Goal: Task Accomplishment & Management: Use online tool/utility

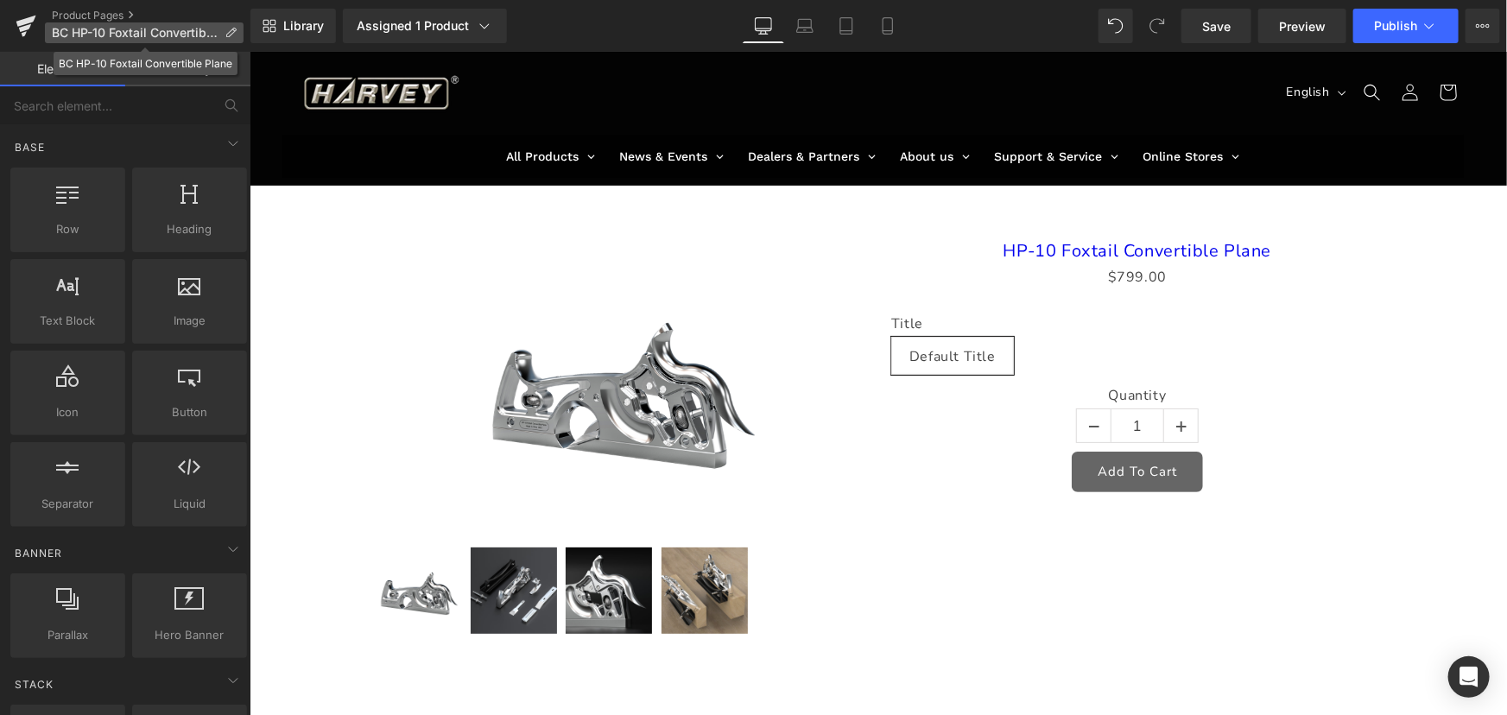
click at [235, 30] on icon at bounding box center [231, 33] width 12 height 12
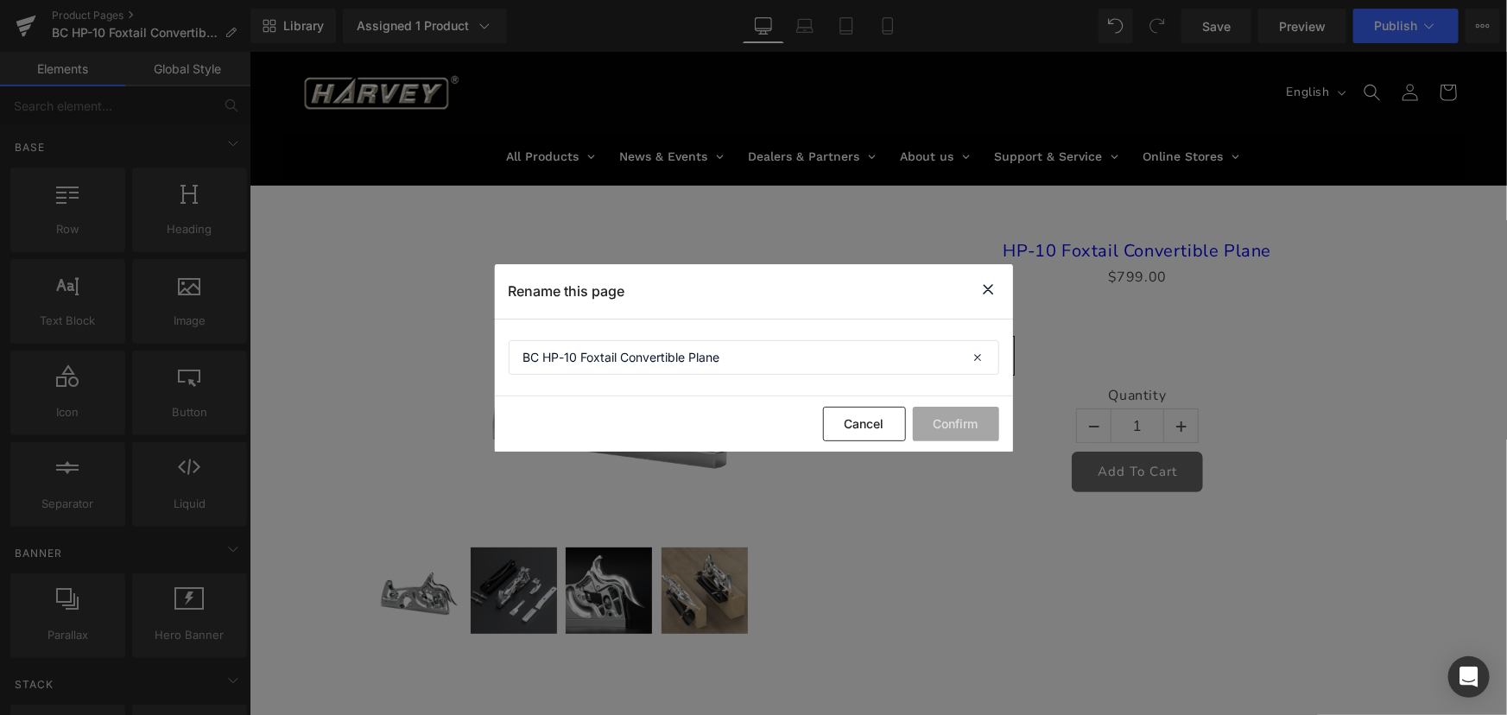
click at [986, 285] on icon at bounding box center [988, 290] width 21 height 22
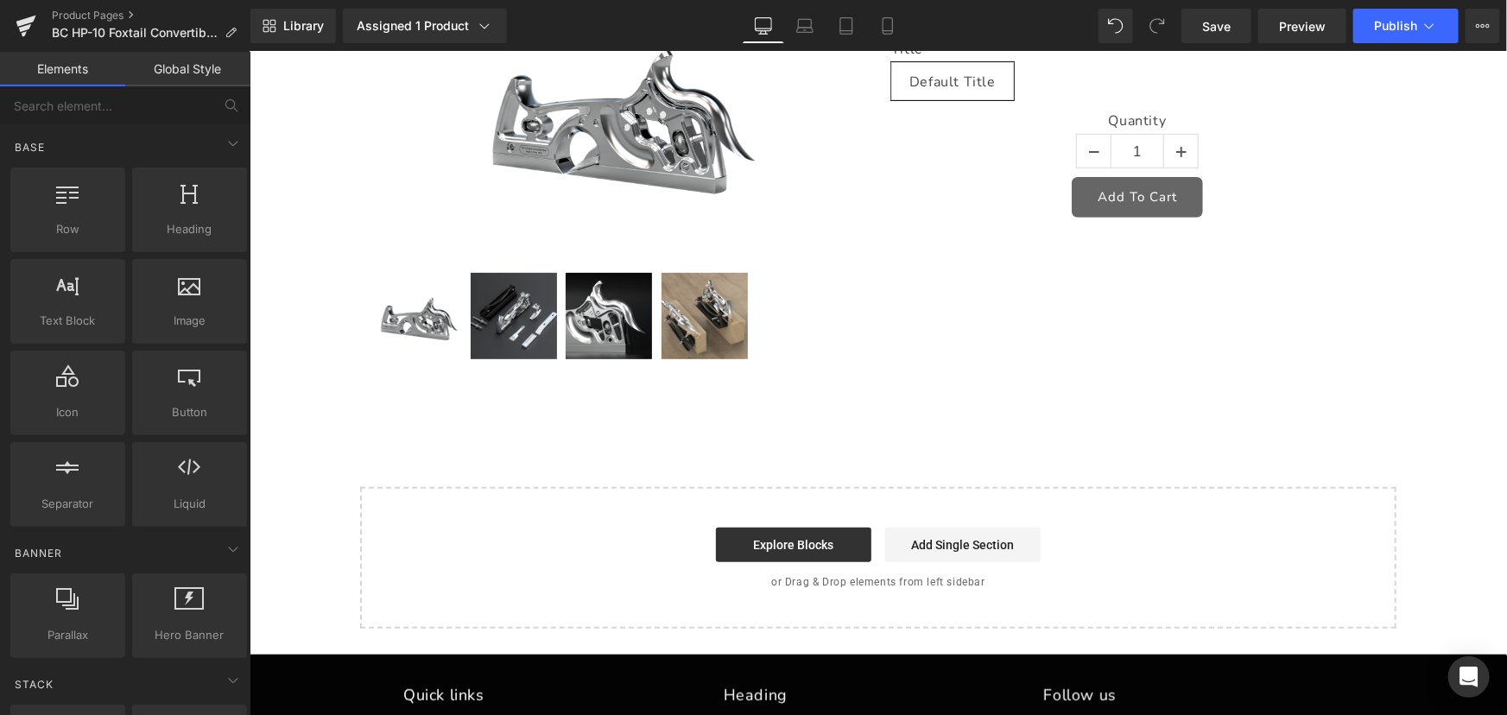
scroll to position [44, 0]
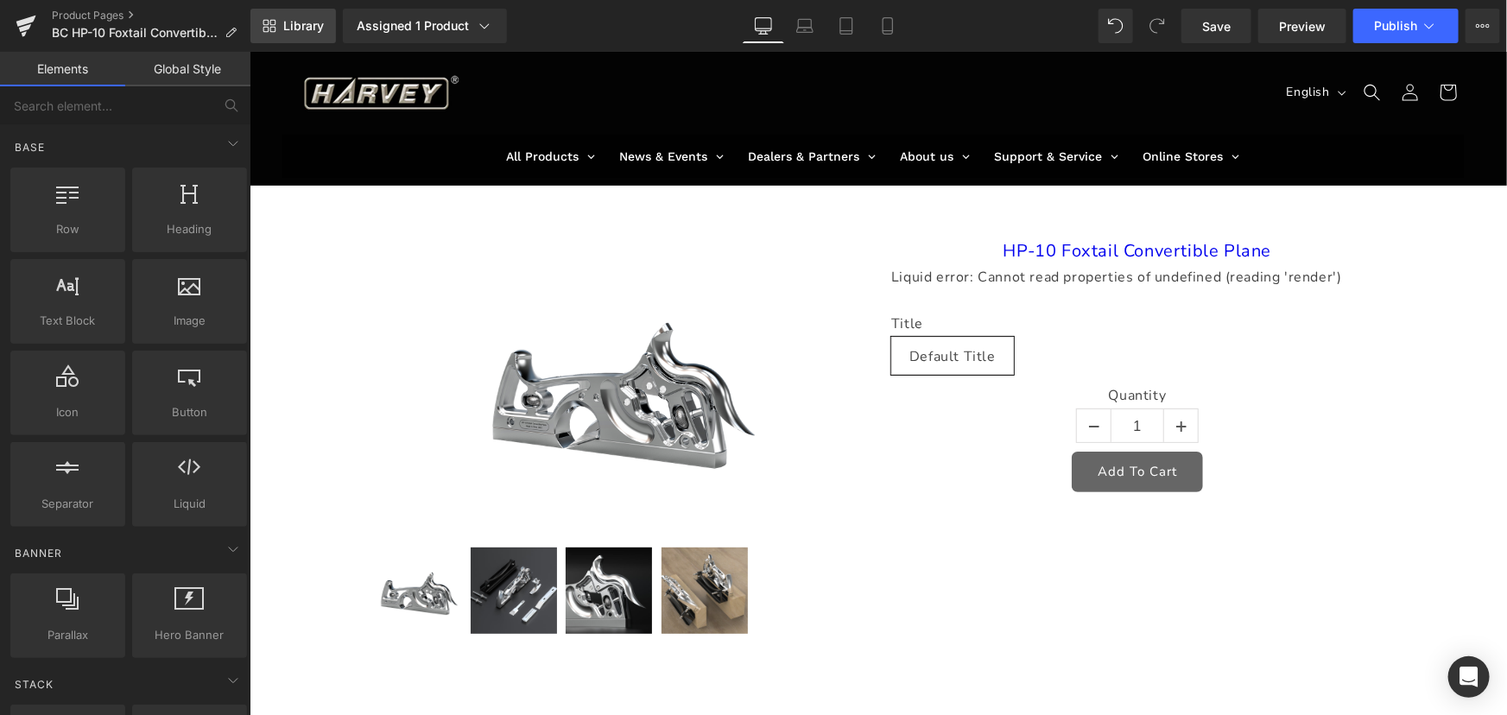
click at [311, 18] on span "Library" at bounding box center [303, 26] width 41 height 16
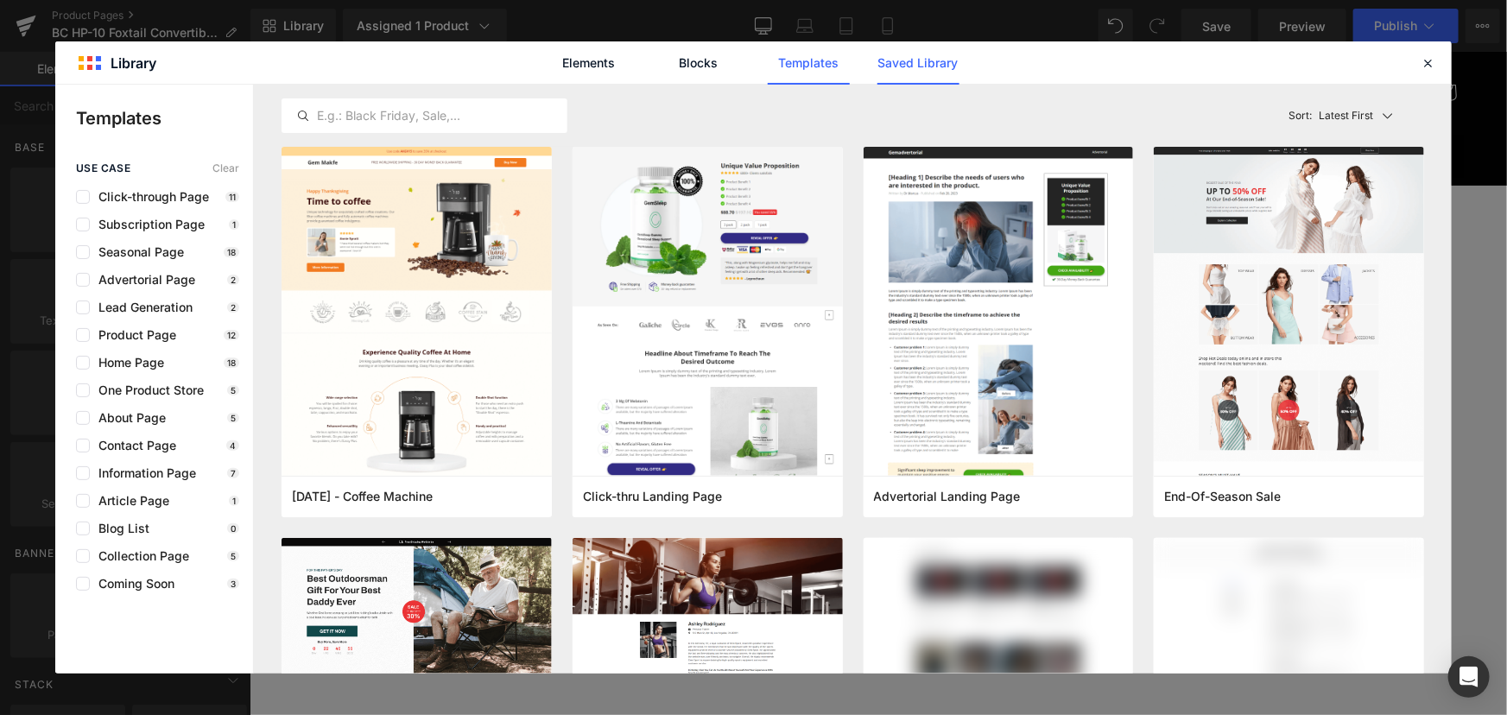
click at [944, 53] on link "Saved Library" at bounding box center [918, 62] width 82 height 43
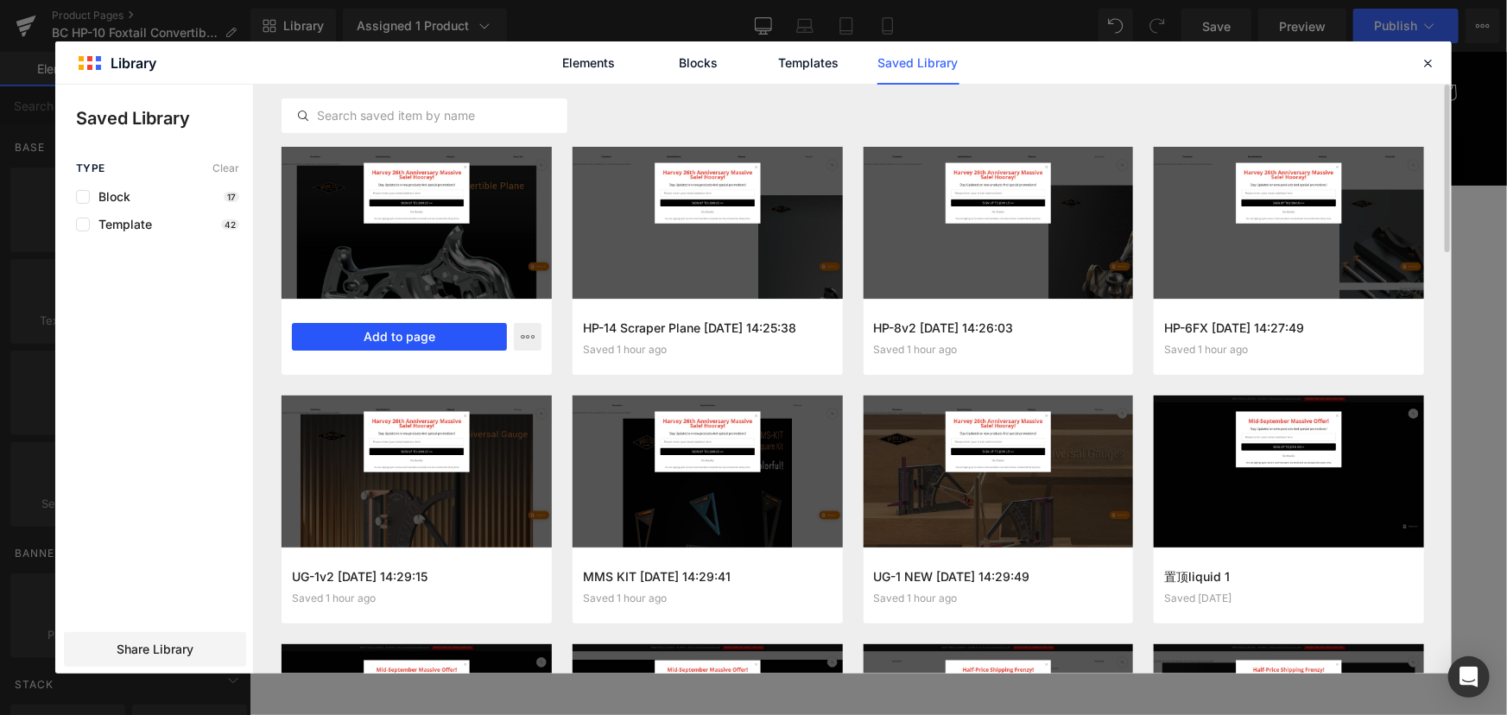
click at [457, 334] on button "Add to page" at bounding box center [399, 337] width 215 height 28
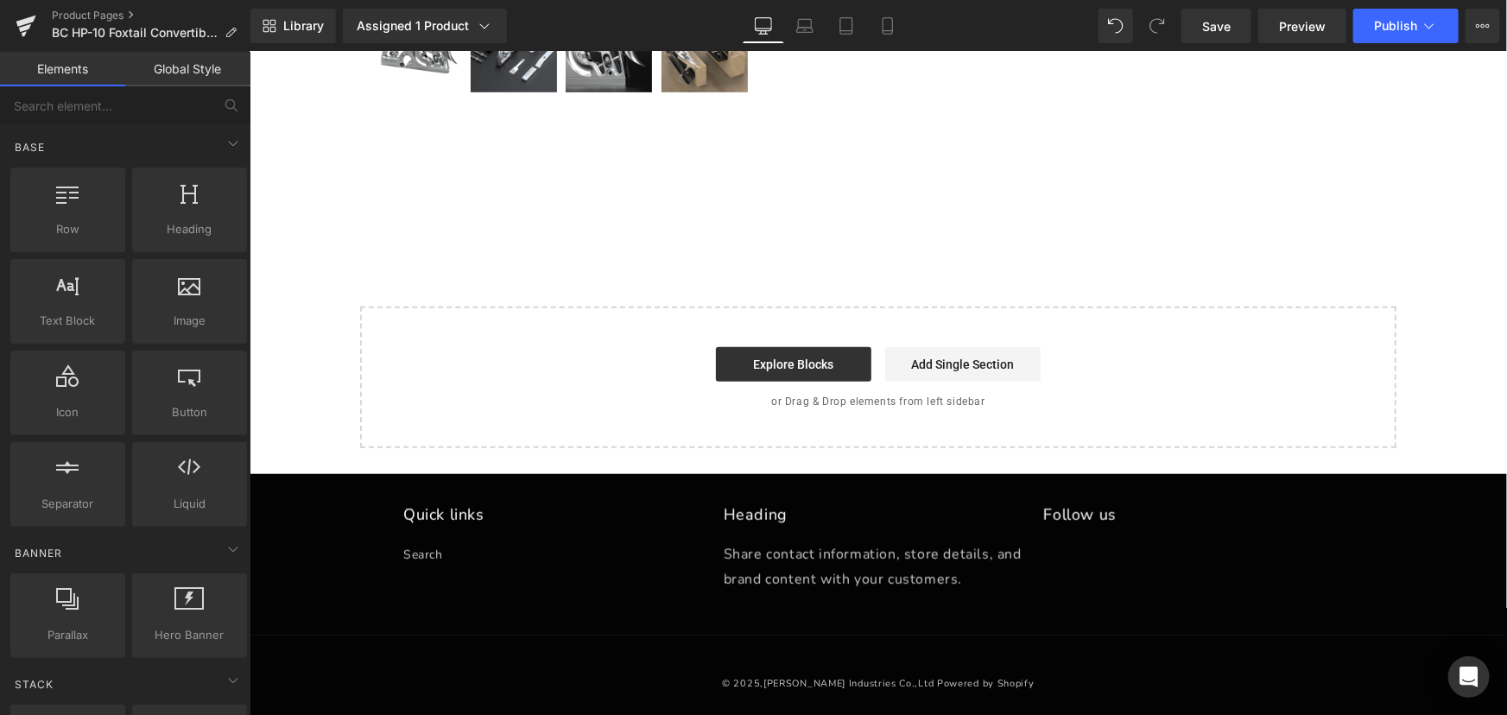
scroll to position [542, 0]
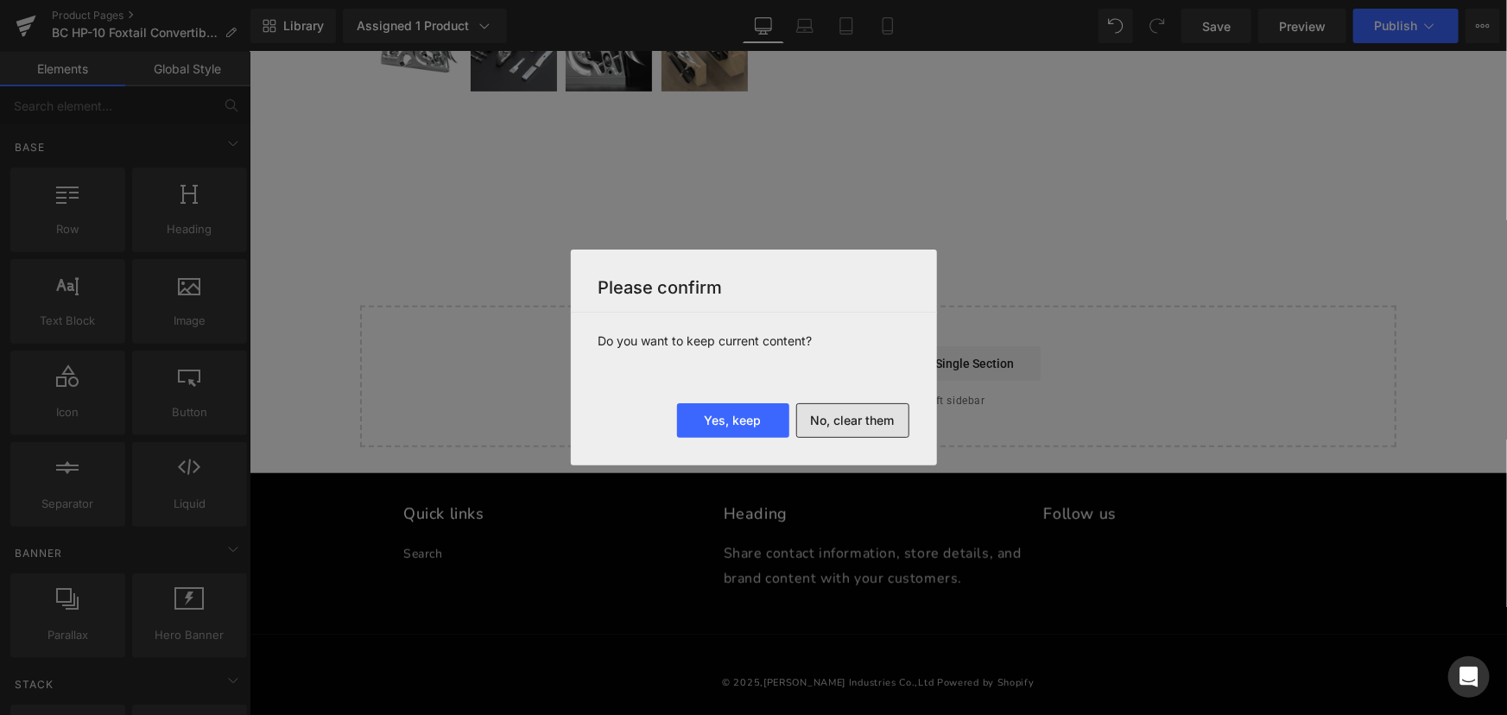
click at [859, 419] on button "No, clear them" at bounding box center [852, 420] width 113 height 35
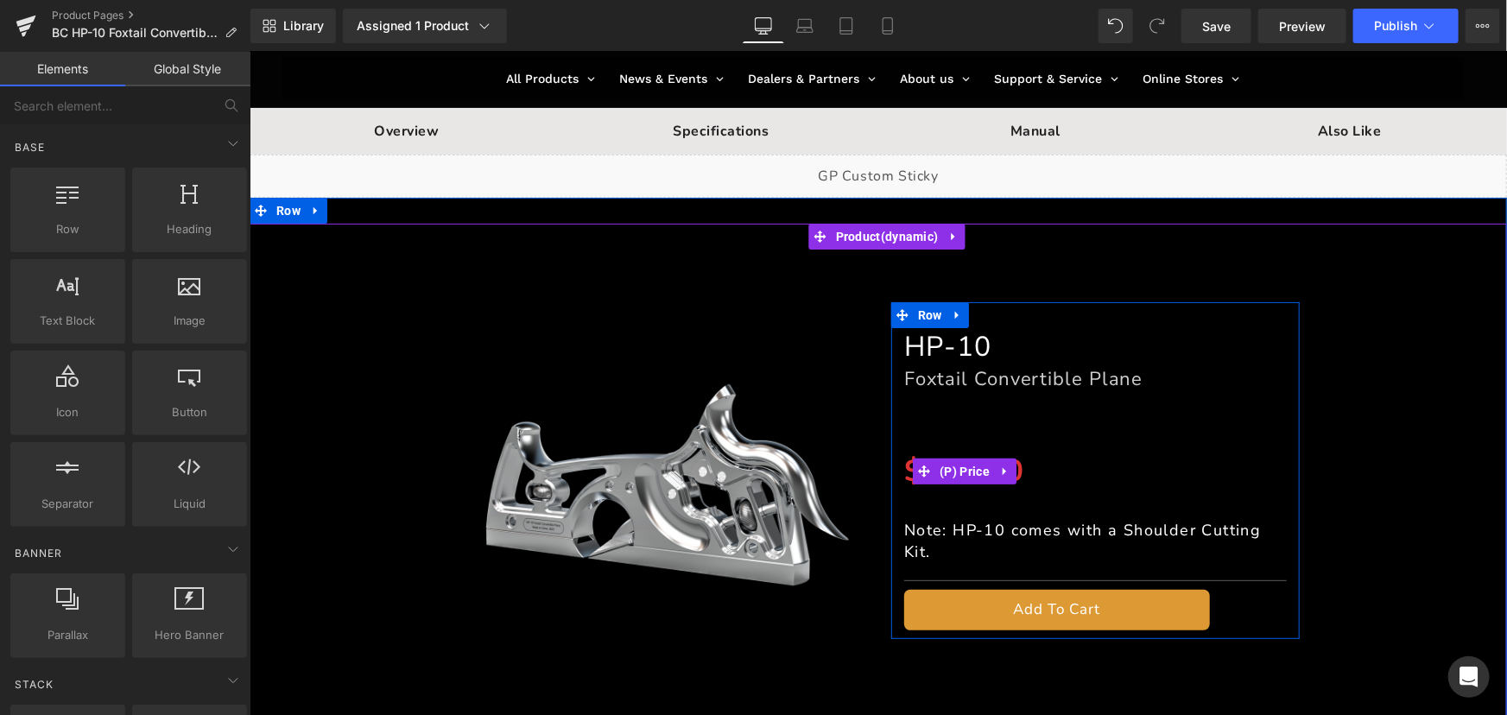
scroll to position [79, 0]
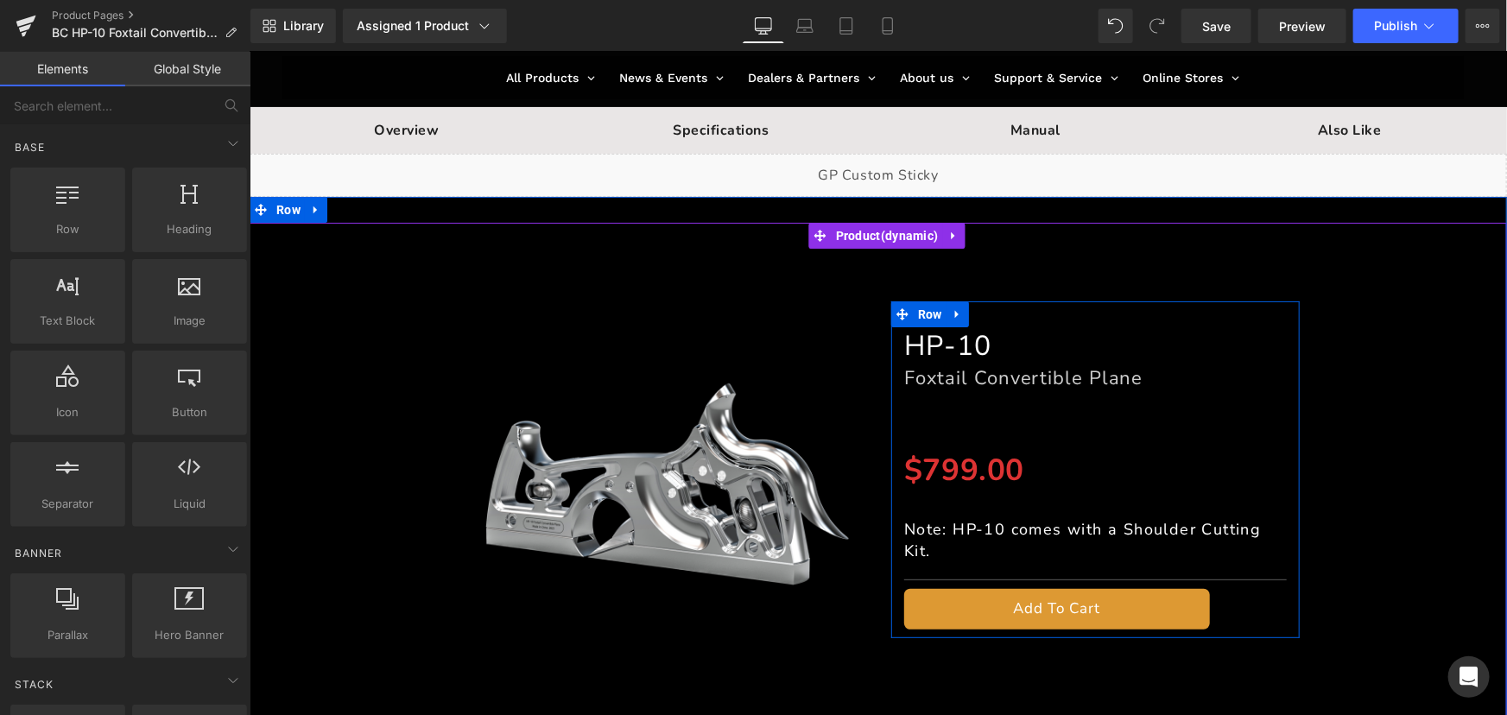
click at [954, 472] on div "$799.00 $799.00 (P) Price" at bounding box center [1094, 469] width 383 height 54
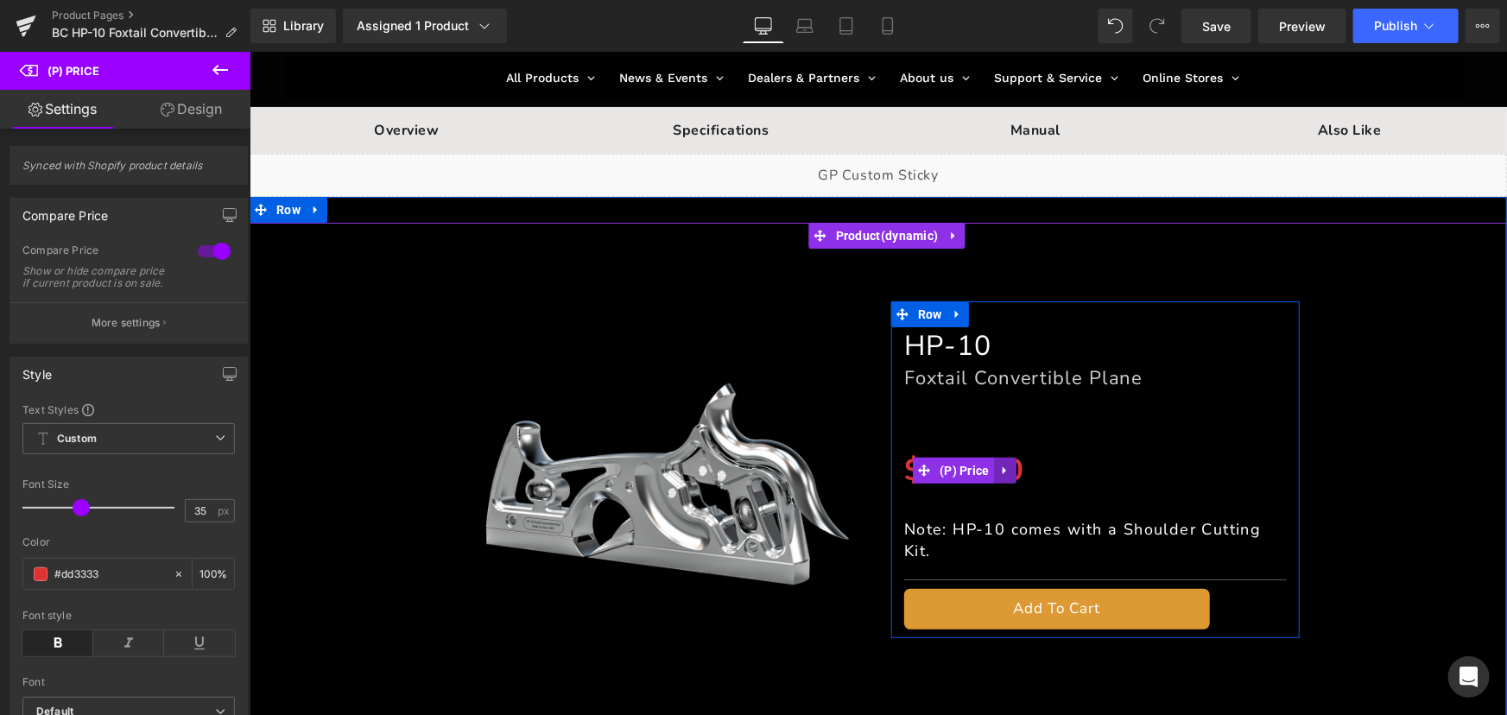
click at [1001, 472] on icon at bounding box center [1004, 469] width 12 height 13
click at [1010, 471] on icon at bounding box center [1016, 469] width 12 height 13
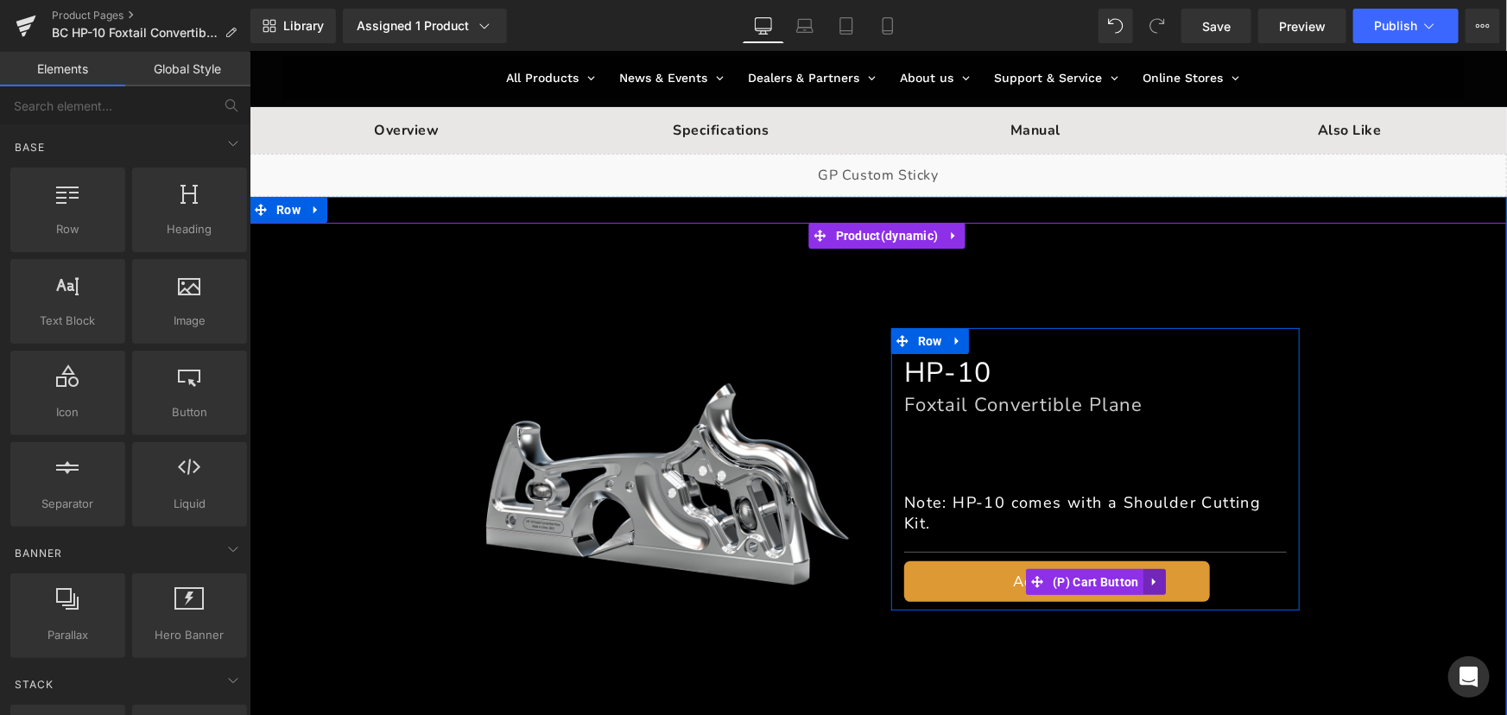
click at [1152, 585] on icon at bounding box center [1154, 580] width 12 height 13
click at [1159, 585] on icon at bounding box center [1165, 581] width 12 height 12
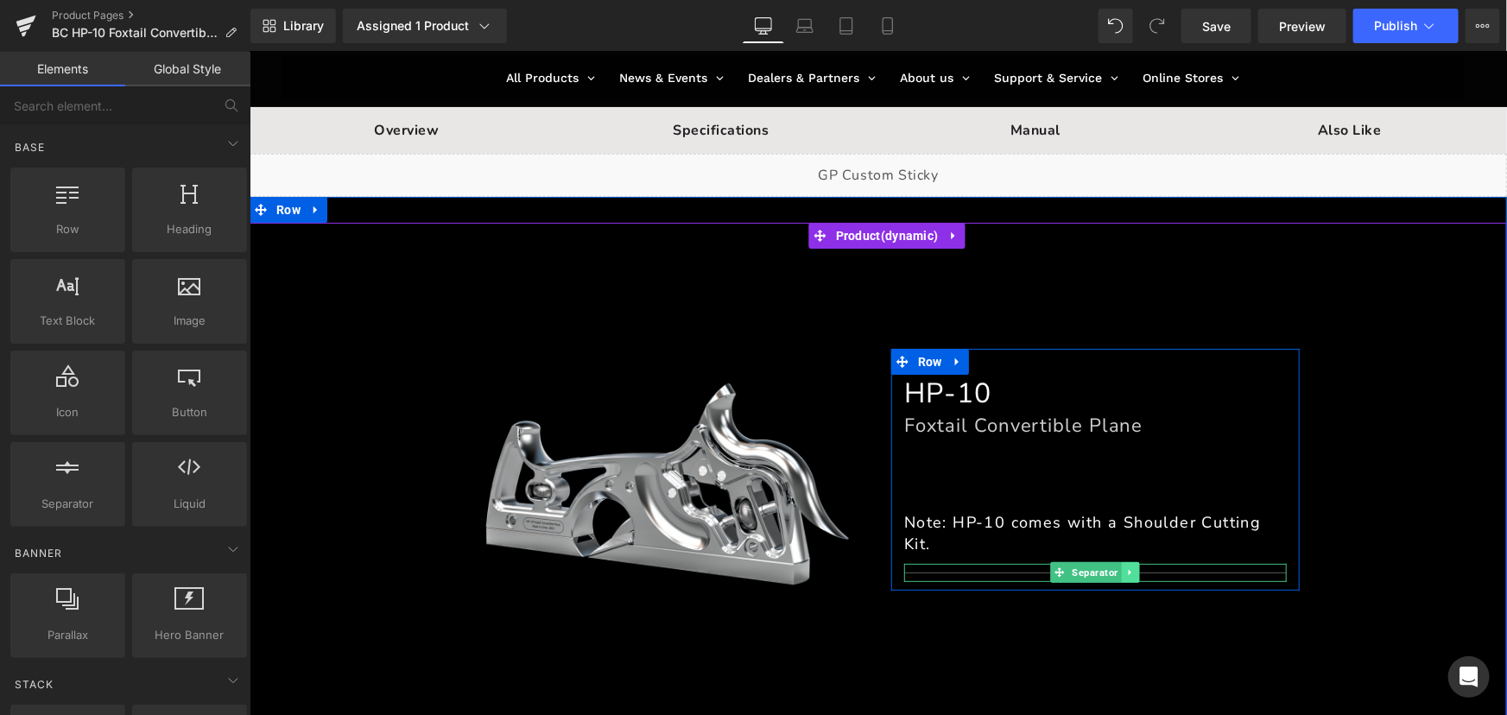
click at [1125, 582] on link at bounding box center [1130, 571] width 18 height 21
click at [1134, 577] on icon at bounding box center [1138, 571] width 9 height 9
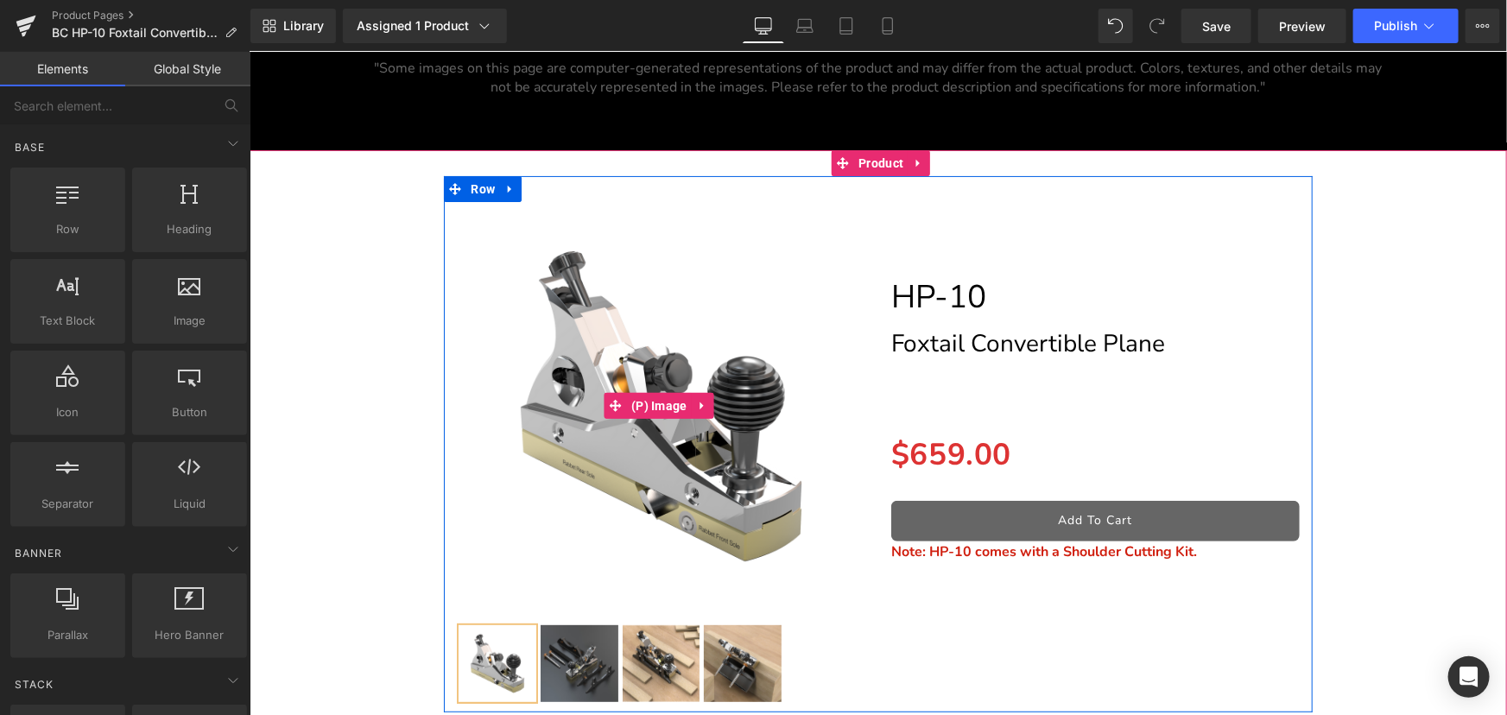
scroll to position [20002, 0]
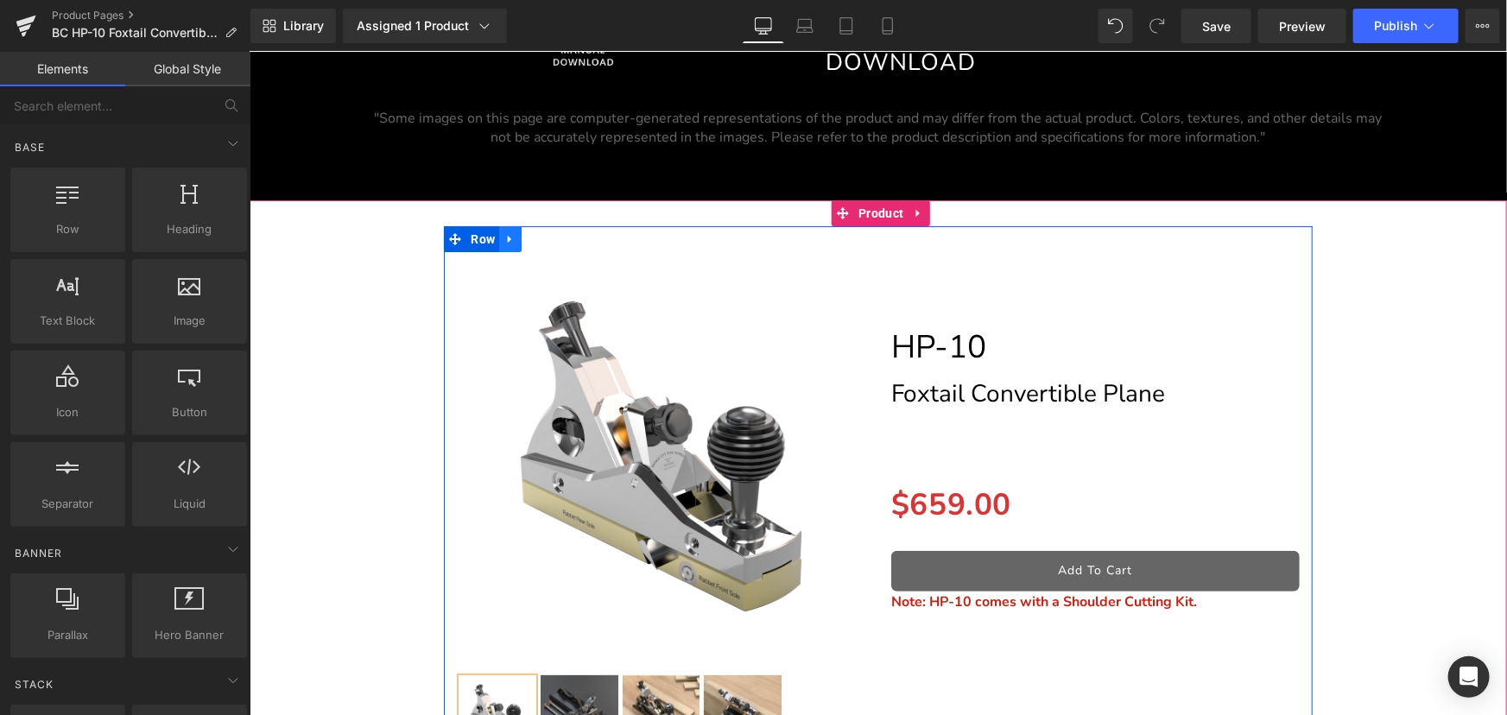
click at [508, 242] on link at bounding box center [509, 238] width 22 height 26
click at [554, 244] on icon at bounding box center [554, 238] width 12 height 12
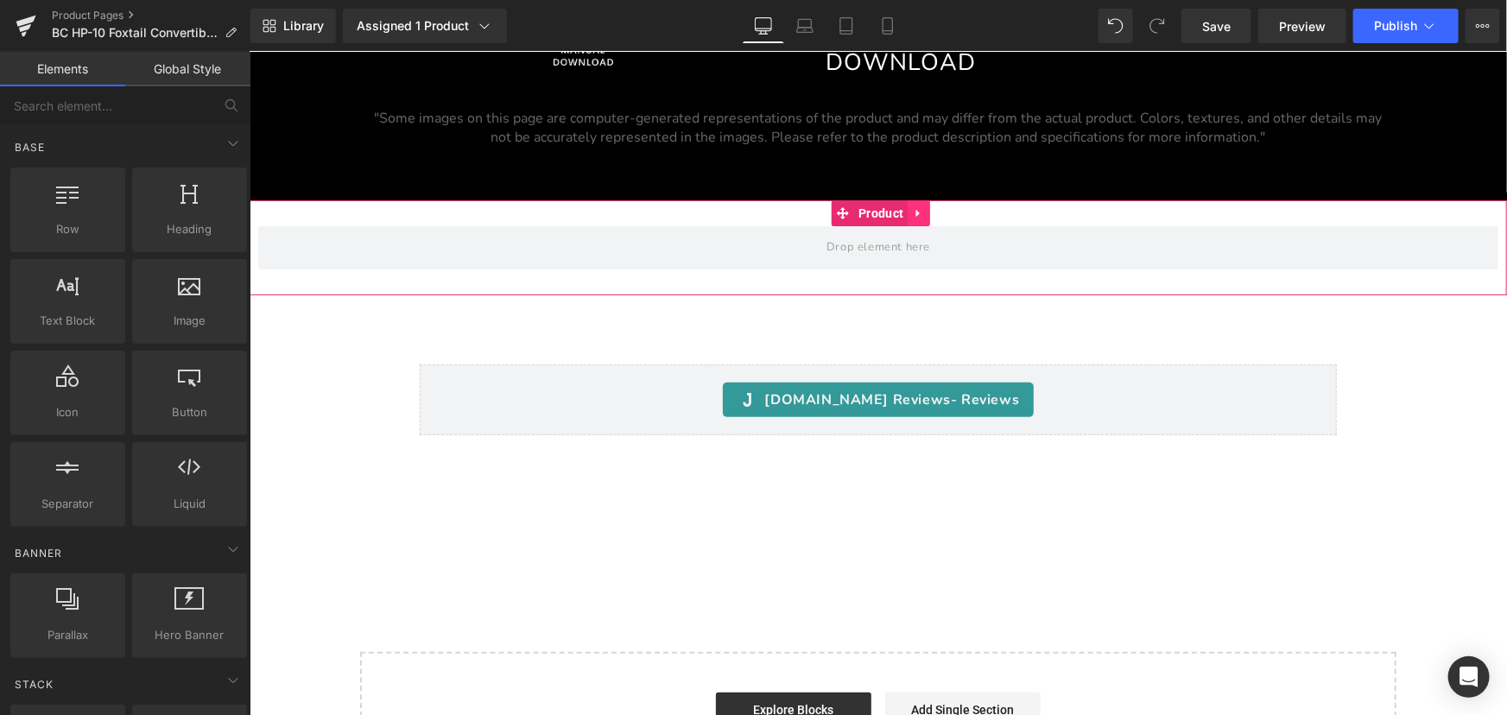
click at [918, 219] on icon at bounding box center [918, 212] width 12 height 13
click at [931, 219] on icon at bounding box center [929, 212] width 12 height 13
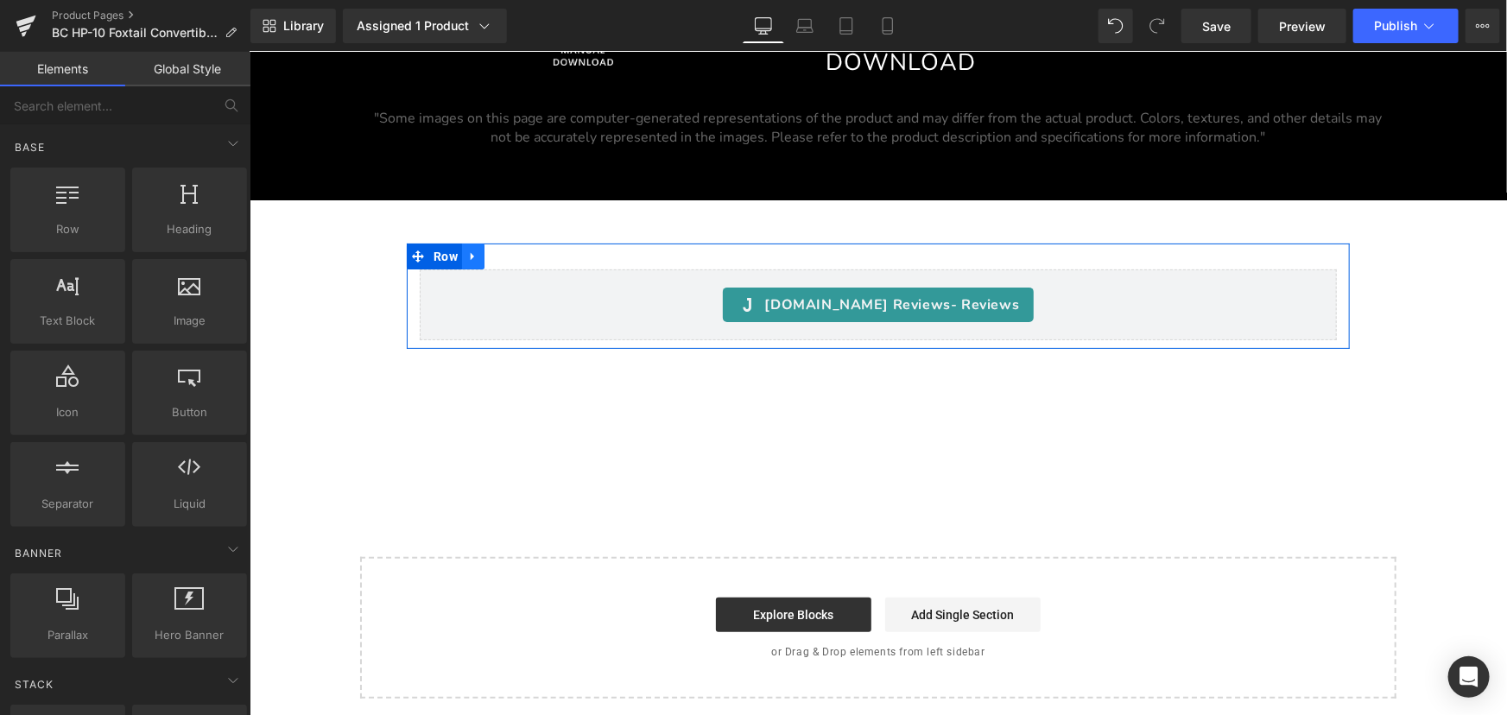
click at [473, 263] on icon at bounding box center [472, 256] width 12 height 13
click at [513, 262] on icon at bounding box center [517, 256] width 12 height 12
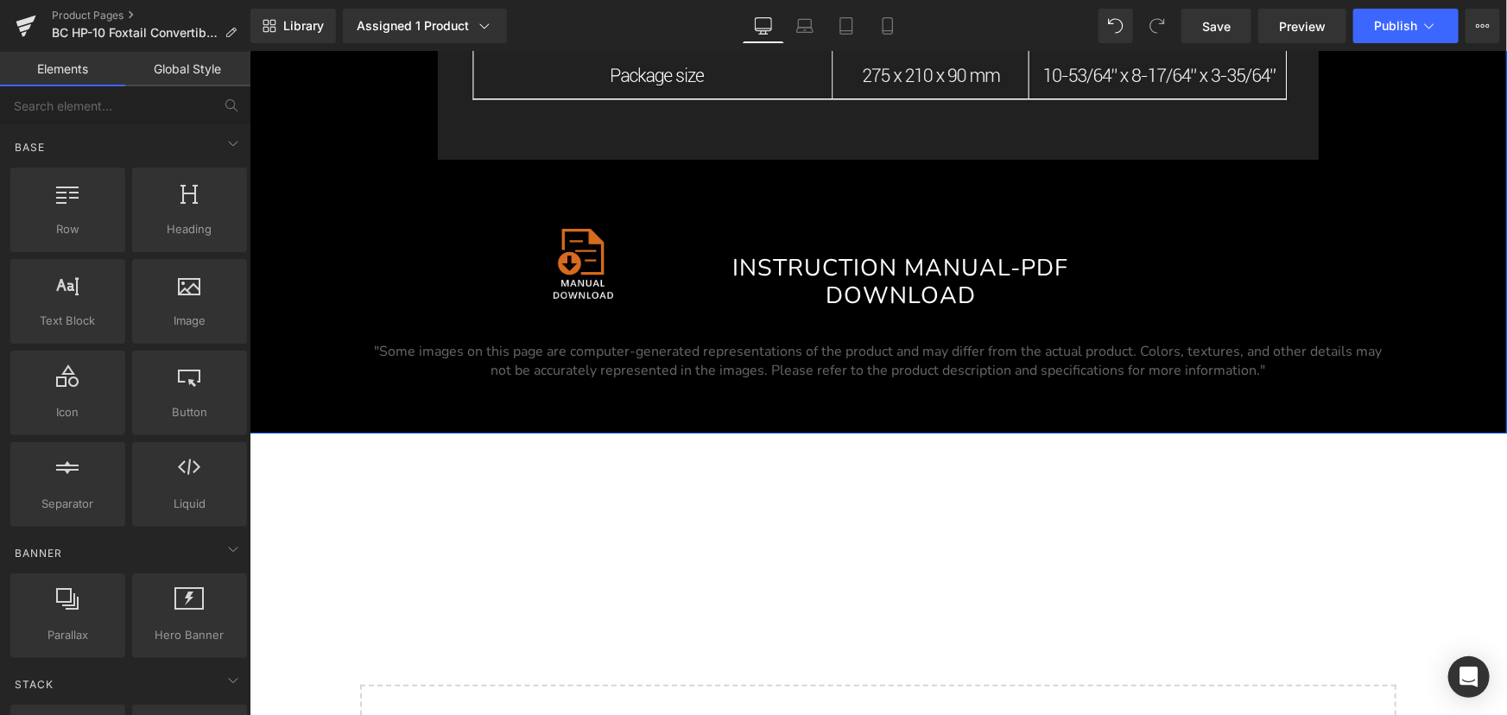
scroll to position [19687, 0]
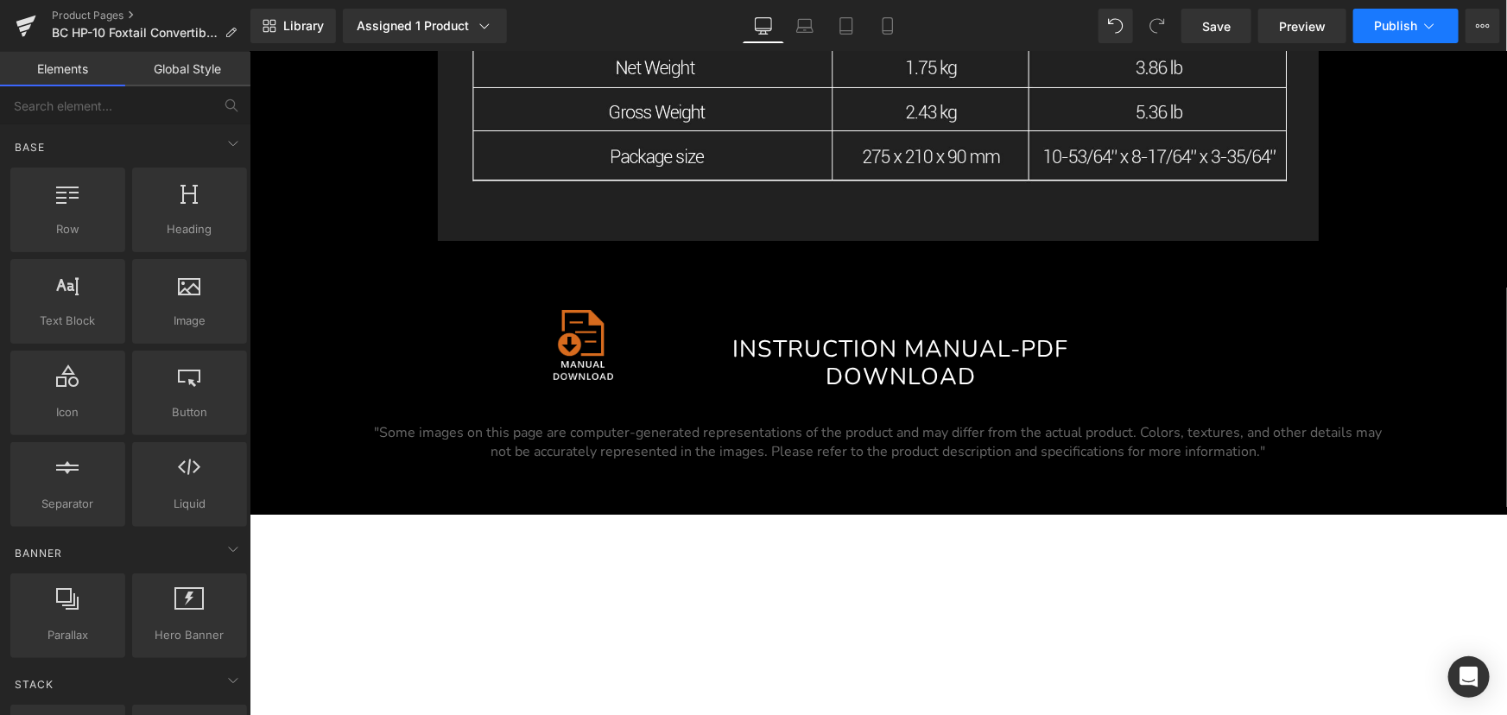
click at [1401, 28] on span "Publish" at bounding box center [1395, 26] width 43 height 14
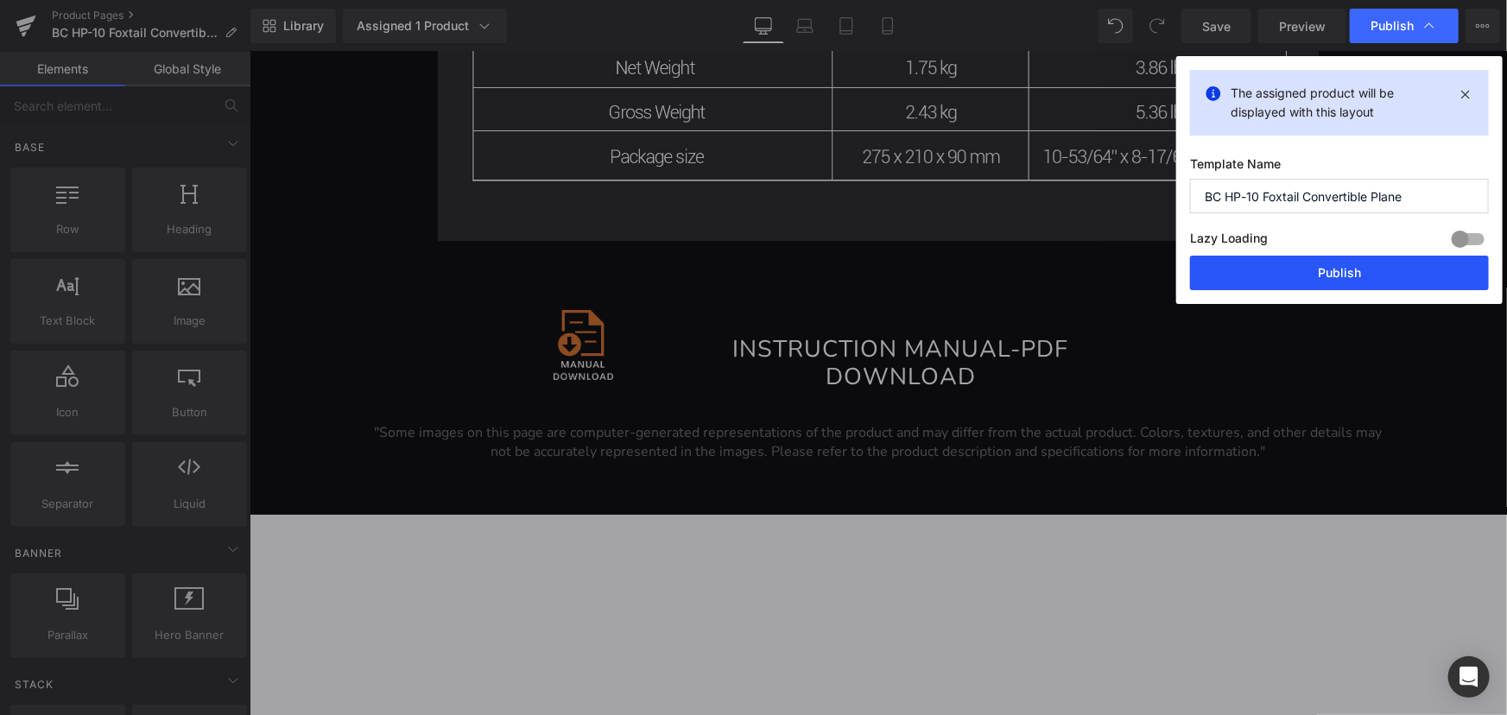
click at [1368, 279] on button "Publish" at bounding box center [1339, 273] width 299 height 35
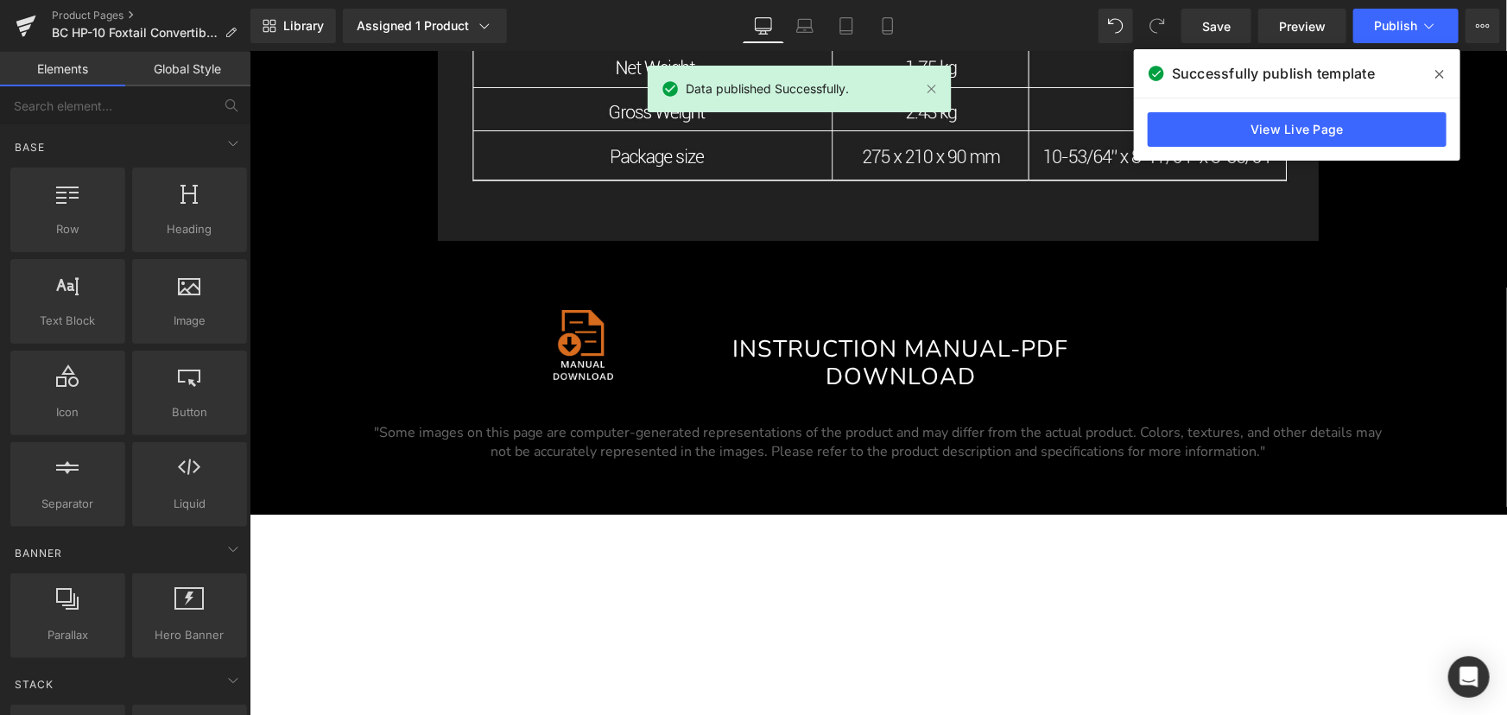
drag, startPoint x: 1435, startPoint y: 73, endPoint x: 1186, endPoint y: 21, distance: 254.9
click at [1435, 73] on span at bounding box center [1440, 74] width 28 height 28
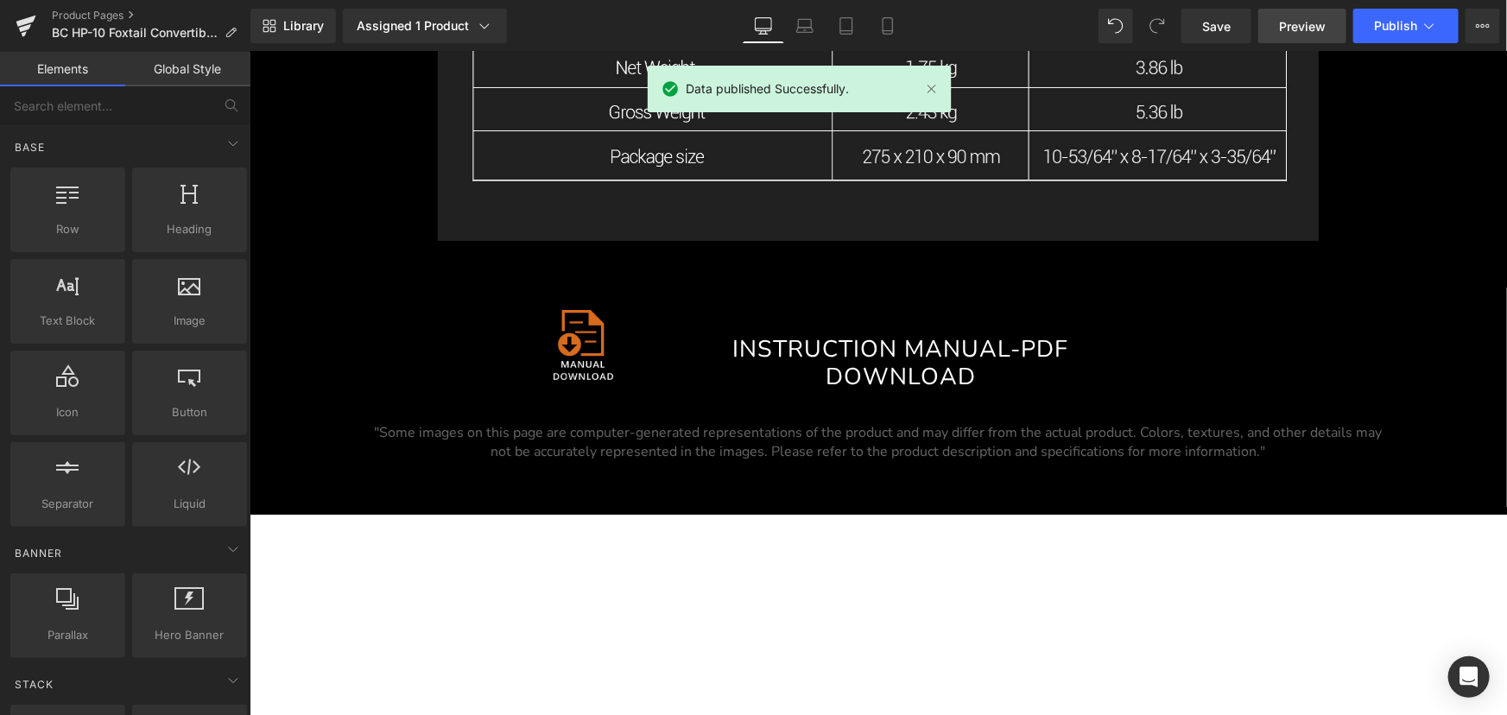
click at [1295, 26] on span "Preview" at bounding box center [1302, 26] width 47 height 18
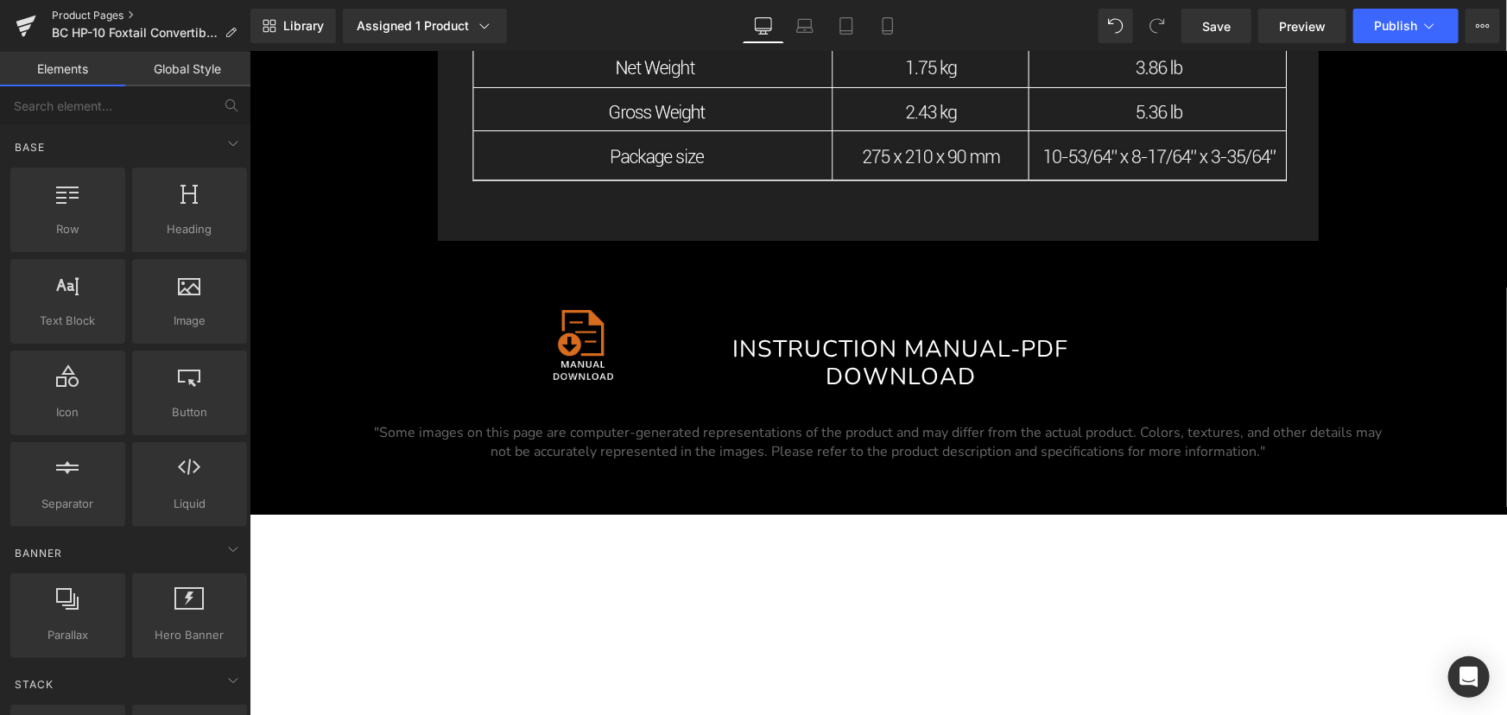
click at [91, 9] on link "Product Pages" at bounding box center [151, 16] width 199 height 14
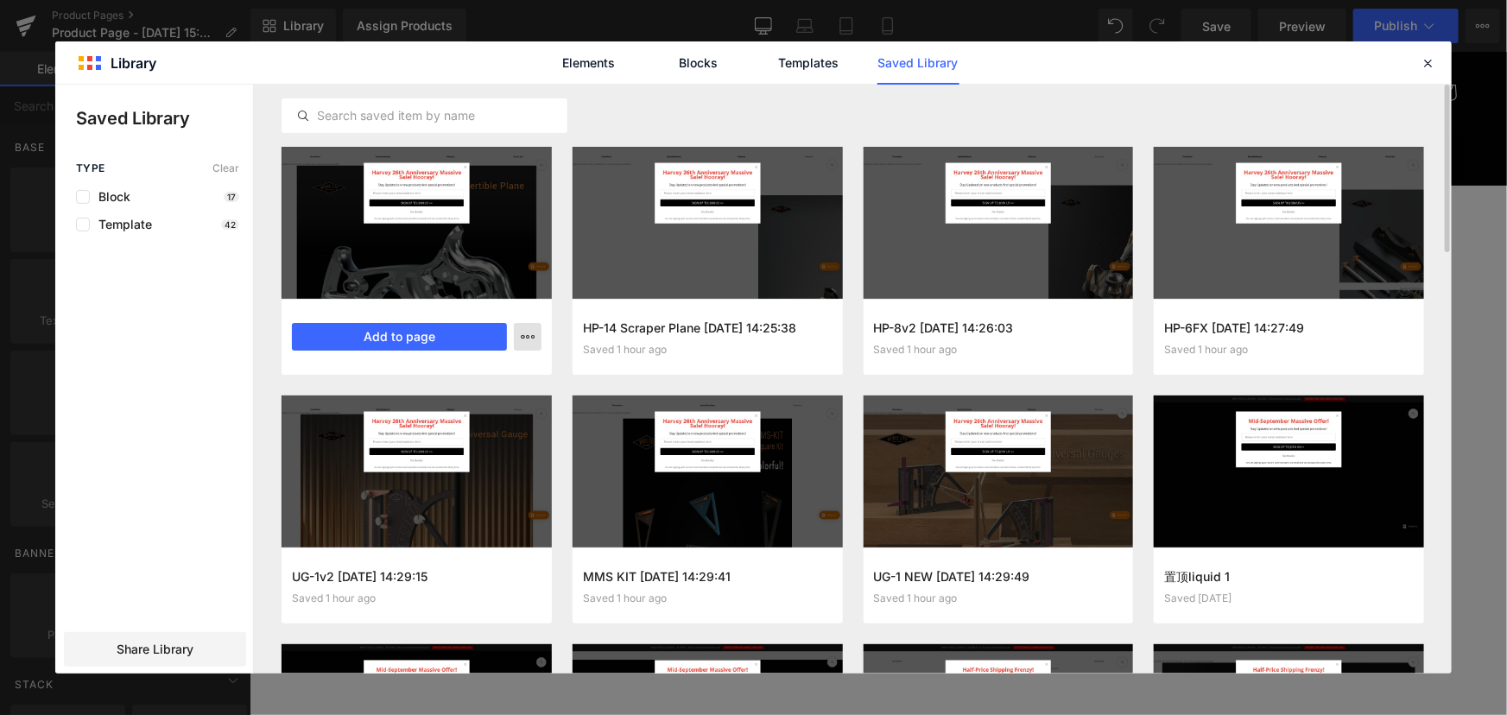
click at [528, 335] on icon "button" at bounding box center [528, 337] width 14 height 14
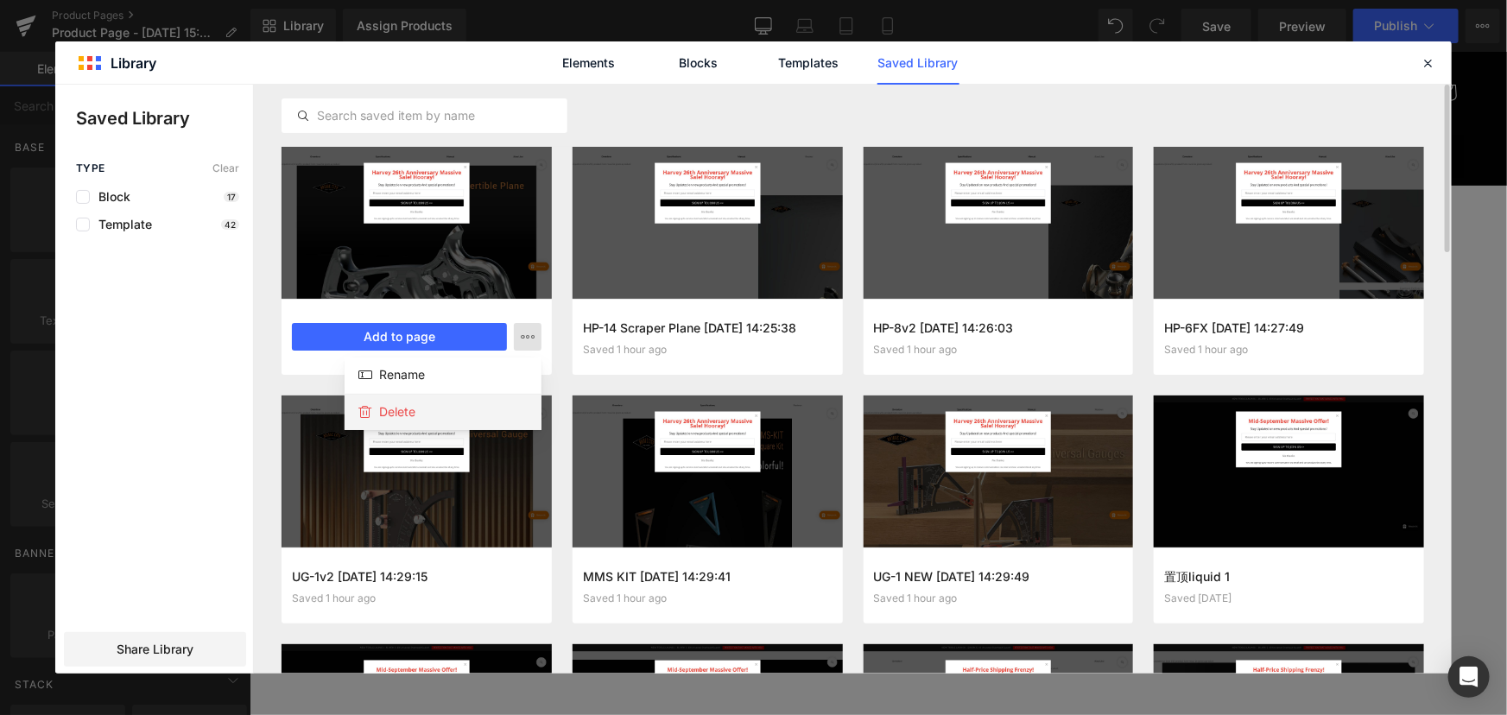
click at [418, 407] on div "Delete" at bounding box center [443, 412] width 197 height 36
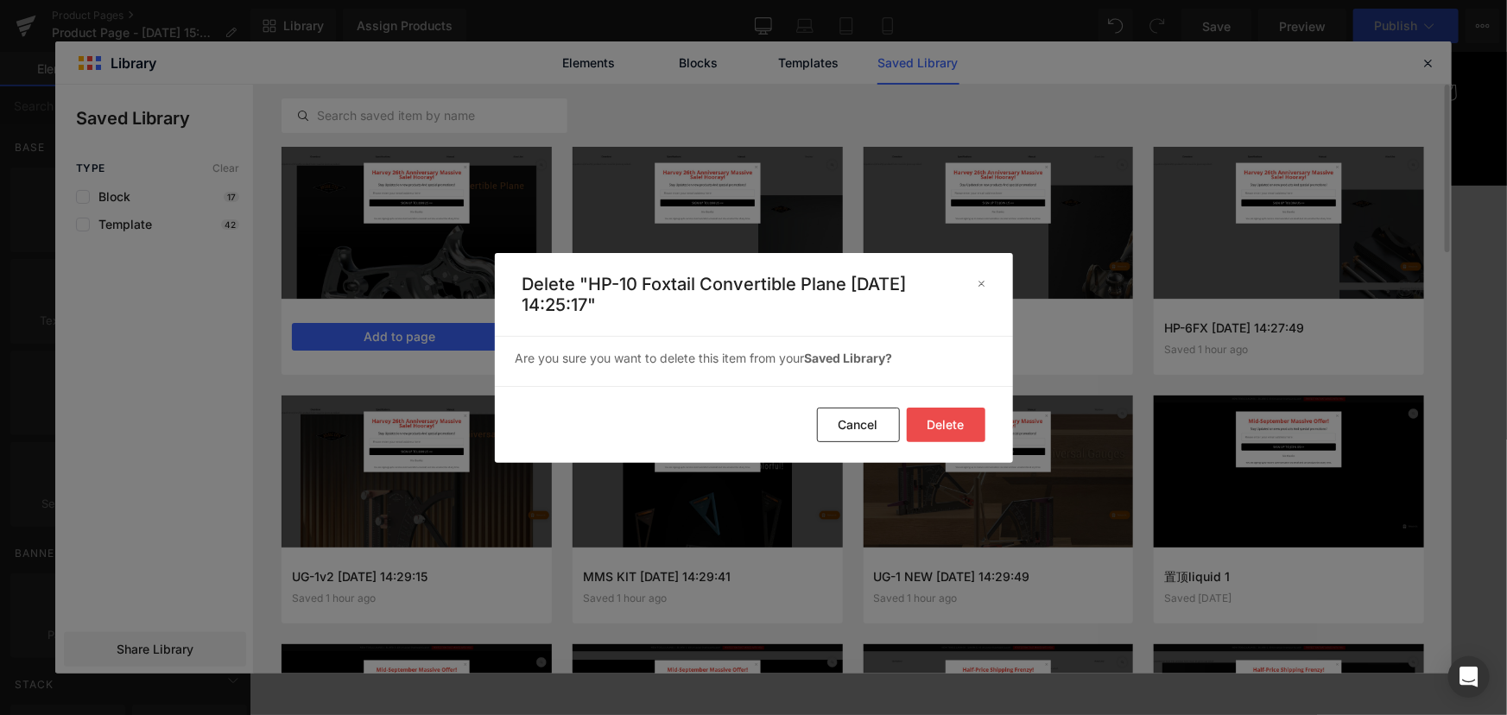
click at [950, 419] on button "Delete" at bounding box center [946, 425] width 79 height 35
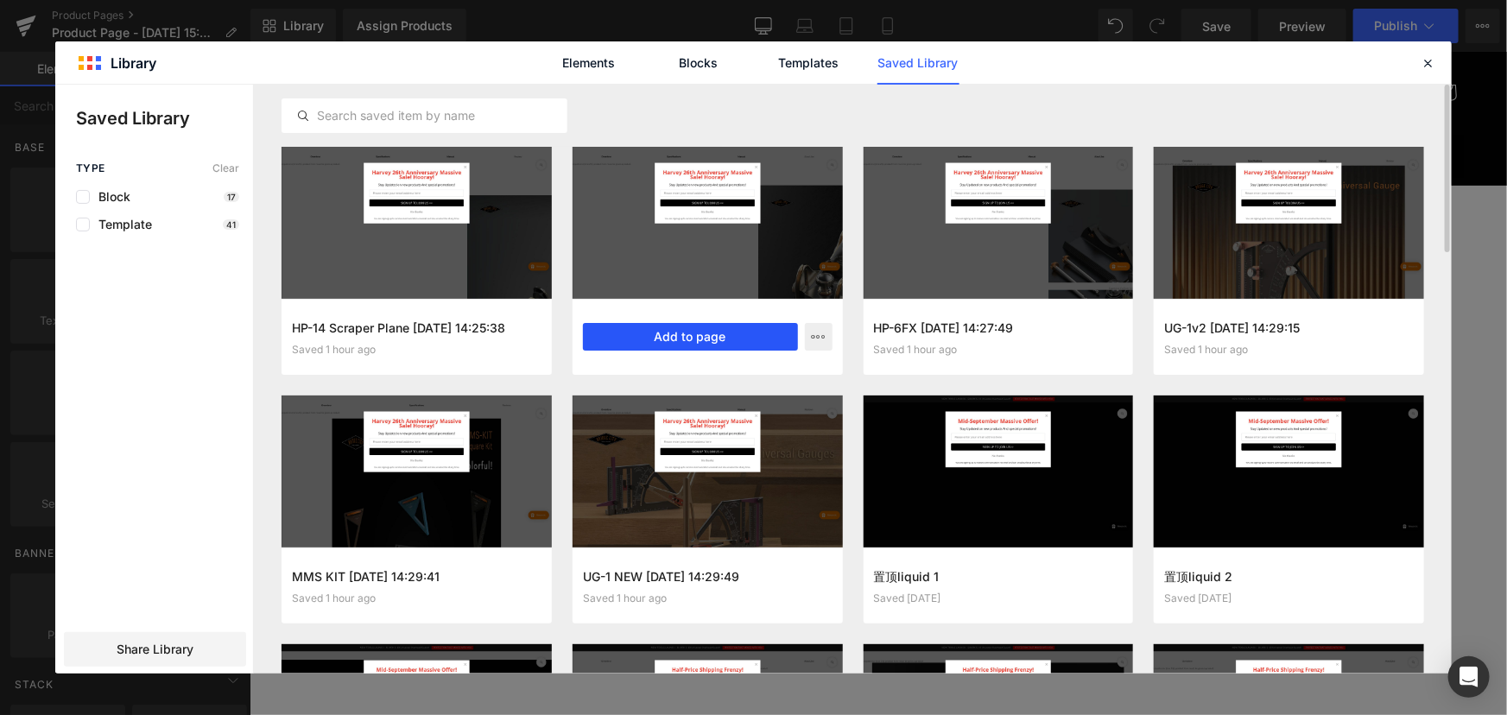
click at [742, 332] on button "Add to page" at bounding box center [690, 337] width 215 height 28
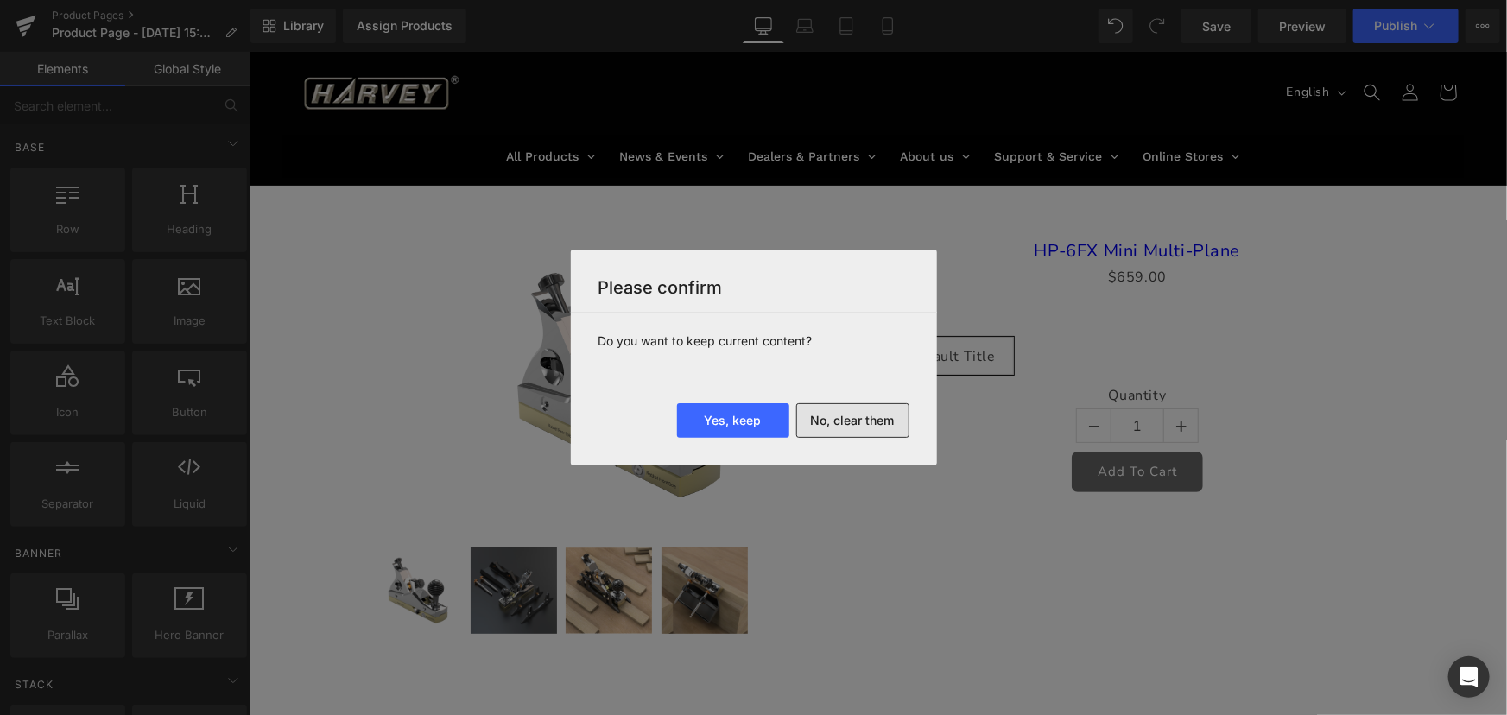
click at [862, 422] on button "No, clear them" at bounding box center [852, 420] width 113 height 35
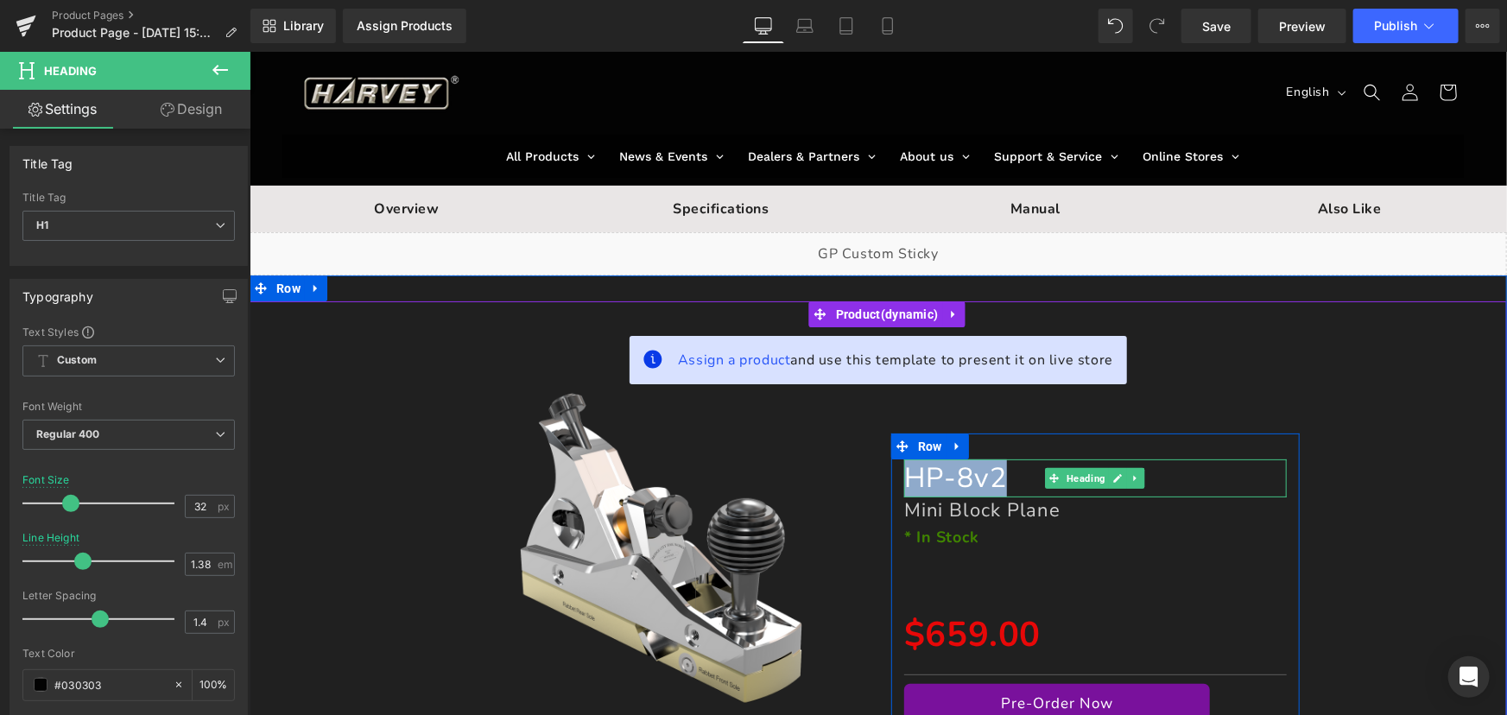
drag, startPoint x: 904, startPoint y: 475, endPoint x: 1006, endPoint y: 475, distance: 101.9
click at [1006, 475] on h1 "HP-8v2" at bounding box center [1094, 478] width 383 height 38
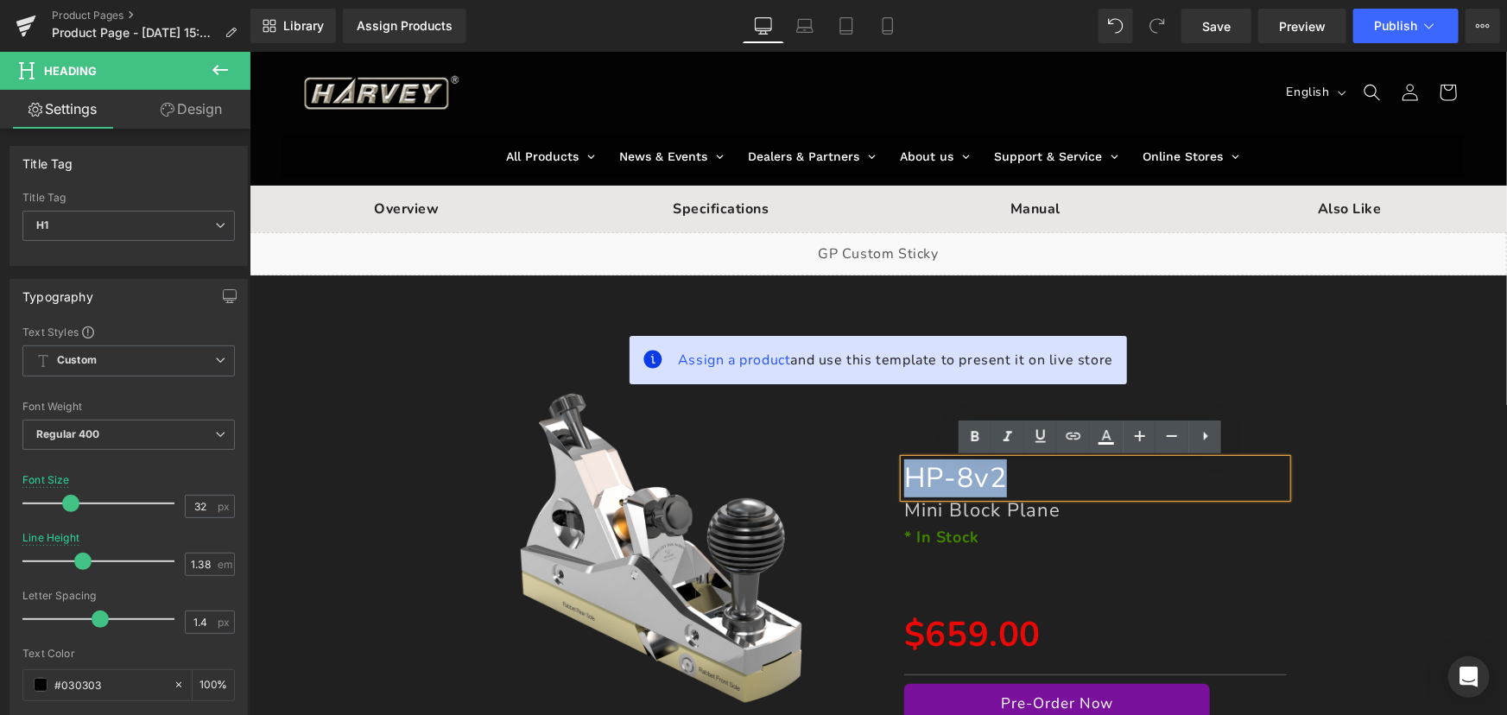
copy font "HP-8v2"
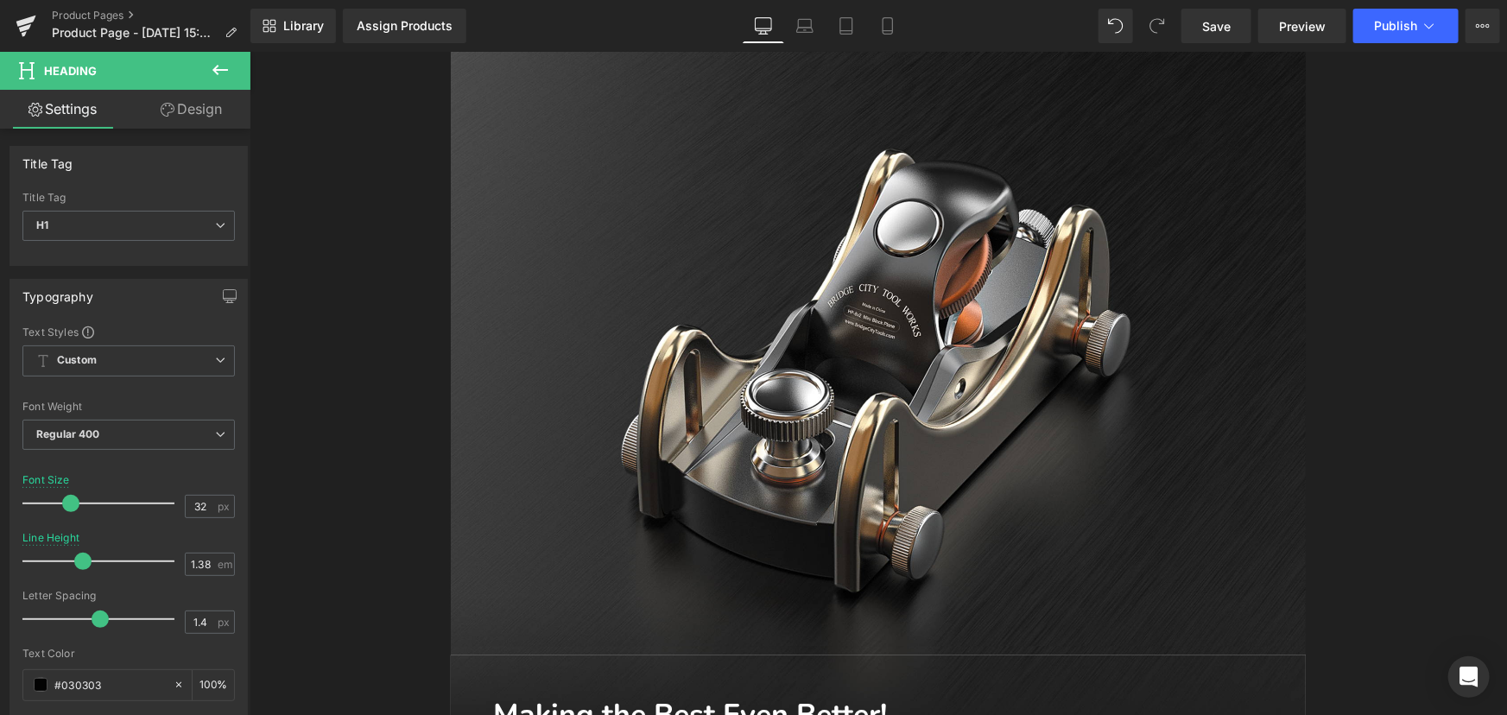
scroll to position [549, 0]
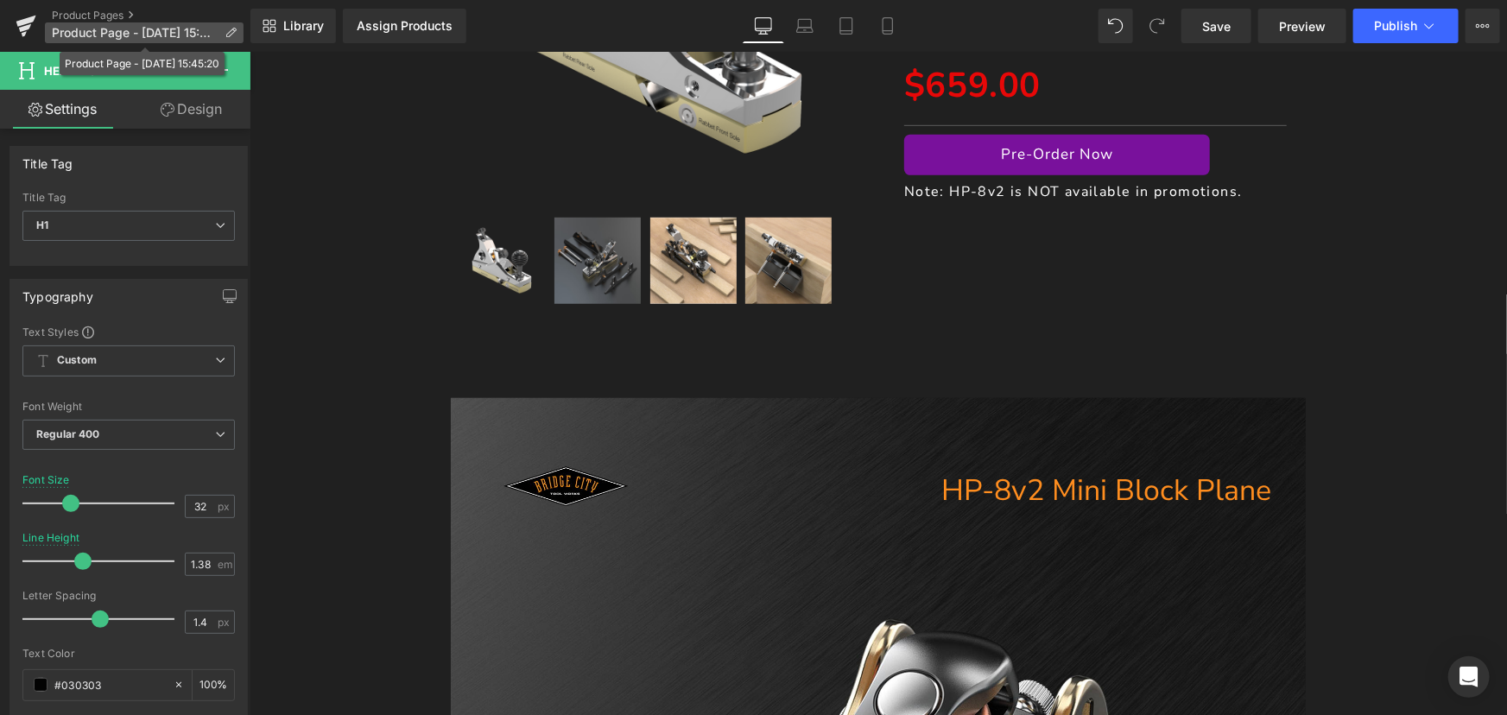
click at [234, 29] on icon at bounding box center [231, 33] width 12 height 12
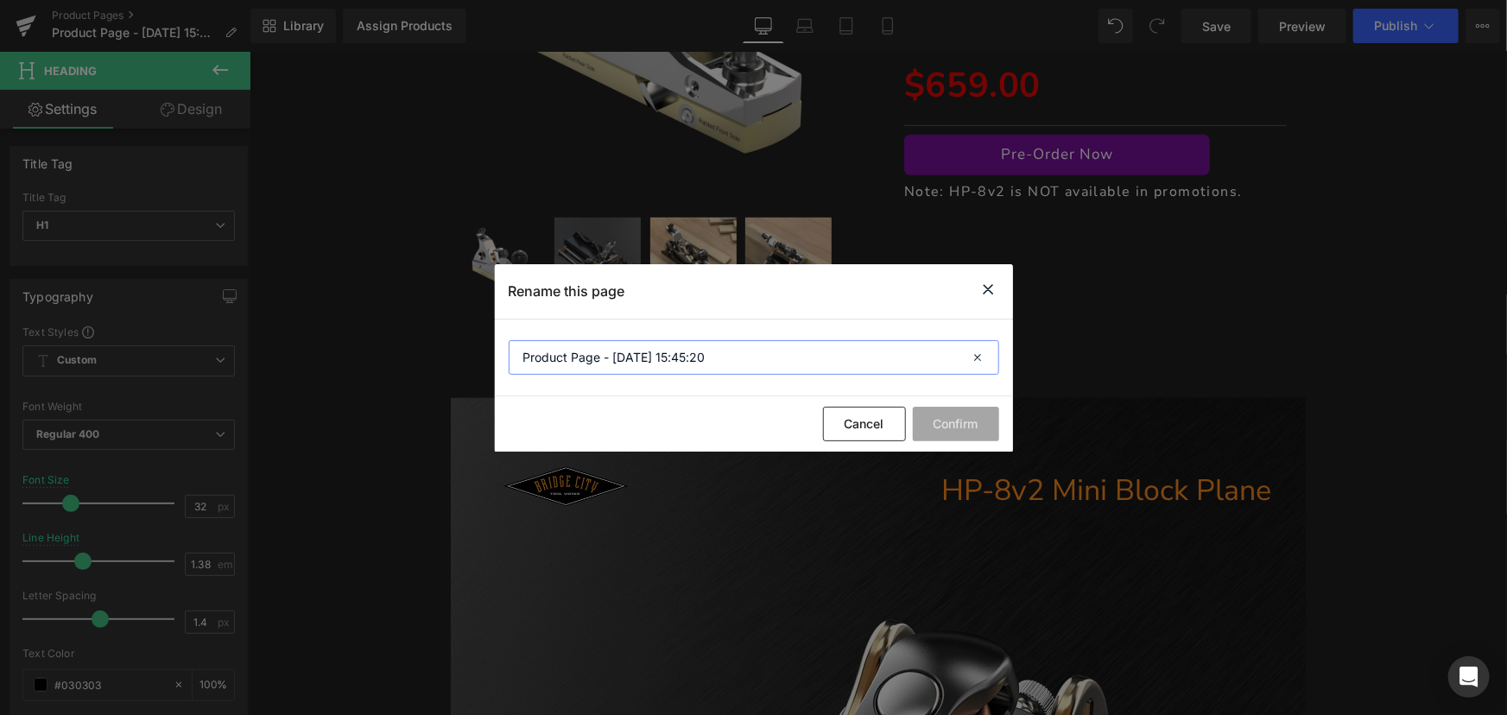
drag, startPoint x: 719, startPoint y: 365, endPoint x: 438, endPoint y: 329, distance: 283.0
click at [417, 330] on div "Rename this page Product Page - Sep 22, 15:45:20 Cancel Confirm" at bounding box center [753, 357] width 1507 height 715
paste input "HP-8v2"
click at [526, 355] on input "HP-8v2" at bounding box center [754, 357] width 491 height 35
type input "BC HP-8v2"
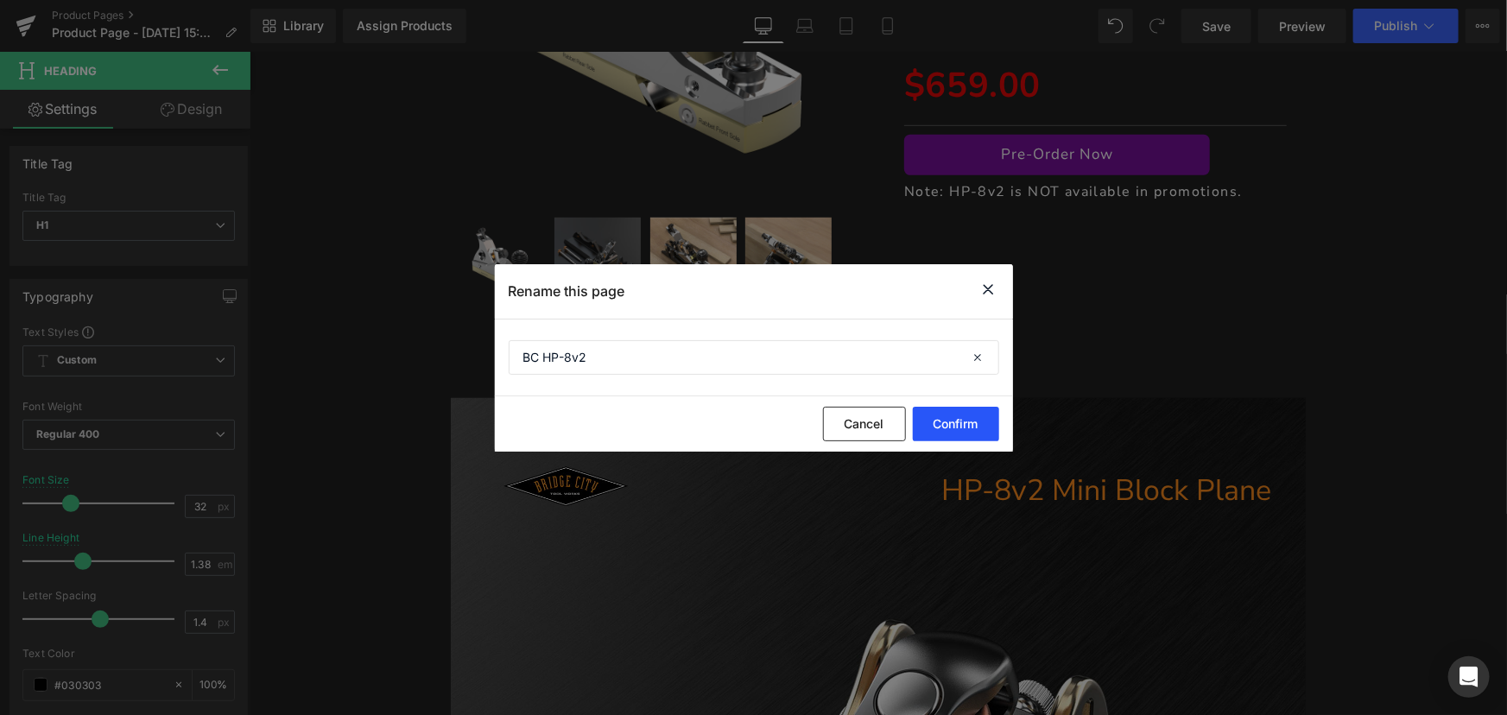
click at [949, 421] on button "Confirm" at bounding box center [956, 424] width 86 height 35
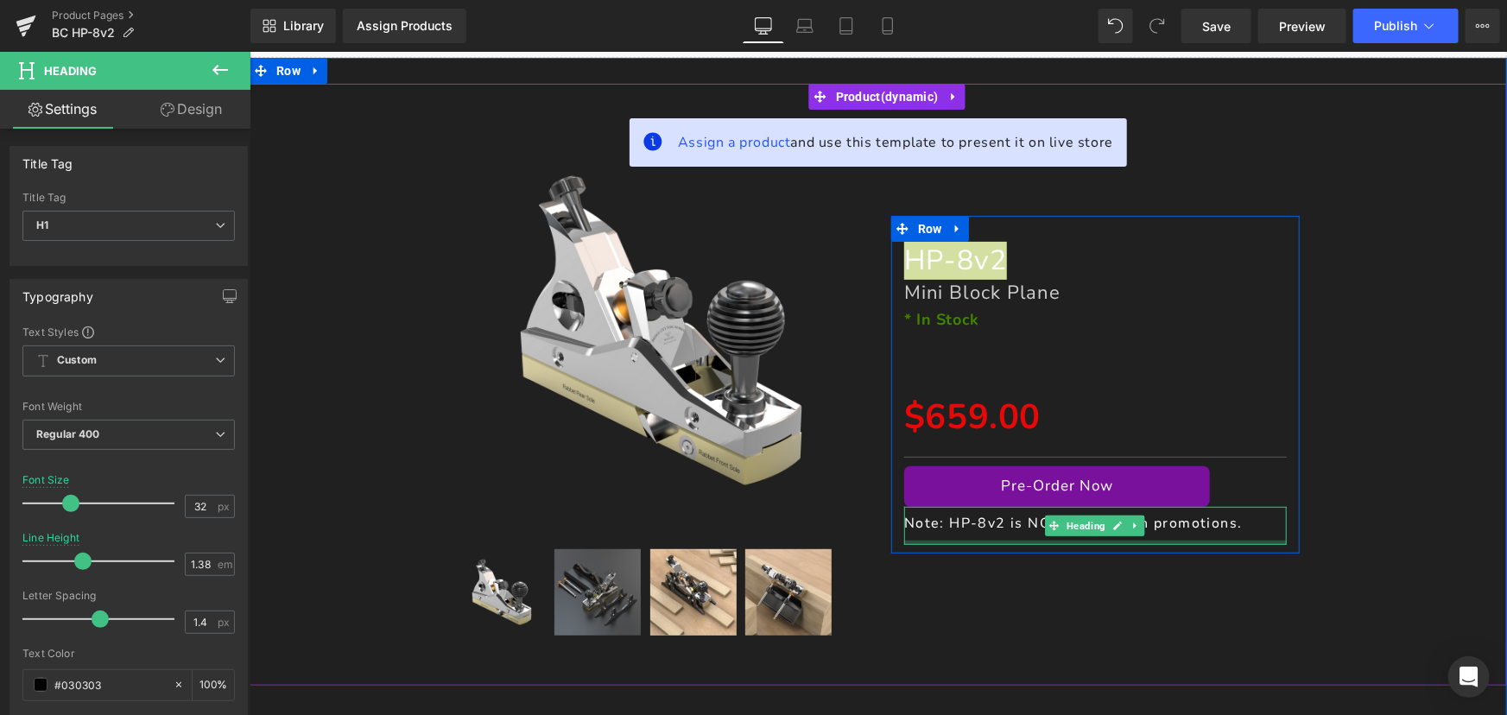
scroll to position [156, 0]
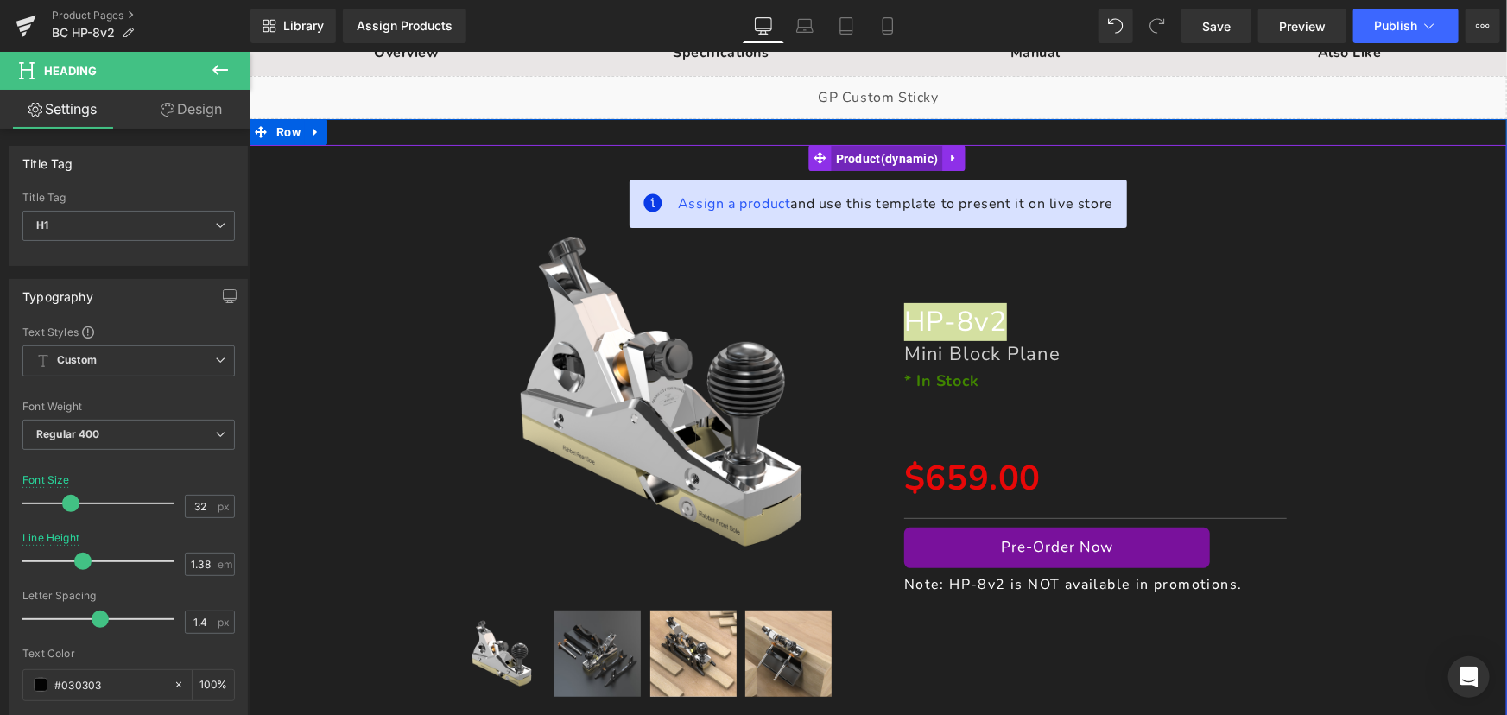
click at [888, 161] on span "Product" at bounding box center [886, 158] width 111 height 26
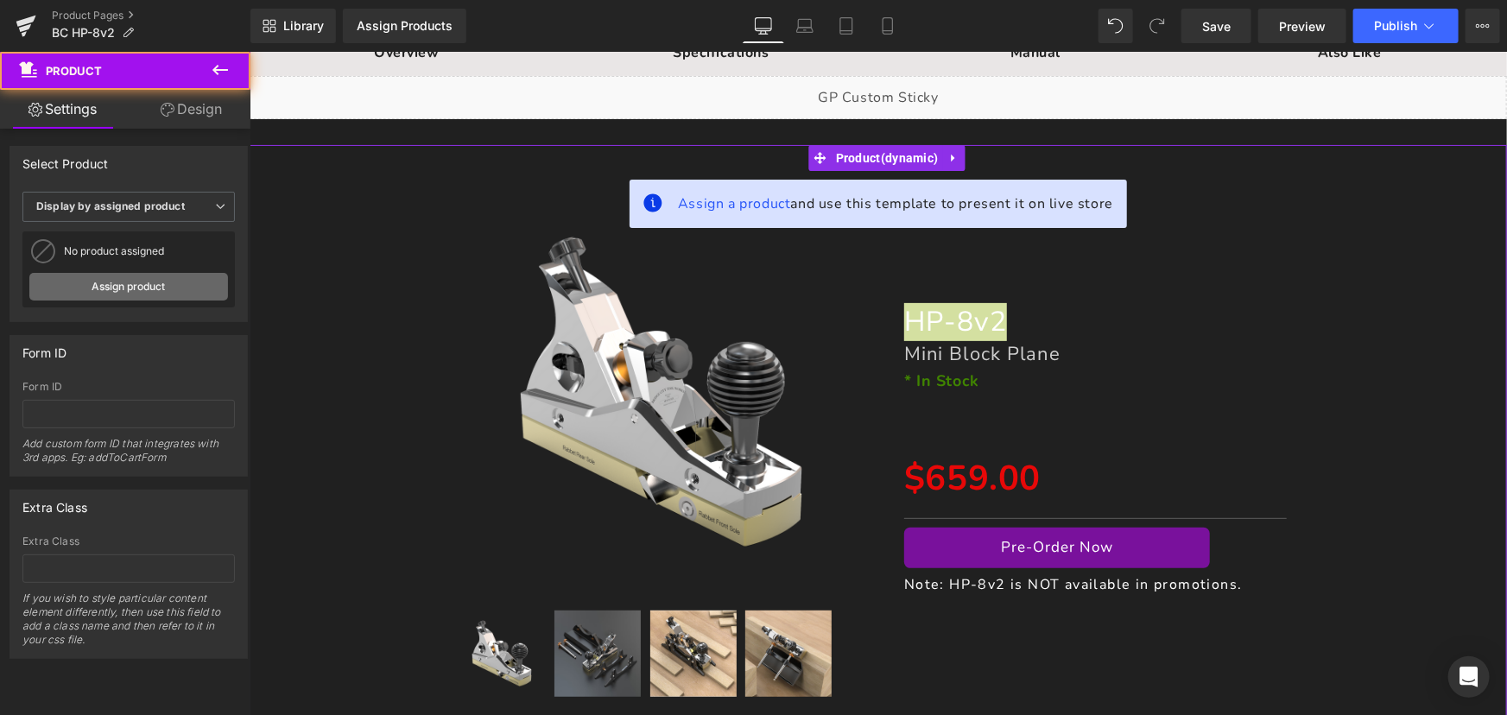
click at [130, 283] on link "Assign product" at bounding box center [128, 287] width 199 height 28
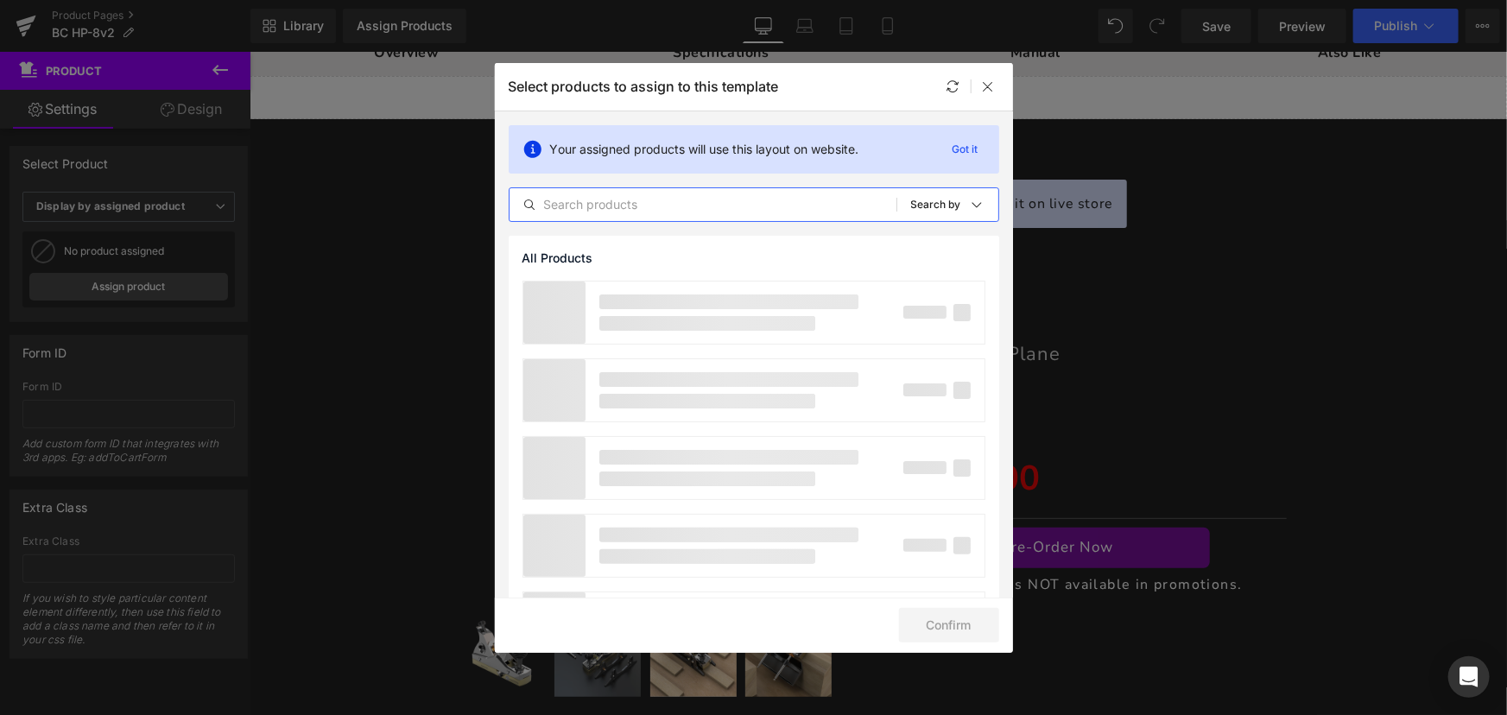
drag, startPoint x: 708, startPoint y: 193, endPoint x: 708, endPoint y: 301, distance: 108.0
click at [708, 301] on section "Your assigned products will use this layout on website. Got it All Products Sho…" at bounding box center [754, 354] width 518 height 486
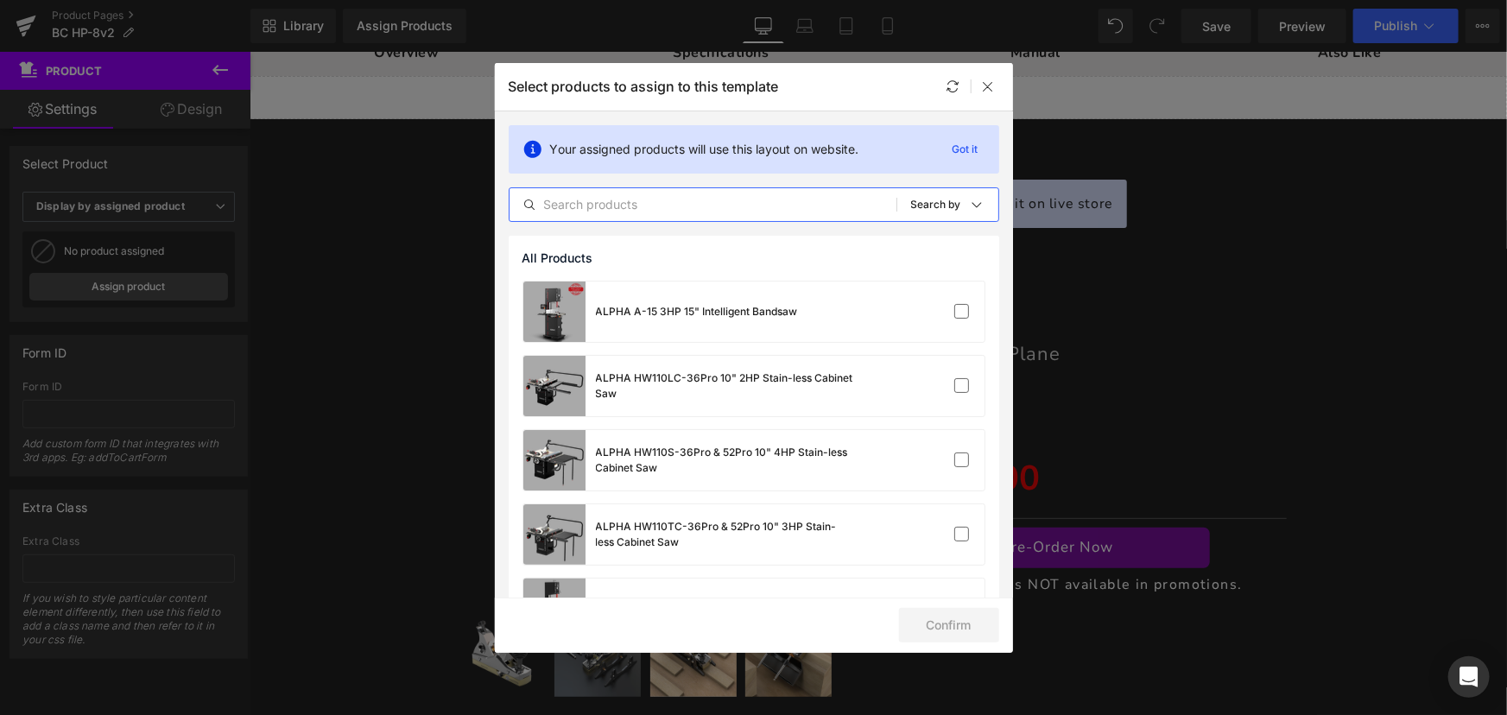
click at [681, 206] on input "text" at bounding box center [703, 204] width 387 height 21
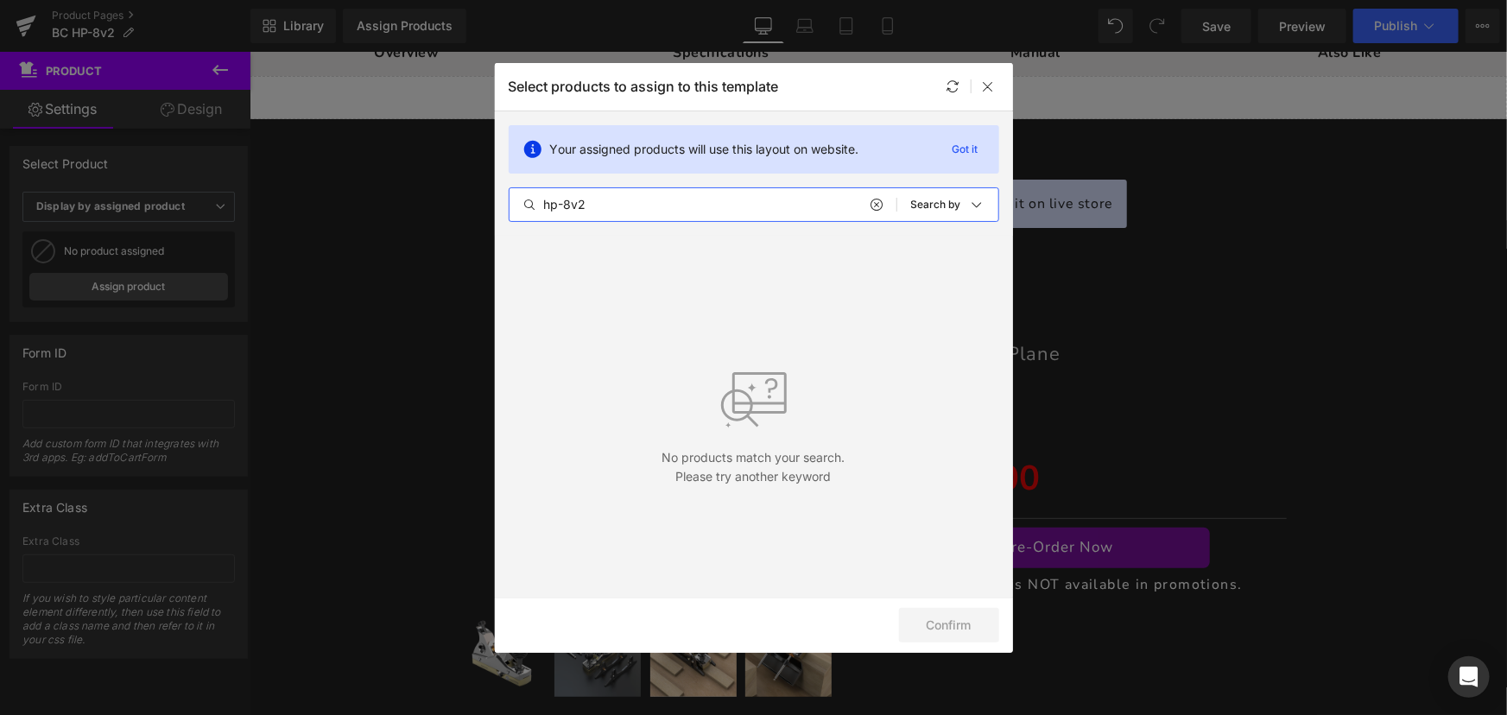
click at [615, 203] on input "hp-8v2" at bounding box center [703, 204] width 387 height 21
click at [674, 195] on input "hp-8v2" at bounding box center [703, 204] width 387 height 21
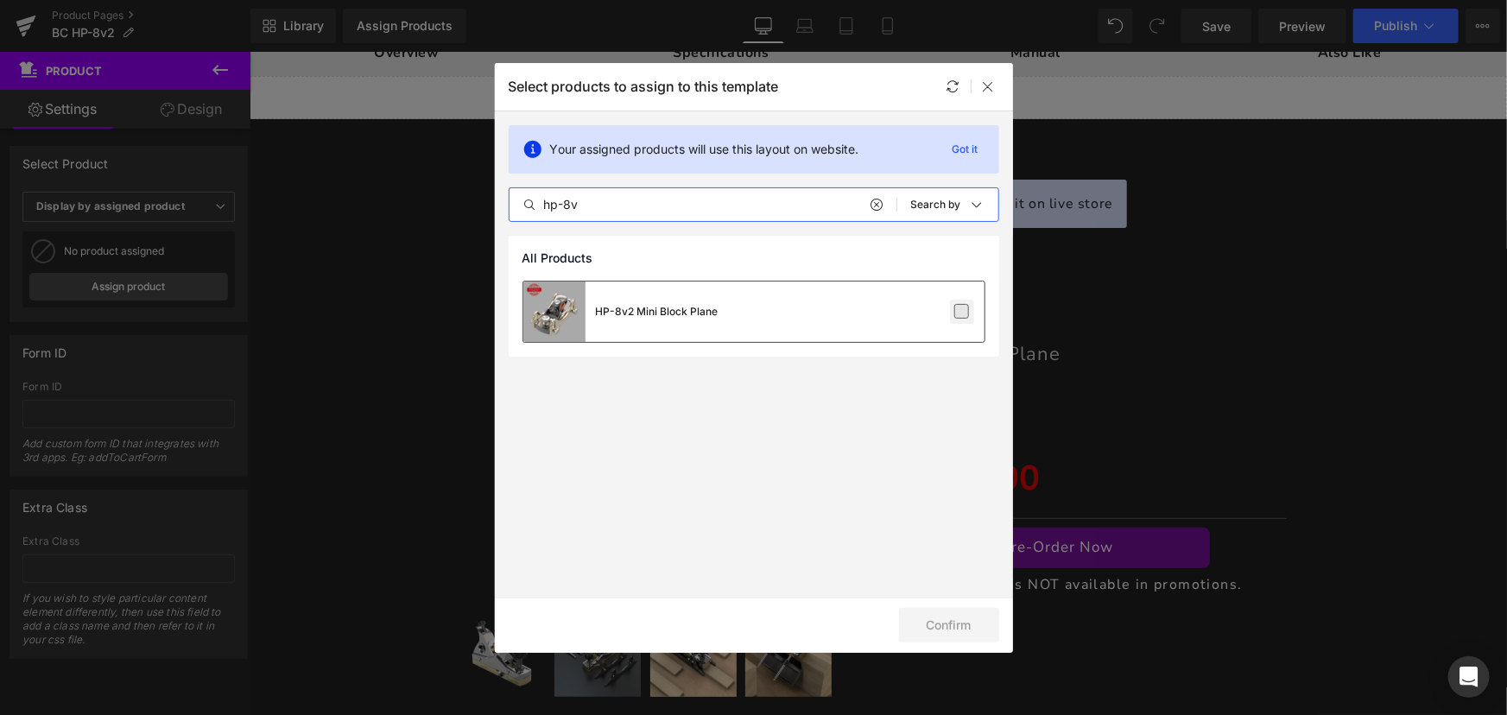
type input "hp-8v"
click at [959, 307] on label at bounding box center [962, 312] width 16 height 16
click at [962, 312] on input "checkbox" at bounding box center [962, 312] width 0 height 0
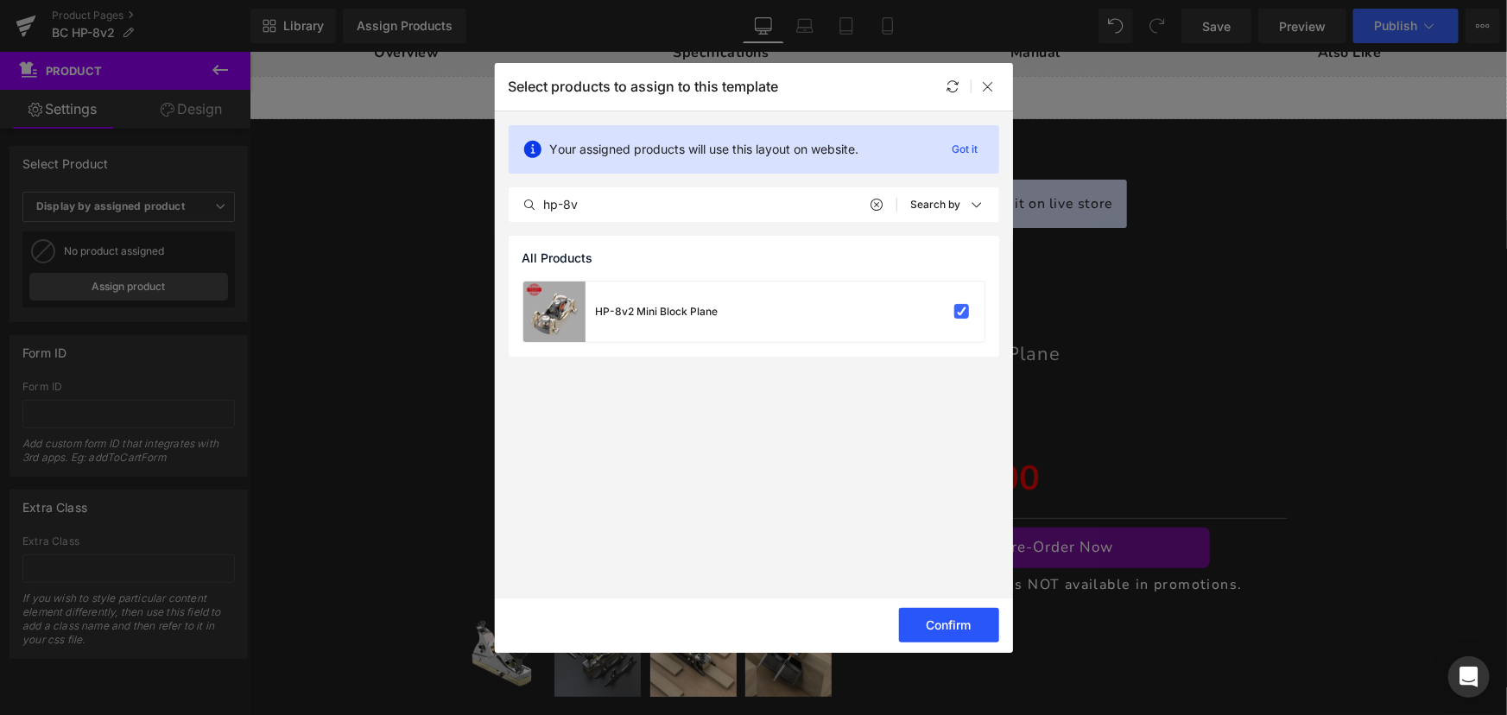
click at [944, 619] on button "Confirm" at bounding box center [949, 625] width 100 height 35
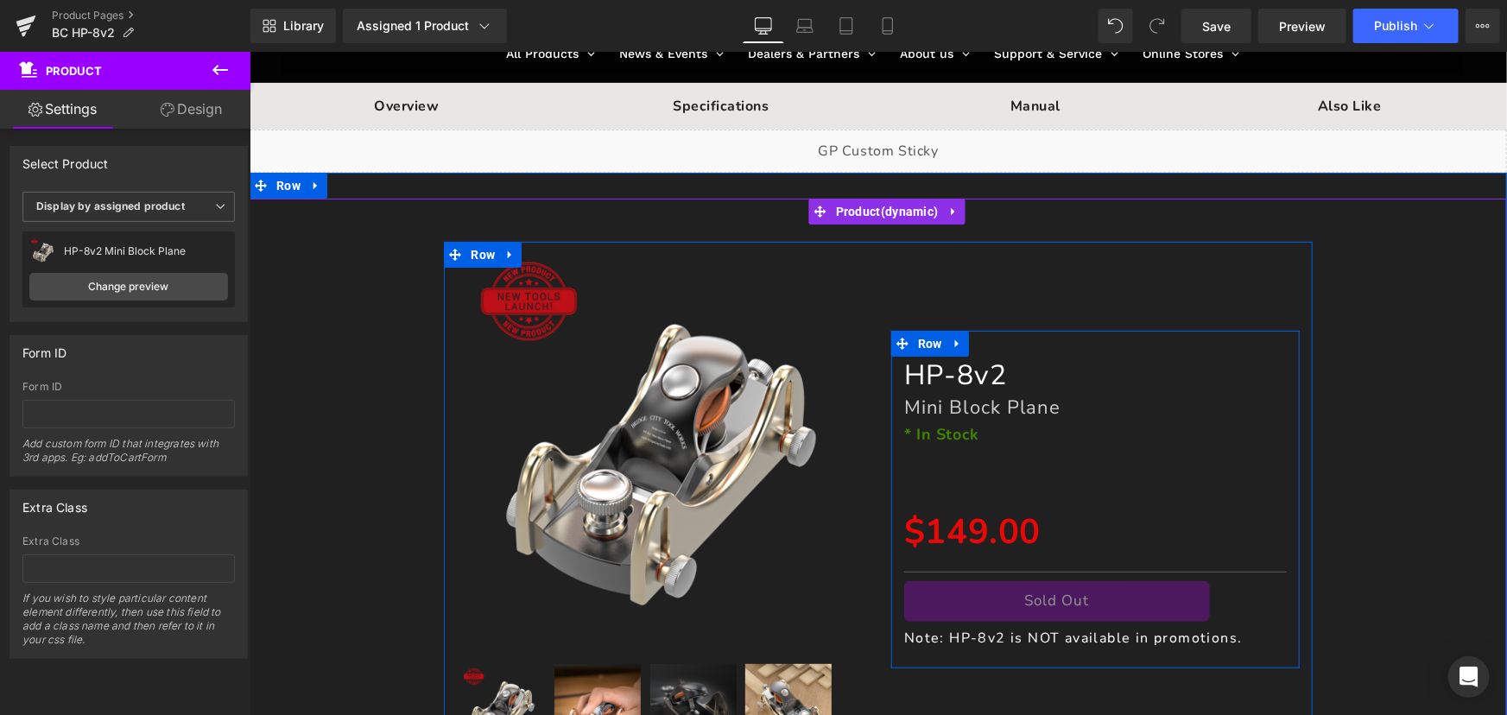
scroll to position [235, 0]
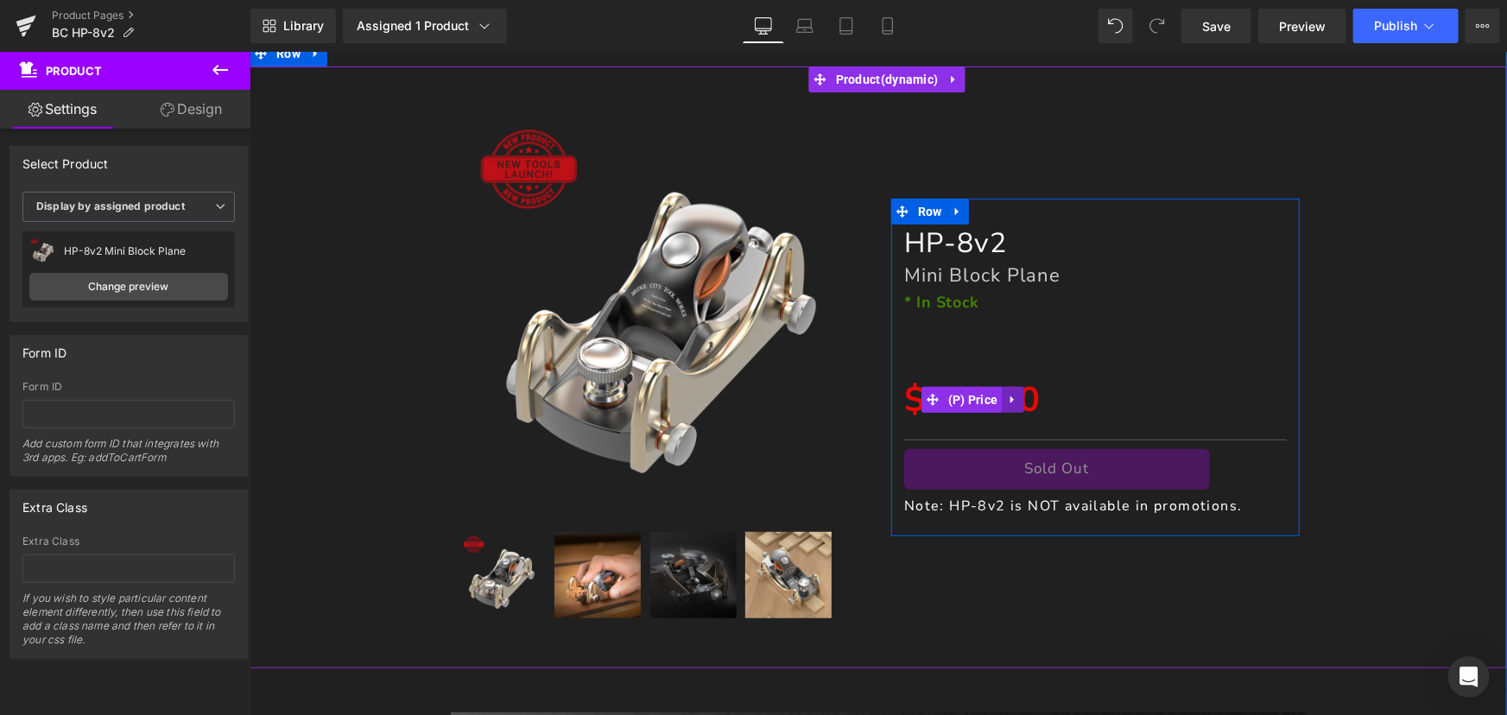
click at [1010, 400] on icon at bounding box center [1012, 398] width 12 height 13
click at [1017, 396] on icon at bounding box center [1023, 398] width 12 height 13
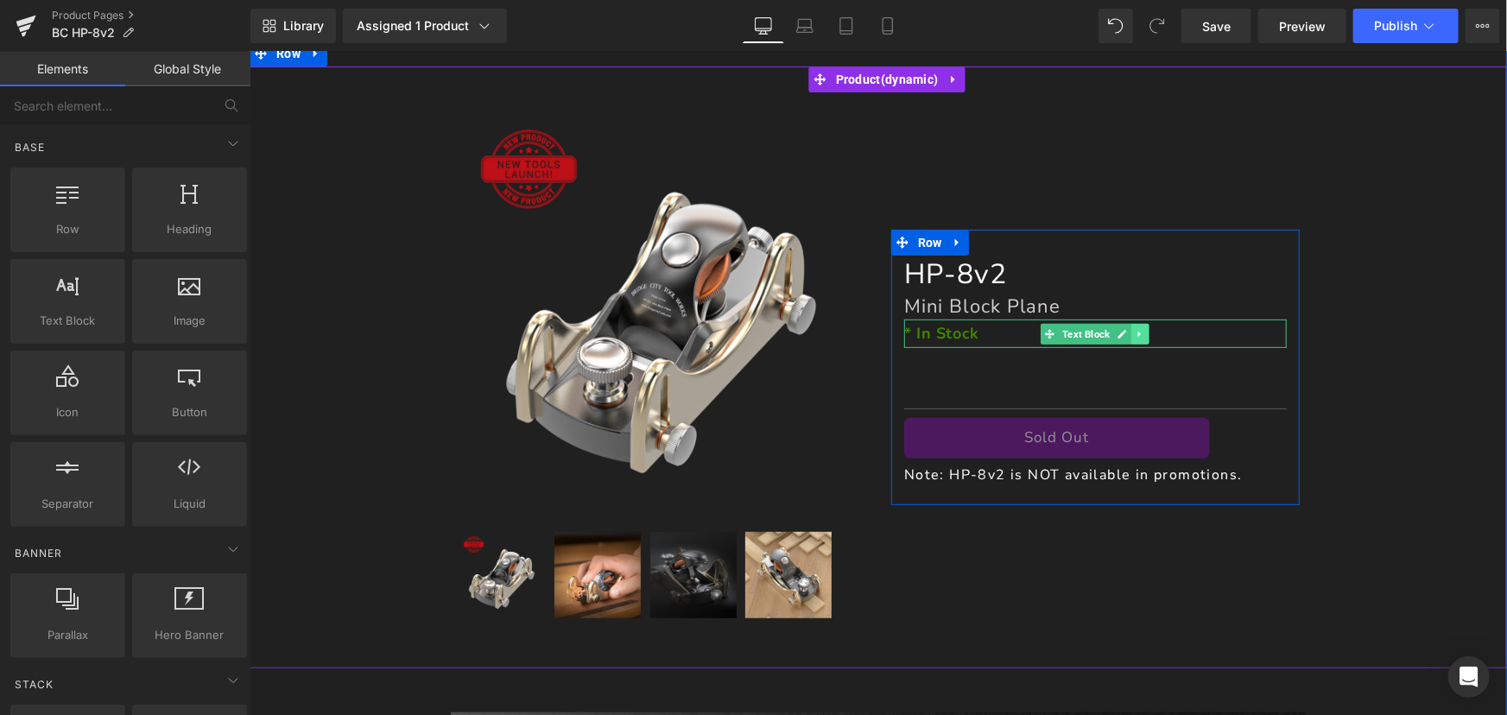
click at [1142, 333] on link at bounding box center [1139, 333] width 18 height 21
click at [1145, 332] on icon at bounding box center [1148, 332] width 9 height 9
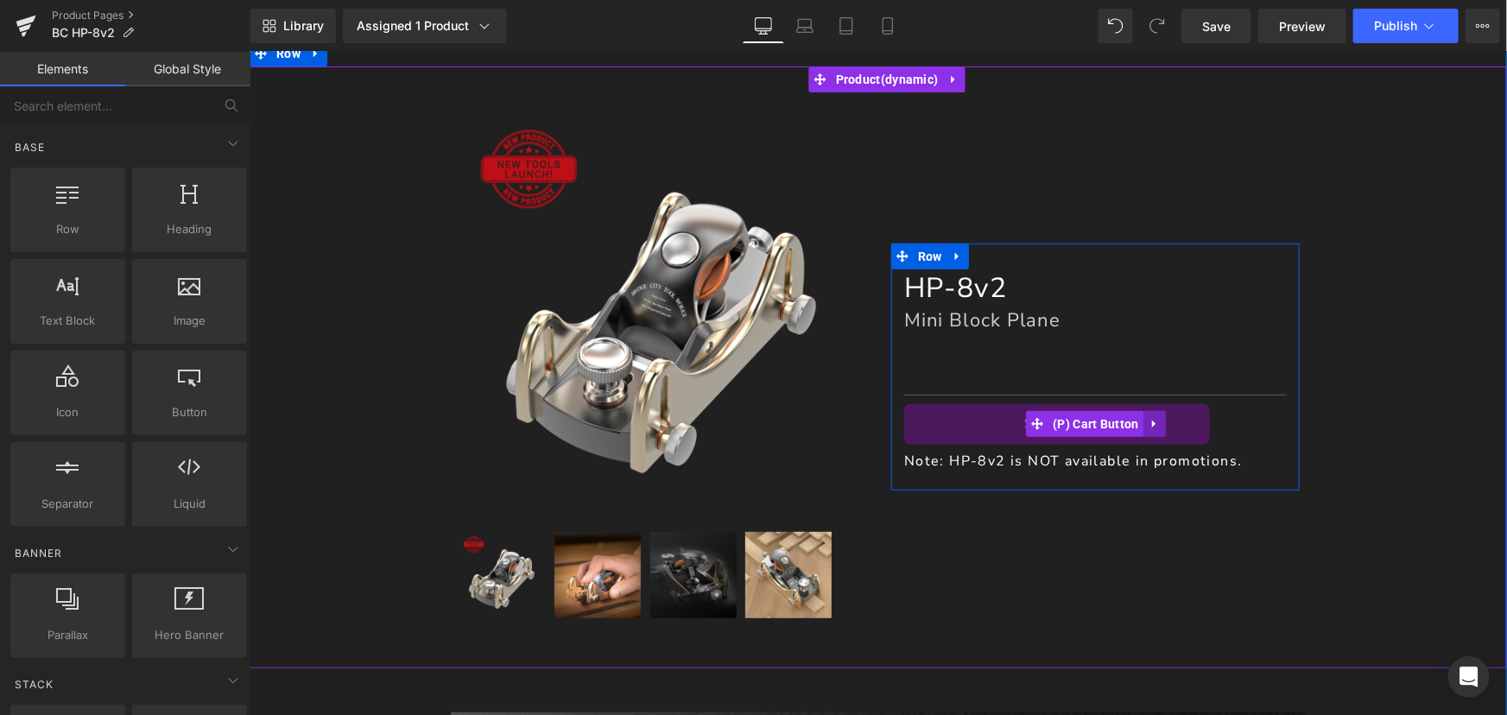
click at [1148, 426] on icon at bounding box center [1154, 423] width 12 height 13
click at [1159, 427] on icon at bounding box center [1165, 423] width 12 height 12
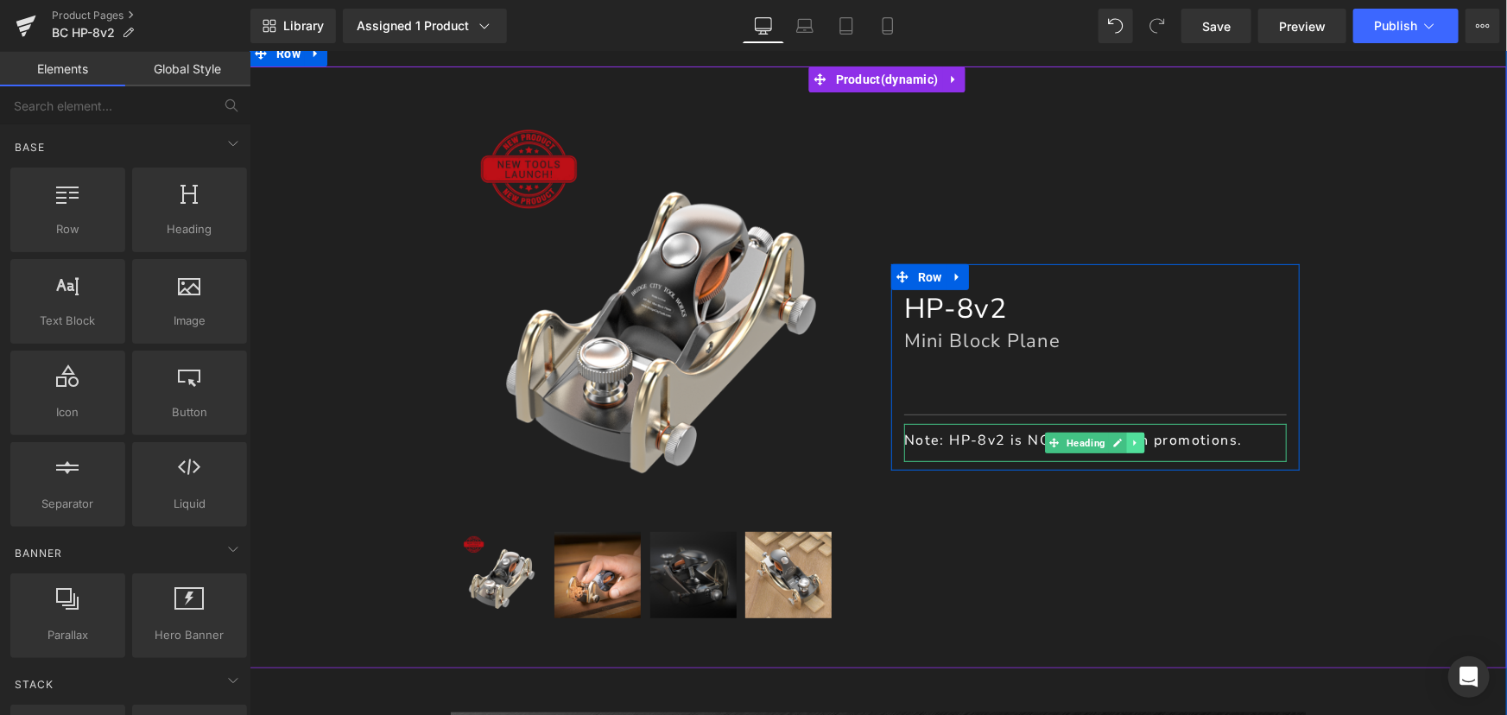
click at [1131, 446] on icon at bounding box center [1134, 442] width 9 height 10
click at [1157, 443] on icon at bounding box center [1161, 442] width 9 height 10
click at [1129, 421] on link at bounding box center [1130, 414] width 18 height 21
click at [1137, 421] on link at bounding box center [1139, 414] width 18 height 21
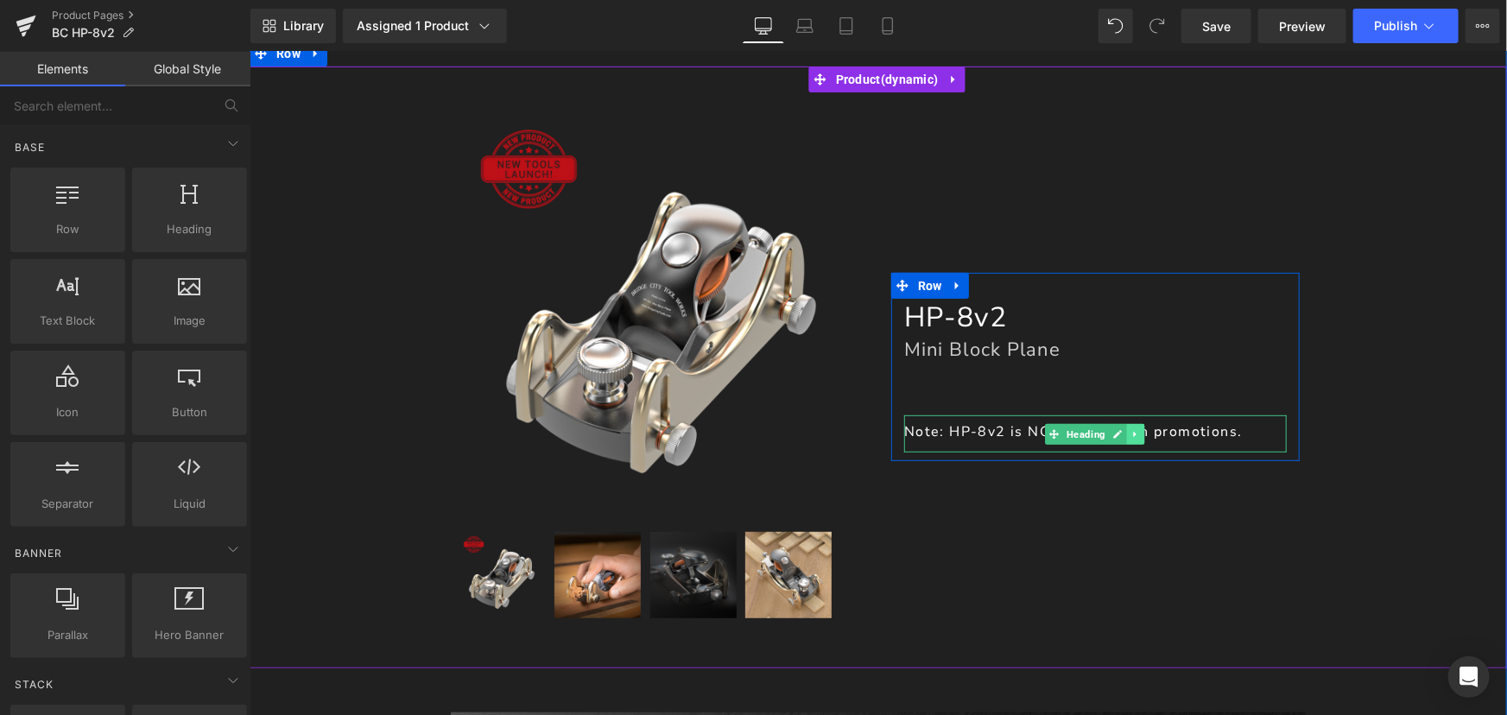
click at [1131, 436] on icon at bounding box center [1134, 433] width 9 height 10
click at [1136, 436] on link at bounding box center [1145, 433] width 18 height 21
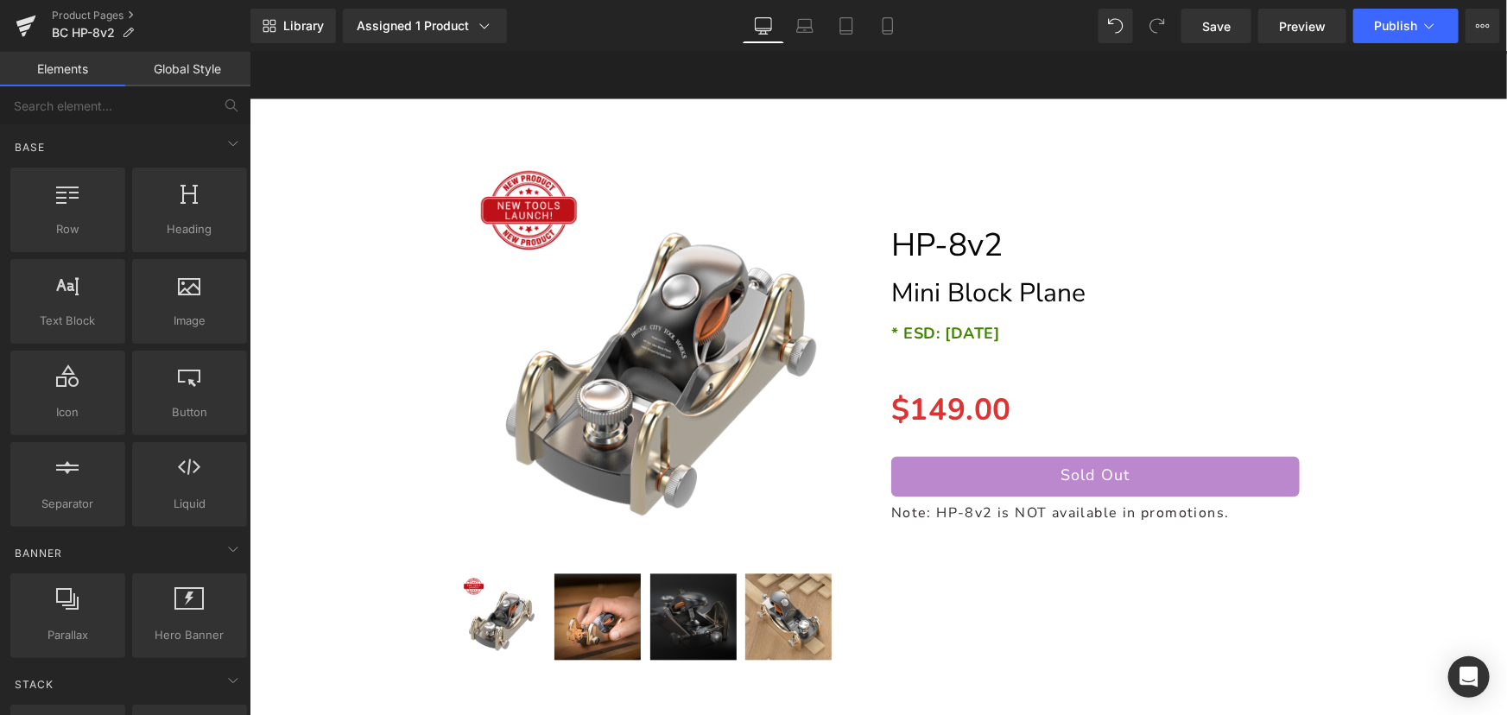
scroll to position [14738, 0]
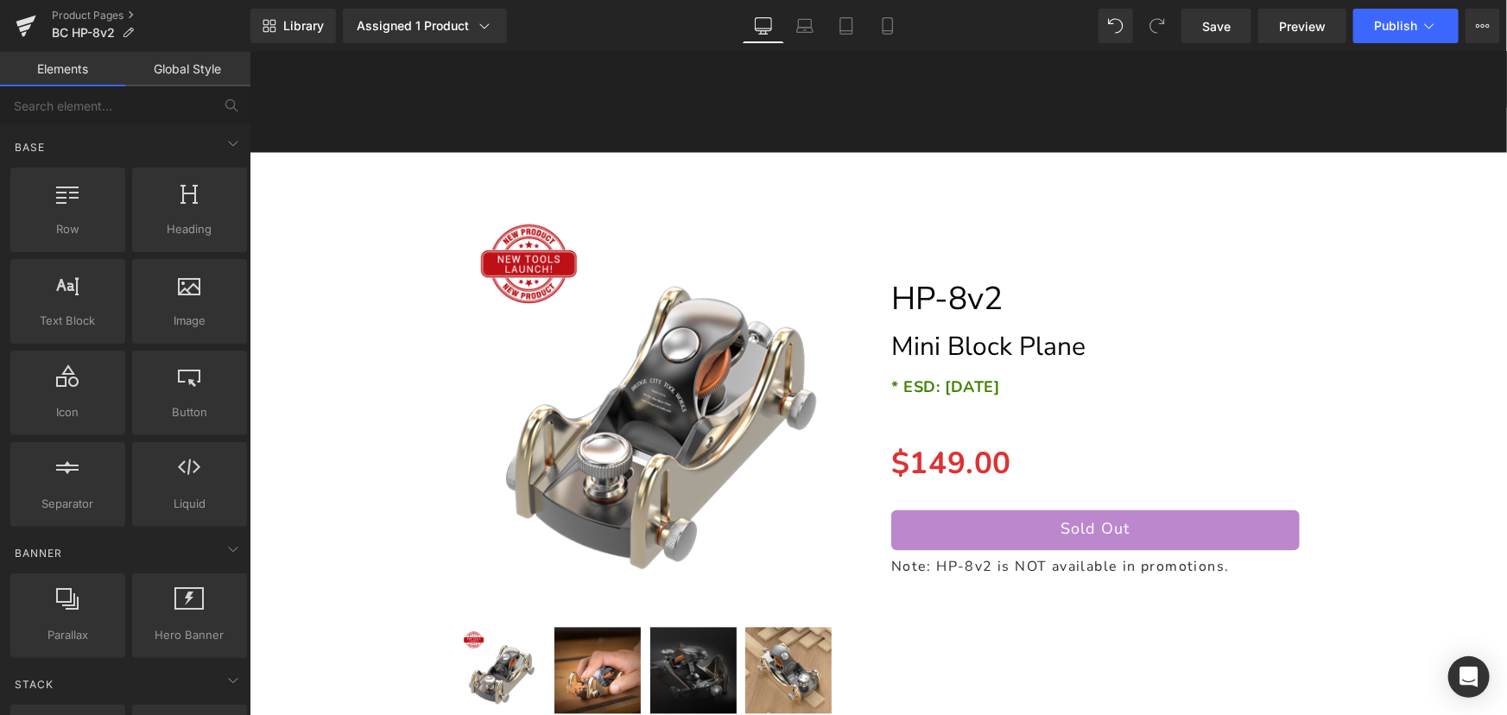
click at [495, 250] on img at bounding box center [660, 408] width 408 height 408
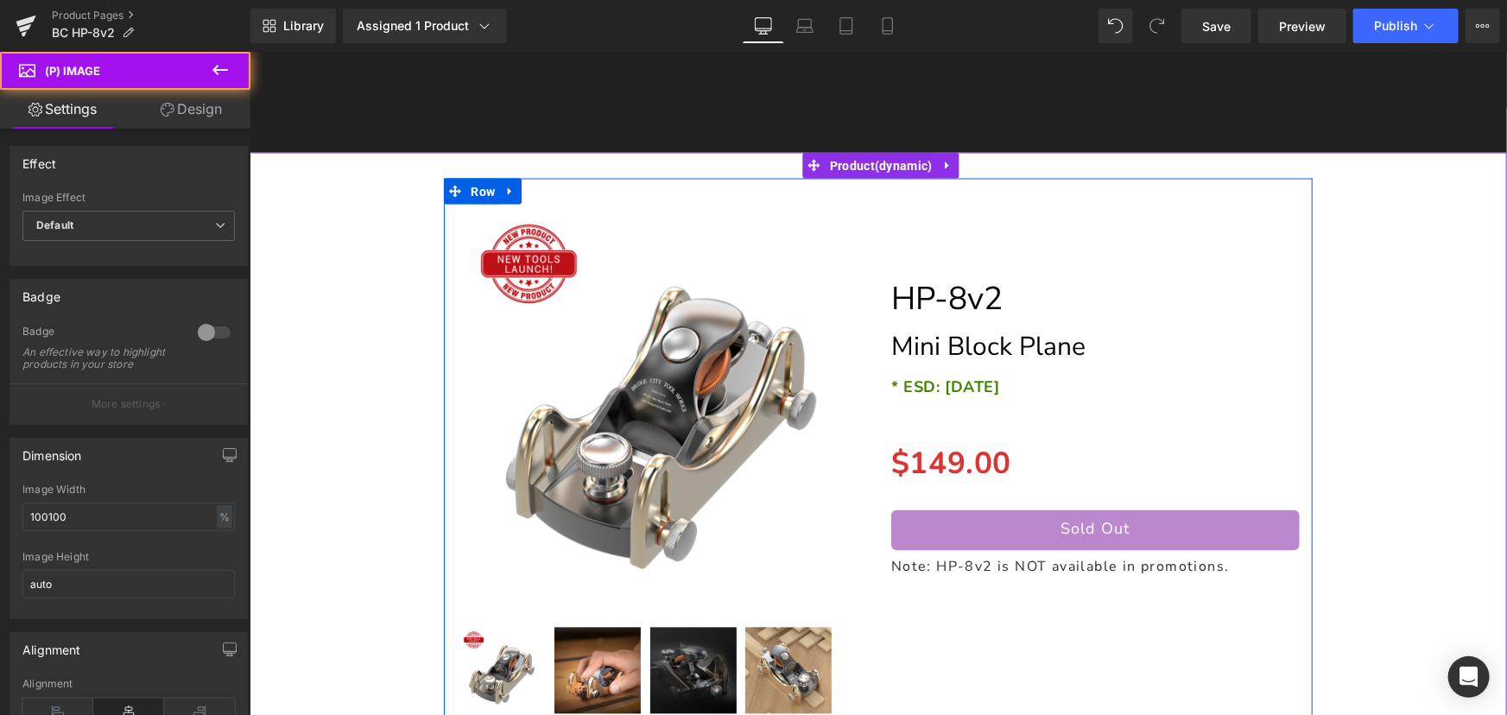
click at [507, 195] on icon at bounding box center [508, 191] width 3 height 8
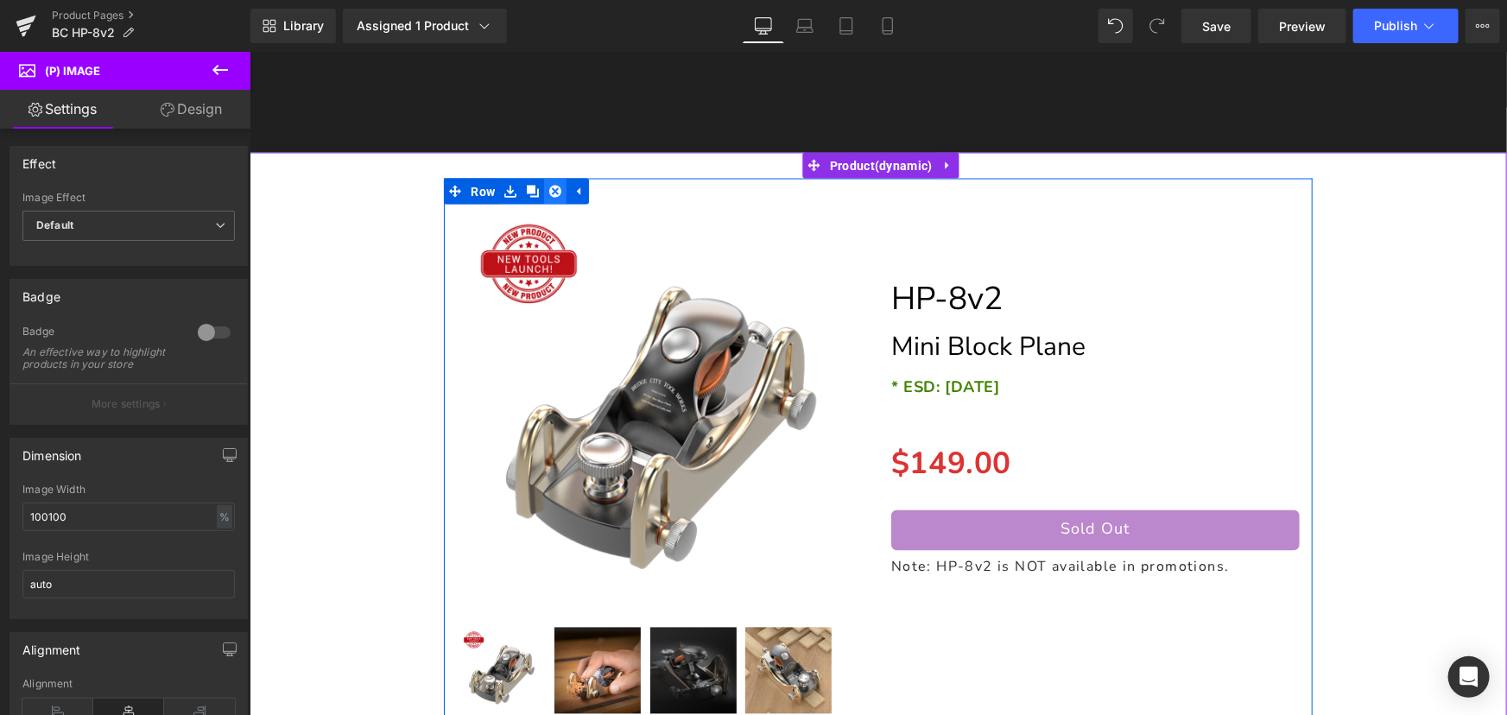
click at [558, 194] on icon at bounding box center [554, 191] width 12 height 12
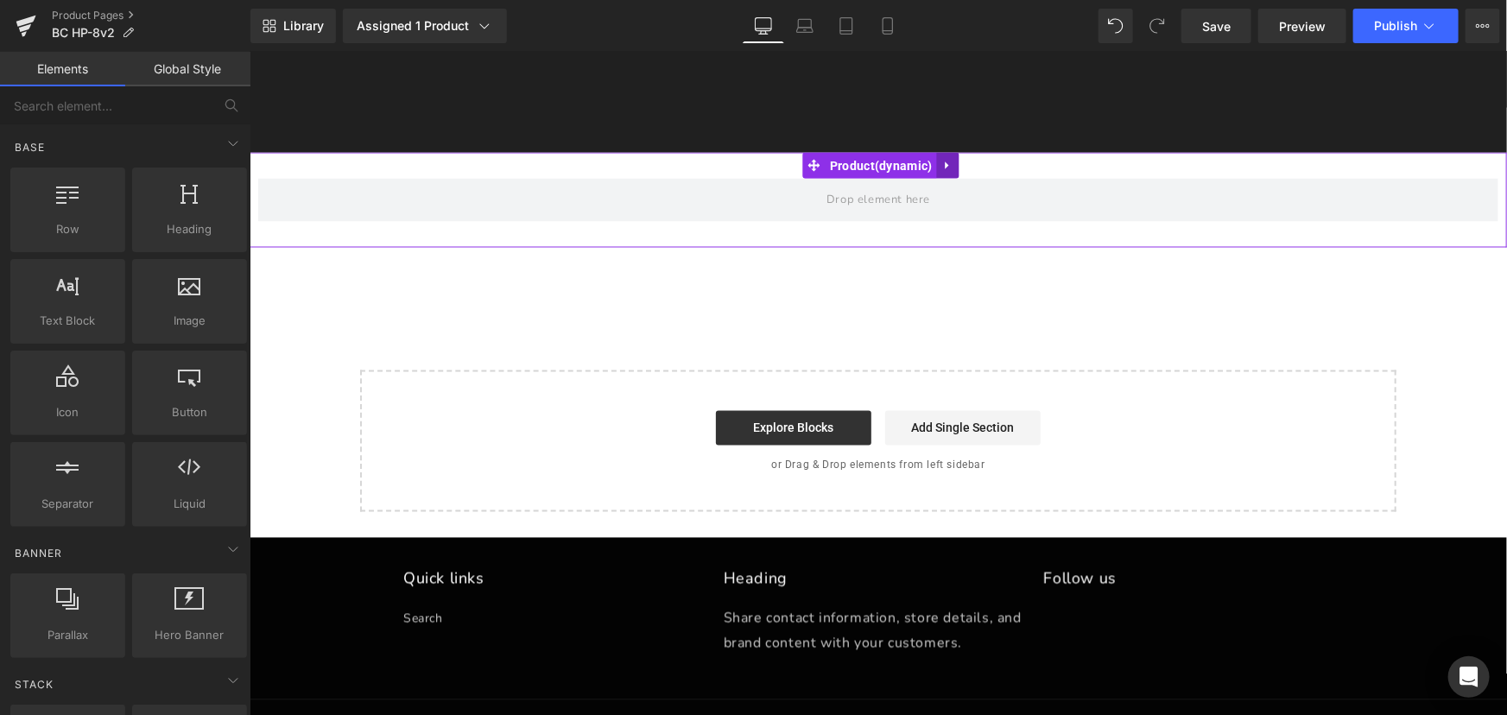
click at [944, 163] on icon at bounding box center [947, 165] width 12 height 13
click at [953, 170] on icon at bounding box center [959, 165] width 12 height 12
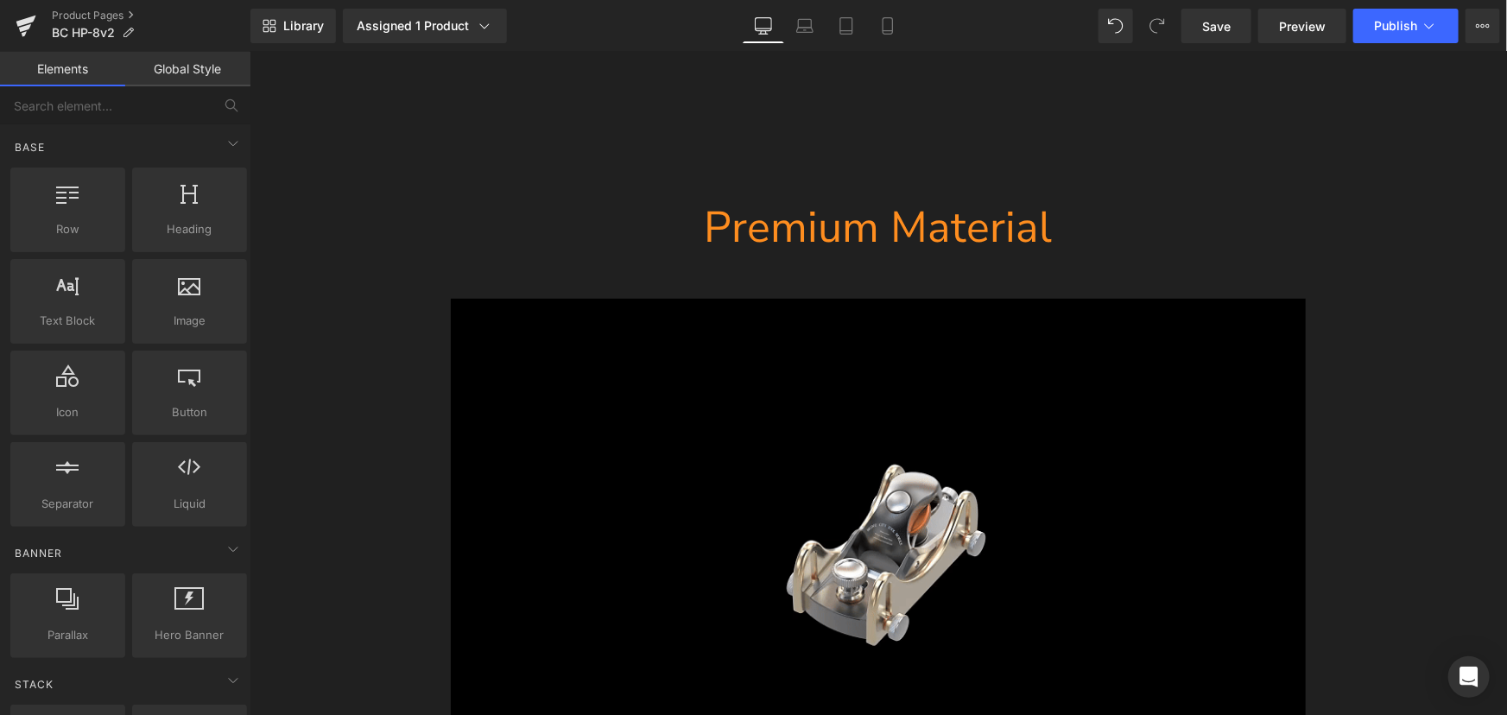
scroll to position [0, 0]
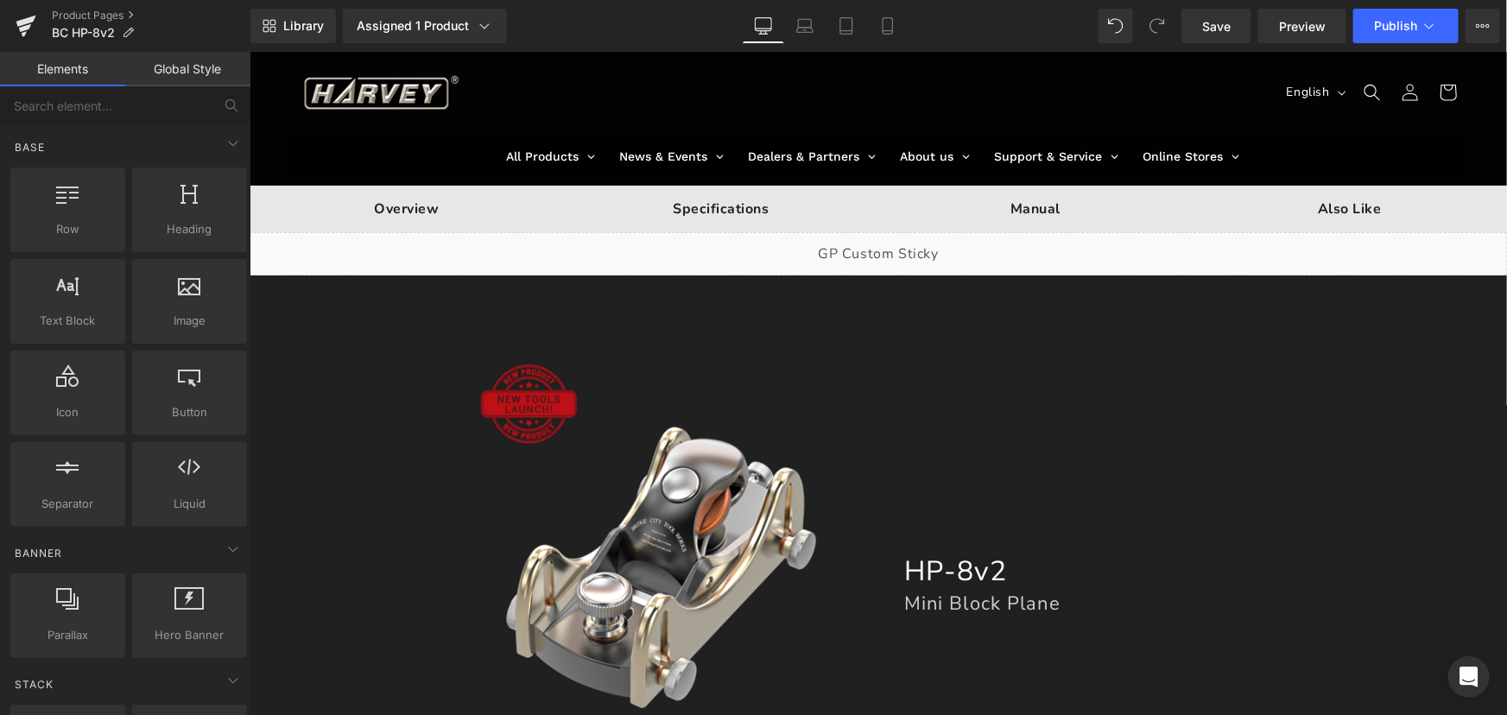
drag, startPoint x: 1503, startPoint y: 683, endPoint x: 1743, endPoint y: 73, distance: 656.1
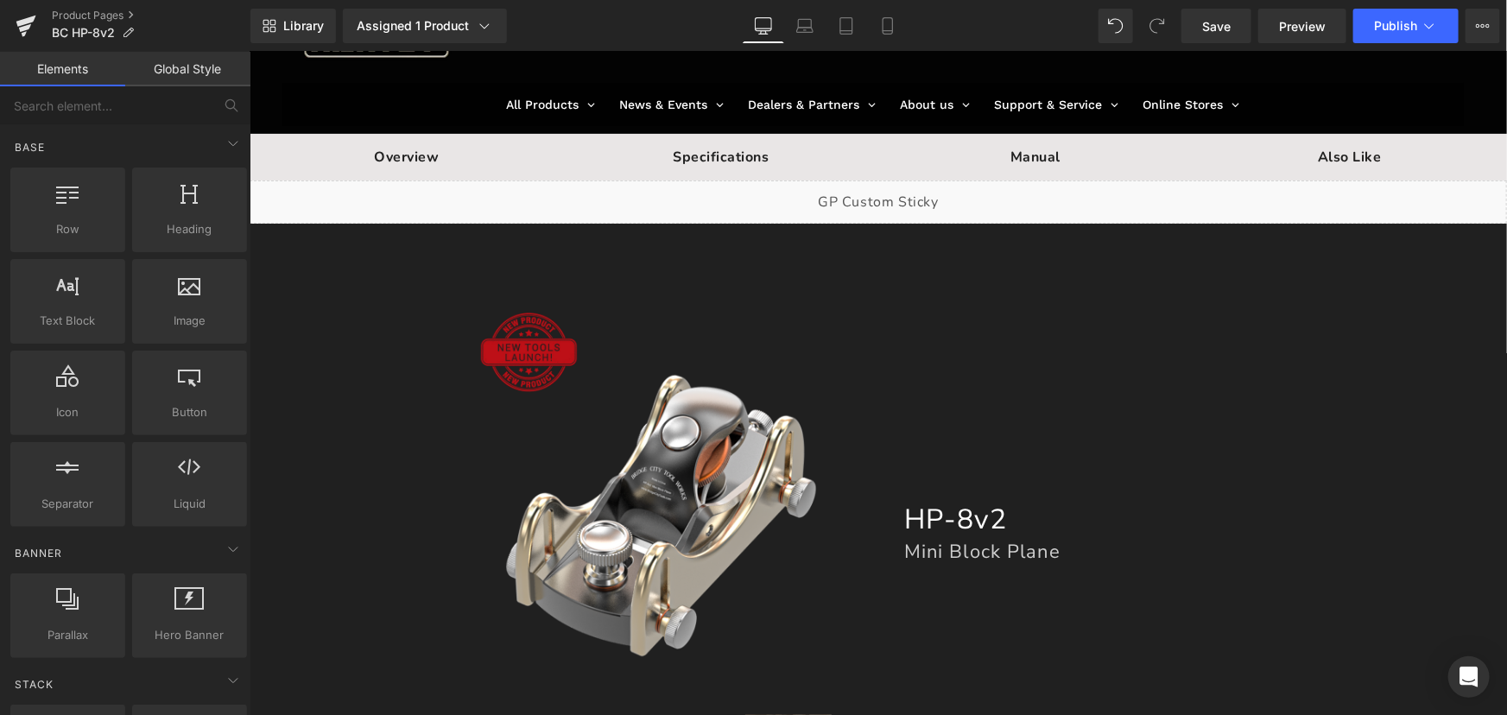
scroll to position [156, 0]
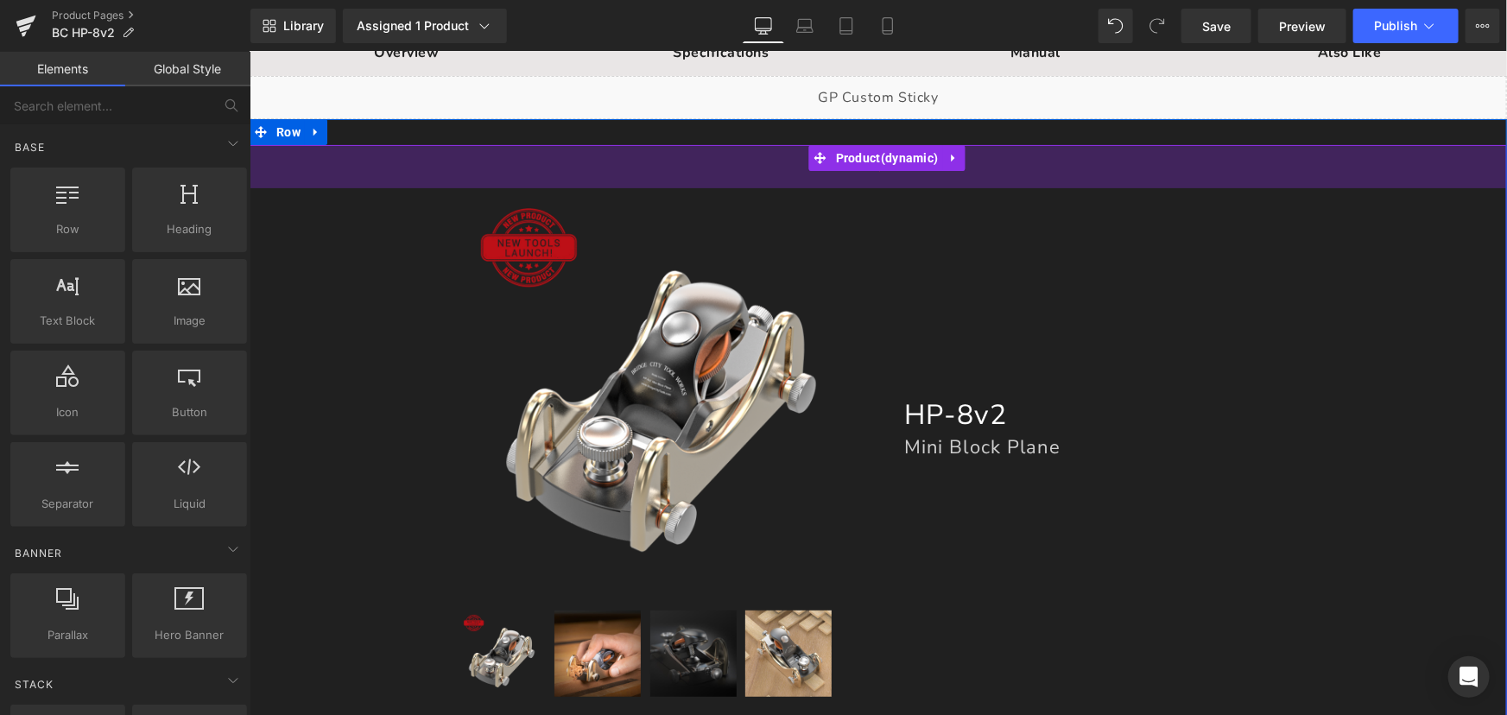
click at [808, 181] on div "50px" at bounding box center [877, 165] width 1257 height 43
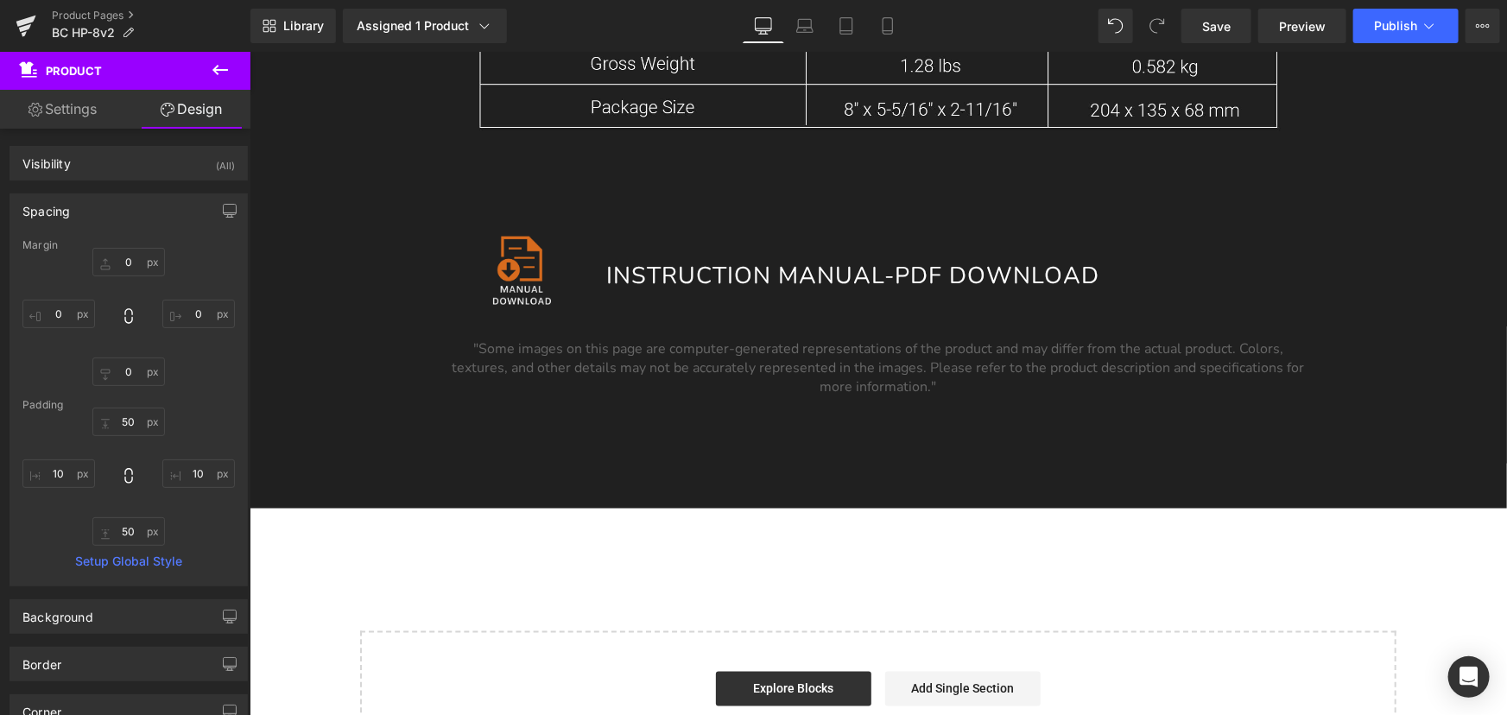
scroll to position [14374, 0]
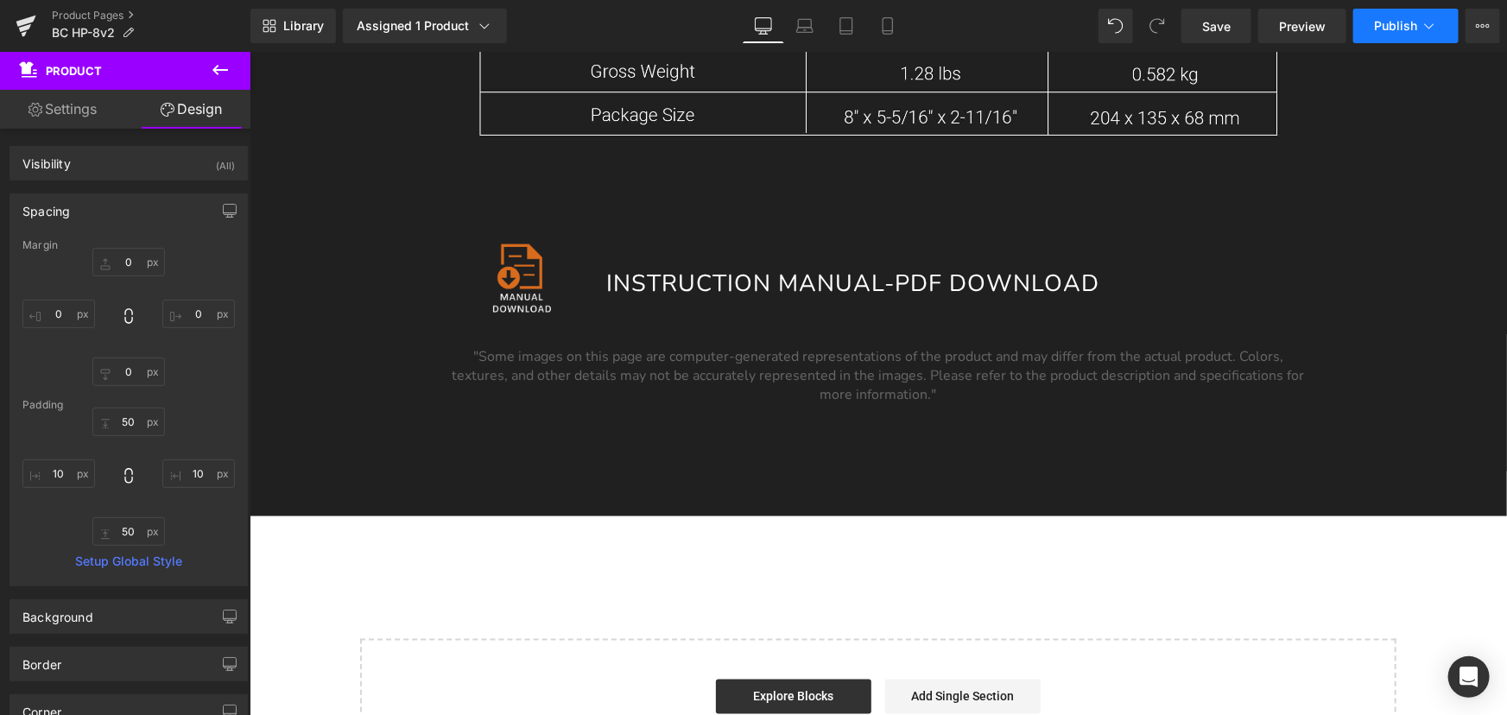
click at [1407, 17] on button "Publish" at bounding box center [1405, 26] width 105 height 35
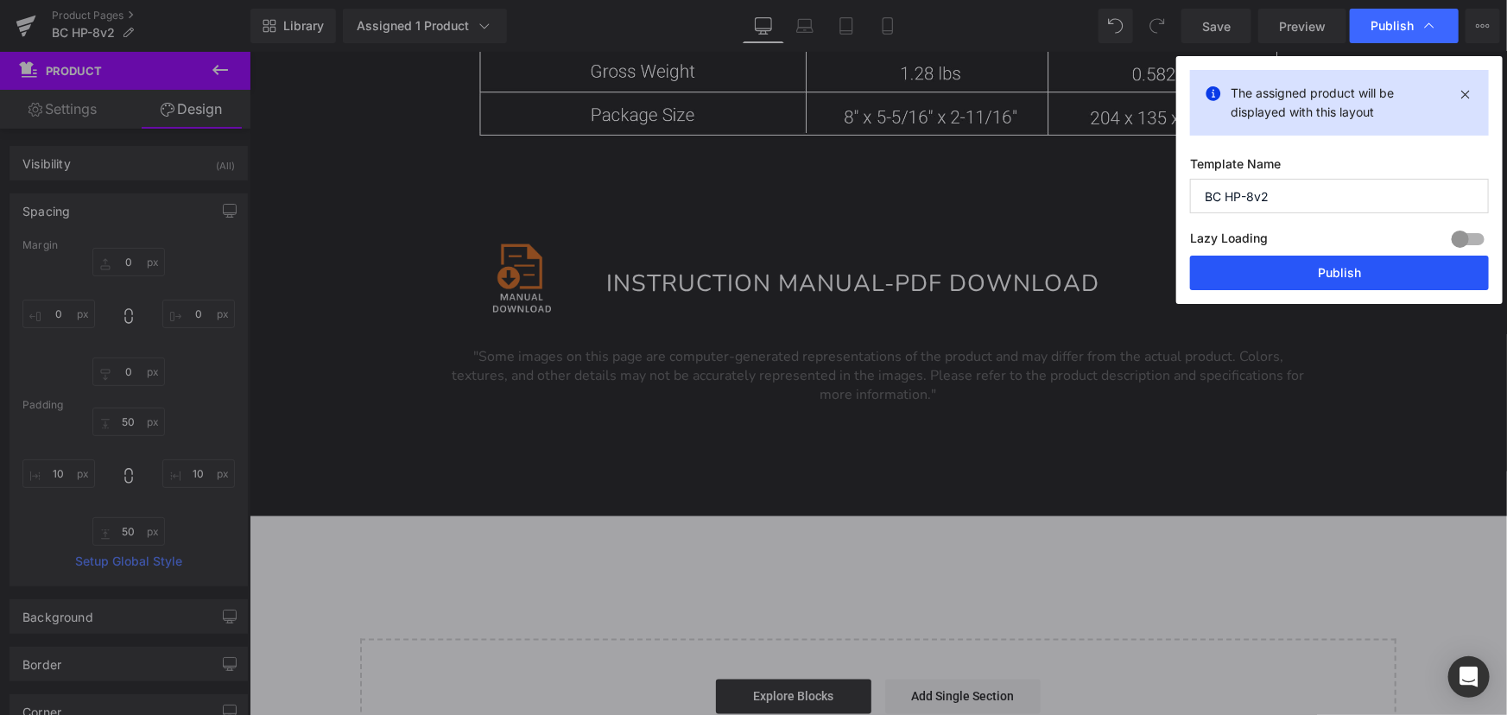
click at [1373, 280] on button "Publish" at bounding box center [1339, 273] width 299 height 35
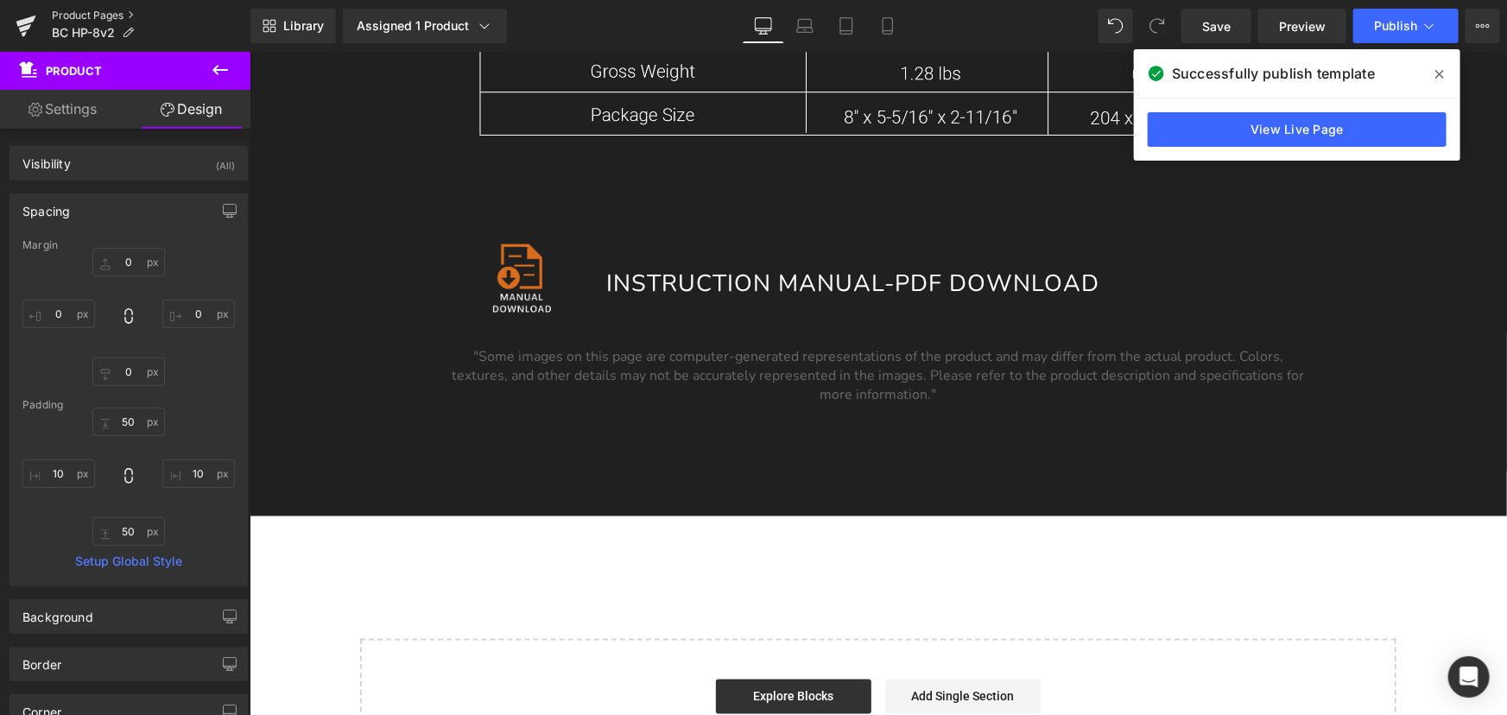
click at [117, 13] on link "Product Pages" at bounding box center [151, 16] width 199 height 14
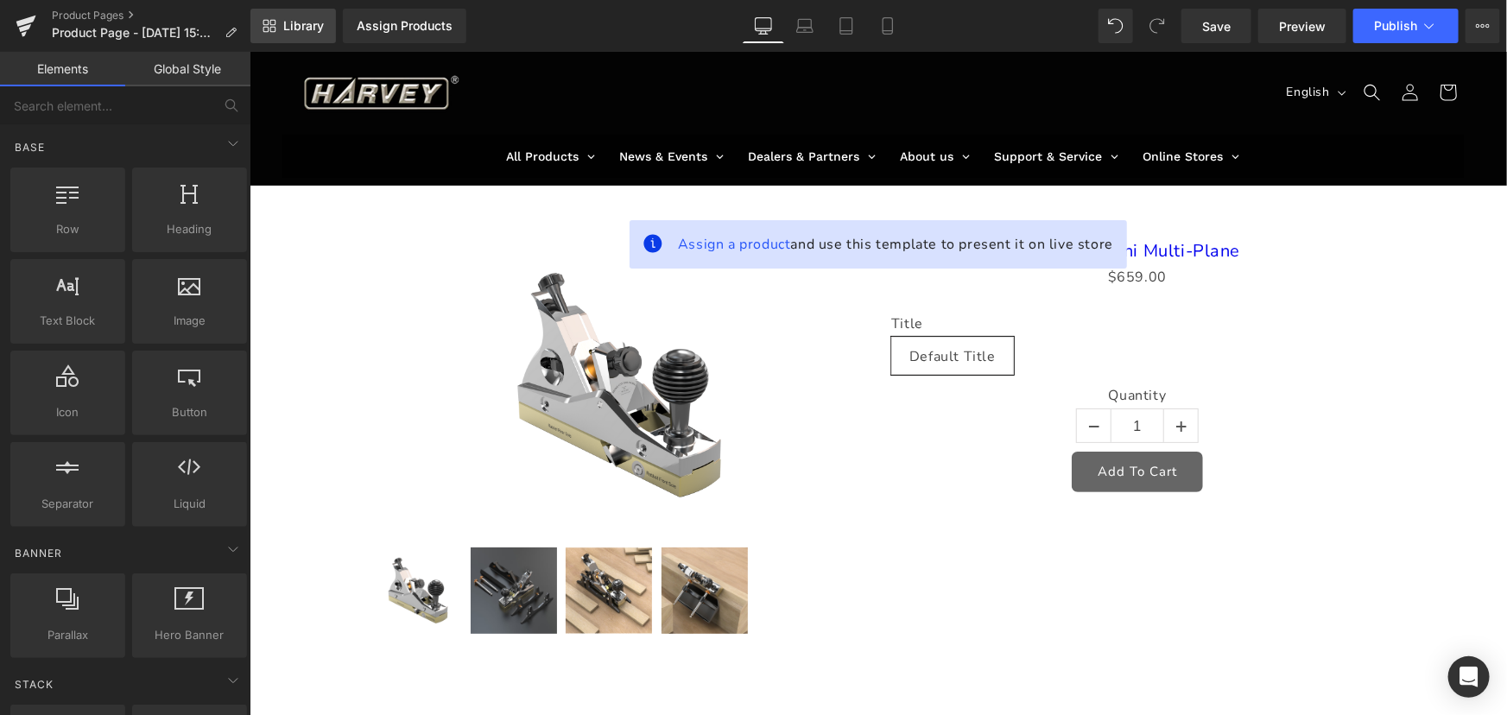
click at [313, 22] on span "Library" at bounding box center [303, 26] width 41 height 16
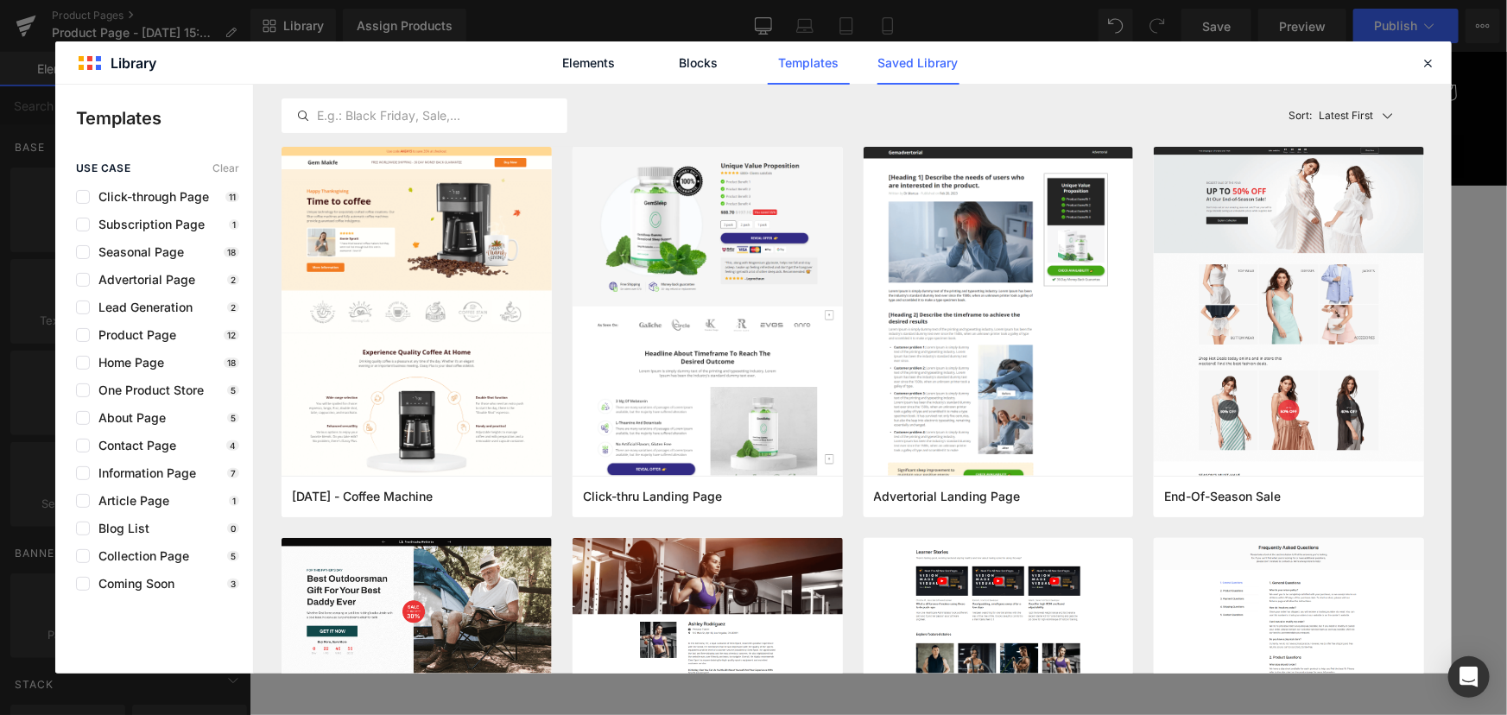
click at [936, 60] on link "Saved Library" at bounding box center [918, 62] width 82 height 43
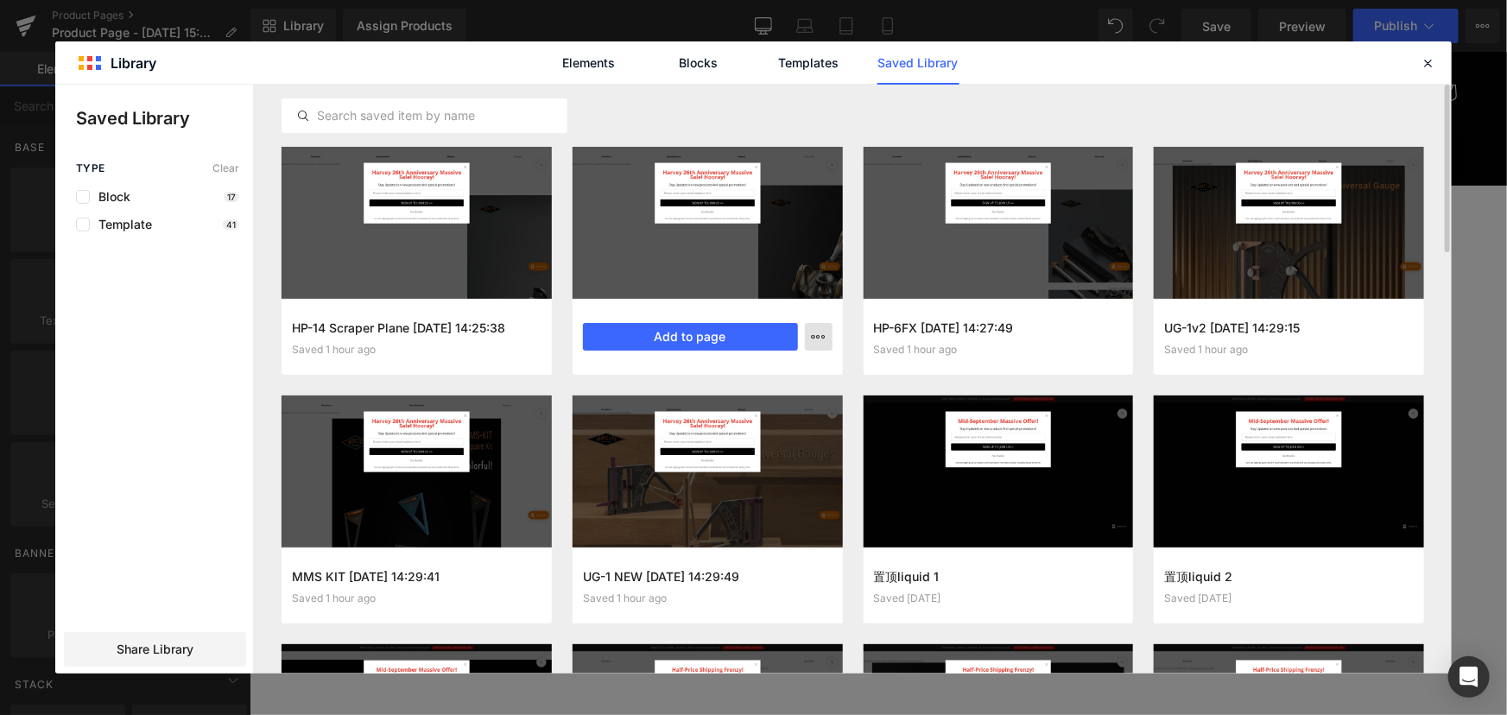
click at [819, 335] on icon "button" at bounding box center [819, 337] width 14 height 14
click at [691, 409] on p "Delete" at bounding box center [688, 412] width 36 height 16
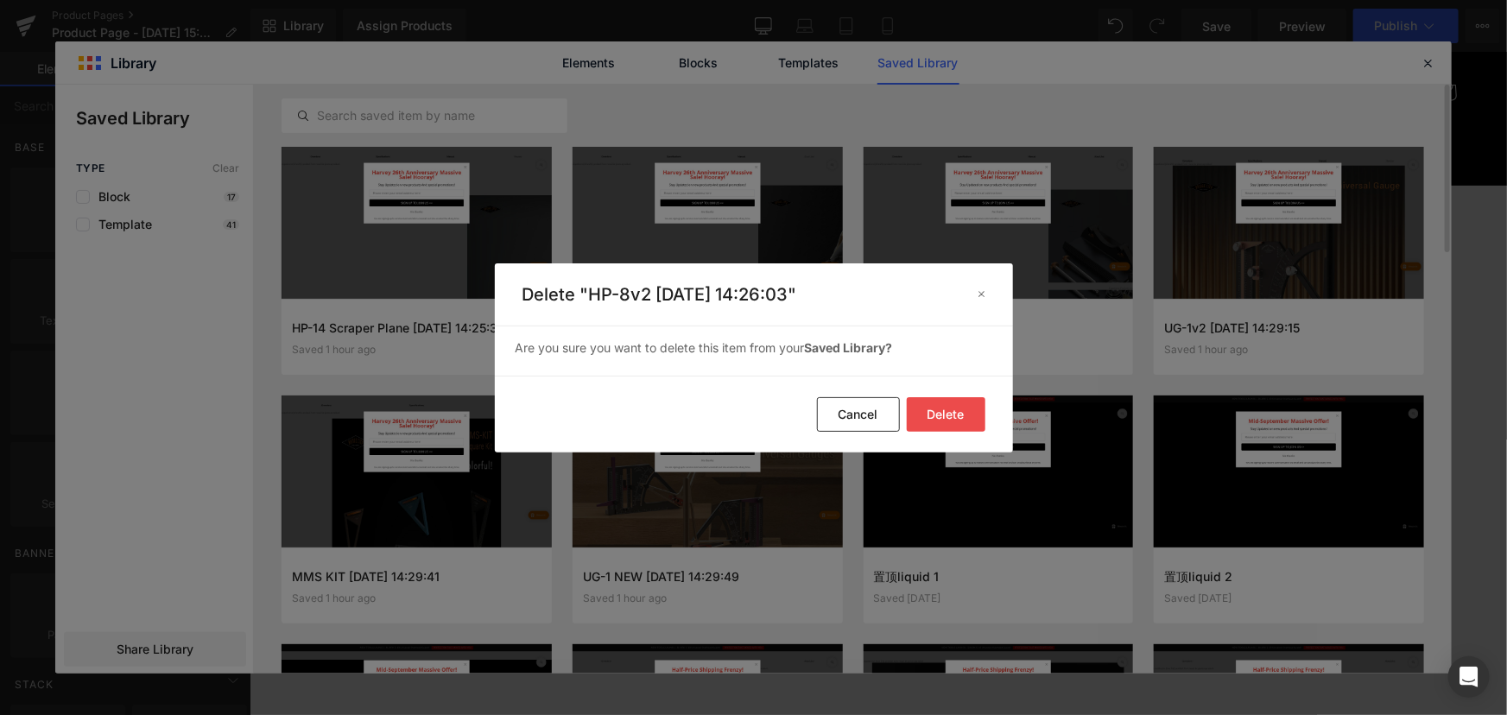
click at [953, 414] on button "Delete" at bounding box center [946, 414] width 79 height 35
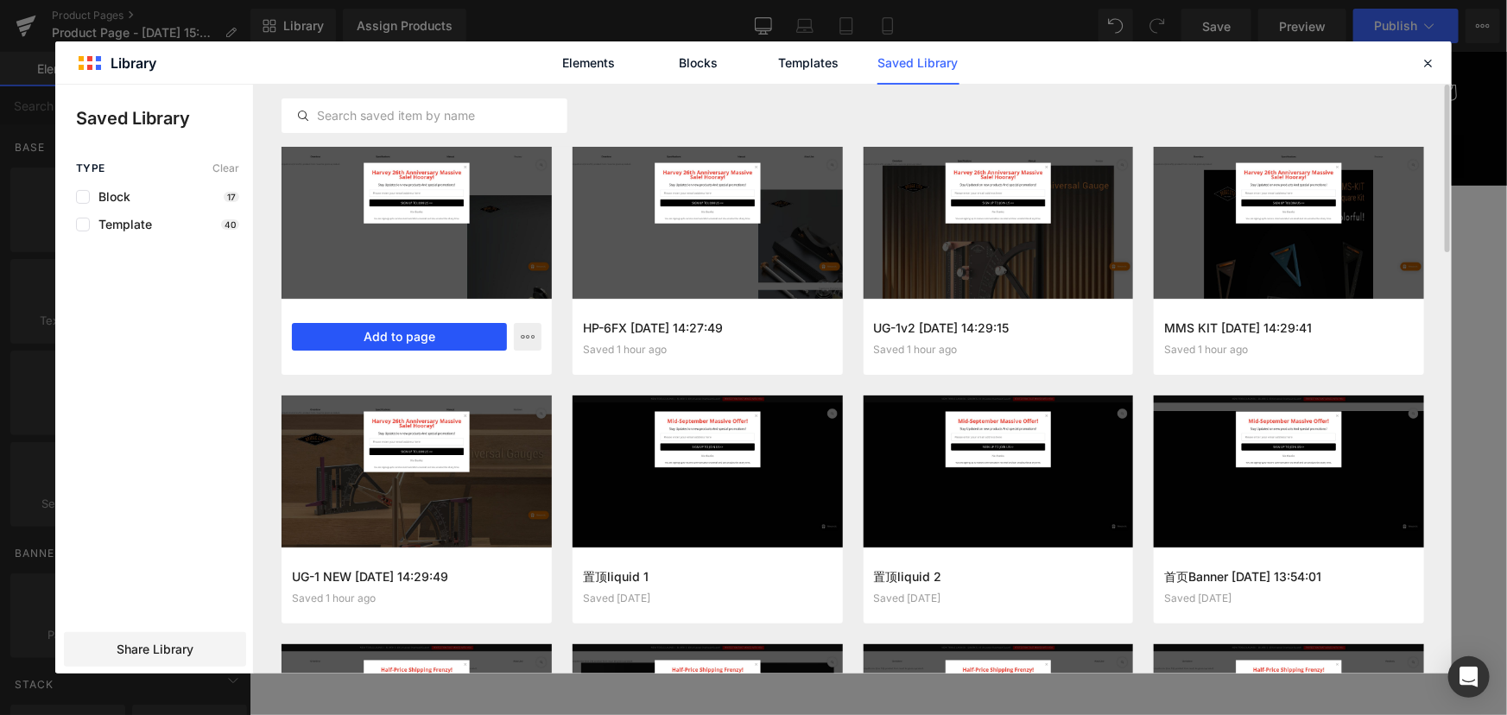
click at [433, 330] on button "Add to page" at bounding box center [399, 337] width 215 height 28
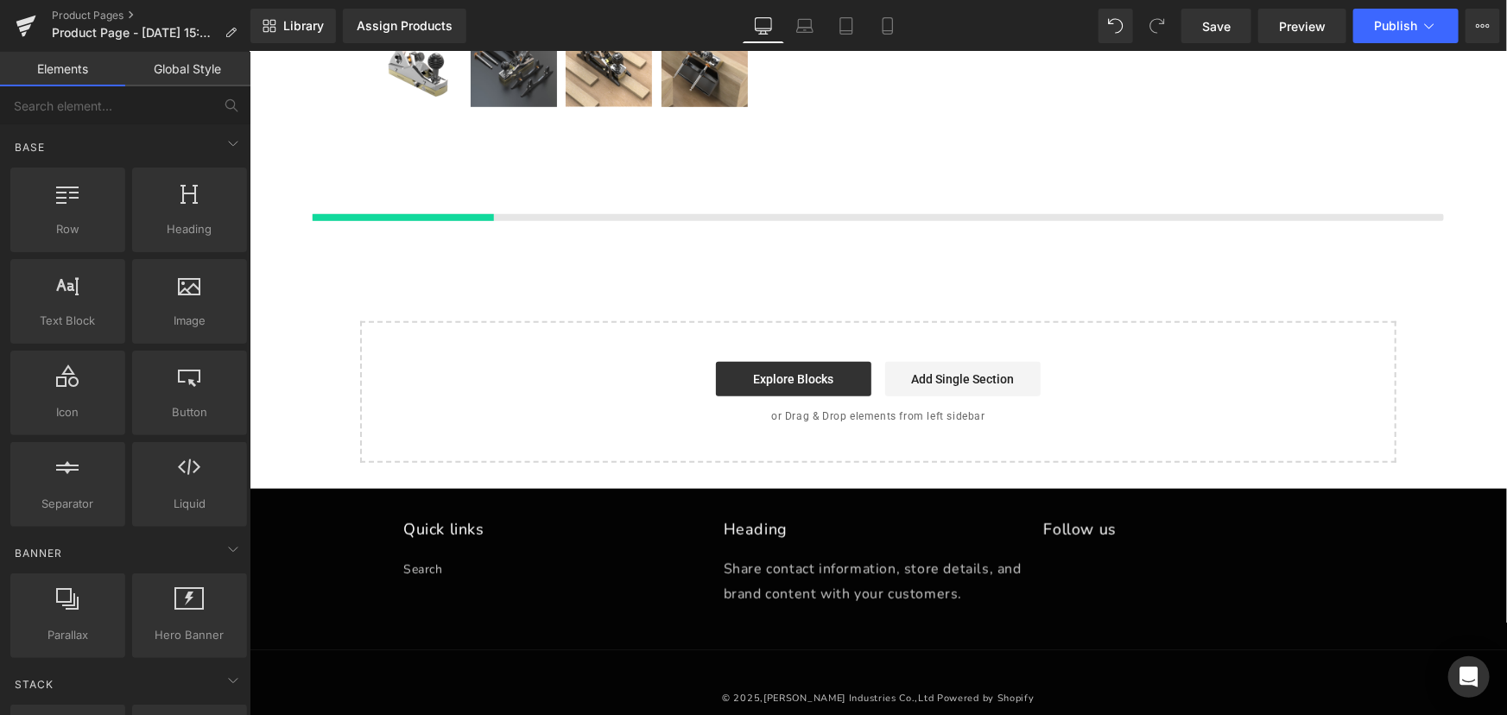
scroll to position [542, 0]
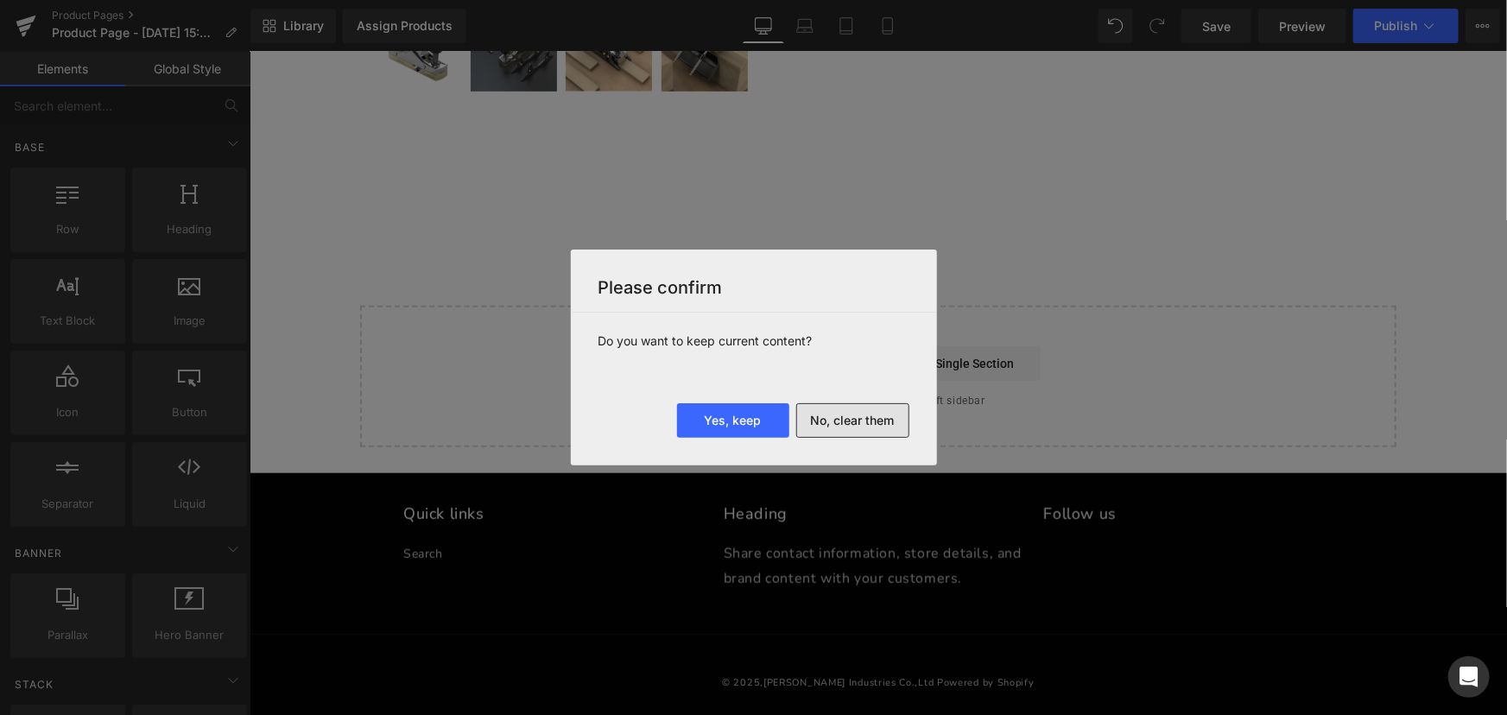
click at [865, 416] on button "No, clear them" at bounding box center [852, 420] width 113 height 35
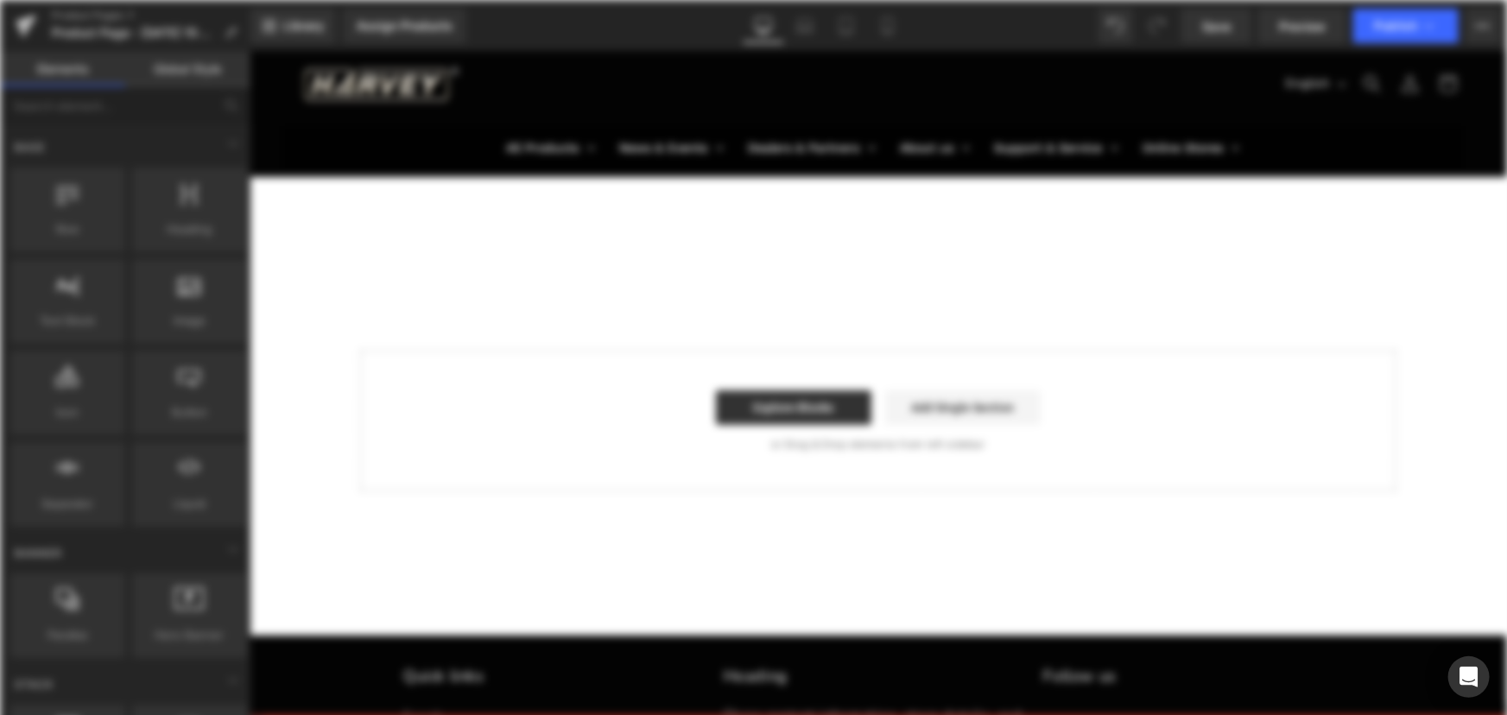
scroll to position [0, 0]
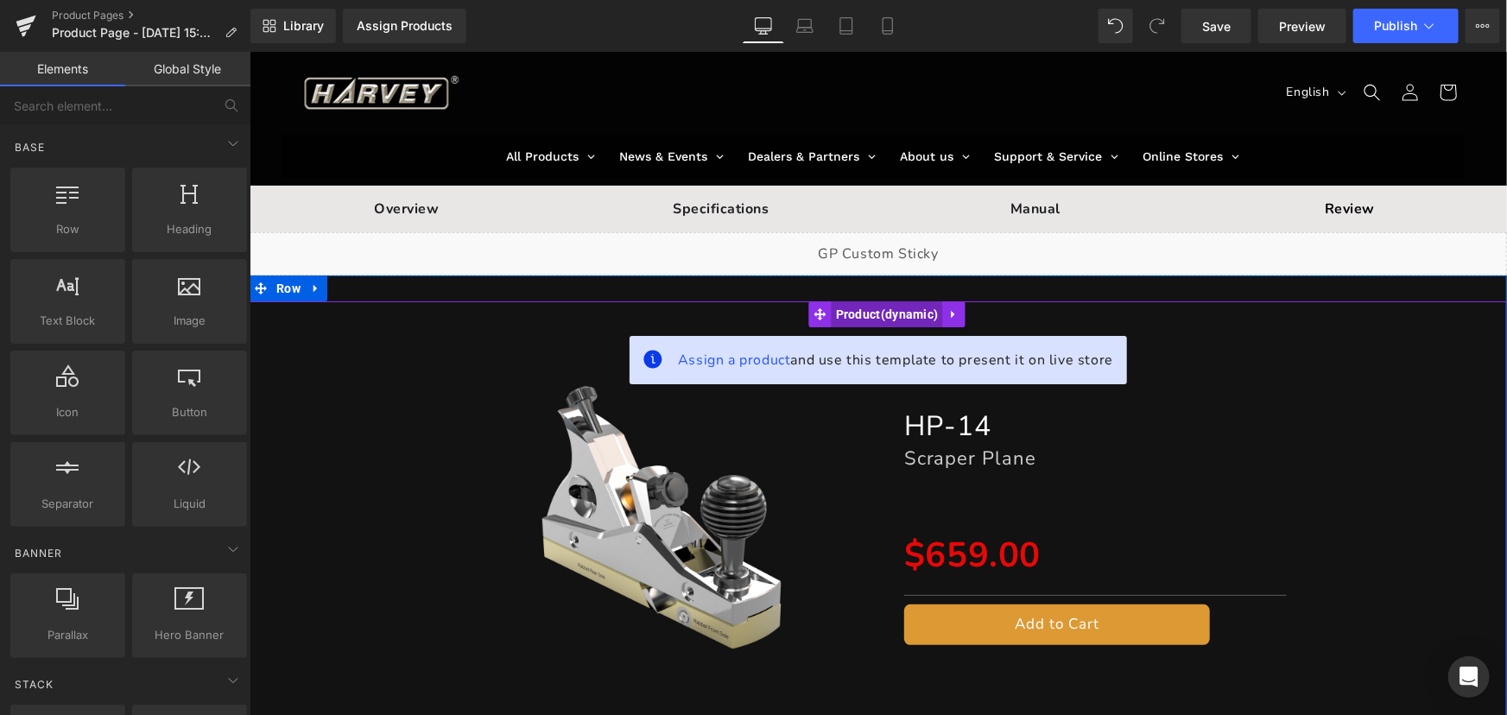
click at [877, 317] on span "Product" at bounding box center [886, 314] width 111 height 26
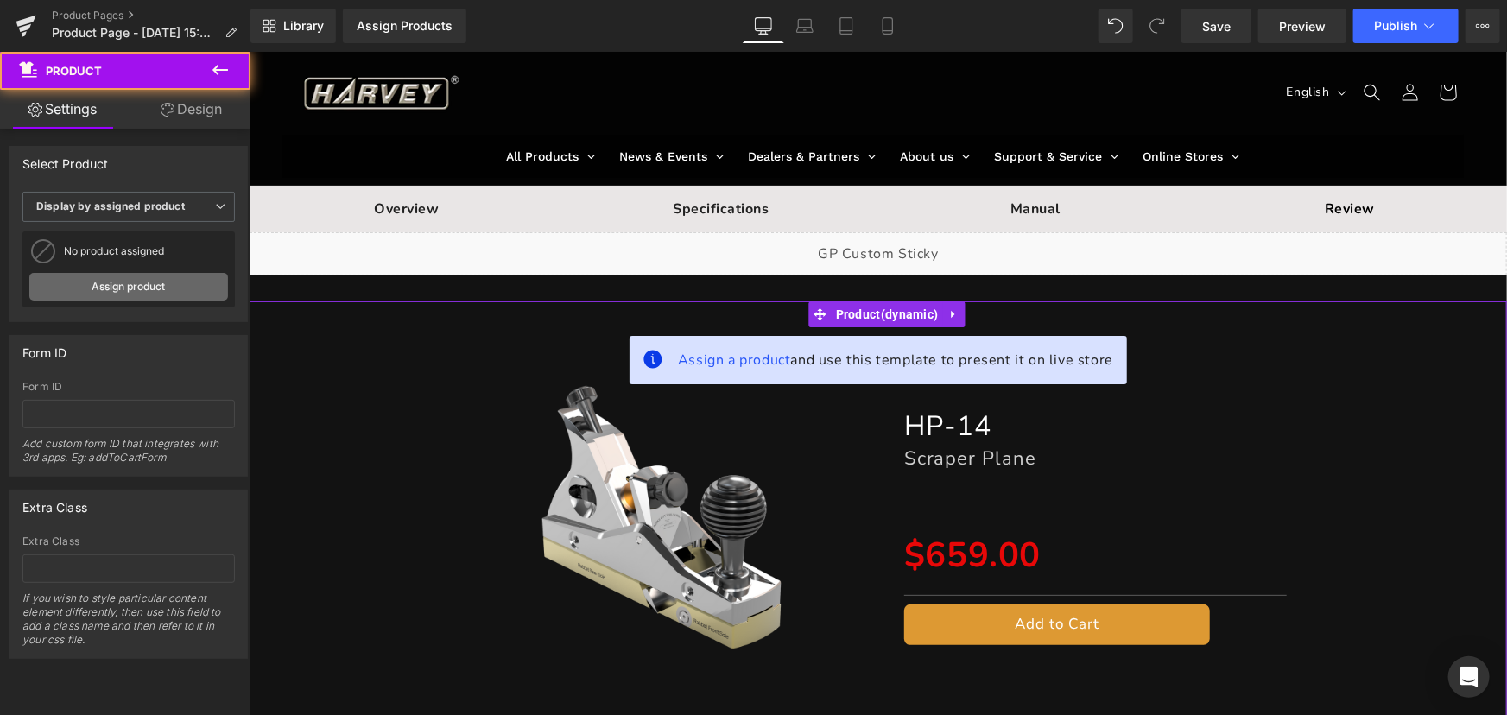
click at [94, 285] on link "Assign product" at bounding box center [128, 287] width 199 height 28
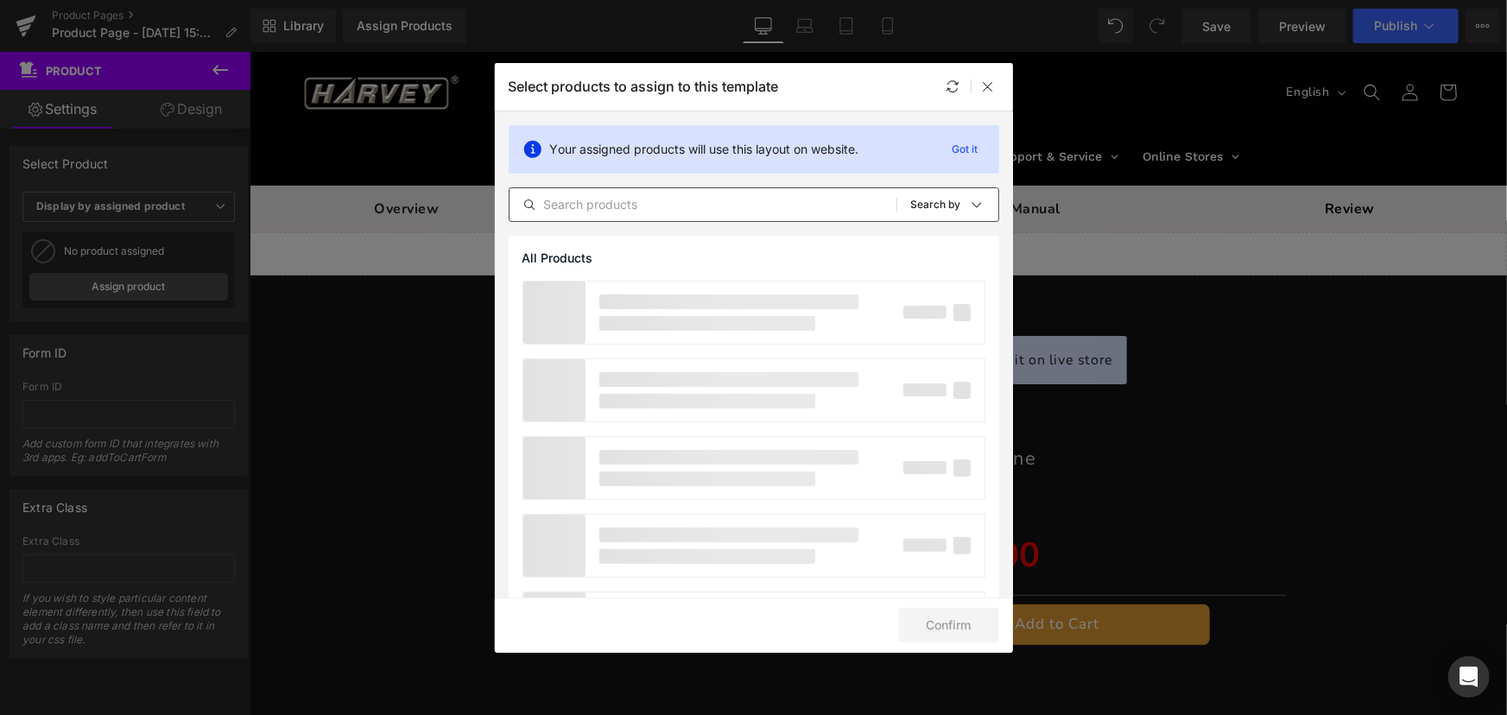
click at [635, 199] on input "text" at bounding box center [703, 204] width 387 height 21
type input "hp-"
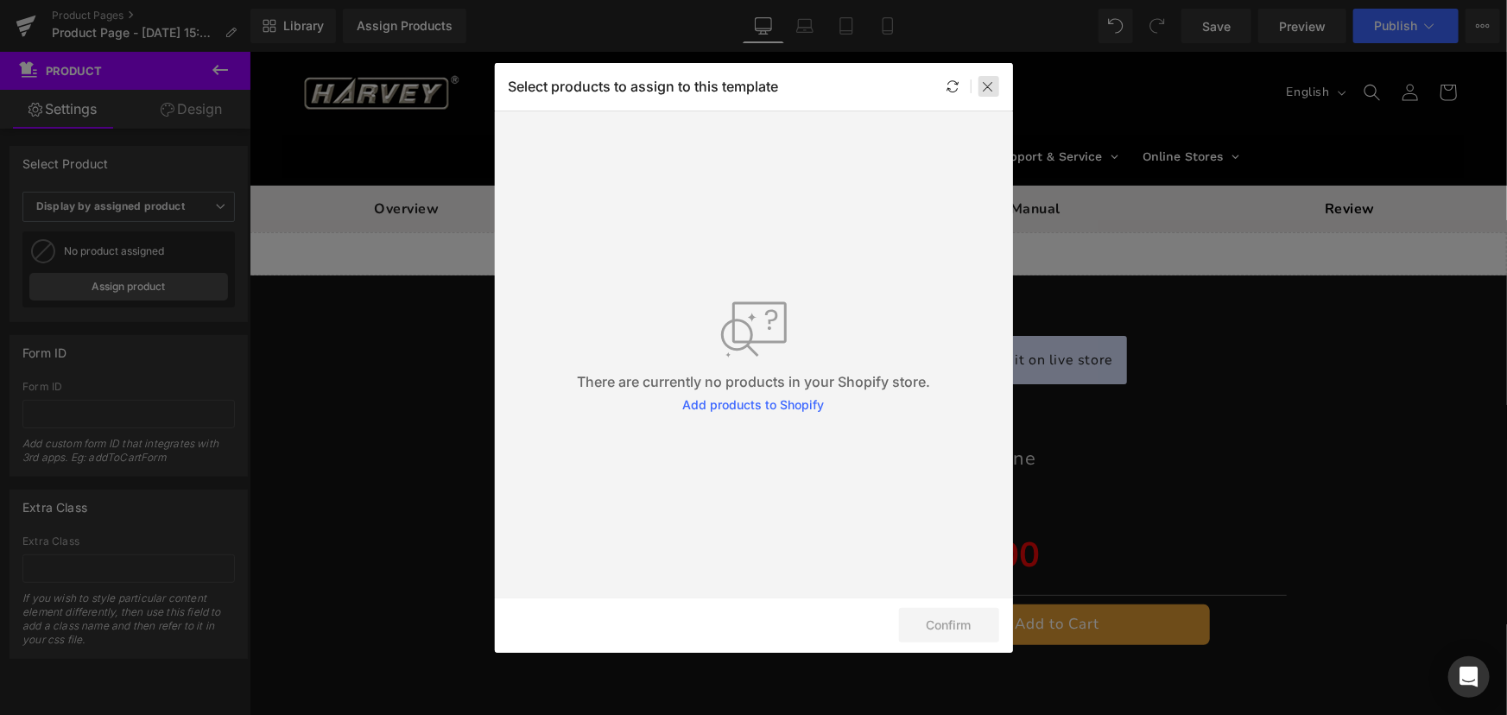
drag, startPoint x: 986, startPoint y: 78, endPoint x: 286, endPoint y: 125, distance: 702.0
click at [986, 78] on div at bounding box center [988, 86] width 21 height 21
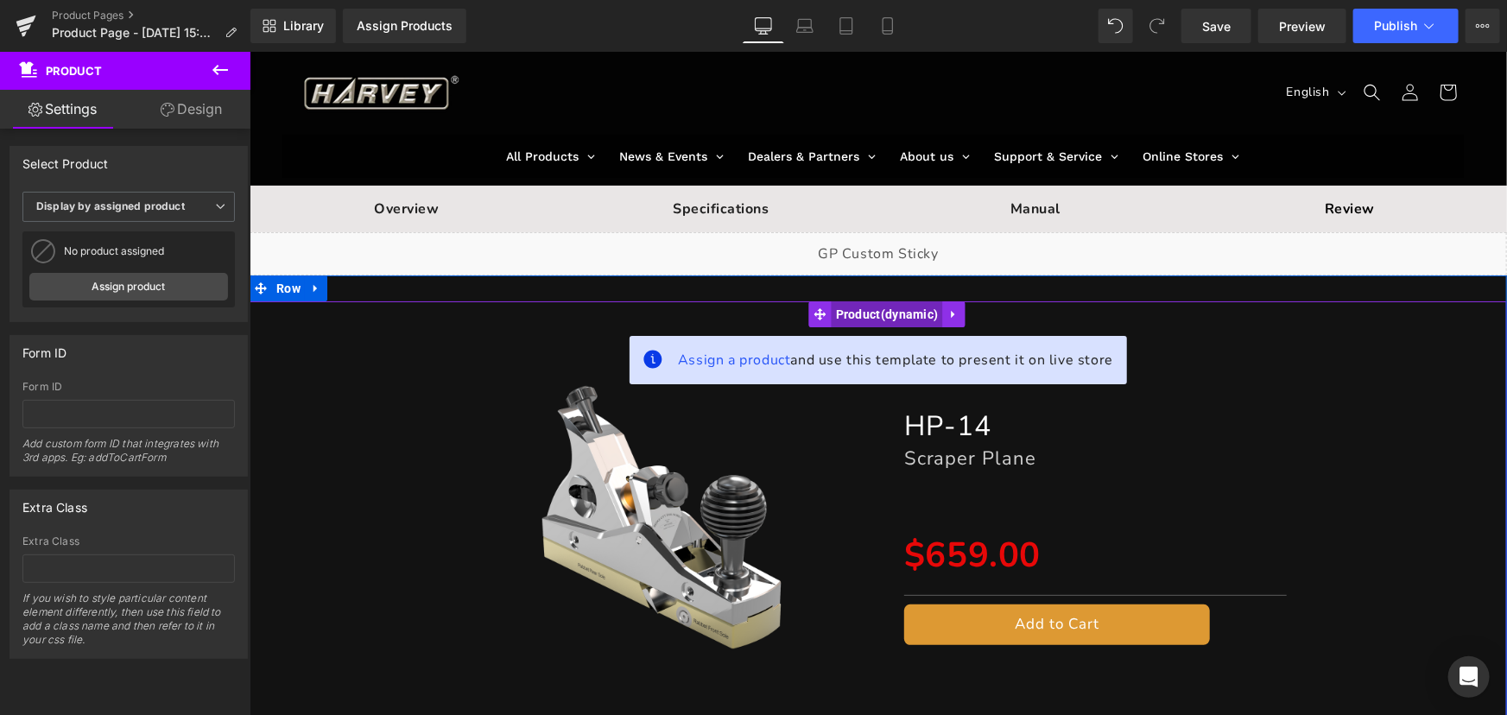
click at [873, 309] on span "Product" at bounding box center [886, 314] width 111 height 26
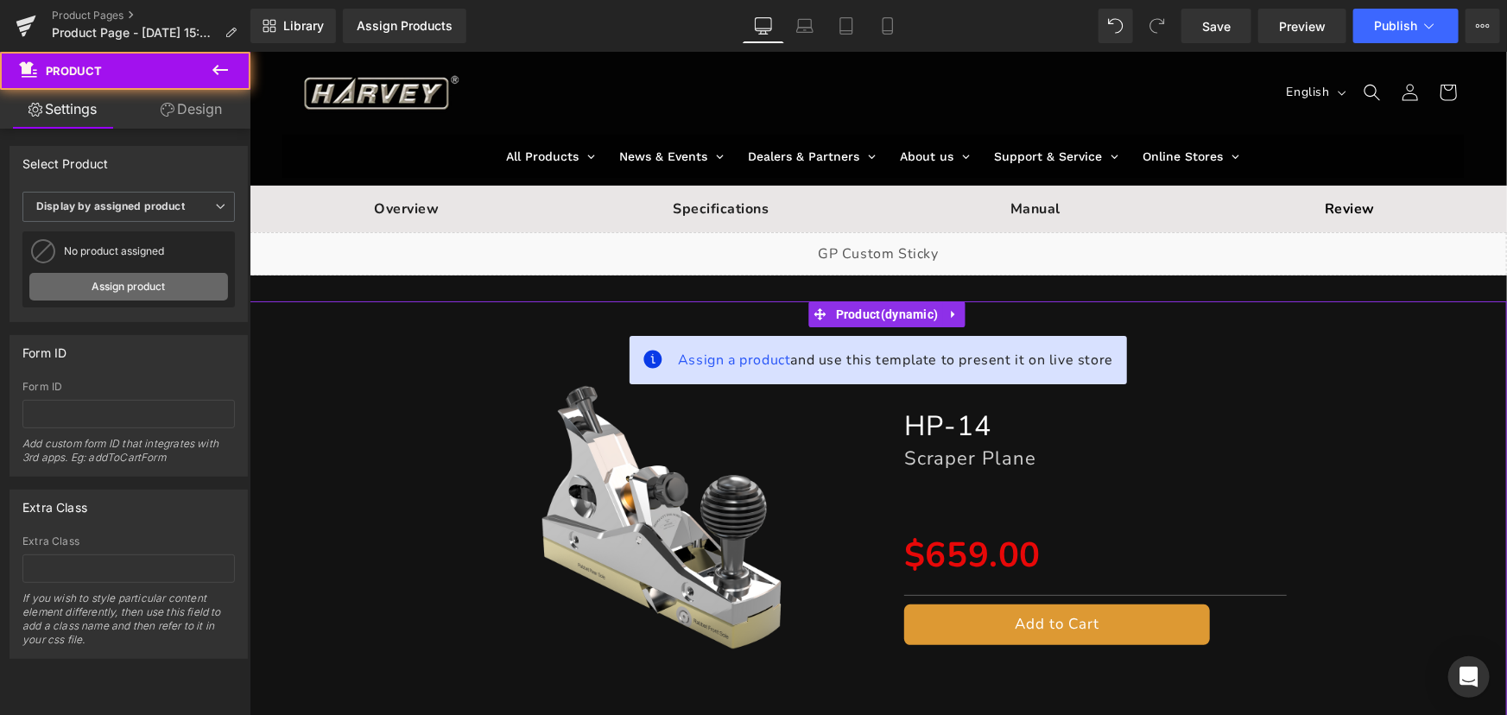
click at [123, 285] on link "Assign product" at bounding box center [128, 287] width 199 height 28
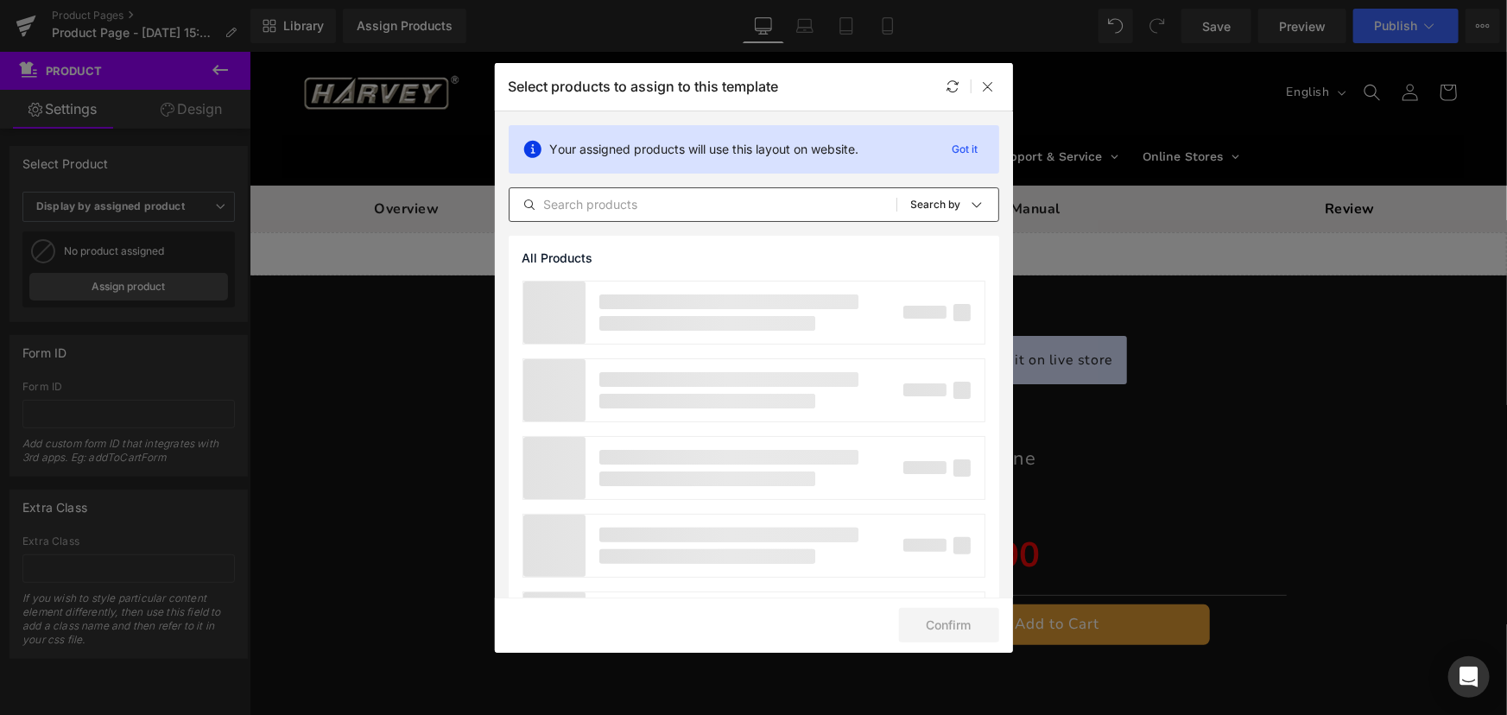
click at [681, 198] on input "text" at bounding box center [703, 204] width 387 height 21
type input "hp-14"
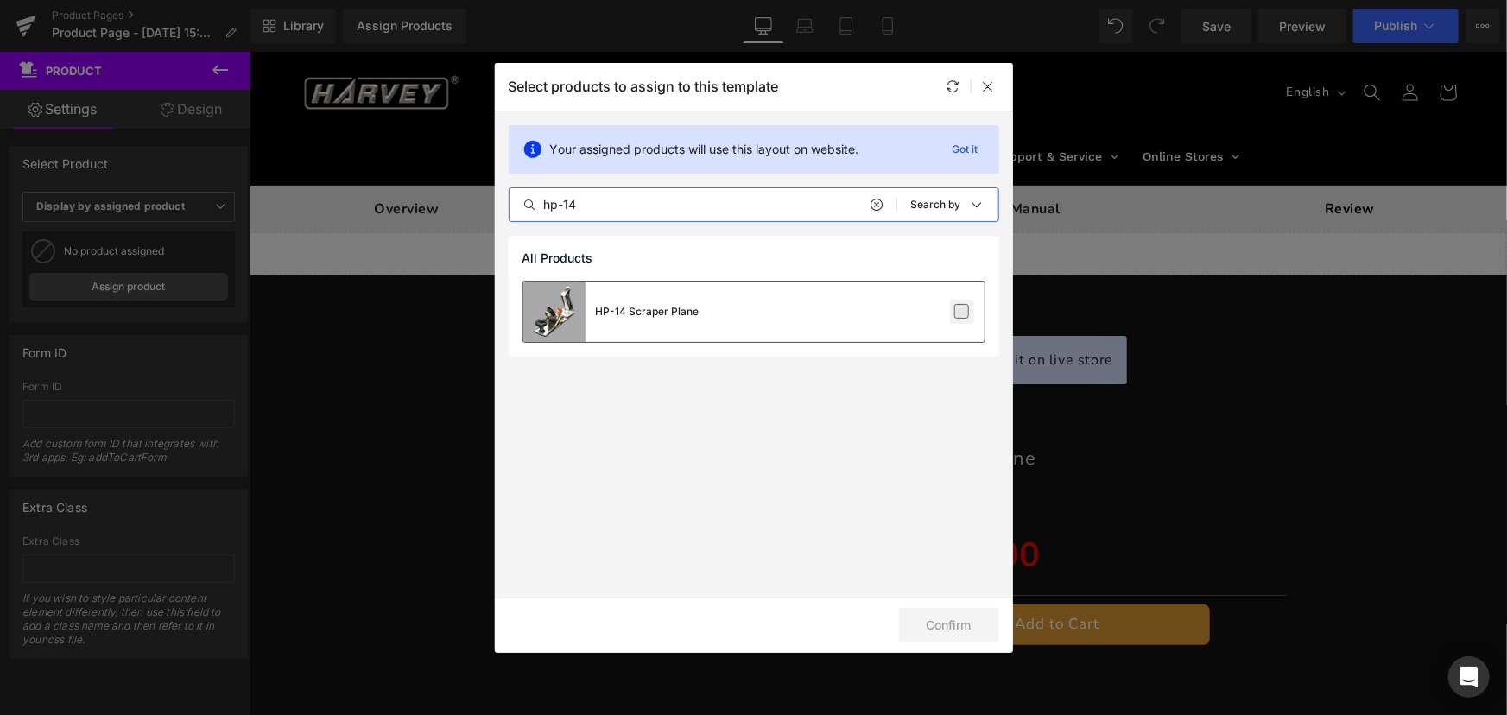
click at [958, 313] on label at bounding box center [962, 312] width 16 height 16
click at [962, 312] on input "checkbox" at bounding box center [962, 312] width 0 height 0
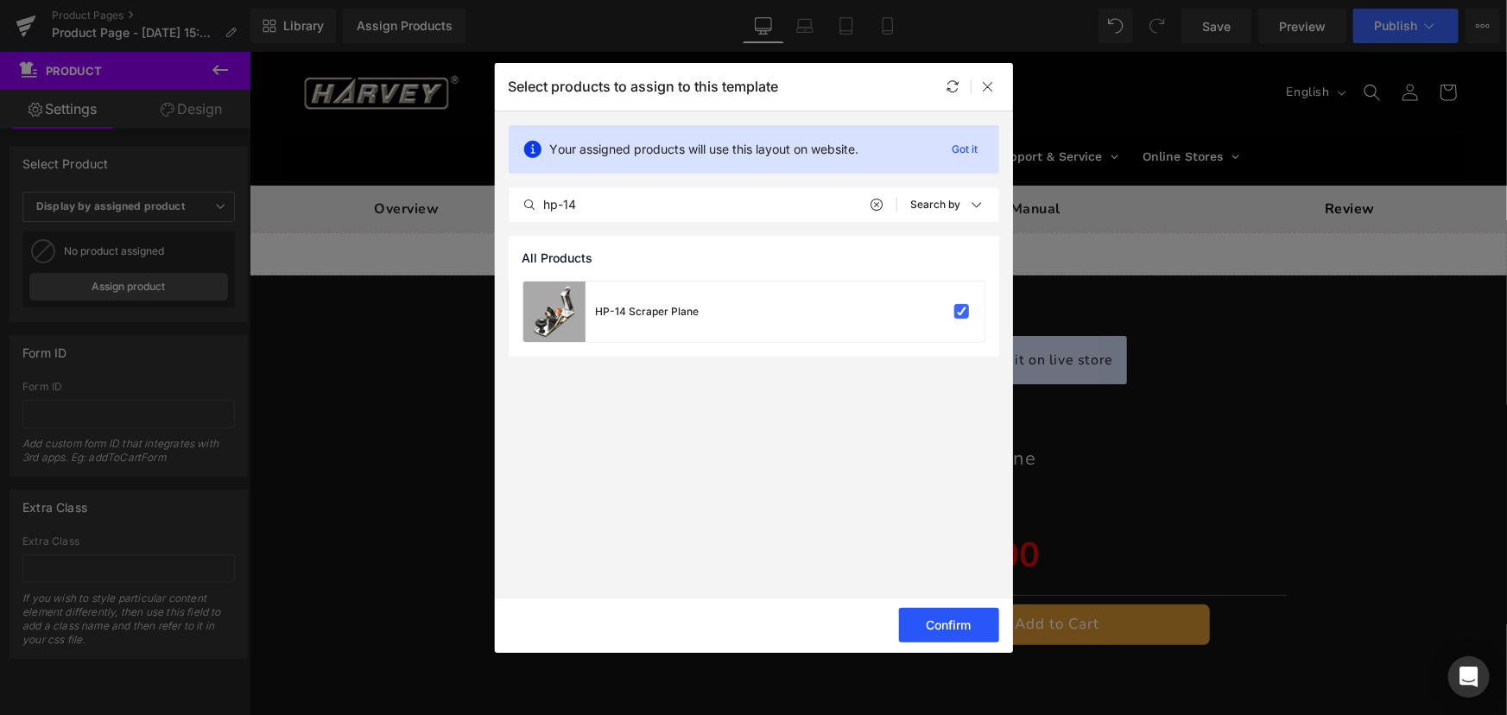
click at [959, 629] on button "Confirm" at bounding box center [949, 625] width 100 height 35
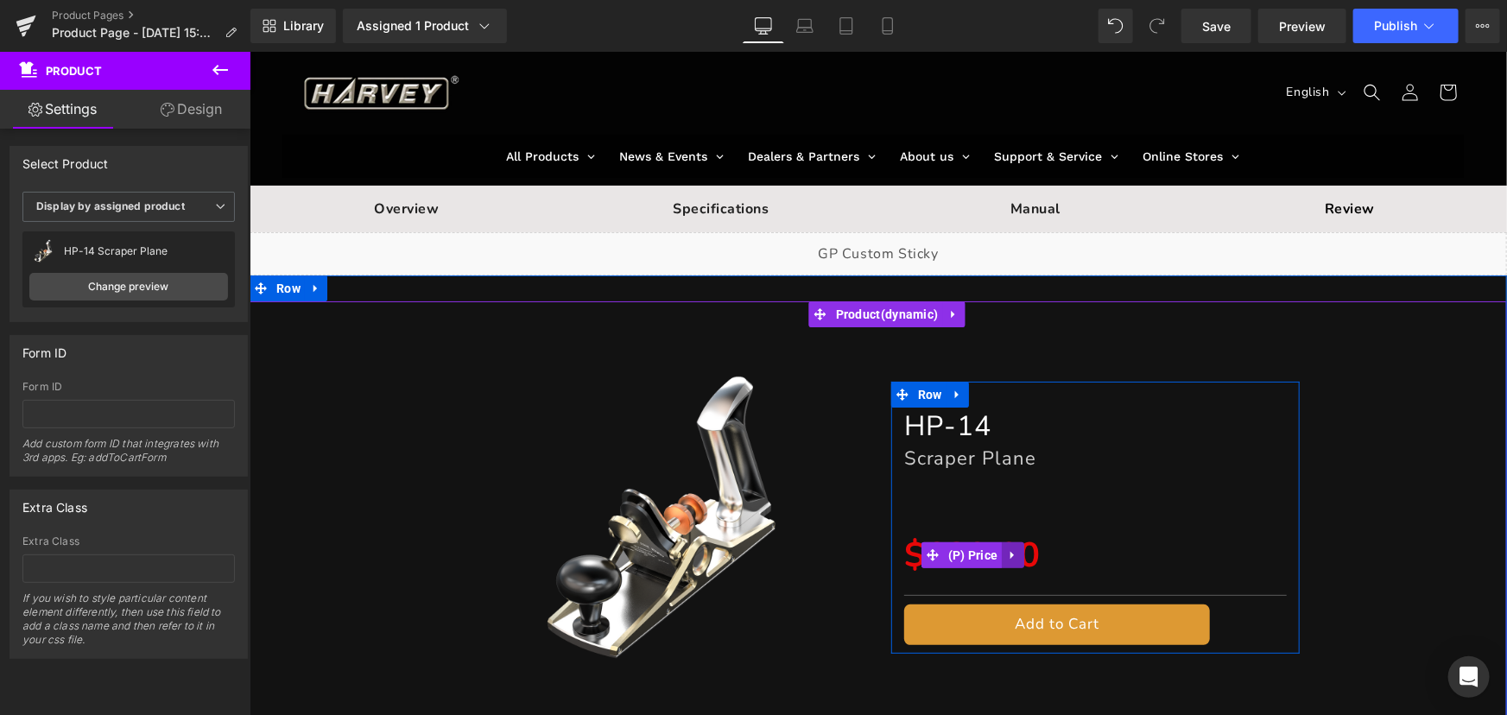
click at [1010, 556] on icon at bounding box center [1012, 554] width 12 height 13
click at [1017, 554] on icon at bounding box center [1023, 554] width 12 height 12
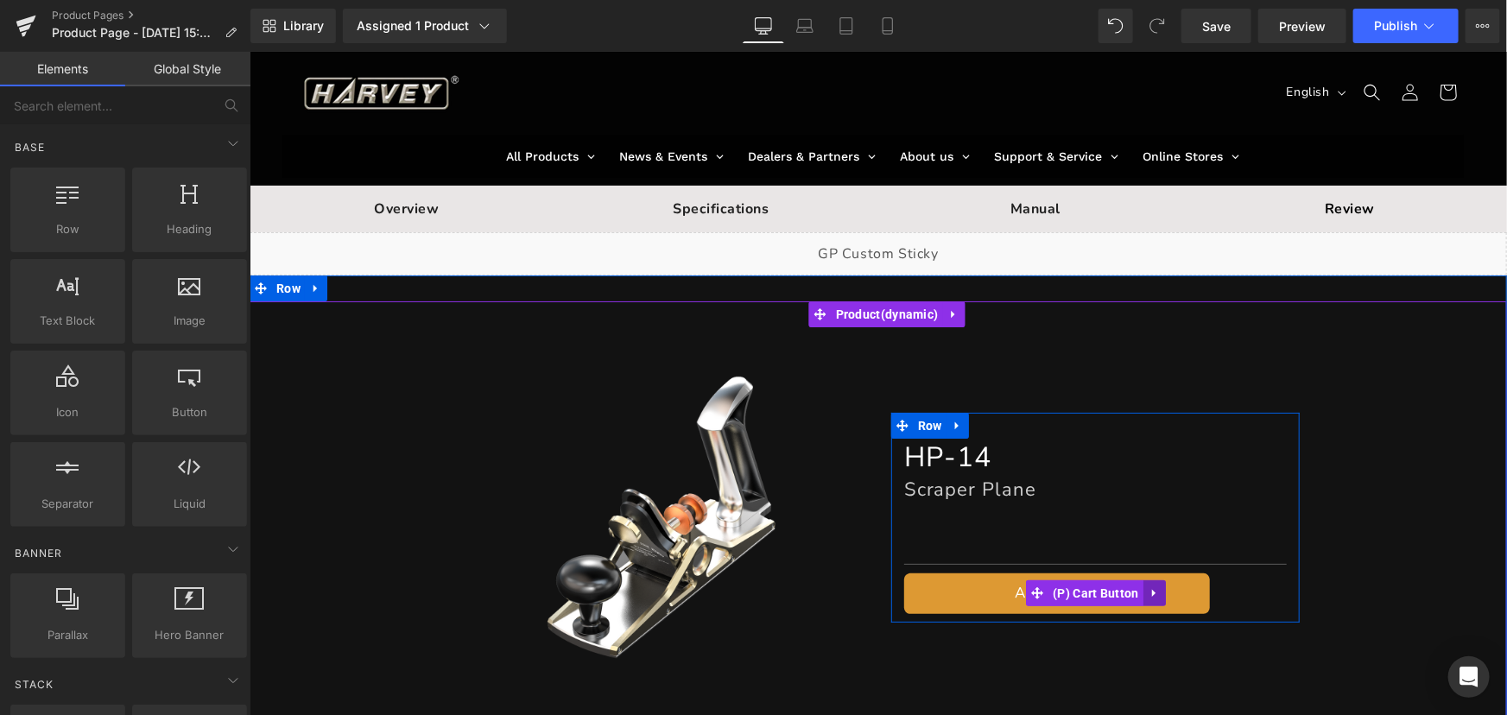
click at [1149, 596] on icon at bounding box center [1154, 592] width 12 height 13
click at [1161, 596] on icon at bounding box center [1165, 592] width 12 height 12
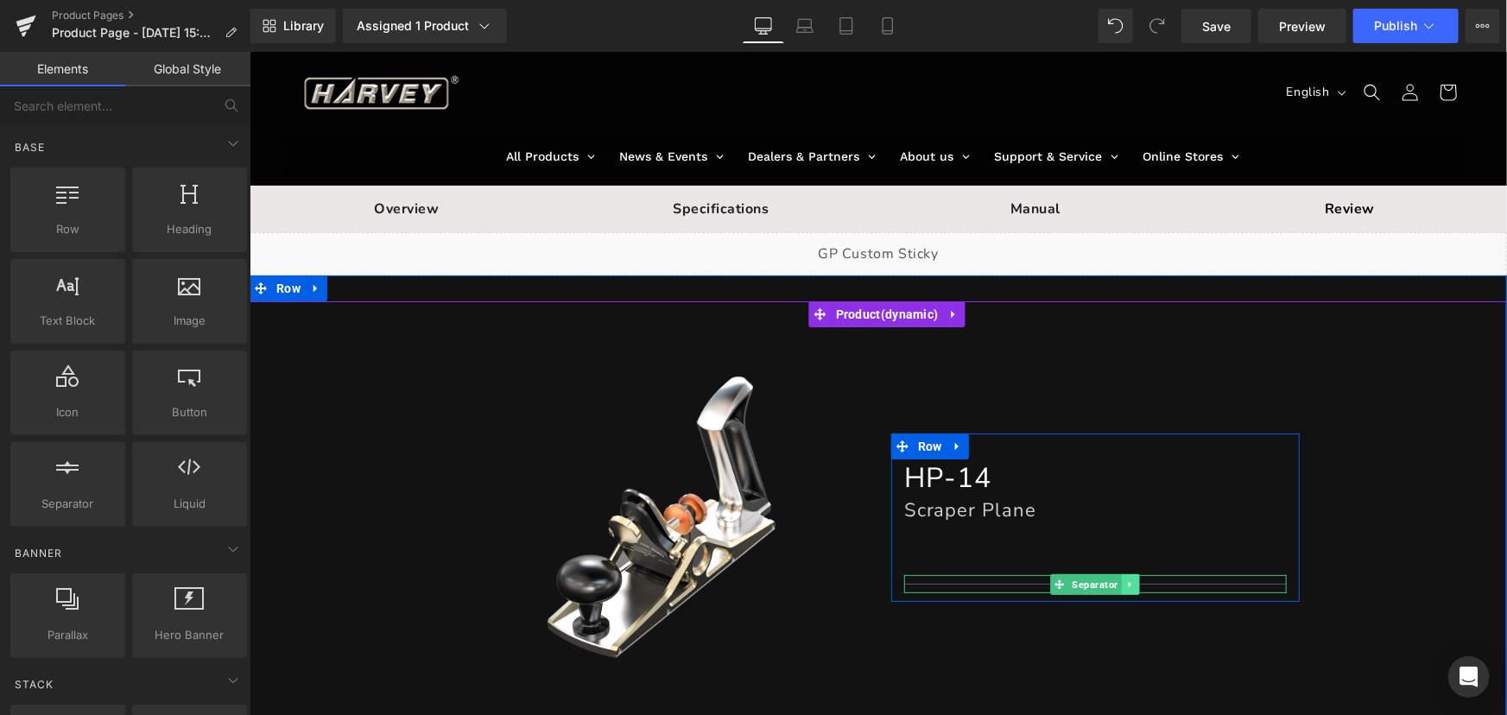
click at [1125, 588] on icon at bounding box center [1129, 584] width 9 height 10
click at [1134, 586] on icon at bounding box center [1138, 583] width 9 height 9
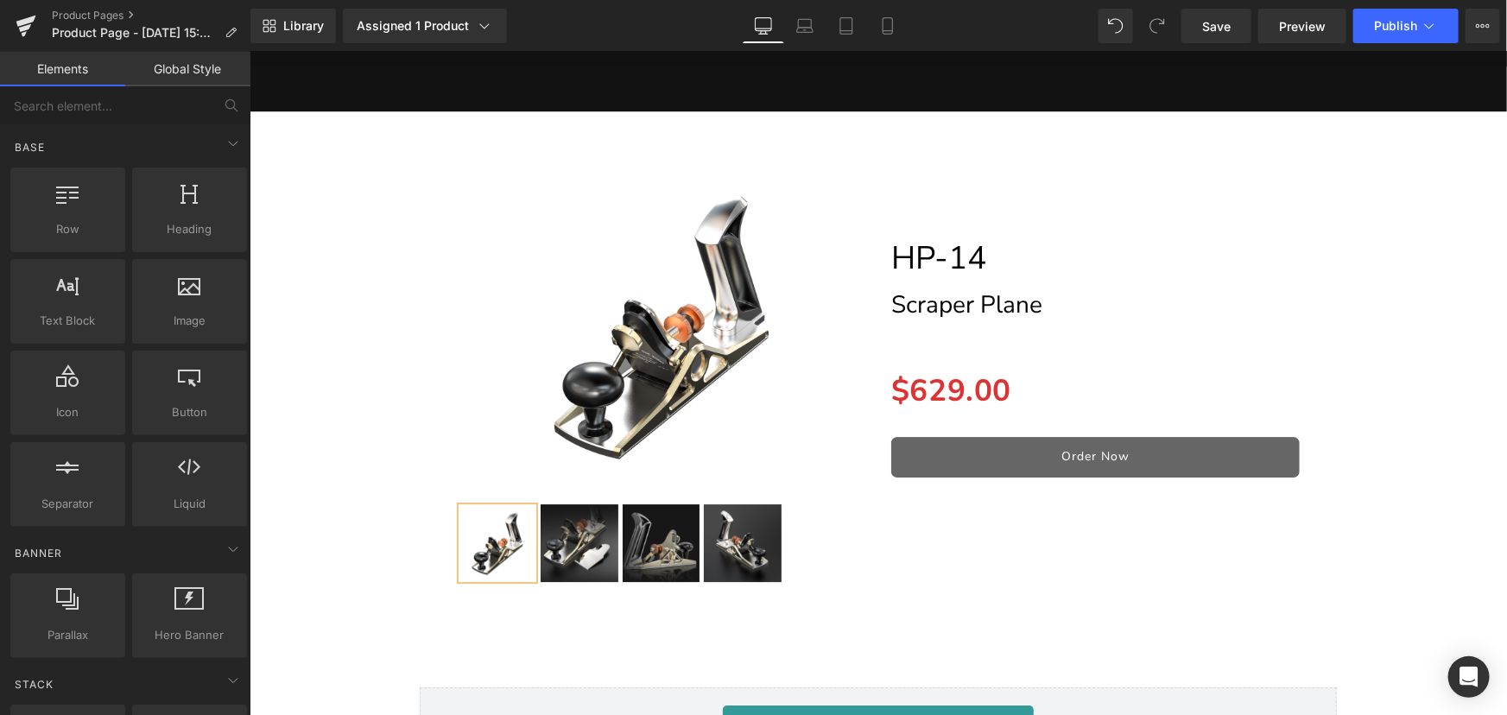
scroll to position [15822, 0]
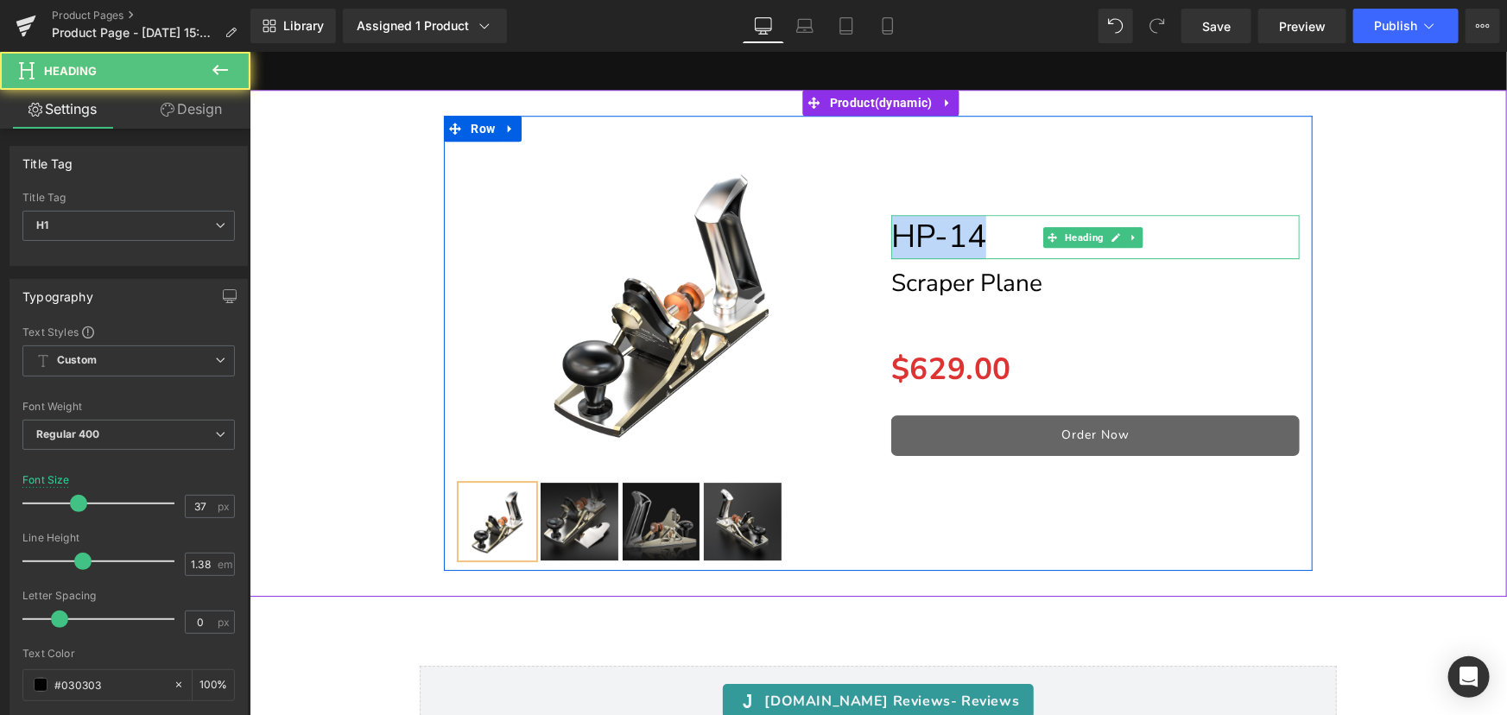
drag, startPoint x: 891, startPoint y: 237, endPoint x: 987, endPoint y: 238, distance: 95.9
click at [987, 238] on h1 "HP-14" at bounding box center [1094, 236] width 408 height 44
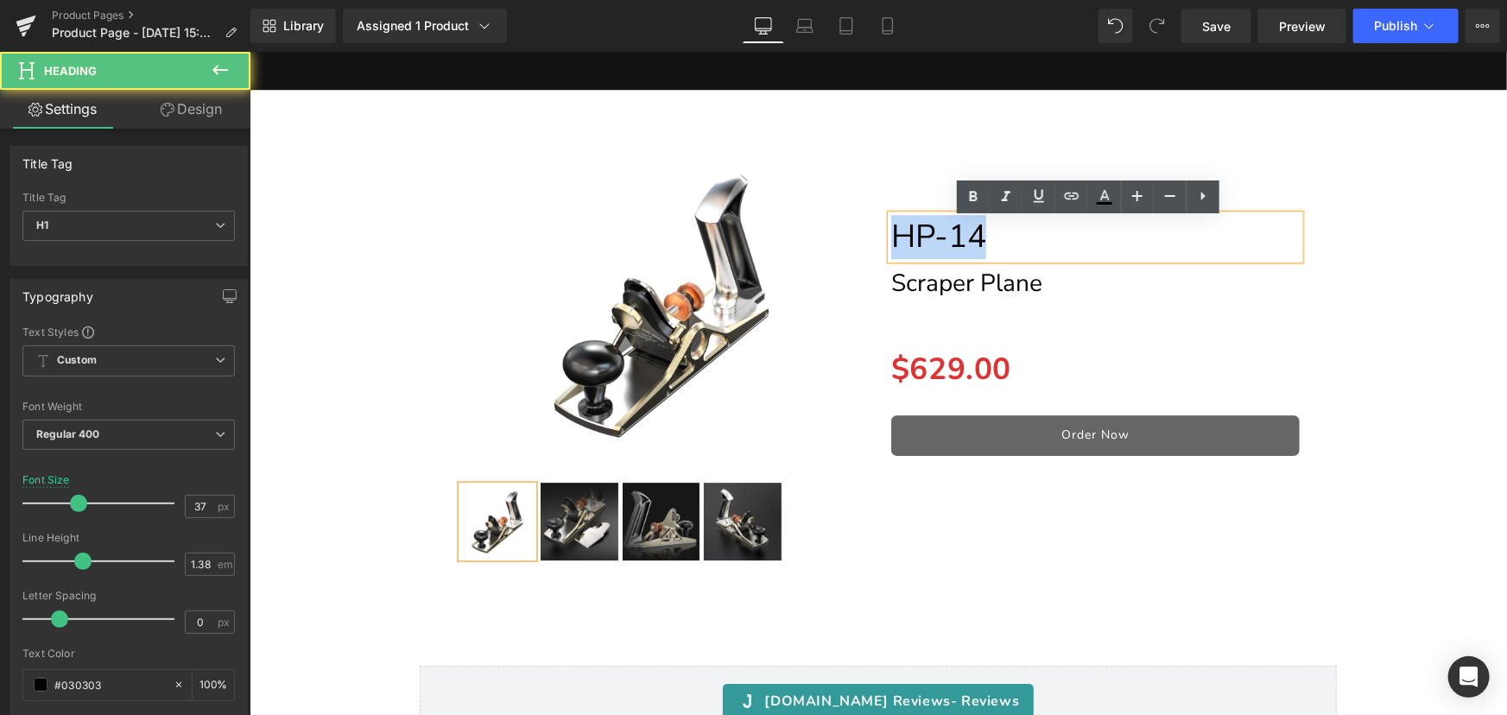
copy h1 "HP-14"
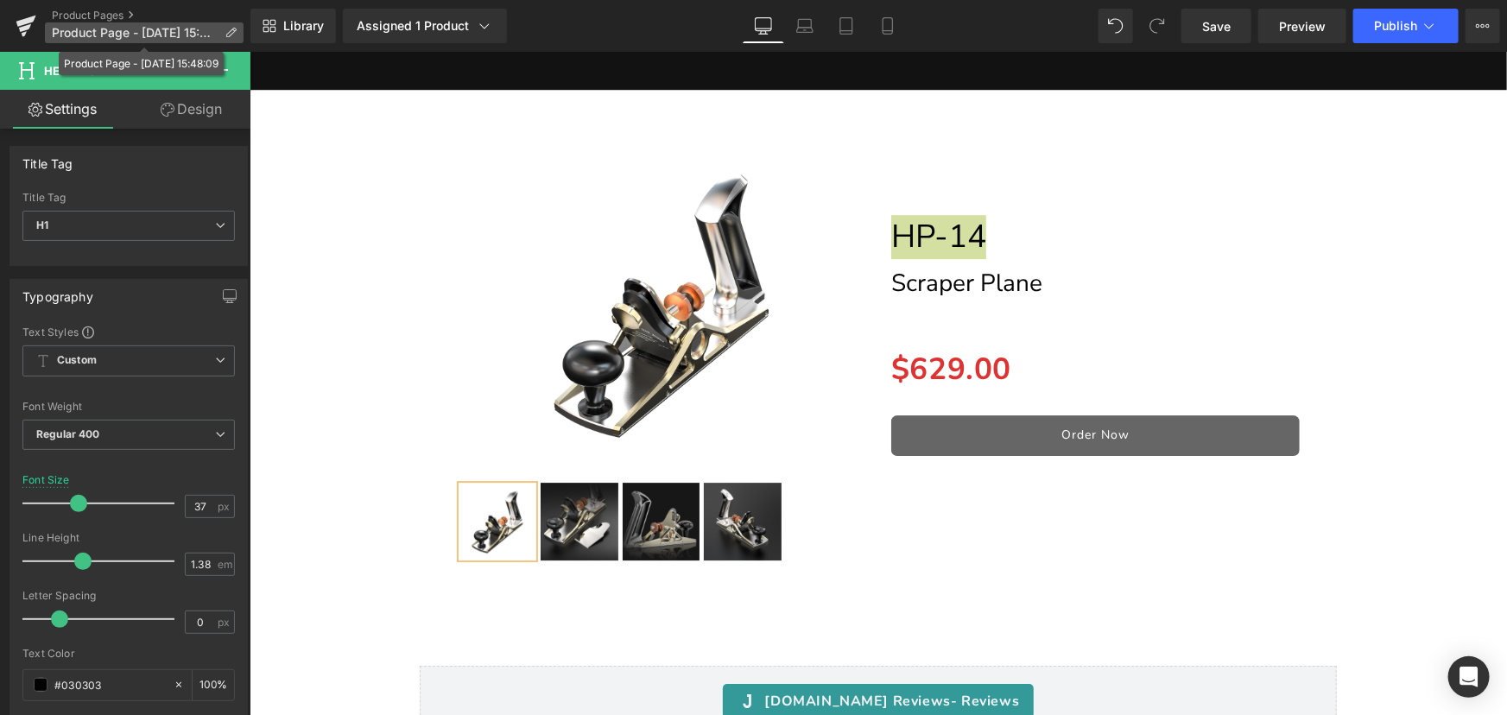
click at [236, 28] on icon at bounding box center [231, 33] width 12 height 12
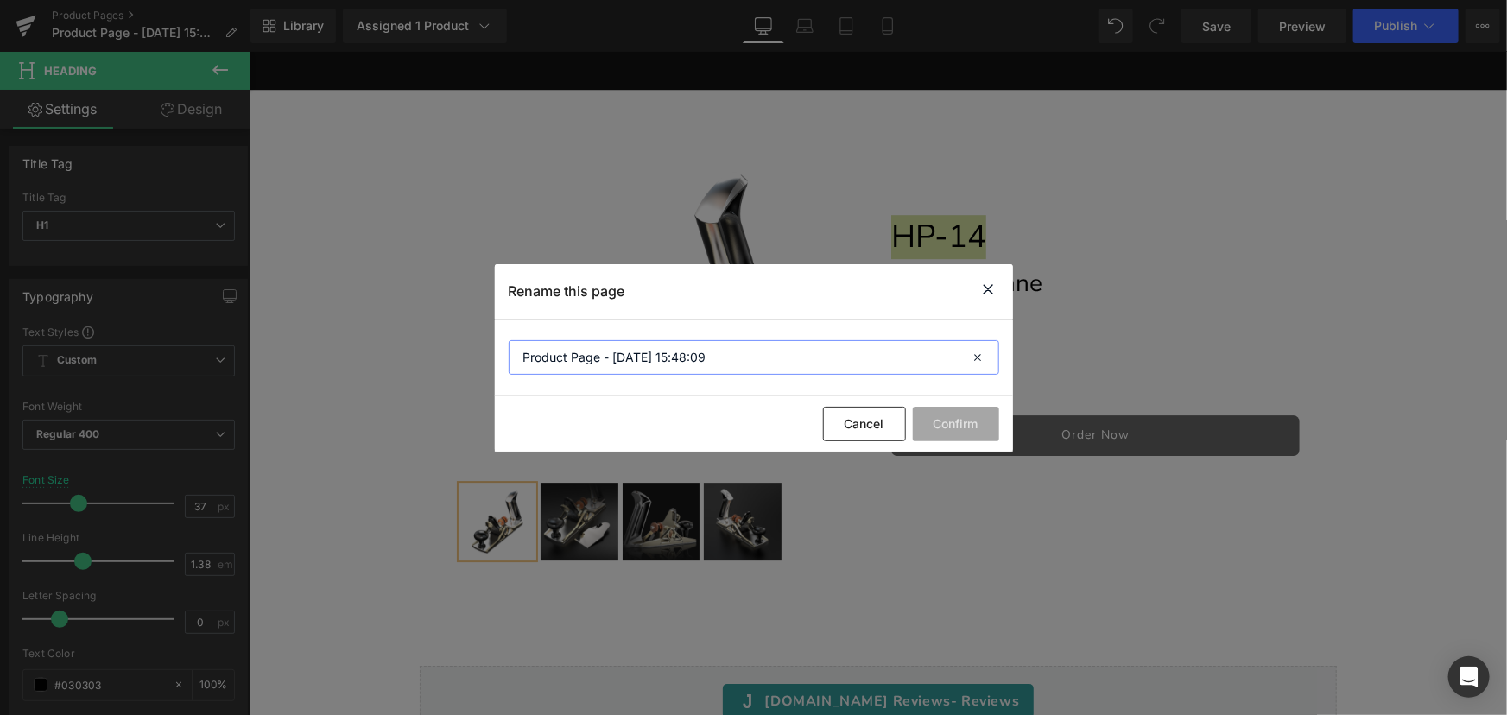
drag, startPoint x: 744, startPoint y: 356, endPoint x: 297, endPoint y: 312, distance: 449.5
click at [297, 312] on div "Rename this page Product Page - Sep 22, 15:48:09 Cancel Confirm" at bounding box center [753, 357] width 1507 height 715
paste input "HP-14"
type input "BC HP-14"
click at [976, 420] on button "Confirm" at bounding box center [956, 424] width 86 height 35
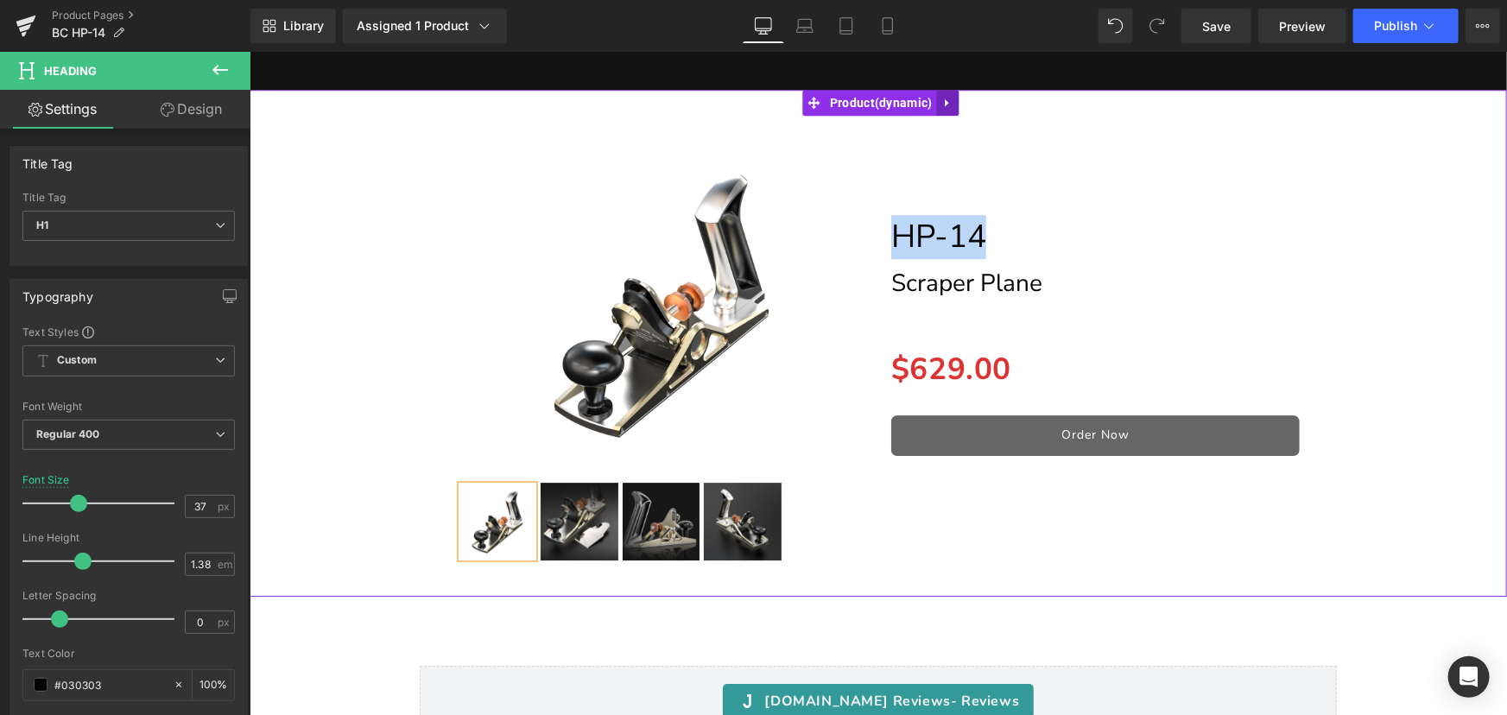
click at [951, 109] on icon at bounding box center [947, 102] width 12 height 13
click at [954, 108] on icon at bounding box center [959, 102] width 12 height 12
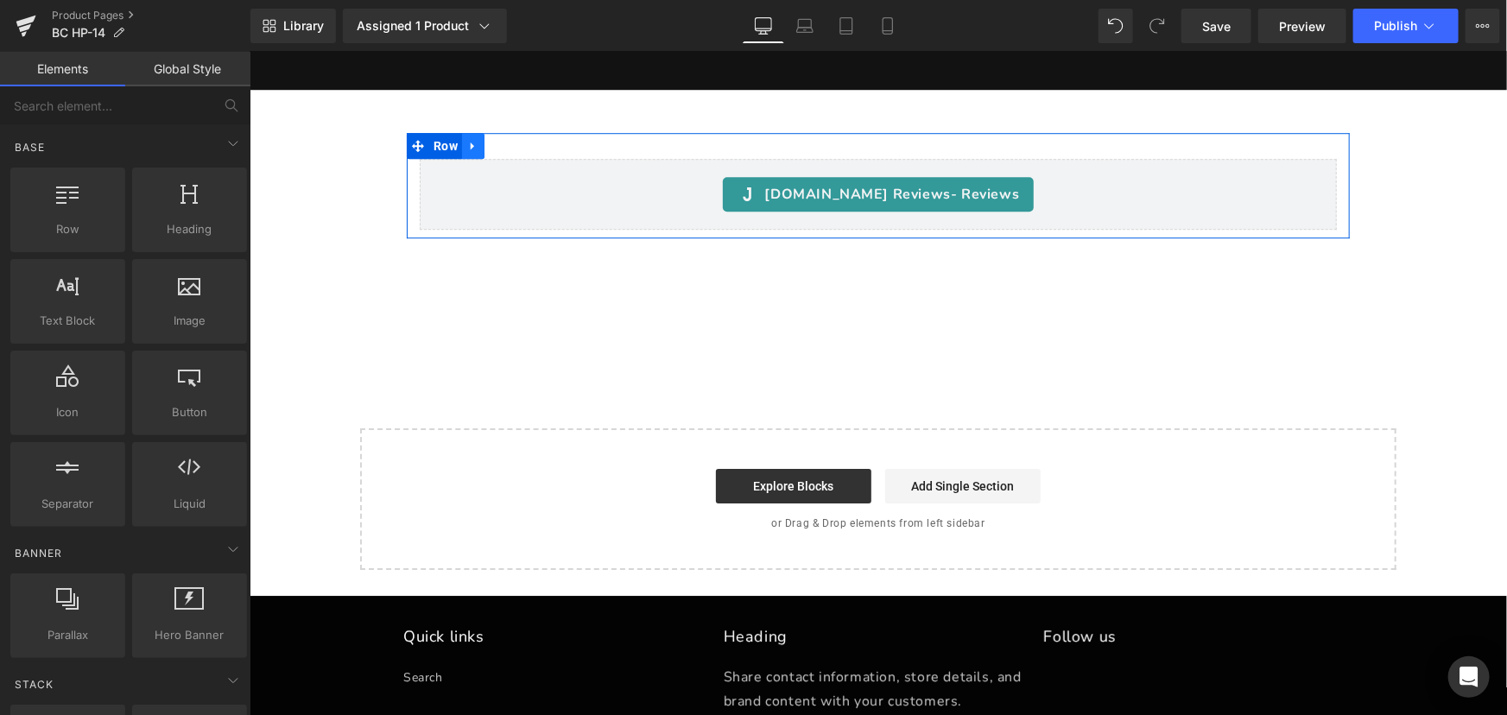
click at [477, 152] on icon at bounding box center [472, 145] width 12 height 13
click at [518, 149] on icon at bounding box center [517, 145] width 12 height 13
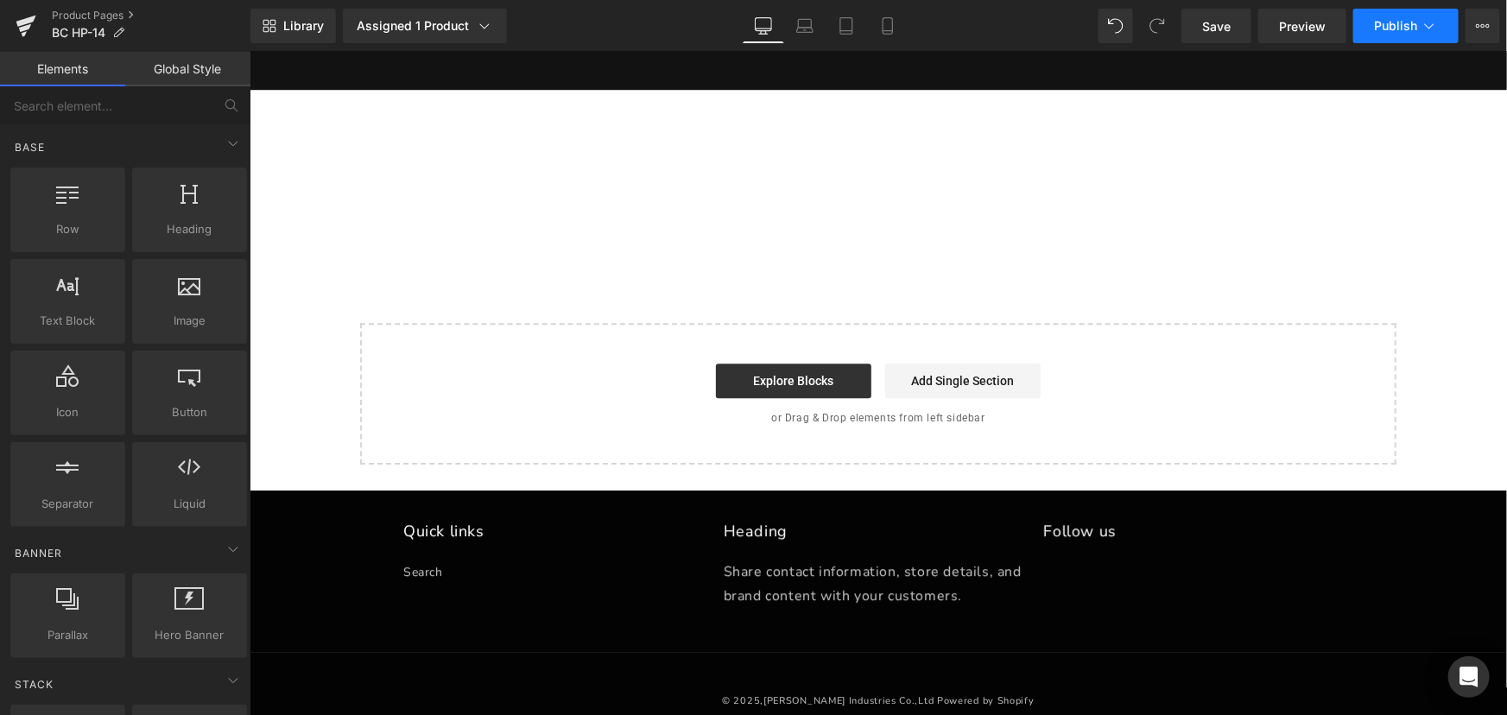
click at [1408, 19] on span "Publish" at bounding box center [1395, 26] width 43 height 14
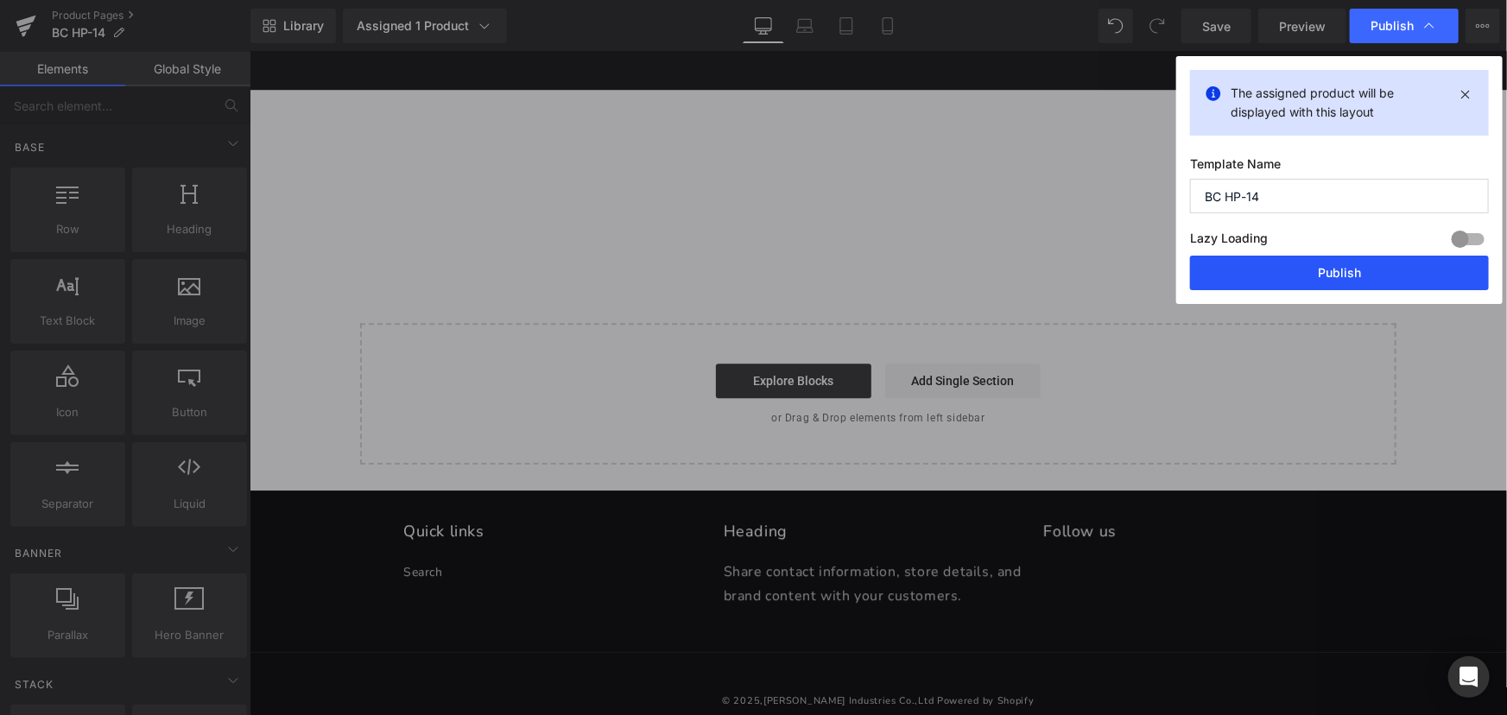
click at [1384, 274] on button "Publish" at bounding box center [1339, 273] width 299 height 35
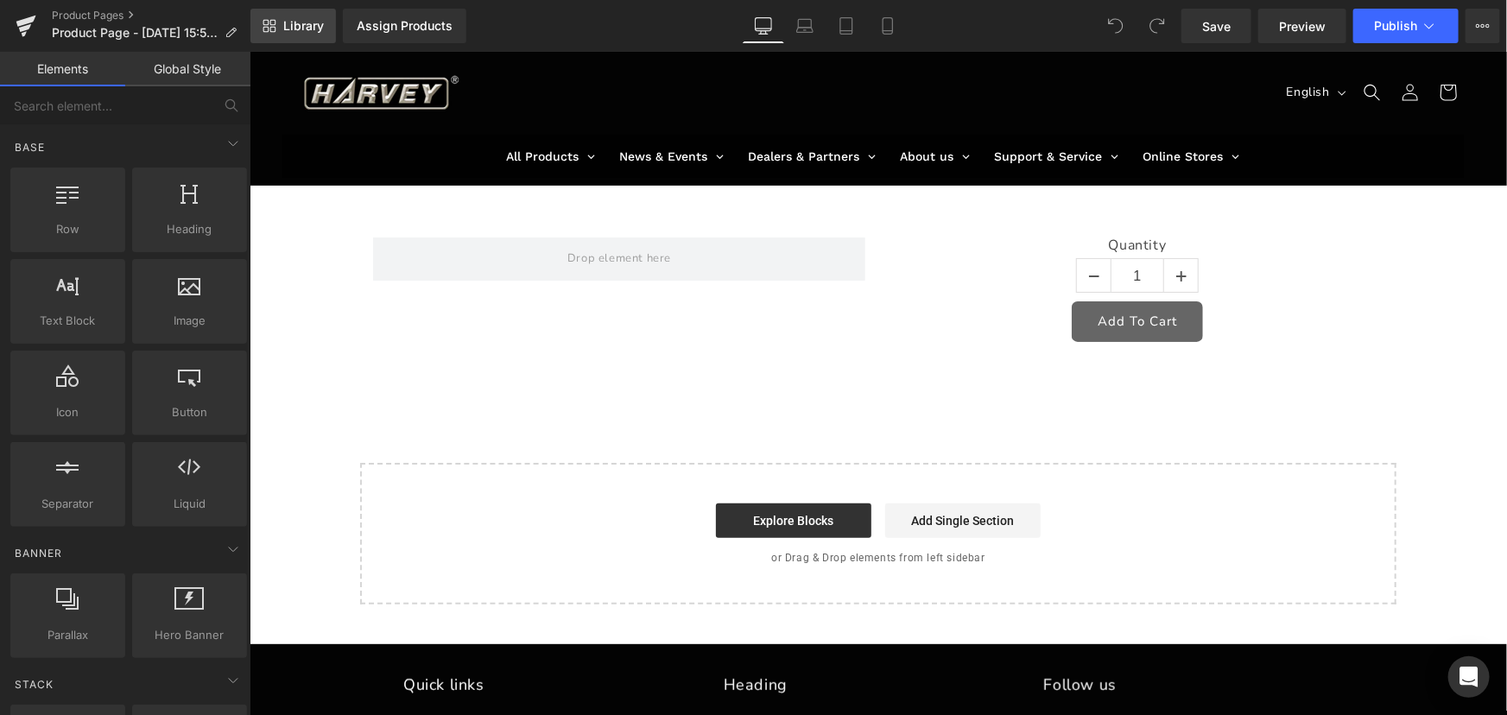
click at [291, 32] on span "Library" at bounding box center [303, 26] width 41 height 16
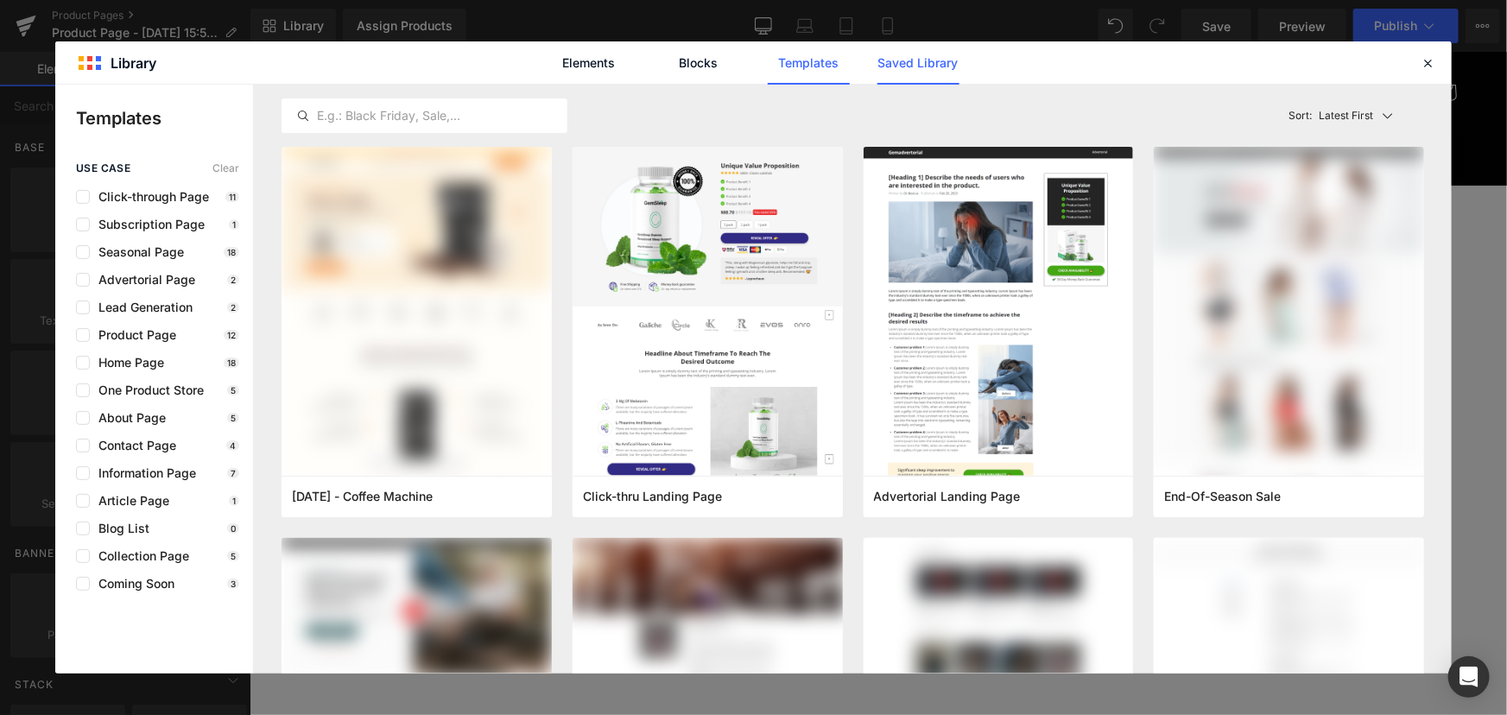
click at [937, 69] on link "Saved Library" at bounding box center [918, 62] width 82 height 43
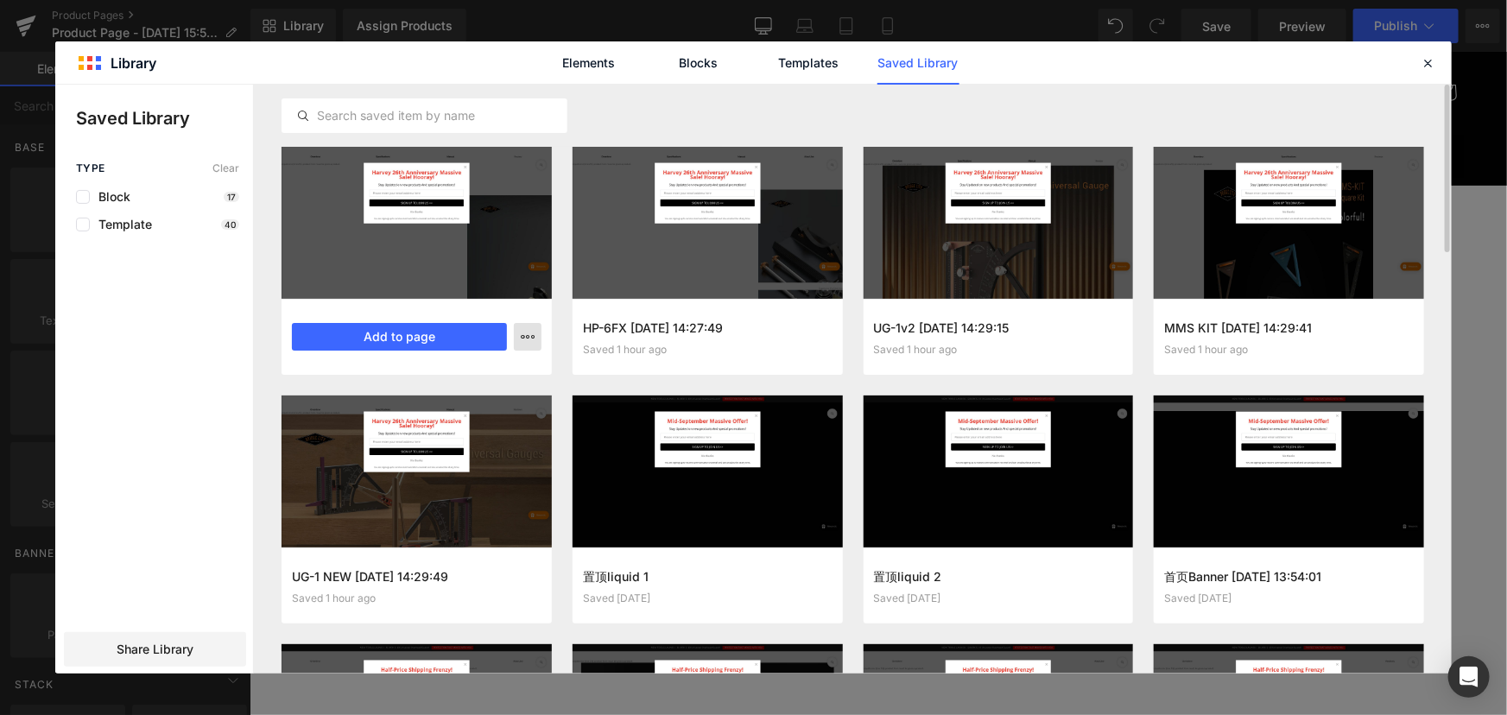
click at [525, 339] on icon "button" at bounding box center [528, 337] width 14 height 14
click at [429, 408] on div "Delete" at bounding box center [443, 412] width 197 height 36
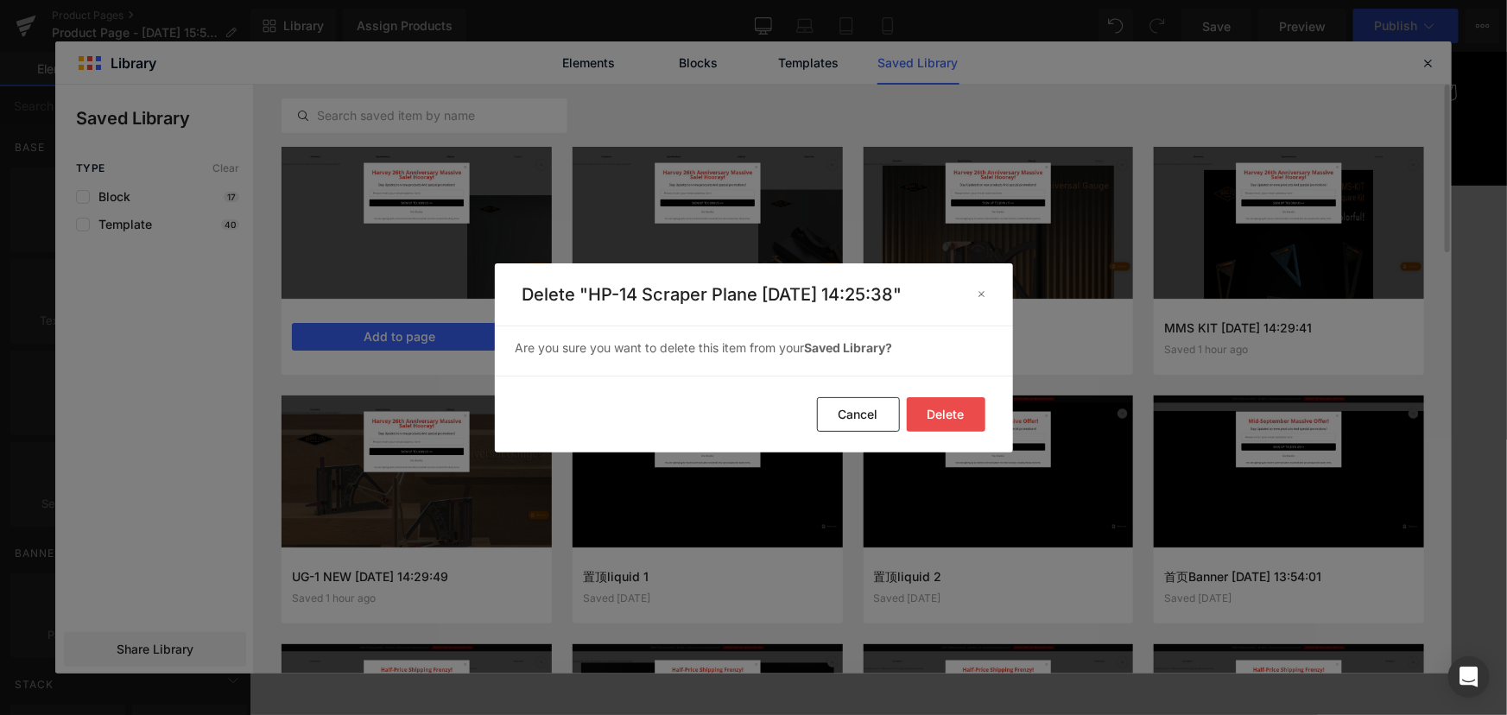
click at [954, 413] on button "Delete" at bounding box center [946, 414] width 79 height 35
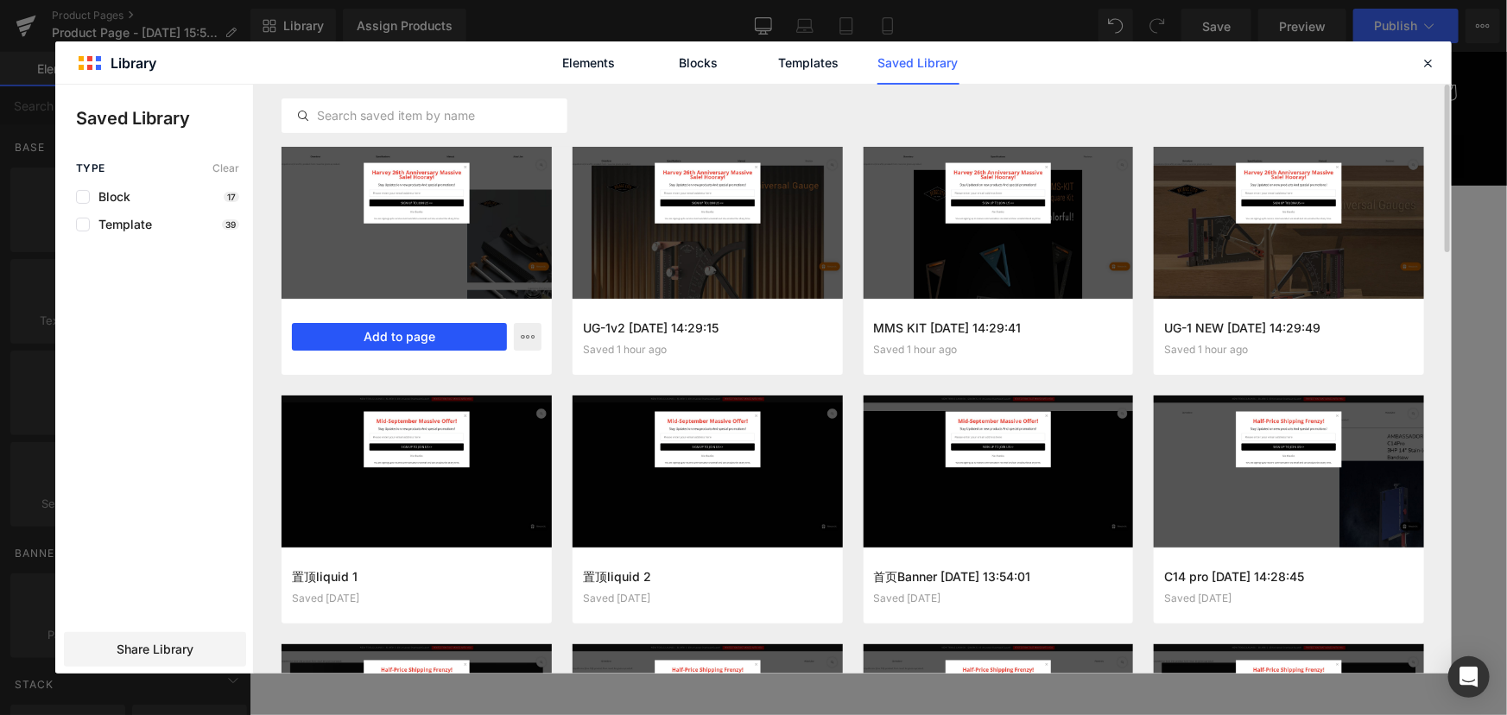
drag, startPoint x: 434, startPoint y: 329, endPoint x: 189, endPoint y: 280, distance: 249.3
click at [434, 329] on button "Add to page" at bounding box center [399, 337] width 215 height 28
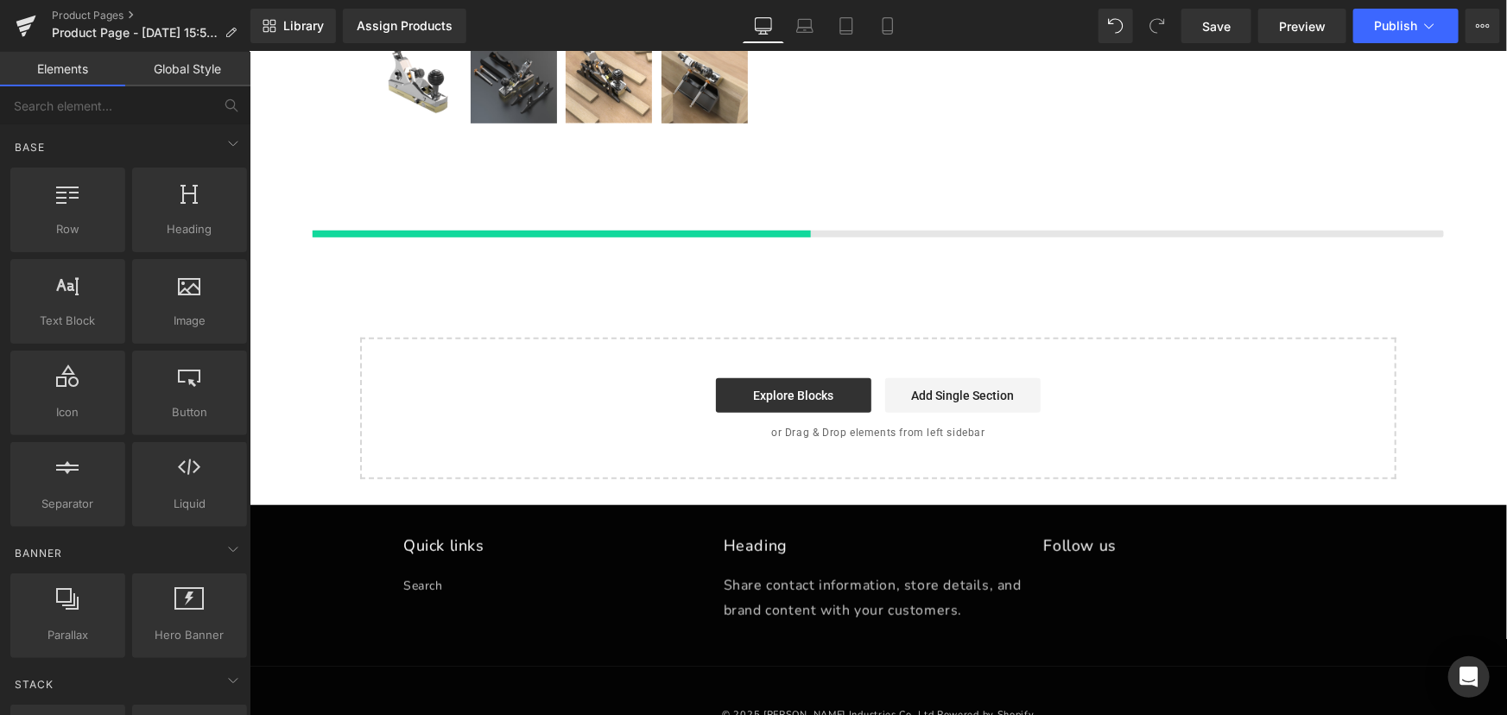
scroll to position [542, 0]
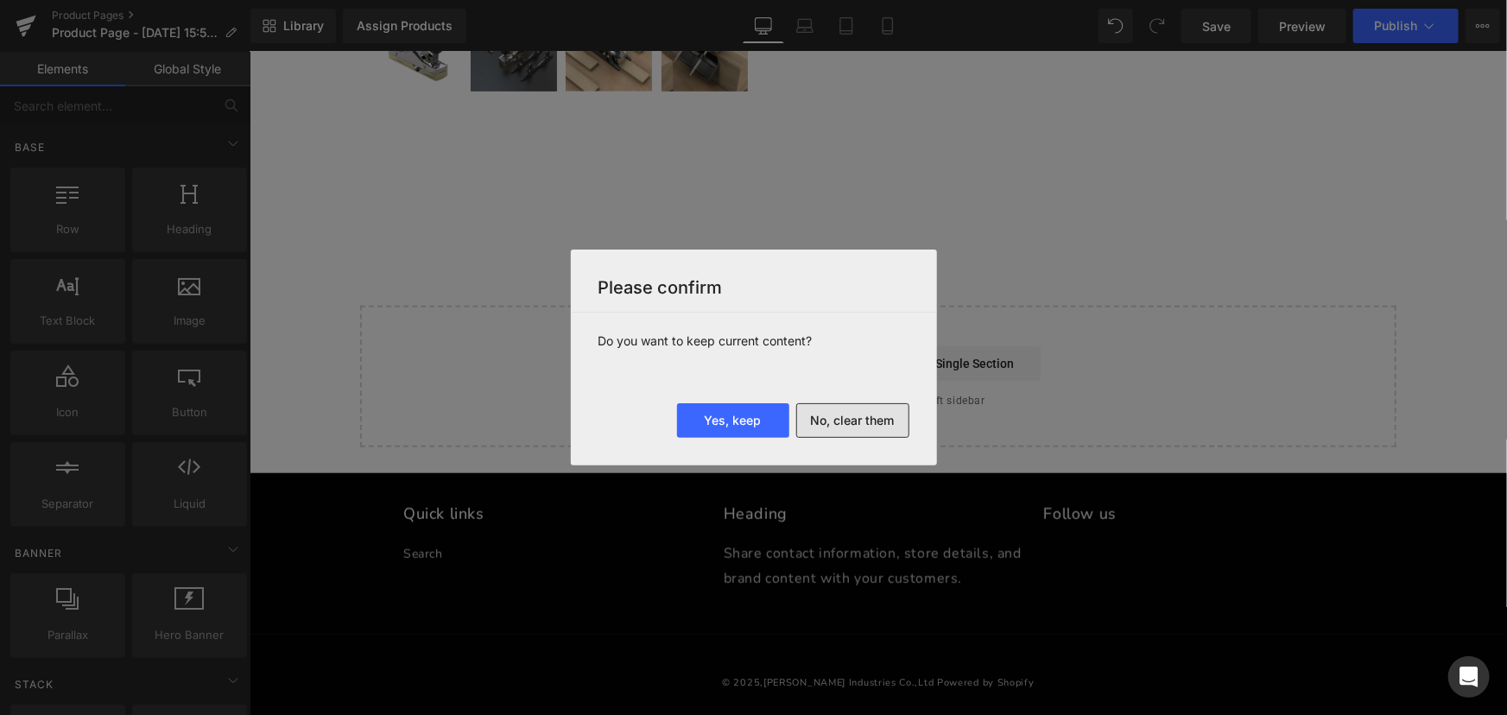
click at [871, 427] on button "No, clear them" at bounding box center [852, 420] width 113 height 35
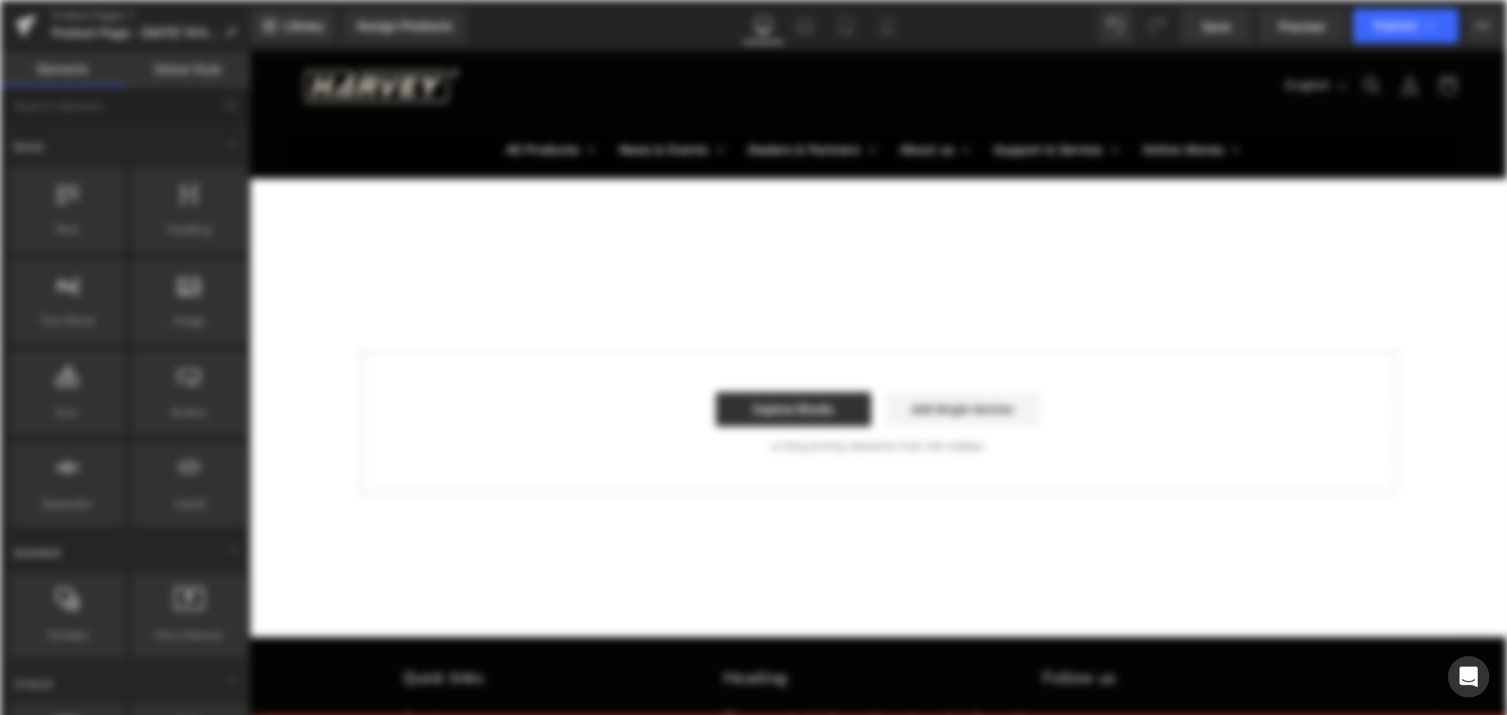
scroll to position [0, 0]
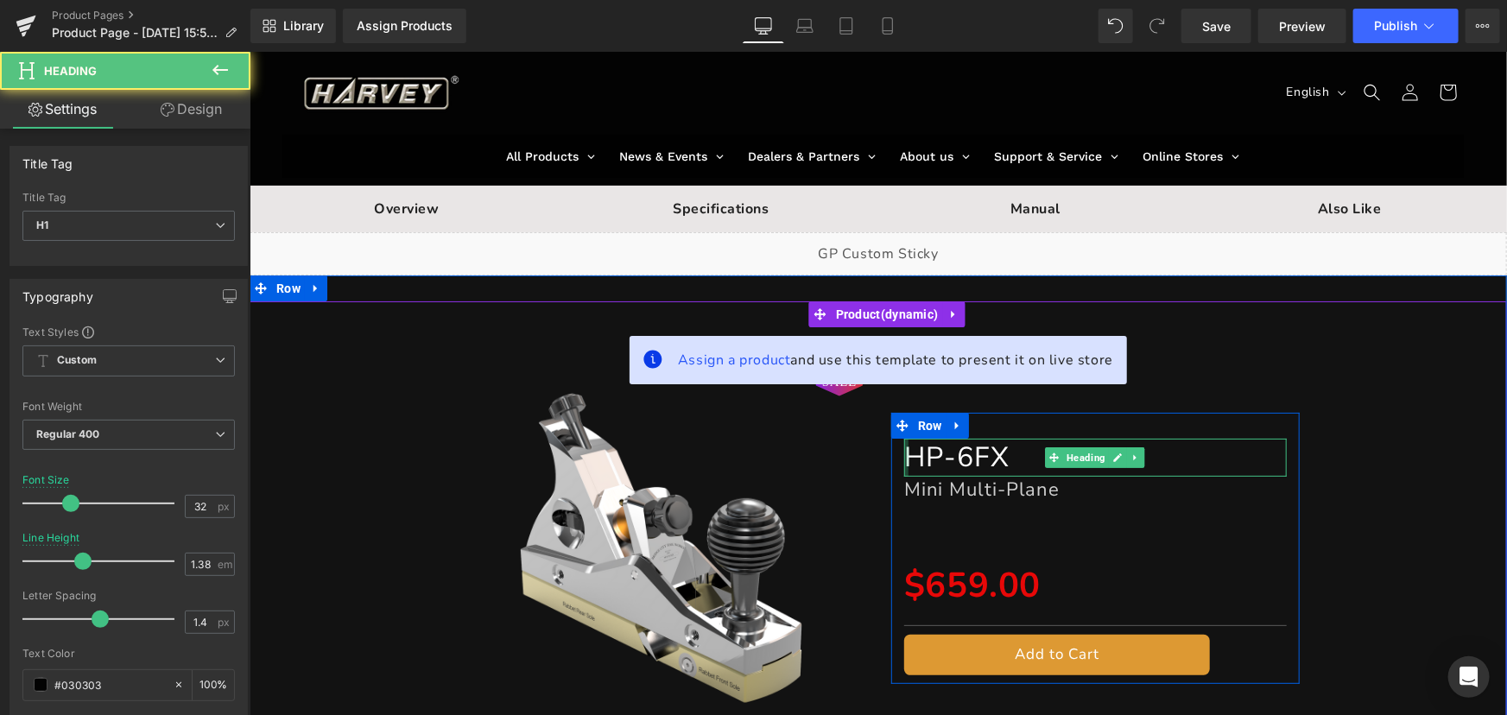
click at [903, 455] on div at bounding box center [905, 457] width 4 height 38
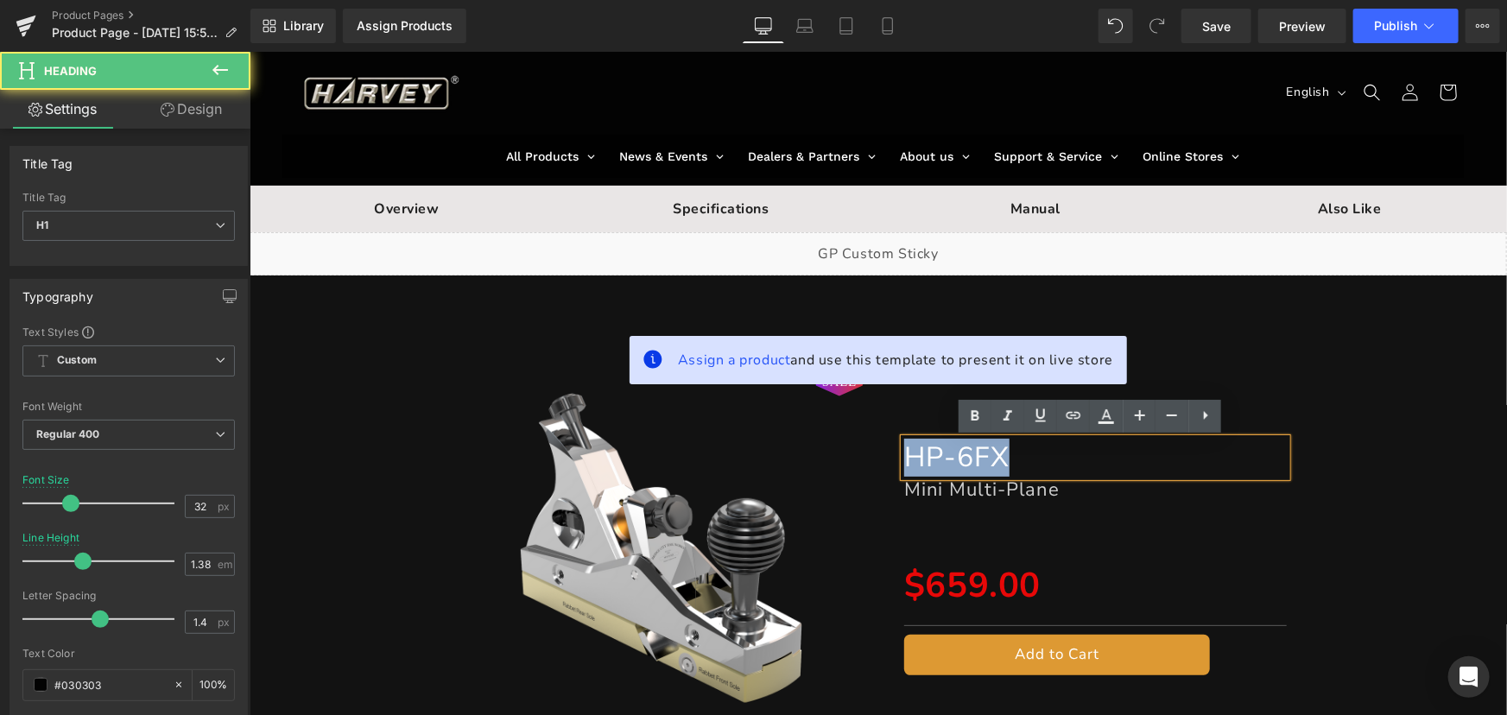
drag, startPoint x: 898, startPoint y: 457, endPoint x: 1039, endPoint y: 465, distance: 141.0
click at [1039, 465] on h1 "HP-6FX" at bounding box center [1094, 457] width 383 height 38
copy font "HP-6FX"
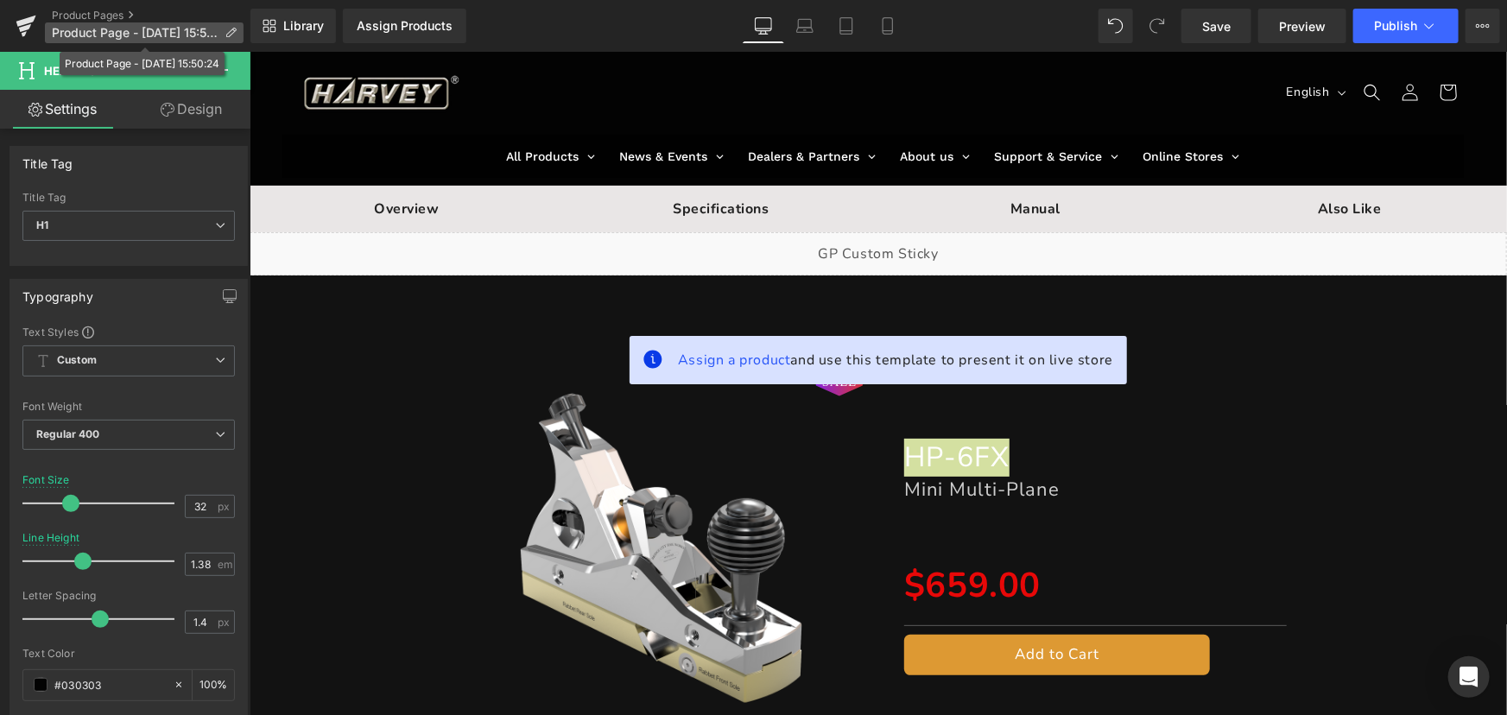
click at [230, 23] on p "Product Page - Sep 22, 15:50:24" at bounding box center [144, 32] width 199 height 21
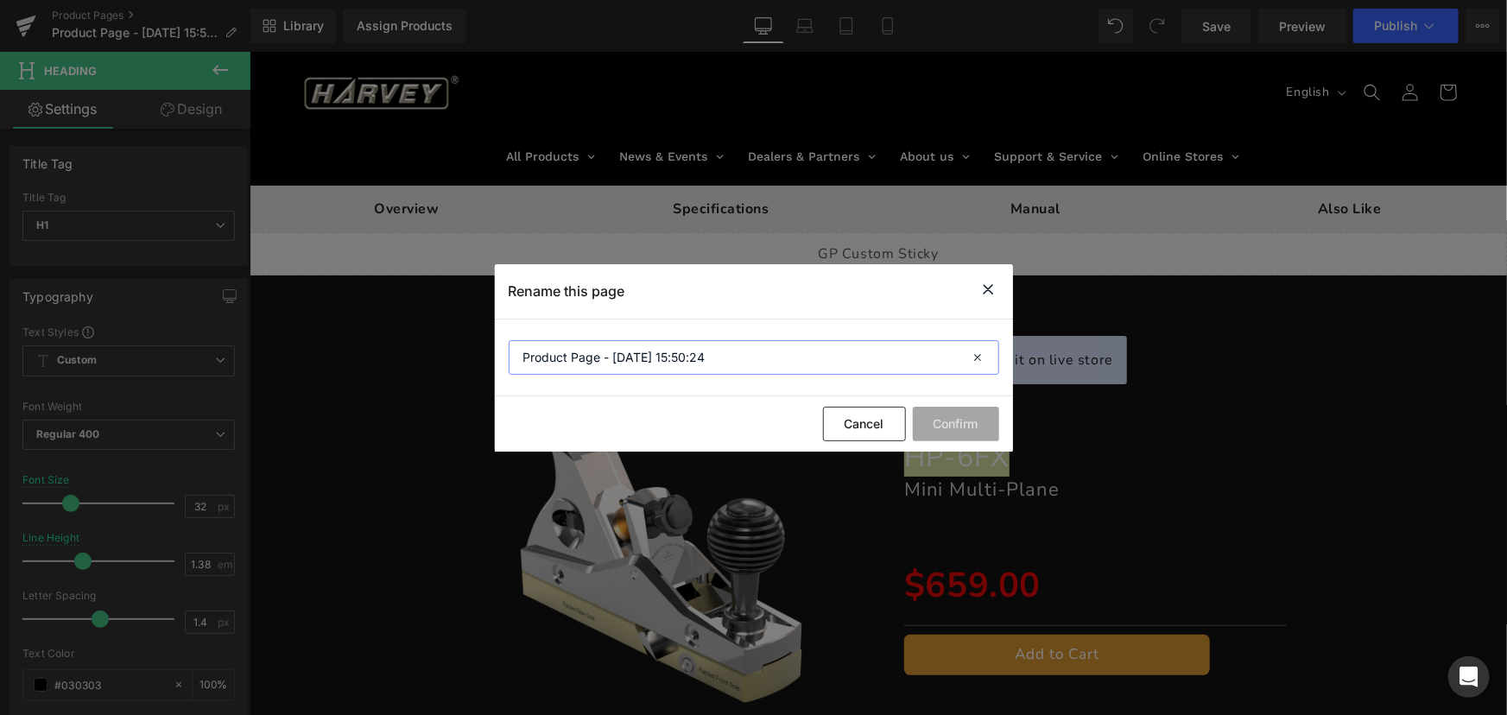
drag, startPoint x: 636, startPoint y: 353, endPoint x: 307, endPoint y: 320, distance: 329.8
click at [307, 320] on div "Rename this page Product Page - Sep 22, 15:50:24 Cancel Confirm" at bounding box center [753, 357] width 1507 height 715
paste input "HP-6FX"
type input "BC HP-6FX"
click at [947, 420] on button "Confirm" at bounding box center [956, 424] width 86 height 35
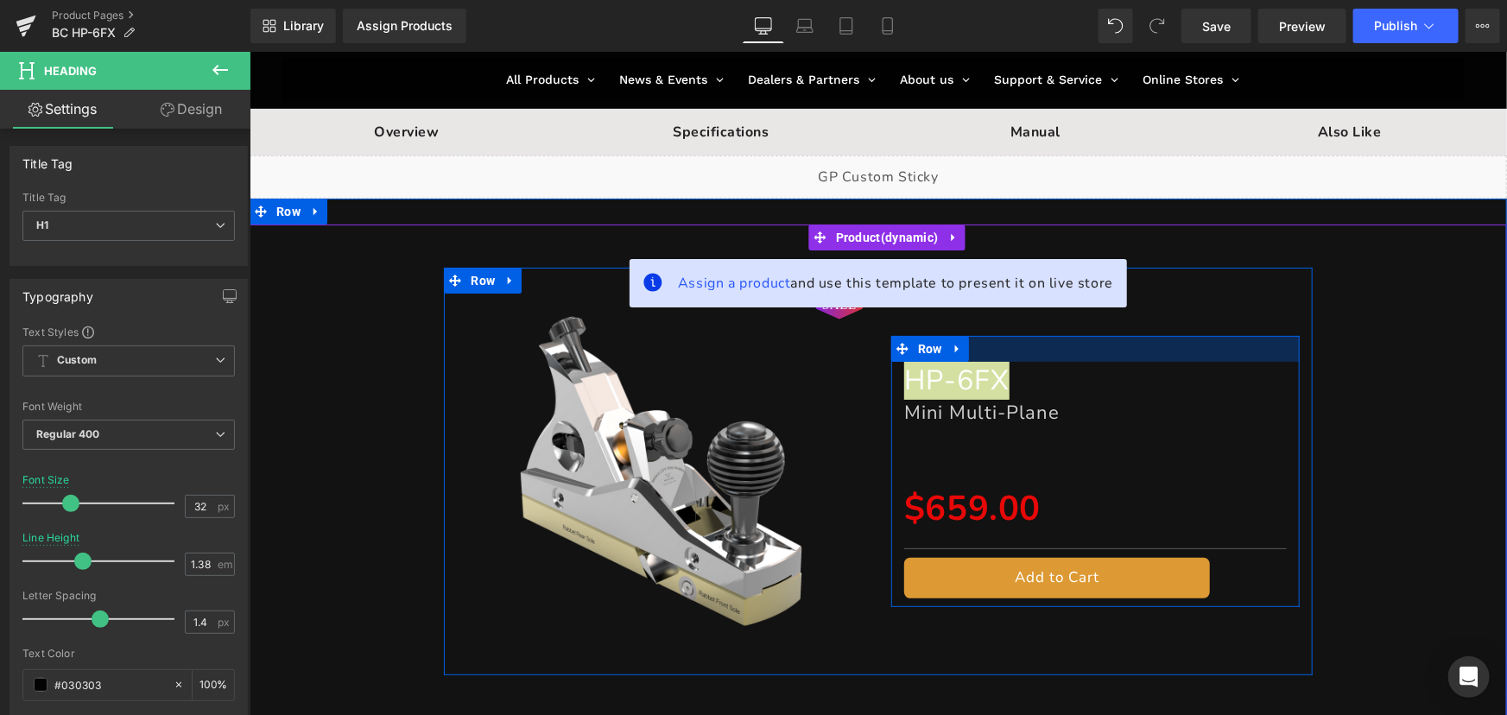
scroll to position [78, 0]
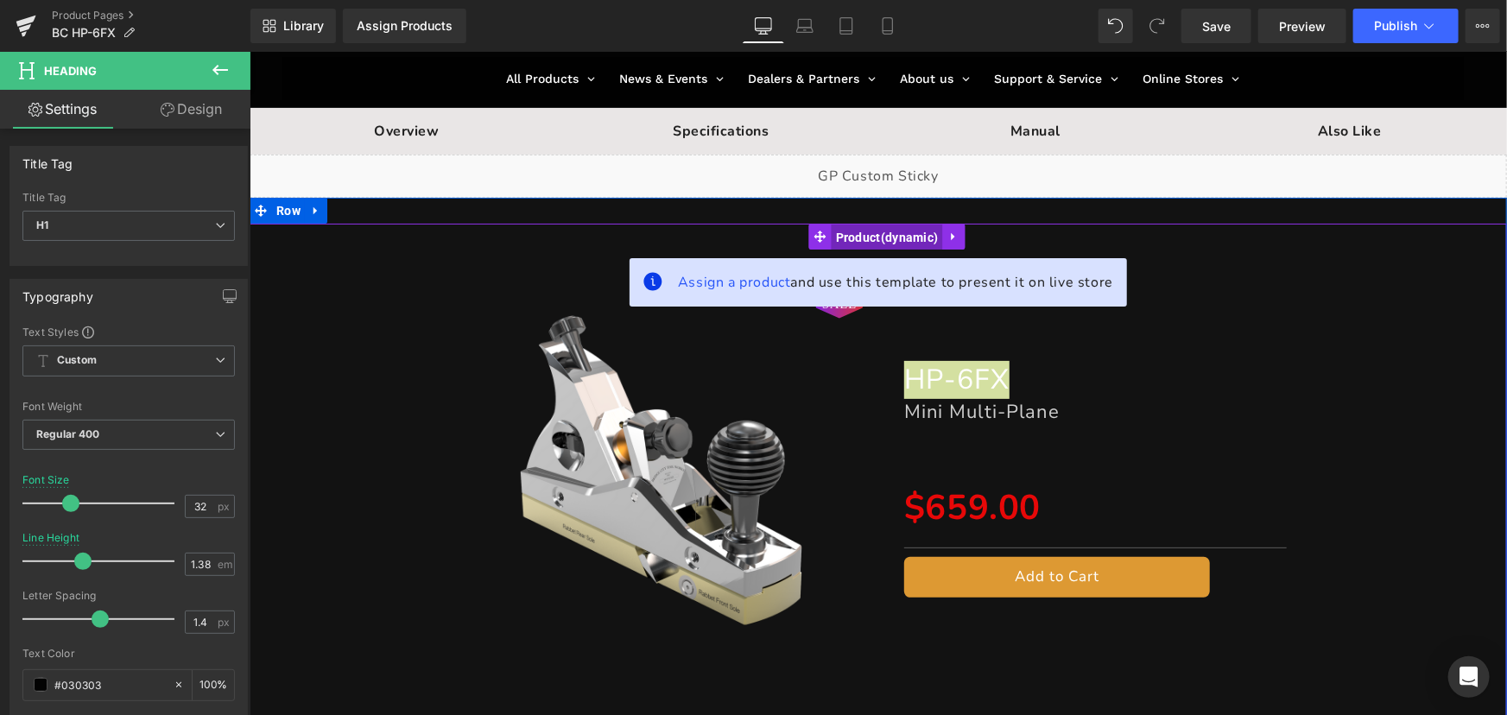
click at [877, 232] on span "Product" at bounding box center [886, 237] width 111 height 26
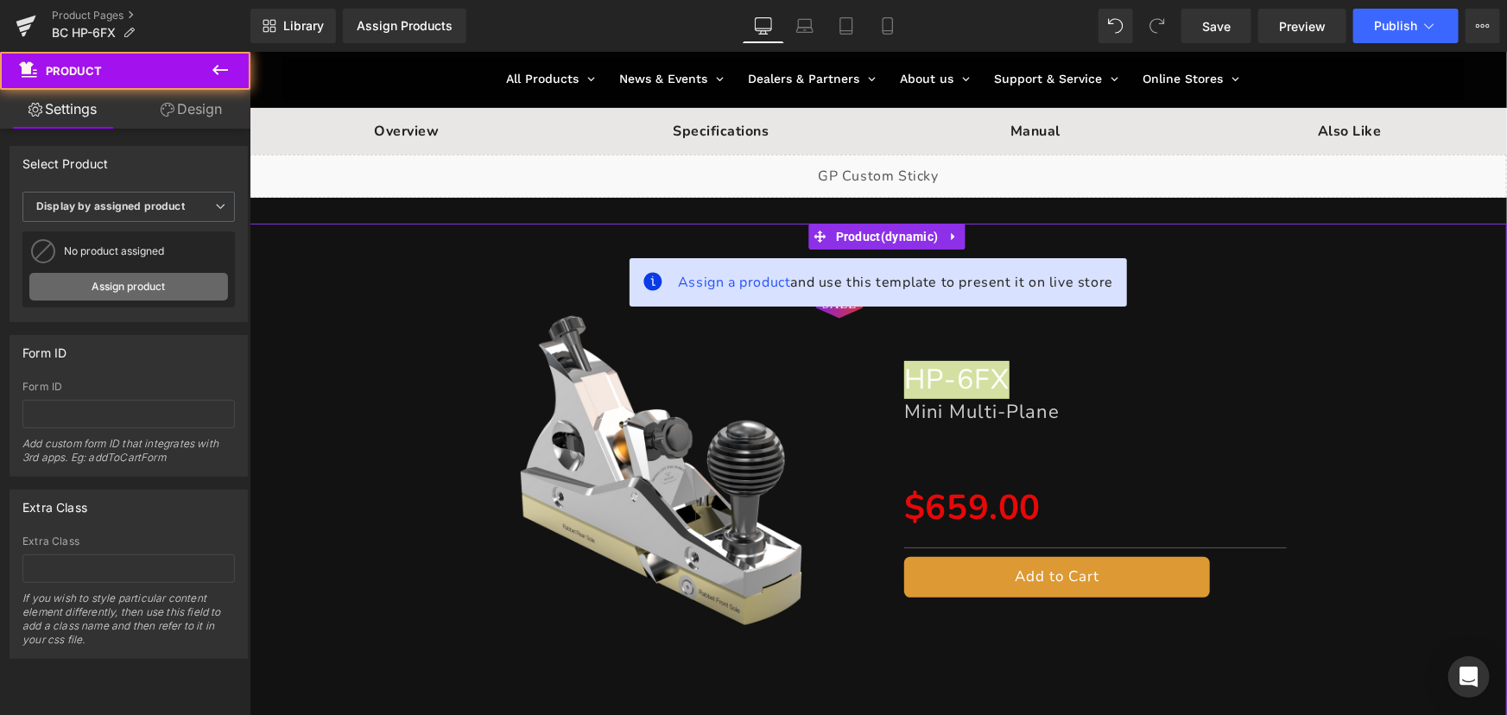
click at [93, 286] on link "Assign product" at bounding box center [128, 287] width 199 height 28
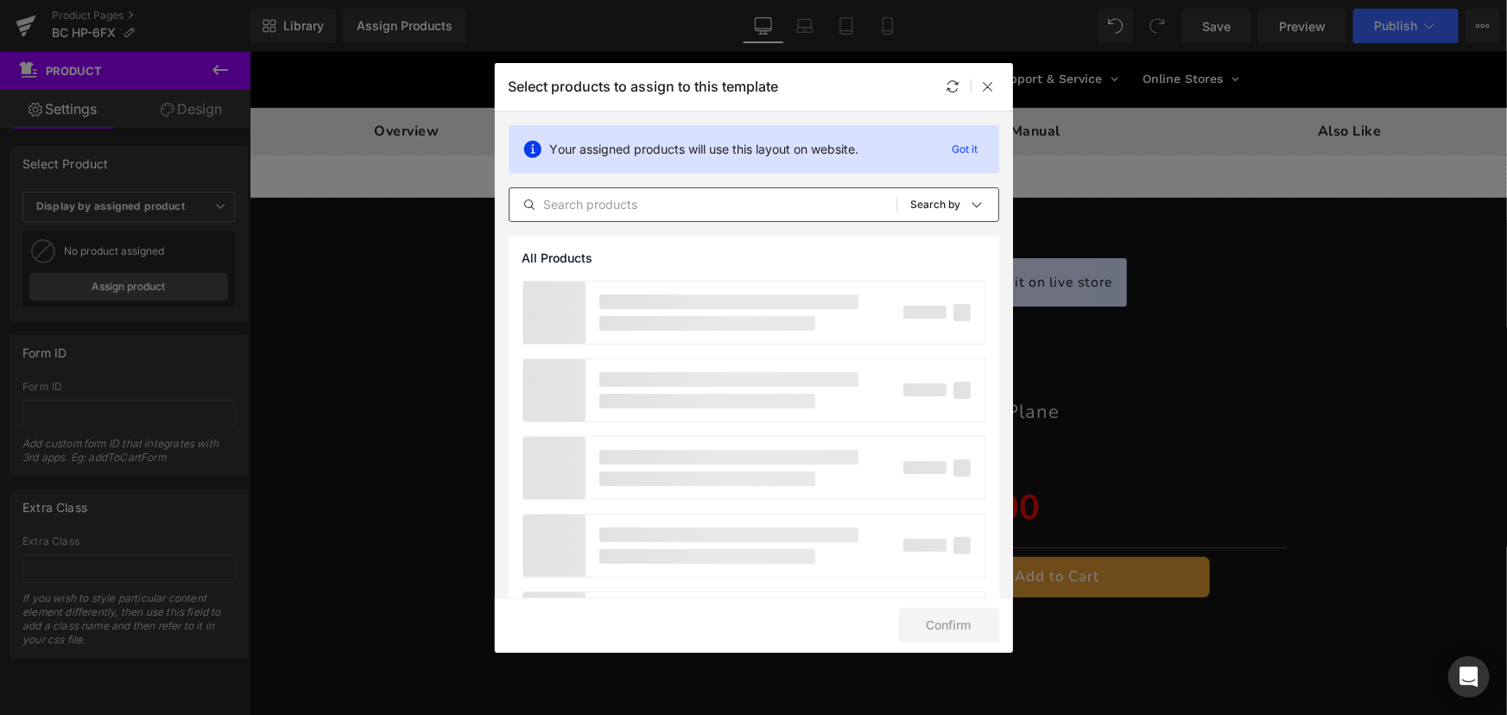
click at [630, 204] on input "text" at bounding box center [703, 204] width 387 height 21
type input "hp-6fx"
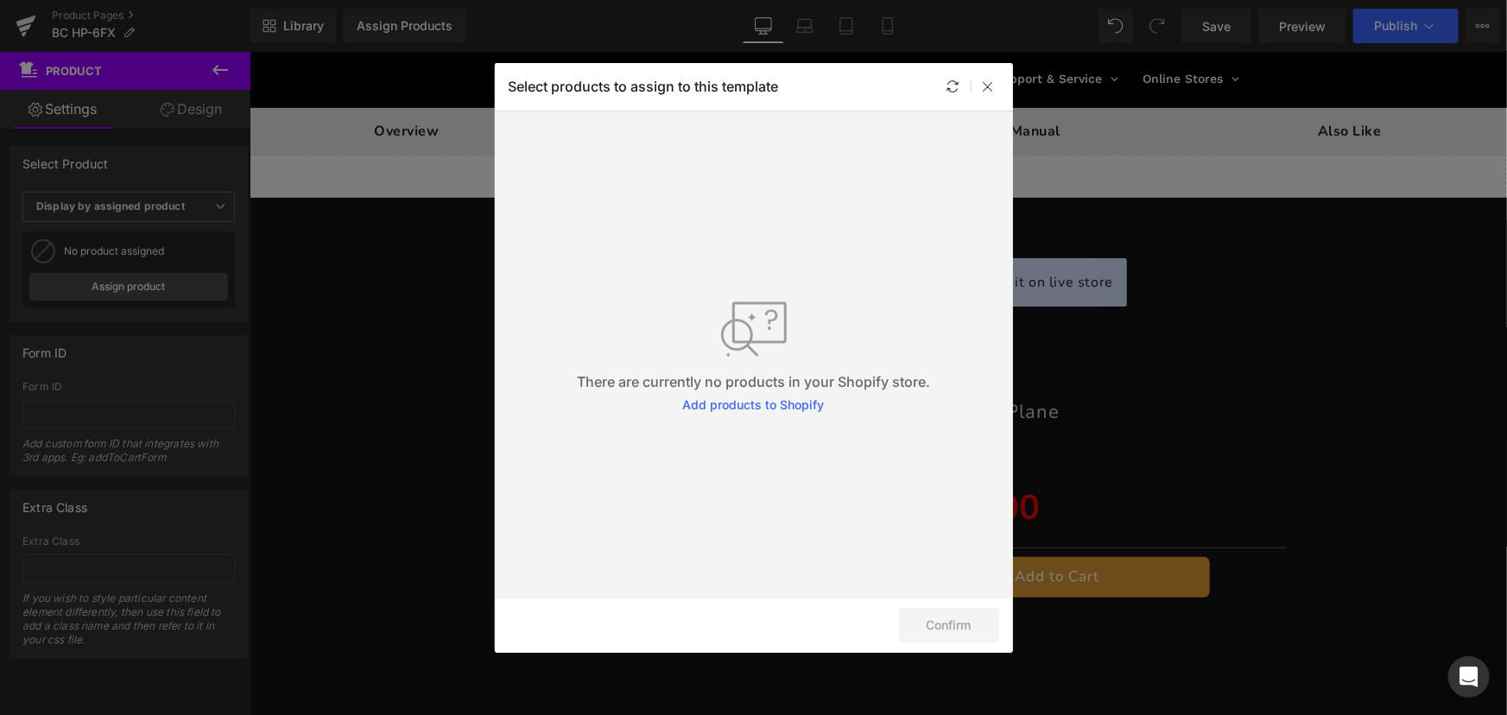
click at [982, 74] on div "Select products to assign to this template" at bounding box center [754, 86] width 518 height 47
click at [998, 87] on div at bounding box center [988, 86] width 21 height 21
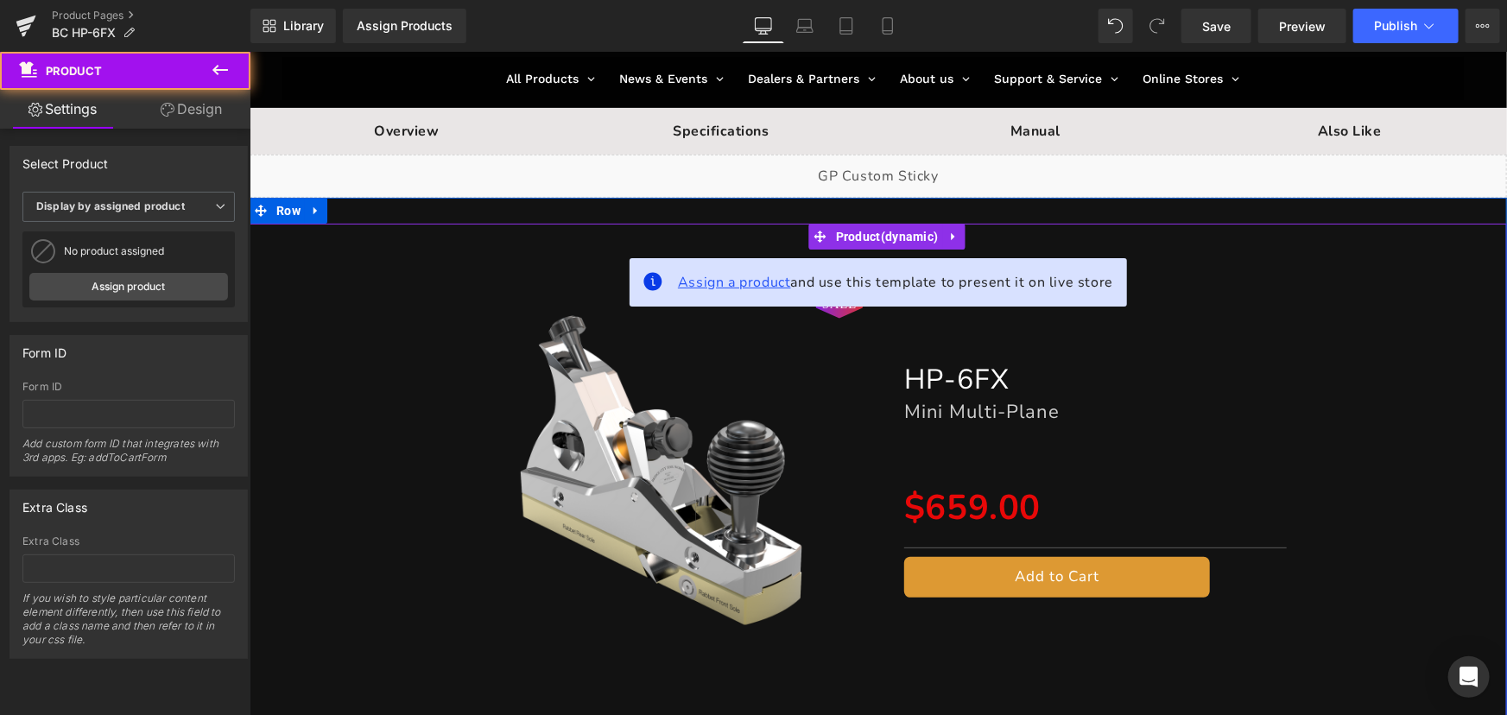
click at [757, 288] on span "Assign a product" at bounding box center [733, 281] width 113 height 19
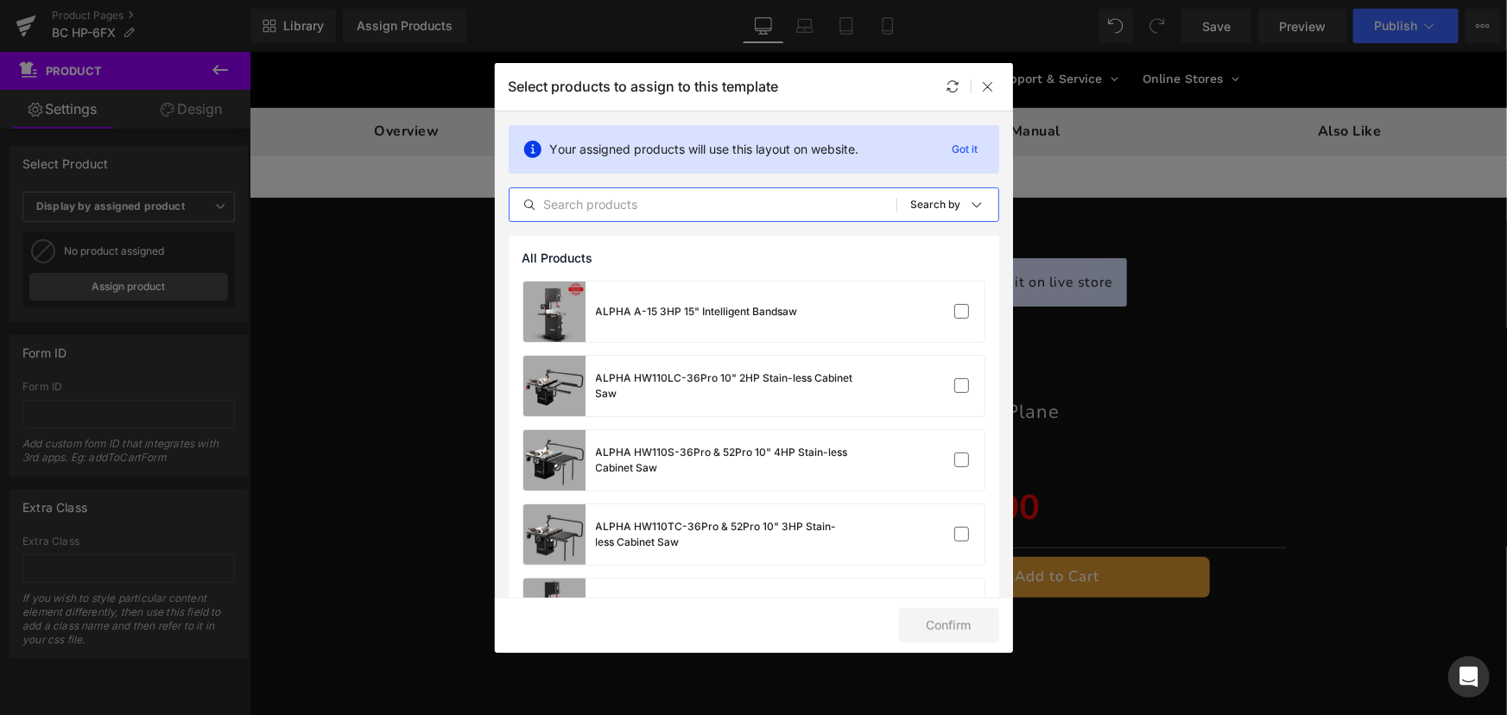
click at [643, 208] on input "text" at bounding box center [703, 204] width 387 height 21
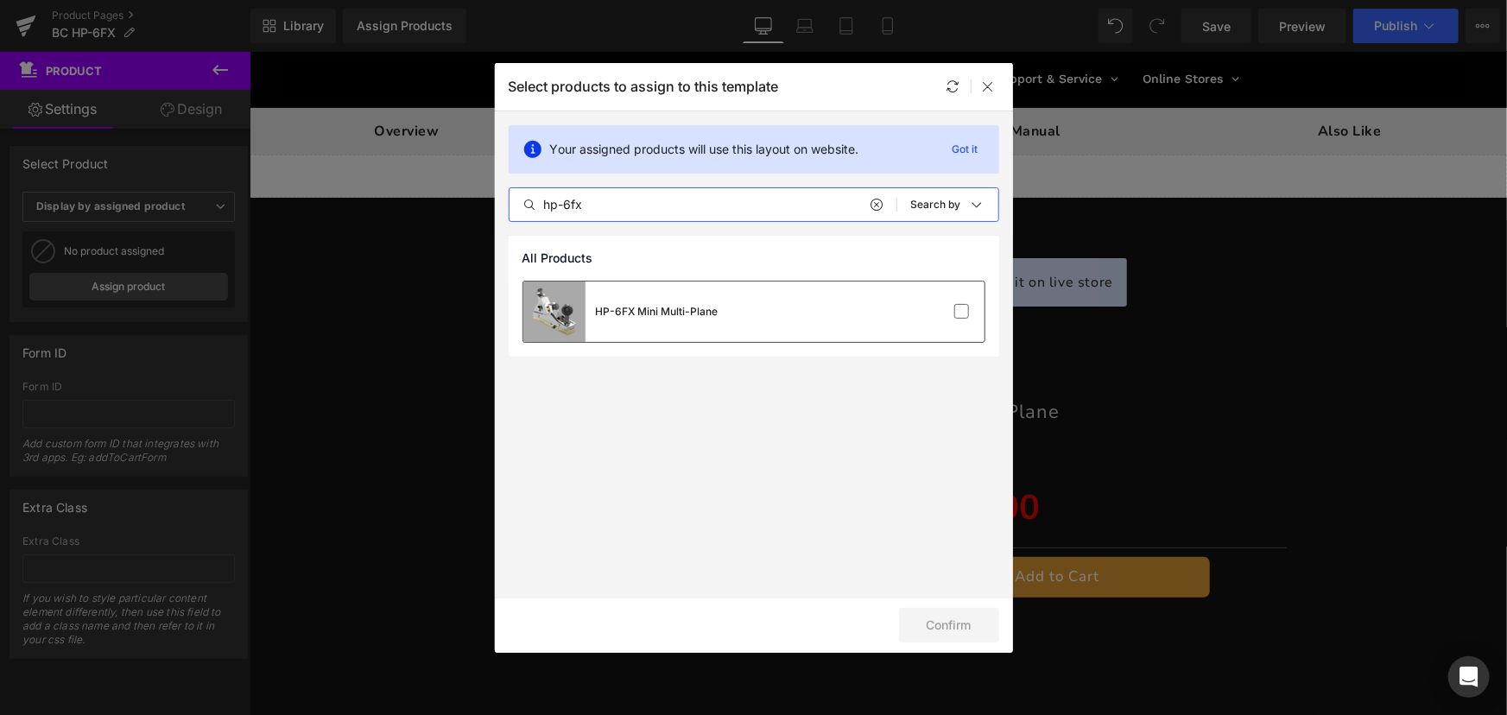
type input "hp-6fx"
drag, startPoint x: 665, startPoint y: 316, endPoint x: 674, endPoint y: 311, distance: 10.8
click at [664, 317] on div "HP-6FX Mini Multi-Plane" at bounding box center [657, 312] width 123 height 16
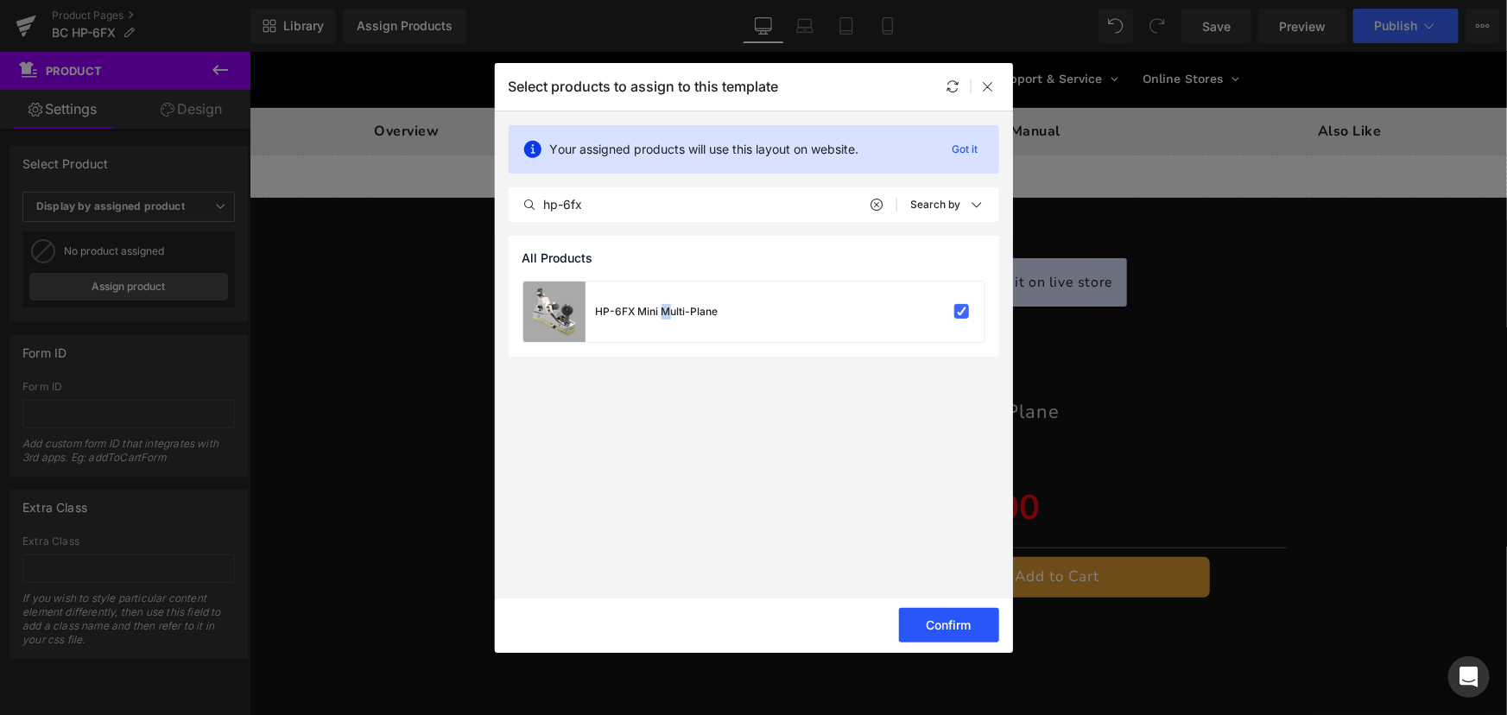
click at [955, 625] on button "Confirm" at bounding box center [949, 625] width 100 height 35
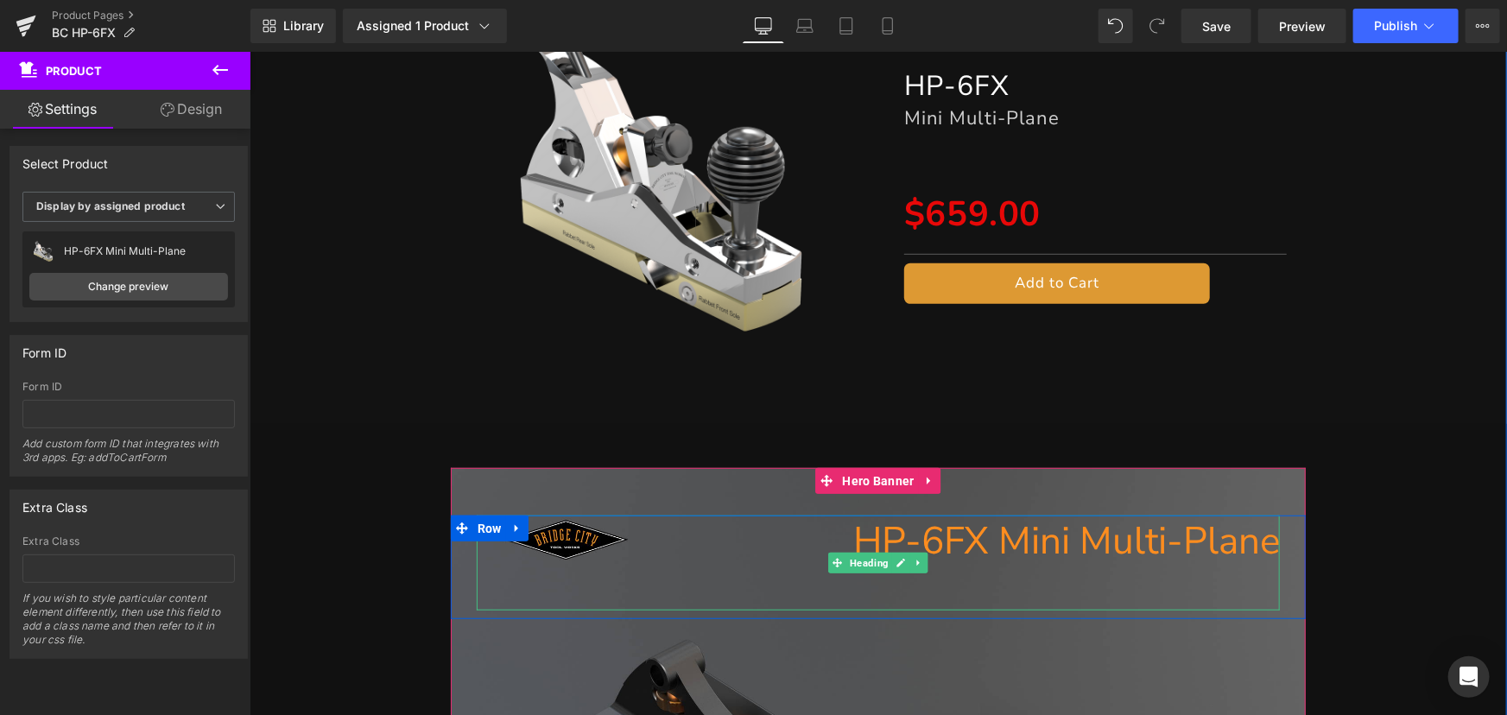
scroll to position [78, 0]
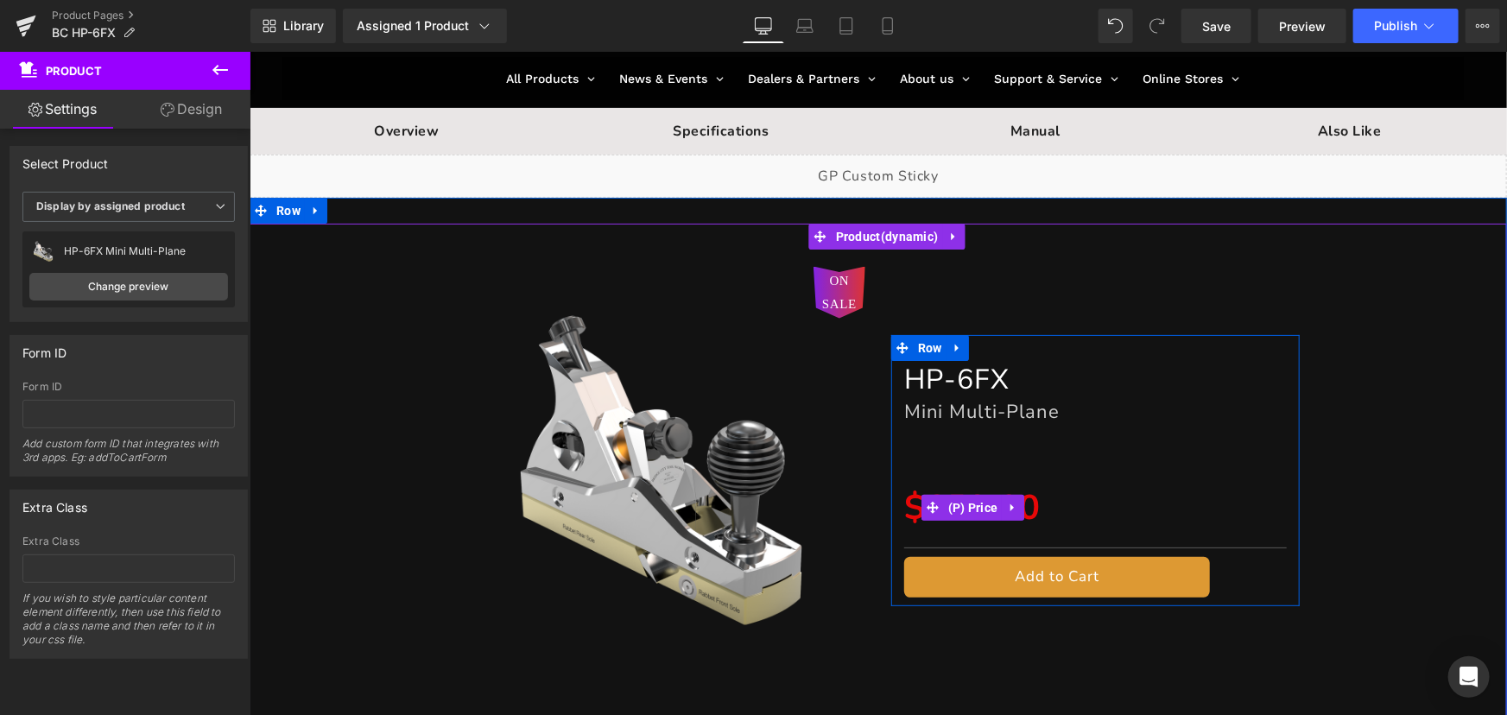
click at [1010, 507] on icon at bounding box center [1011, 507] width 3 height 8
click at [1017, 501] on icon at bounding box center [1023, 507] width 12 height 13
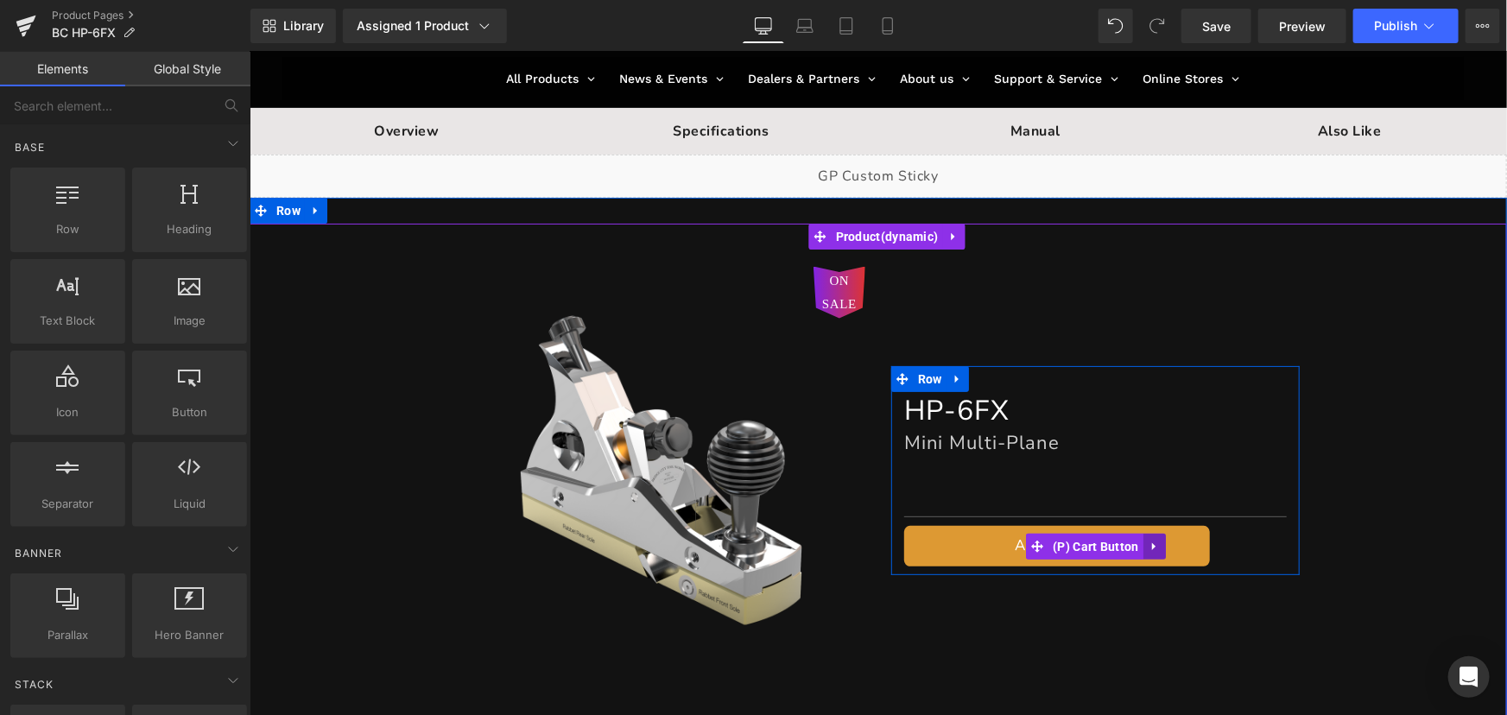
click at [1151, 548] on icon at bounding box center [1152, 545] width 3 height 8
click at [1159, 548] on icon at bounding box center [1165, 546] width 12 height 12
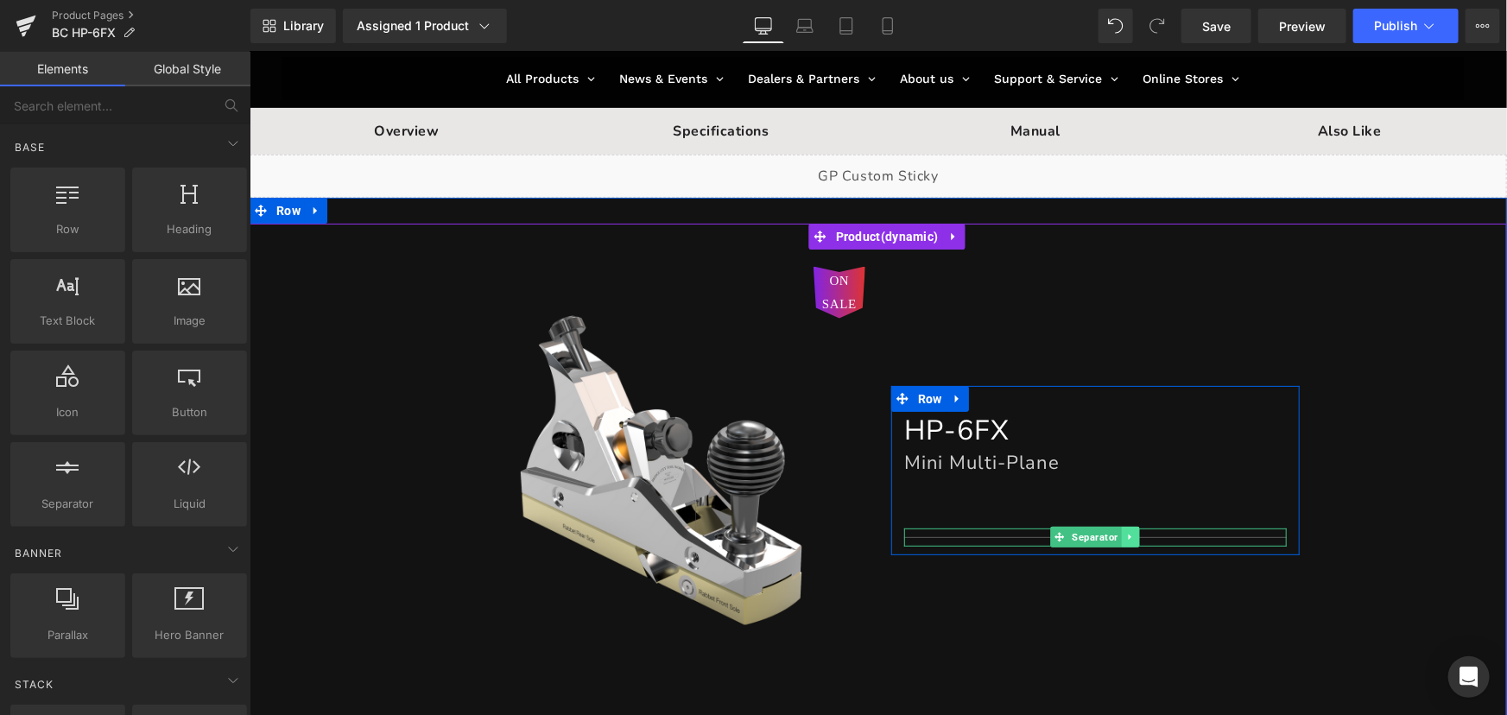
click at [1128, 540] on icon at bounding box center [1129, 537] width 3 height 6
click at [1134, 539] on icon at bounding box center [1138, 536] width 9 height 10
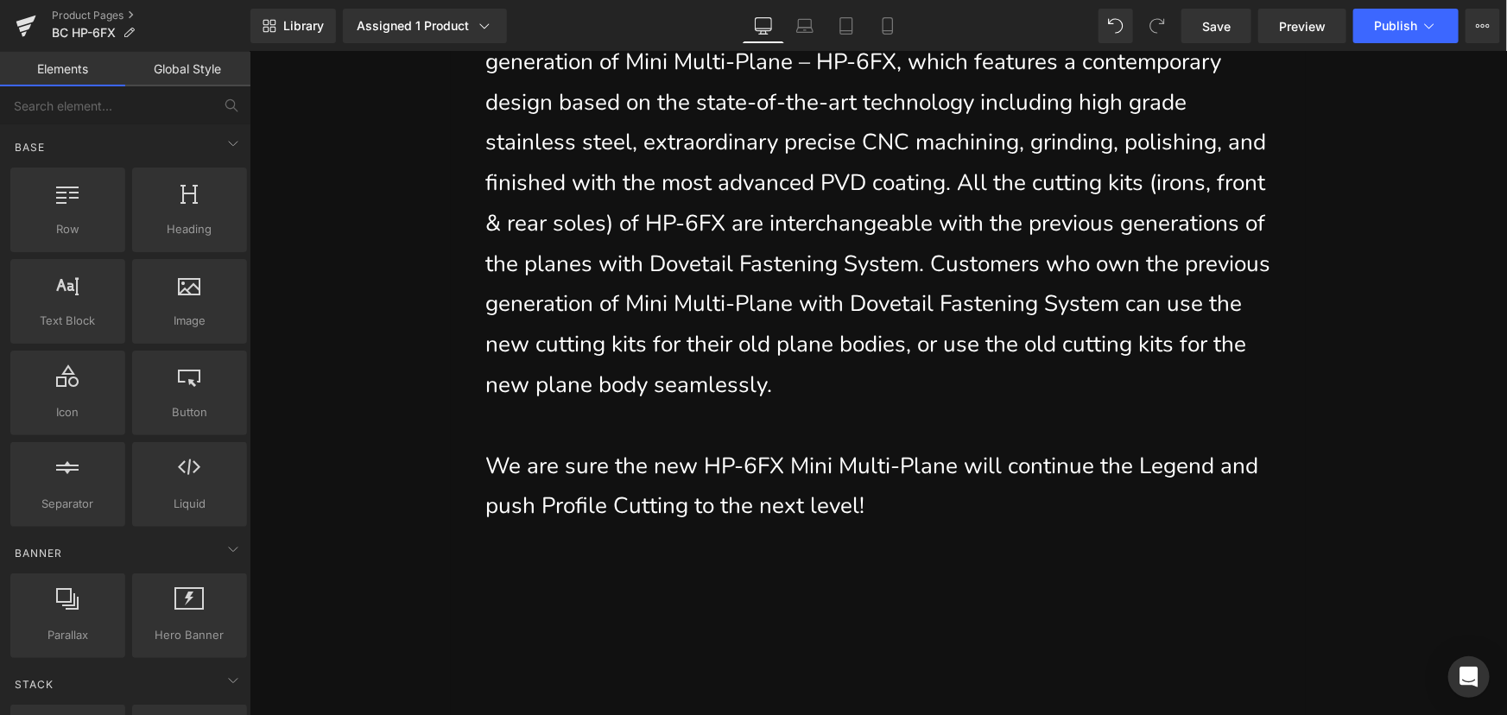
scroll to position [24008, 0]
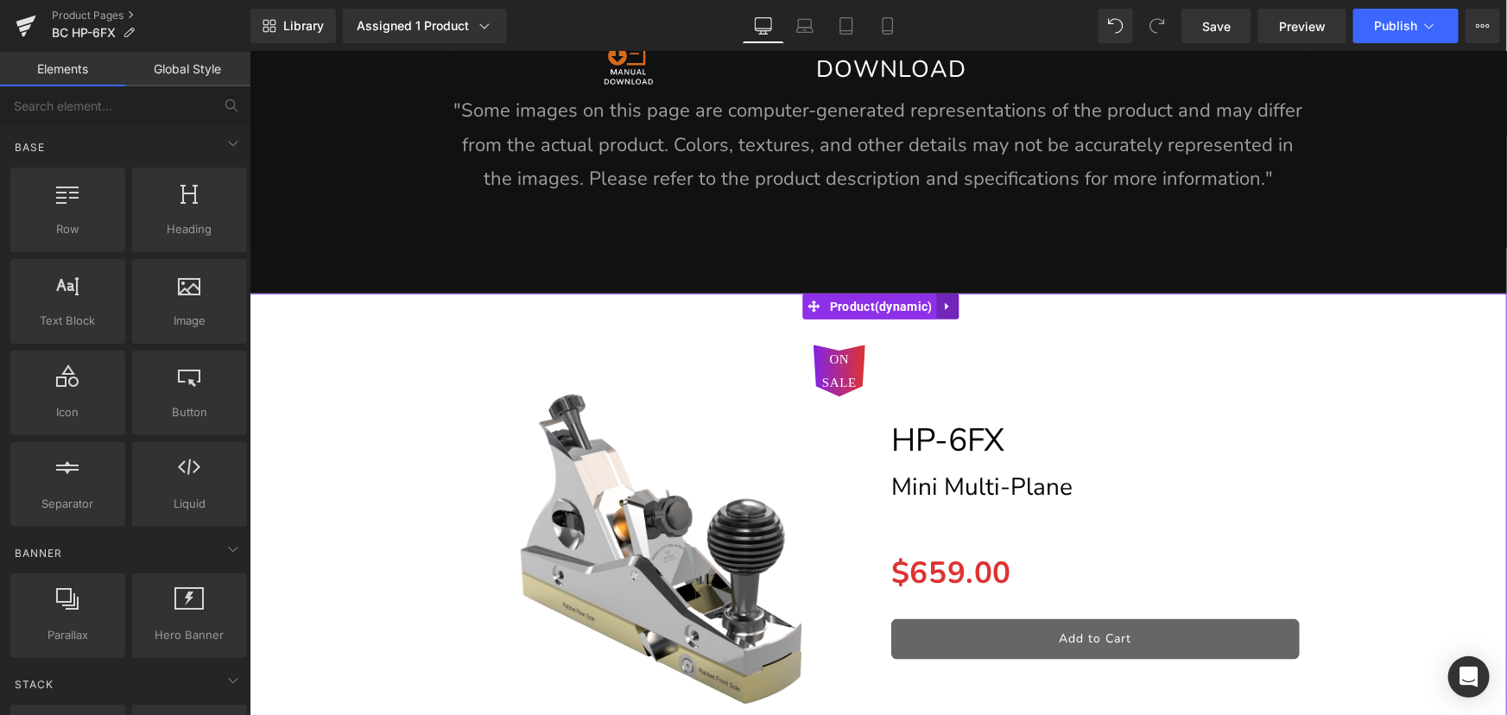
click at [950, 299] on icon at bounding box center [947, 305] width 12 height 13
click at [948, 293] on link at bounding box center [958, 306] width 22 height 26
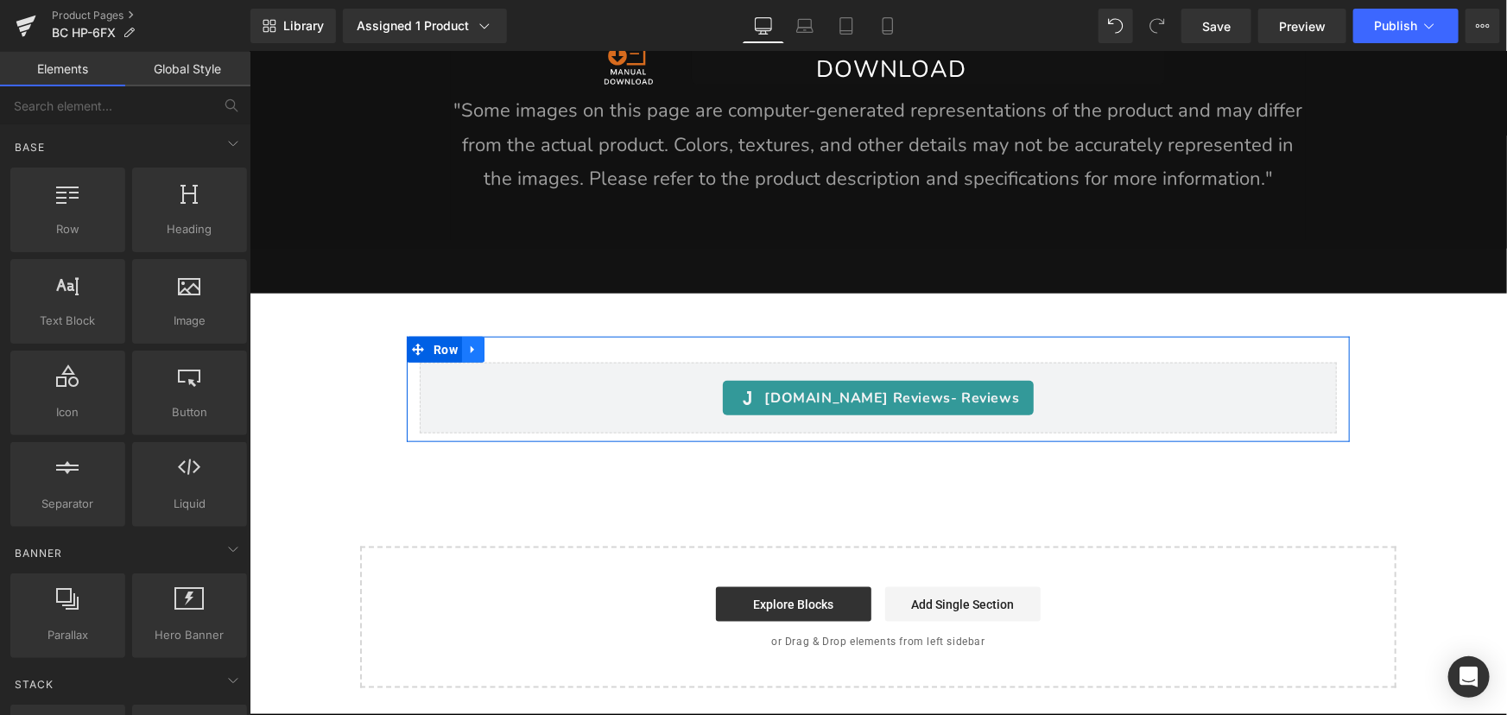
click at [470, 345] on icon at bounding box center [471, 349] width 3 height 8
click at [520, 343] on icon at bounding box center [517, 349] width 12 height 12
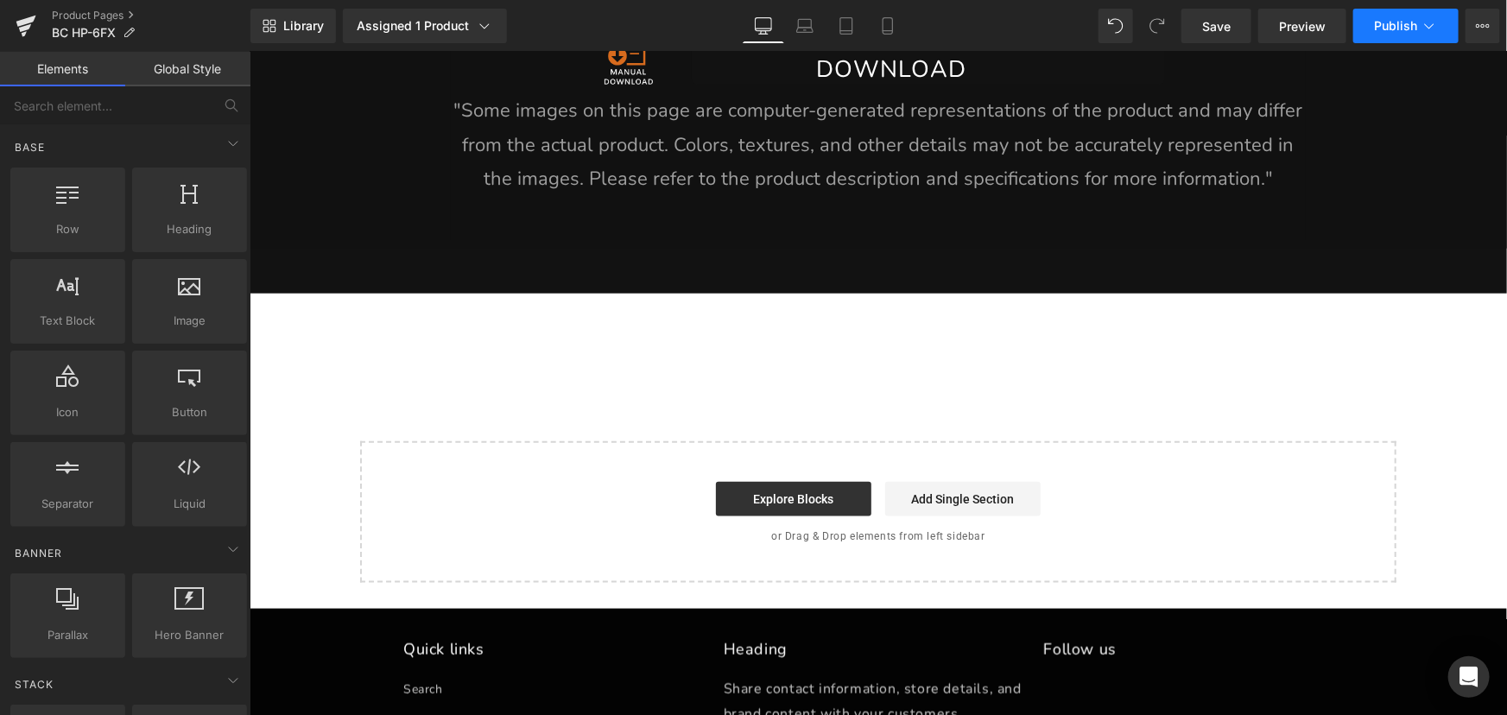
click at [1408, 21] on span "Publish" at bounding box center [1395, 26] width 43 height 14
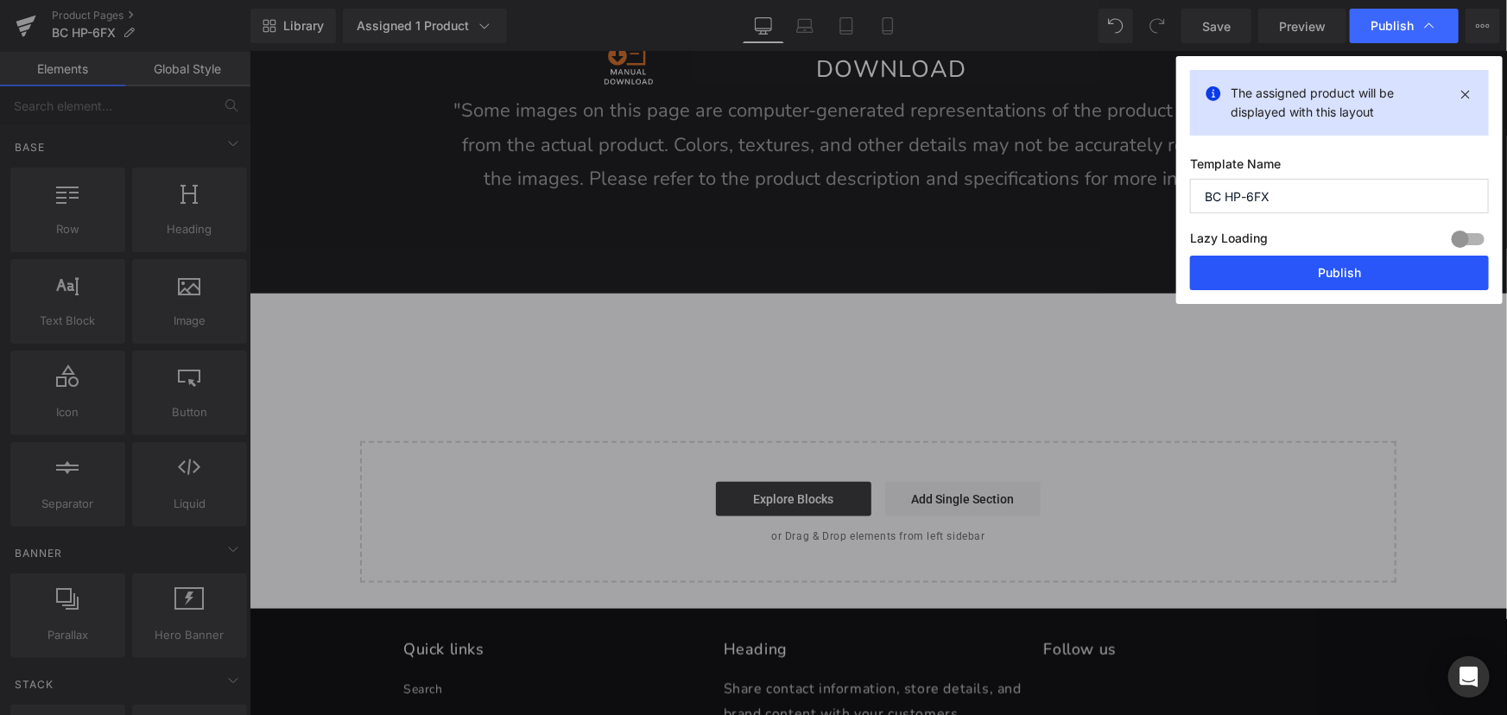
click at [1391, 274] on button "Publish" at bounding box center [1339, 273] width 299 height 35
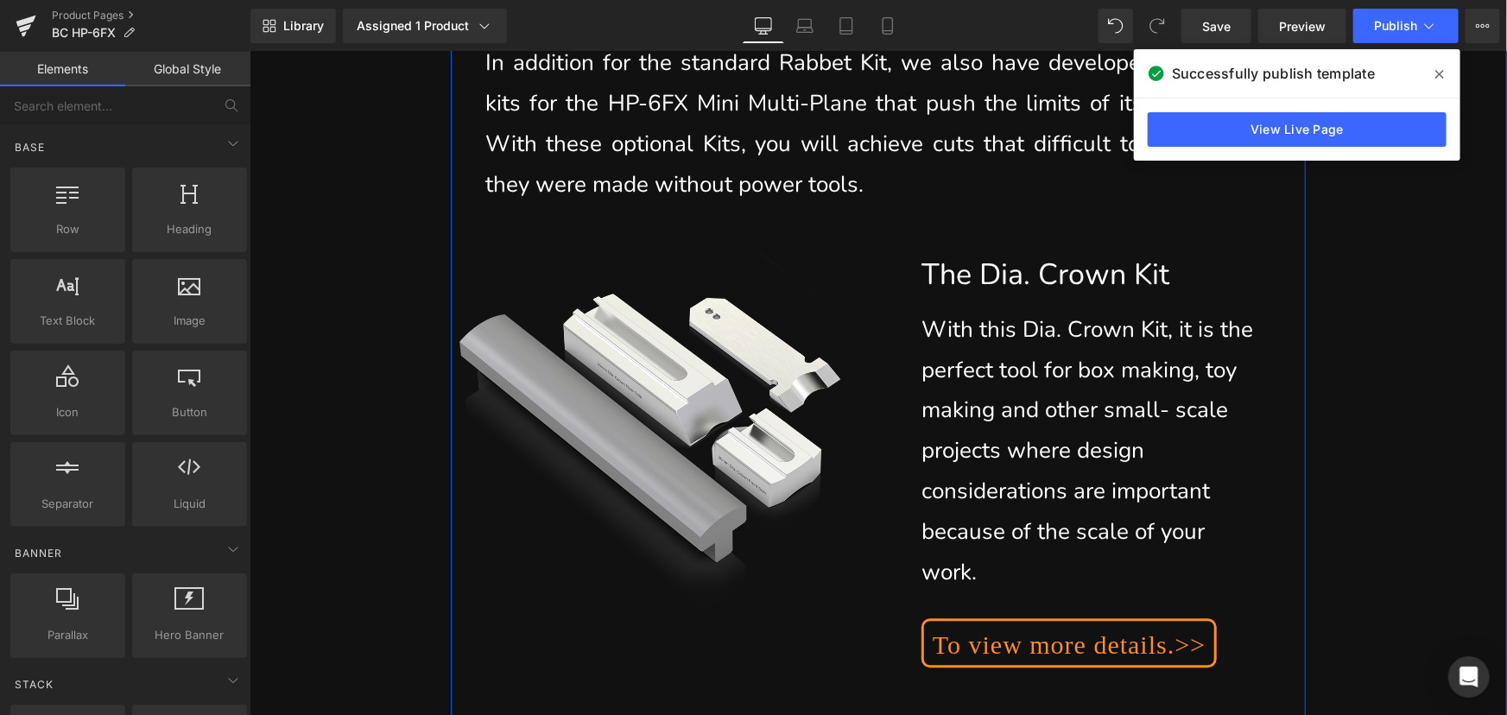
scroll to position [21809, 0]
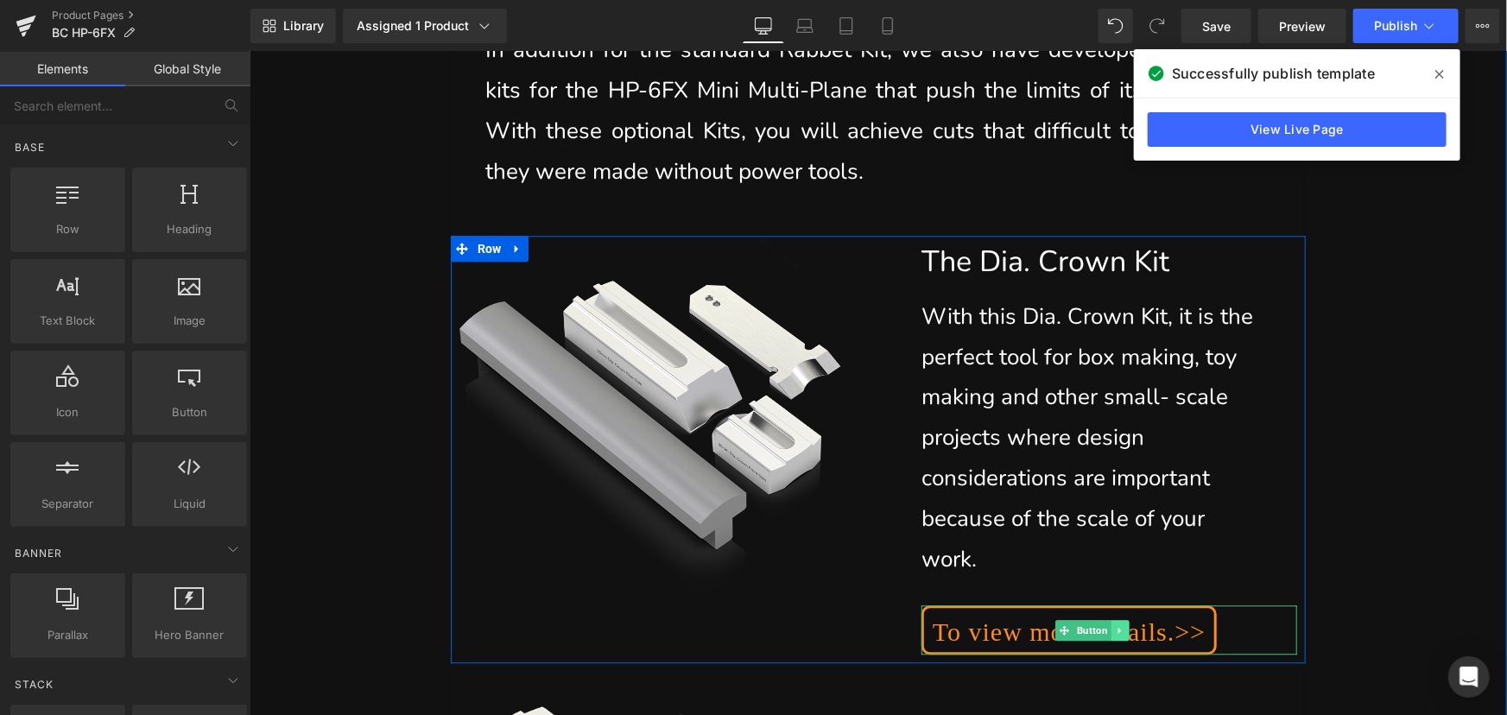
click at [1117, 627] on icon at bounding box center [1118, 630] width 3 height 6
click at [1124, 624] on icon at bounding box center [1128, 628] width 9 height 9
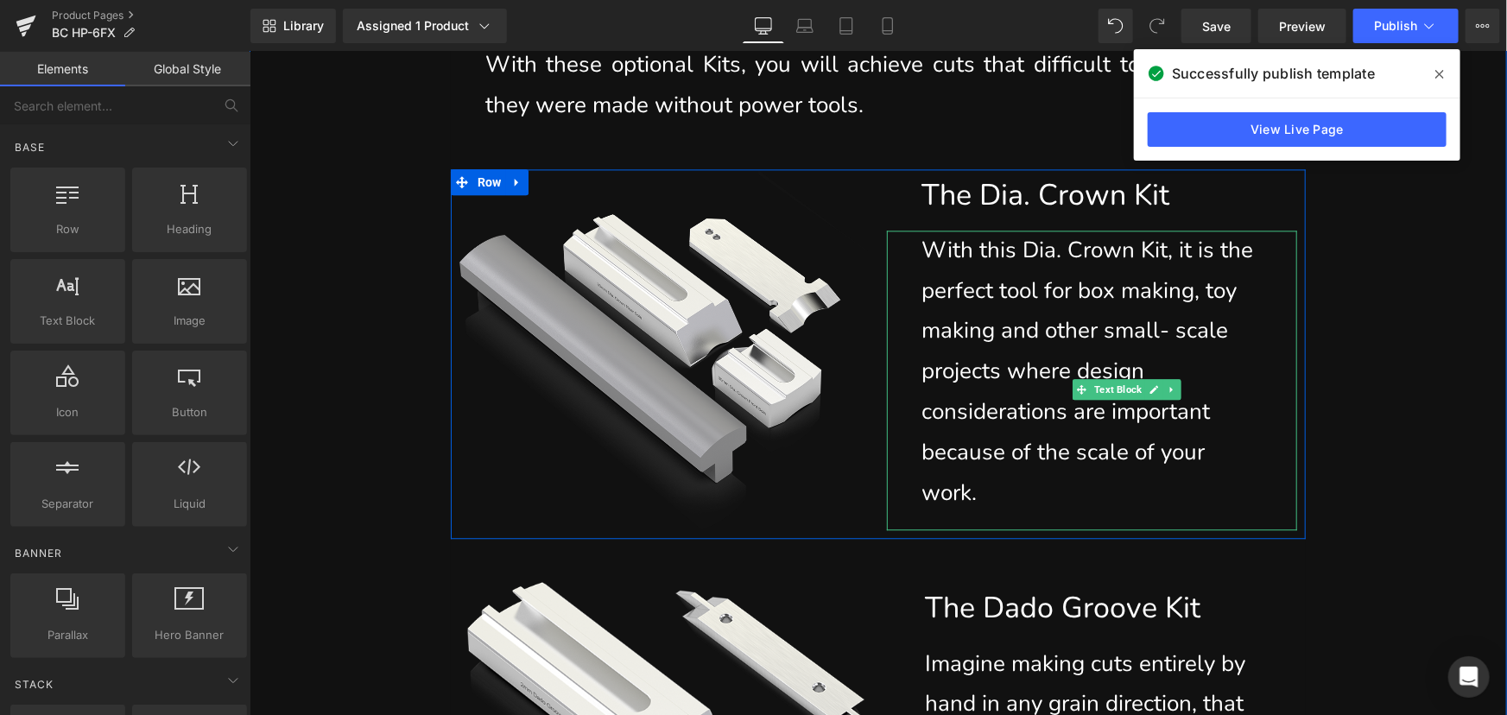
scroll to position [22124, 0]
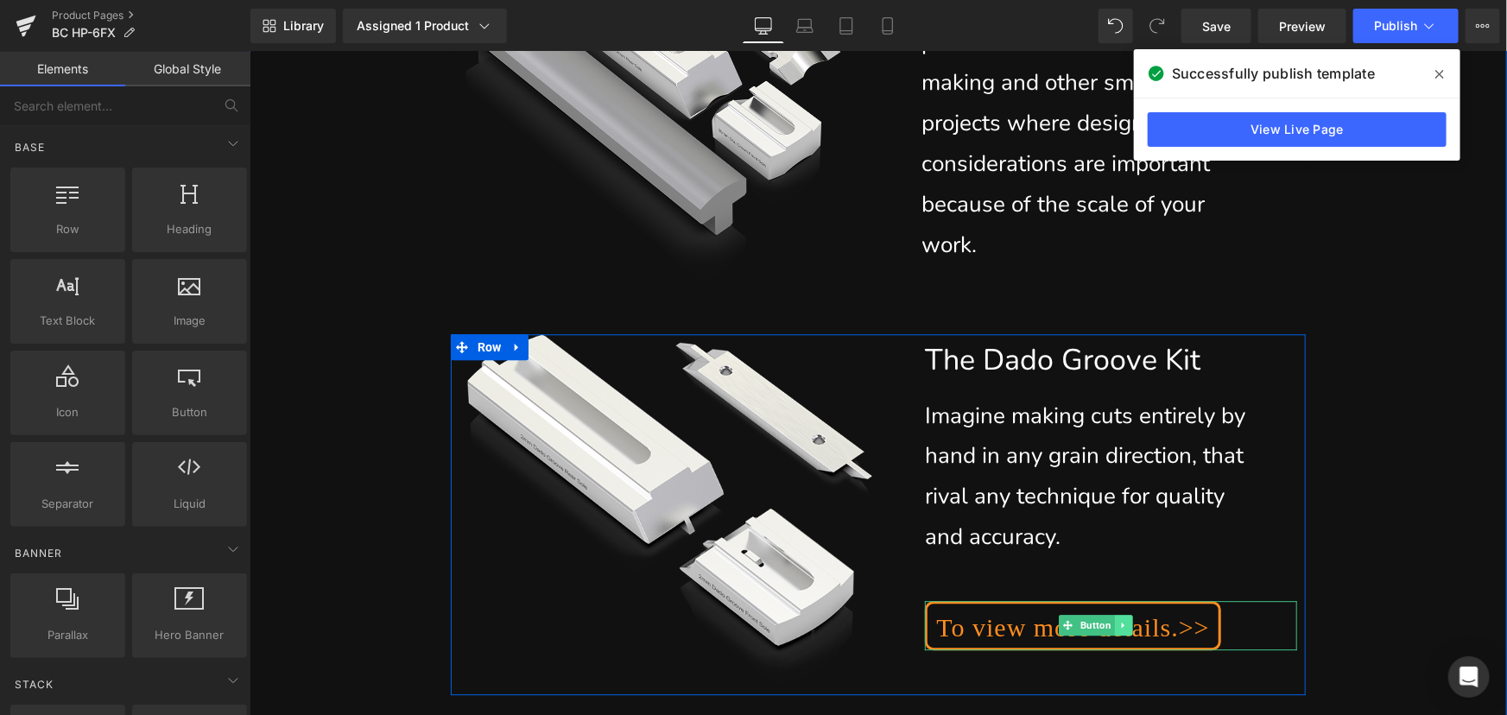
click at [1118, 619] on icon at bounding box center [1122, 624] width 9 height 10
click at [1129, 620] on icon at bounding box center [1131, 624] width 9 height 9
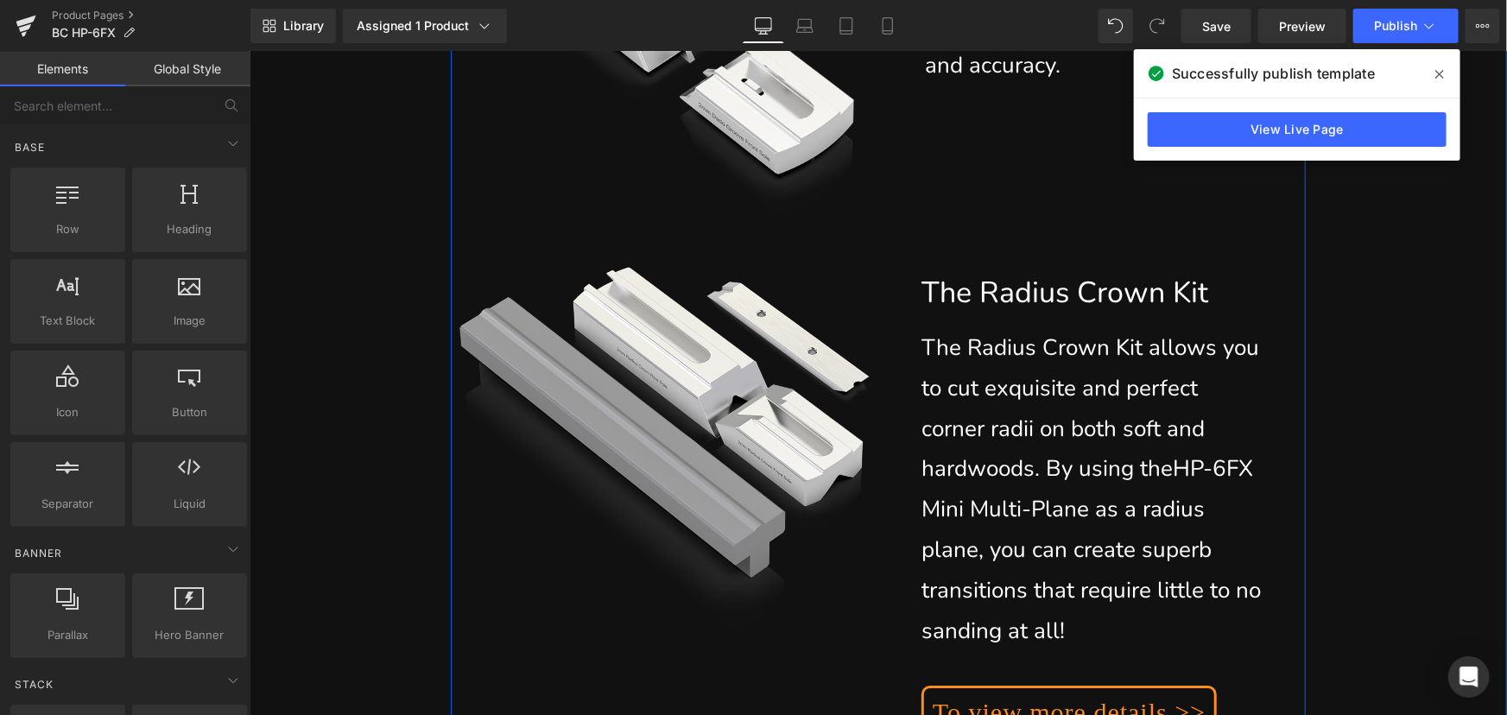
scroll to position [22830, 0]
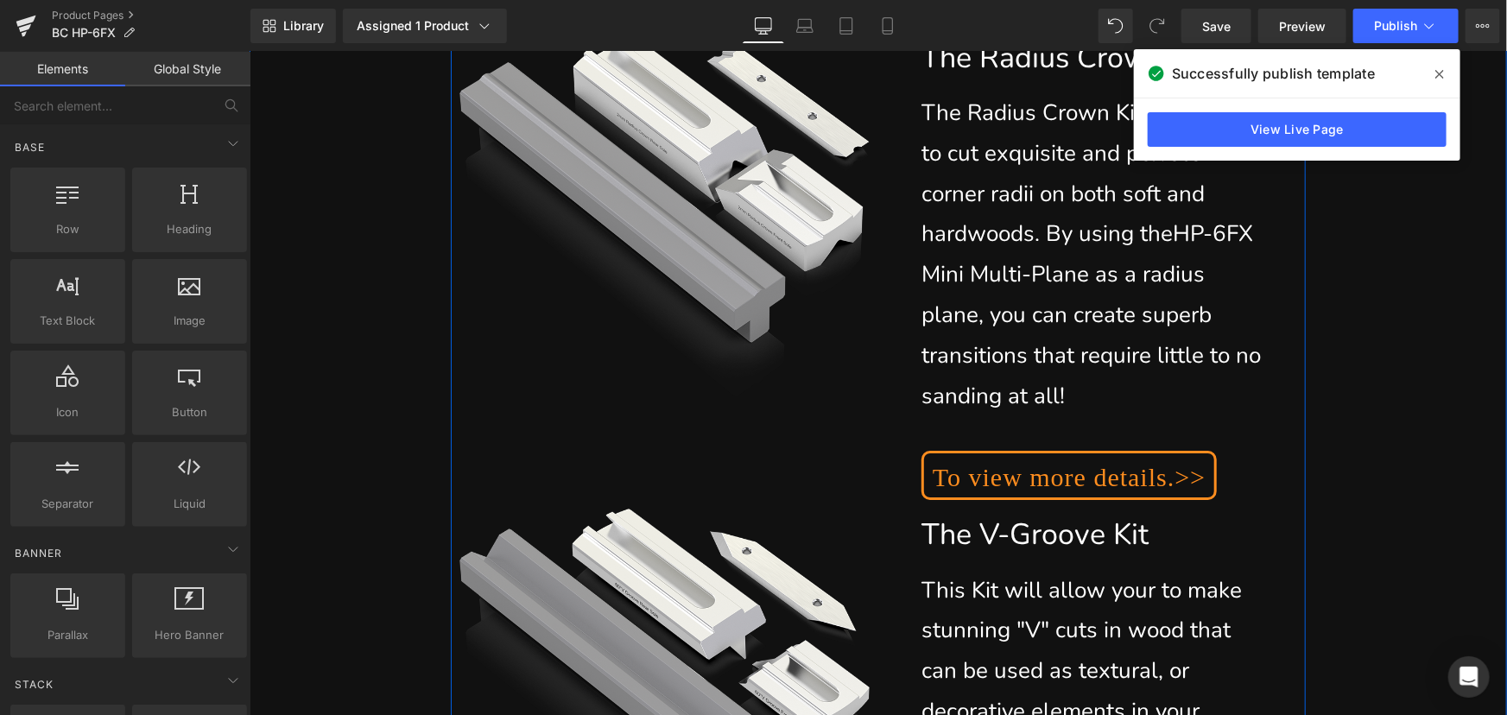
click at [1211, 450] on link "To view more details.>>" at bounding box center [1068, 474] width 295 height 49
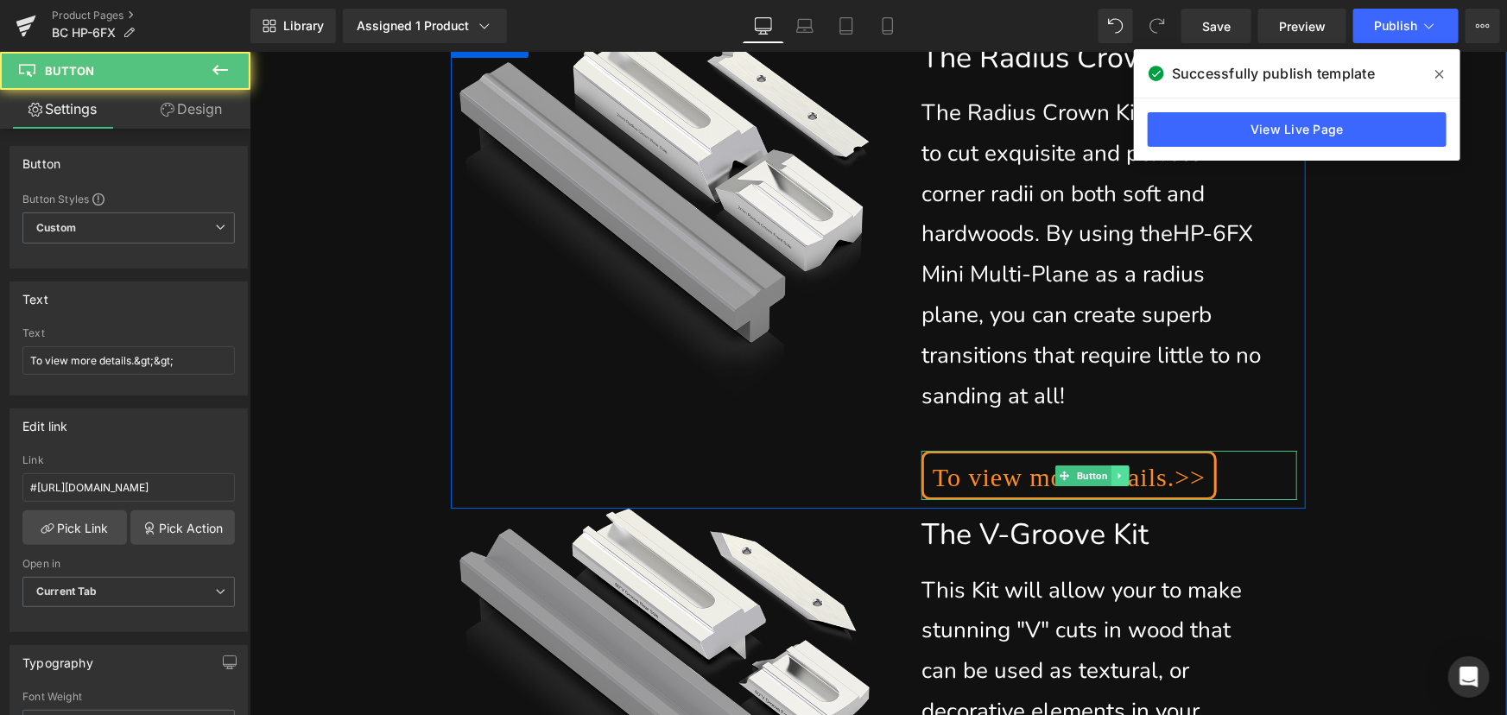
click at [1114, 470] on icon at bounding box center [1118, 475] width 9 height 10
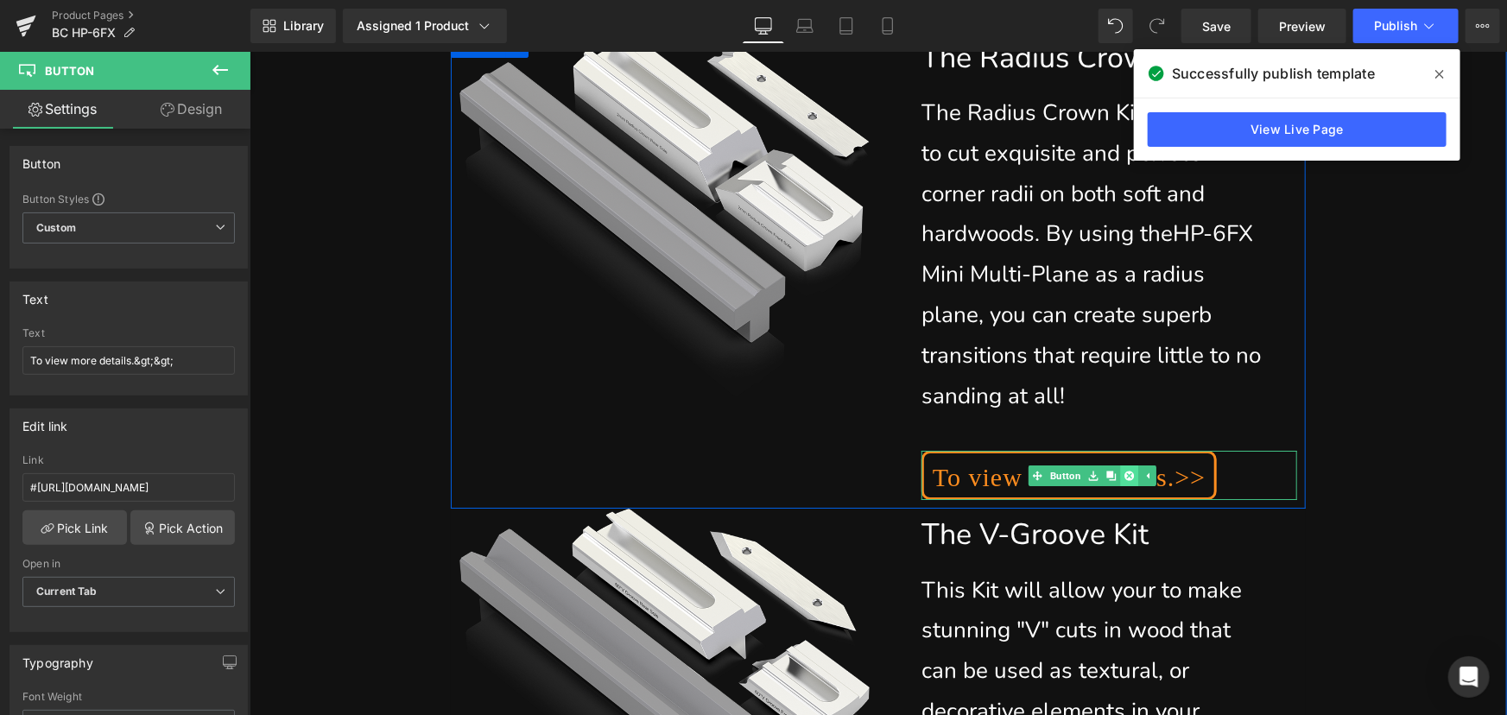
click at [1124, 470] on icon at bounding box center [1128, 474] width 9 height 9
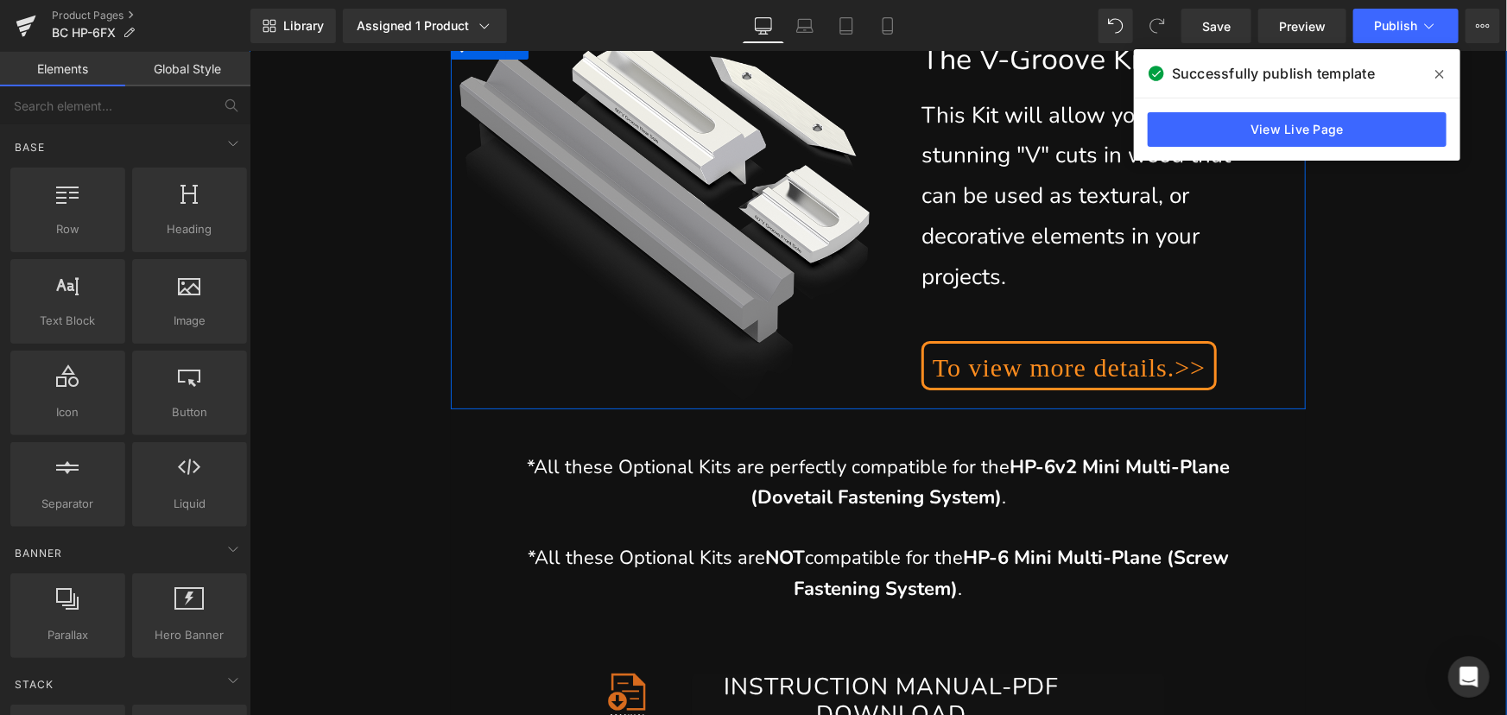
scroll to position [23223, 0]
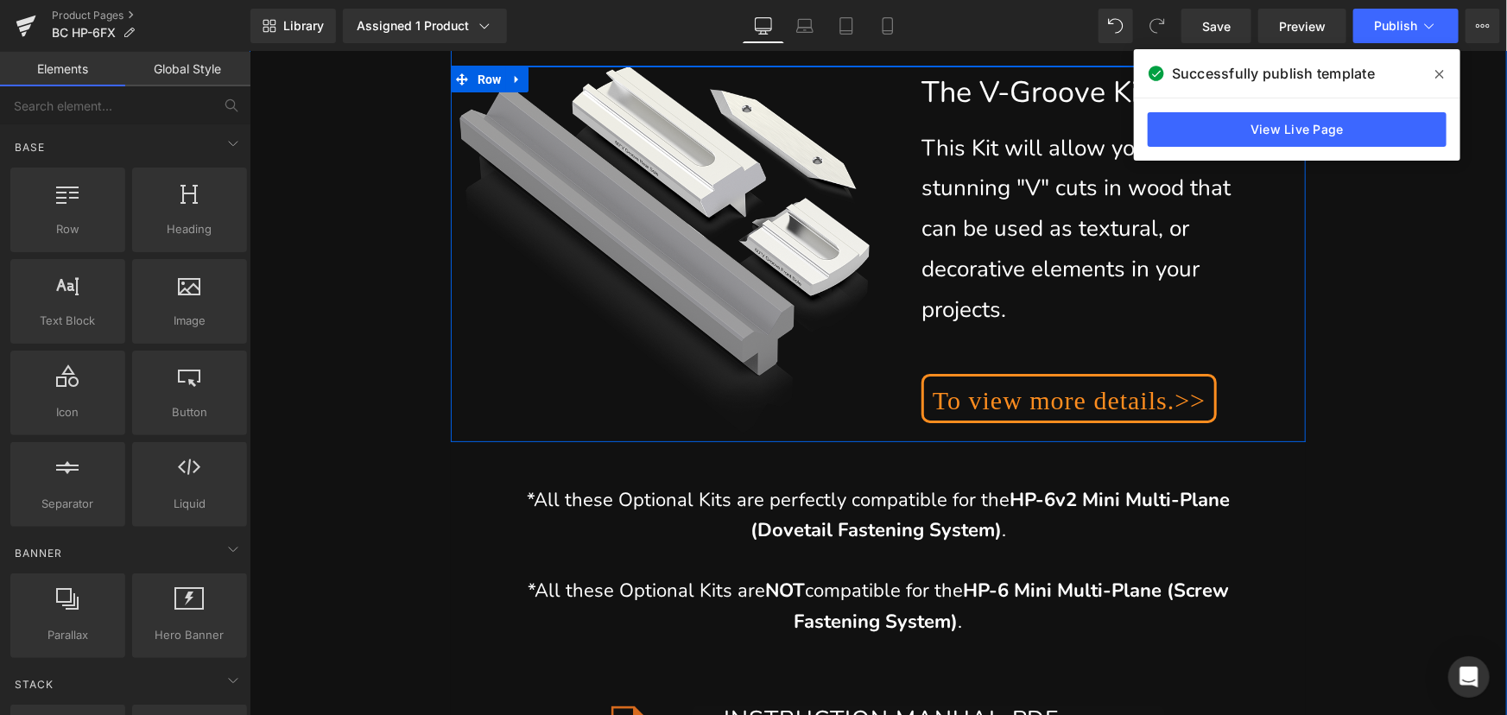
click at [1117, 373] on div "To view more details.>> Button" at bounding box center [1109, 397] width 376 height 49
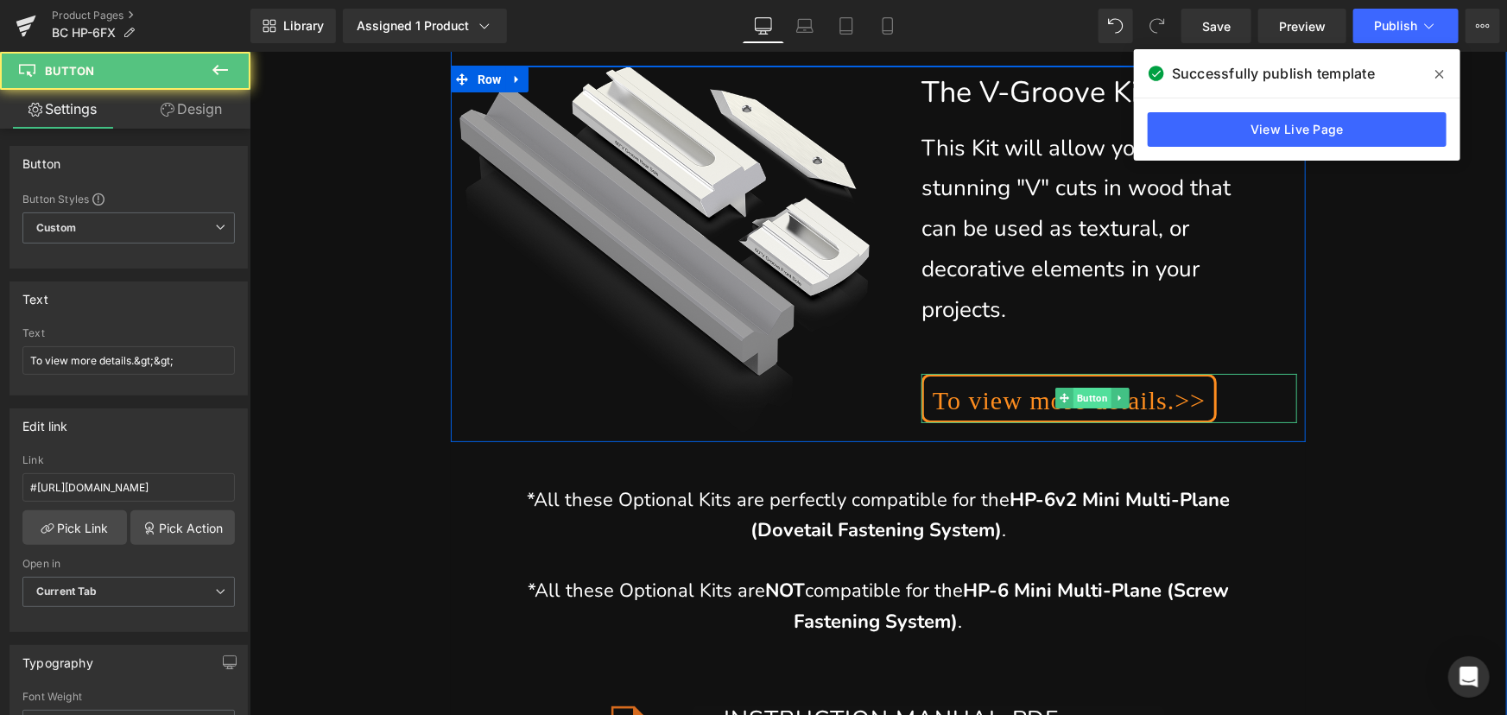
click at [1103, 387] on span "Button" at bounding box center [1092, 397] width 38 height 21
click at [1114, 392] on icon at bounding box center [1118, 397] width 9 height 10
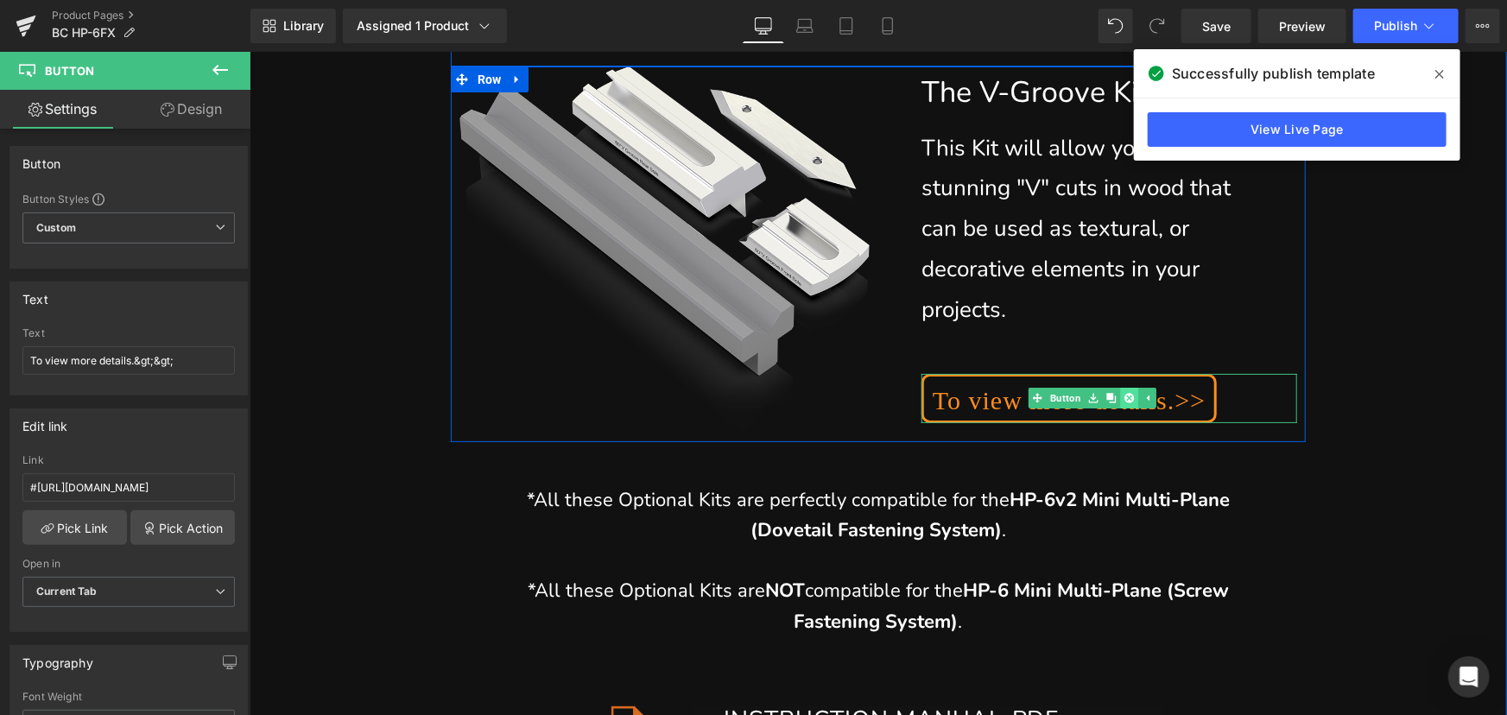
click at [1124, 392] on icon at bounding box center [1128, 396] width 9 height 9
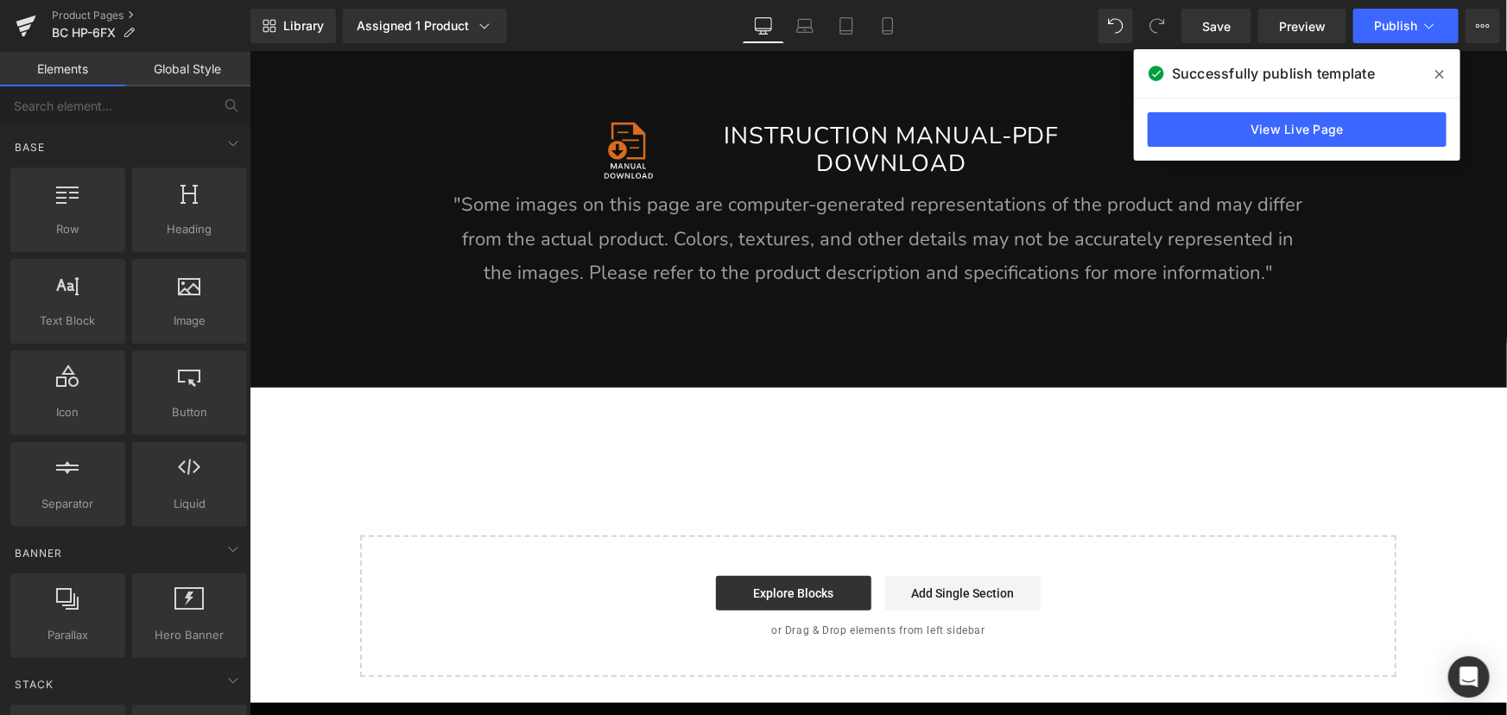
scroll to position [23851, 0]
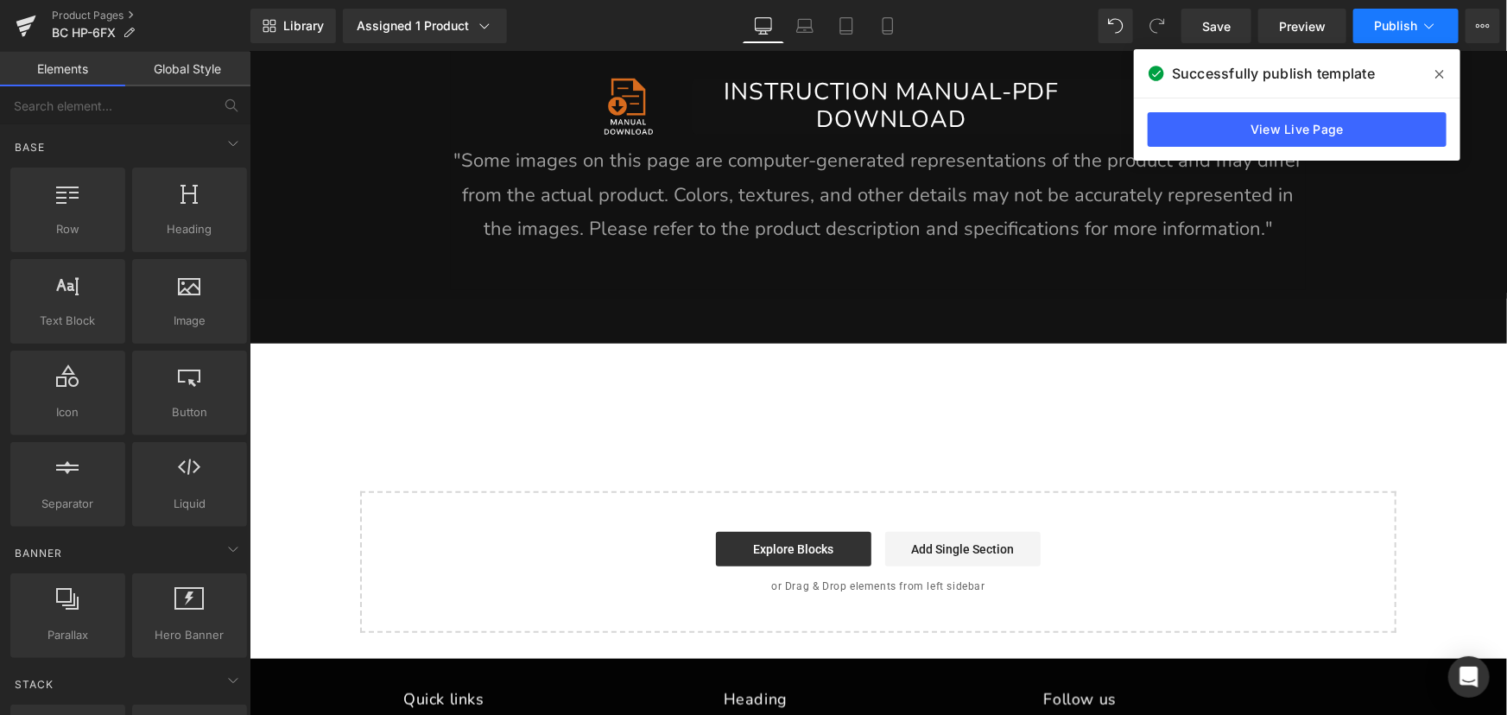
click at [1373, 27] on button "Publish" at bounding box center [1405, 26] width 105 height 35
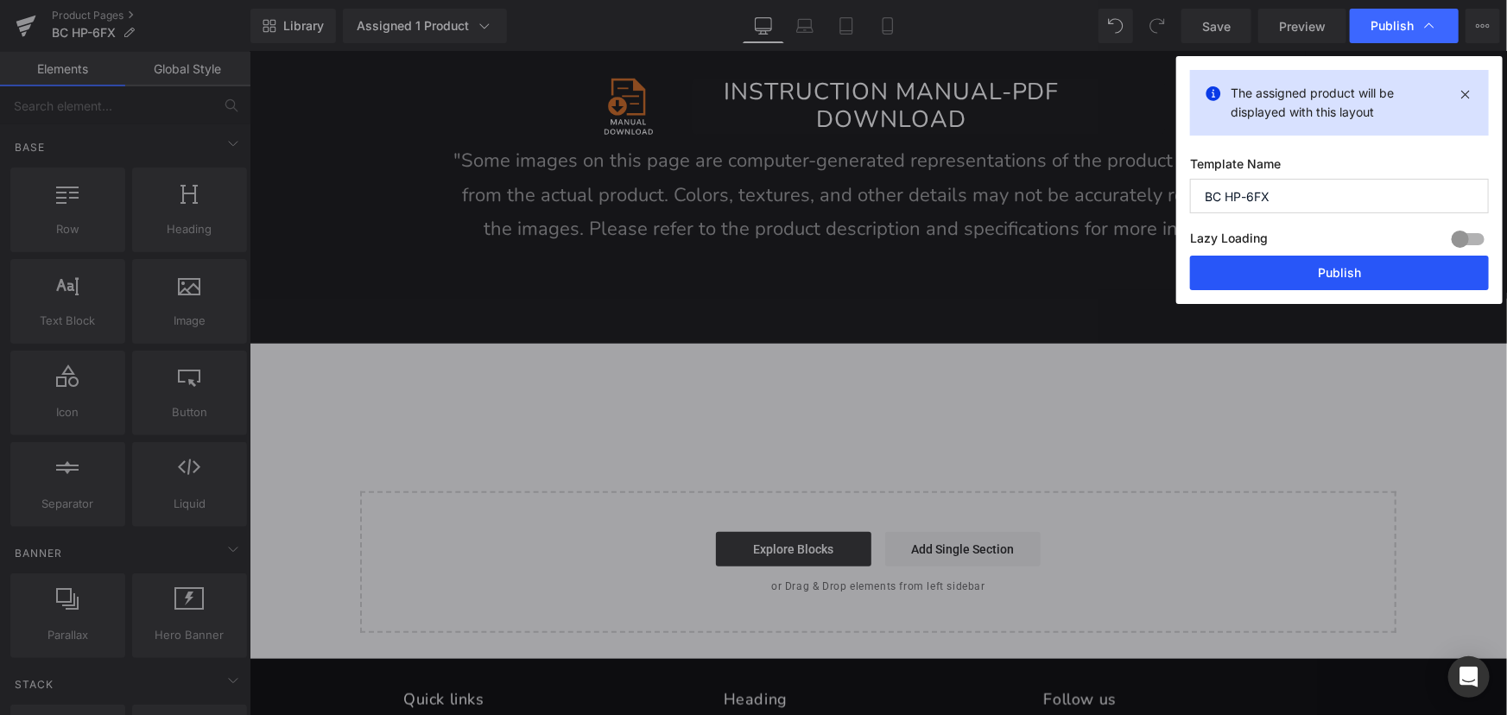
click at [1347, 281] on button "Publish" at bounding box center [1339, 273] width 299 height 35
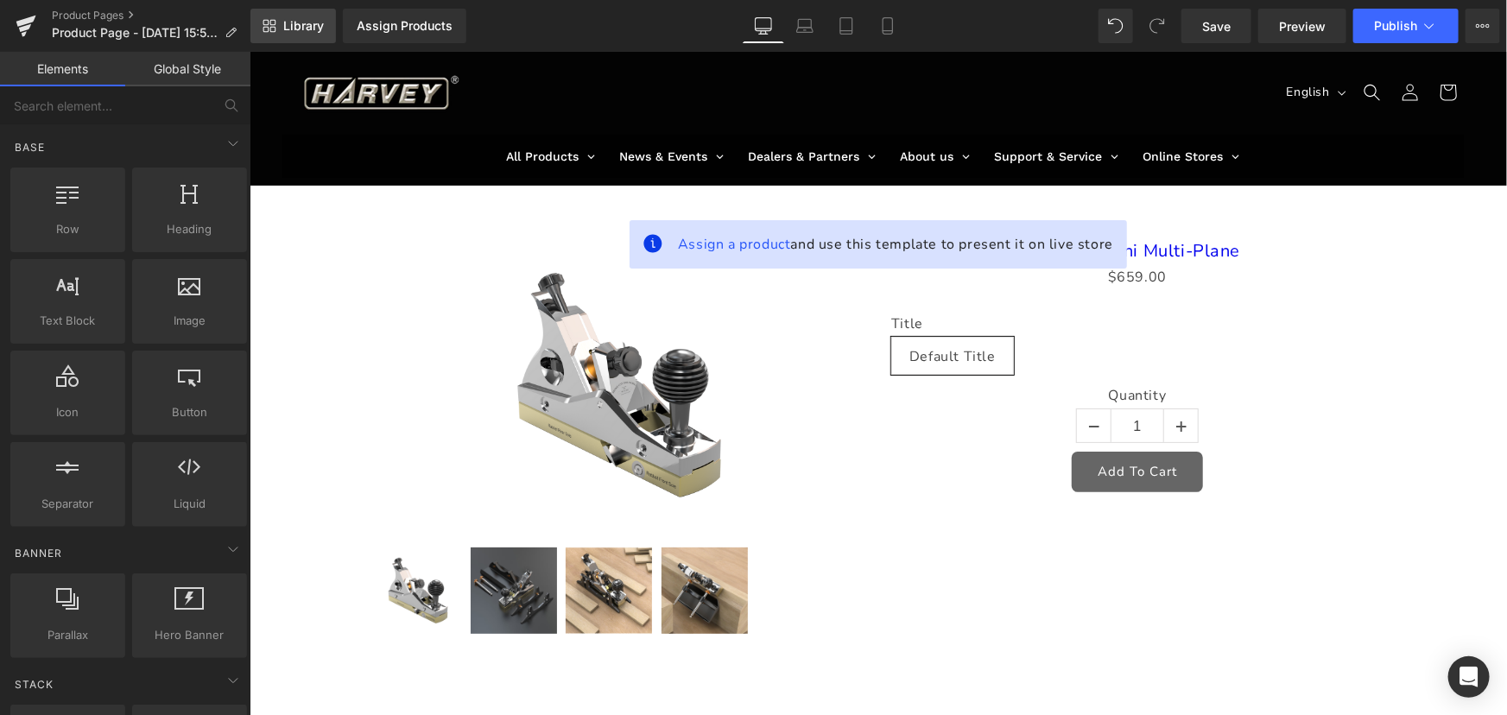
click at [322, 22] on span "Library" at bounding box center [303, 26] width 41 height 16
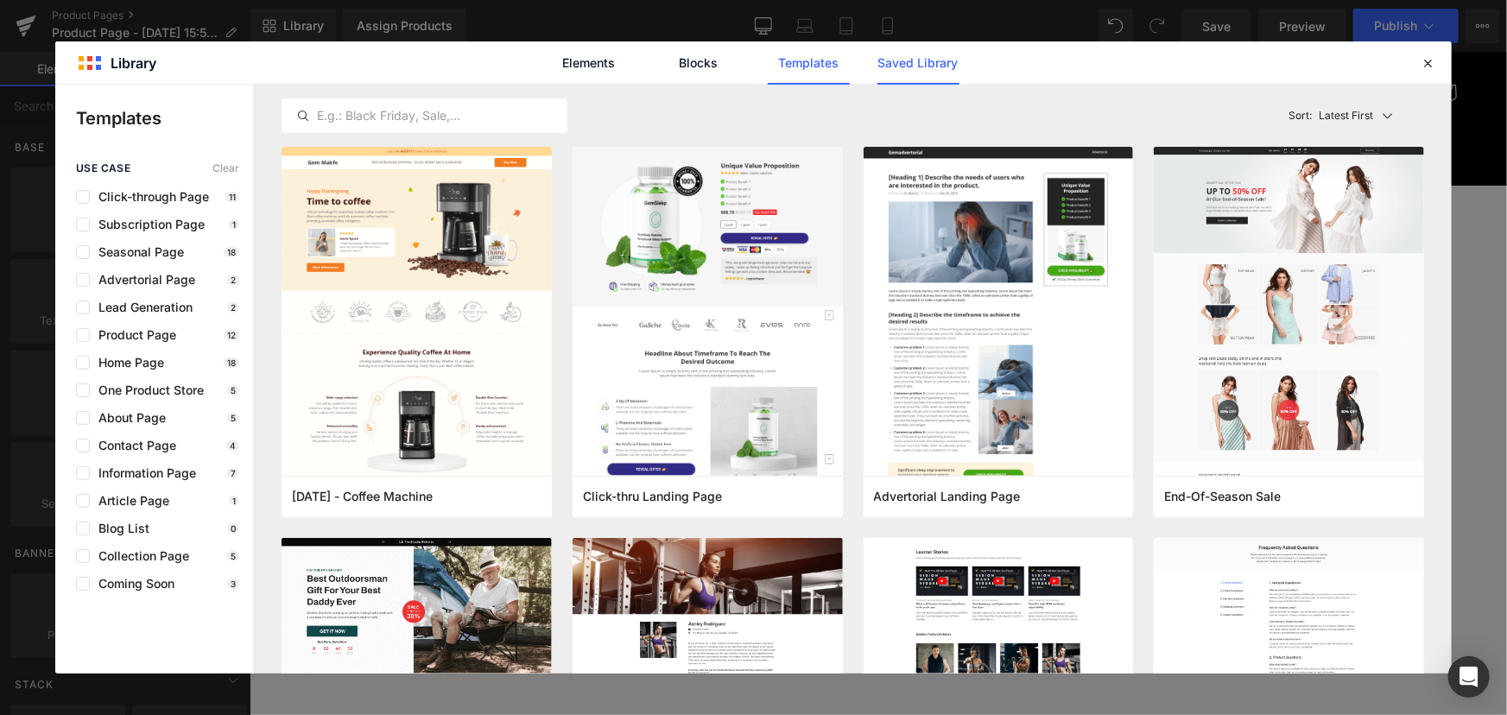
click at [930, 49] on link "Saved Library" at bounding box center [918, 62] width 82 height 43
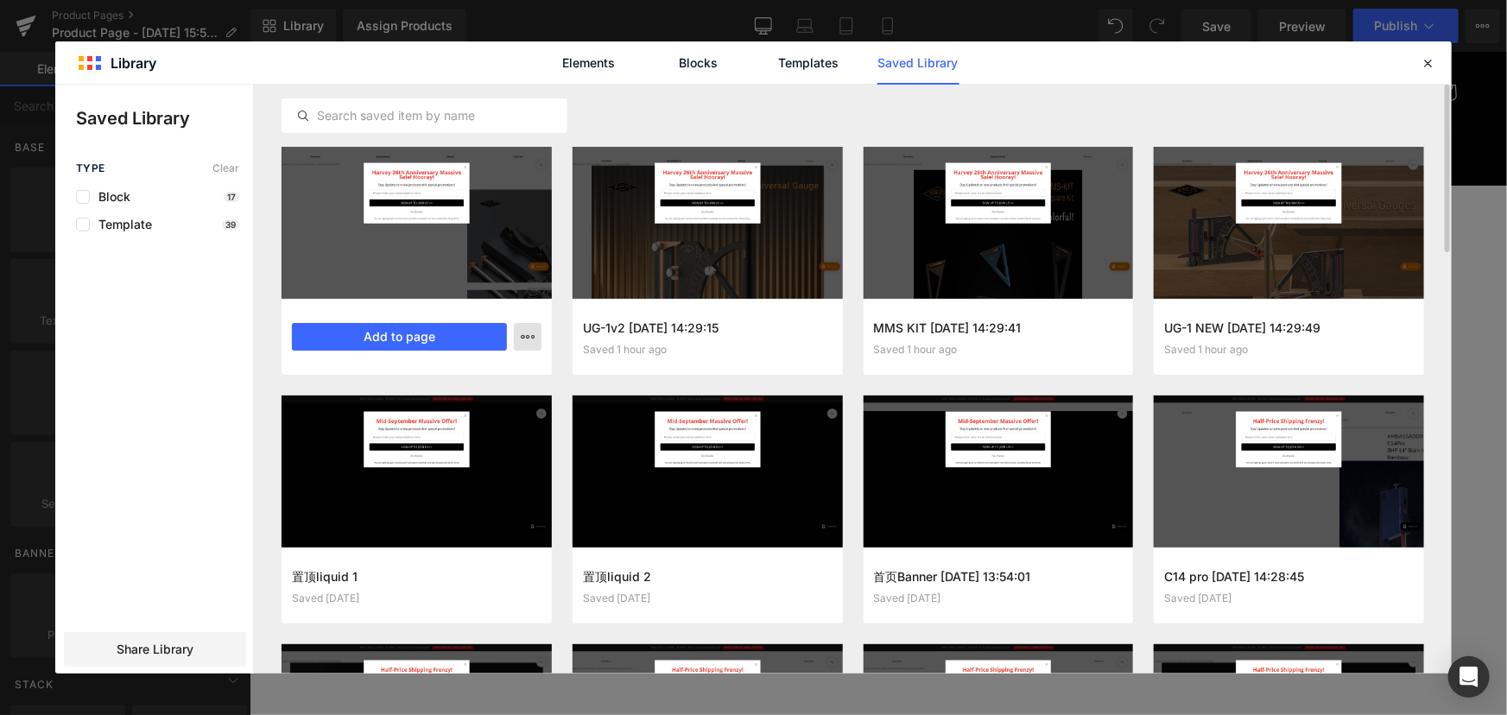
click at [529, 336] on icon "button" at bounding box center [528, 337] width 14 height 14
click at [434, 405] on div "Delete" at bounding box center [443, 412] width 197 height 36
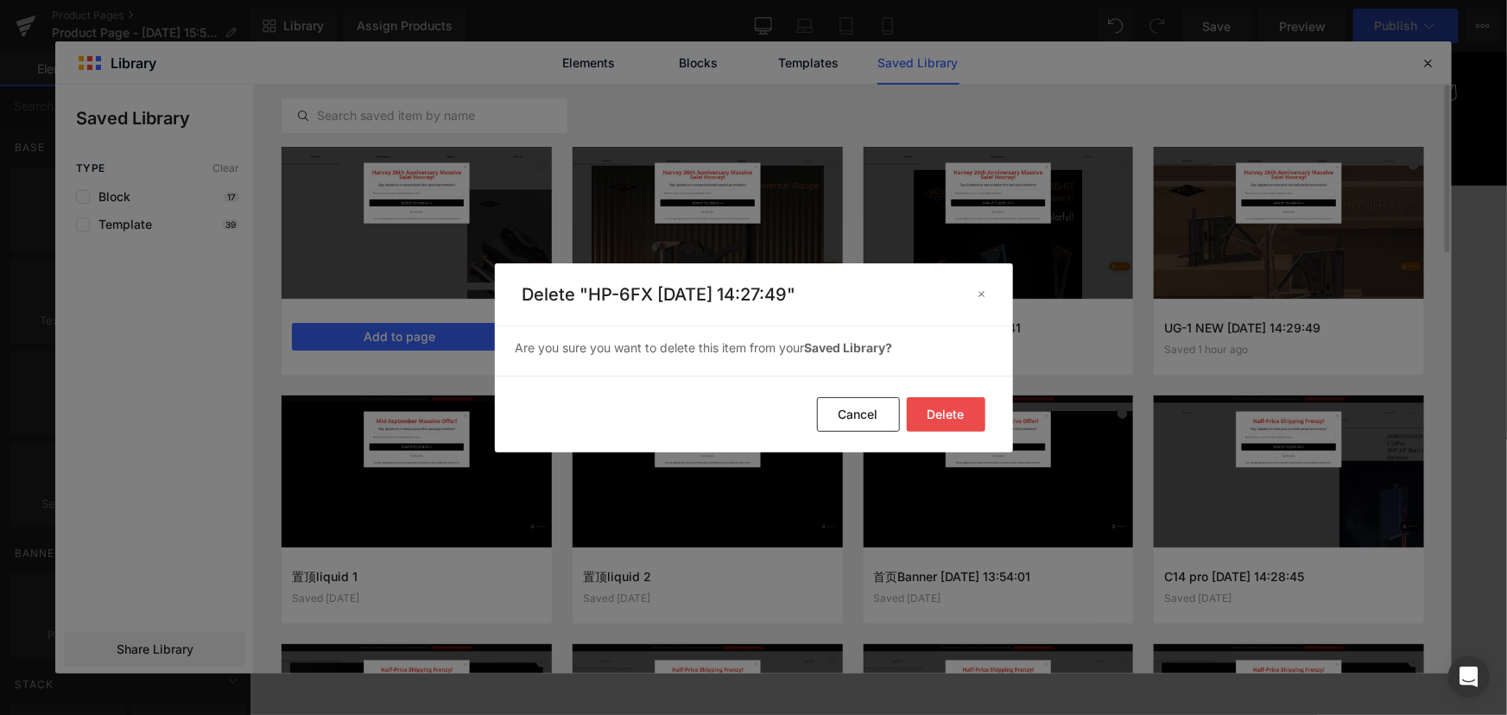
click at [961, 410] on button "Delete" at bounding box center [946, 414] width 79 height 35
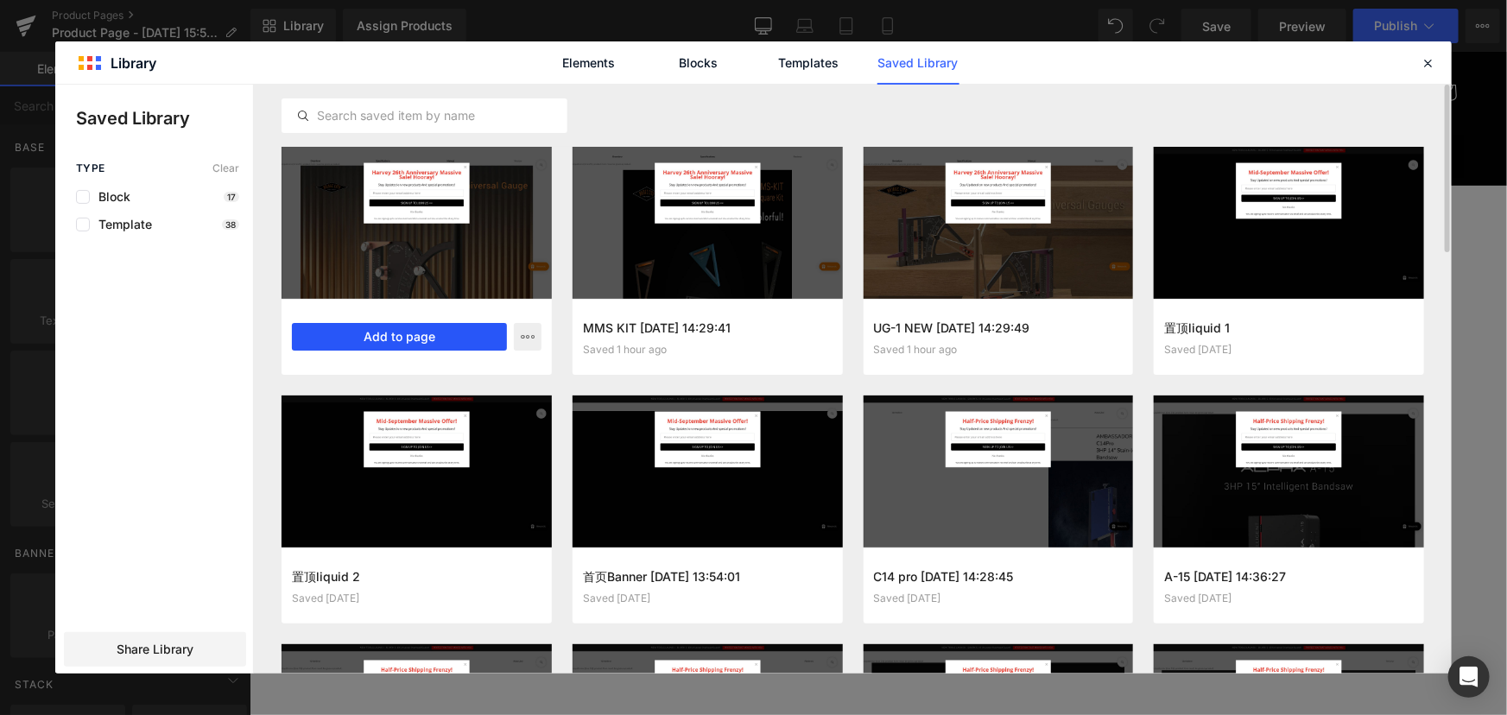
click at [435, 339] on button "Add to page" at bounding box center [399, 337] width 215 height 28
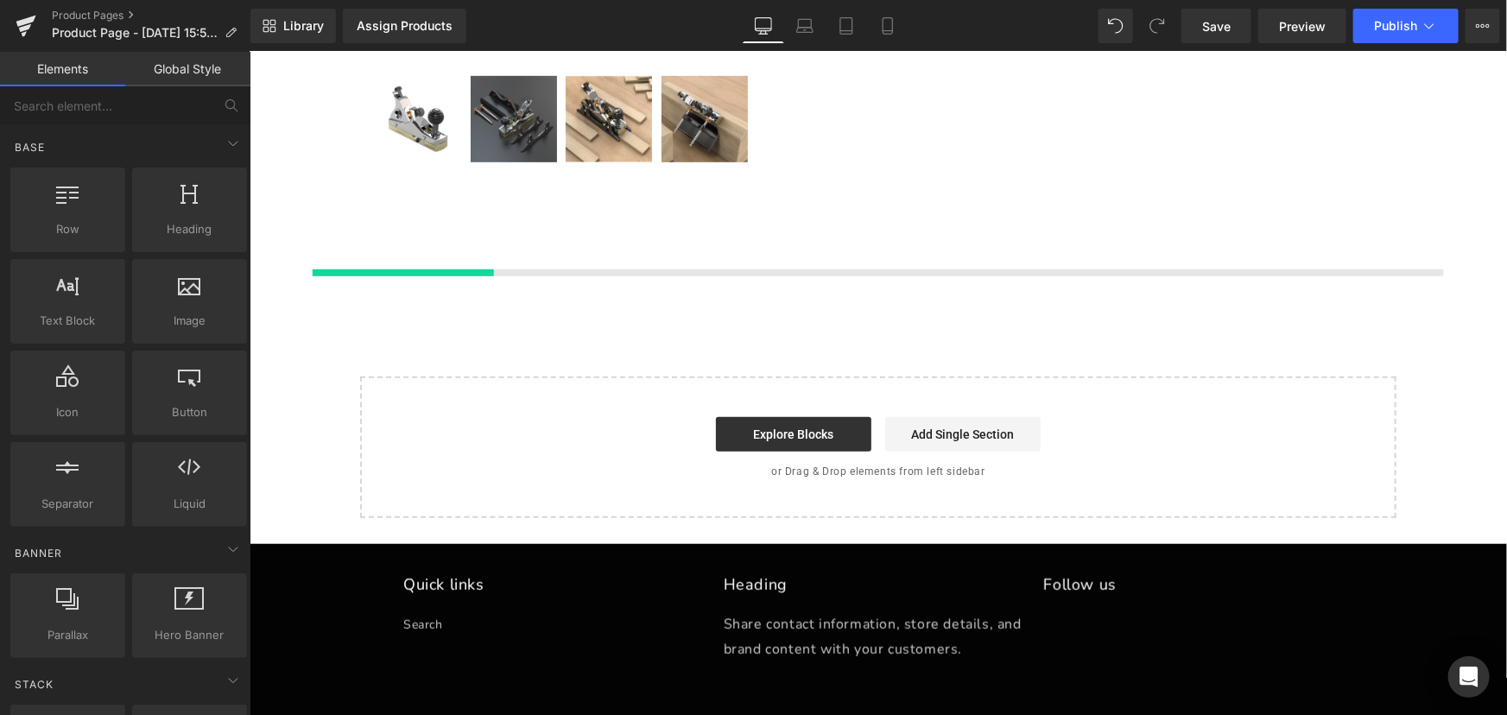
scroll to position [530, 0]
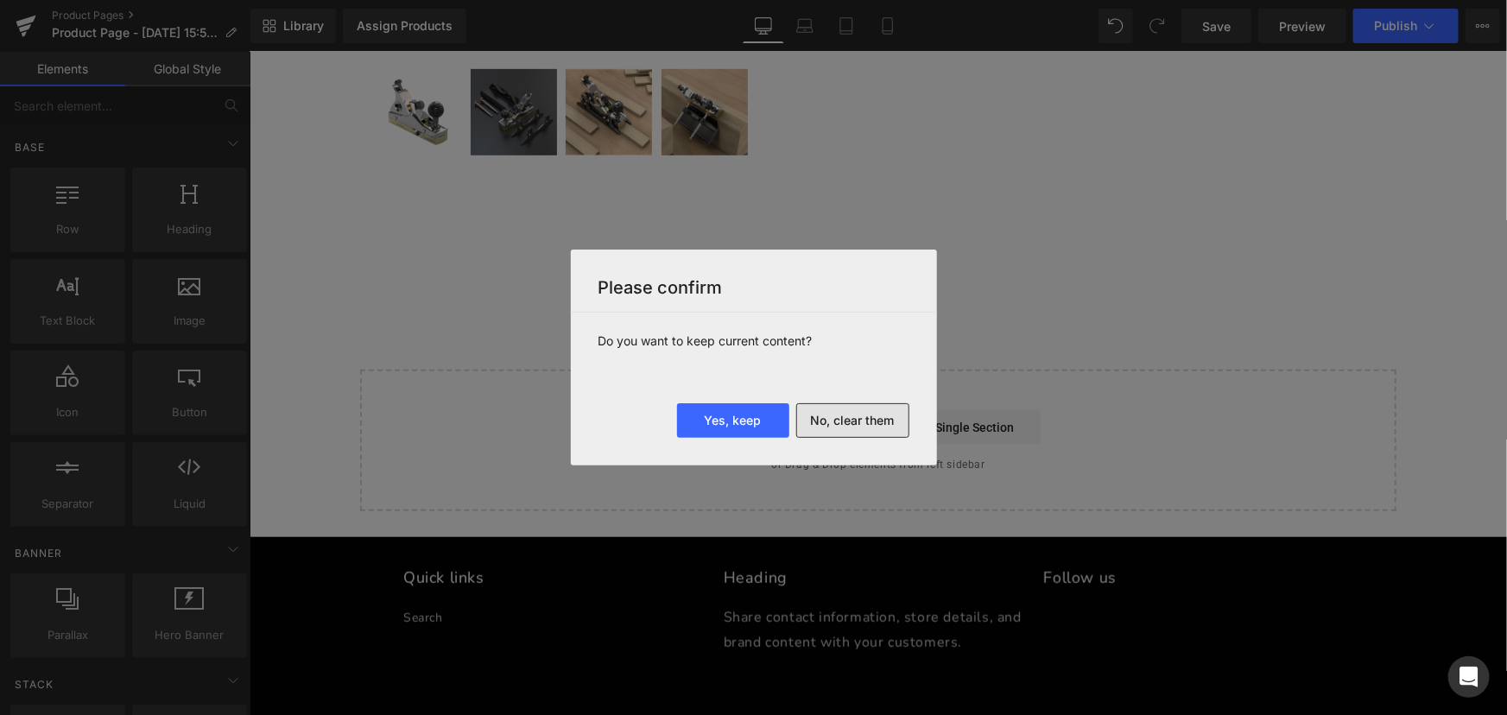
click at [863, 418] on button "No, clear them" at bounding box center [852, 420] width 113 height 35
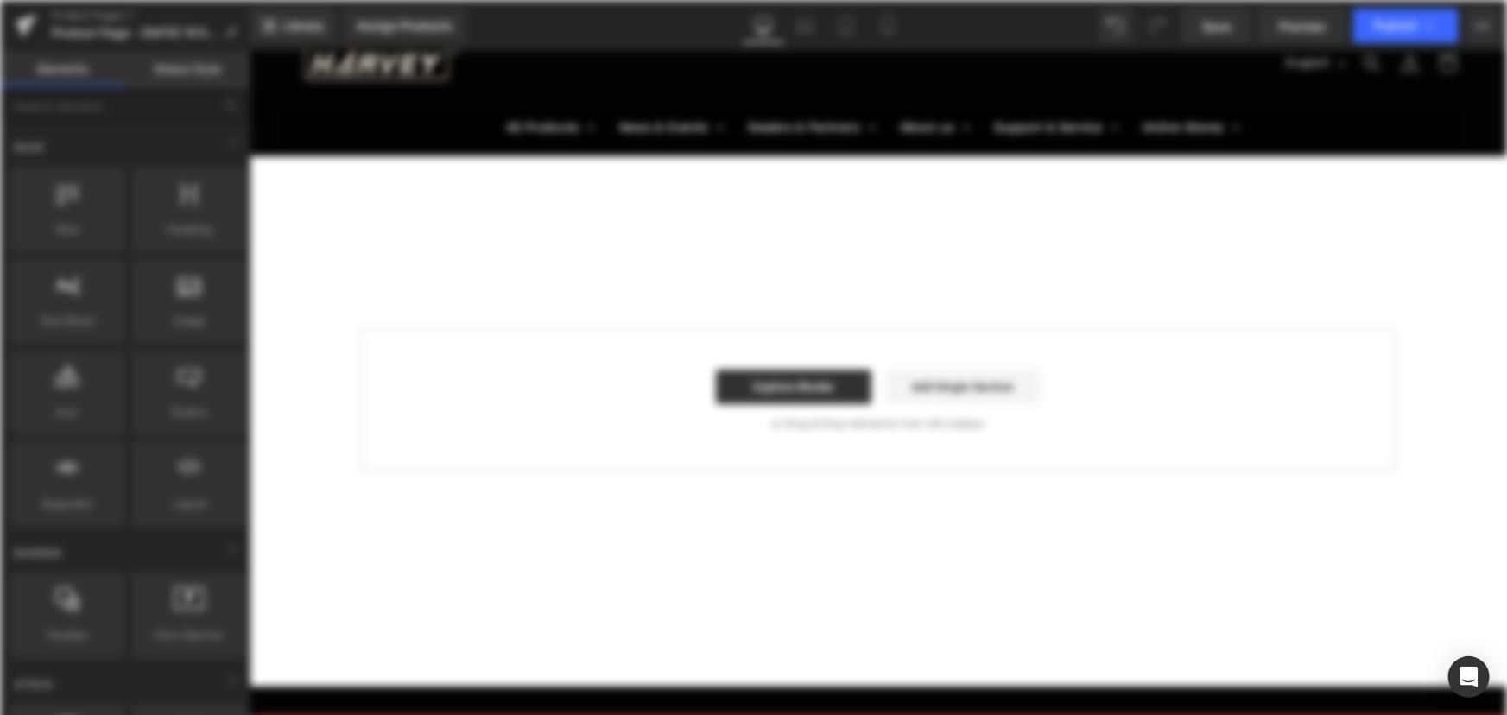
scroll to position [0, 0]
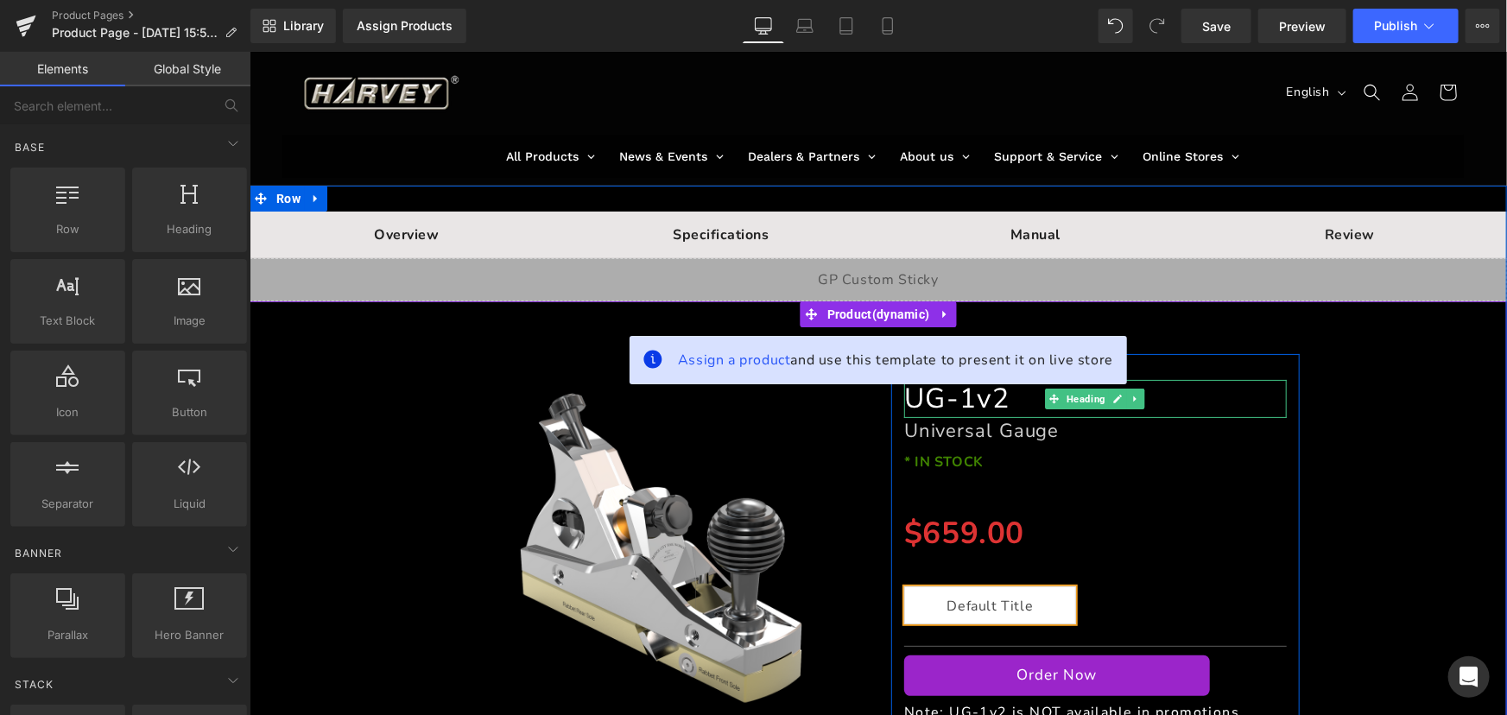
click at [937, 402] on font "UG-1v2" at bounding box center [955, 397] width 105 height 37
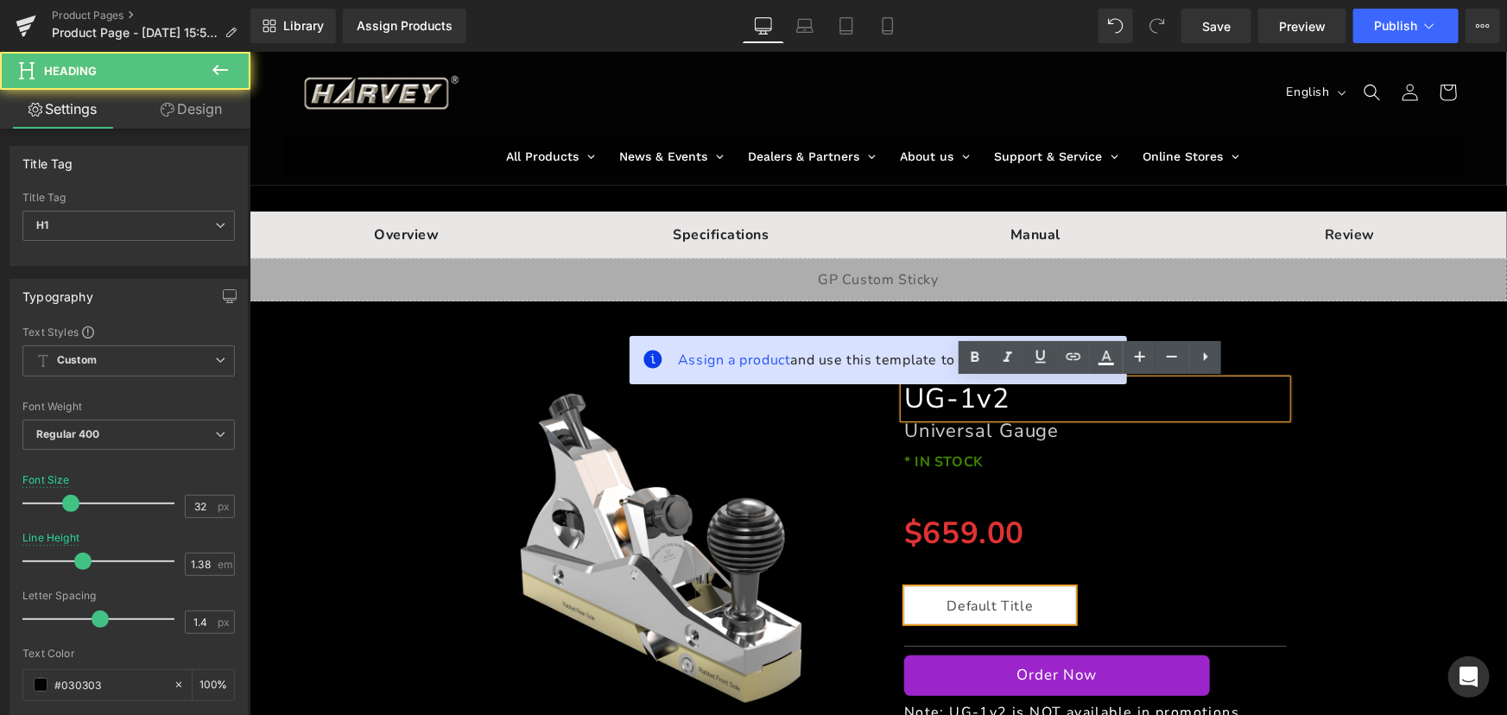
drag, startPoint x: 903, startPoint y: 396, endPoint x: 1025, endPoint y: 396, distance: 121.8
click at [1025, 396] on h1 "UG-1v2" at bounding box center [1094, 398] width 383 height 38
copy font "UG-1v2"
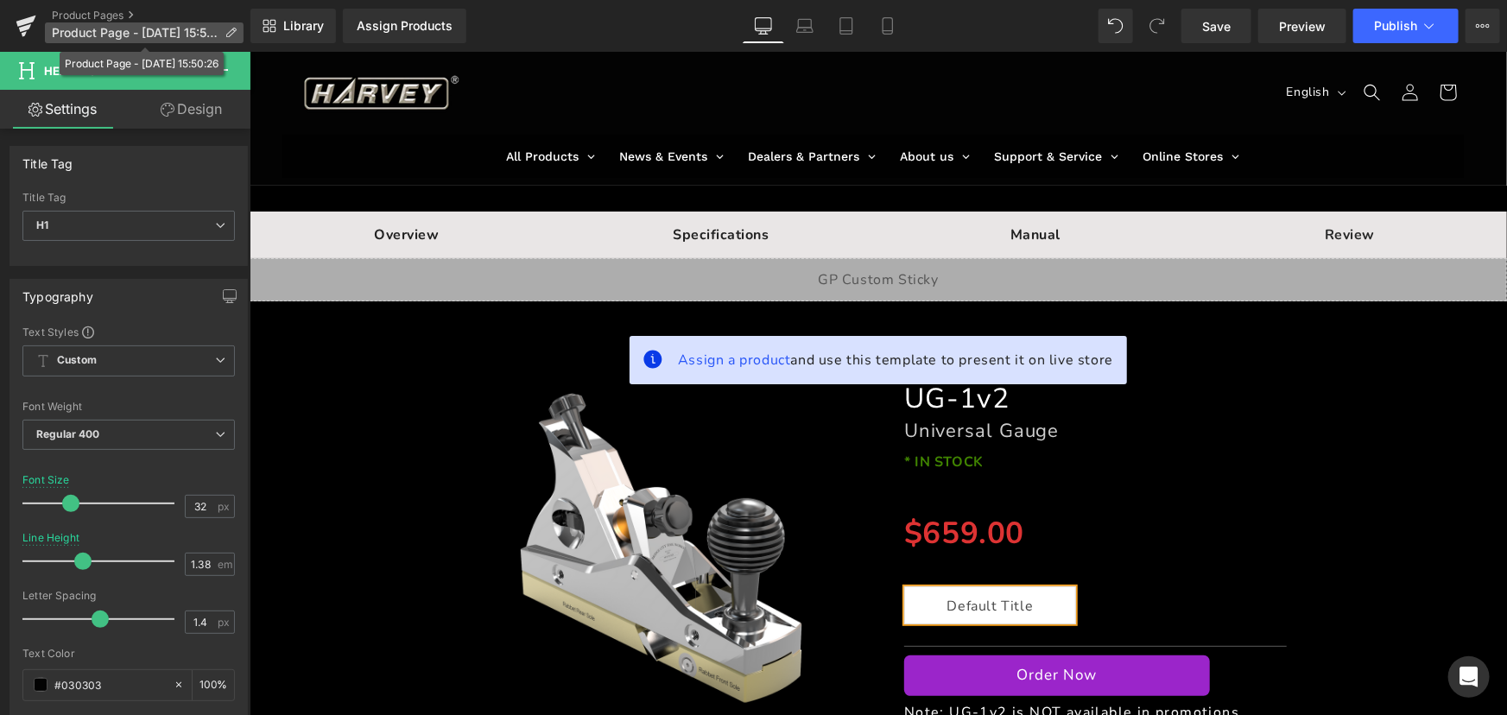
click at [224, 28] on p "Product Page - [DATE] 15:50:26" at bounding box center [144, 32] width 199 height 21
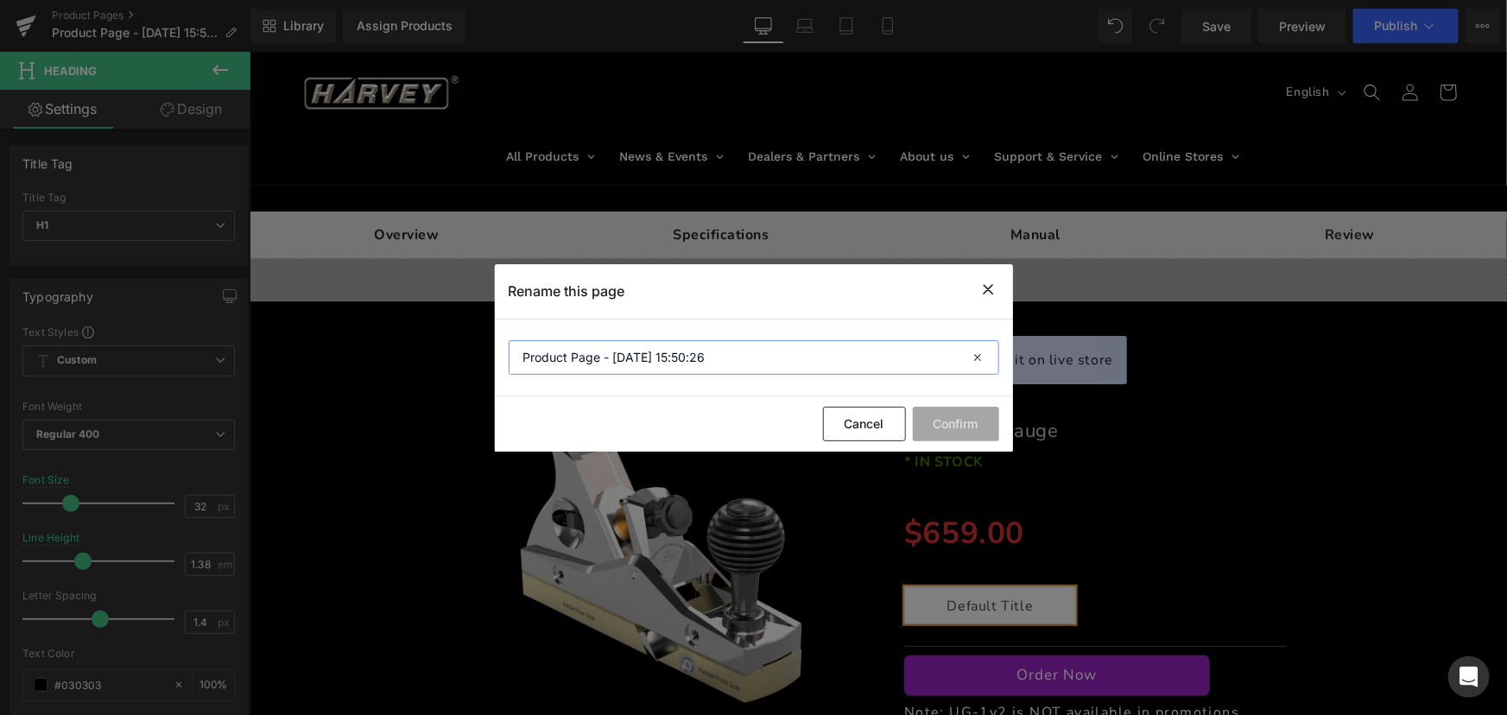
drag, startPoint x: 738, startPoint y: 364, endPoint x: 372, endPoint y: 342, distance: 366.9
click at [372, 342] on div "Rename this page Product Page - [DATE] 15:50:26 Cancel Confirm" at bounding box center [753, 357] width 1507 height 715
paste input "UG-1v2"
type input "BC UG-1v2"
click at [944, 429] on button "Confirm" at bounding box center [956, 424] width 86 height 35
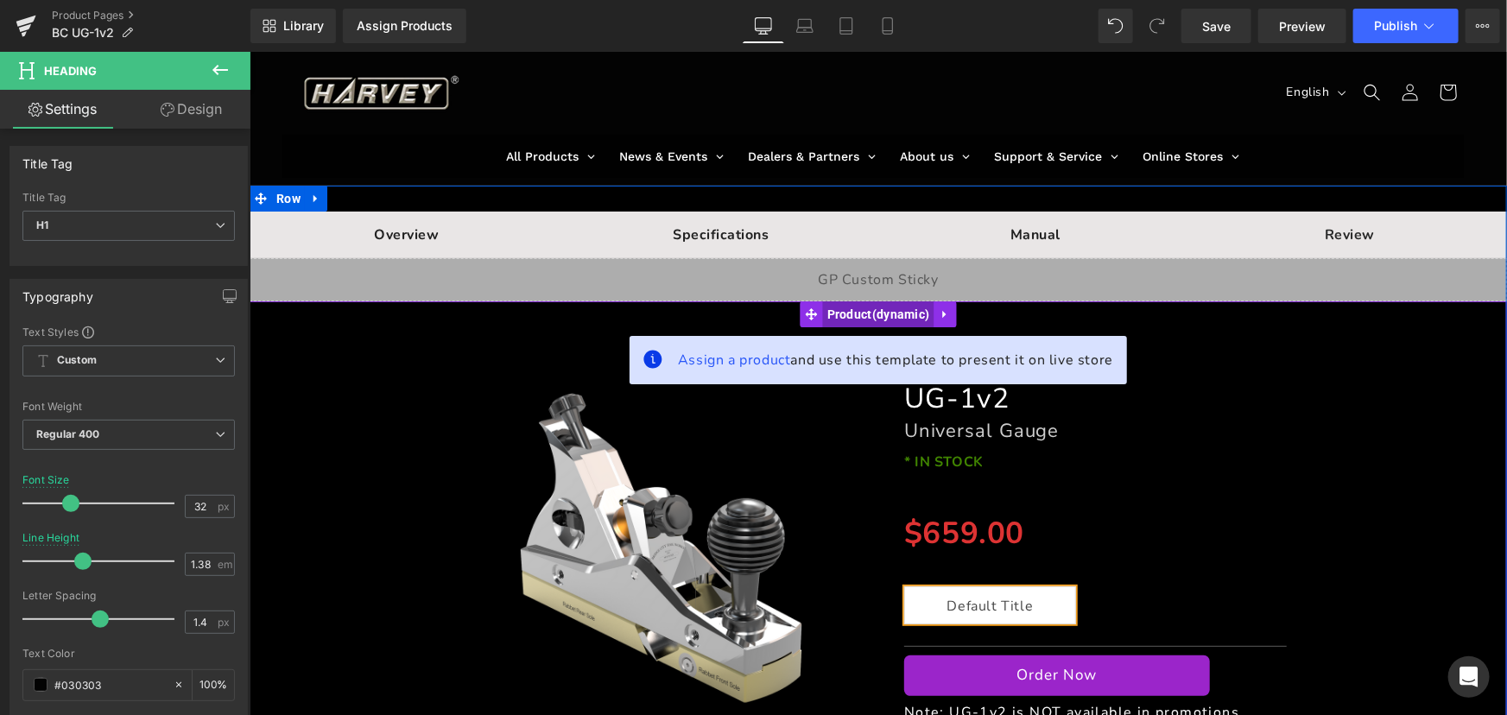
click at [868, 315] on span "Product" at bounding box center [877, 314] width 111 height 26
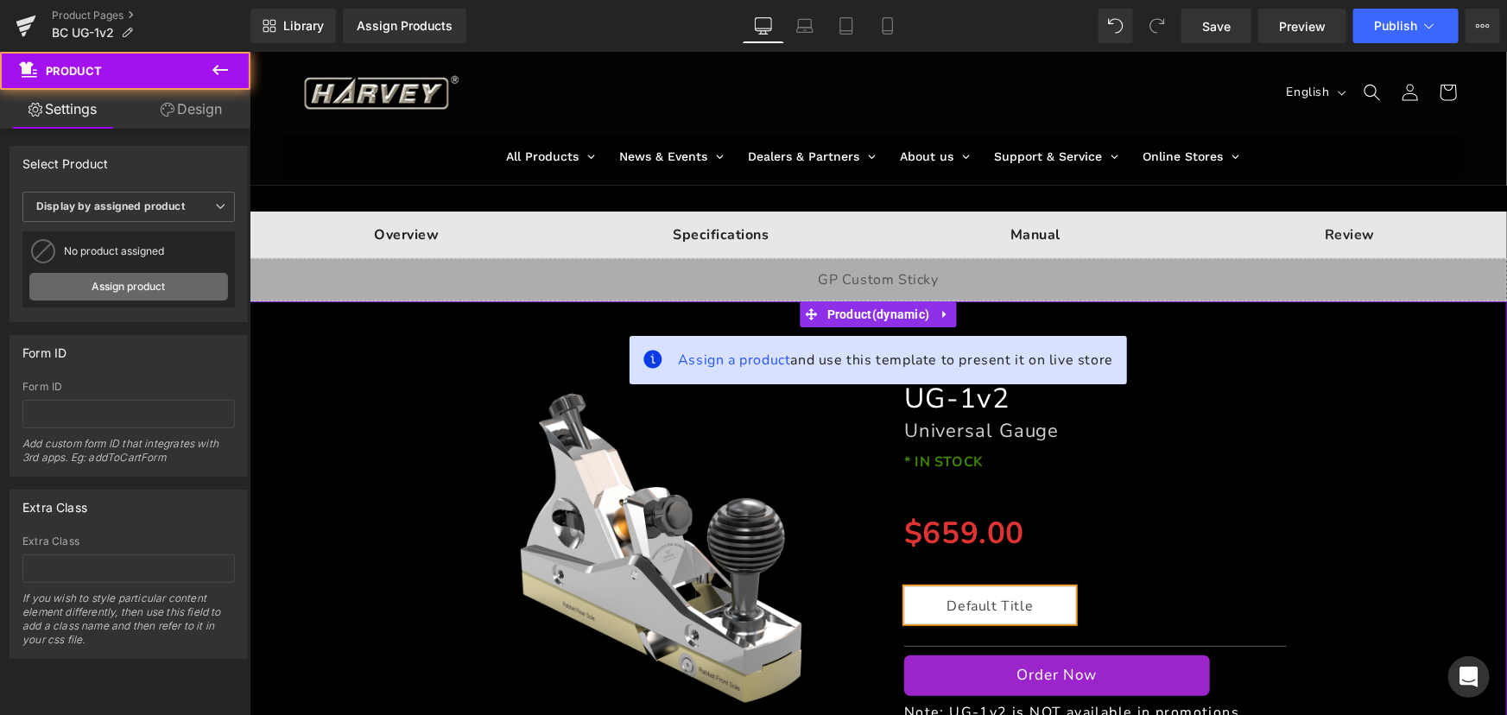
click at [148, 288] on link "Assign product" at bounding box center [128, 287] width 199 height 28
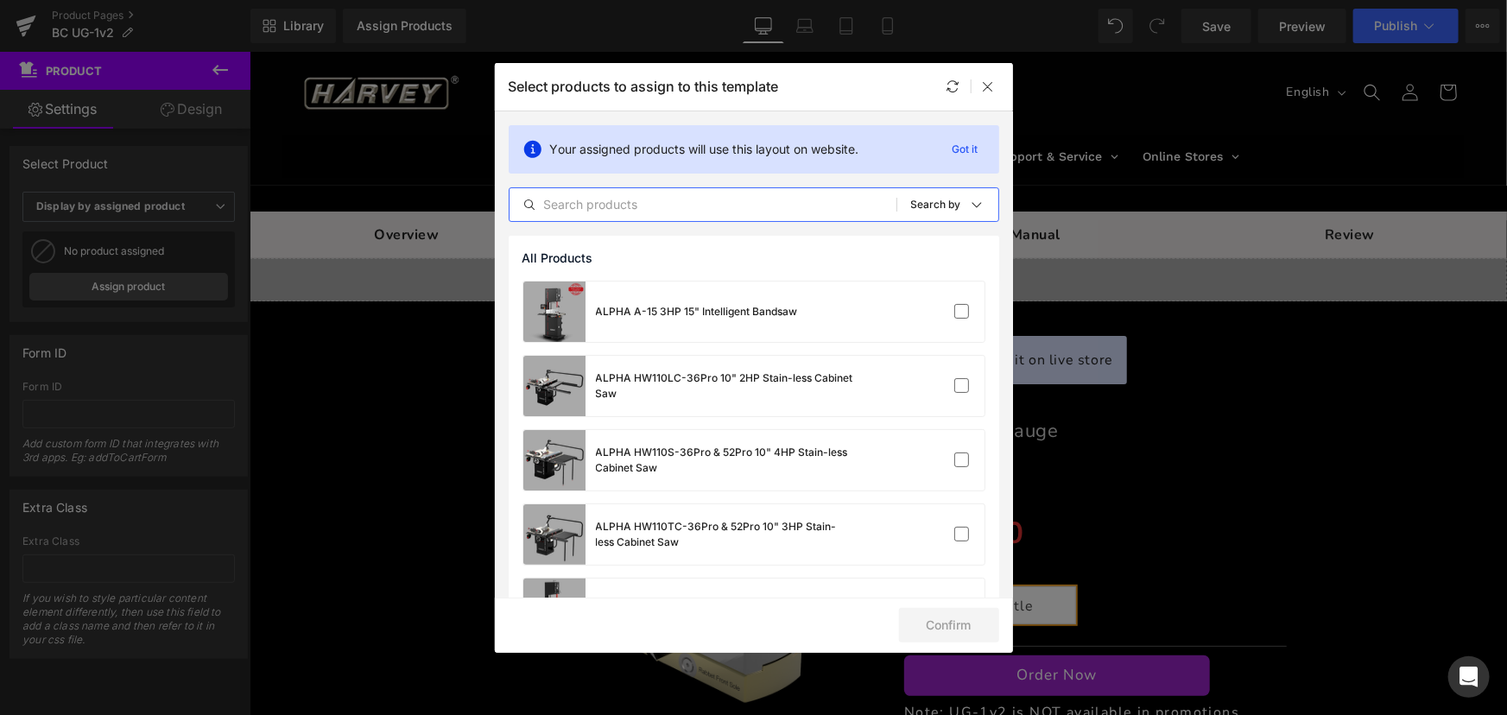
click at [666, 206] on input "text" at bounding box center [703, 204] width 387 height 21
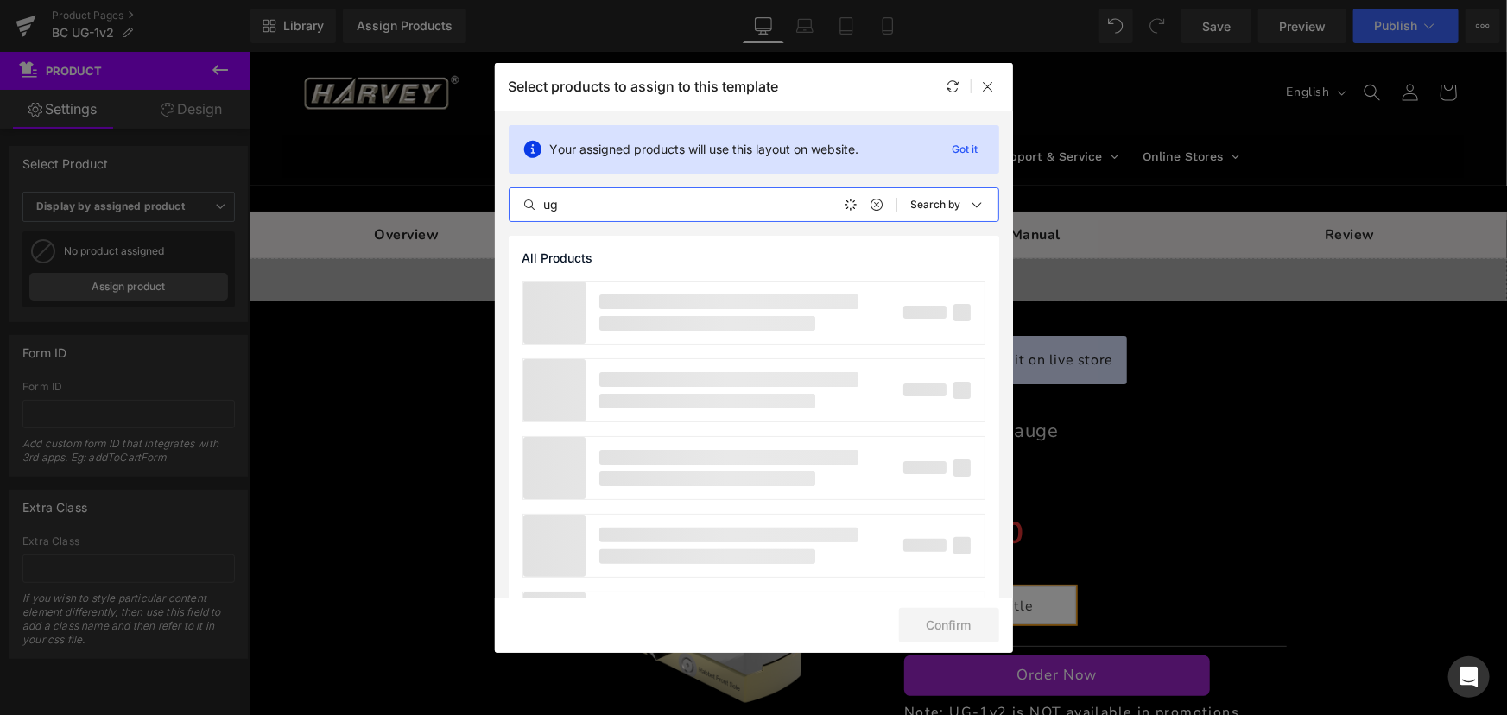
type input "ug"
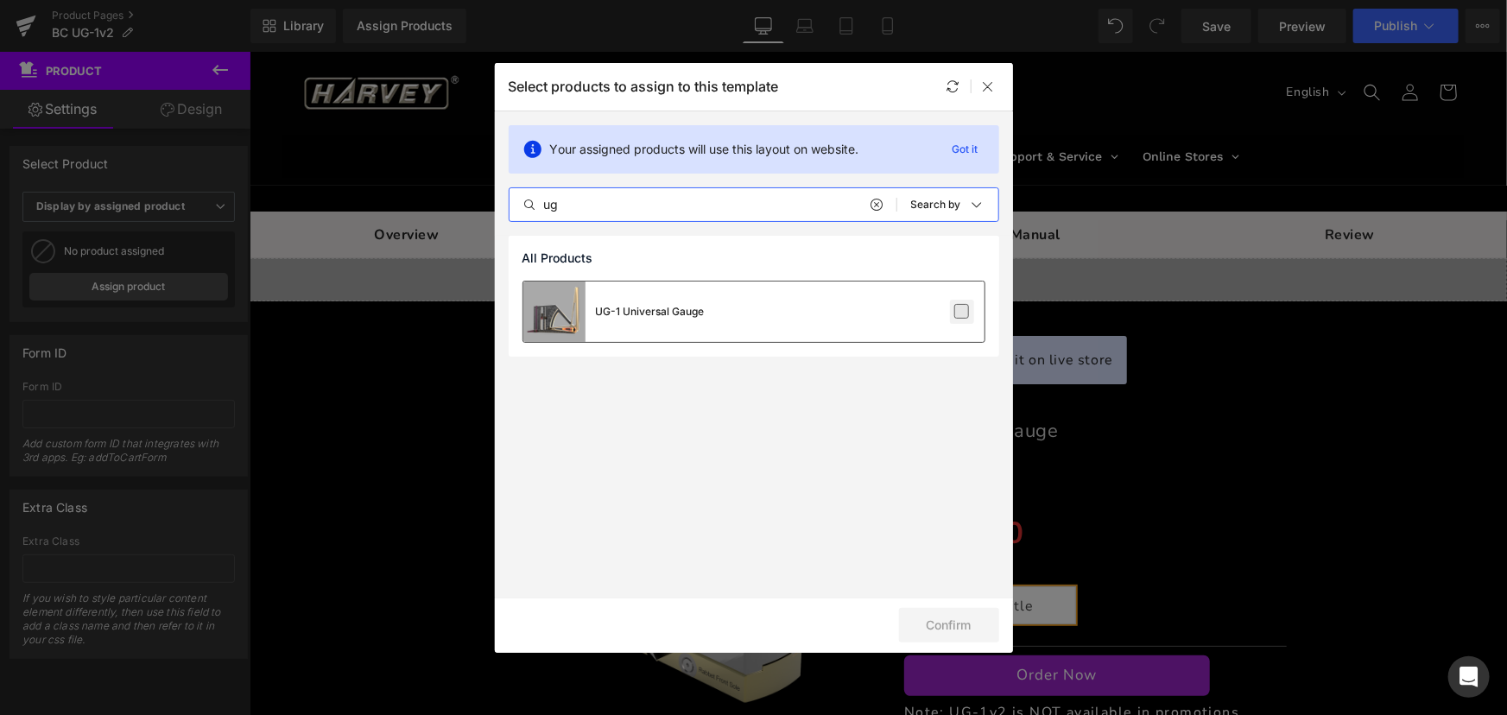
click at [959, 313] on label at bounding box center [962, 312] width 16 height 16
click at [962, 312] on input "checkbox" at bounding box center [962, 312] width 0 height 0
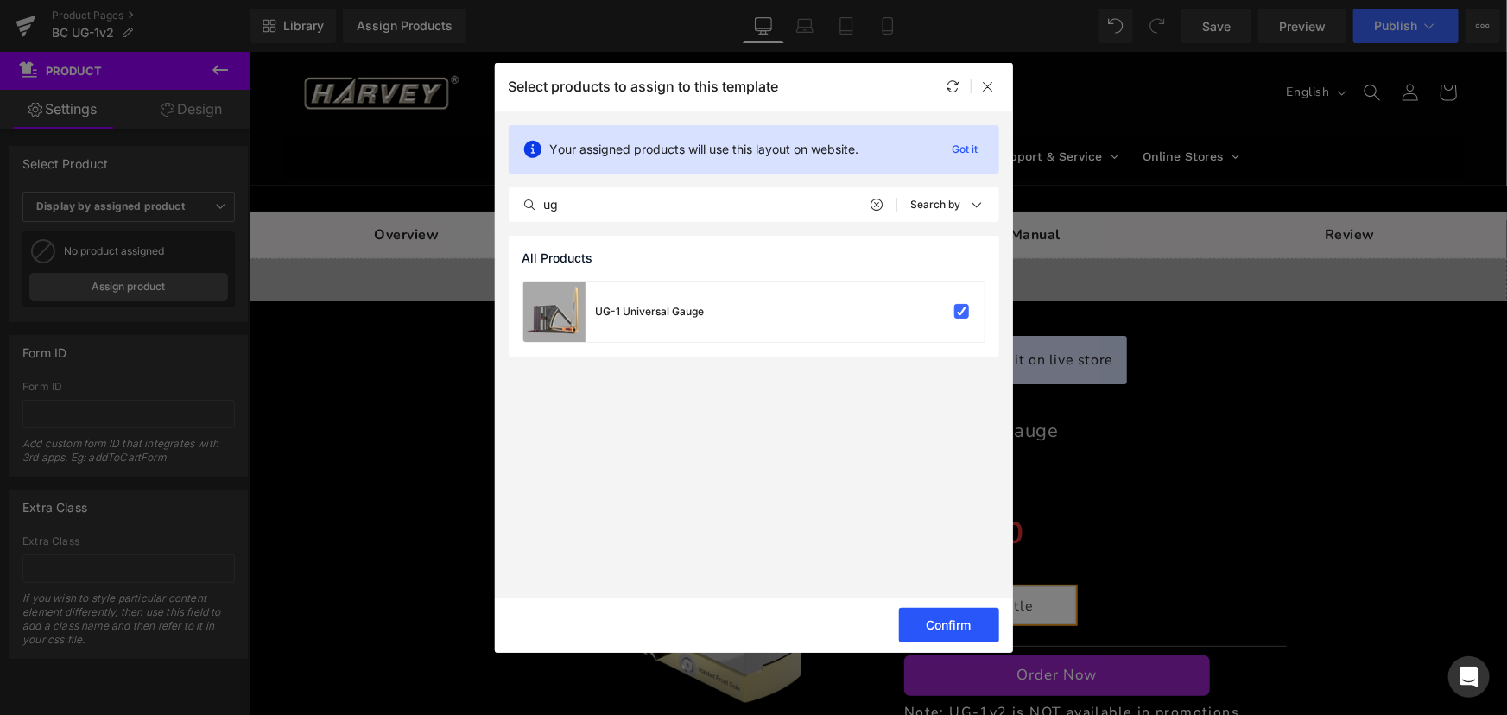
click at [947, 630] on button "Confirm" at bounding box center [949, 625] width 100 height 35
click at [960, 627] on button "Success" at bounding box center [938, 625] width 122 height 35
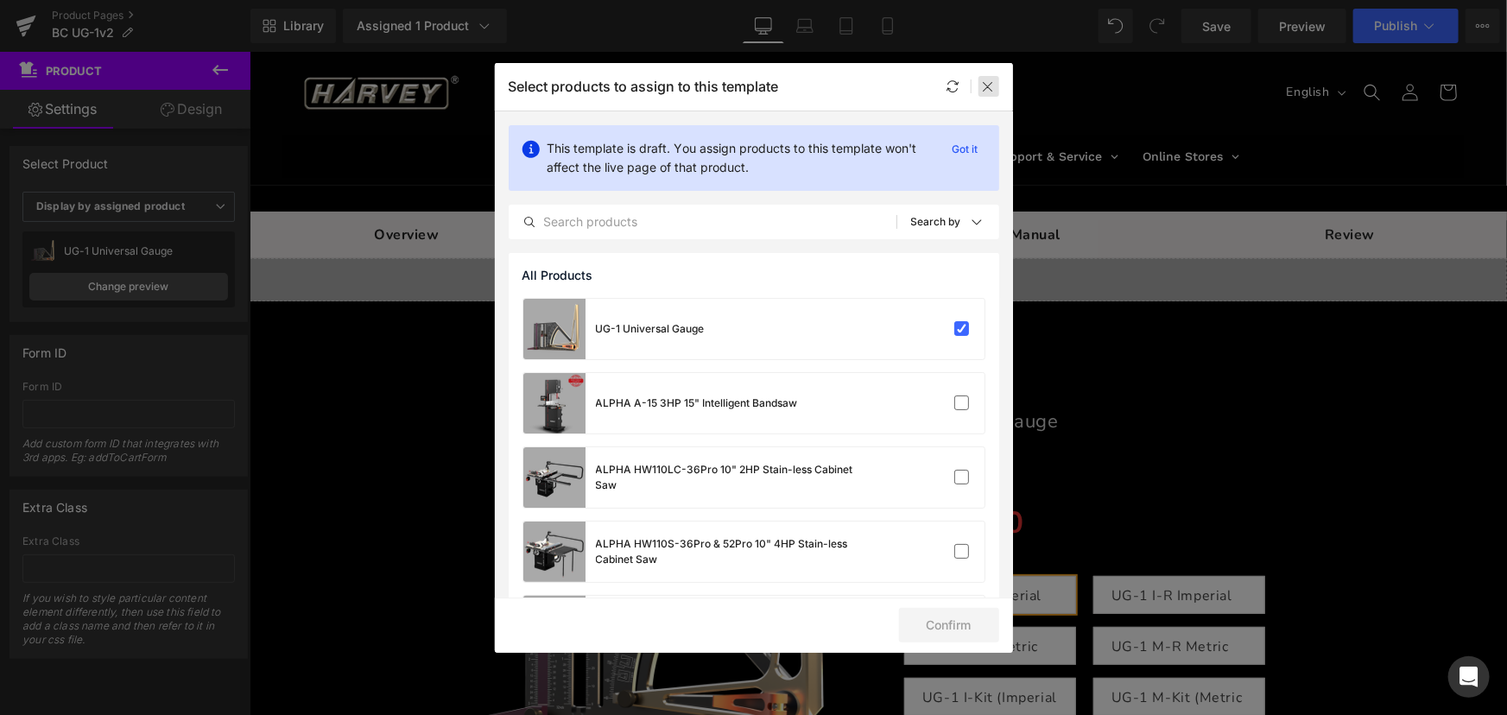
drag, startPoint x: 988, startPoint y: 91, endPoint x: 735, endPoint y: 63, distance: 254.5
click at [988, 91] on icon at bounding box center [989, 86] width 14 height 14
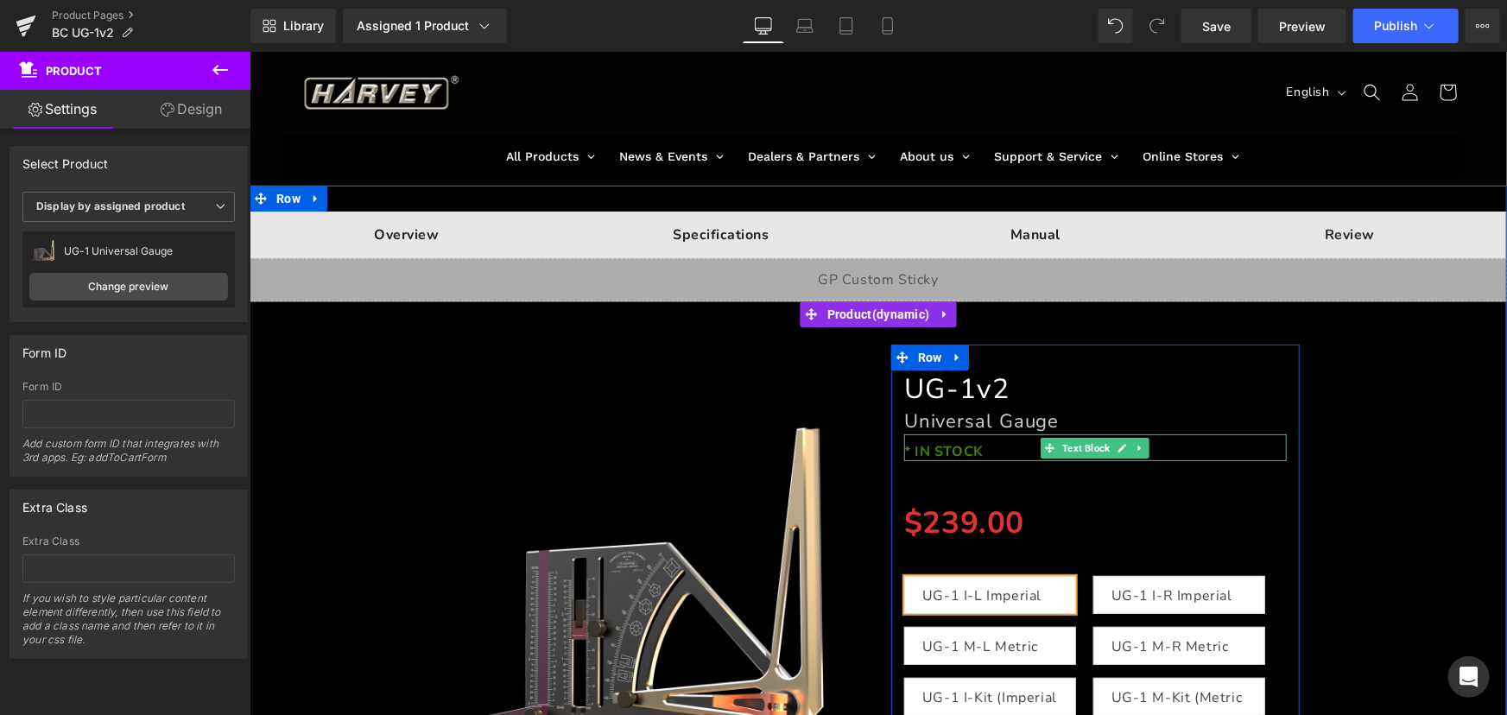
click at [1135, 451] on icon at bounding box center [1139, 447] width 9 height 10
click at [1140, 453] on link at bounding box center [1149, 447] width 18 height 21
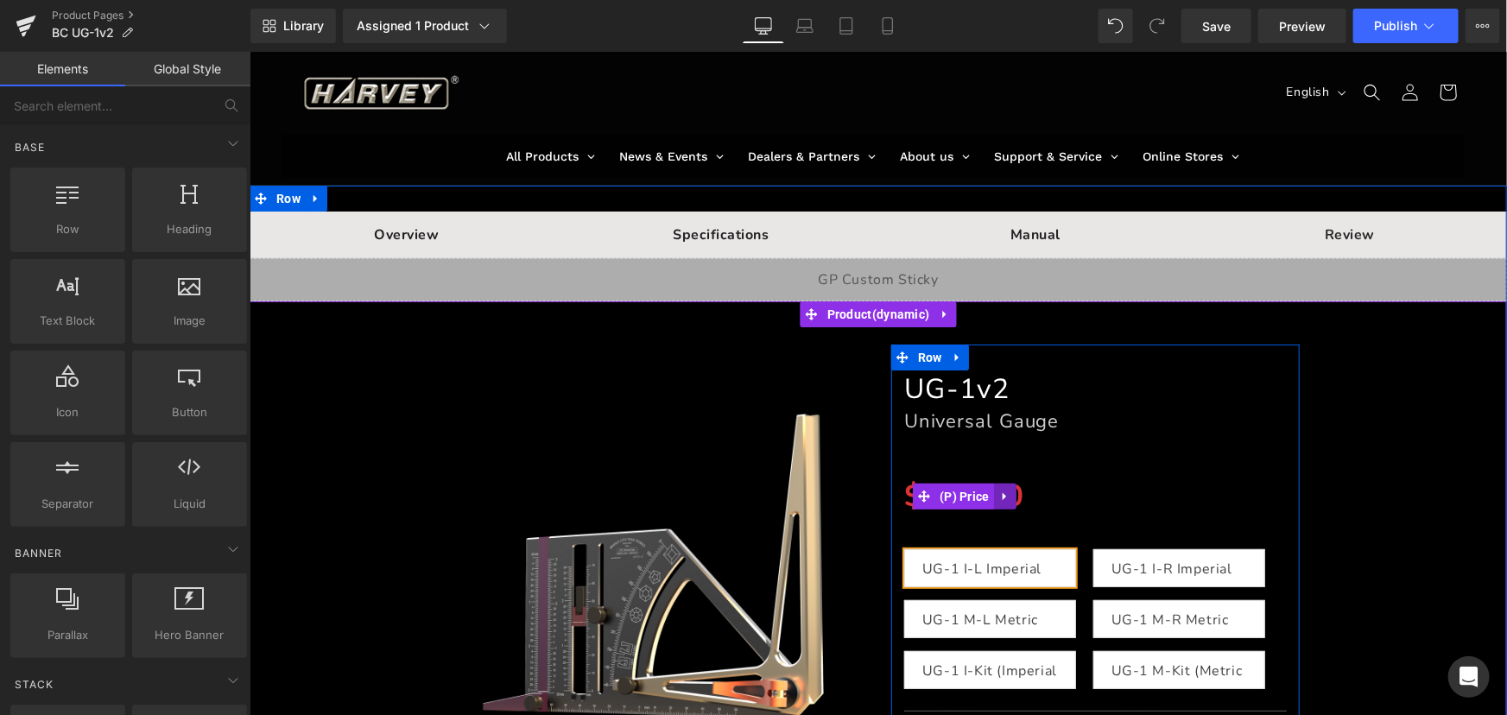
click at [1005, 503] on link at bounding box center [1004, 496] width 22 height 26
click at [1011, 500] on icon at bounding box center [1016, 496] width 12 height 12
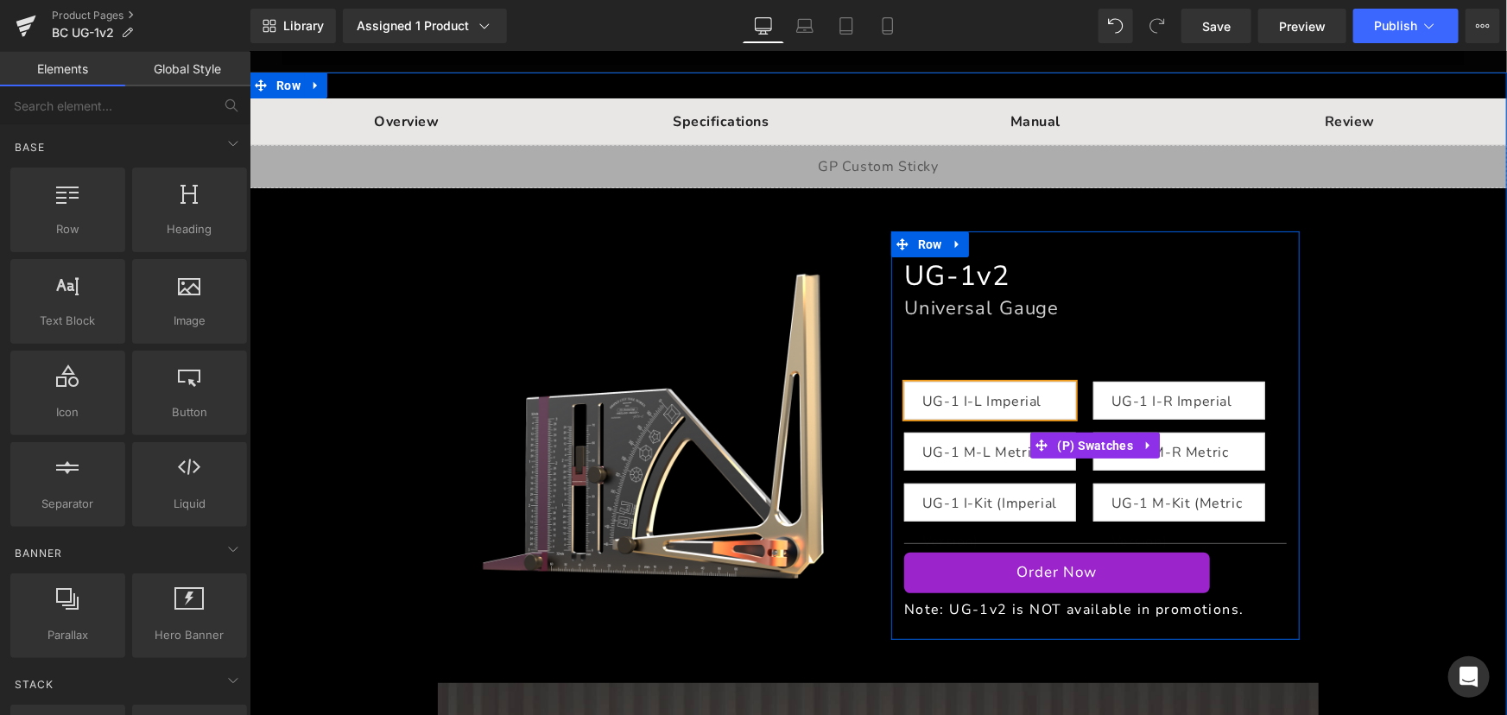
scroll to position [156, 0]
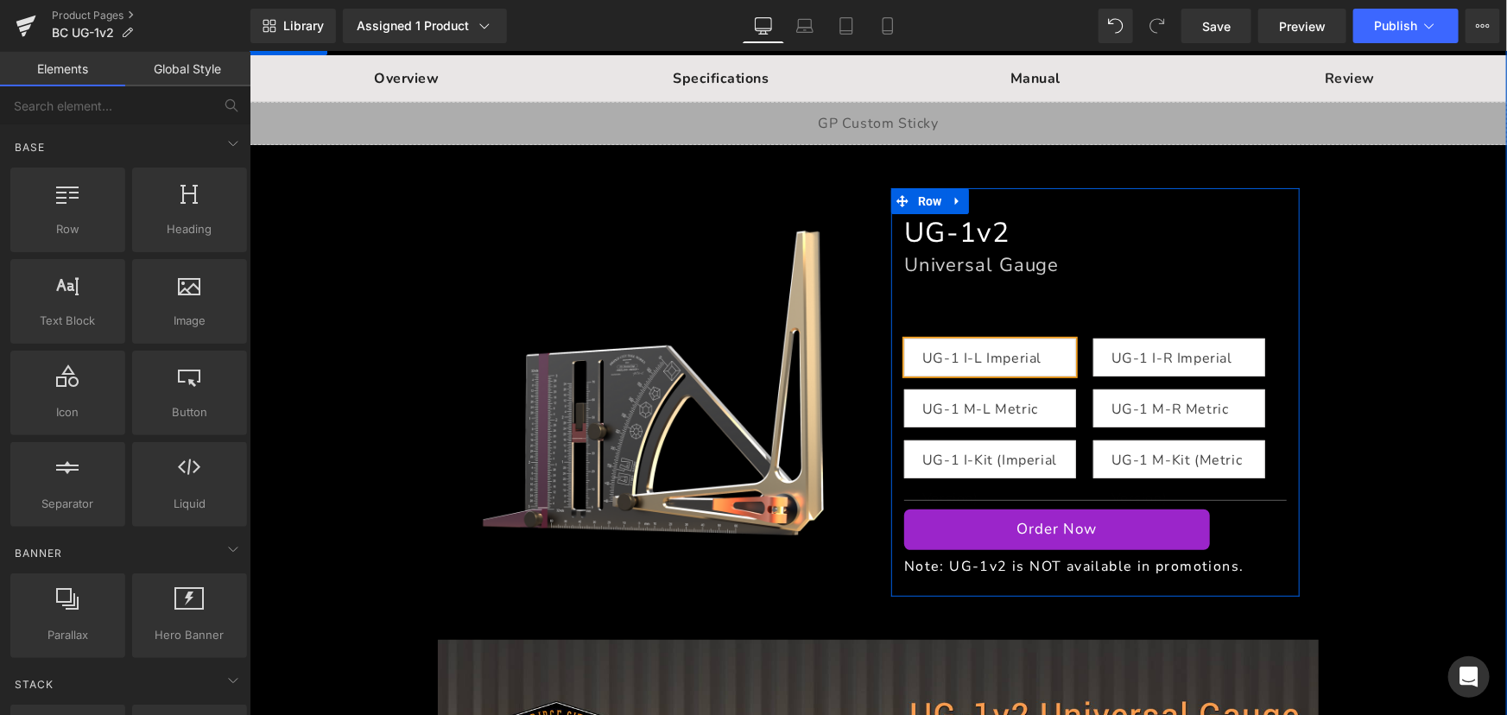
click at [1125, 538] on button "Order Now" at bounding box center [1056, 529] width 306 height 41
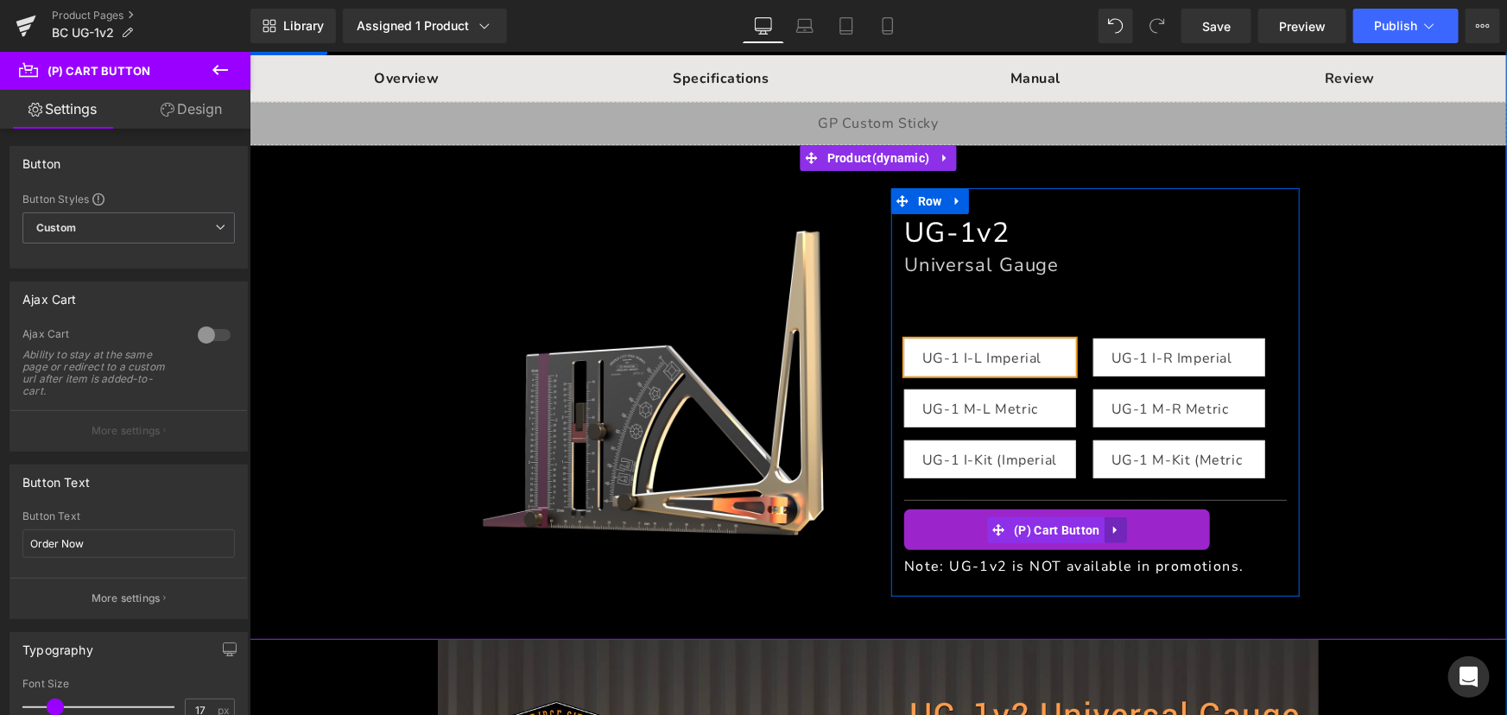
click at [1111, 535] on icon at bounding box center [1115, 528] width 12 height 13
click at [1120, 535] on icon at bounding box center [1126, 528] width 12 height 13
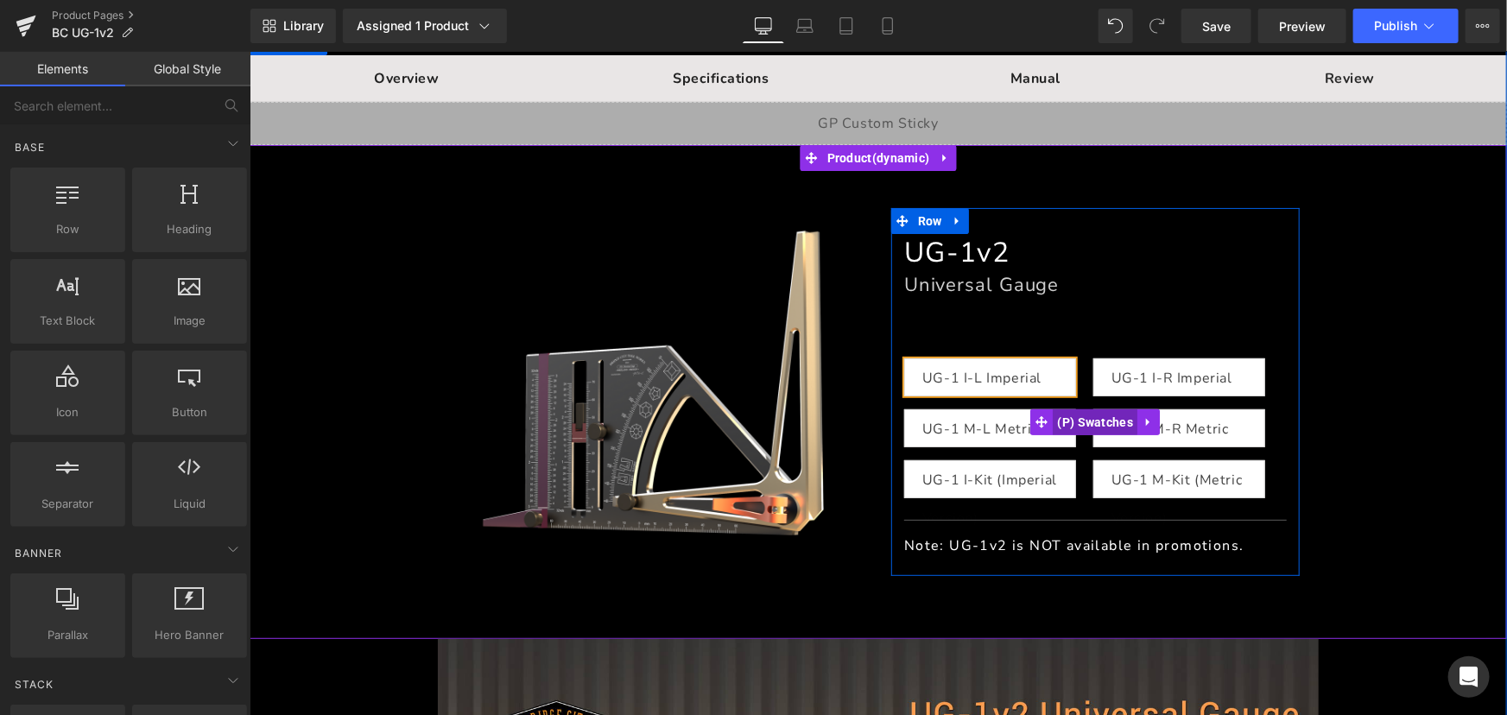
click at [1069, 422] on span "(P) Swatches" at bounding box center [1095, 421] width 85 height 26
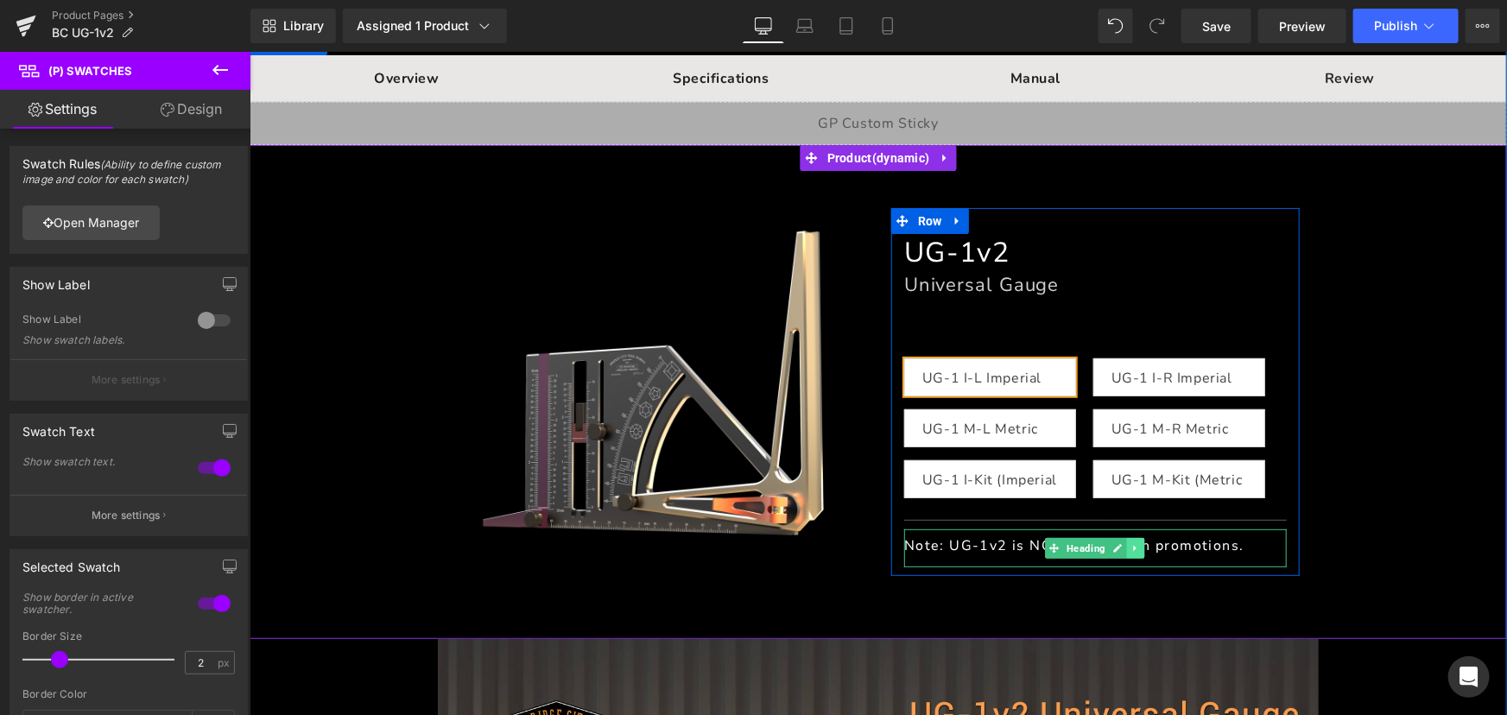
click at [1133, 553] on icon at bounding box center [1134, 547] width 9 height 10
click at [1139, 548] on icon at bounding box center [1143, 547] width 9 height 10
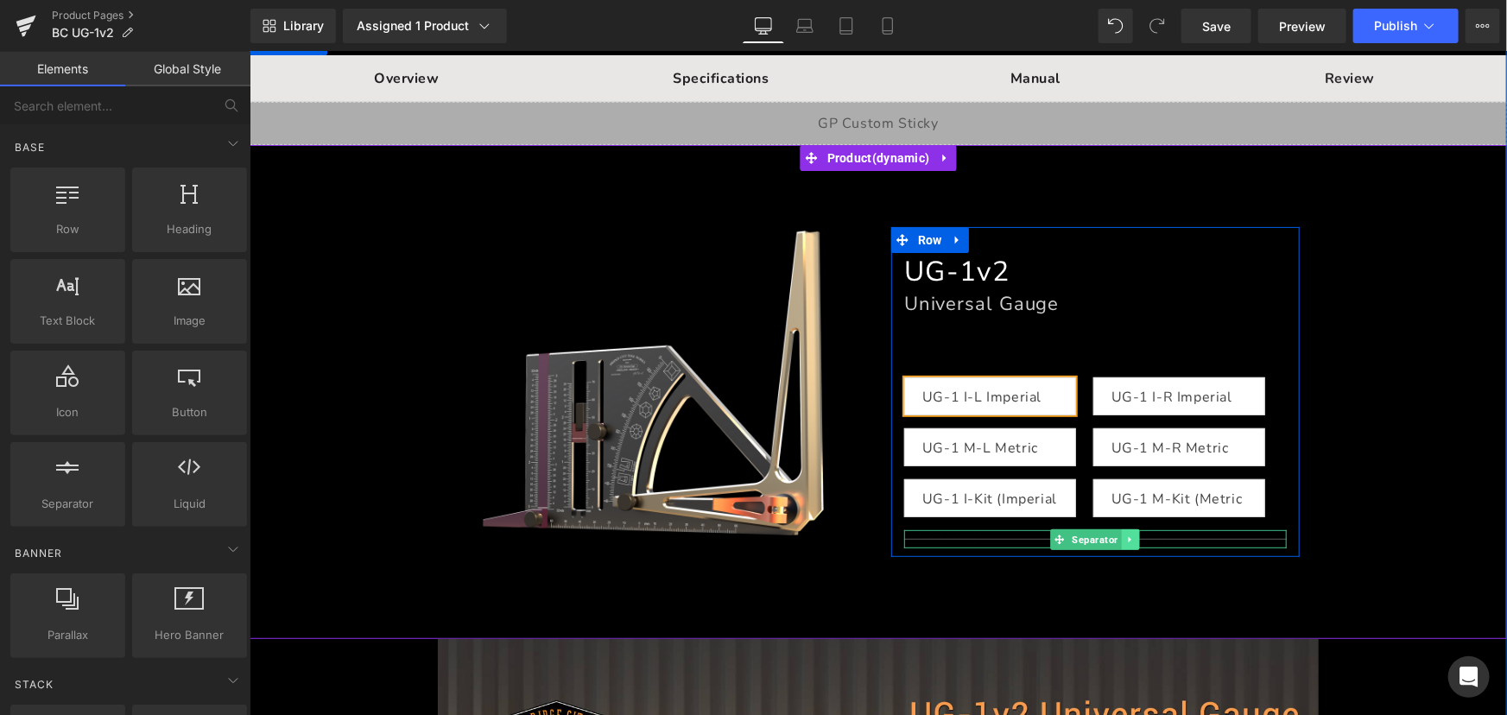
click at [1125, 544] on icon at bounding box center [1129, 539] width 9 height 10
click at [1134, 543] on icon at bounding box center [1138, 538] width 9 height 9
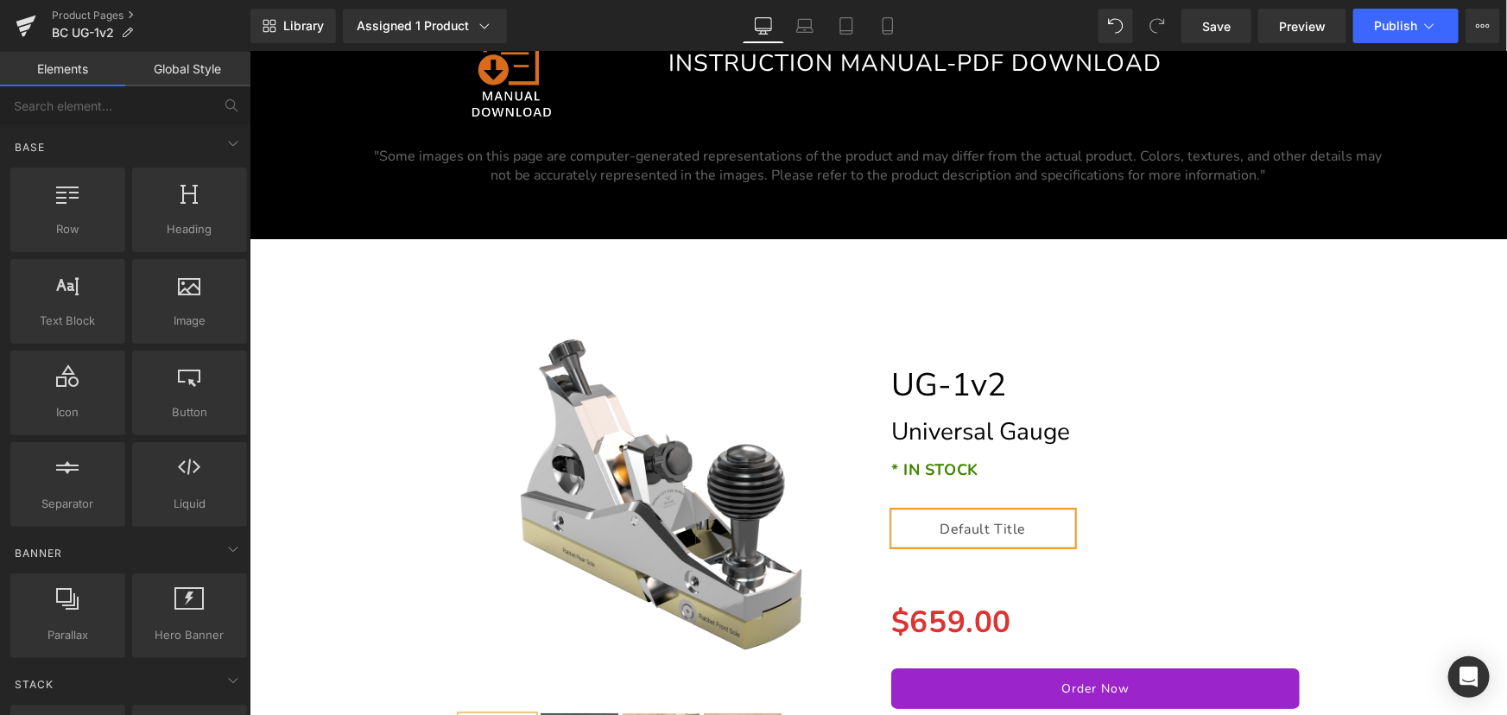
scroll to position [22897, 0]
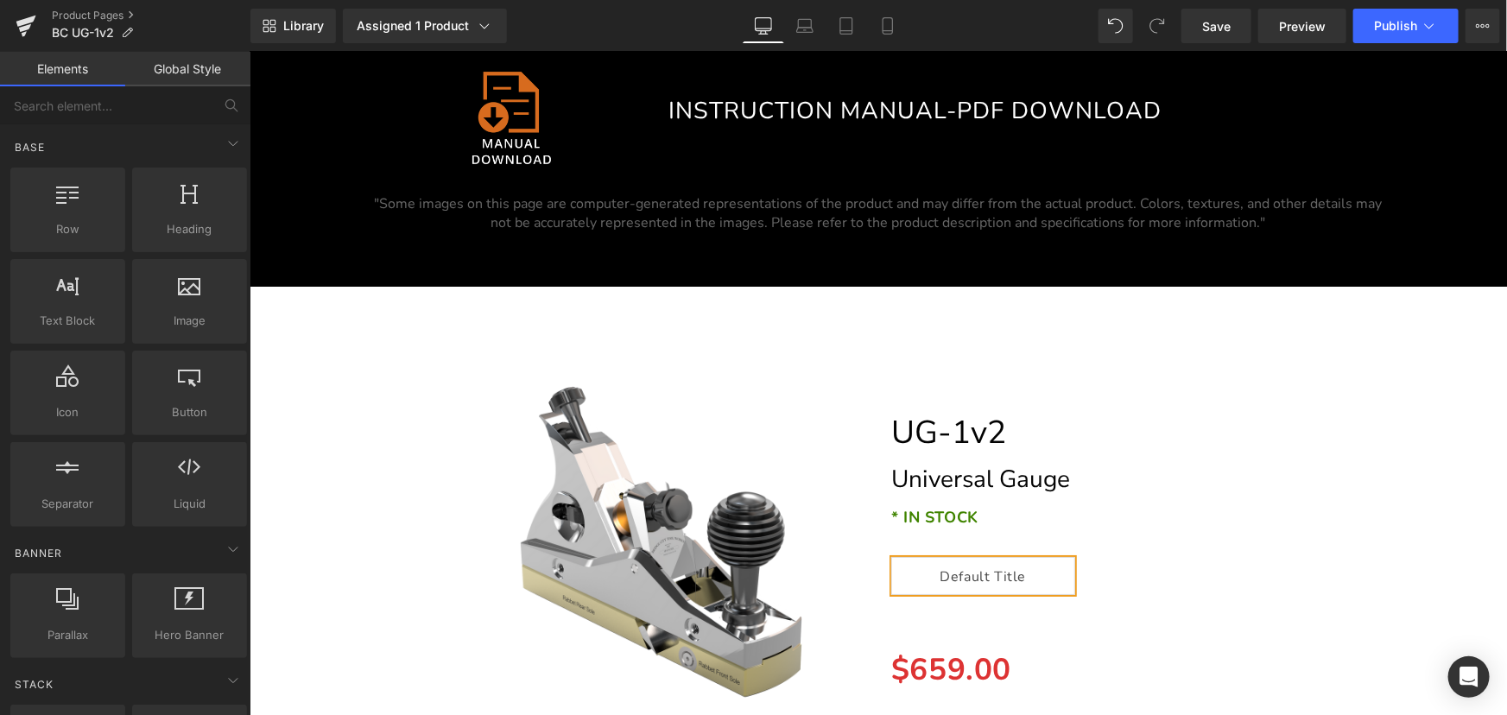
drag, startPoint x: 763, startPoint y: 384, endPoint x: 768, endPoint y: 373, distance: 12.4
click at [763, 384] on img at bounding box center [660, 541] width 408 height 408
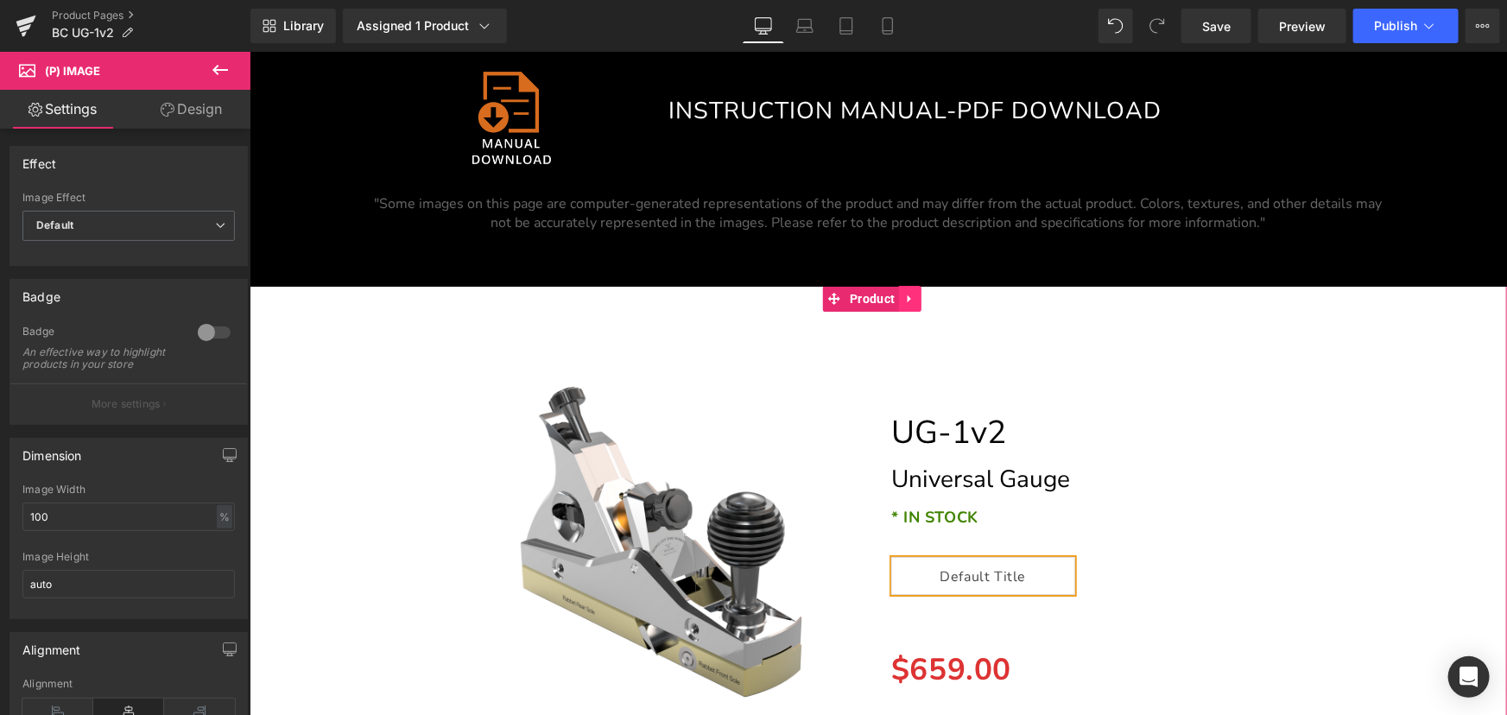
click at [909, 304] on icon at bounding box center [909, 297] width 12 height 13
click at [918, 304] on icon at bounding box center [921, 298] width 12 height 12
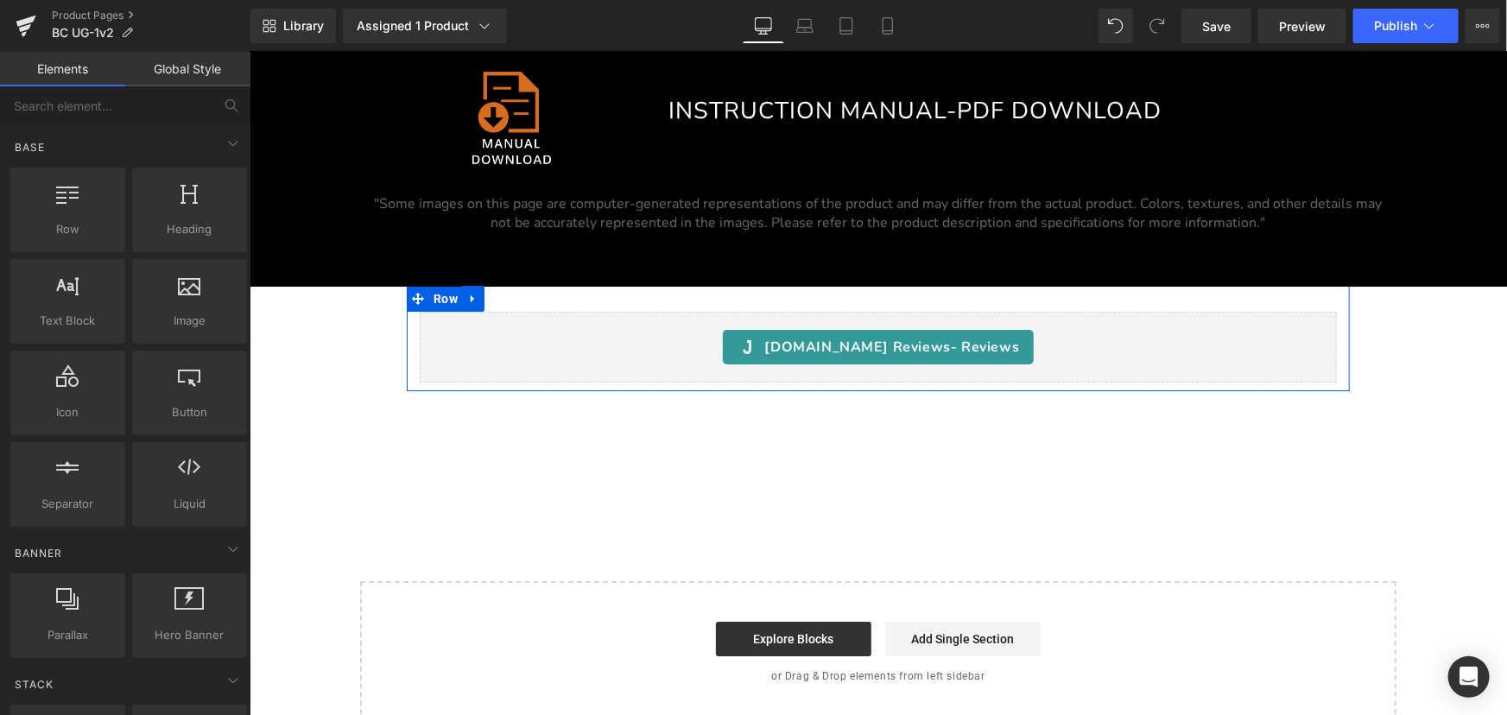
drag, startPoint x: 471, startPoint y: 310, endPoint x: 480, endPoint y: 308, distance: 9.7
click at [471, 304] on icon at bounding box center [472, 297] width 12 height 13
click at [517, 304] on icon at bounding box center [517, 298] width 12 height 12
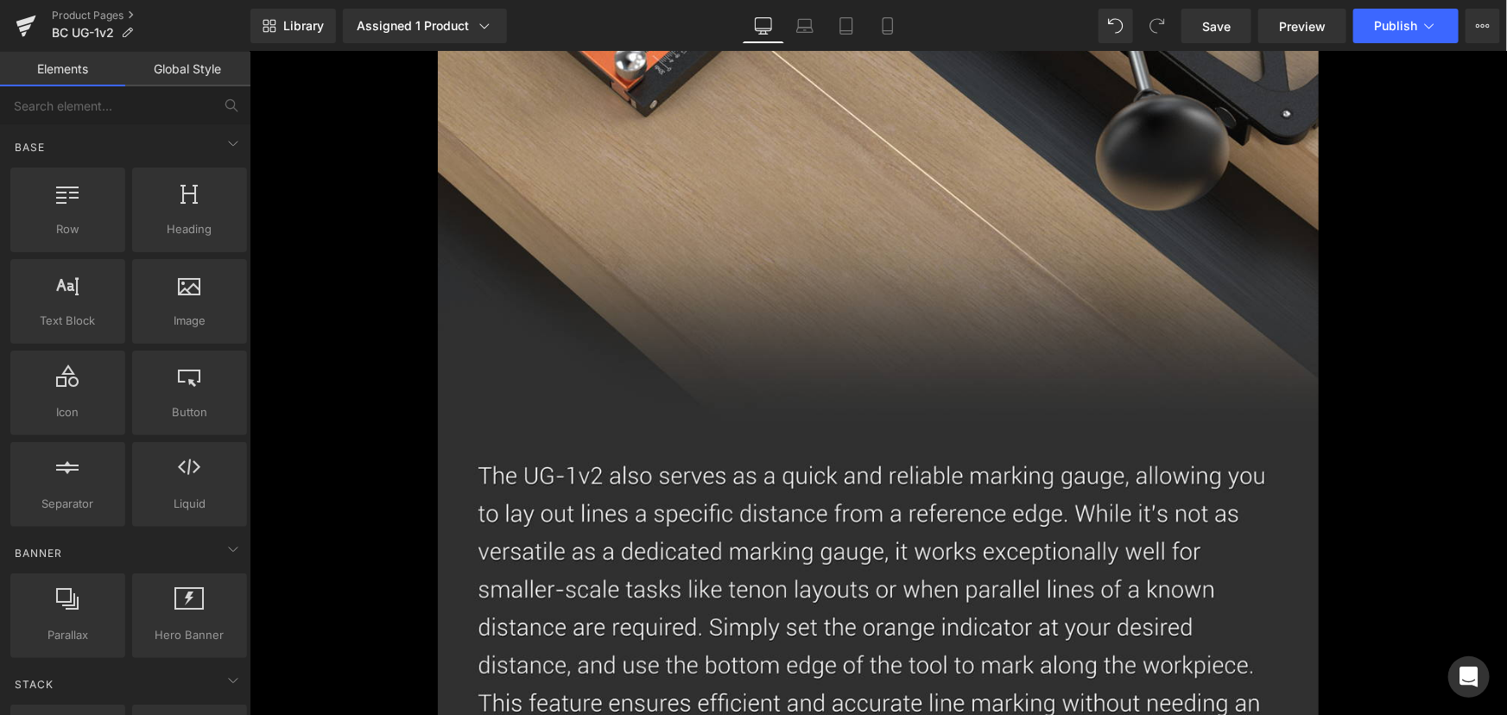
scroll to position [0, 0]
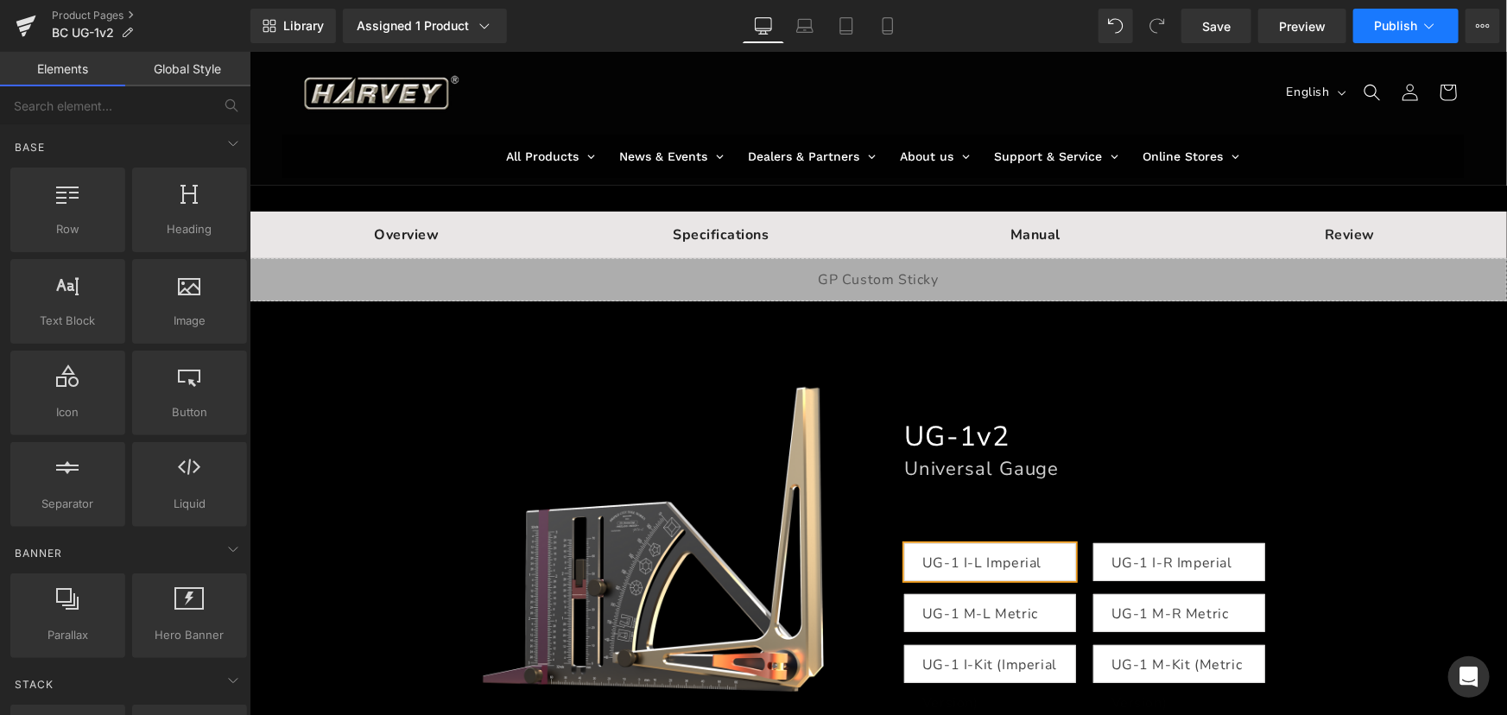
click at [1398, 14] on button "Publish" at bounding box center [1405, 26] width 105 height 35
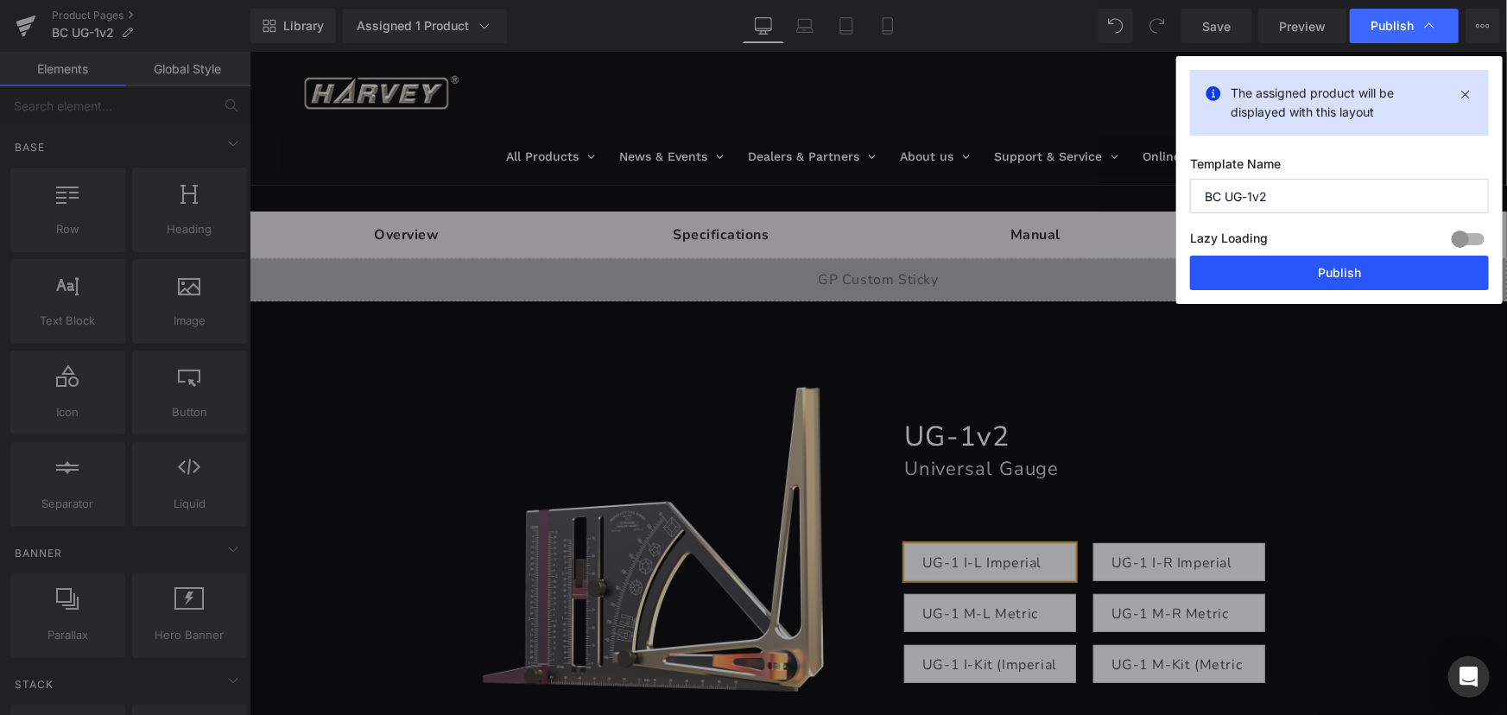
click at [1378, 280] on button "Publish" at bounding box center [1339, 273] width 299 height 35
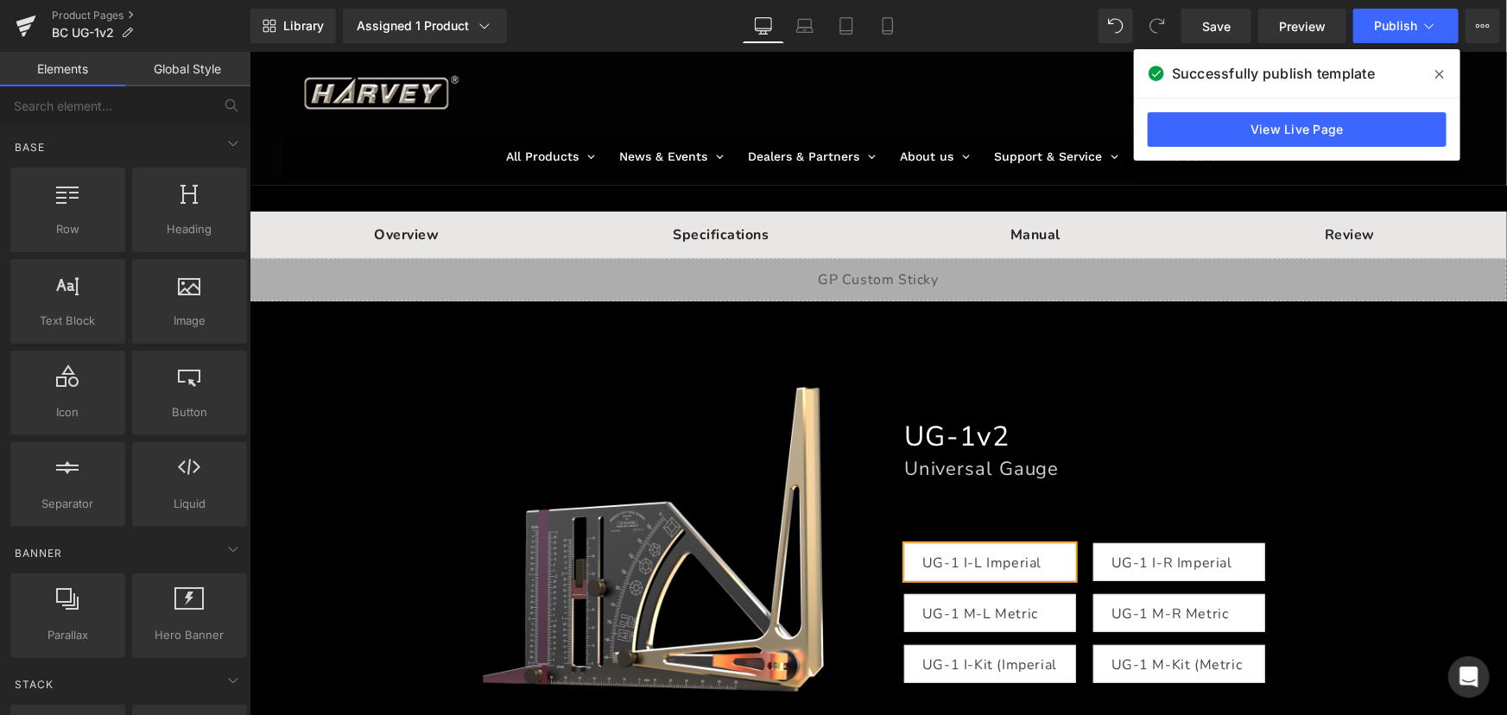
click at [1443, 69] on icon at bounding box center [1439, 74] width 9 height 14
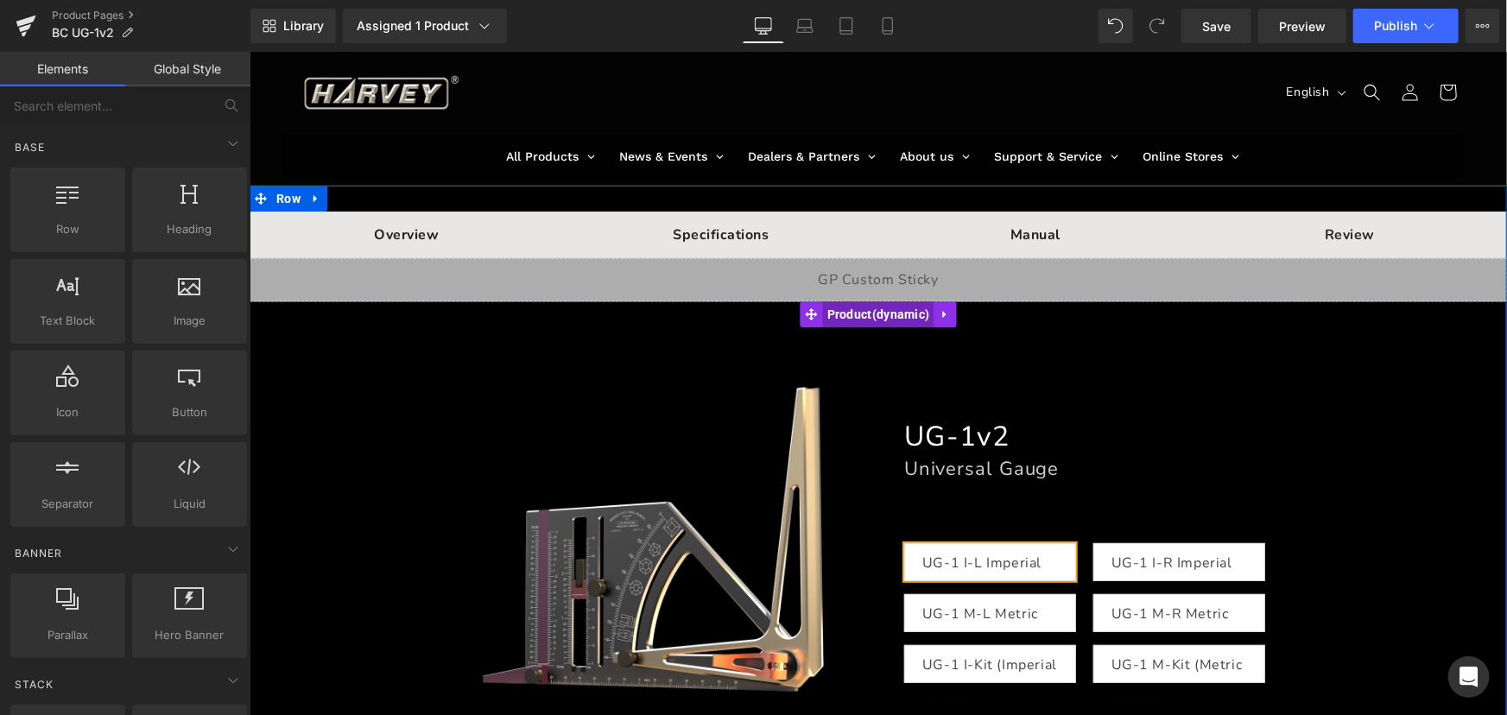
click at [864, 321] on span "Product" at bounding box center [877, 314] width 111 height 26
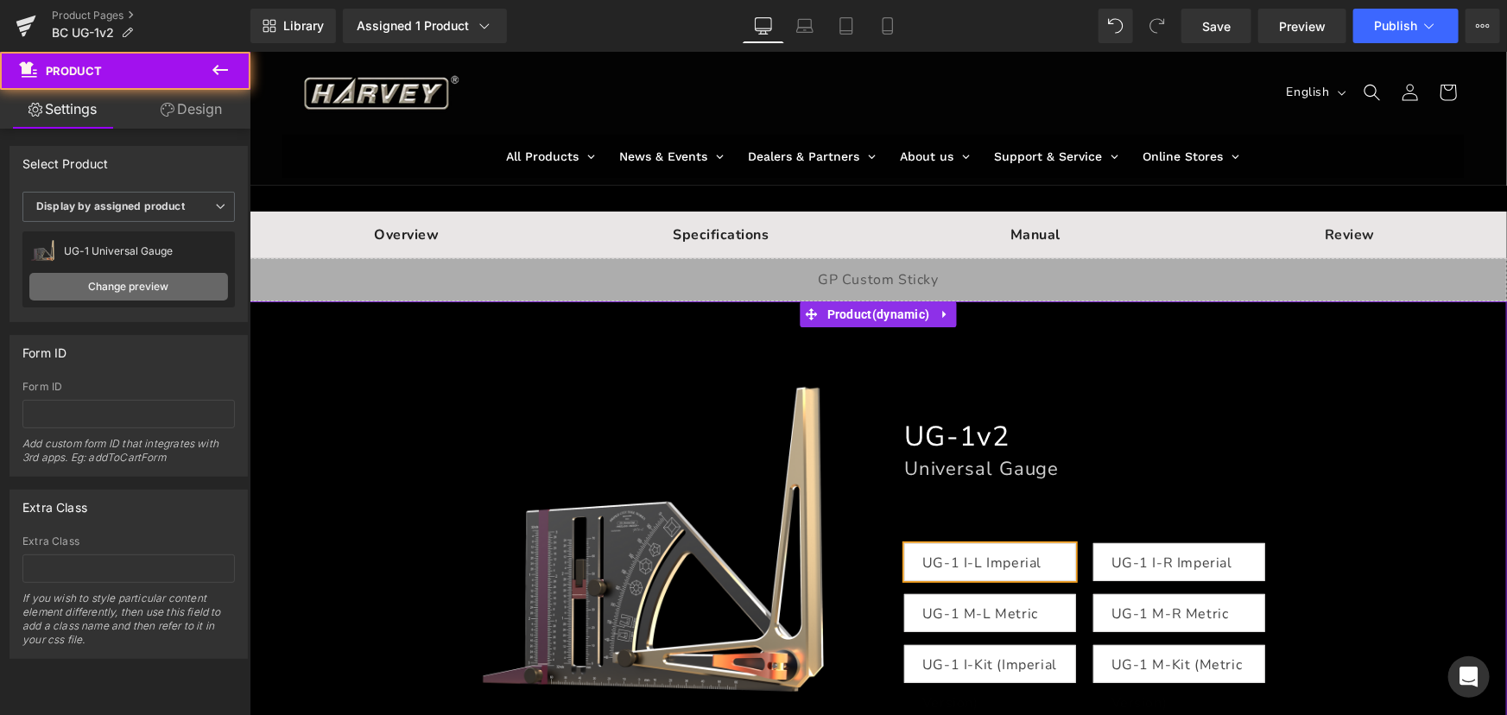
click at [121, 279] on link "Change preview" at bounding box center [128, 287] width 199 height 28
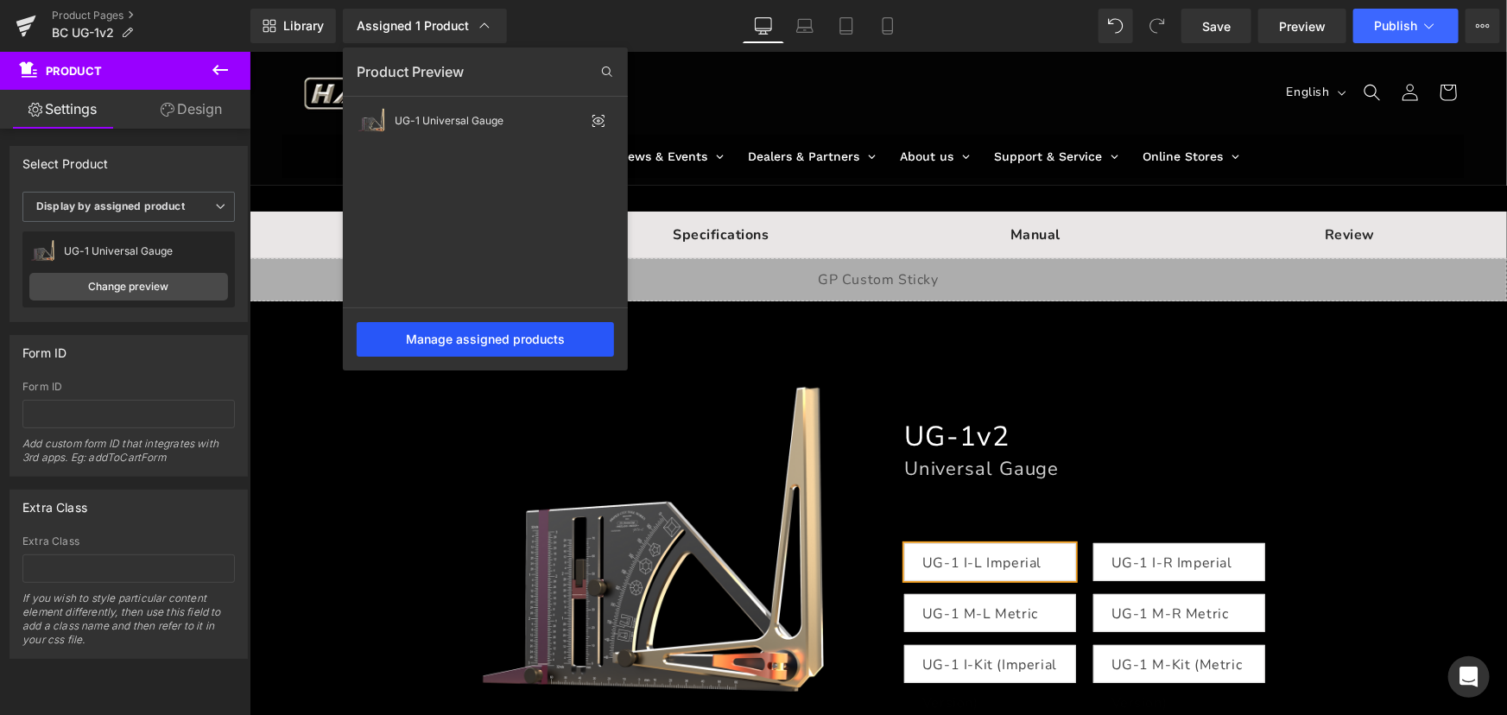
click at [498, 339] on div "Manage assigned products" at bounding box center [485, 339] width 257 height 35
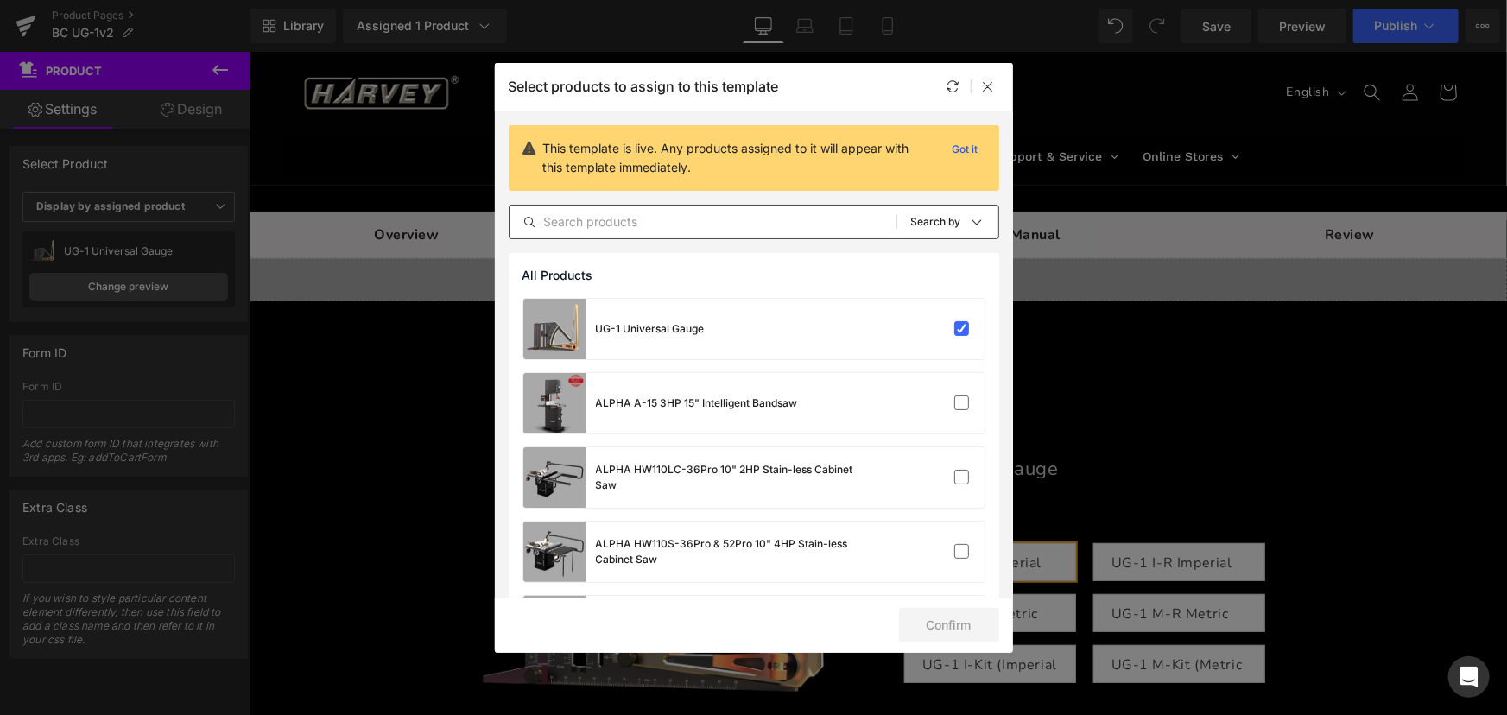
click at [634, 216] on input "text" at bounding box center [703, 222] width 387 height 21
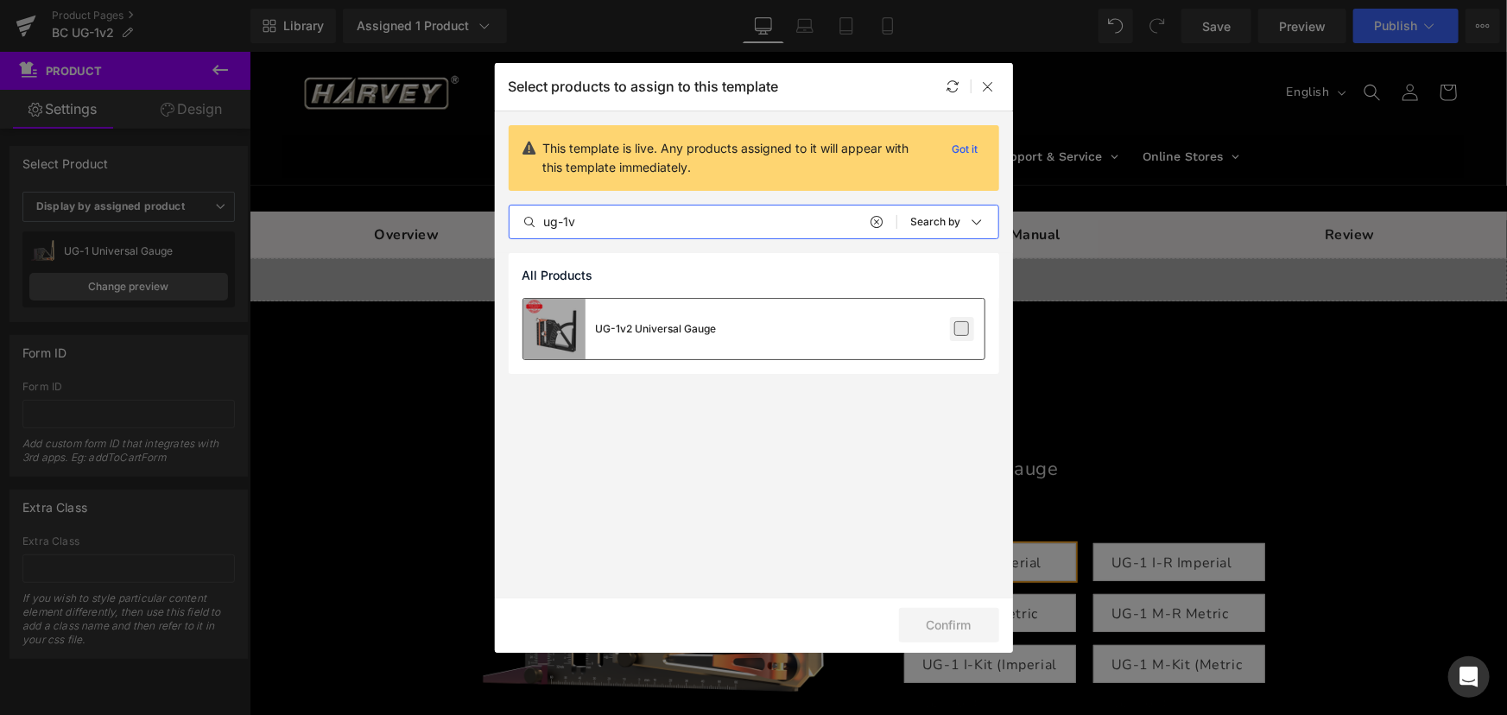
type input "ug-1v"
click at [956, 323] on label at bounding box center [962, 329] width 16 height 16
click at [962, 329] on input "checkbox" at bounding box center [962, 329] width 0 height 0
click at [955, 622] on button "Confirm" at bounding box center [949, 625] width 100 height 35
click at [958, 623] on button "Success" at bounding box center [938, 625] width 122 height 35
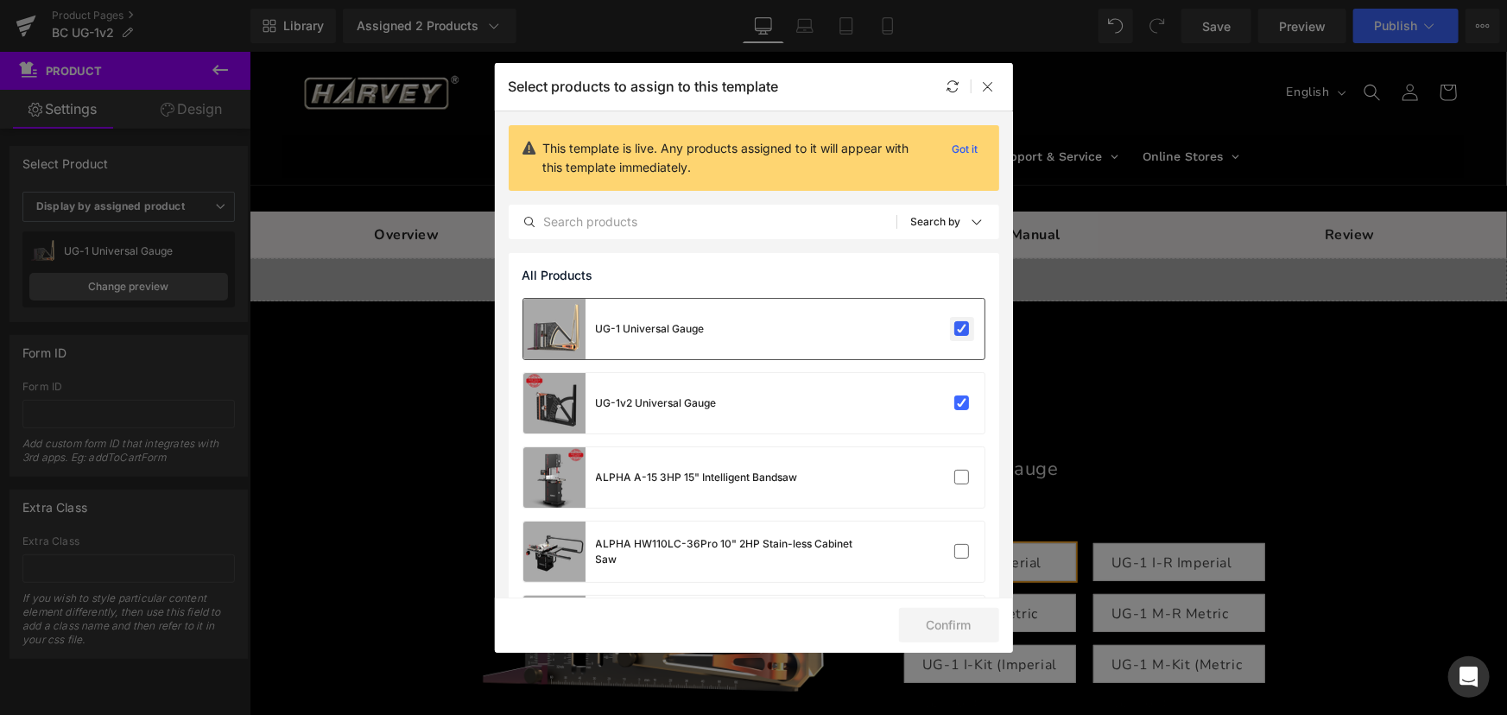
click at [959, 325] on label at bounding box center [962, 329] width 16 height 16
click at [962, 329] on input "checkbox" at bounding box center [962, 329] width 0 height 0
click at [953, 623] on button "Confirm" at bounding box center [949, 625] width 100 height 35
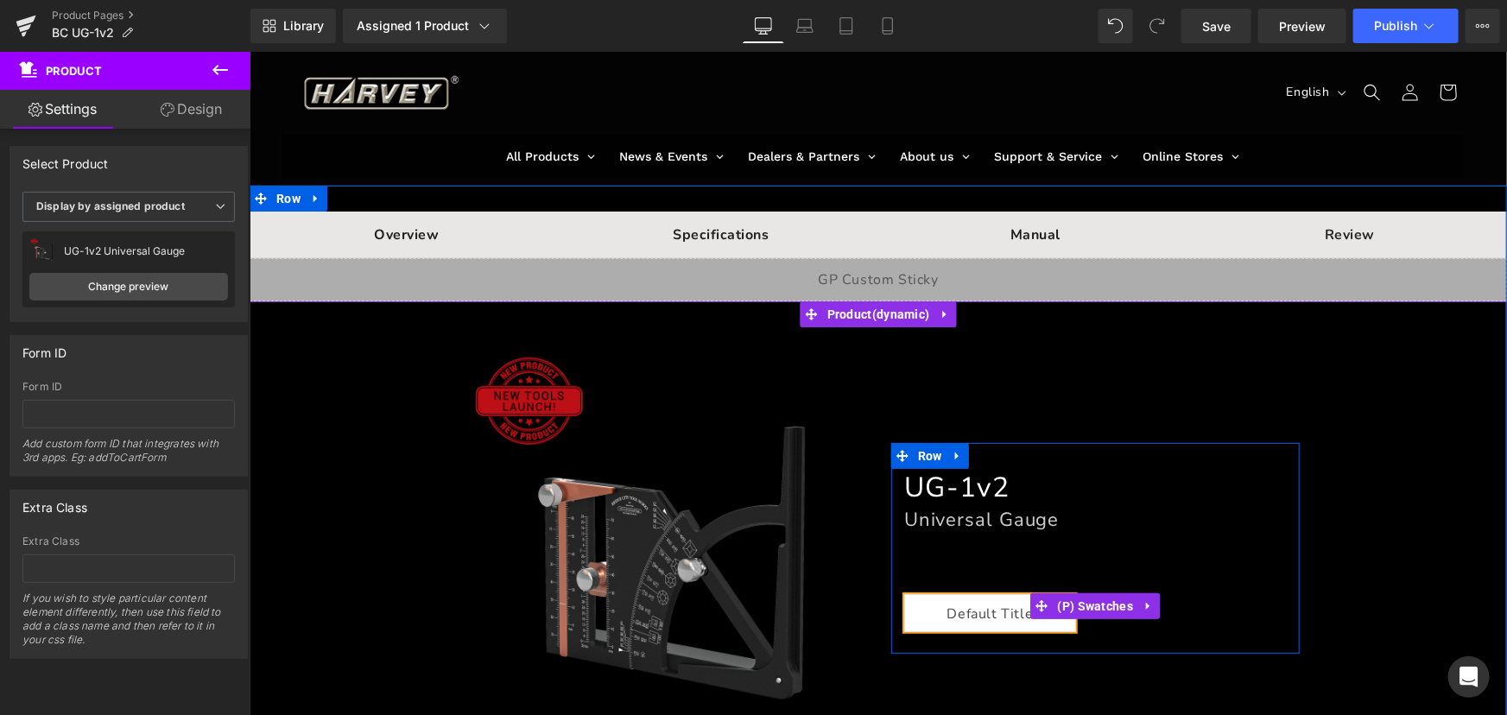
click at [1142, 611] on icon at bounding box center [1148, 605] width 12 height 13
click at [1153, 608] on icon at bounding box center [1159, 605] width 12 height 12
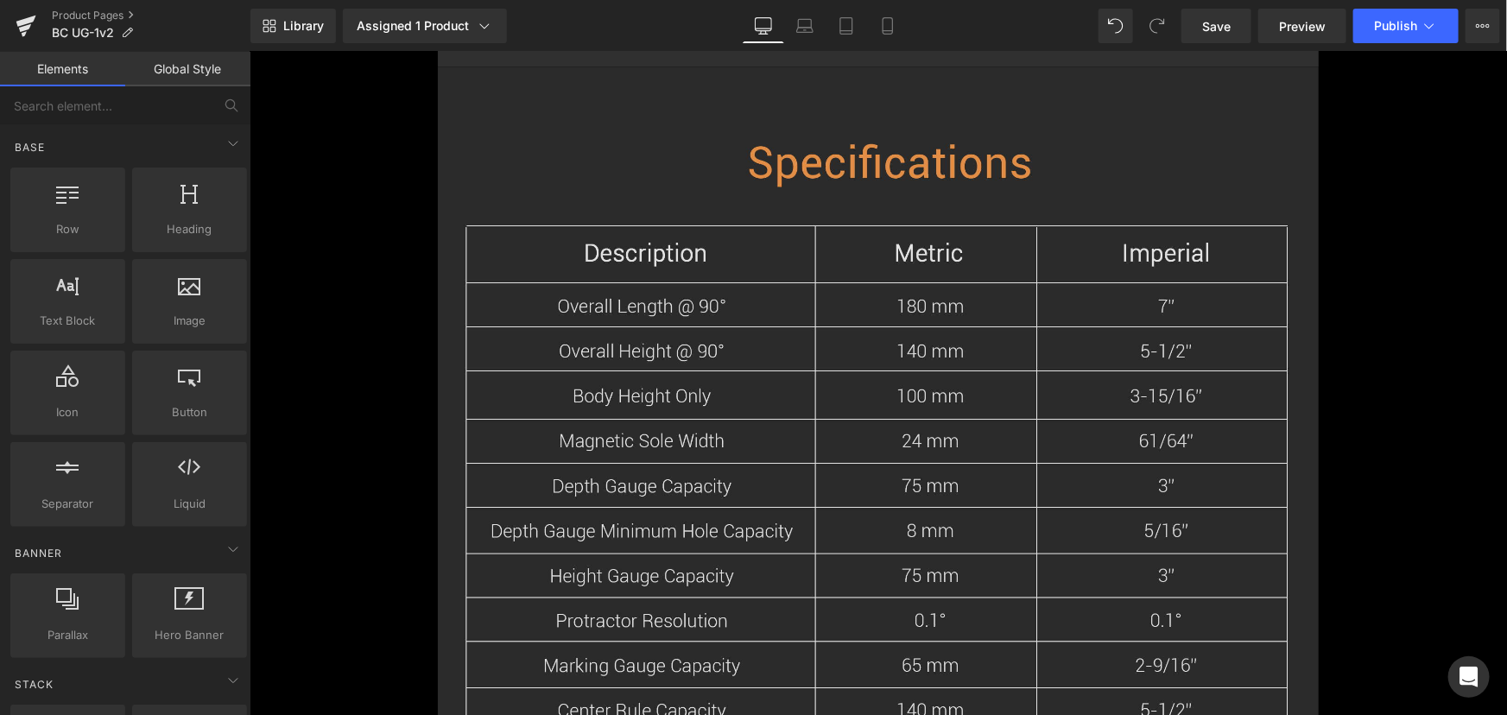
scroll to position [21884, 0]
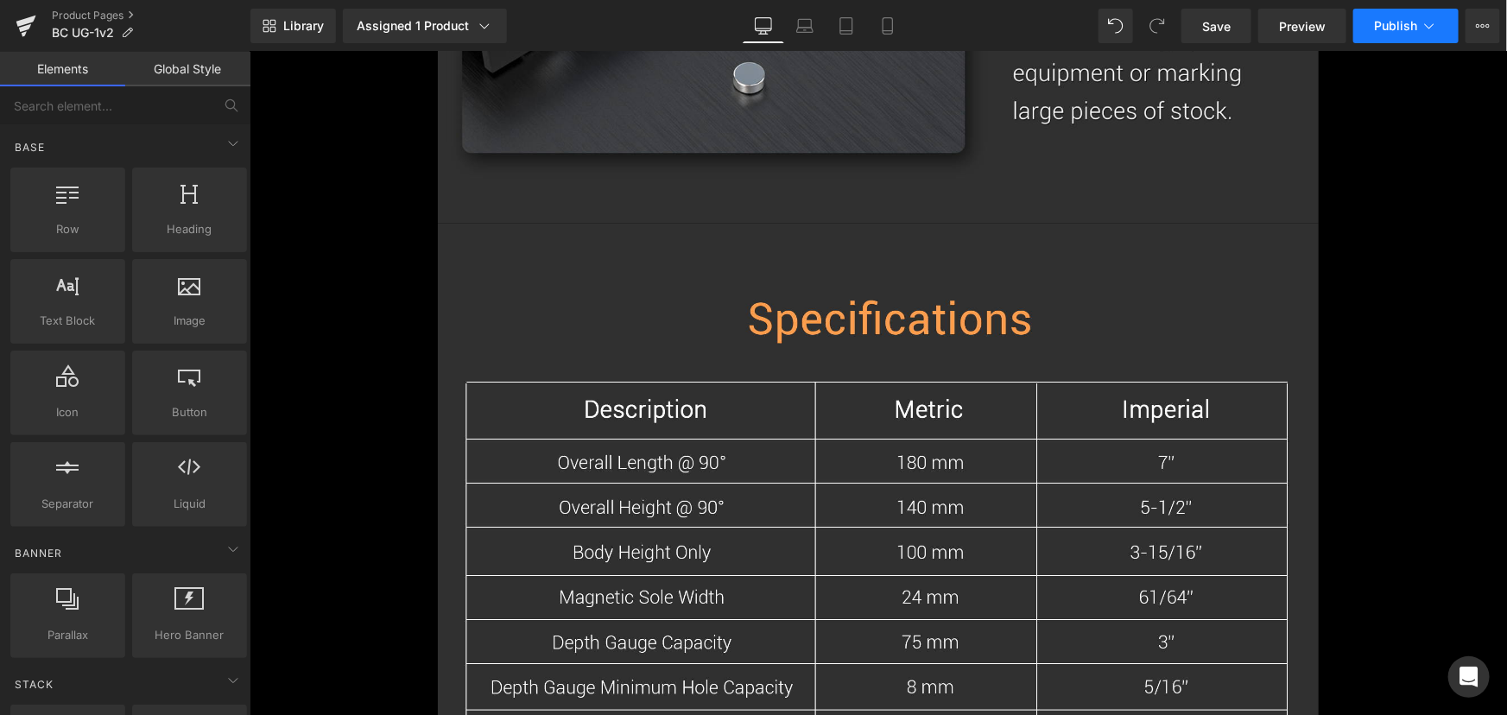
click at [1407, 27] on span "Publish" at bounding box center [1395, 26] width 43 height 14
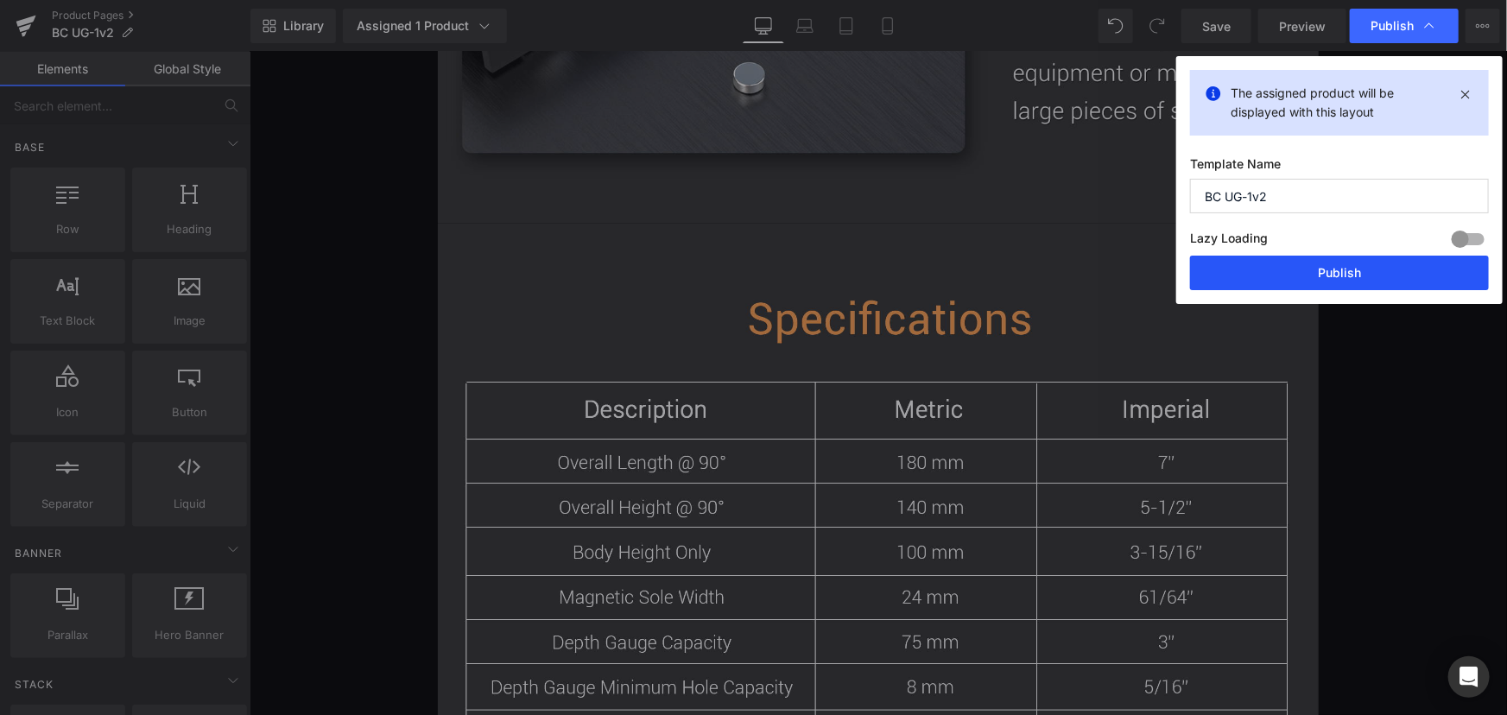
drag, startPoint x: 1373, startPoint y: 277, endPoint x: 1148, endPoint y: 223, distance: 231.9
click at [1373, 277] on button "Publish" at bounding box center [1339, 273] width 299 height 35
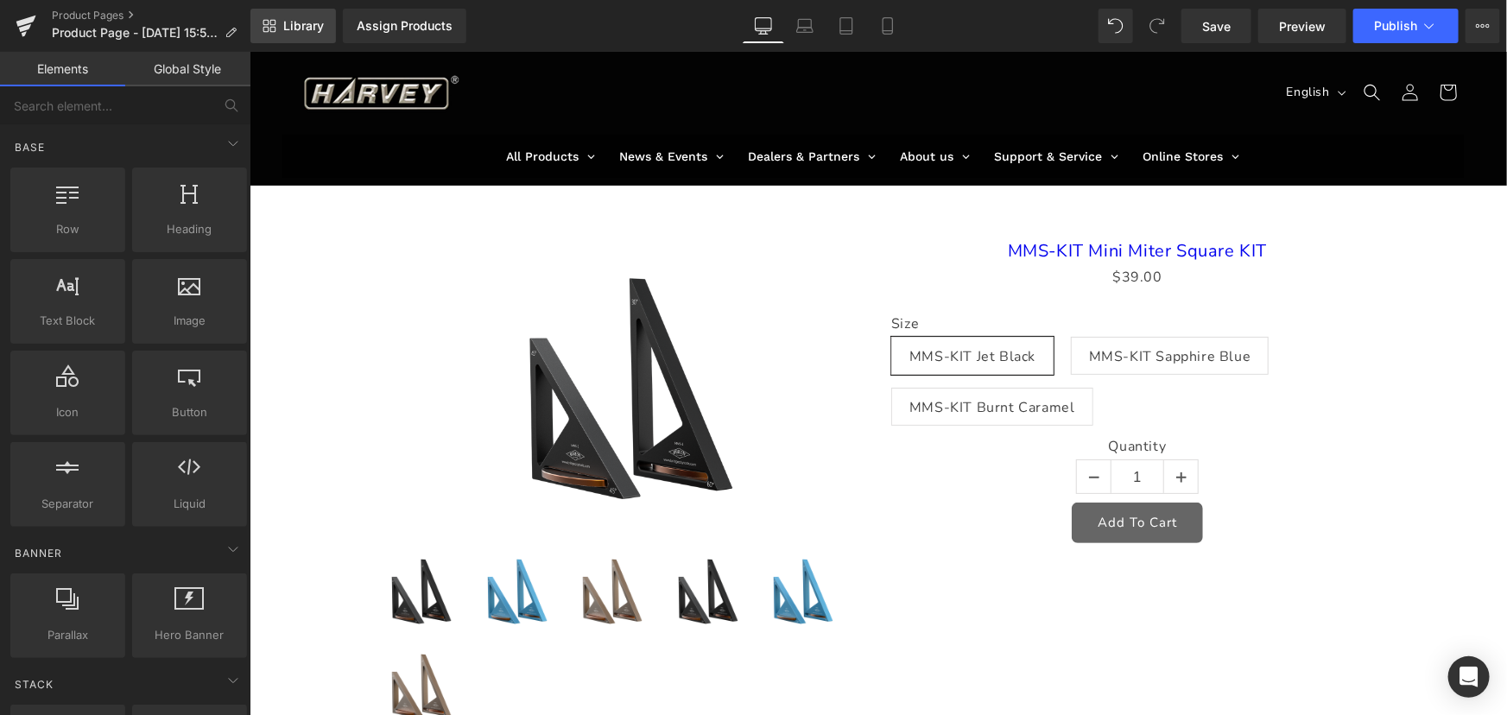
drag, startPoint x: 0, startPoint y: 0, endPoint x: 302, endPoint y: 24, distance: 303.2
click at [302, 24] on span "Library" at bounding box center [303, 26] width 41 height 16
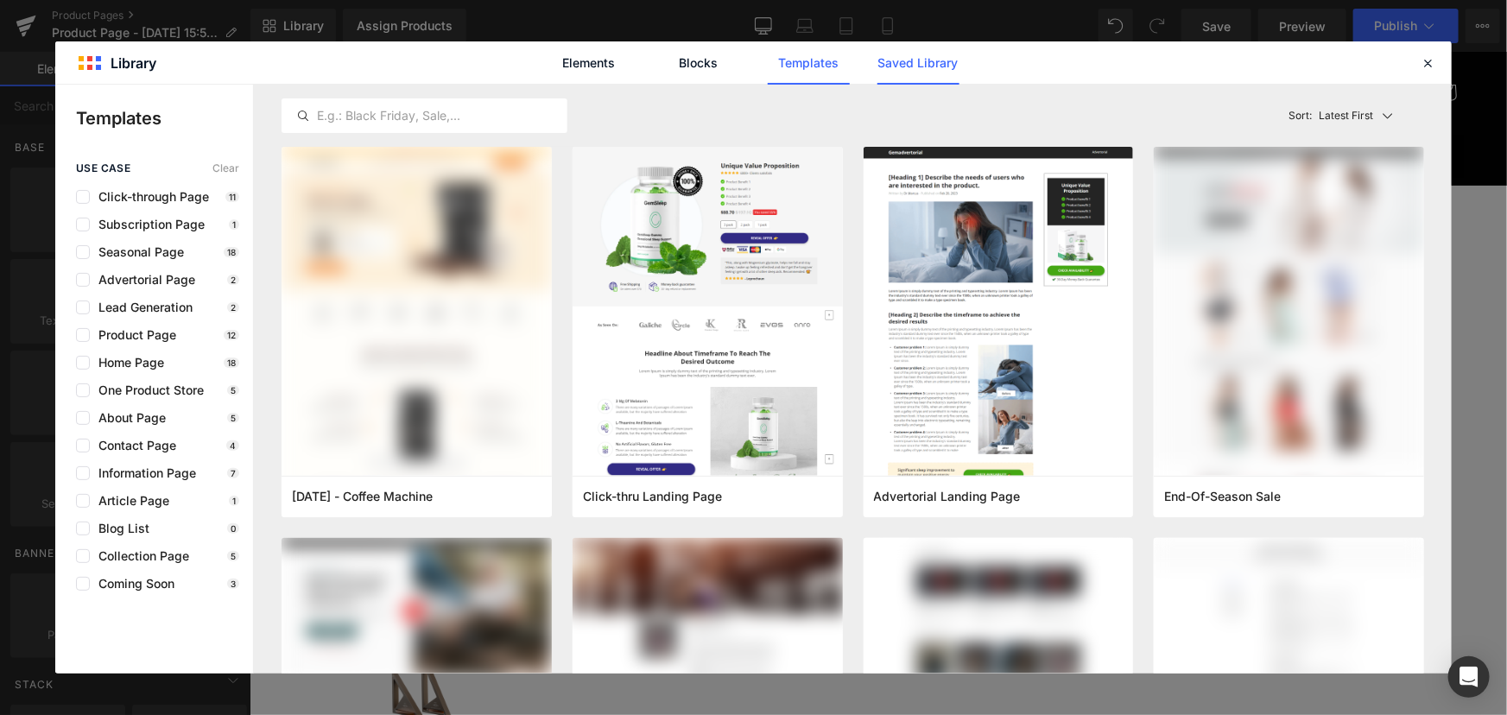
click at [919, 66] on link "Saved Library" at bounding box center [918, 62] width 82 height 43
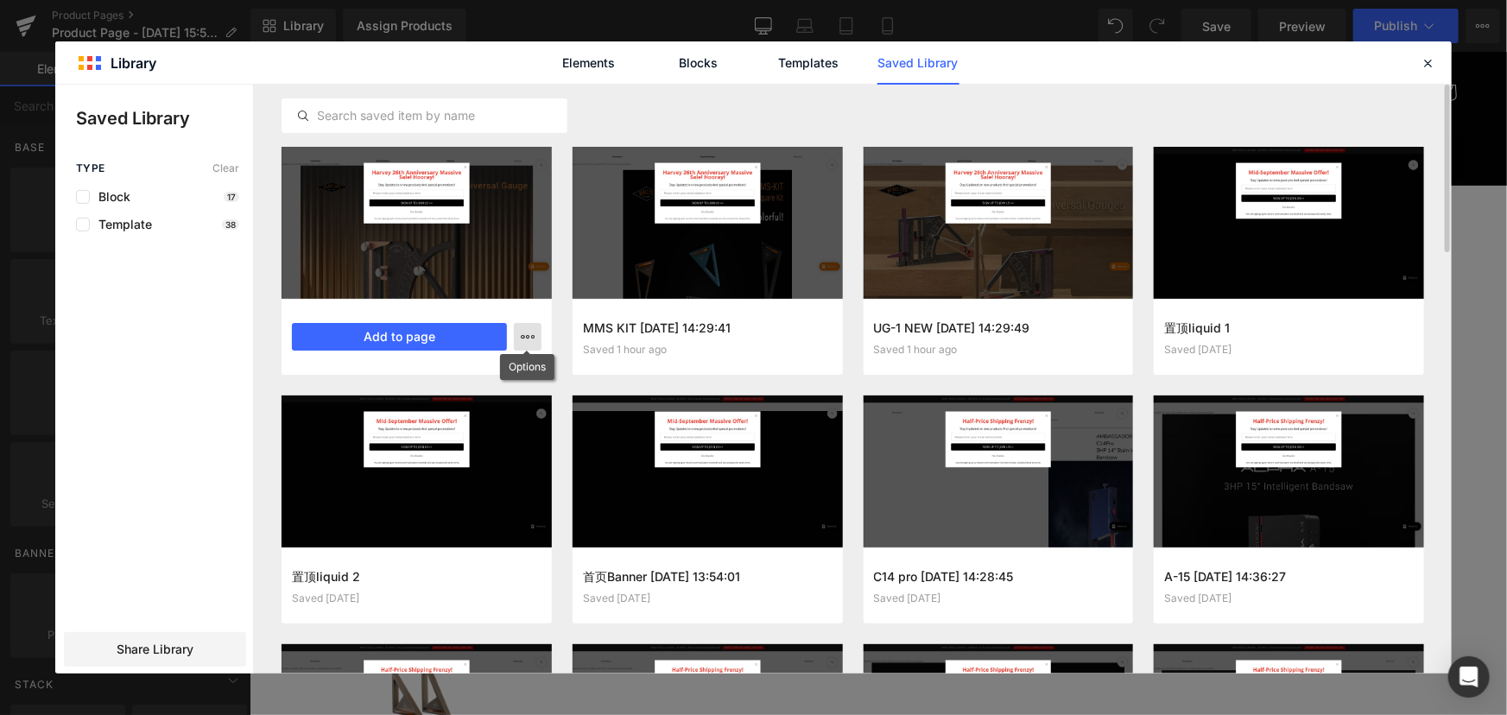
click at [530, 334] on icon "button" at bounding box center [528, 337] width 14 height 14
click at [412, 404] on p "Delete" at bounding box center [397, 412] width 36 height 16
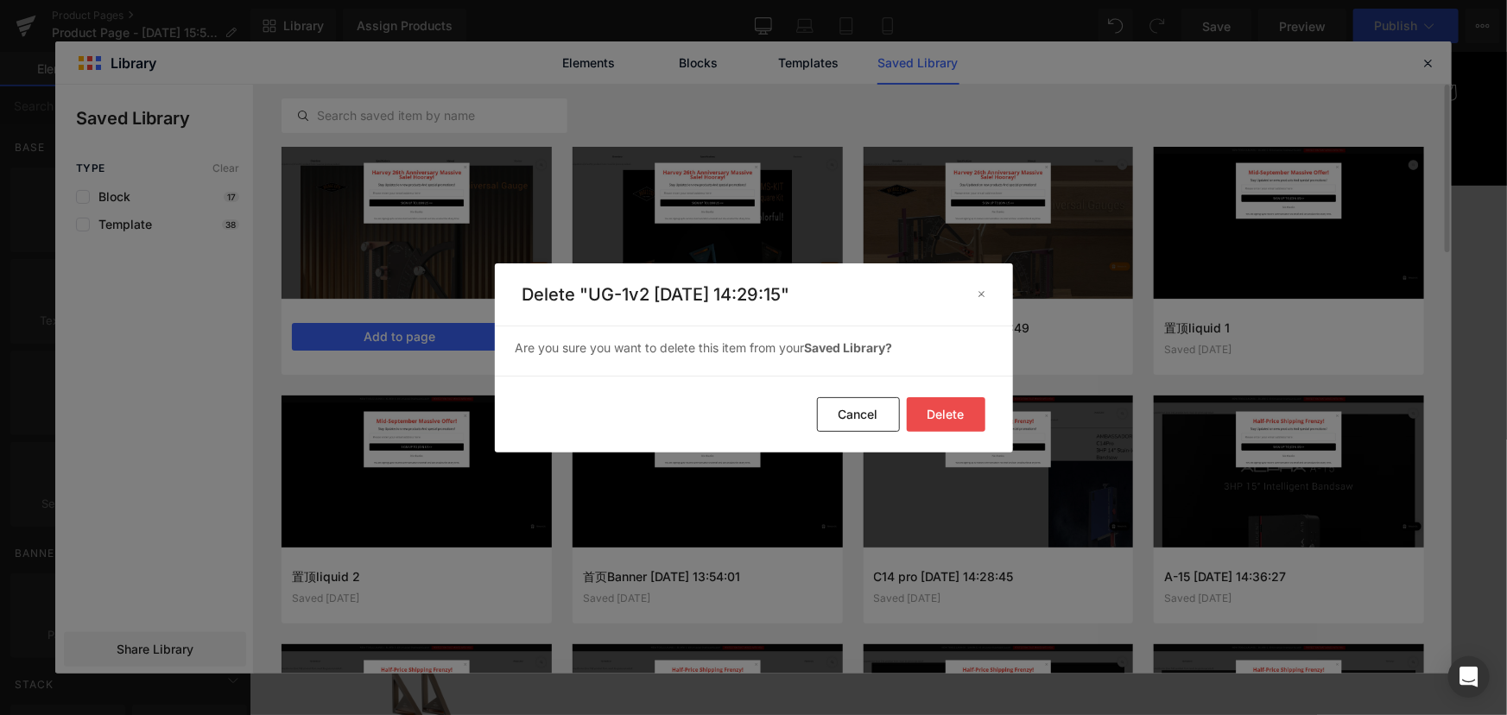
click at [962, 411] on button "Delete" at bounding box center [946, 414] width 79 height 35
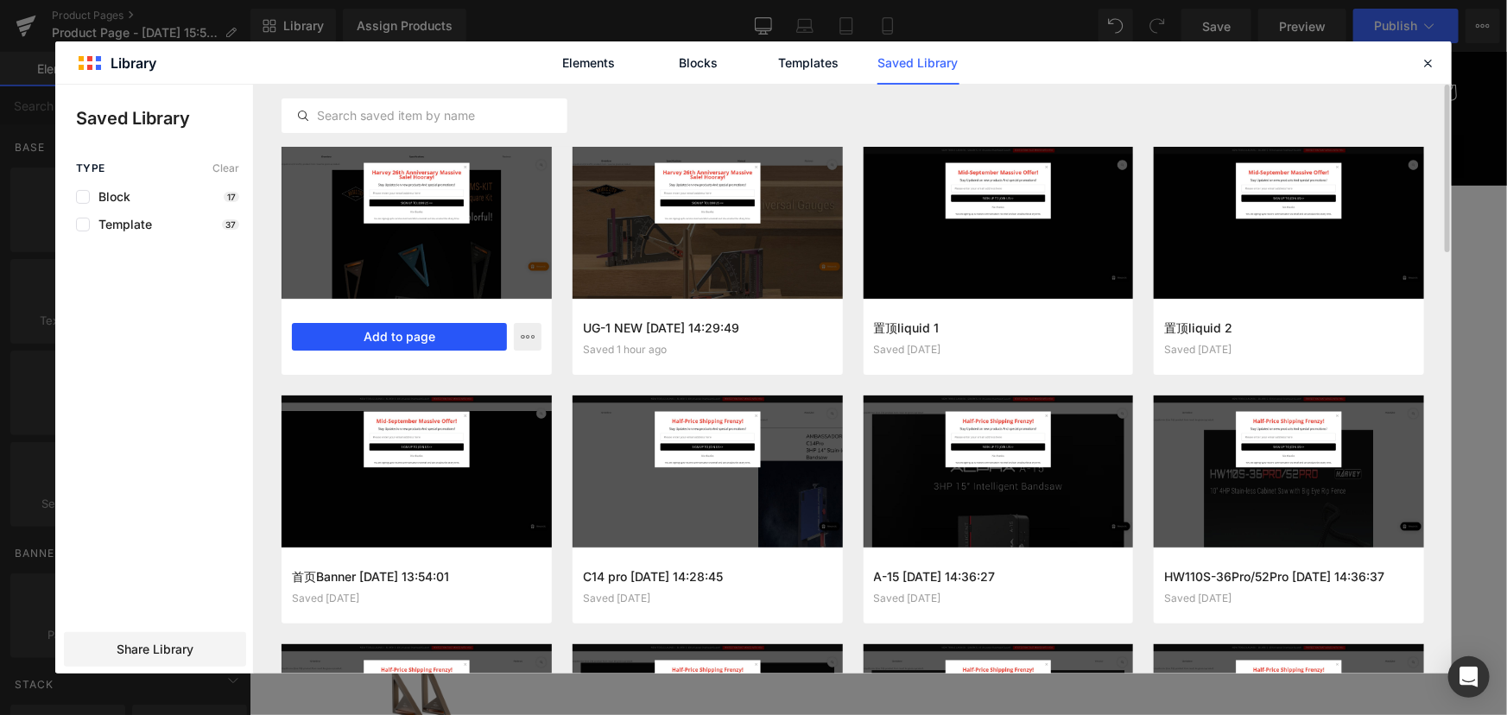
click at [434, 332] on button "Add to page" at bounding box center [399, 337] width 215 height 28
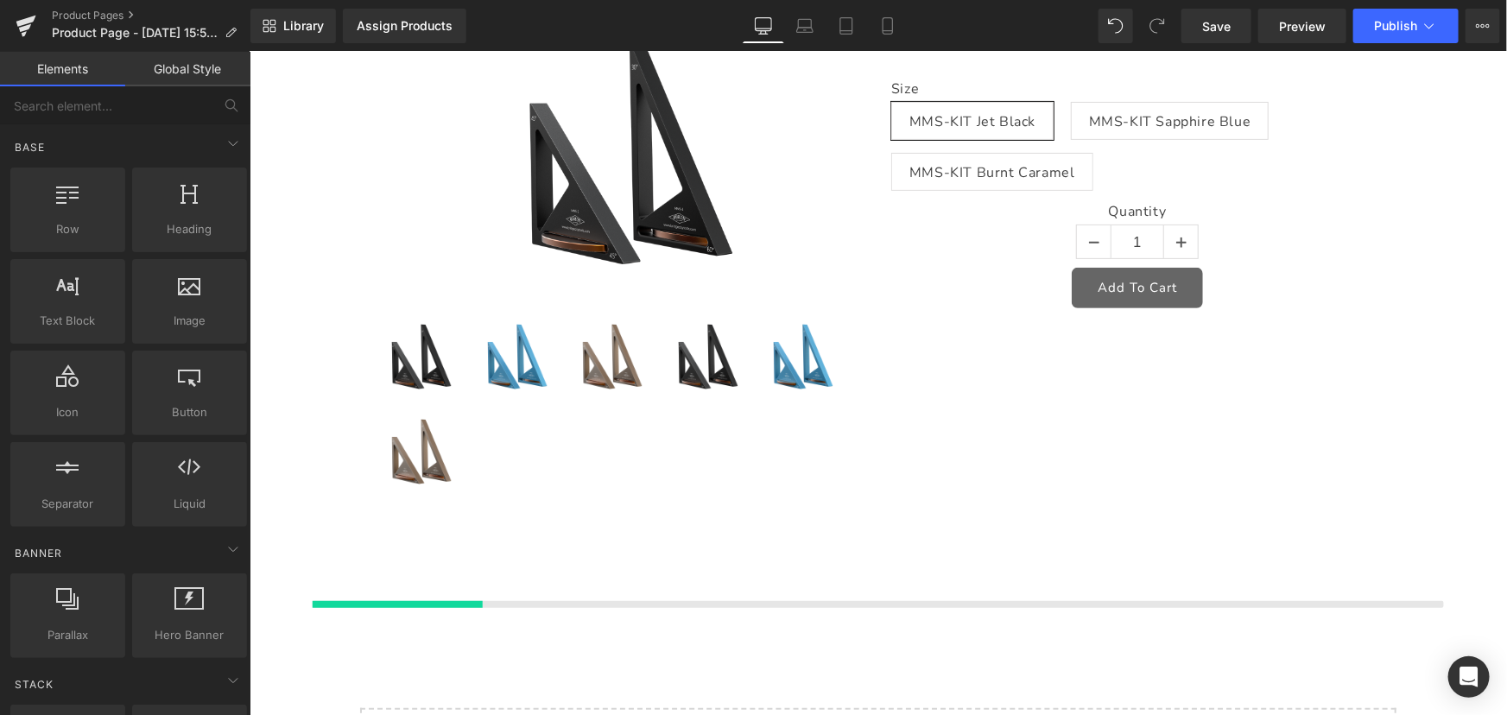
scroll to position [87, 0]
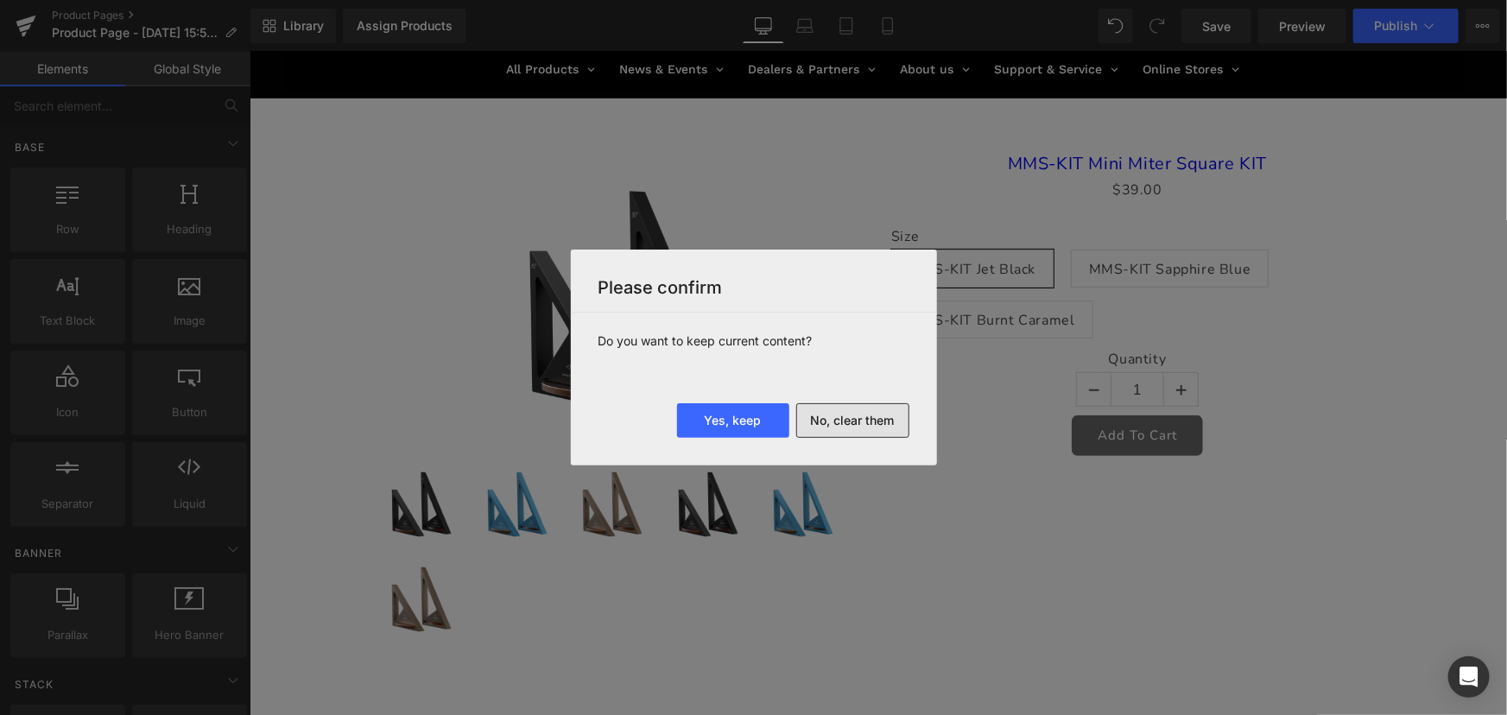
click at [854, 421] on button "No, clear them" at bounding box center [852, 420] width 113 height 35
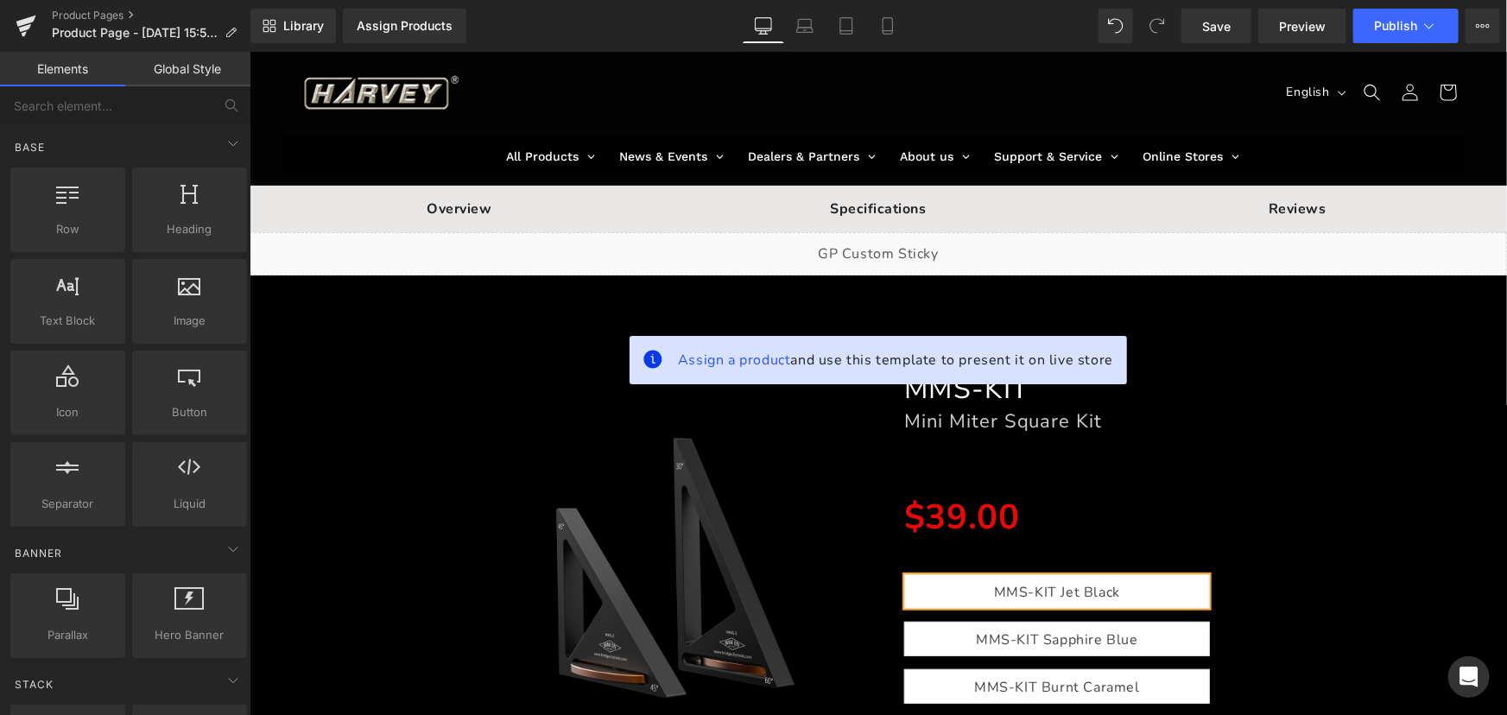
scroll to position [313, 0]
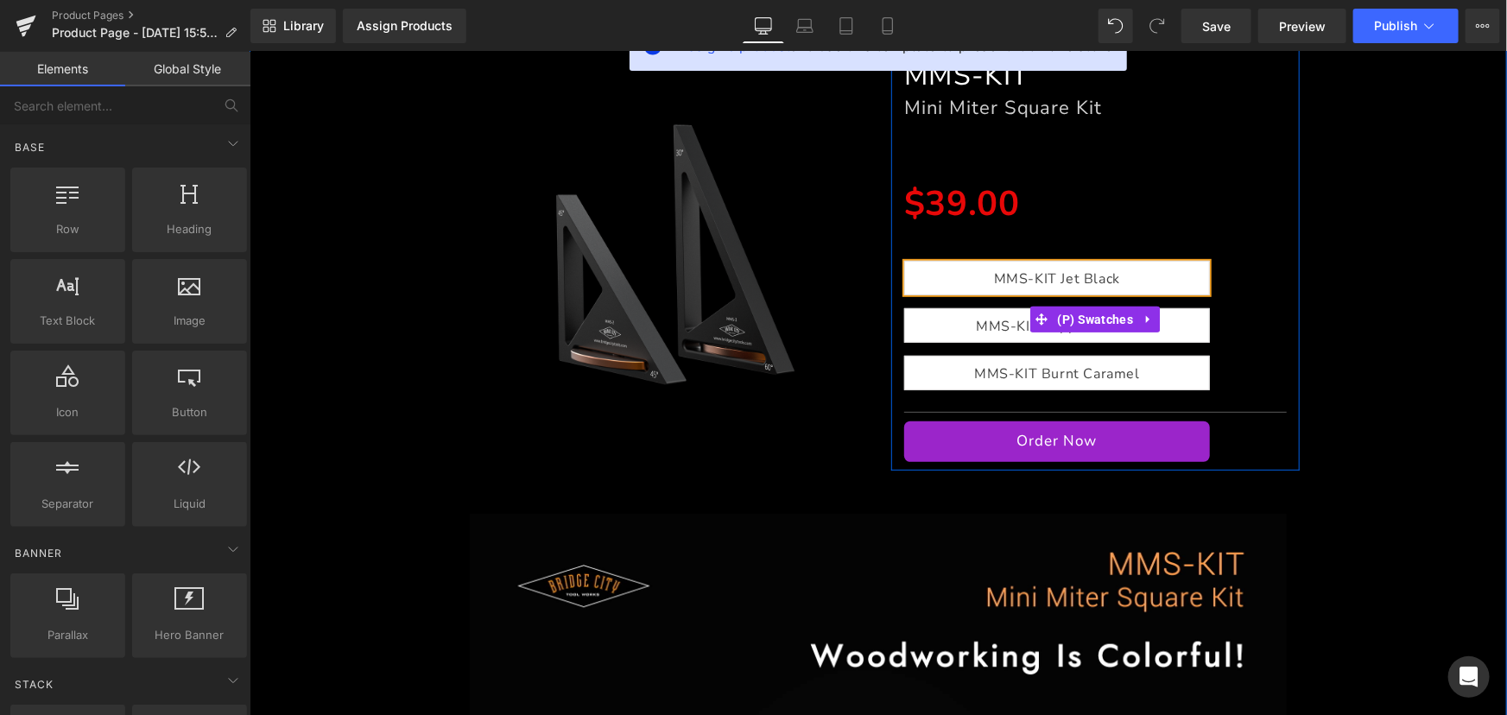
click at [989, 330] on span "MMS-KIT Sapphire Blue" at bounding box center [1056, 324] width 162 height 33
click at [976, 290] on span "MMS-KIT Jet Black" at bounding box center [1056, 277] width 306 height 35
click at [961, 336] on span "MMS-KIT Sapphire Blue" at bounding box center [1056, 324] width 306 height 35
click at [973, 367] on span "MMS-KIT Burnt Caramel" at bounding box center [1056, 372] width 166 height 33
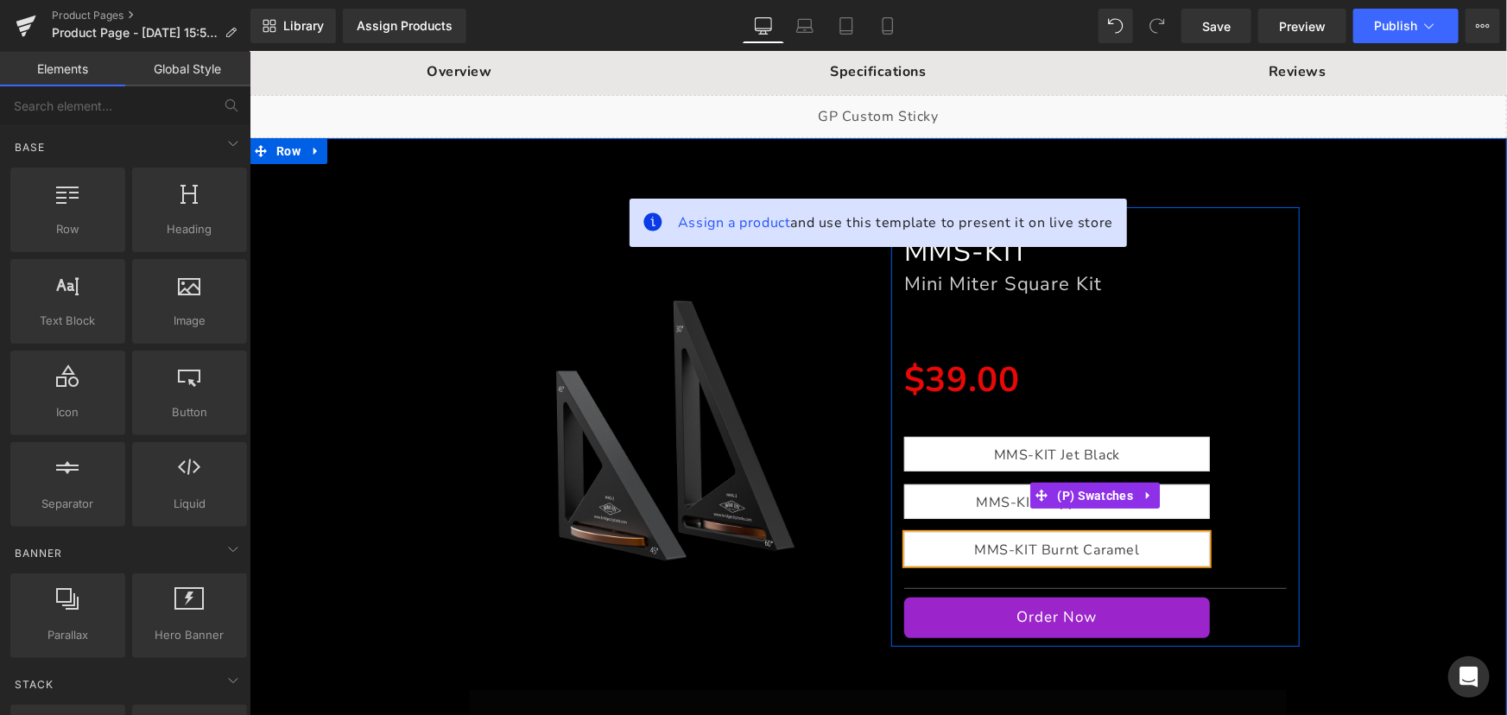
scroll to position [78, 0]
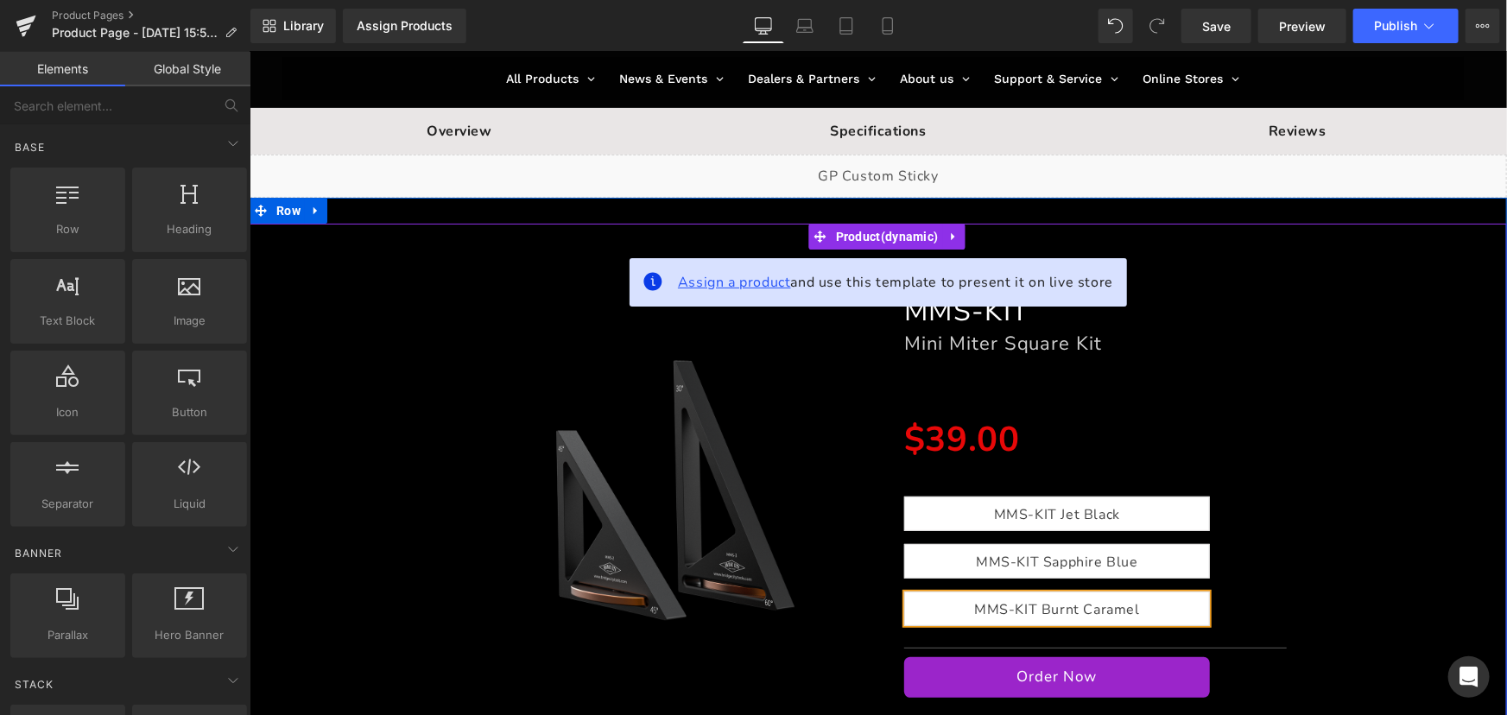
click at [763, 285] on span "Assign a product" at bounding box center [733, 281] width 113 height 19
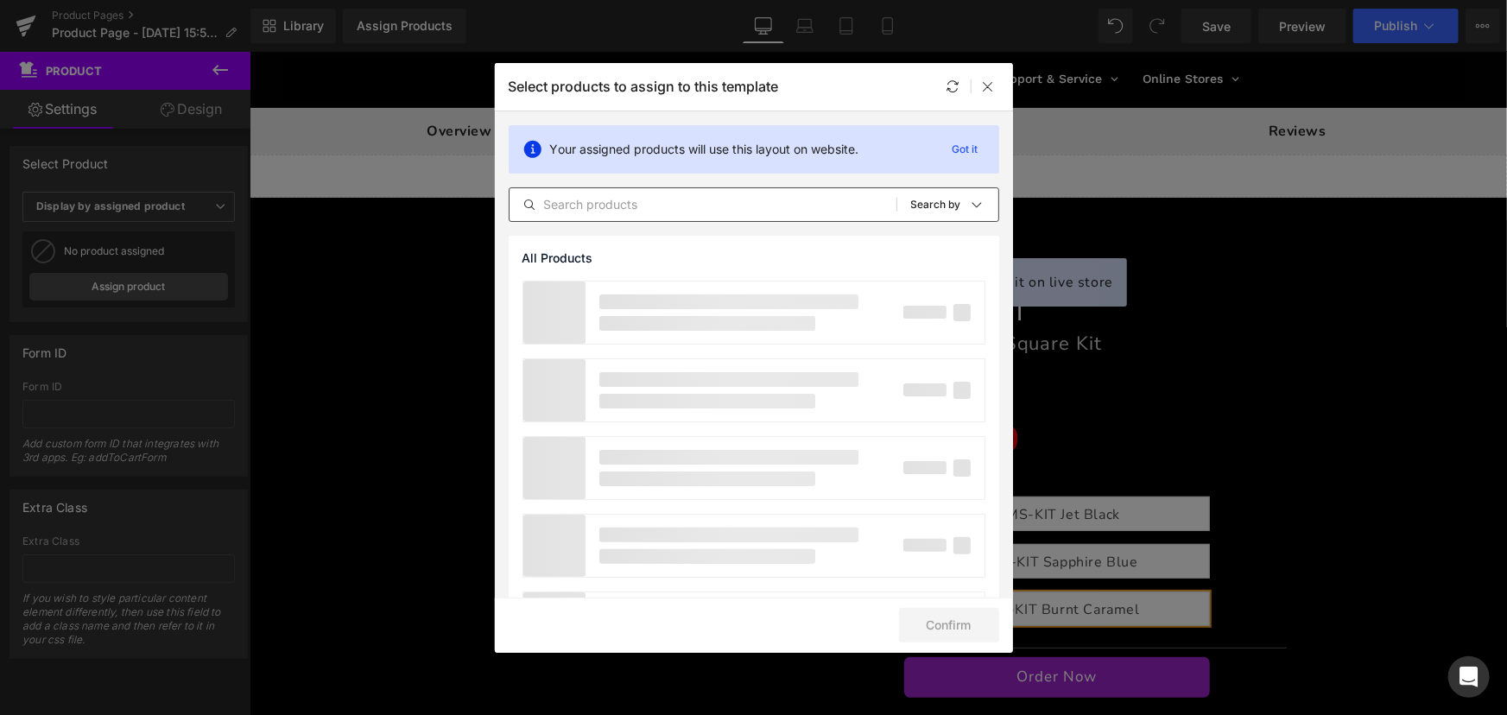
click at [662, 208] on input "text" at bounding box center [703, 204] width 387 height 21
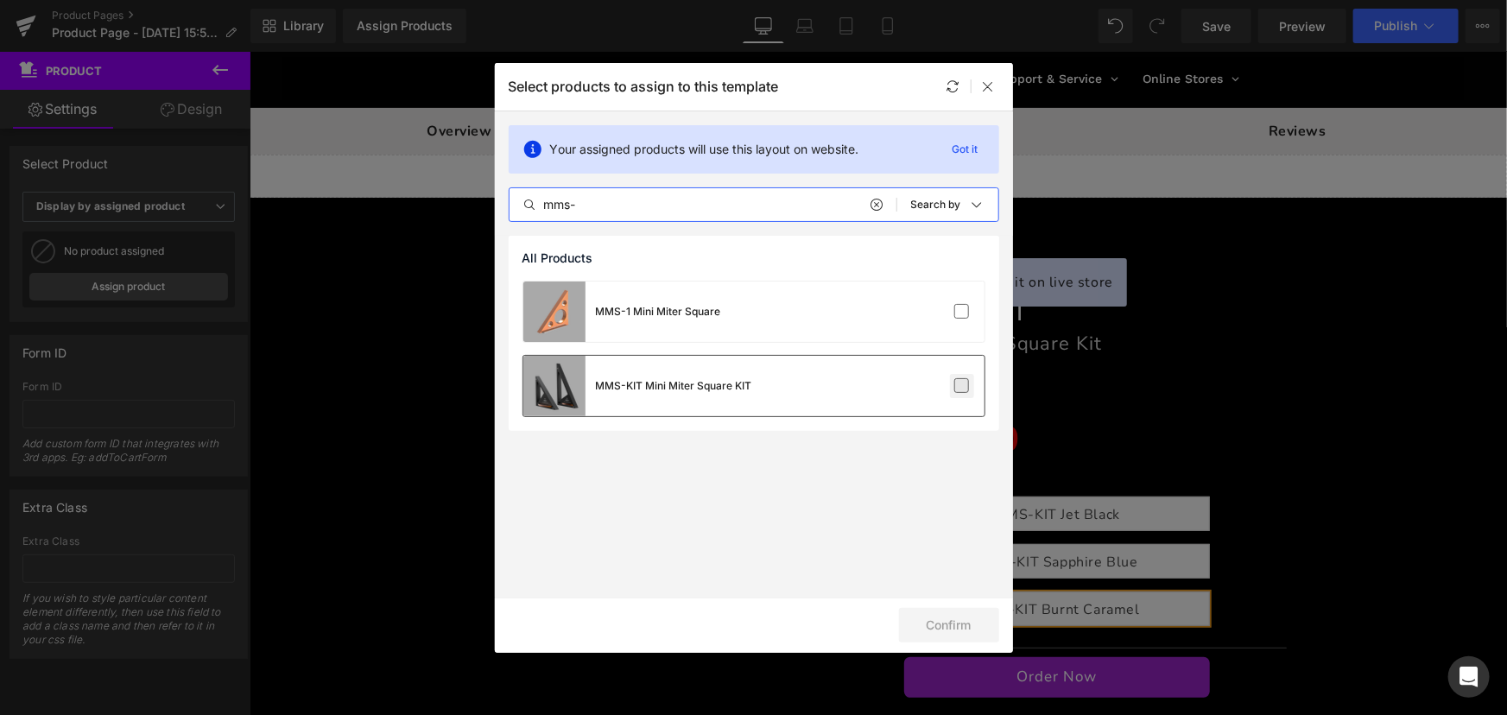
type input "mms-"
click at [959, 388] on label at bounding box center [962, 386] width 16 height 16
click at [962, 386] on input "checkbox" at bounding box center [962, 386] width 0 height 0
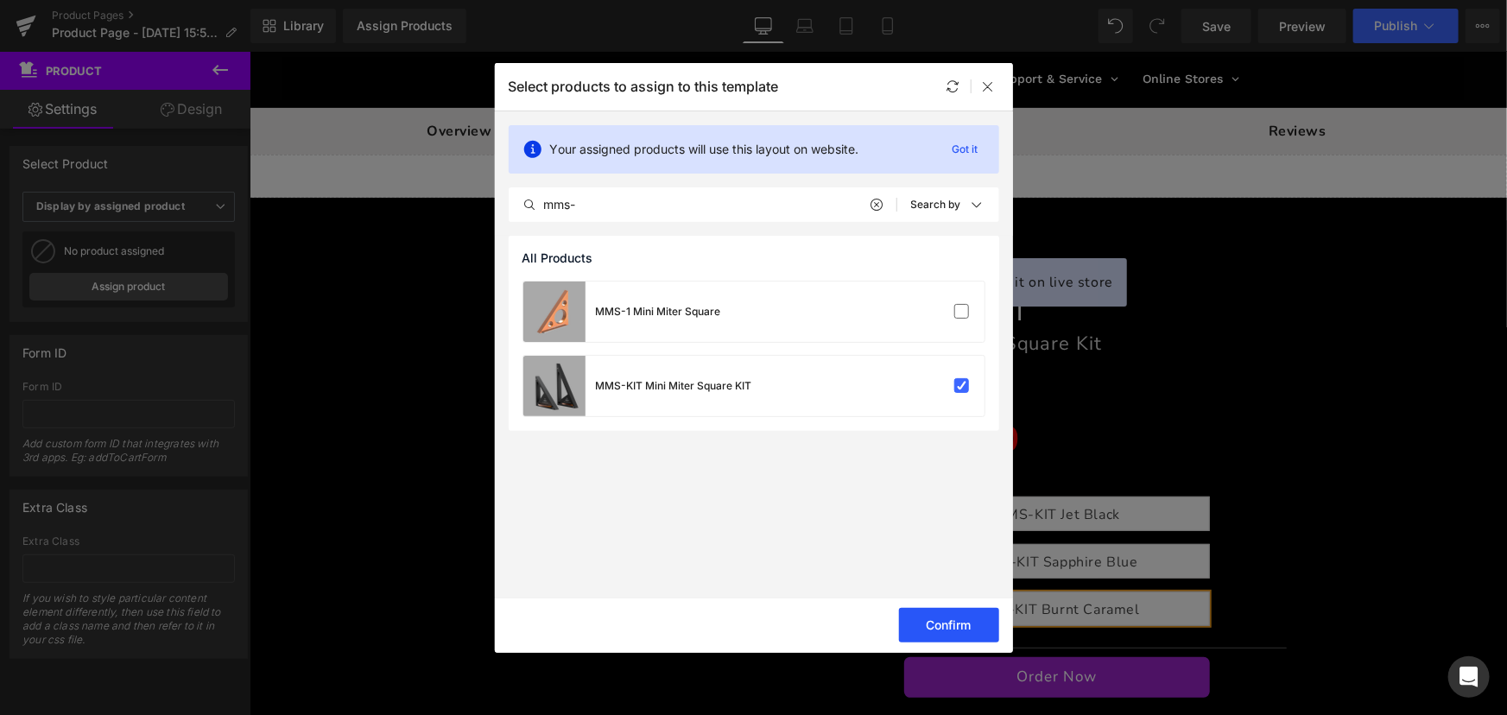
click at [972, 622] on button "Confirm" at bounding box center [949, 625] width 100 height 35
click at [947, 623] on button "Success" at bounding box center [938, 625] width 122 height 35
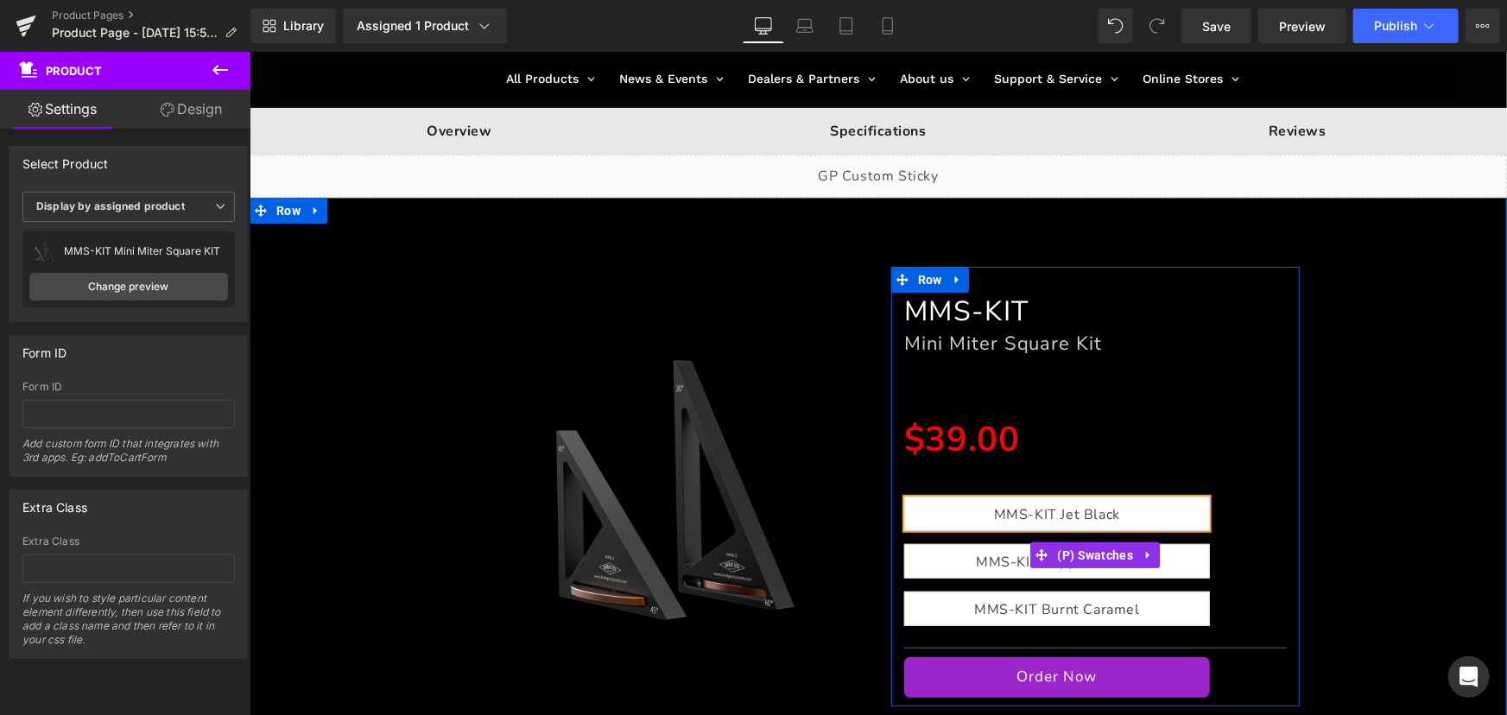
click at [987, 567] on span "MMS-KIT Sapphire Blue" at bounding box center [1056, 560] width 162 height 33
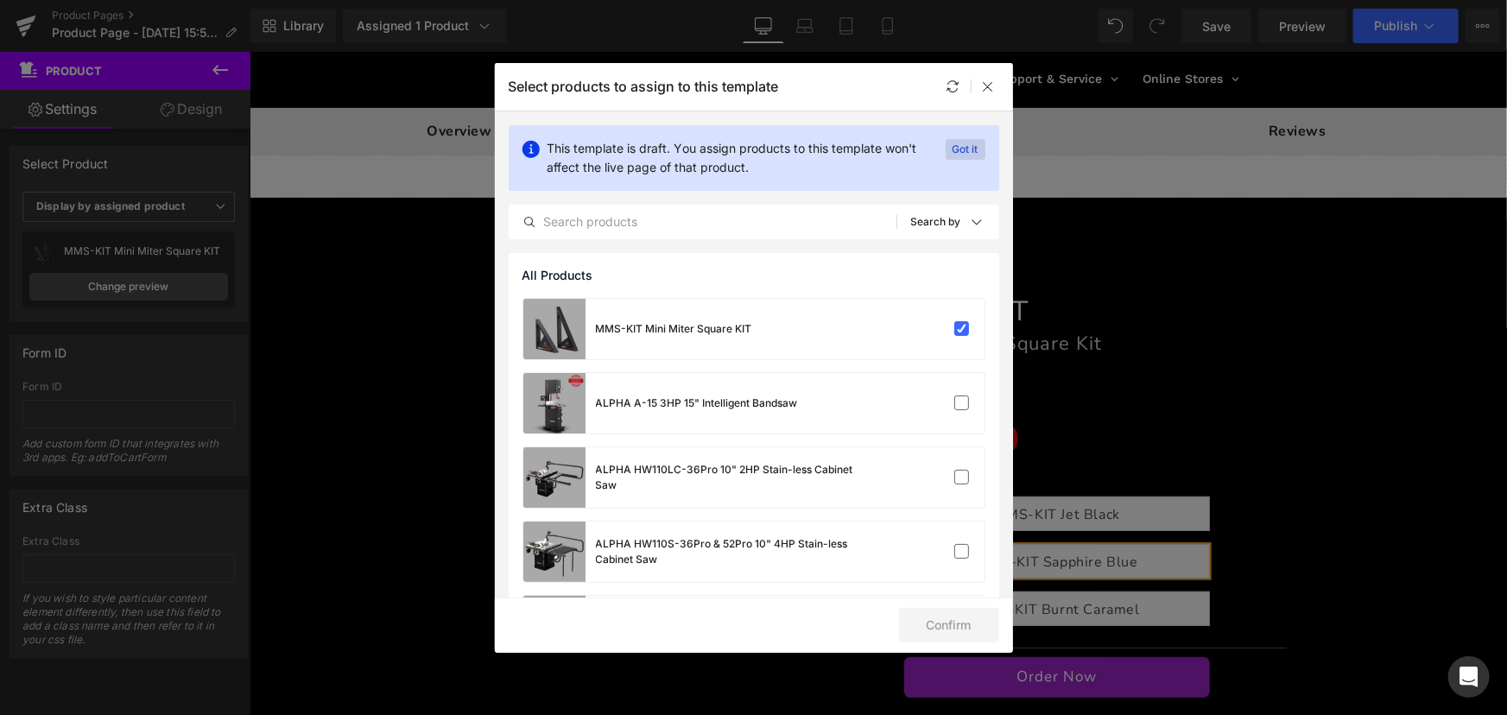
click at [959, 146] on p "Got it" at bounding box center [966, 149] width 40 height 21
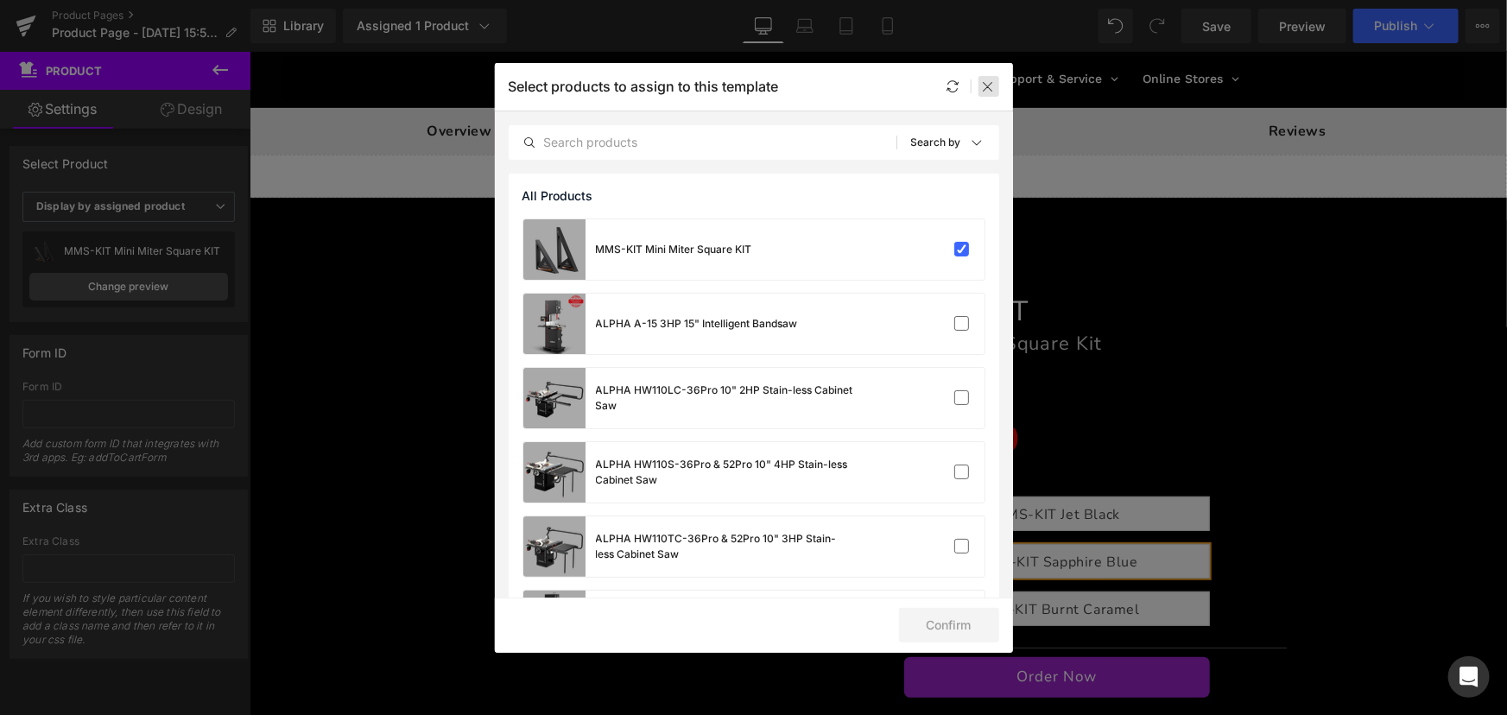
click at [981, 81] on div at bounding box center [988, 86] width 21 height 21
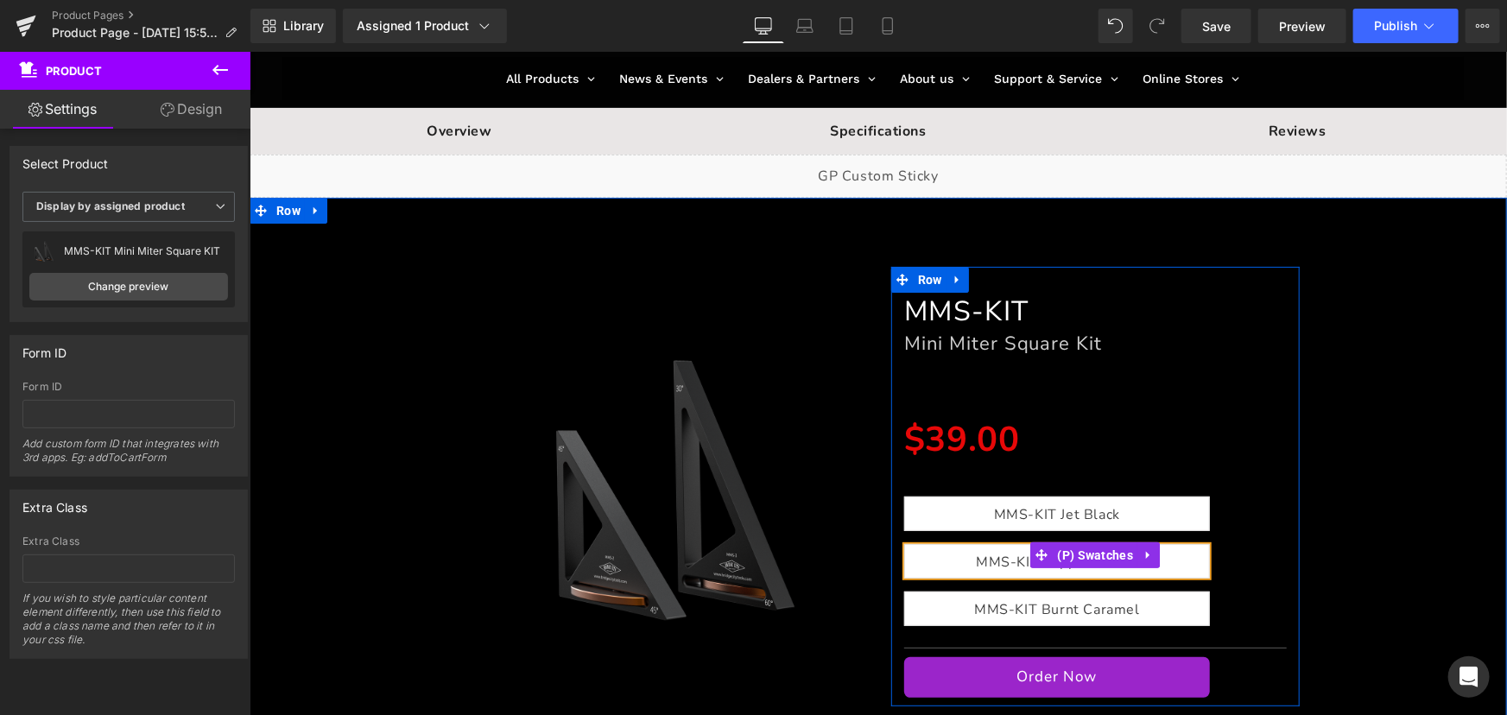
click at [977, 560] on span "MMS-KIT Sapphire Blue" at bounding box center [1056, 560] width 162 height 33
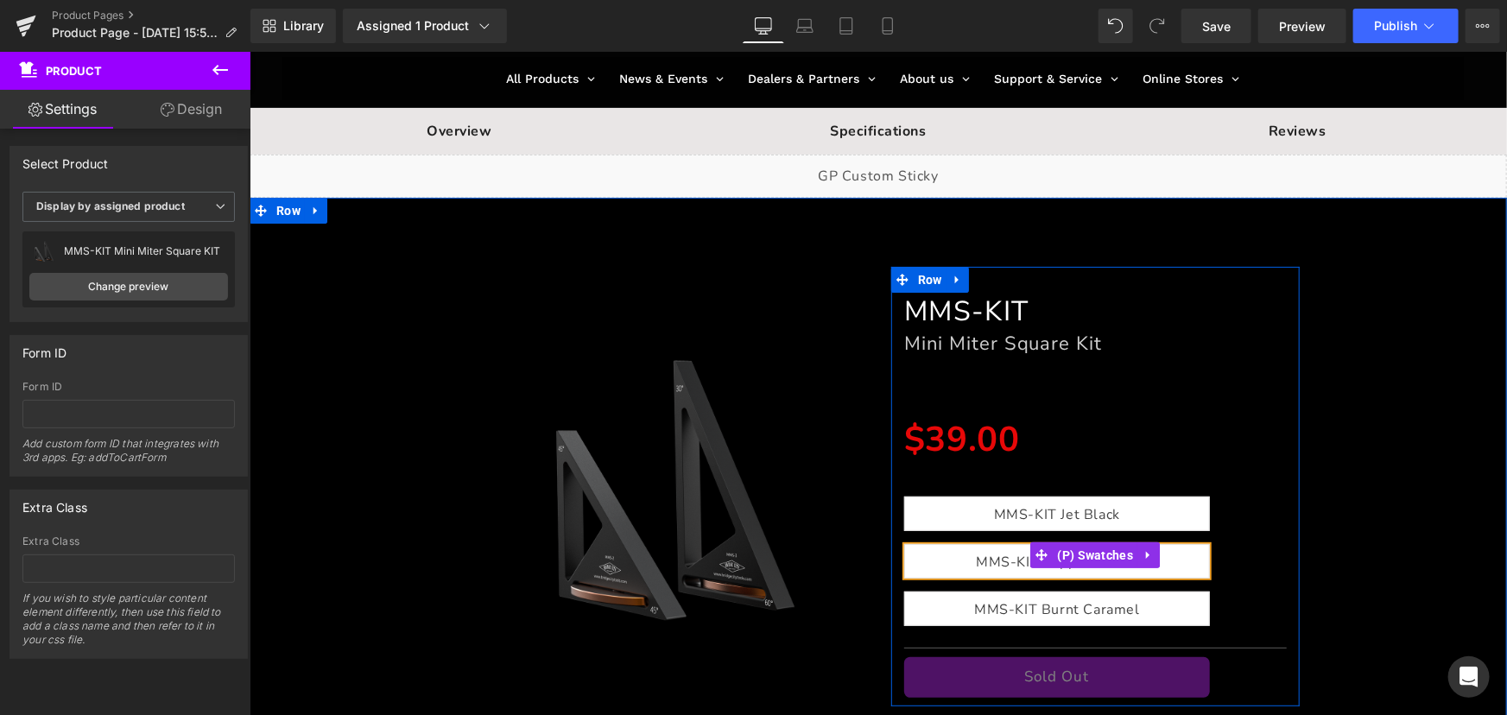
click at [984, 595] on span "MMS-KIT Burnt Caramel" at bounding box center [1056, 608] width 166 height 33
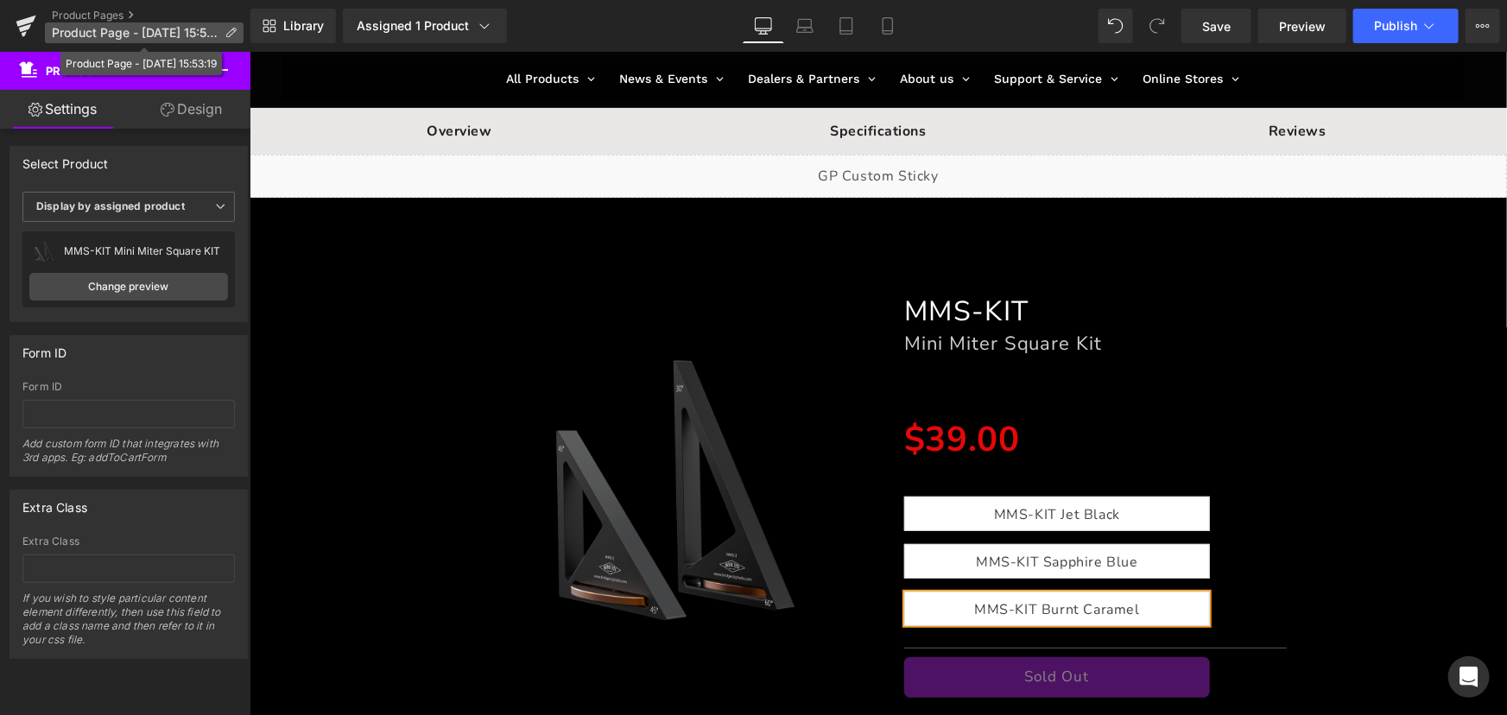
click at [229, 27] on icon at bounding box center [231, 33] width 12 height 12
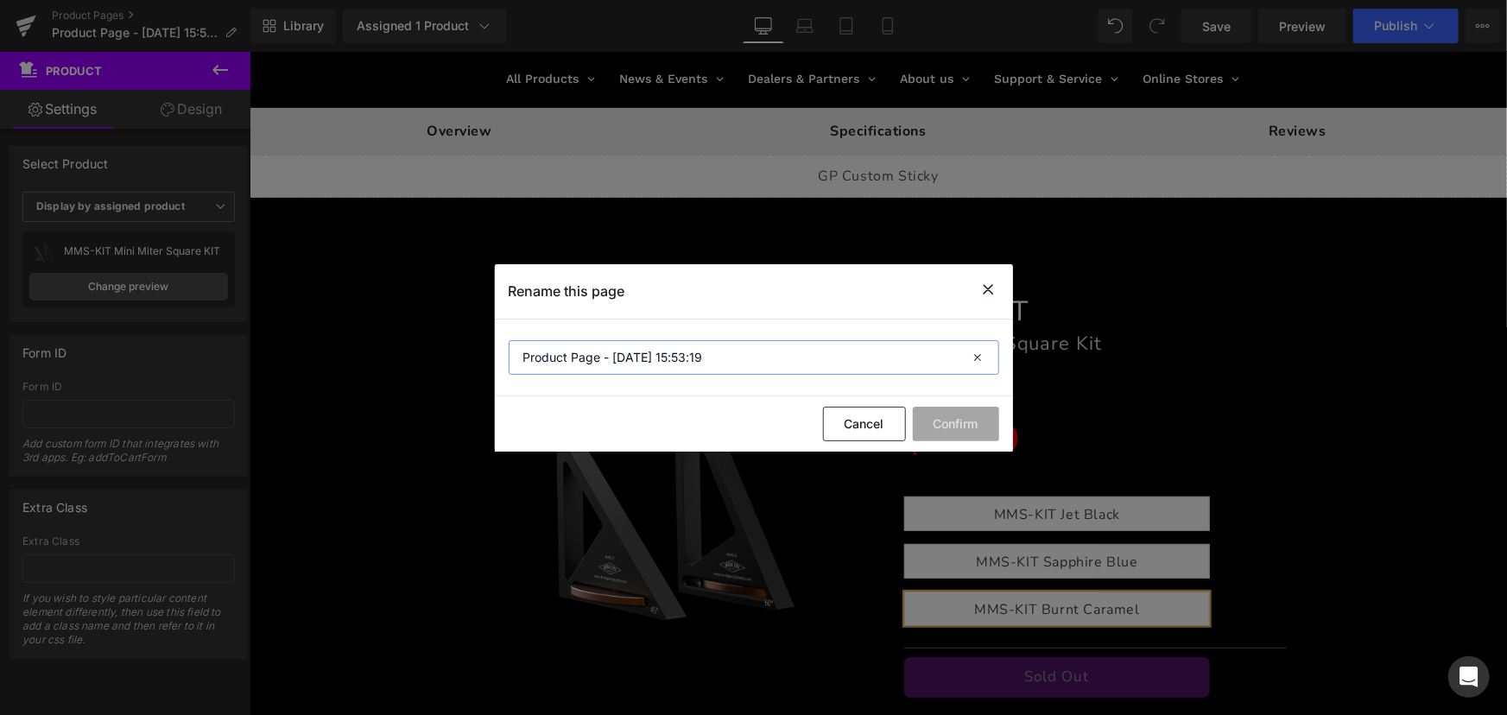
drag, startPoint x: 755, startPoint y: 363, endPoint x: 374, endPoint y: 361, distance: 380.9
click at [374, 361] on div "Rename this page Product Page - Sep 22, 15:53:19 Cancel Confirm" at bounding box center [753, 357] width 1507 height 715
type input "BC MMS-KIT"
click at [963, 415] on button "Confirm" at bounding box center [956, 424] width 86 height 35
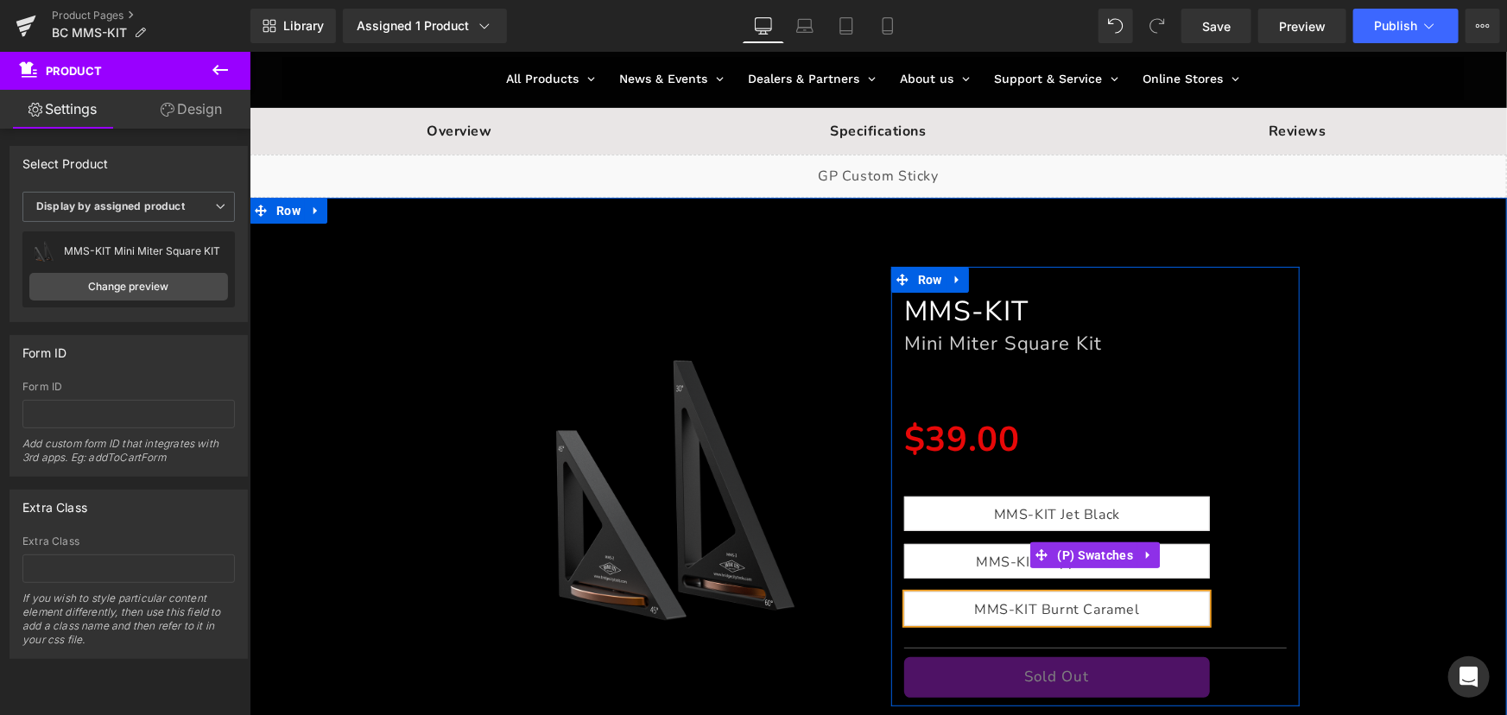
click at [1017, 560] on span "MMS-KIT Sapphire Blue" at bounding box center [1056, 560] width 162 height 33
click at [974, 612] on span "MMS-KIT Burnt Caramel" at bounding box center [1056, 608] width 166 height 33
click at [968, 537] on div "MMS-KIT Jet Black MMS-KIT Sapphire Blue MMS-KIT Burnt Caramel" at bounding box center [1094, 567] width 383 height 142
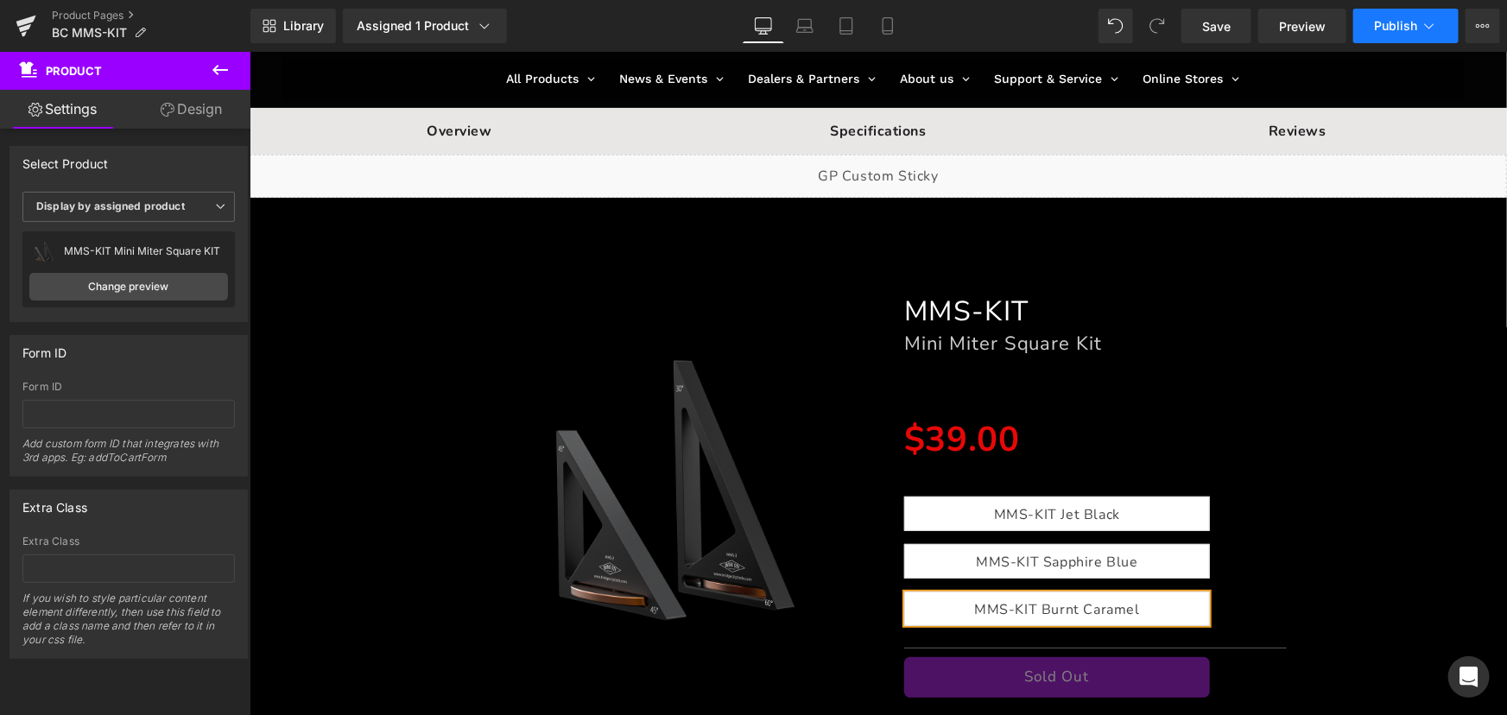
click at [1408, 27] on span "Publish" at bounding box center [1395, 26] width 43 height 14
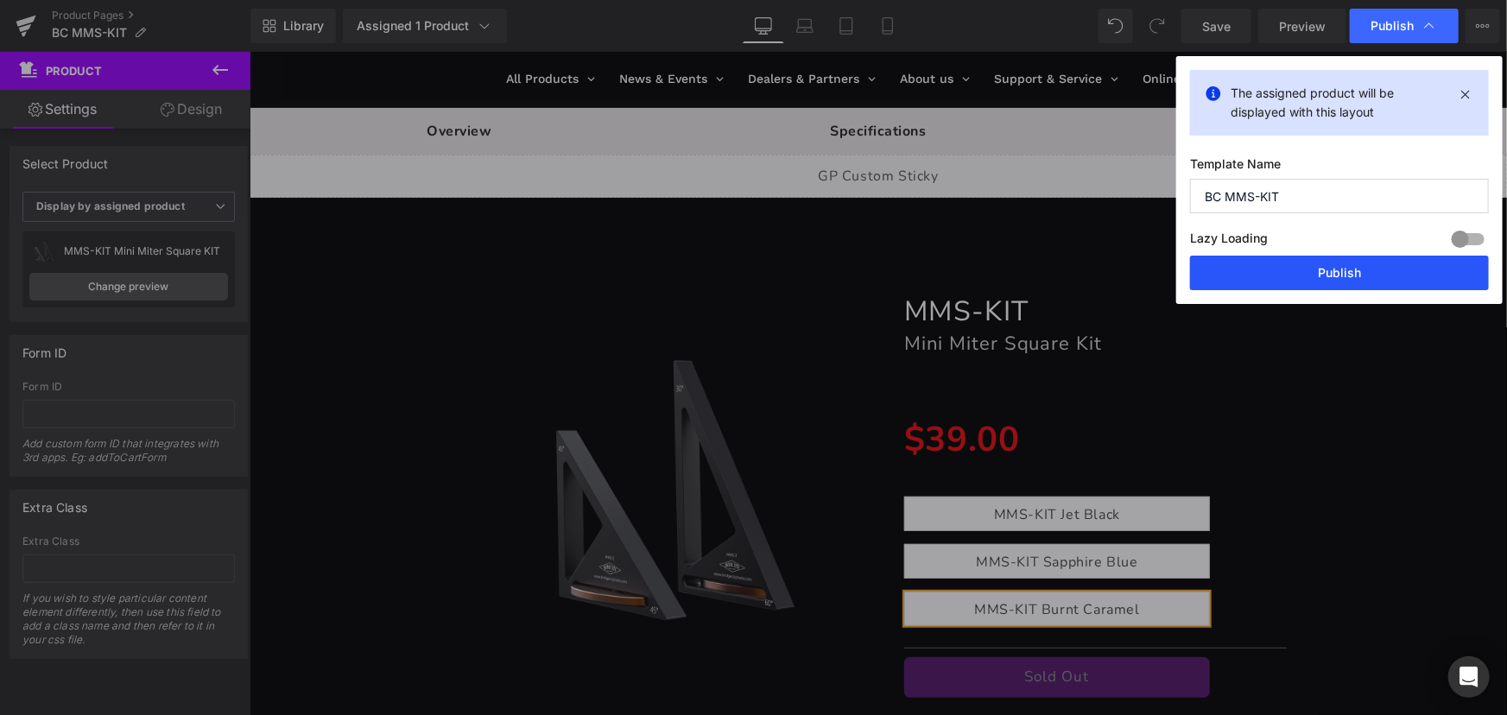
click at [1346, 263] on button "Publish" at bounding box center [1339, 273] width 299 height 35
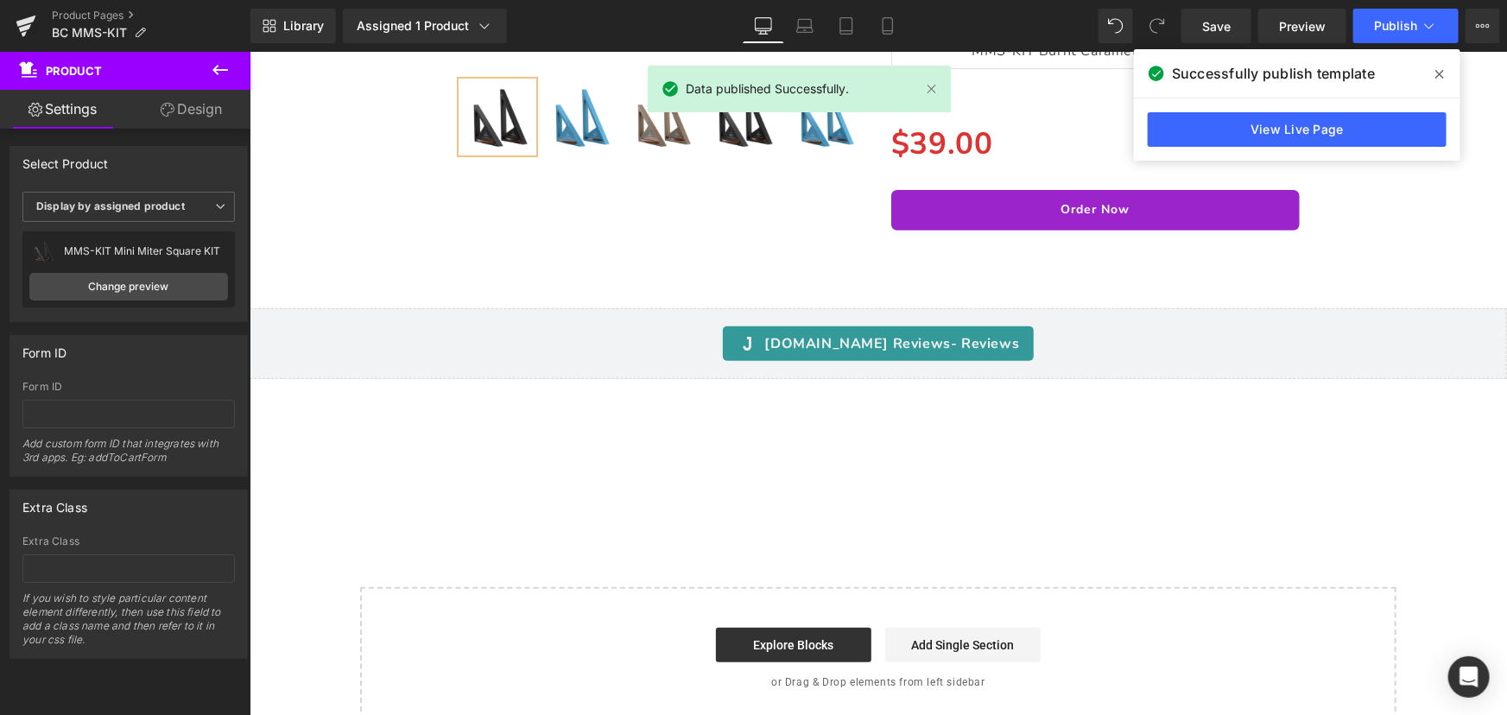
scroll to position [13053, 0]
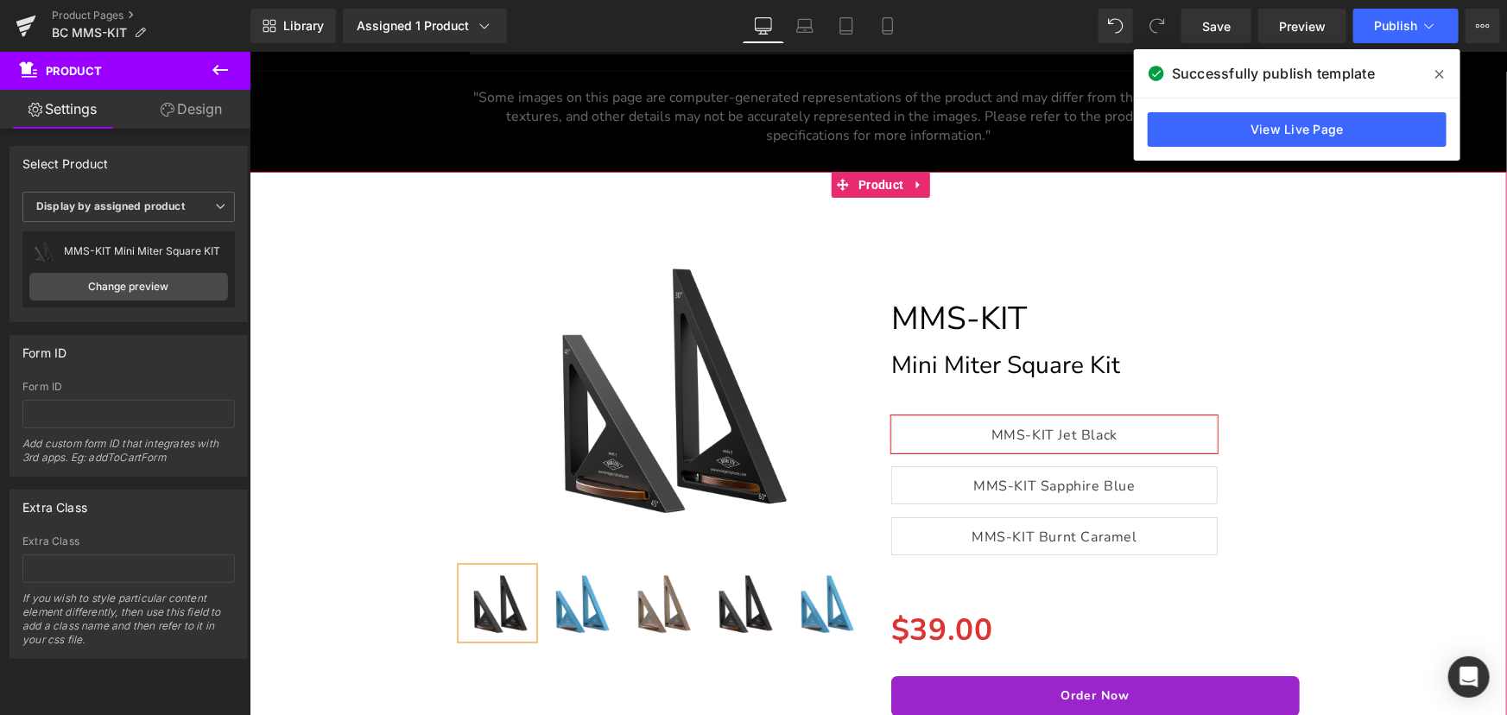
click at [916, 187] on icon at bounding box center [916, 184] width 3 height 8
click at [927, 190] on icon at bounding box center [929, 184] width 12 height 12
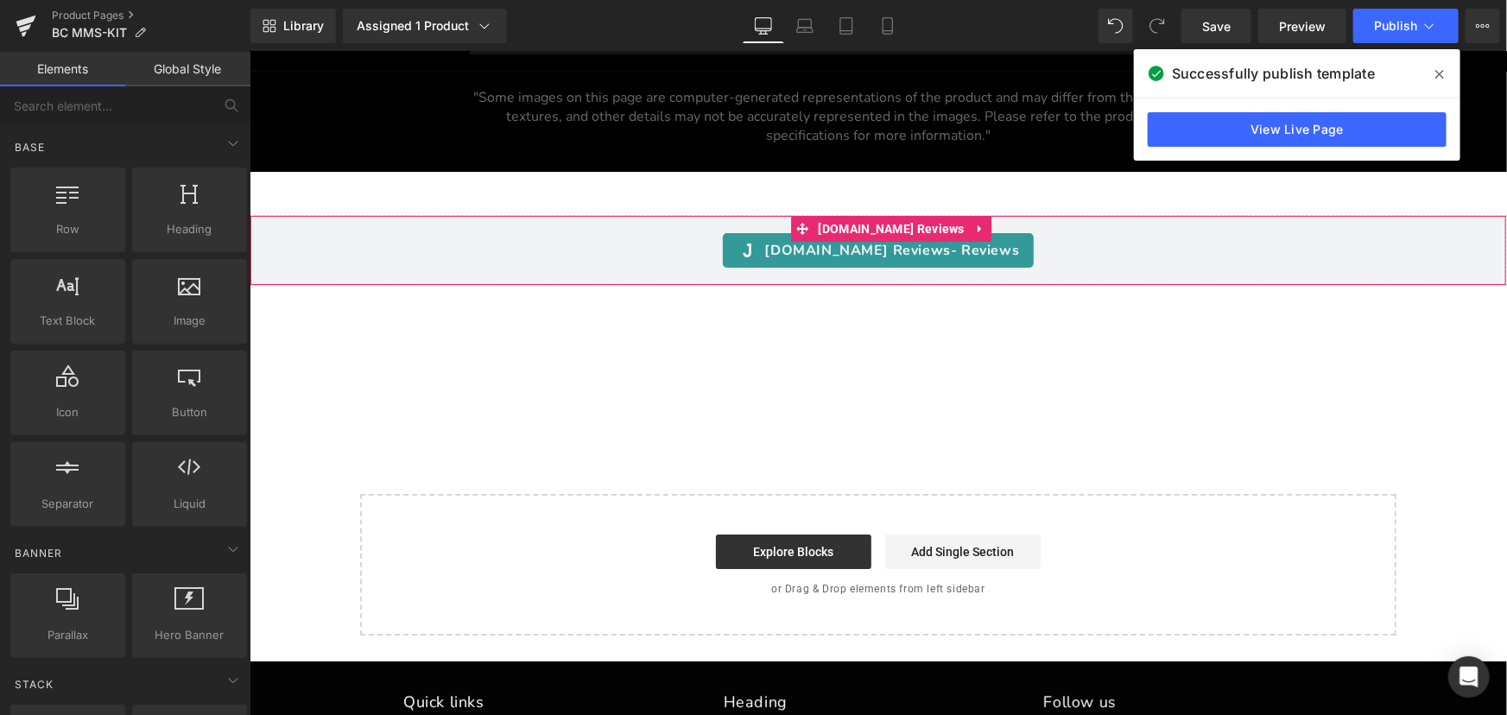
click at [968, 239] on link at bounding box center [979, 228] width 22 height 26
click at [979, 241] on link at bounding box center [990, 228] width 22 height 26
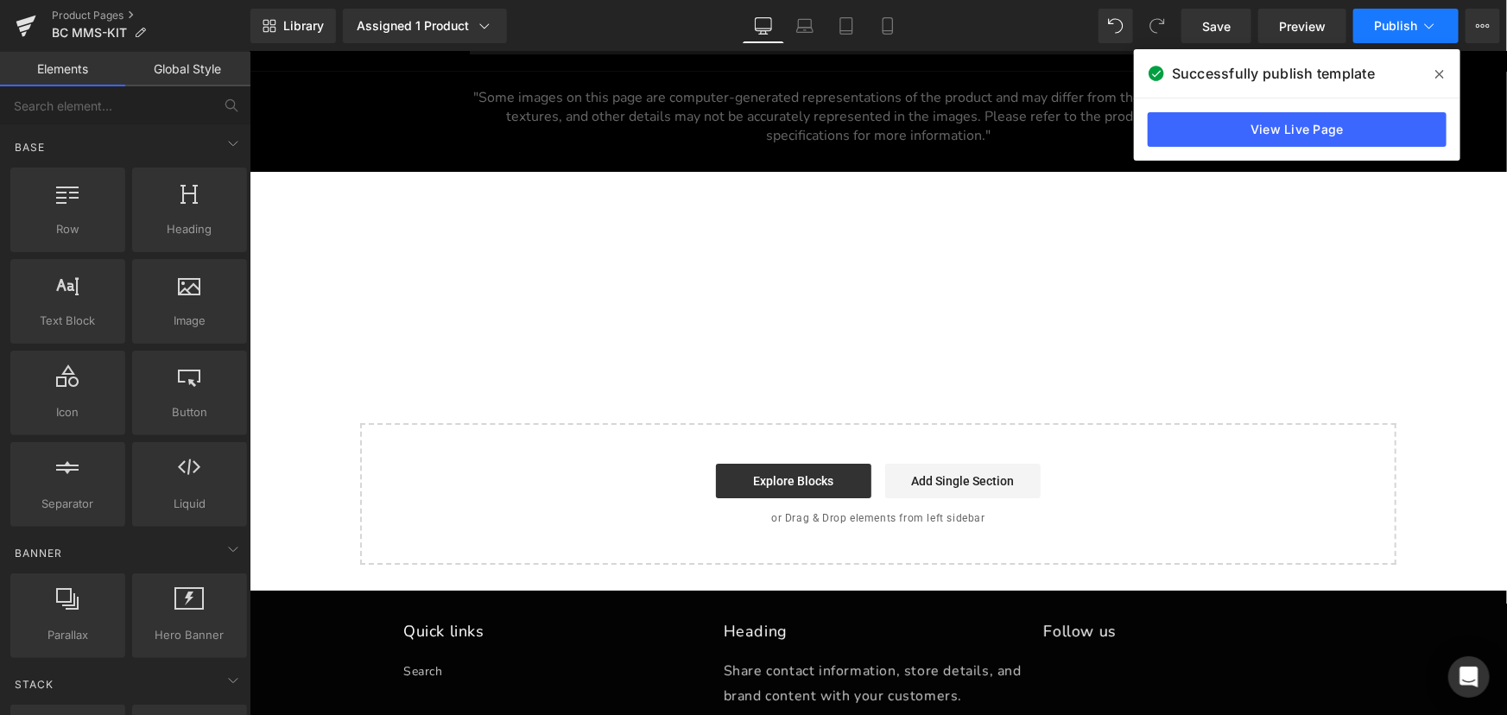
click at [1419, 30] on button "Publish" at bounding box center [1405, 26] width 105 height 35
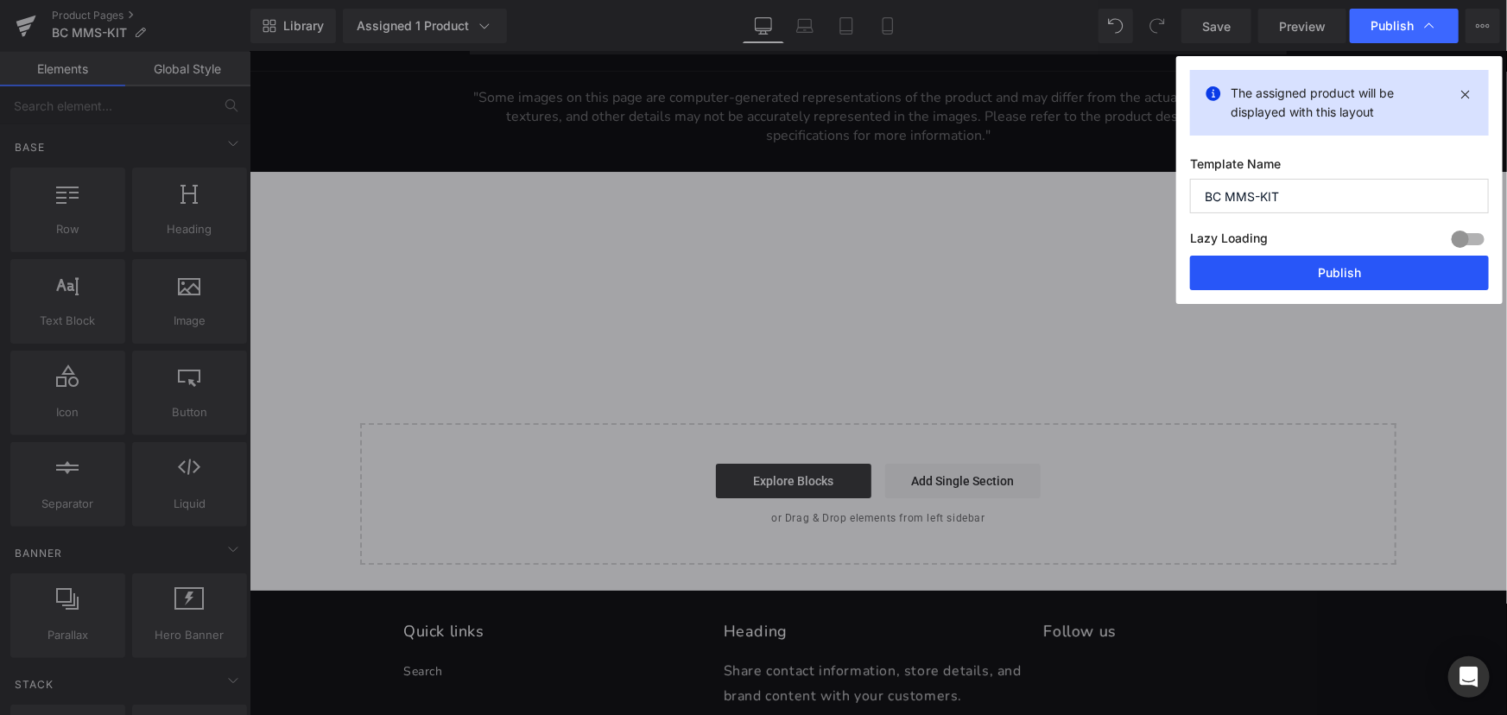
click at [1385, 277] on button "Publish" at bounding box center [1339, 273] width 299 height 35
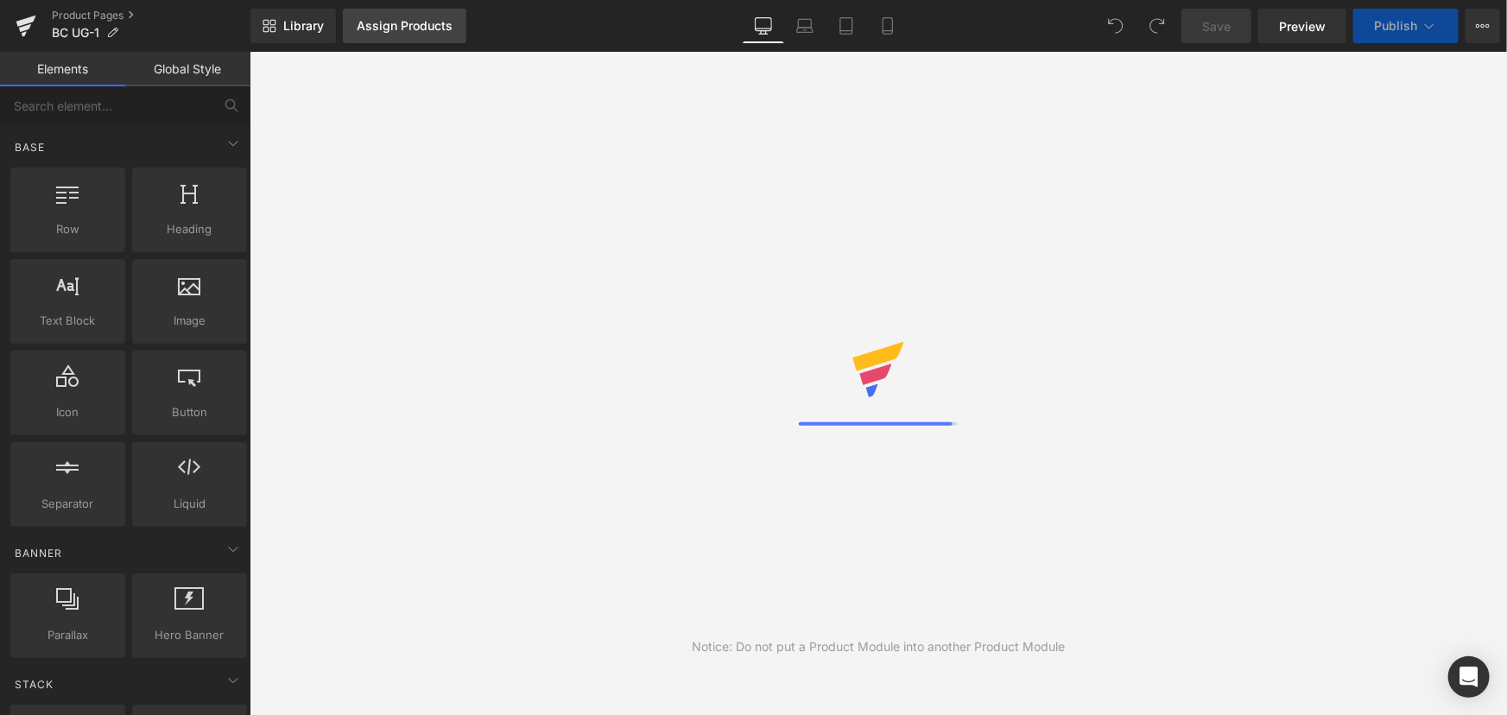
click at [396, 30] on div "Assign Products" at bounding box center [405, 26] width 96 height 14
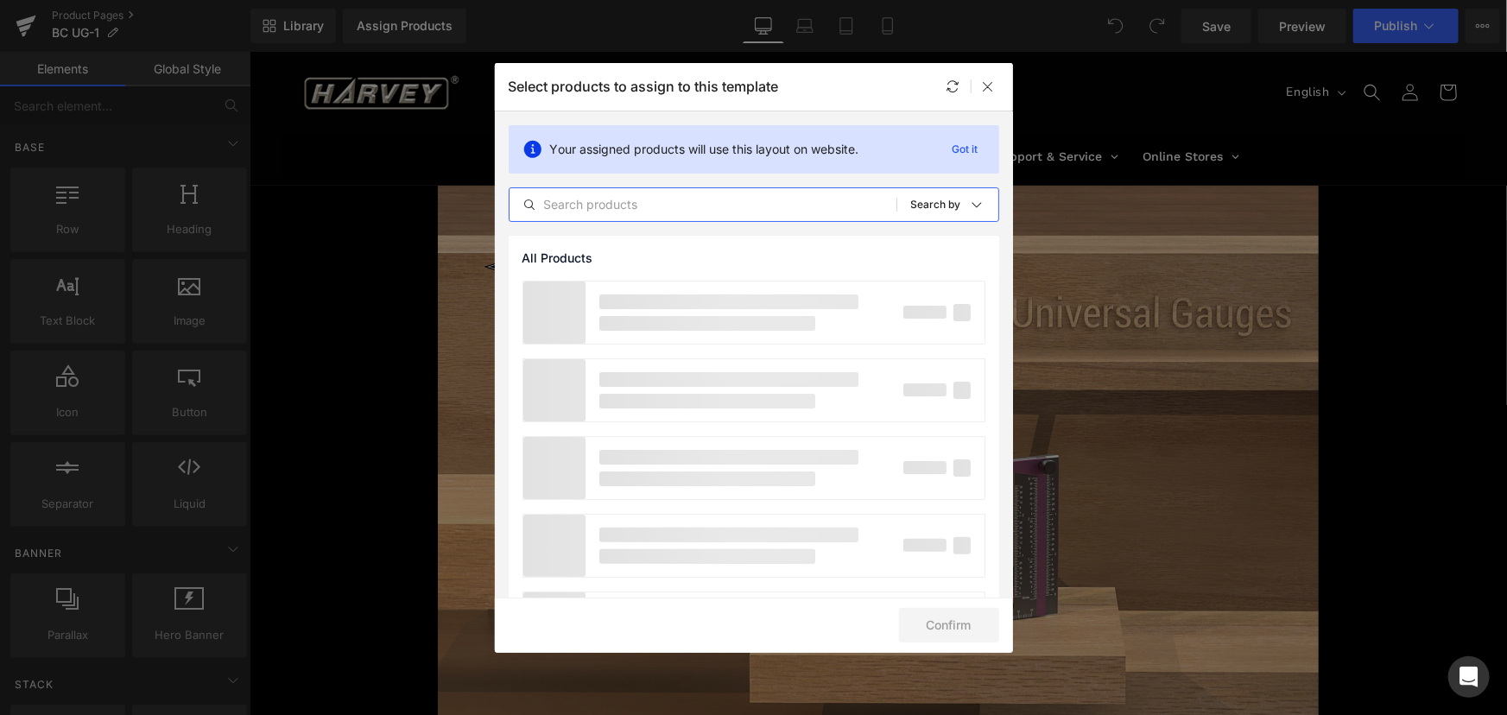
click at [621, 198] on input "text" at bounding box center [703, 204] width 387 height 21
type input "ug"
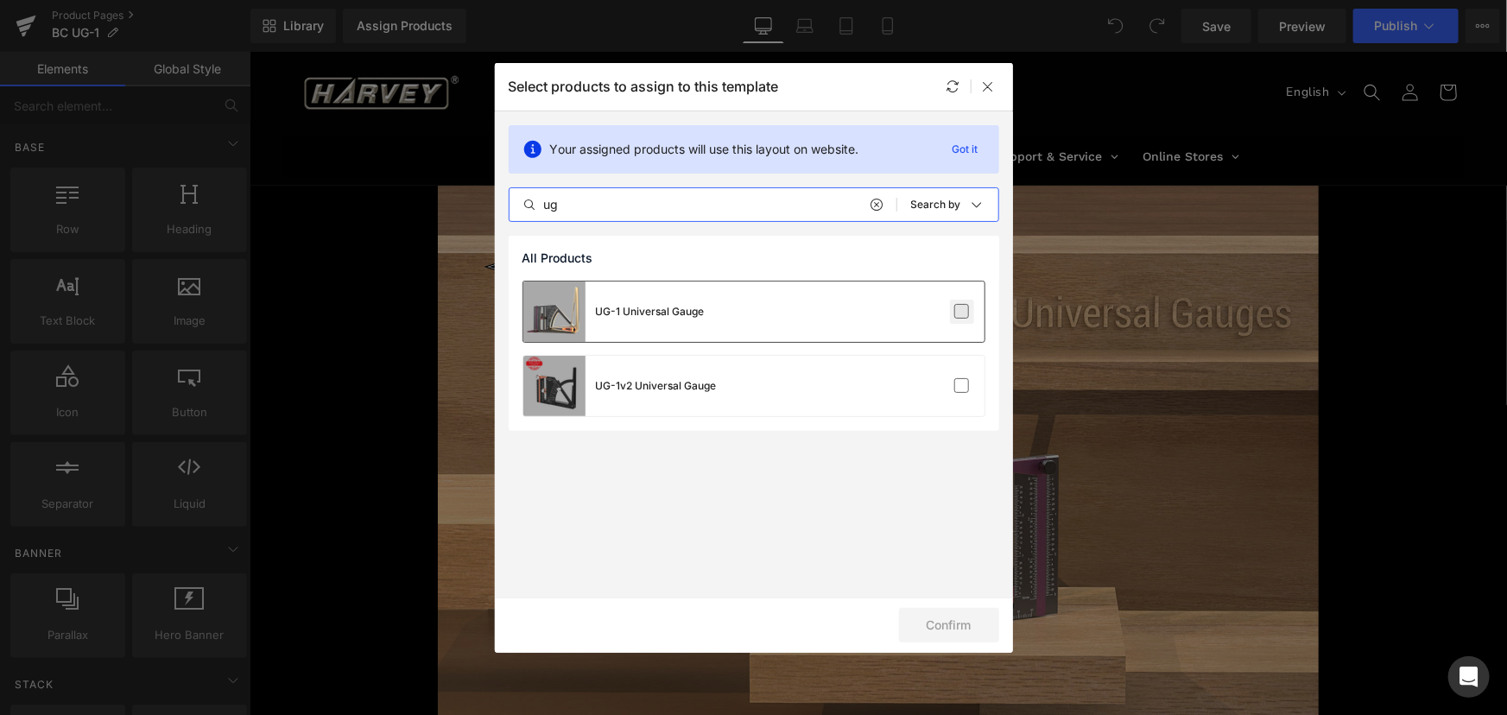
click at [958, 305] on label at bounding box center [962, 312] width 16 height 16
click at [962, 312] on input "checkbox" at bounding box center [962, 312] width 0 height 0
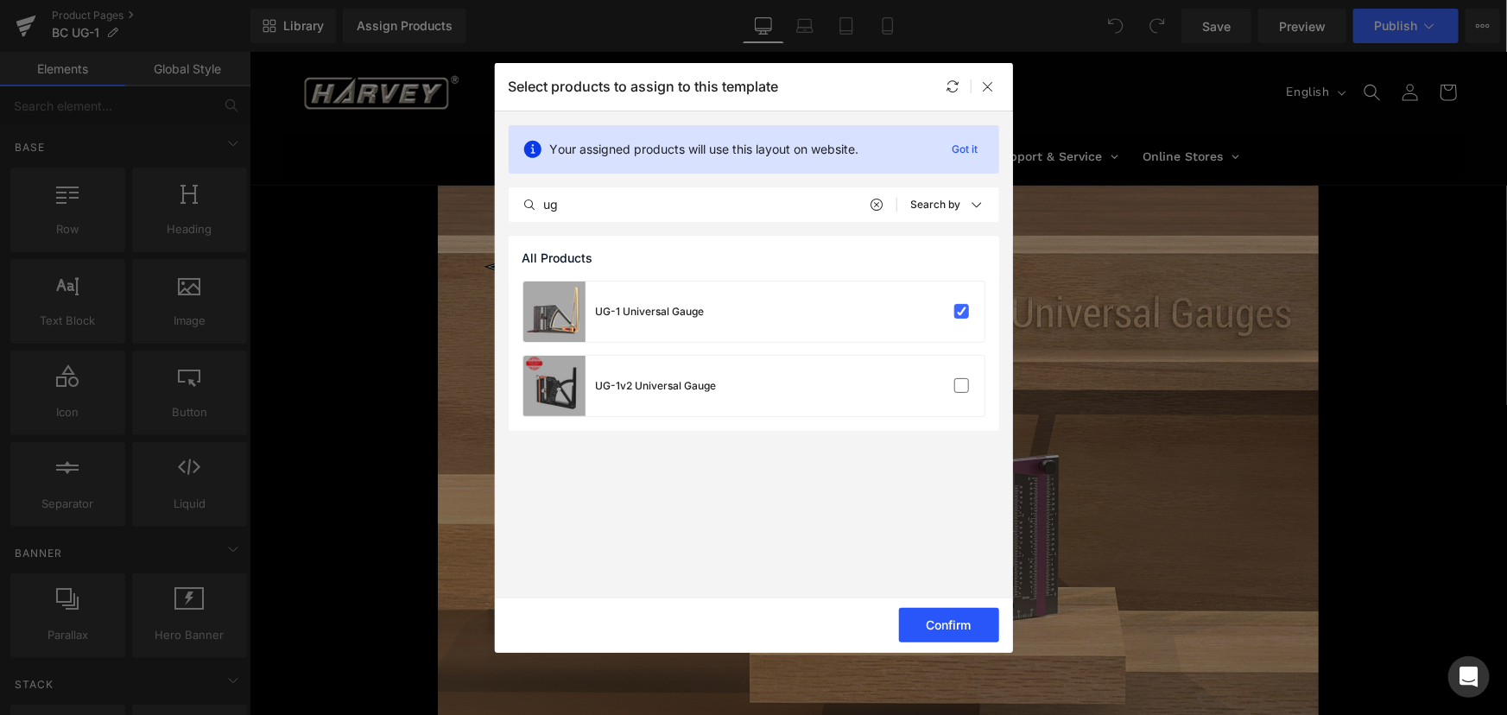
click at [974, 623] on button "Confirm" at bounding box center [949, 625] width 100 height 35
click at [950, 624] on button "Success" at bounding box center [938, 625] width 122 height 35
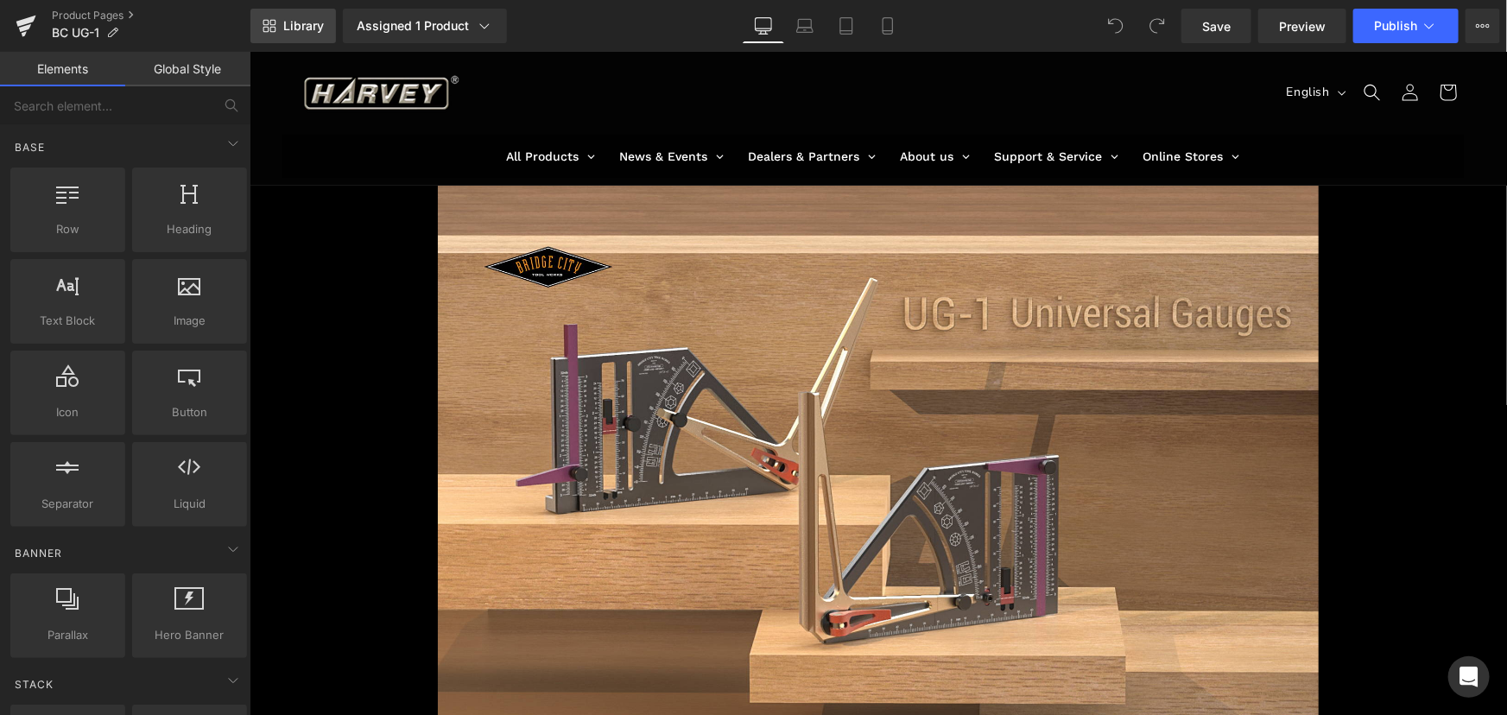
click at [271, 17] on link "Library" at bounding box center [292, 26] width 85 height 35
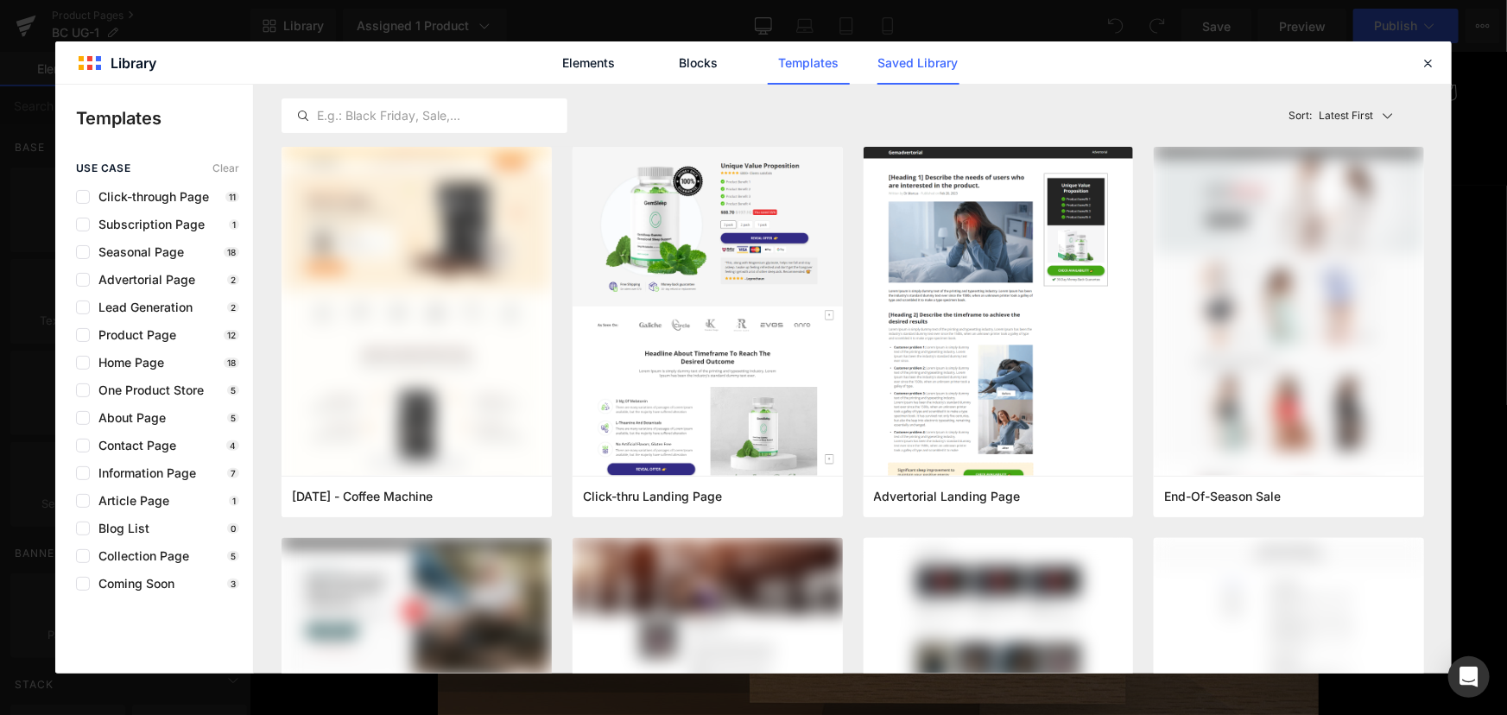
click at [896, 60] on link "Saved Library" at bounding box center [918, 62] width 82 height 43
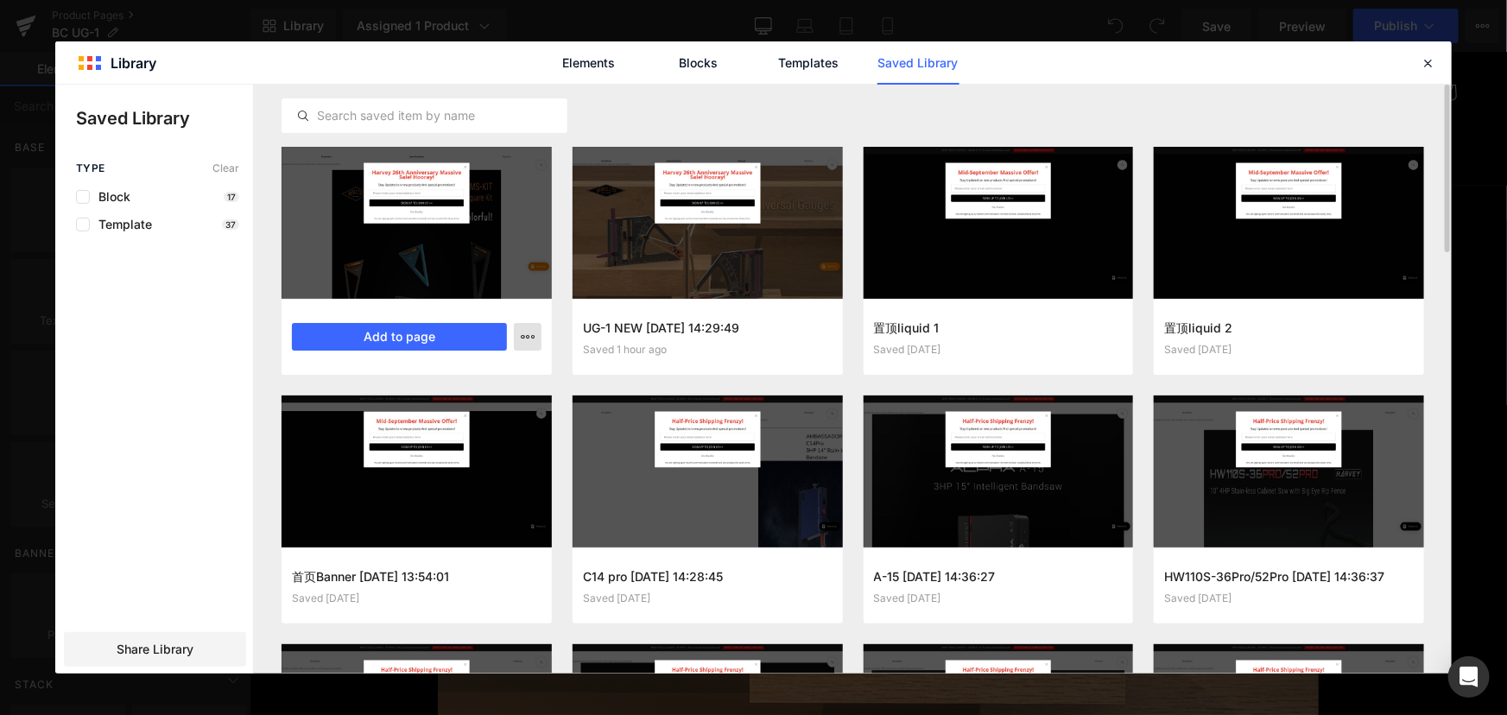
click at [515, 340] on button "button" at bounding box center [528, 337] width 28 height 28
click at [412, 413] on p "Delete" at bounding box center [397, 412] width 36 height 16
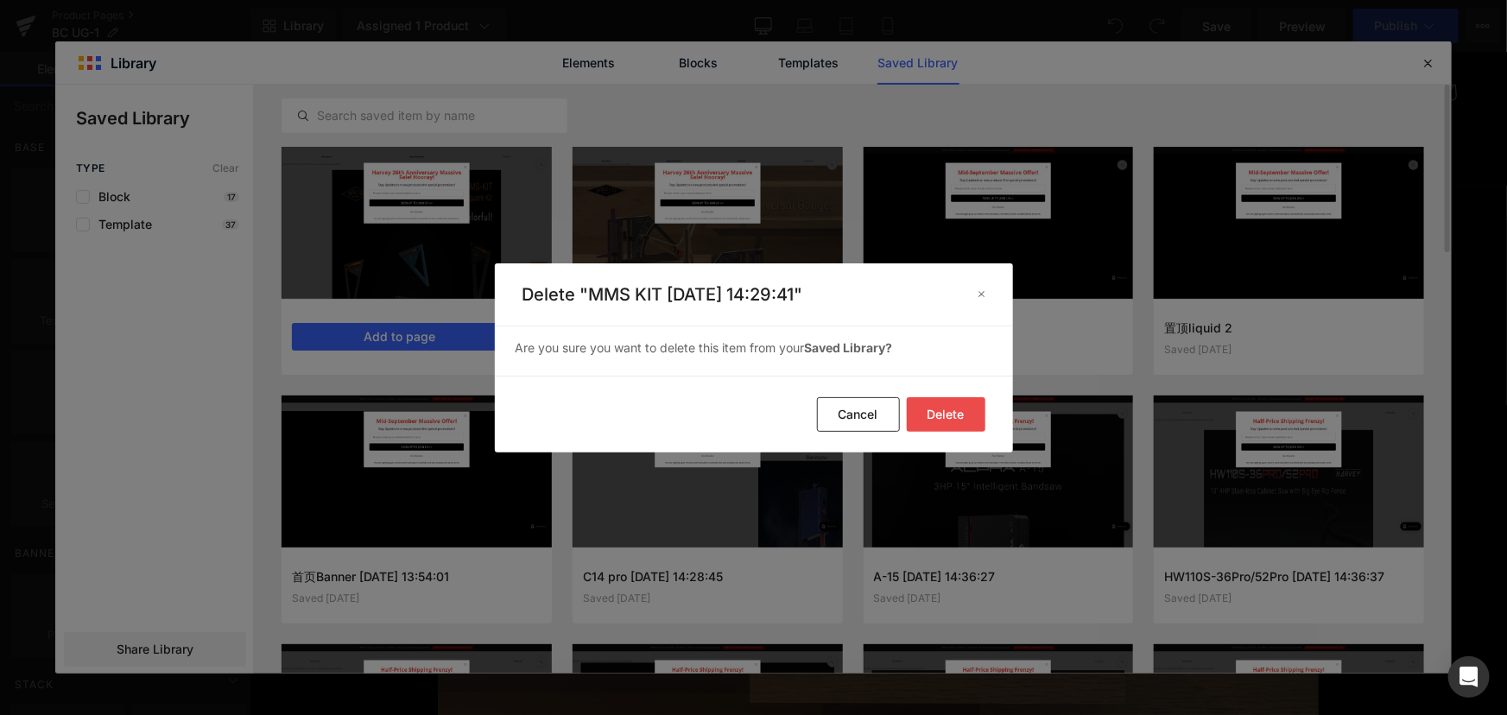
click at [937, 415] on button "Delete" at bounding box center [946, 414] width 79 height 35
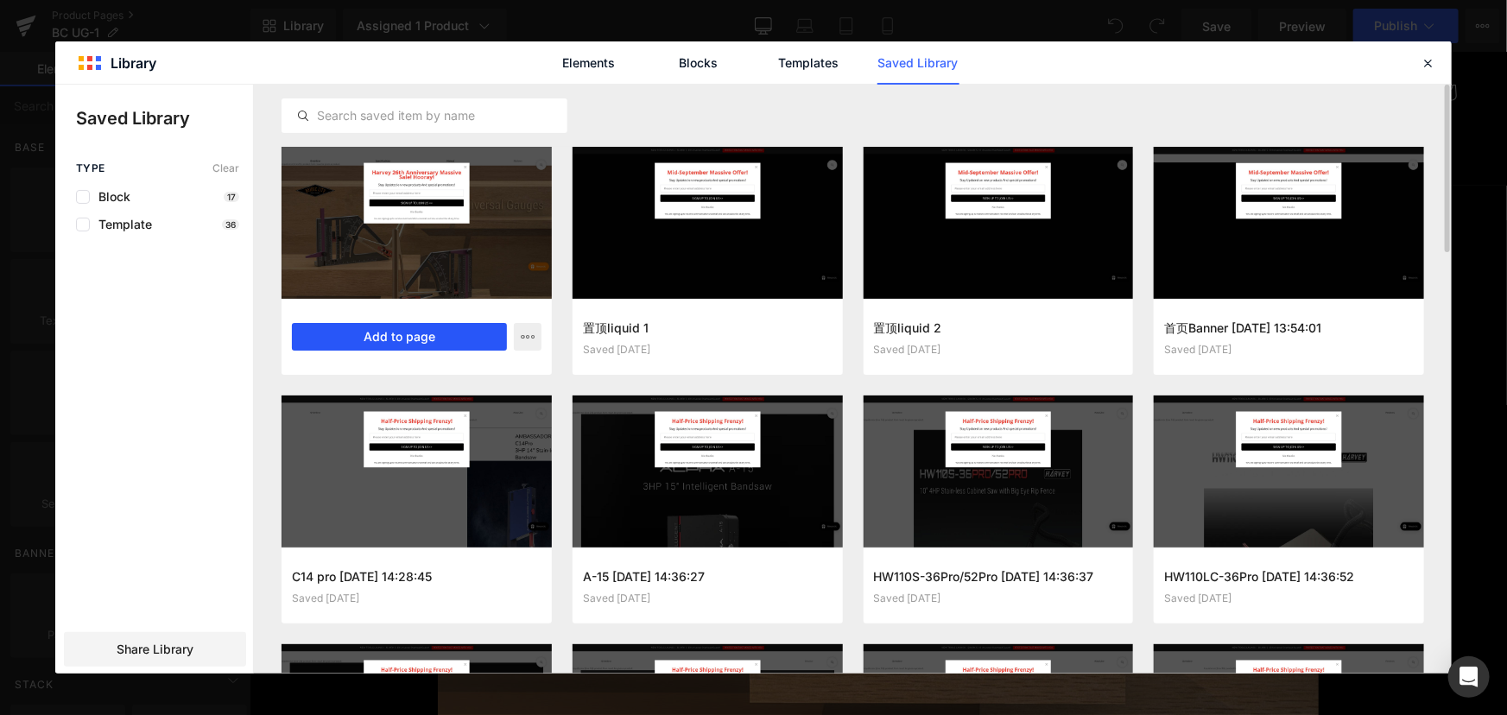
click at [440, 336] on button "Add to page" at bounding box center [399, 337] width 215 height 28
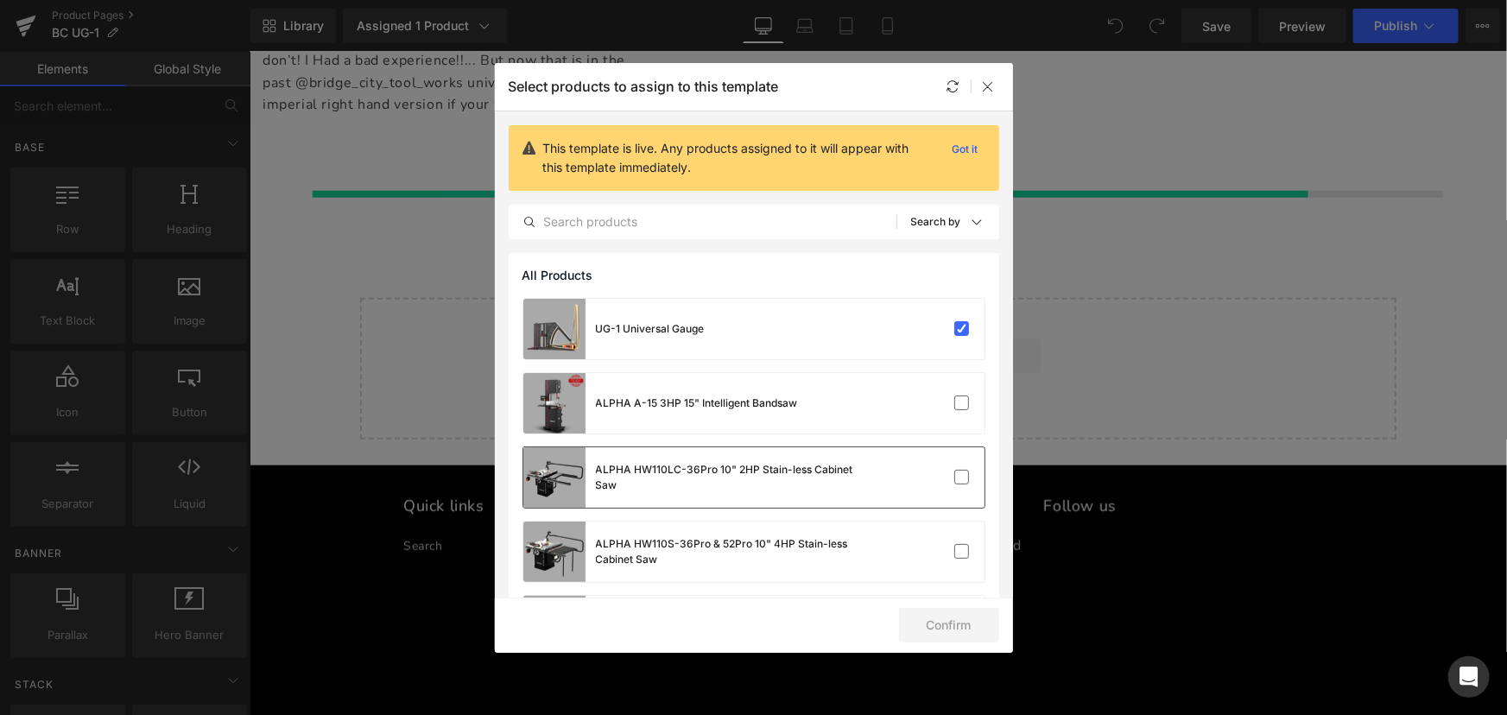
scroll to position [20902, 0]
click at [986, 87] on icon at bounding box center [989, 86] width 14 height 14
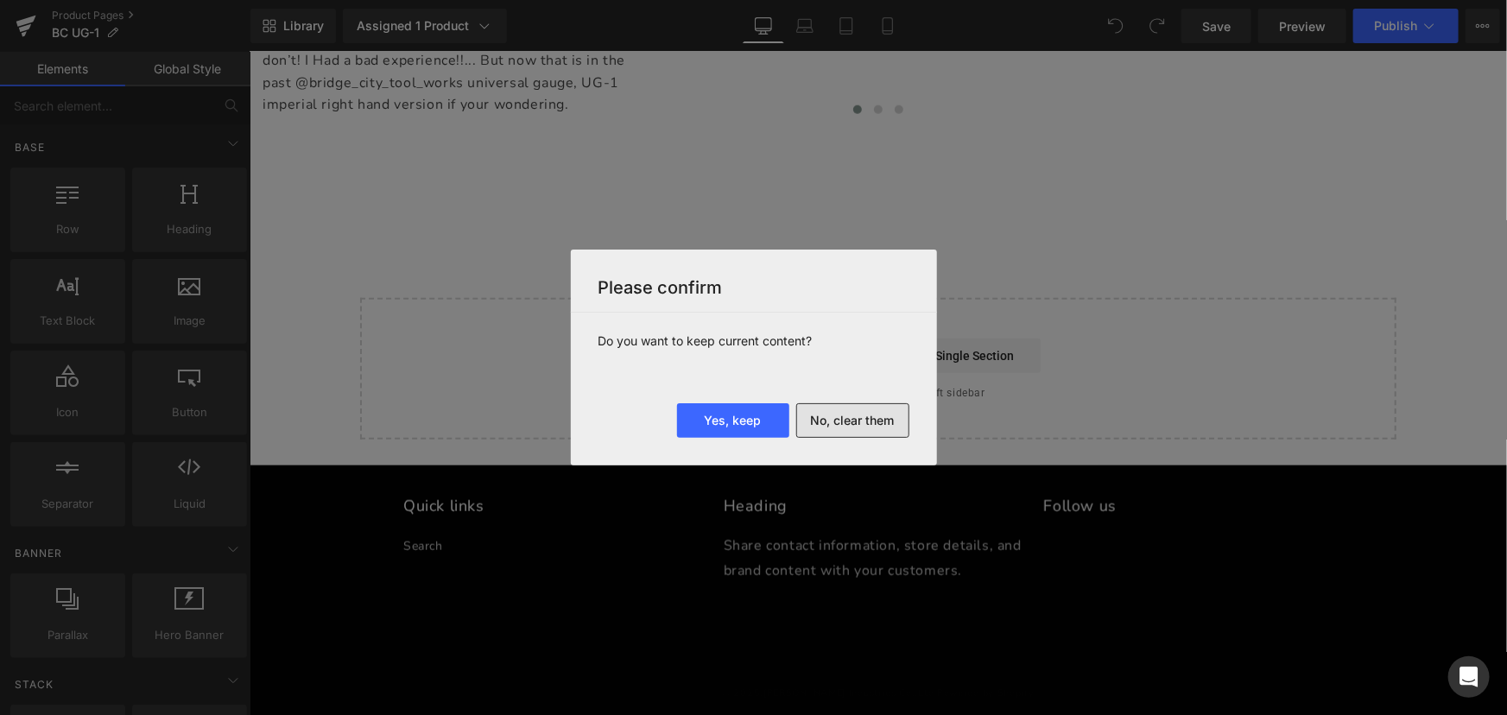
click at [845, 414] on button "No, clear them" at bounding box center [852, 420] width 113 height 35
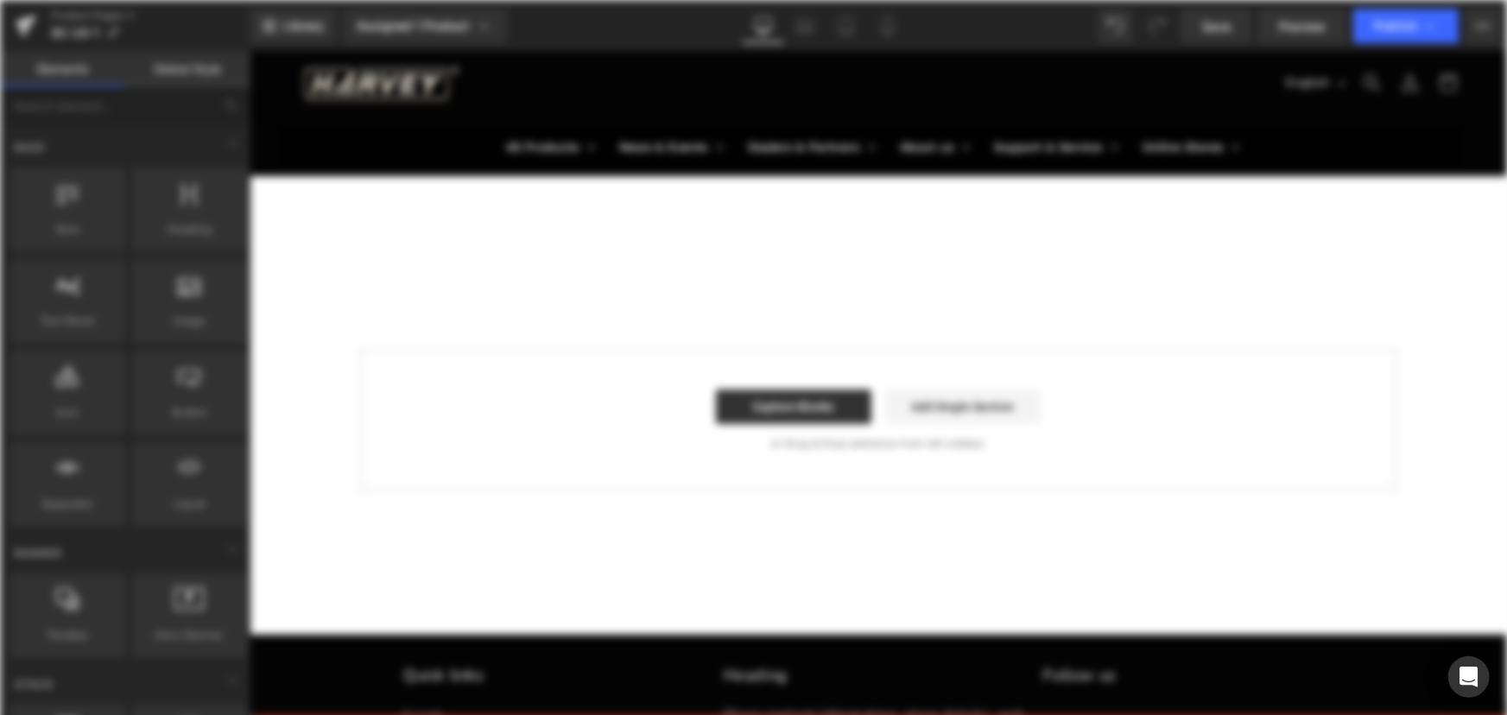
scroll to position [0, 0]
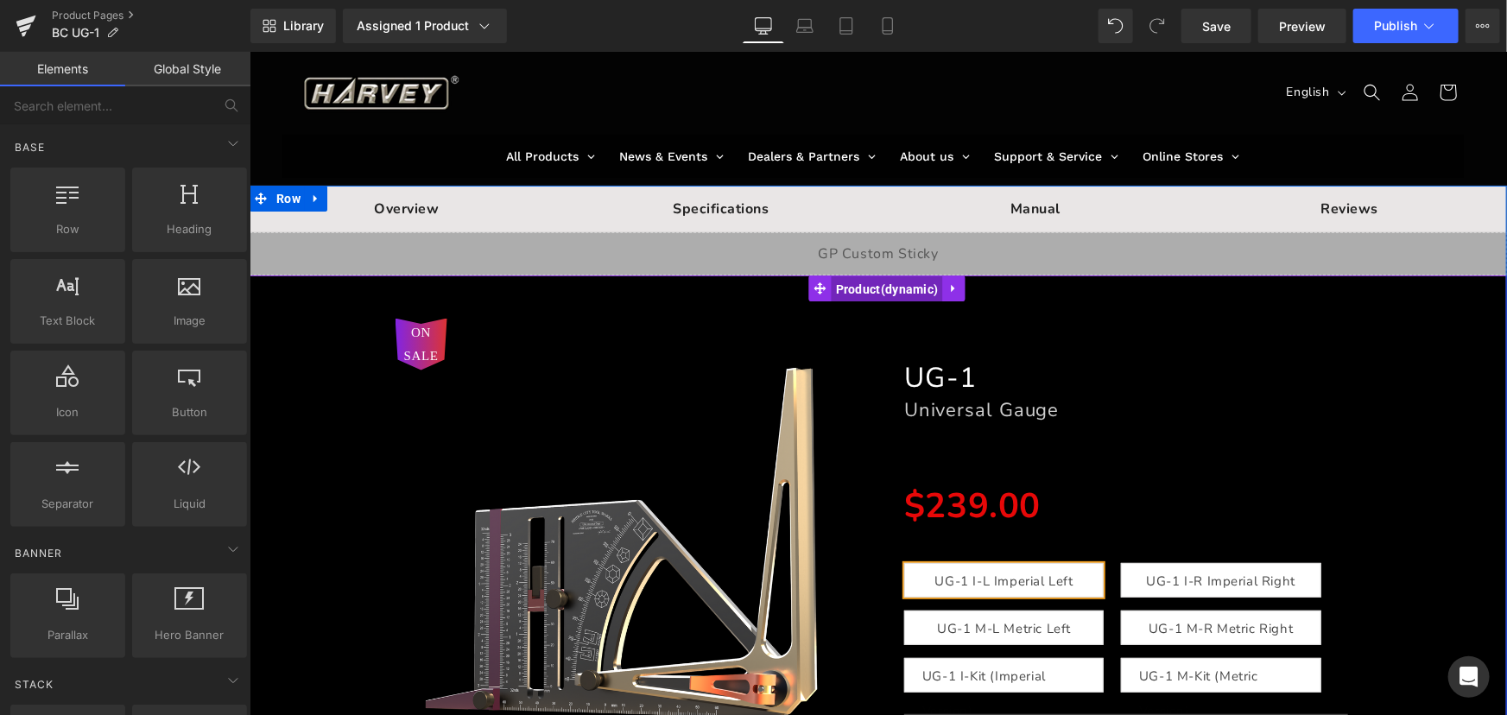
click at [903, 288] on span "Product" at bounding box center [886, 288] width 111 height 26
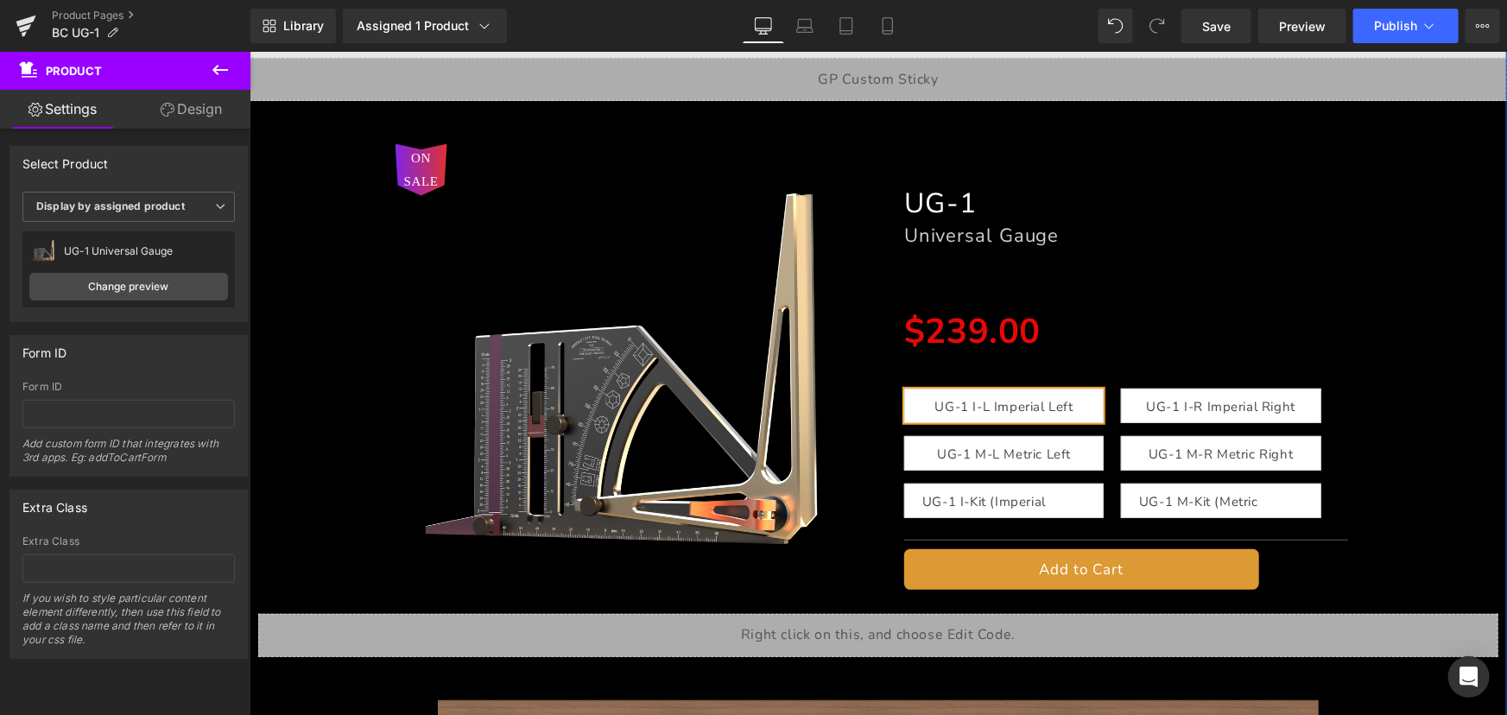
scroll to position [156, 0]
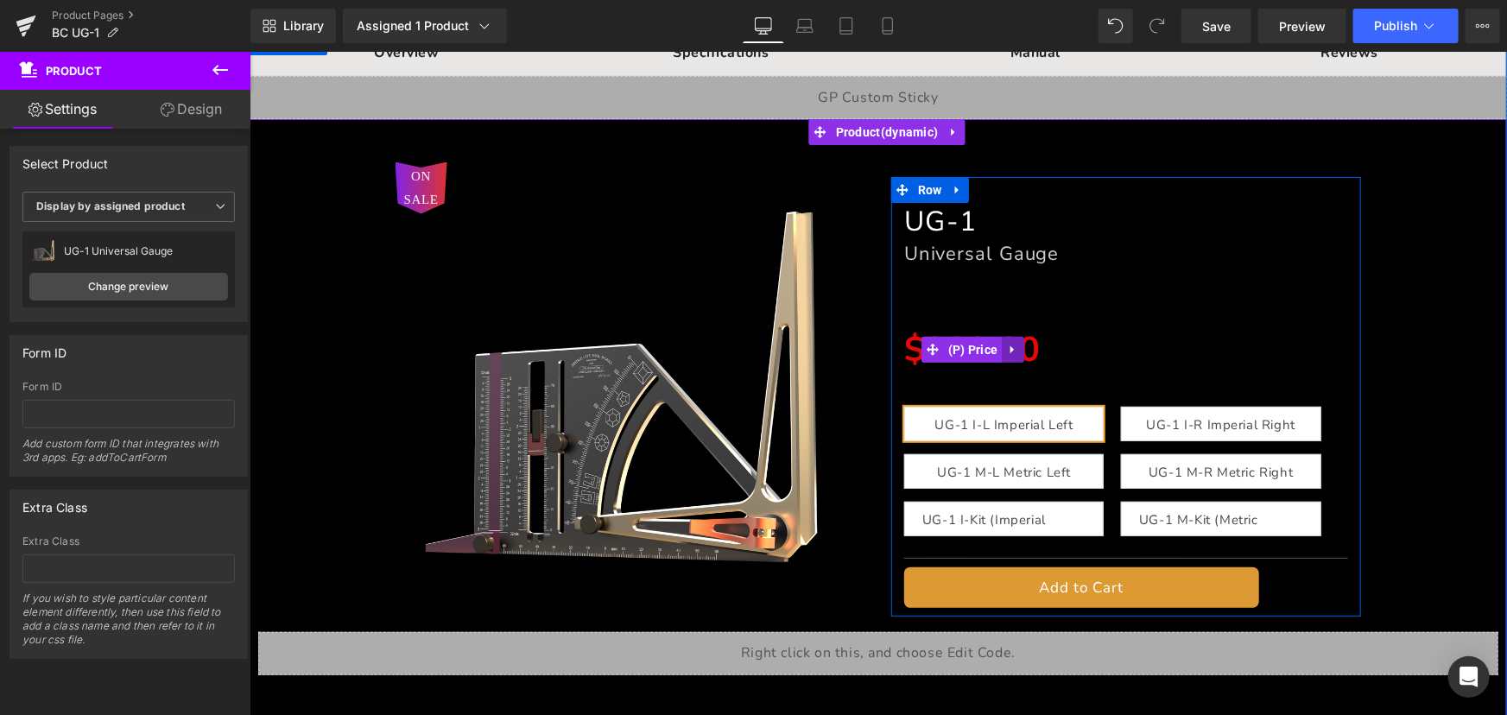
click at [1008, 346] on icon at bounding box center [1012, 349] width 12 height 13
click at [1019, 345] on icon at bounding box center [1023, 349] width 12 height 12
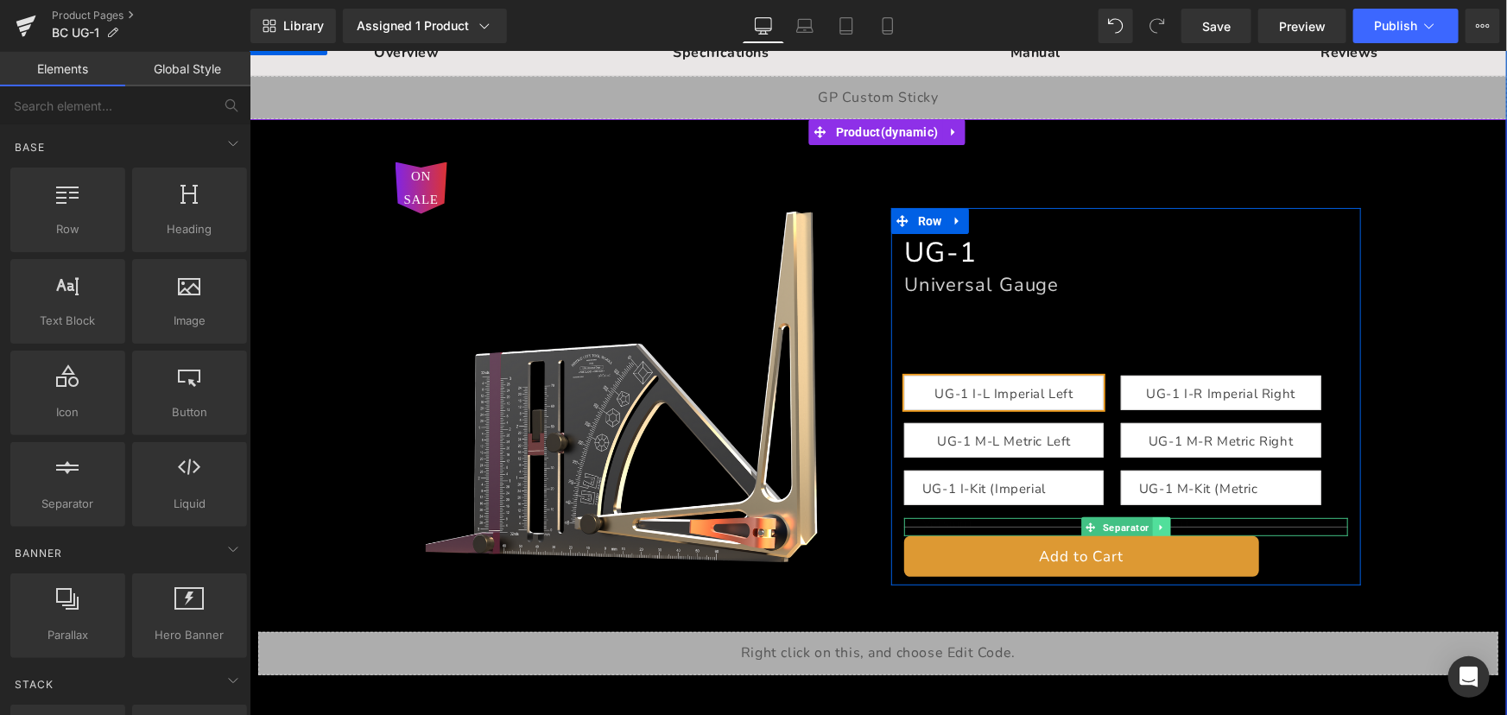
click at [1156, 524] on icon at bounding box center [1160, 527] width 9 height 10
click at [1165, 522] on icon at bounding box center [1169, 526] width 9 height 9
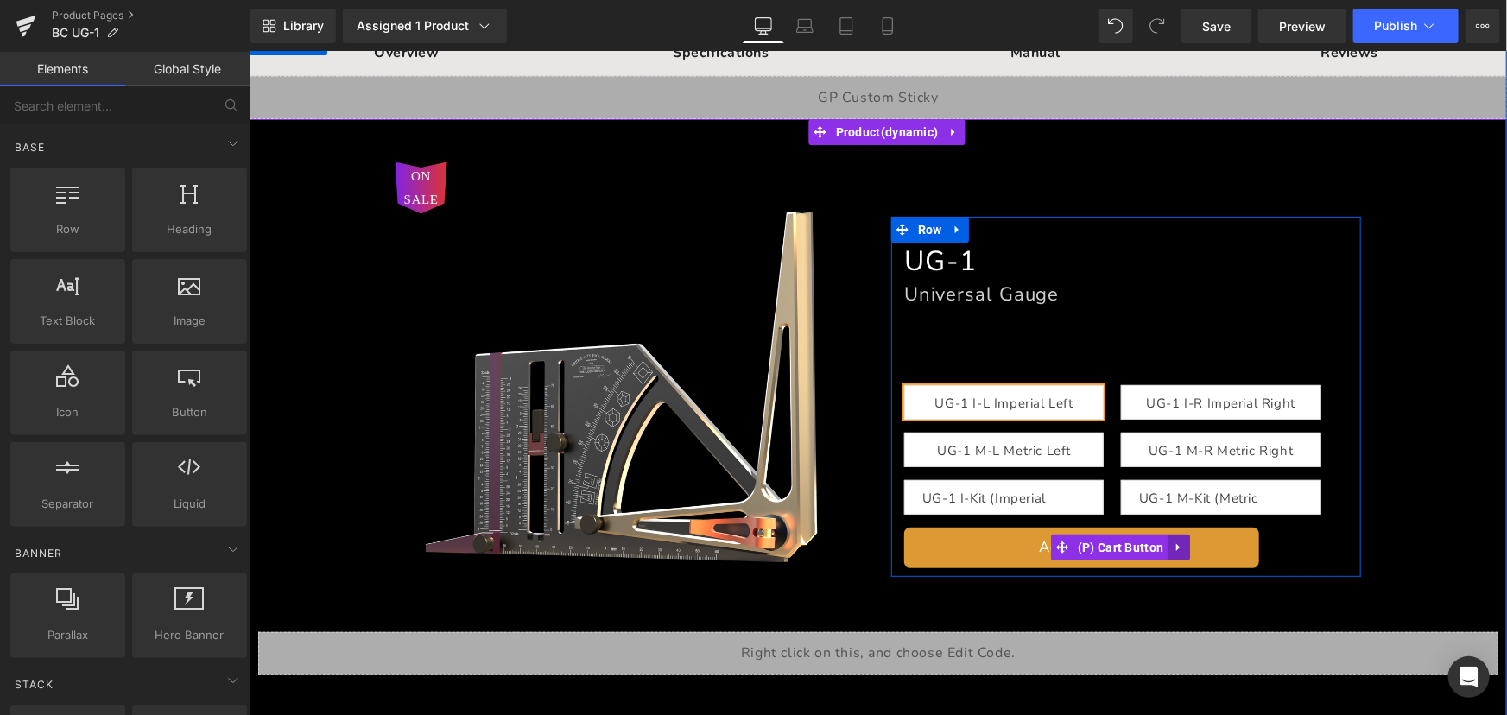
click at [1177, 552] on icon at bounding box center [1179, 547] width 12 height 13
click at [1184, 545] on icon at bounding box center [1190, 547] width 12 height 13
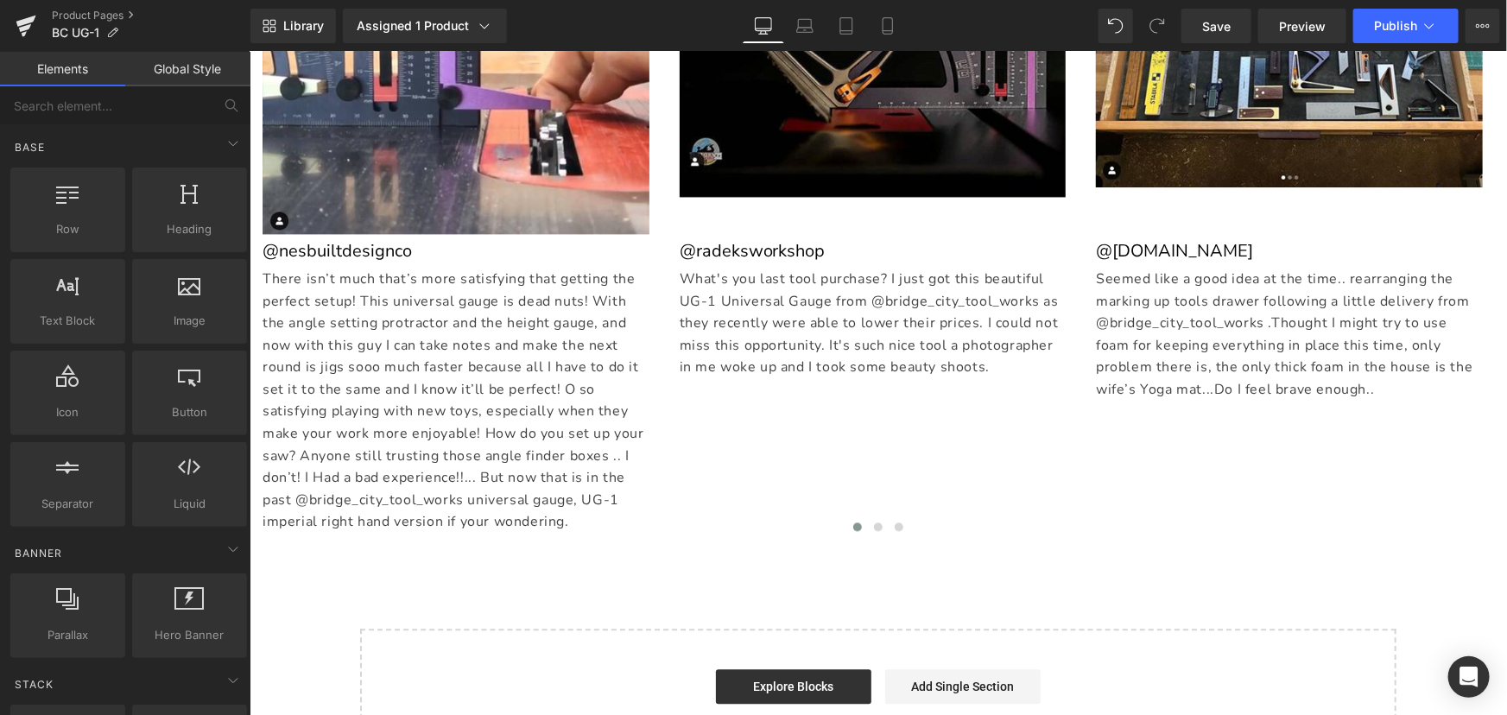
drag, startPoint x: 1501, startPoint y: 82, endPoint x: 1707, endPoint y: 723, distance: 673.2
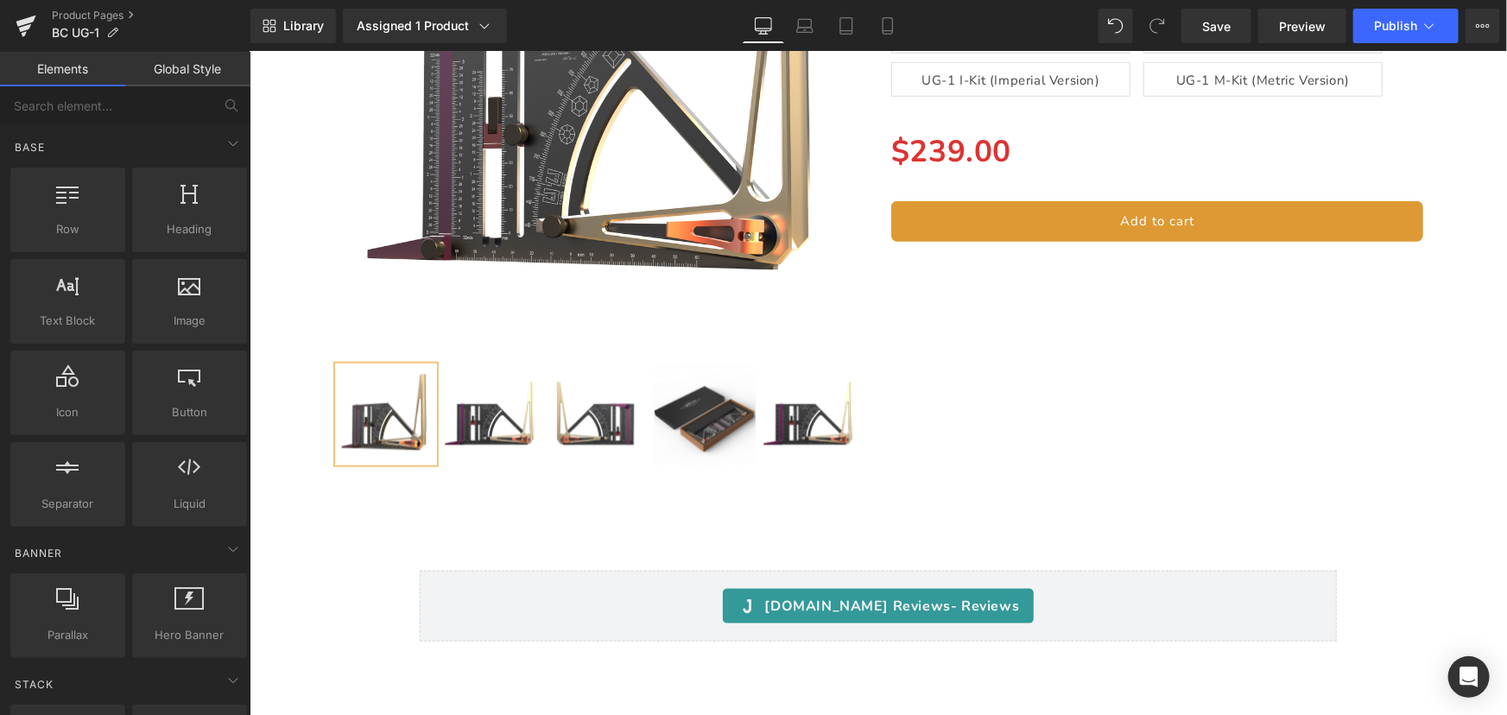
scroll to position [20675, 0]
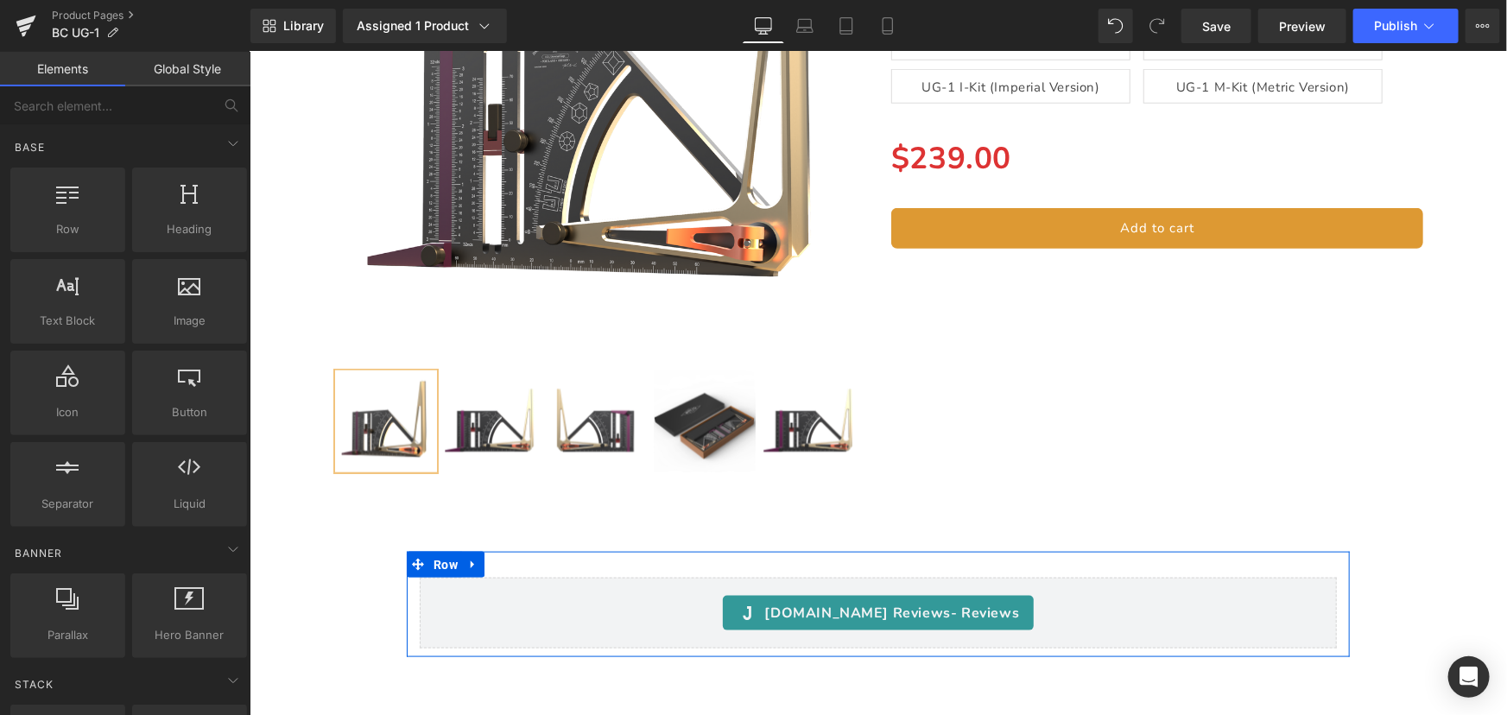
click at [473, 571] on icon at bounding box center [472, 564] width 12 height 13
click at [513, 570] on icon at bounding box center [517, 564] width 12 height 12
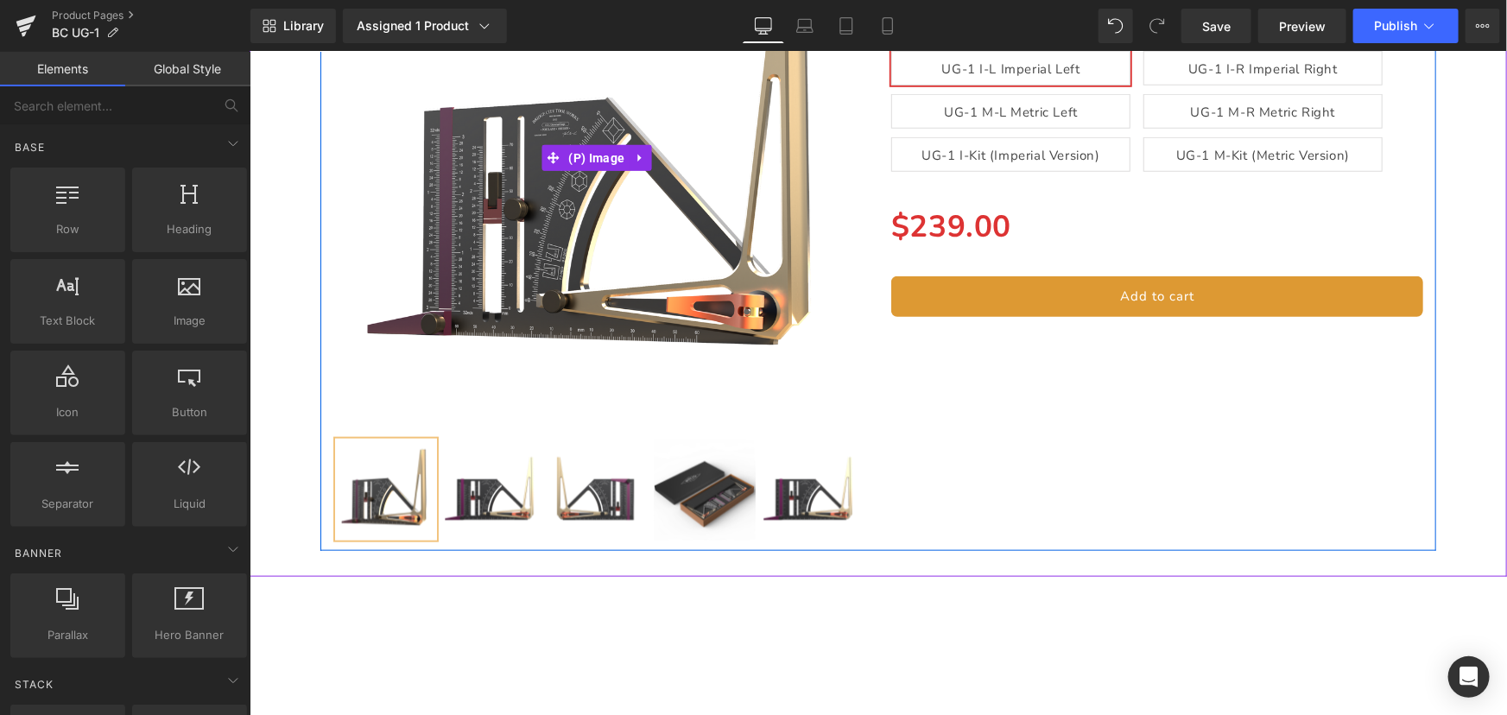
scroll to position [20361, 0]
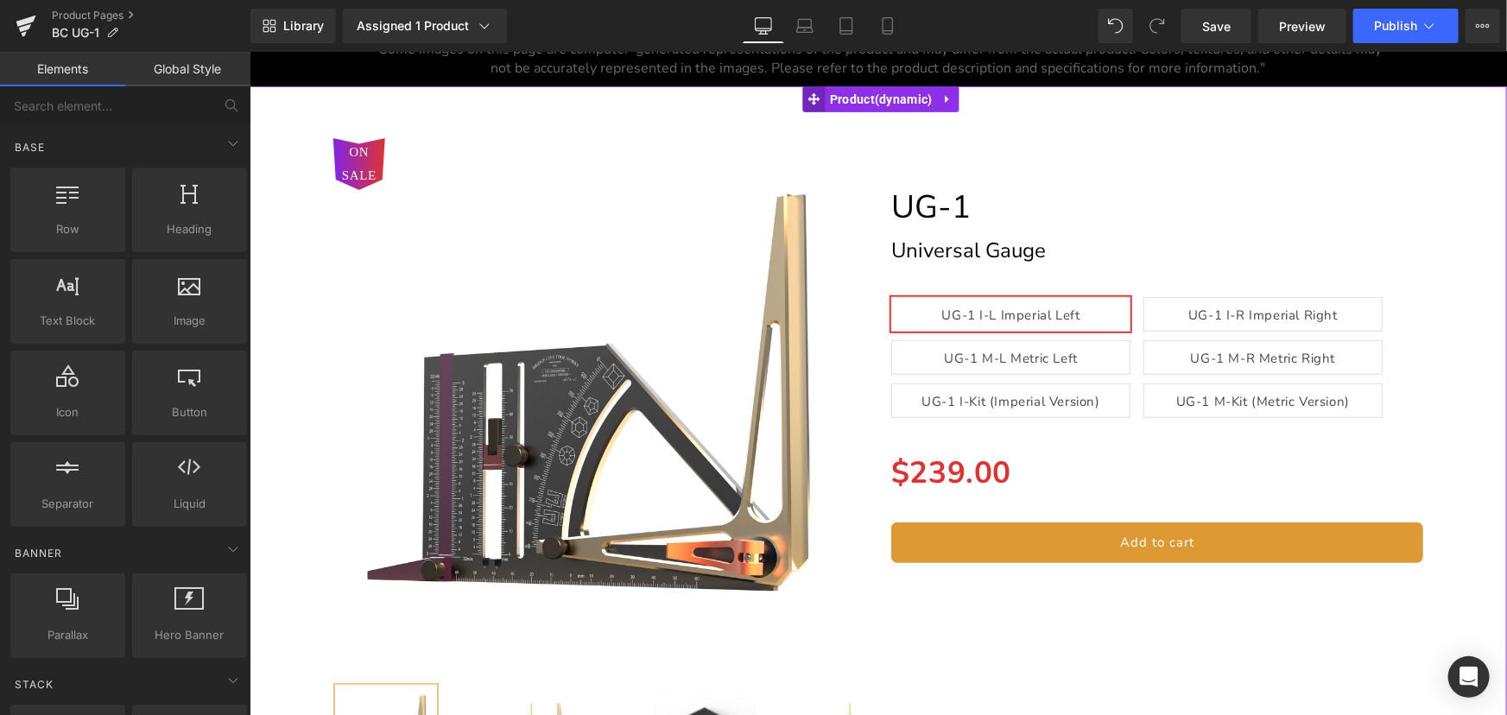
click at [819, 105] on icon at bounding box center [813, 98] width 12 height 13
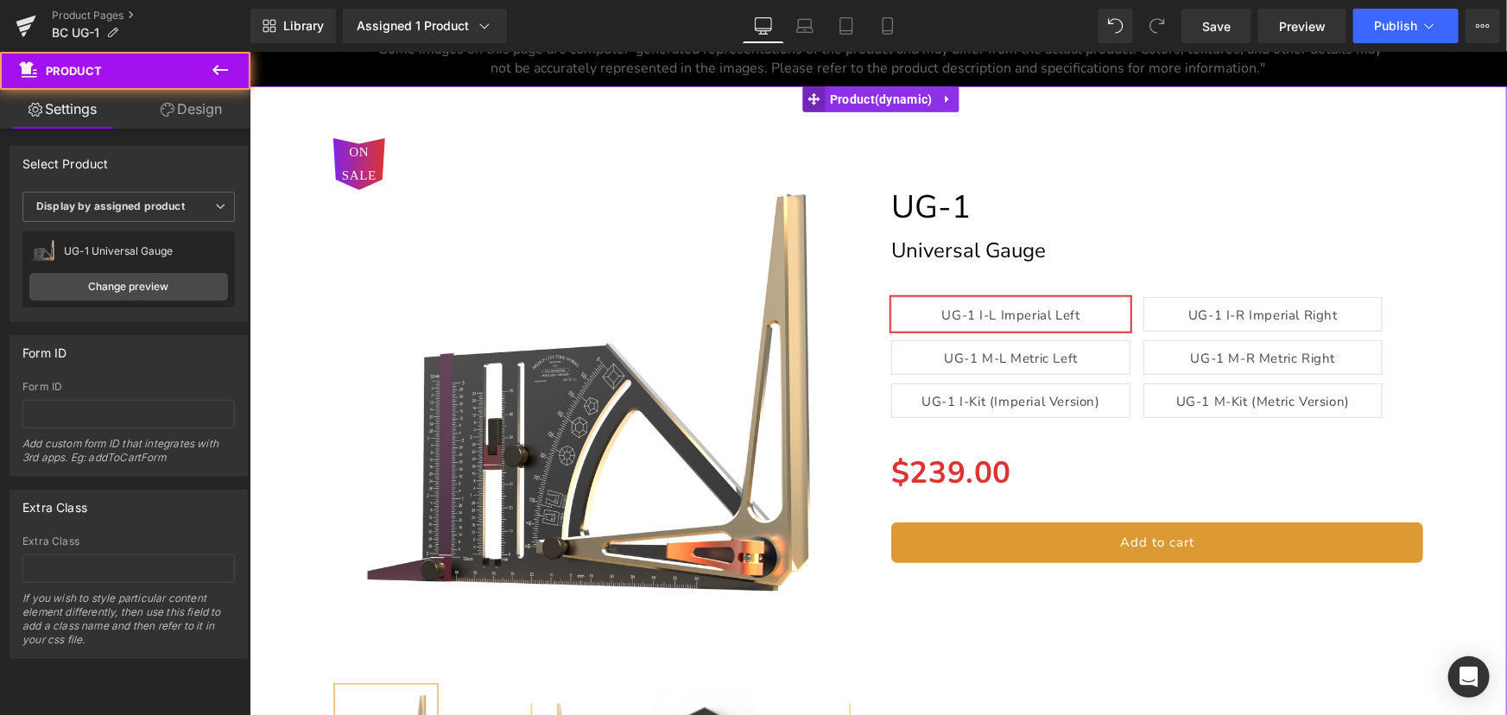
click at [813, 104] on icon at bounding box center [813, 98] width 12 height 12
click at [943, 105] on icon at bounding box center [947, 98] width 12 height 13
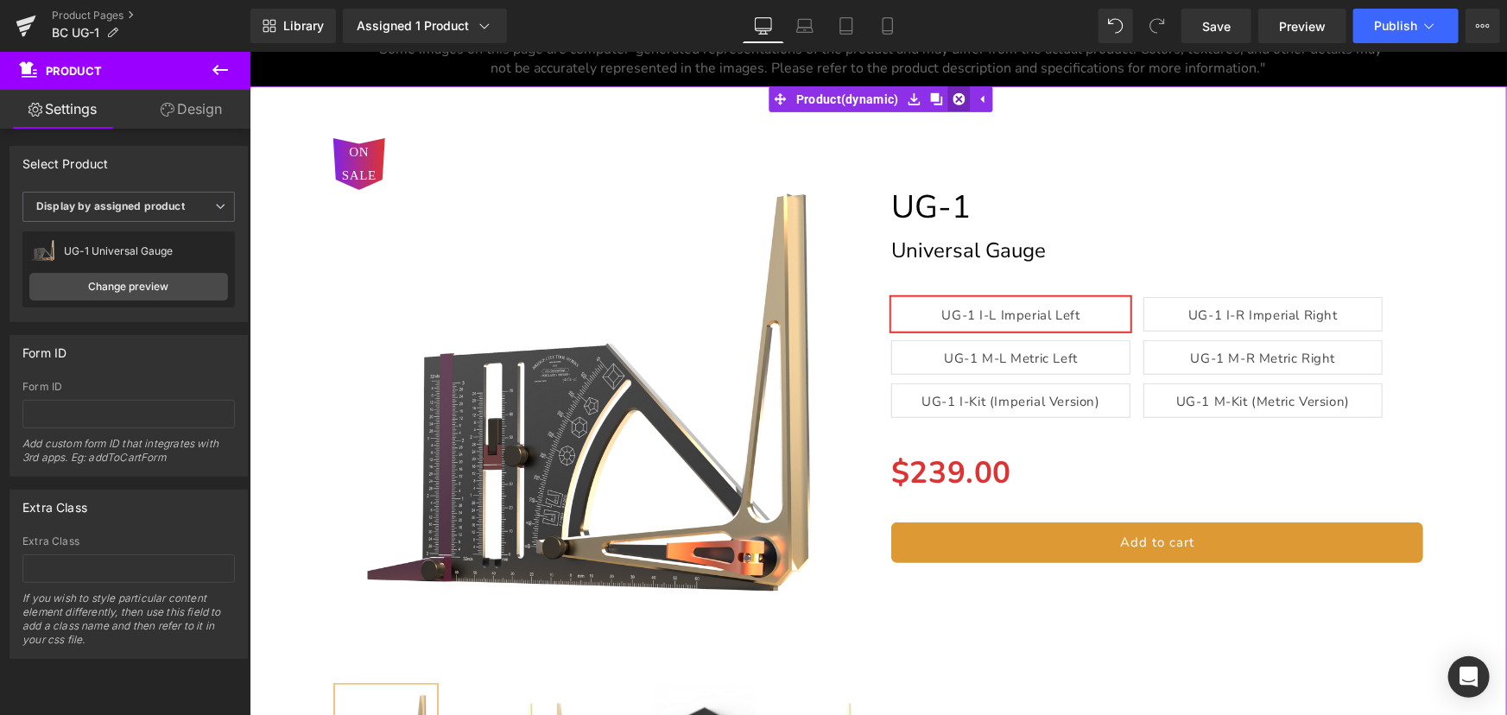
click at [953, 105] on icon at bounding box center [959, 98] width 12 height 13
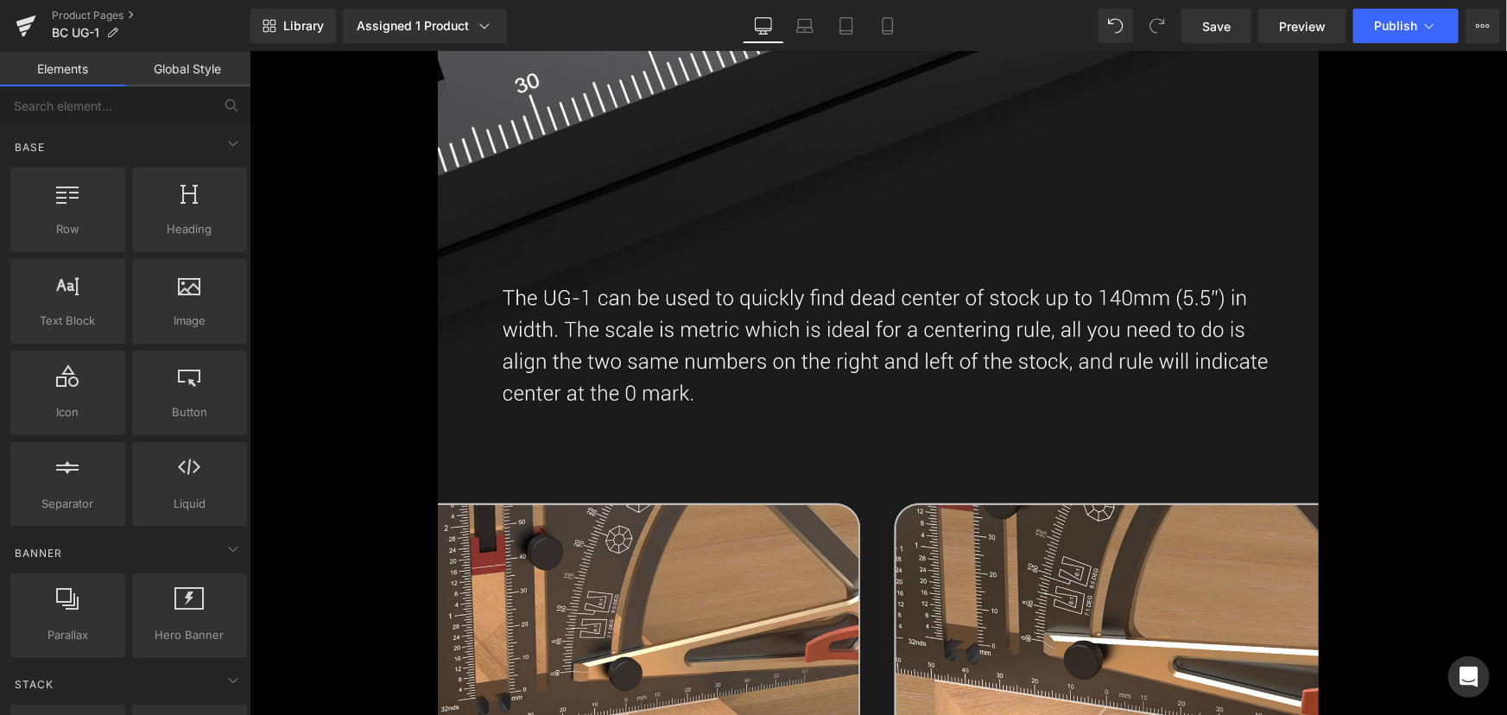
scroll to position [0, 0]
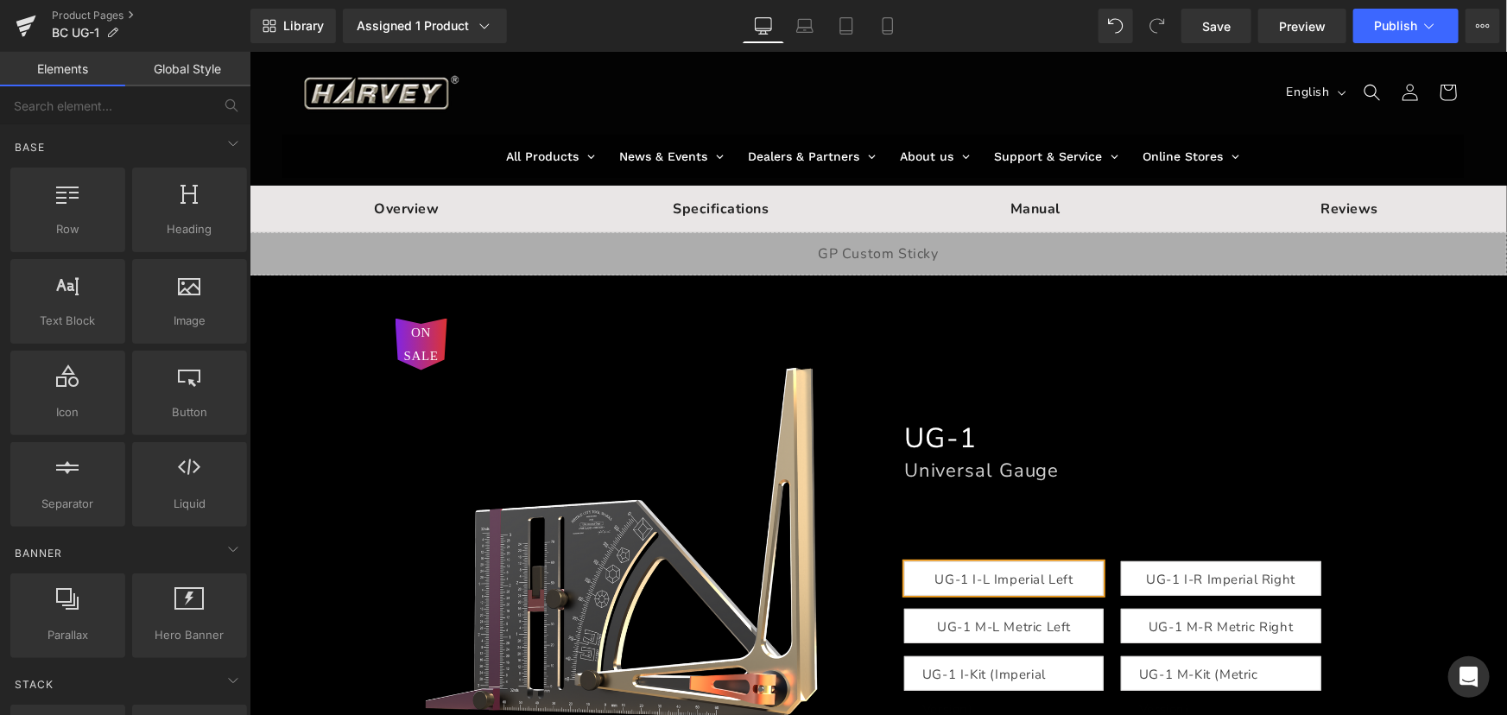
drag, startPoint x: 1497, startPoint y: 653, endPoint x: 1749, endPoint y: 73, distance: 632.8
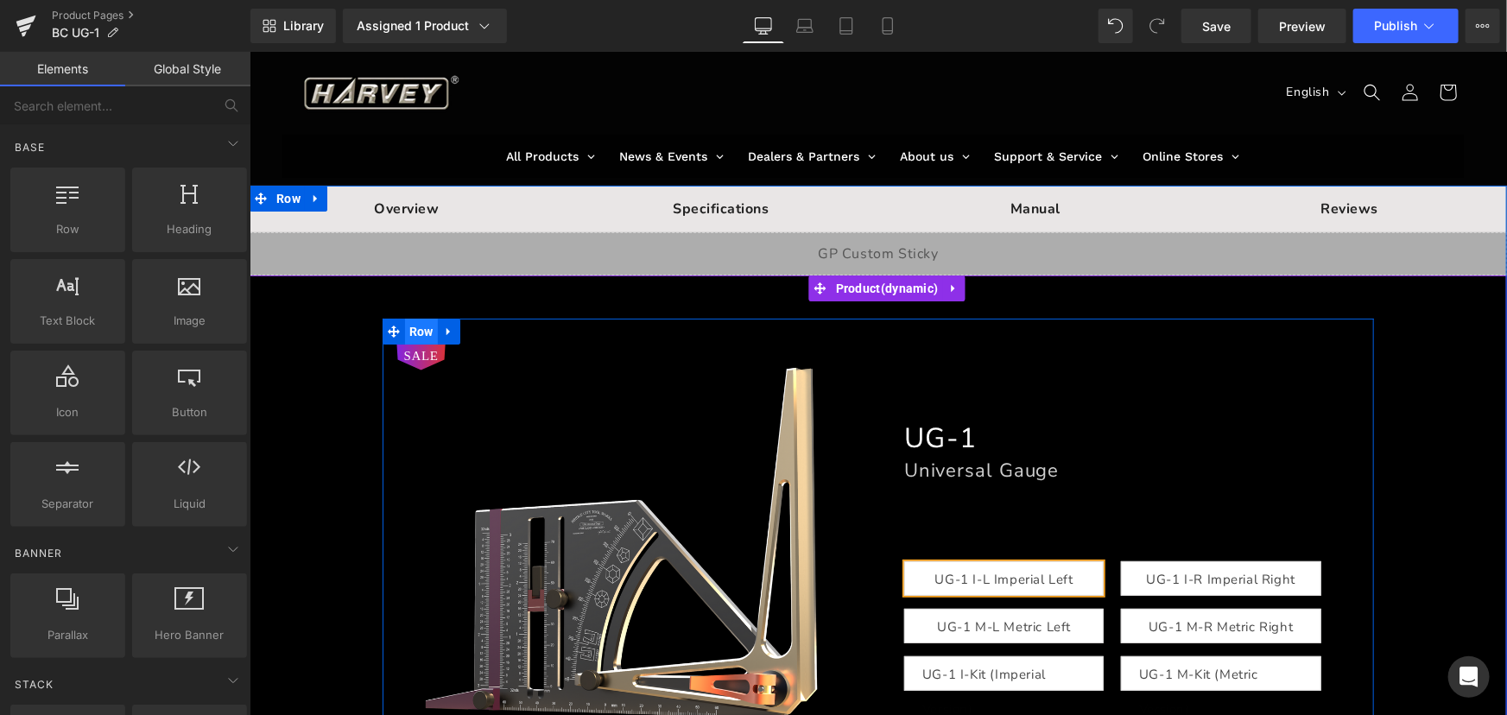
click at [404, 344] on span "Row" at bounding box center [420, 331] width 33 height 26
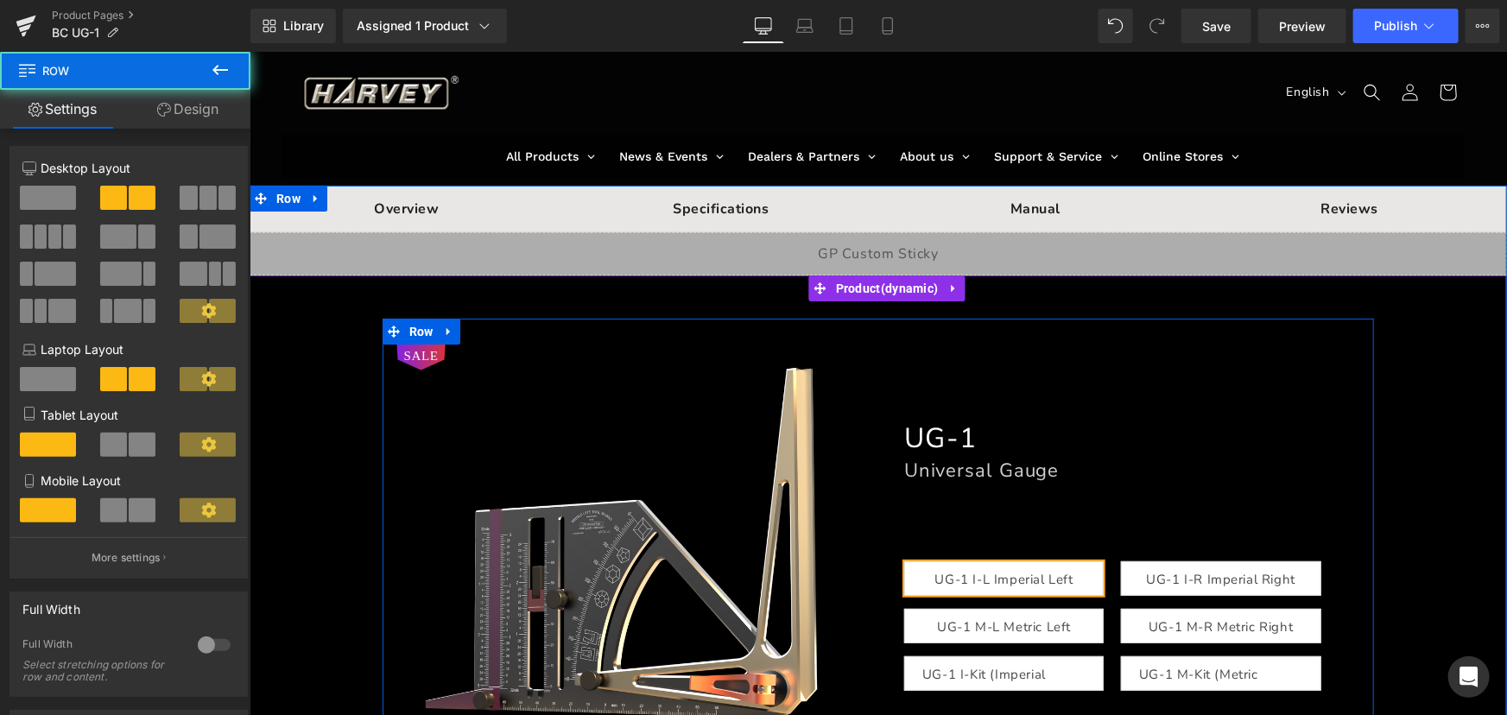
click at [410, 354] on span "ON SALE" at bounding box center [420, 343] width 35 height 47
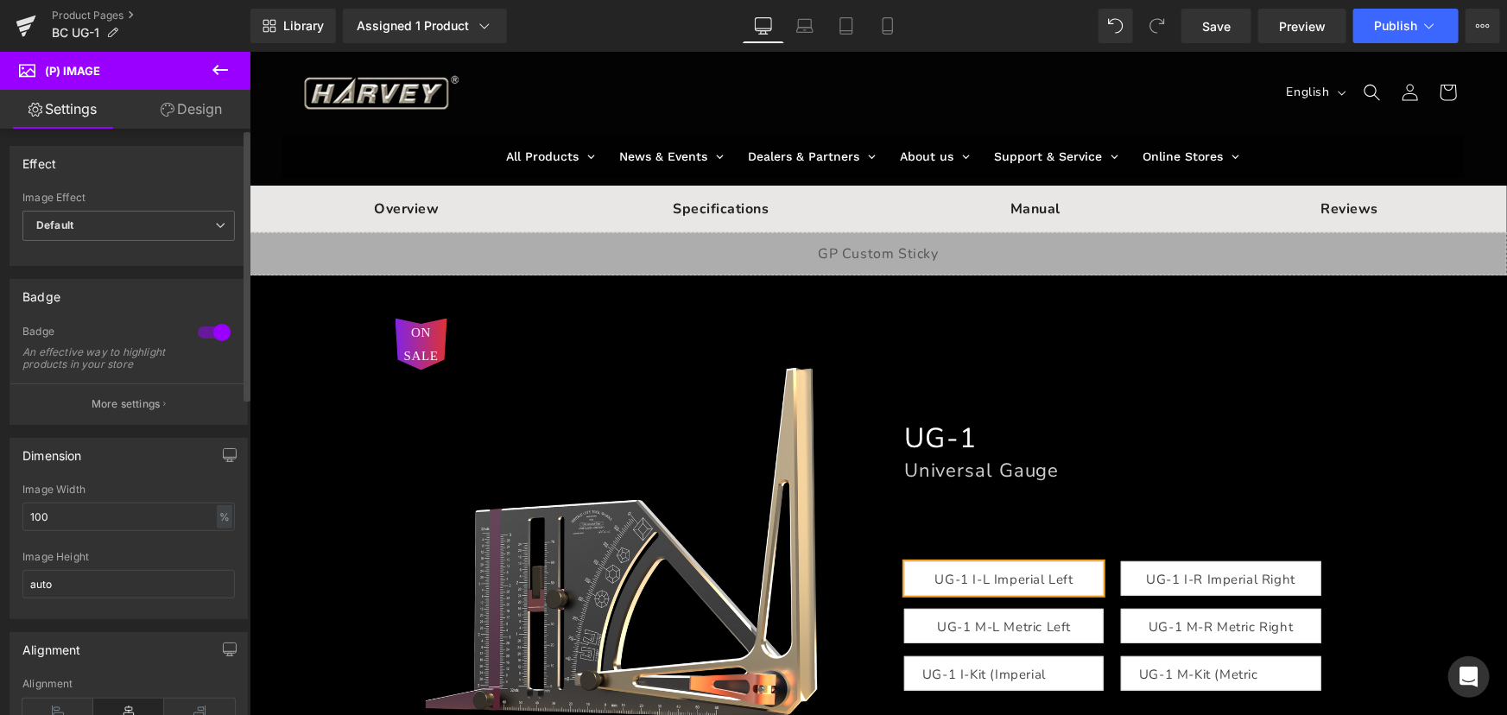
click at [215, 336] on div at bounding box center [213, 333] width 41 height 28
click at [1396, 19] on span "Publish" at bounding box center [1395, 26] width 43 height 14
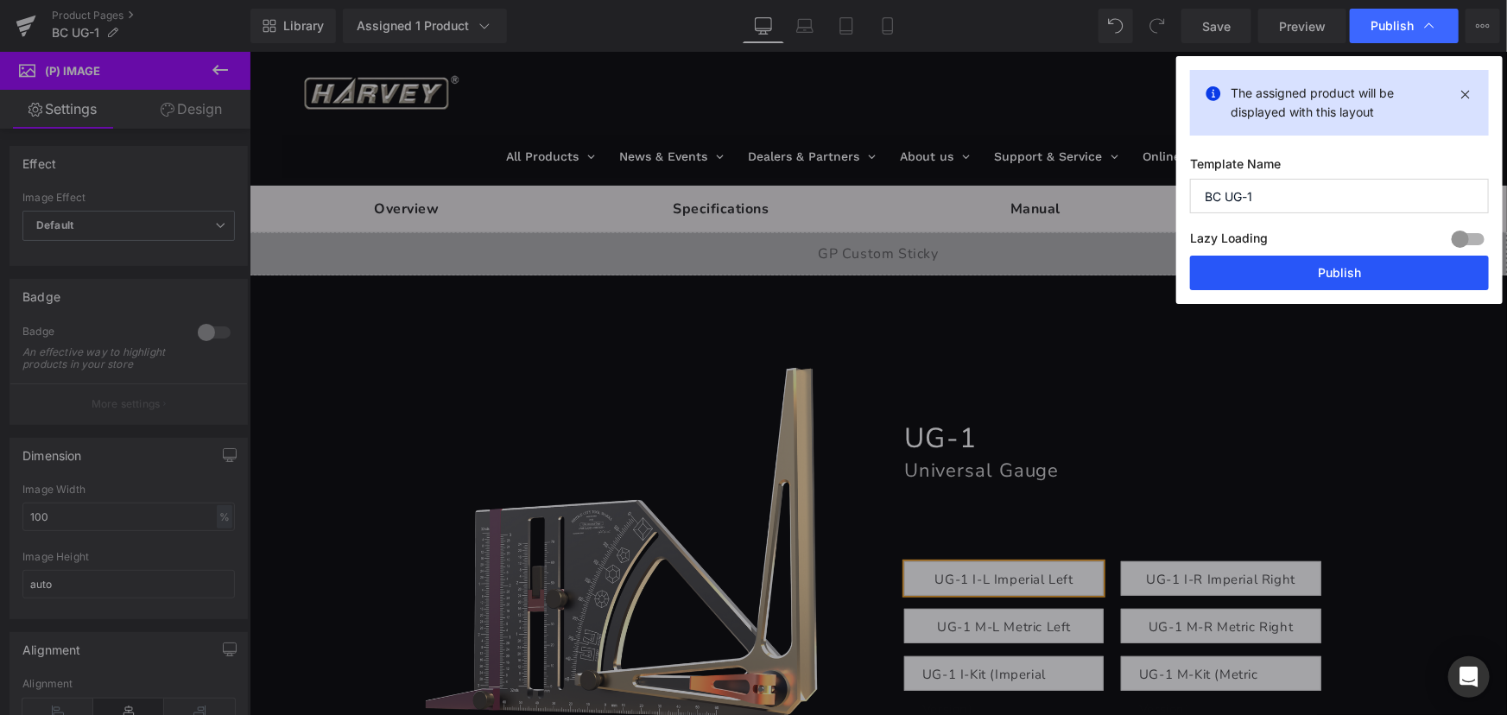
click at [1336, 280] on button "Publish" at bounding box center [1339, 273] width 299 height 35
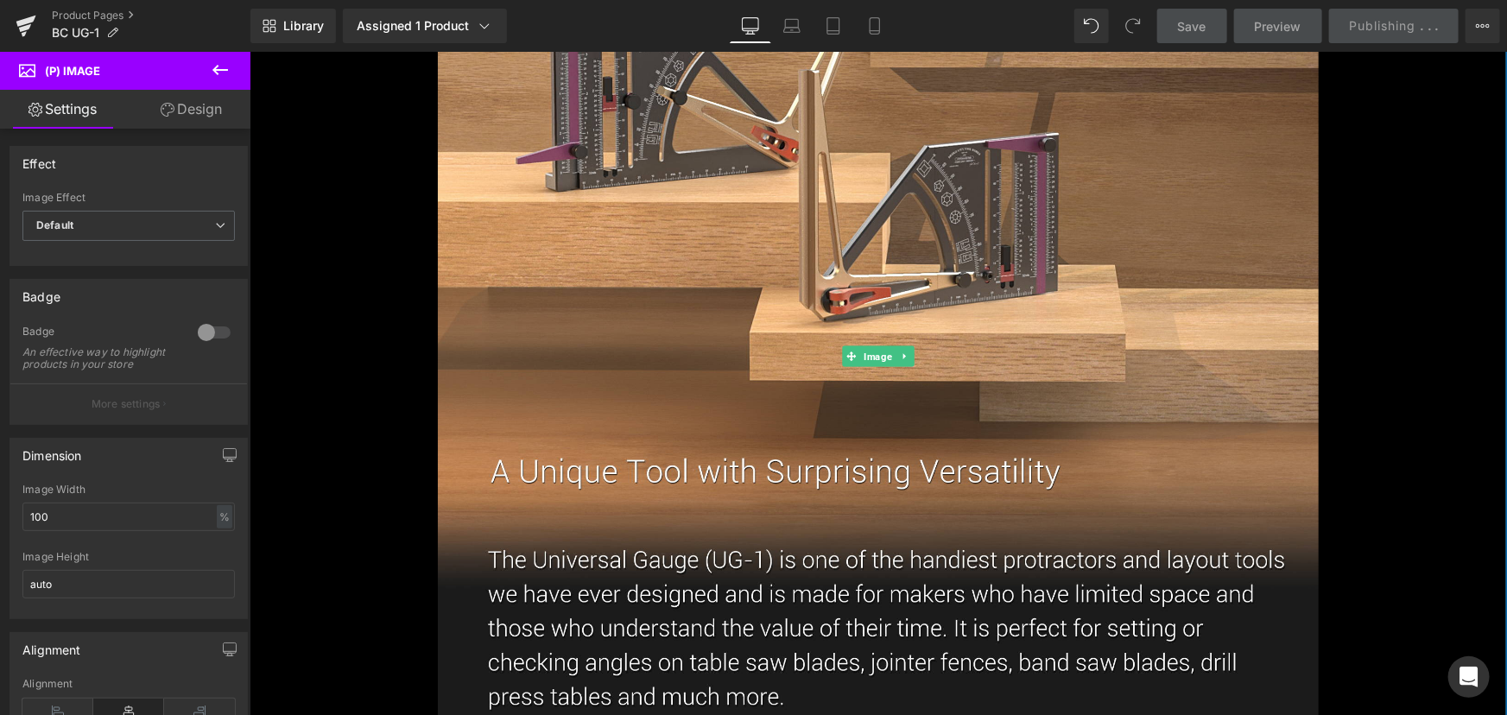
scroll to position [1334, 0]
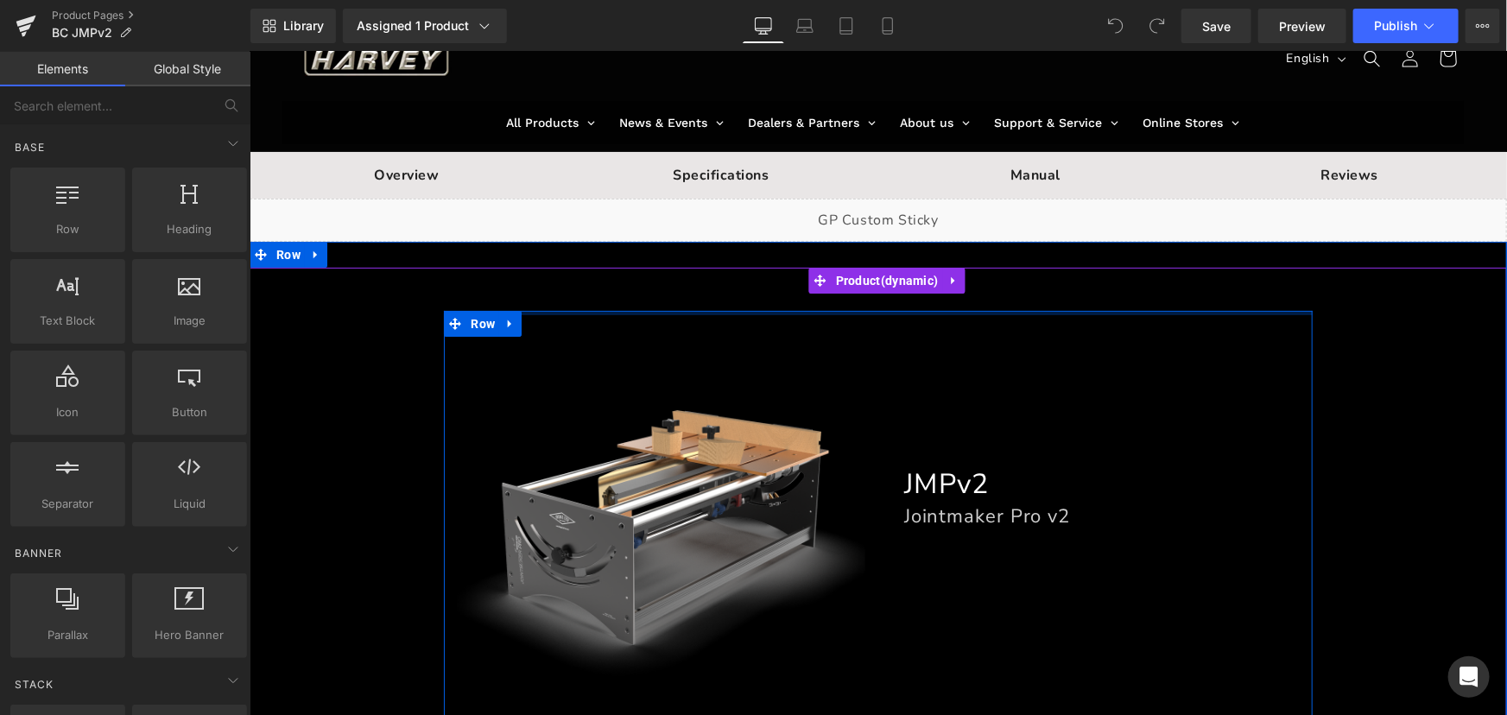
scroll to position [78, 0]
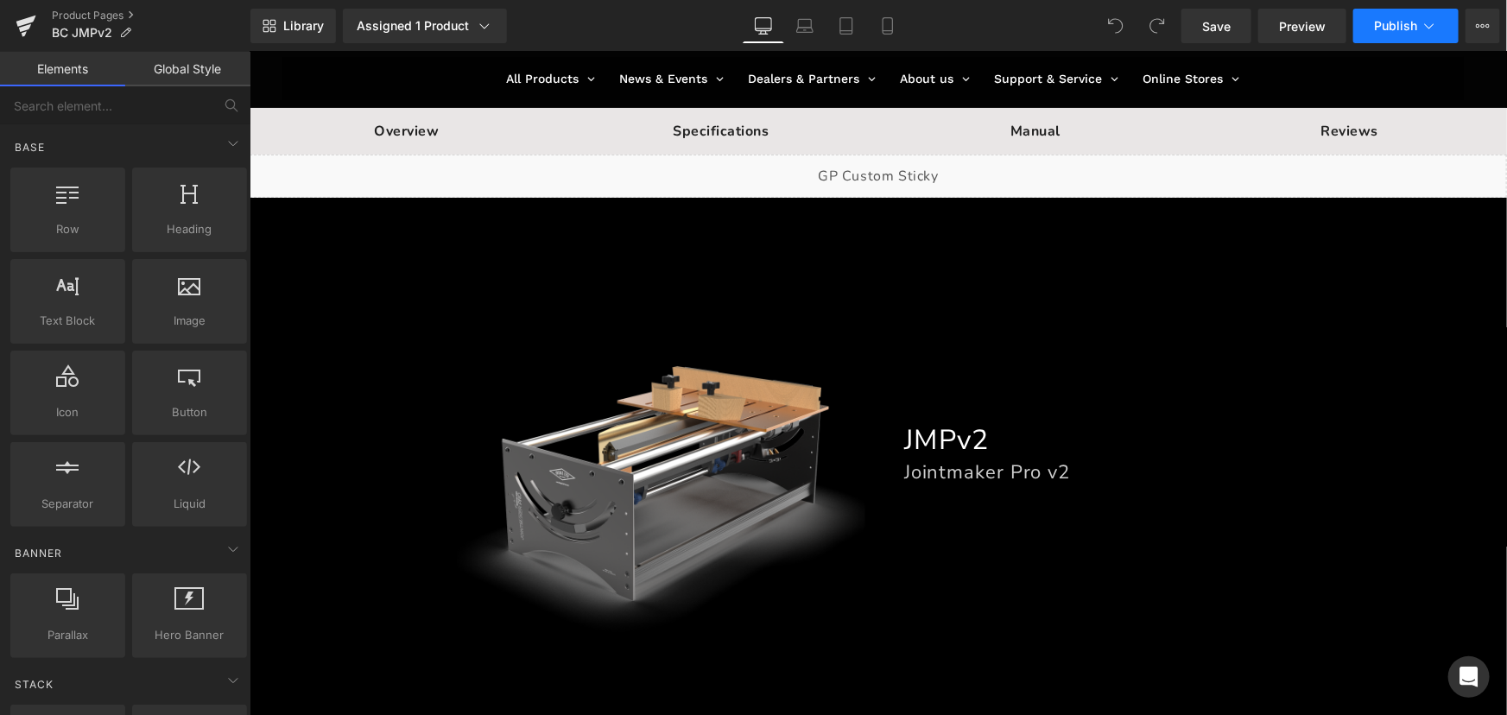
click at [1390, 29] on span "Publish" at bounding box center [1395, 26] width 43 height 14
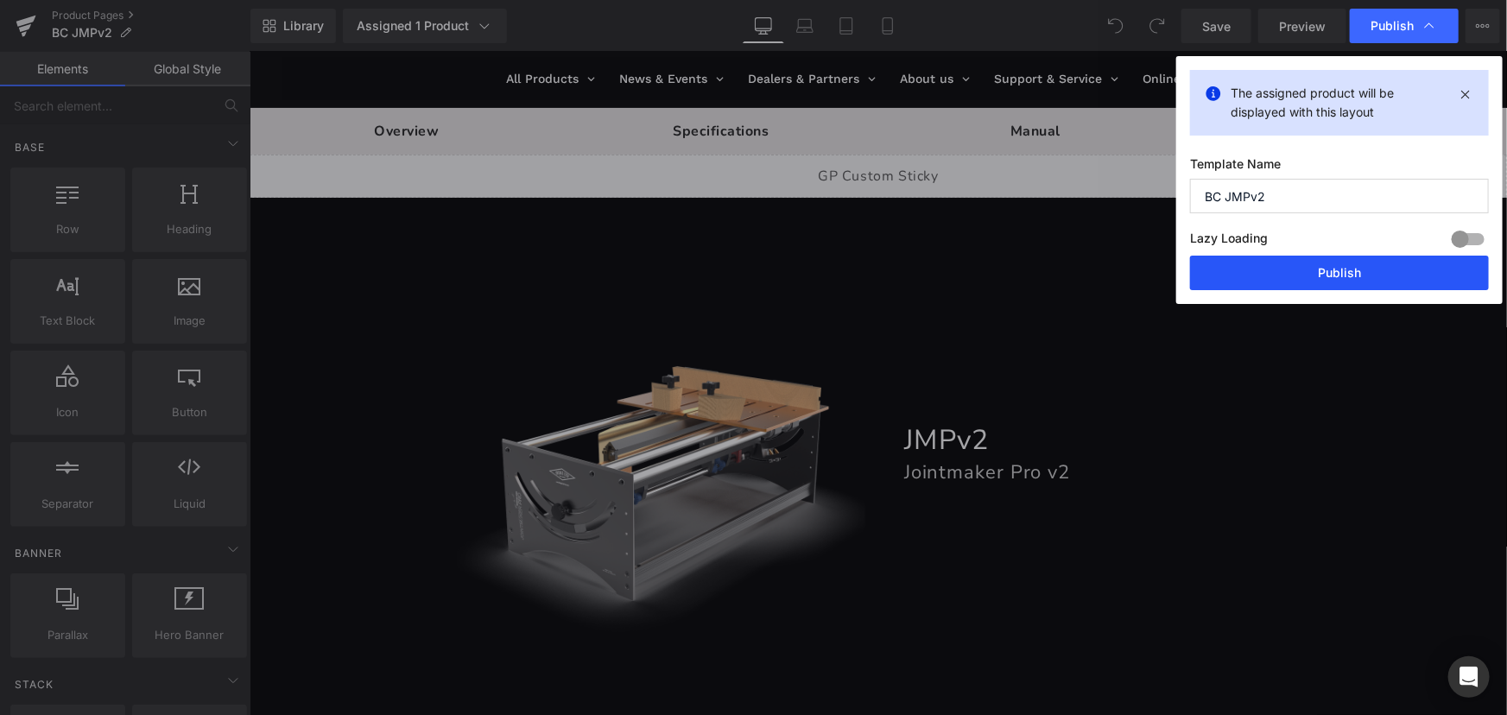
click at [1314, 276] on button "Publish" at bounding box center [1339, 273] width 299 height 35
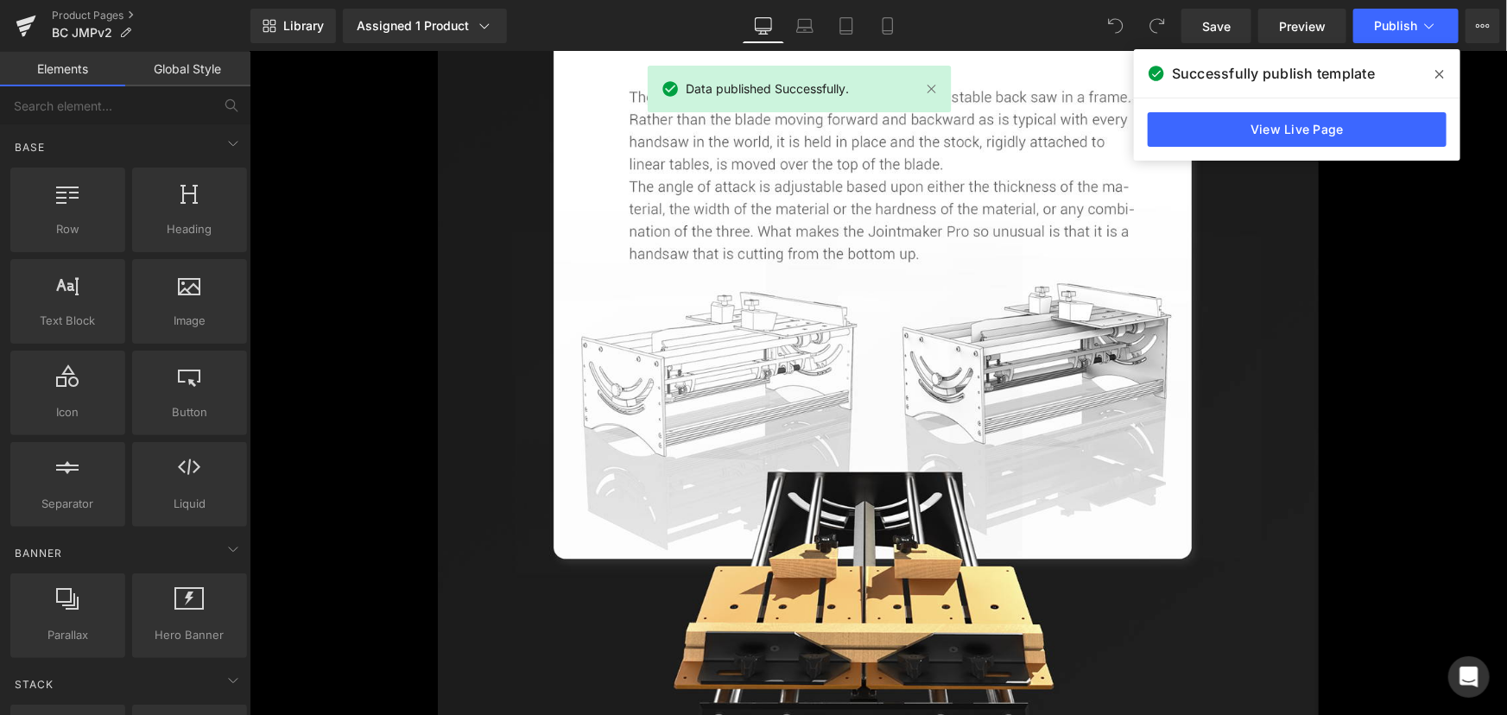
scroll to position [2119, 0]
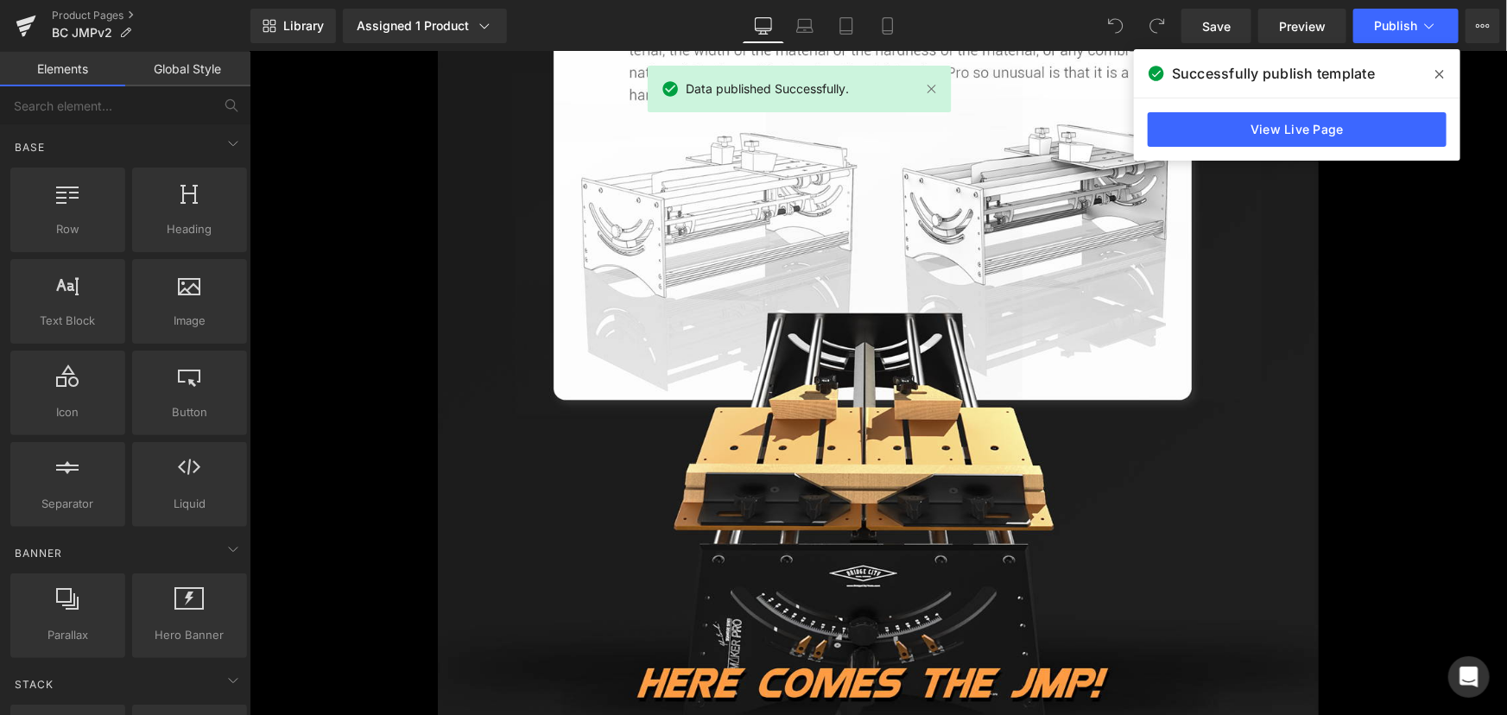
click at [1435, 76] on icon at bounding box center [1439, 74] width 9 height 14
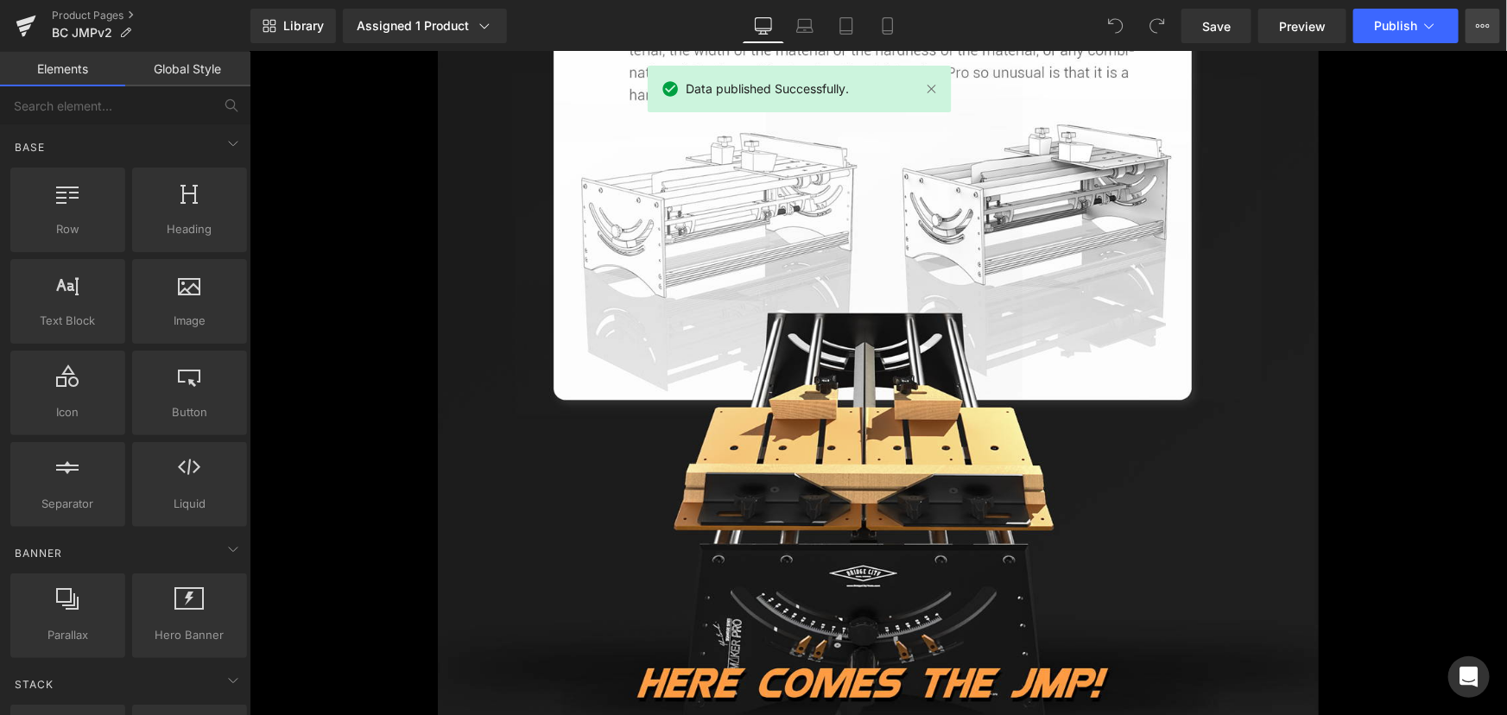
click at [1478, 26] on icon at bounding box center [1483, 26] width 14 height 14
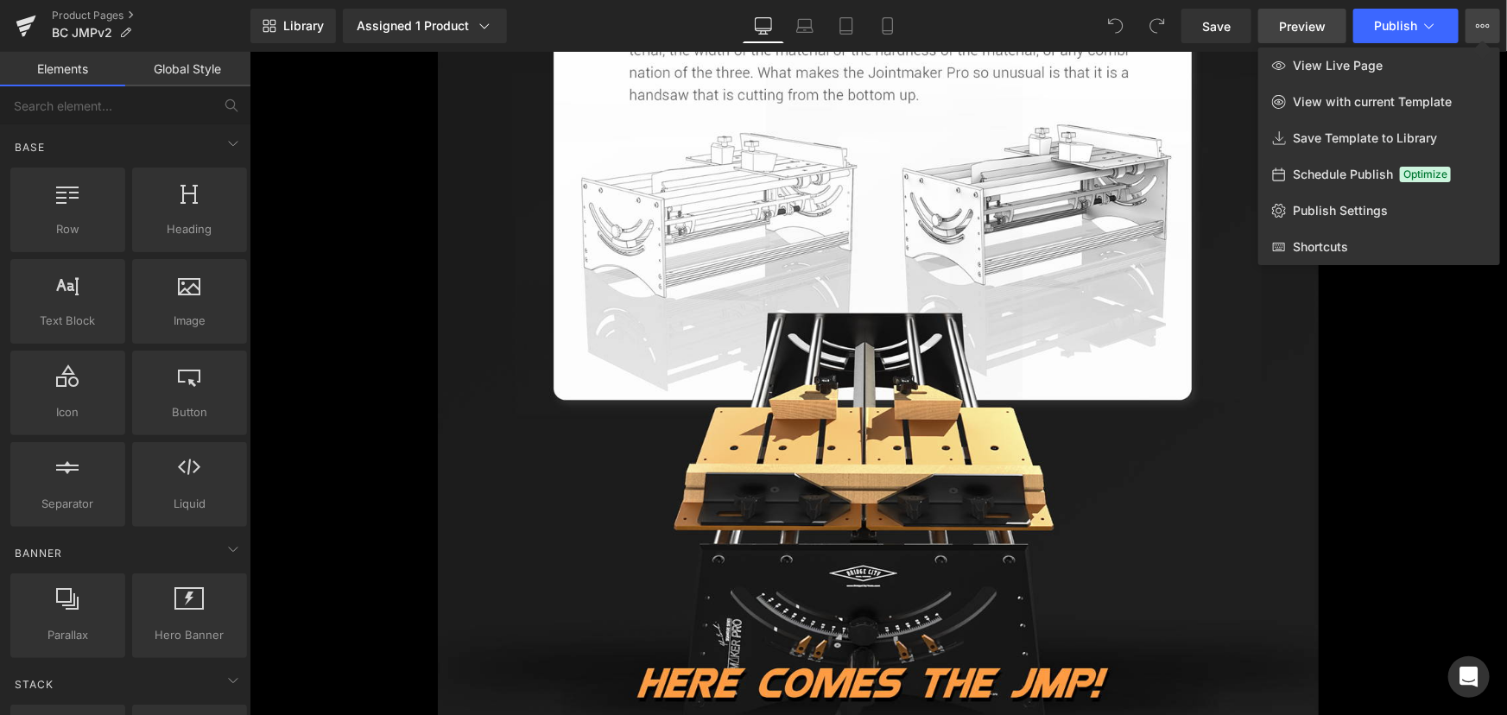
click at [1312, 25] on span "Preview" at bounding box center [1302, 26] width 47 height 18
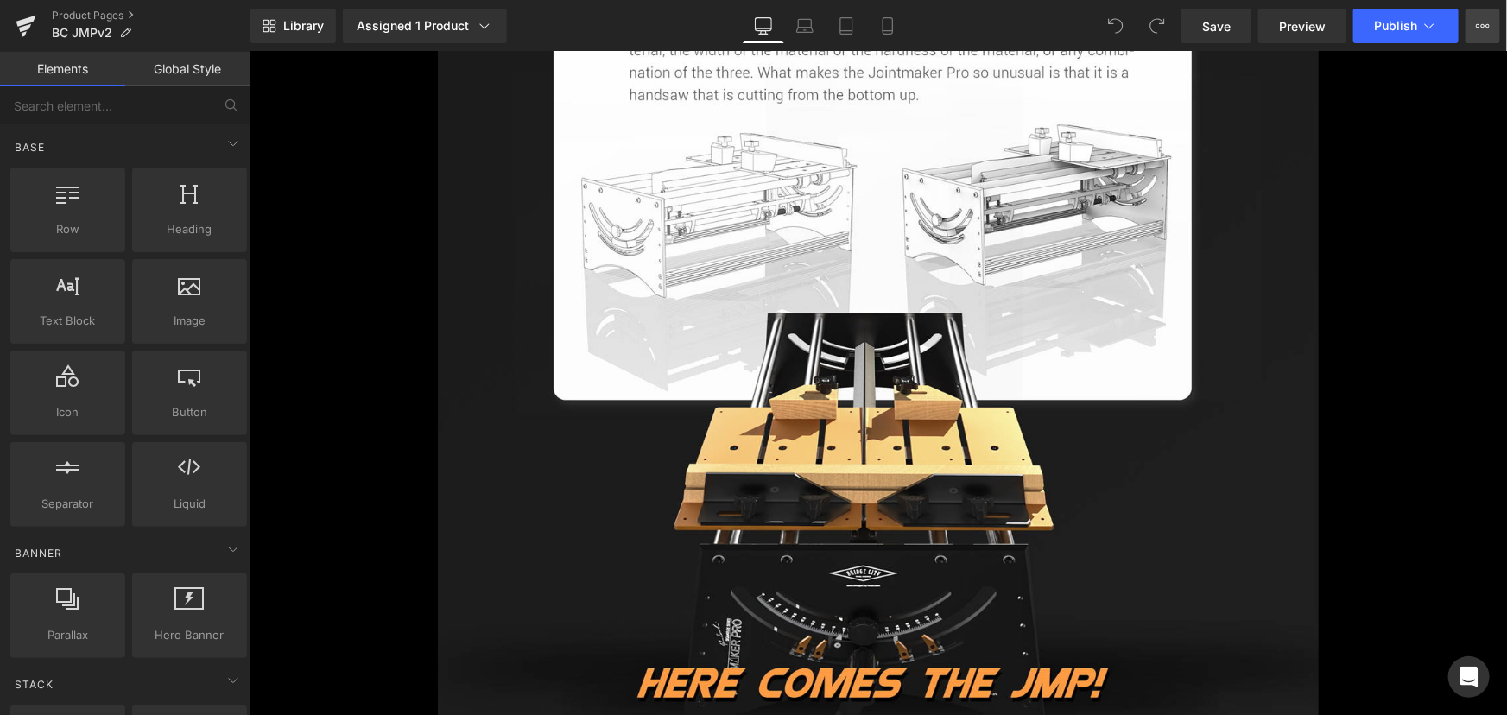
click at [1469, 18] on button "View Live Page View with current Template Save Template to Library Schedule Pub…" at bounding box center [1483, 26] width 35 height 35
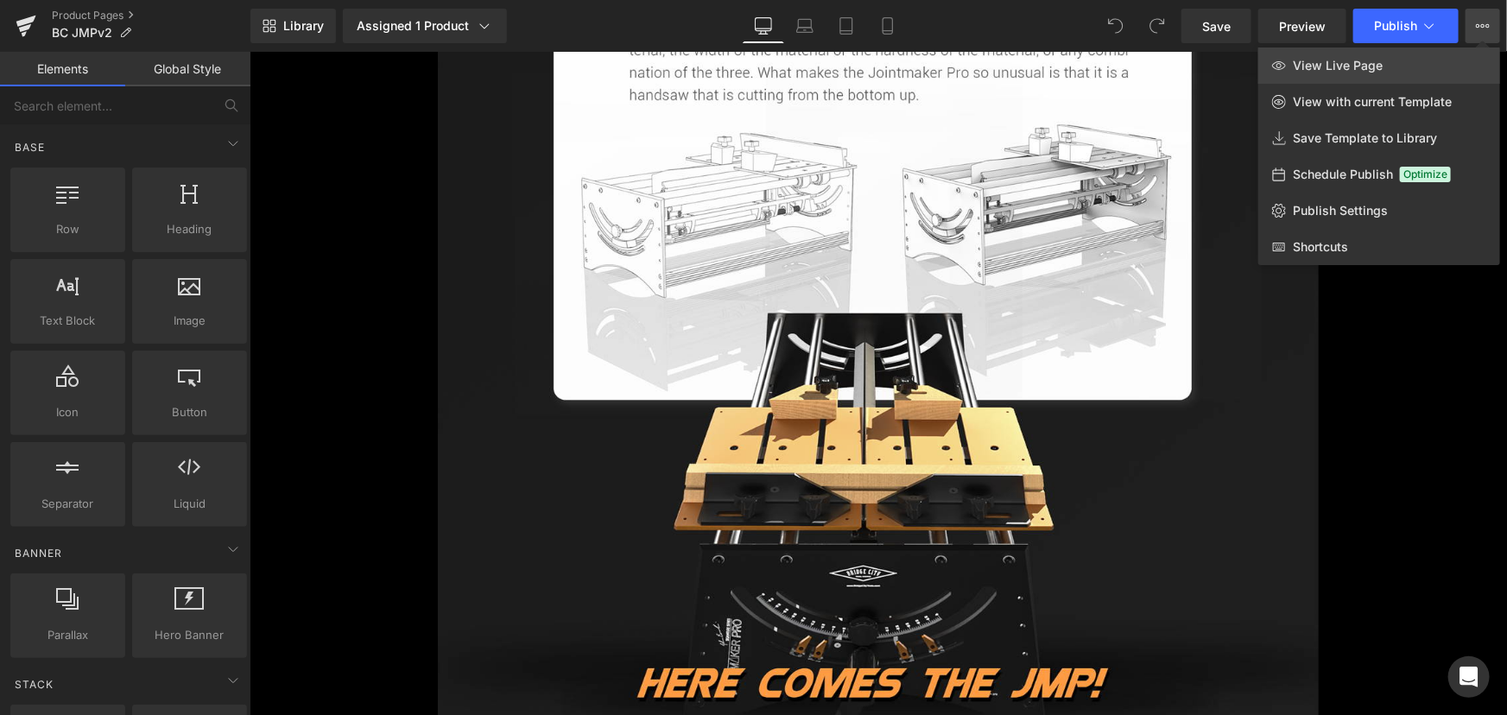
click at [1347, 60] on span "View Live Page" at bounding box center [1338, 66] width 90 height 16
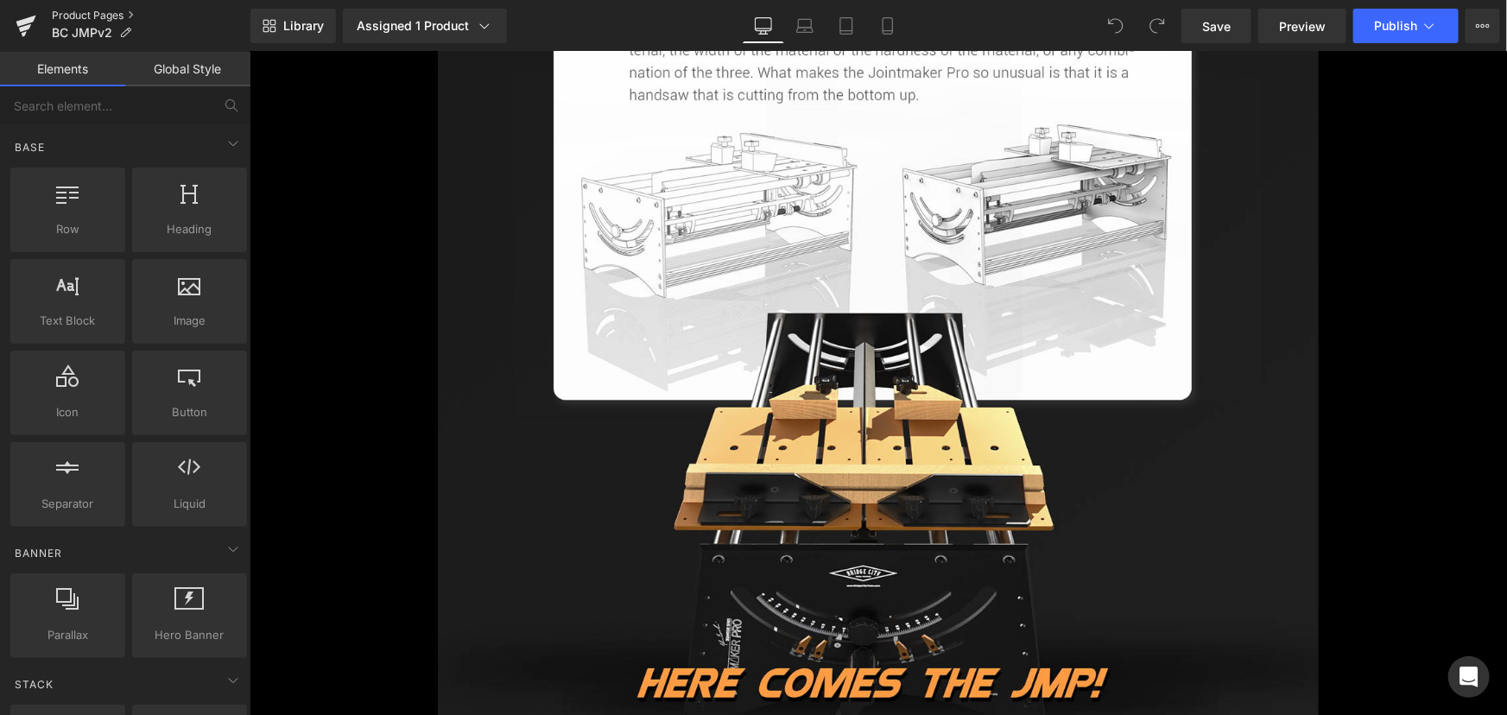
drag, startPoint x: 92, startPoint y: 13, endPoint x: 66, endPoint y: 31, distance: 30.9
click at [92, 13] on link "Product Pages" at bounding box center [151, 16] width 199 height 14
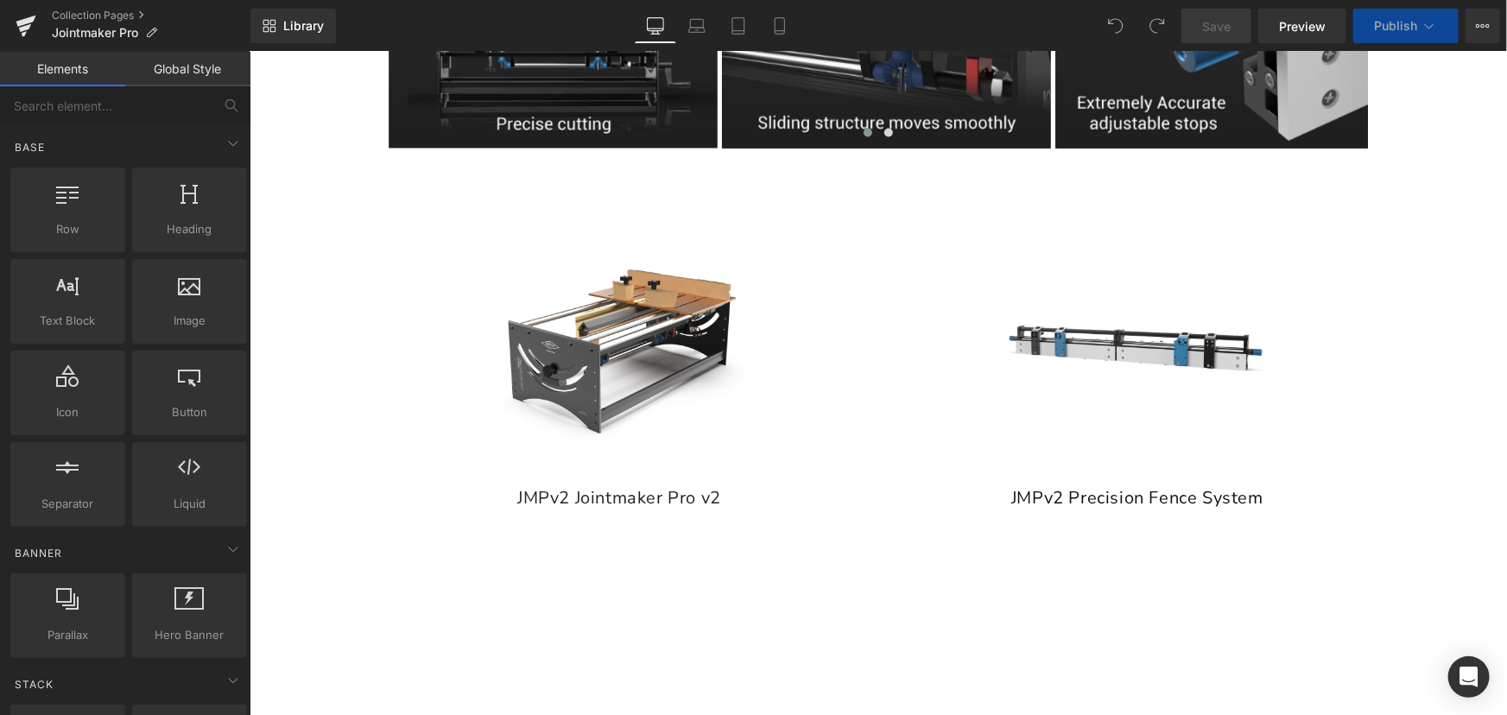
scroll to position [1570, 0]
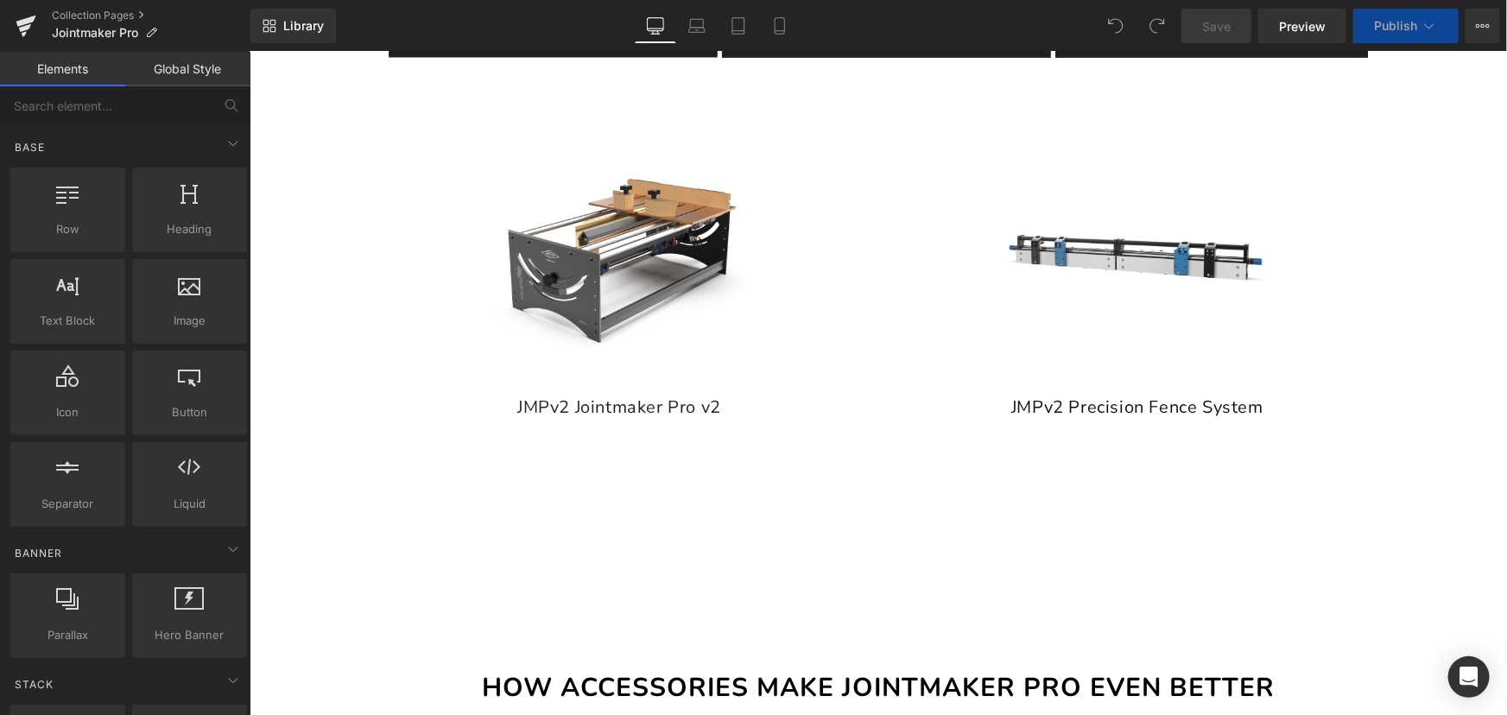
click at [642, 295] on img at bounding box center [618, 251] width 285 height 285
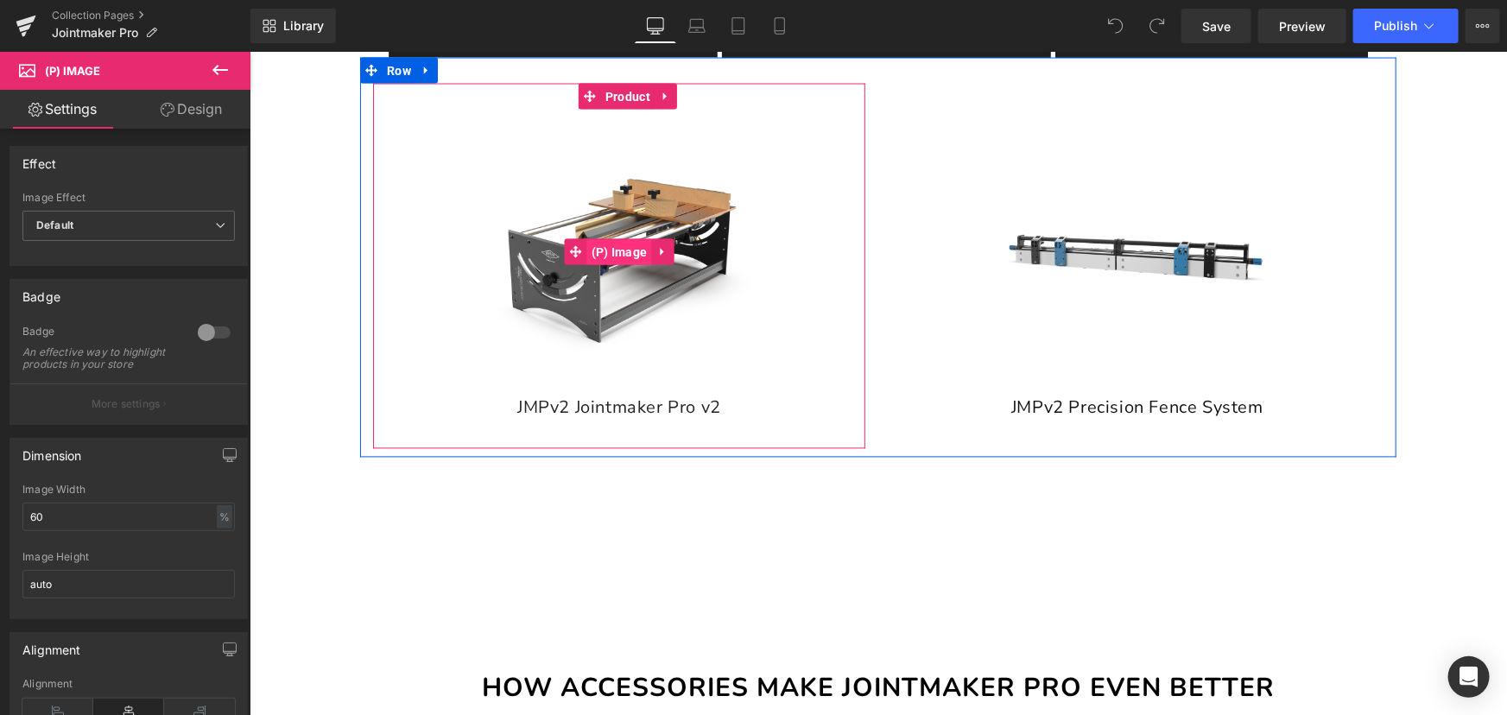
click at [624, 246] on span "(P) Image" at bounding box center [618, 252] width 65 height 26
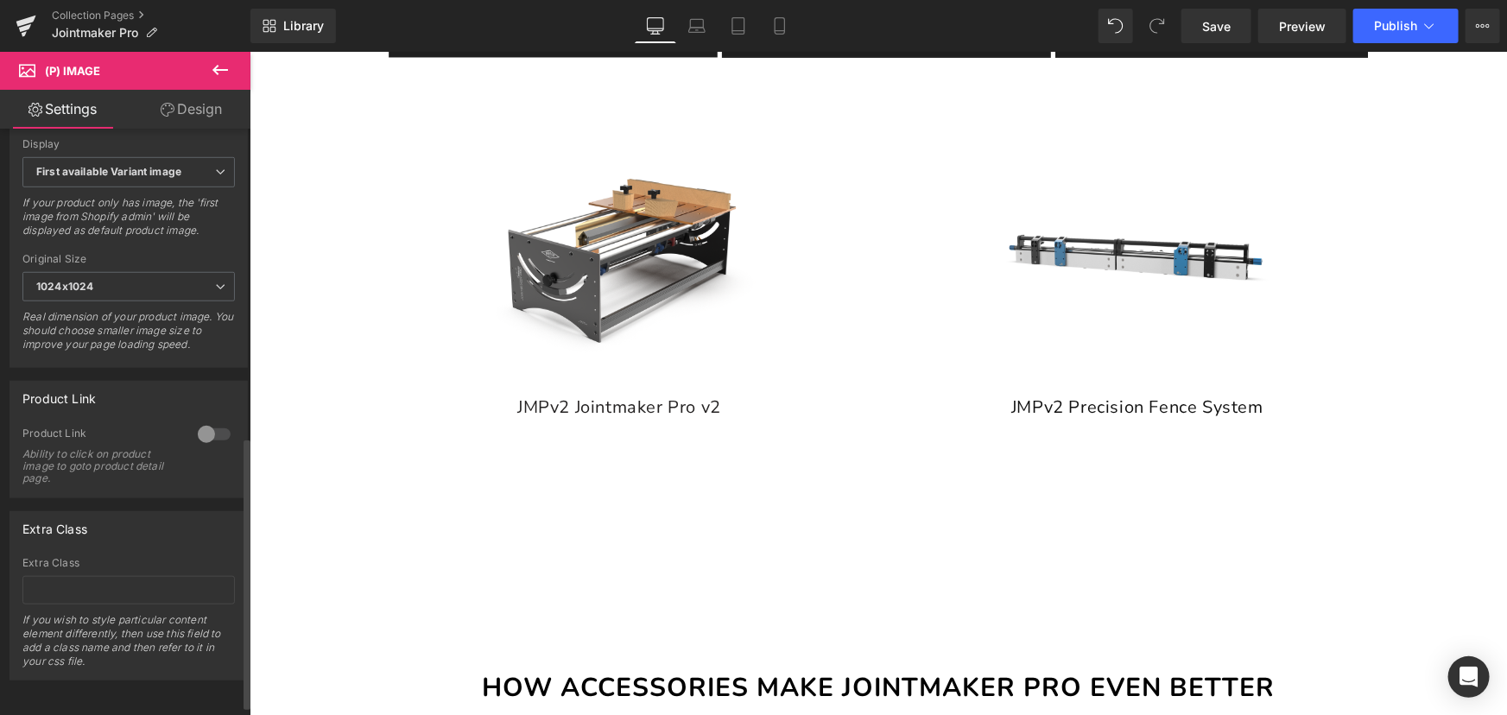
scroll to position [687, 0]
click at [203, 422] on div at bounding box center [213, 434] width 41 height 28
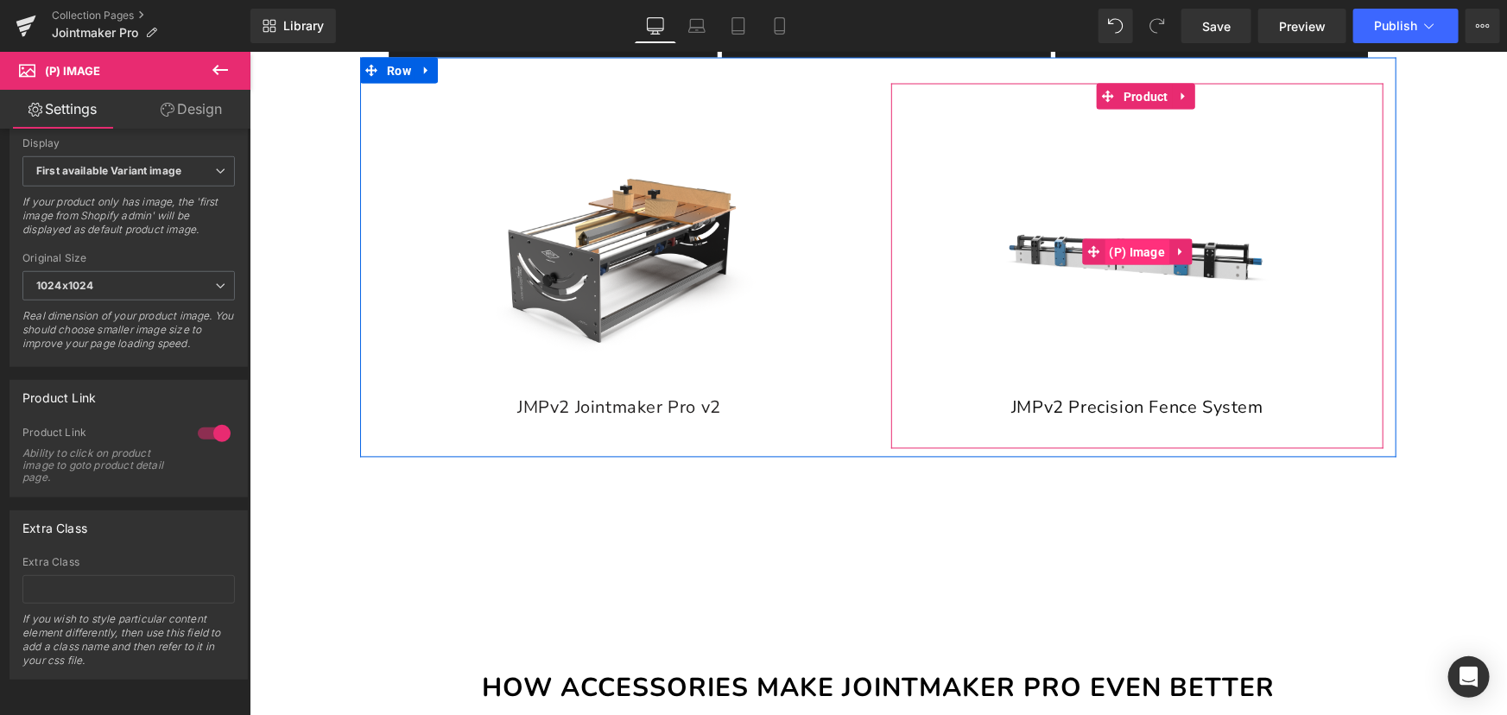
click at [1114, 240] on span "(P) Image" at bounding box center [1137, 252] width 65 height 26
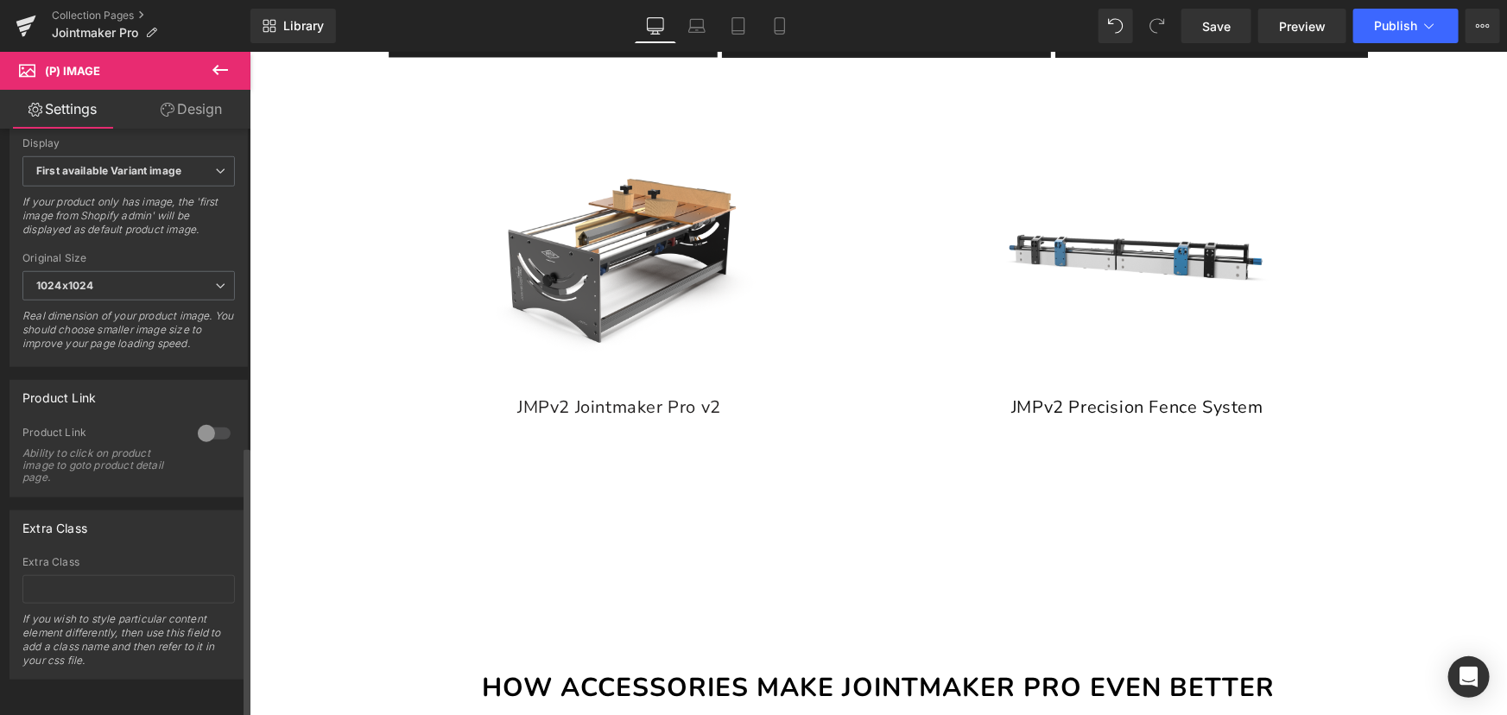
click at [198, 421] on div at bounding box center [213, 434] width 41 height 28
click at [1397, 25] on span "Publish" at bounding box center [1395, 26] width 43 height 14
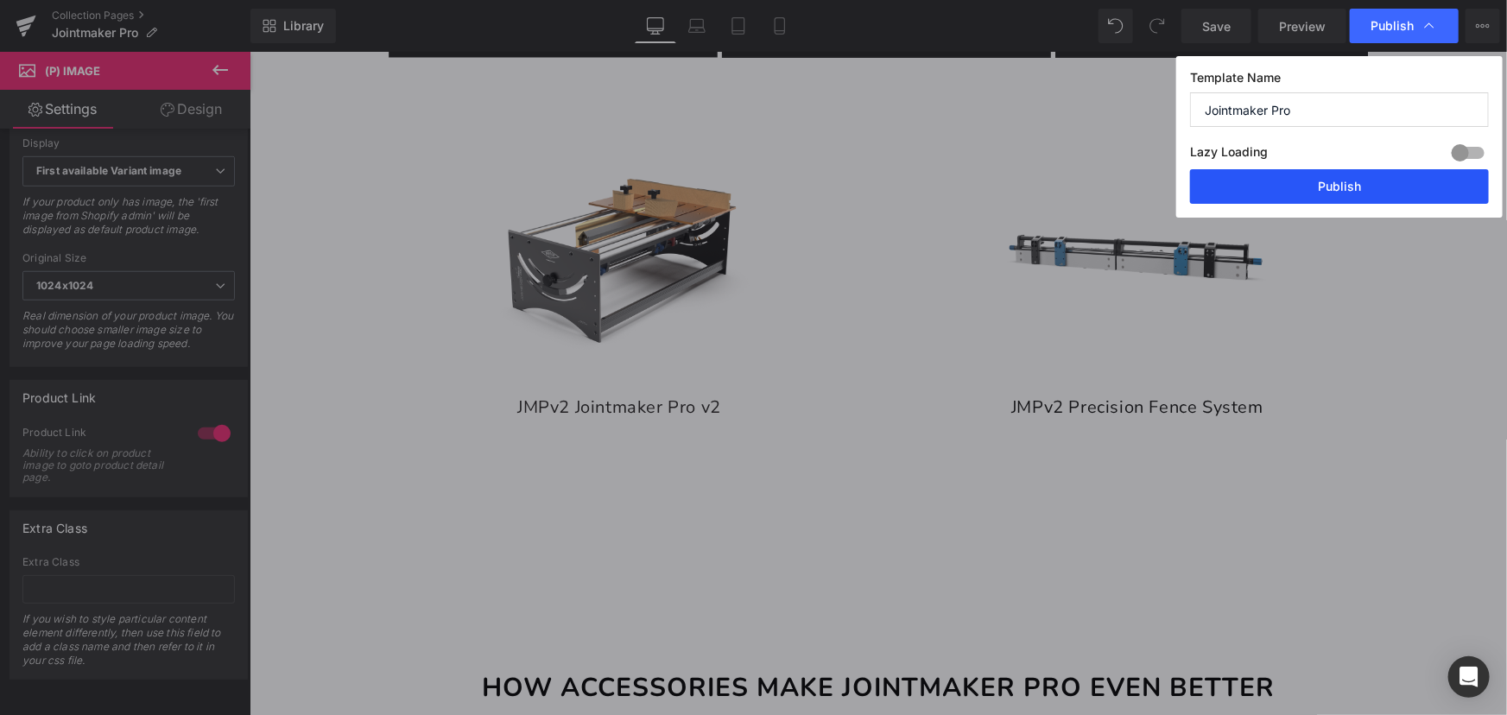
click at [1365, 204] on button "Publish" at bounding box center [1339, 186] width 299 height 35
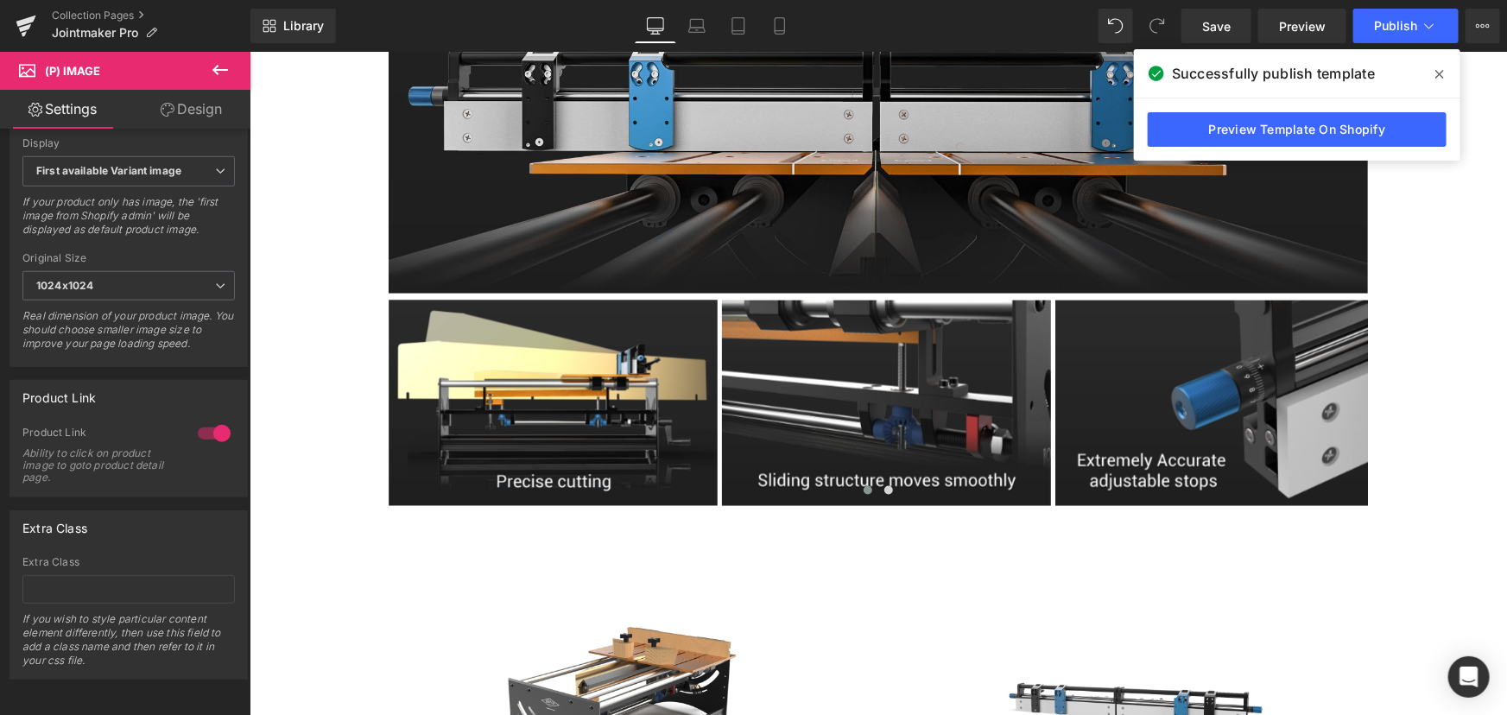
scroll to position [1099, 0]
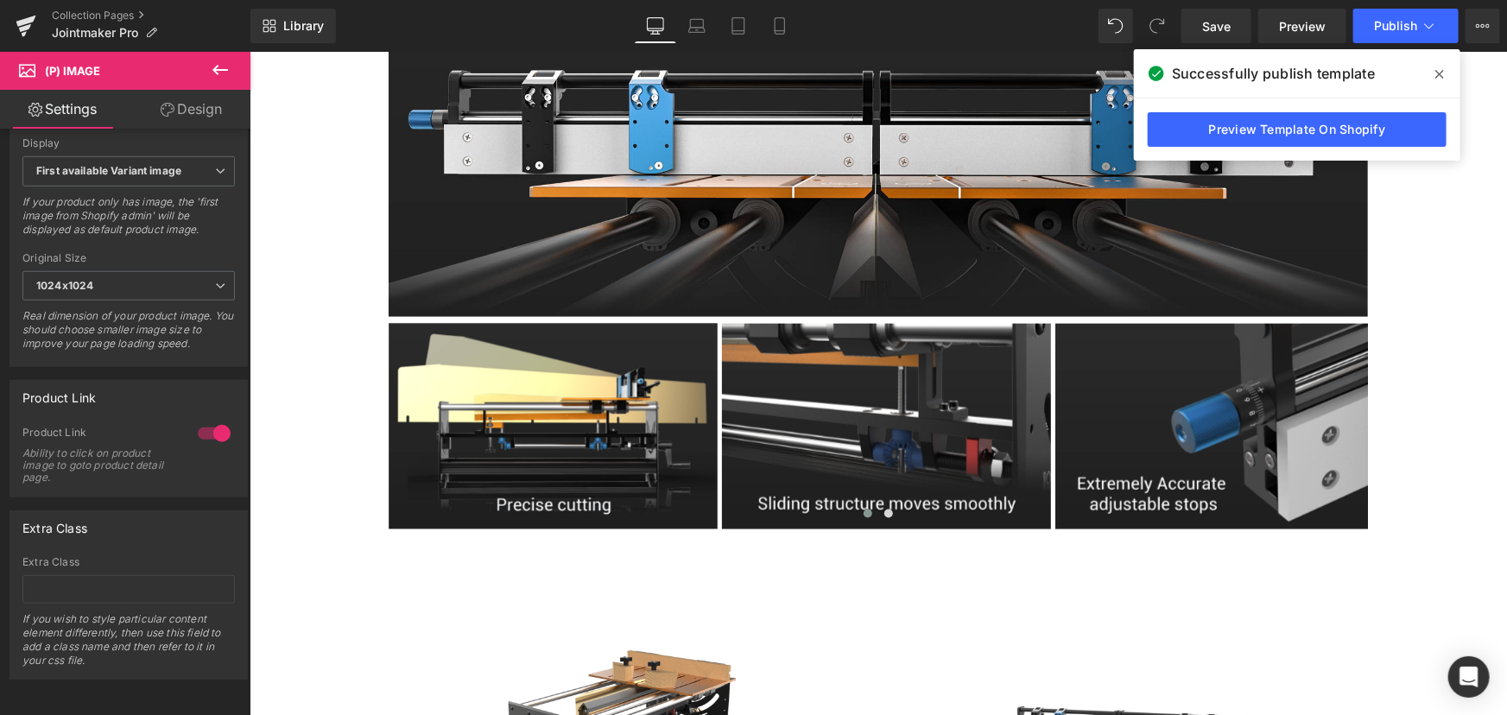
click at [1437, 72] on icon at bounding box center [1439, 74] width 9 height 9
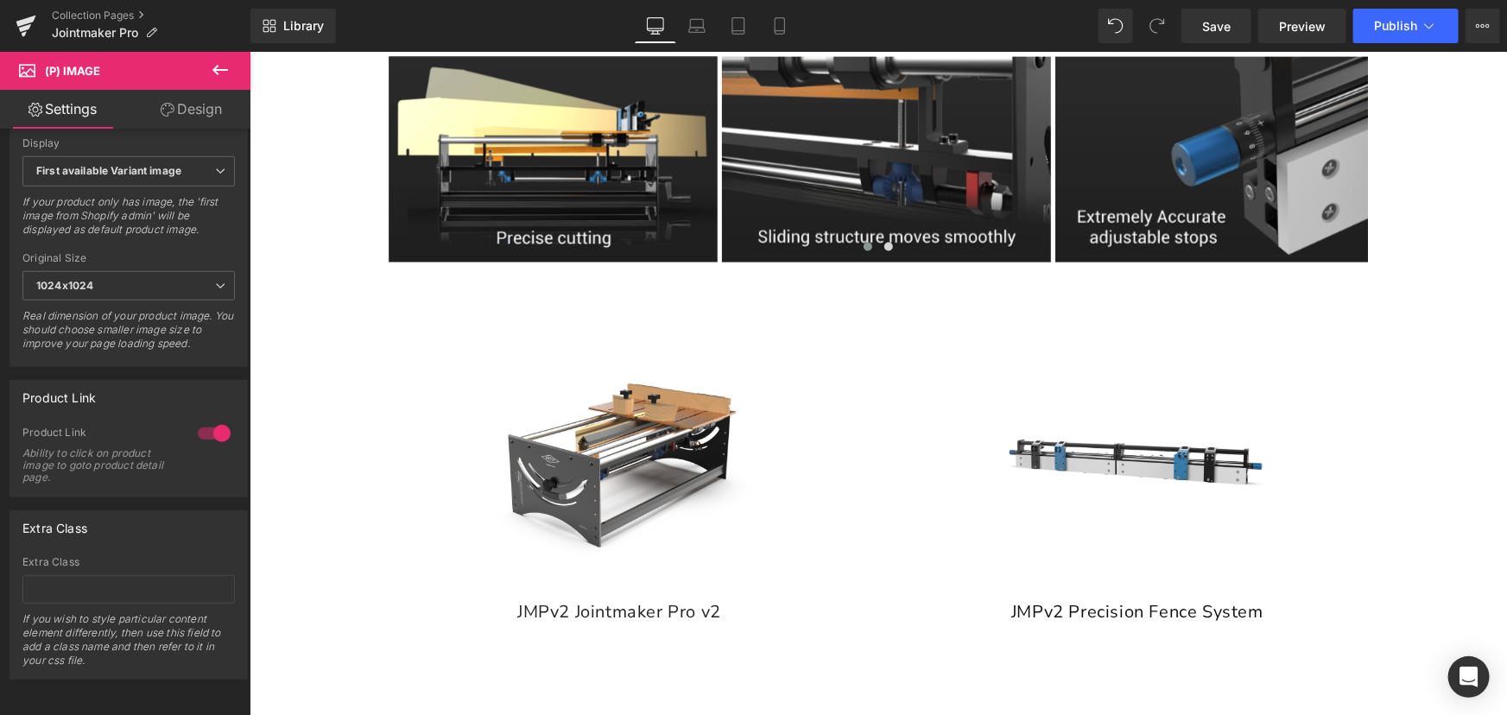
scroll to position [1334, 0]
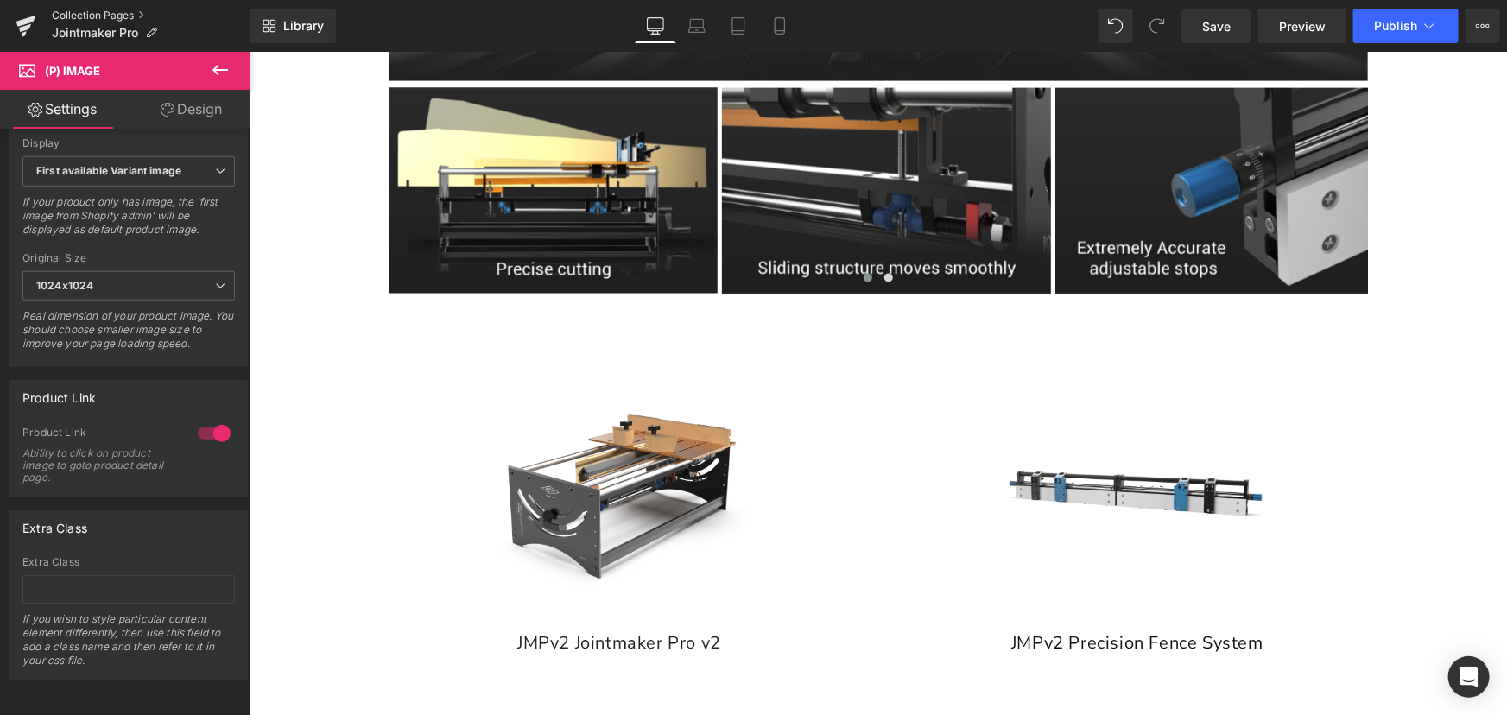
click at [119, 12] on link "Collection Pages" at bounding box center [151, 16] width 199 height 14
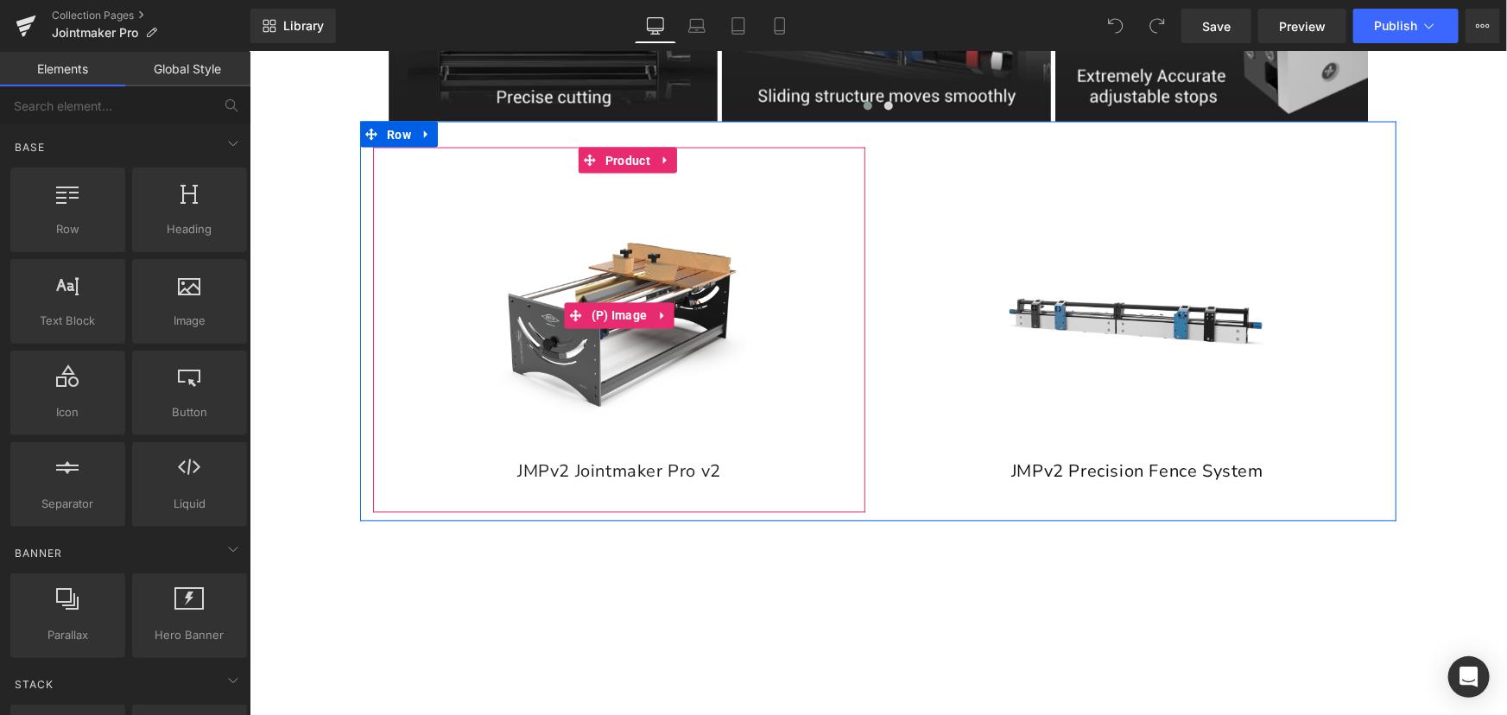
scroll to position [1491, 0]
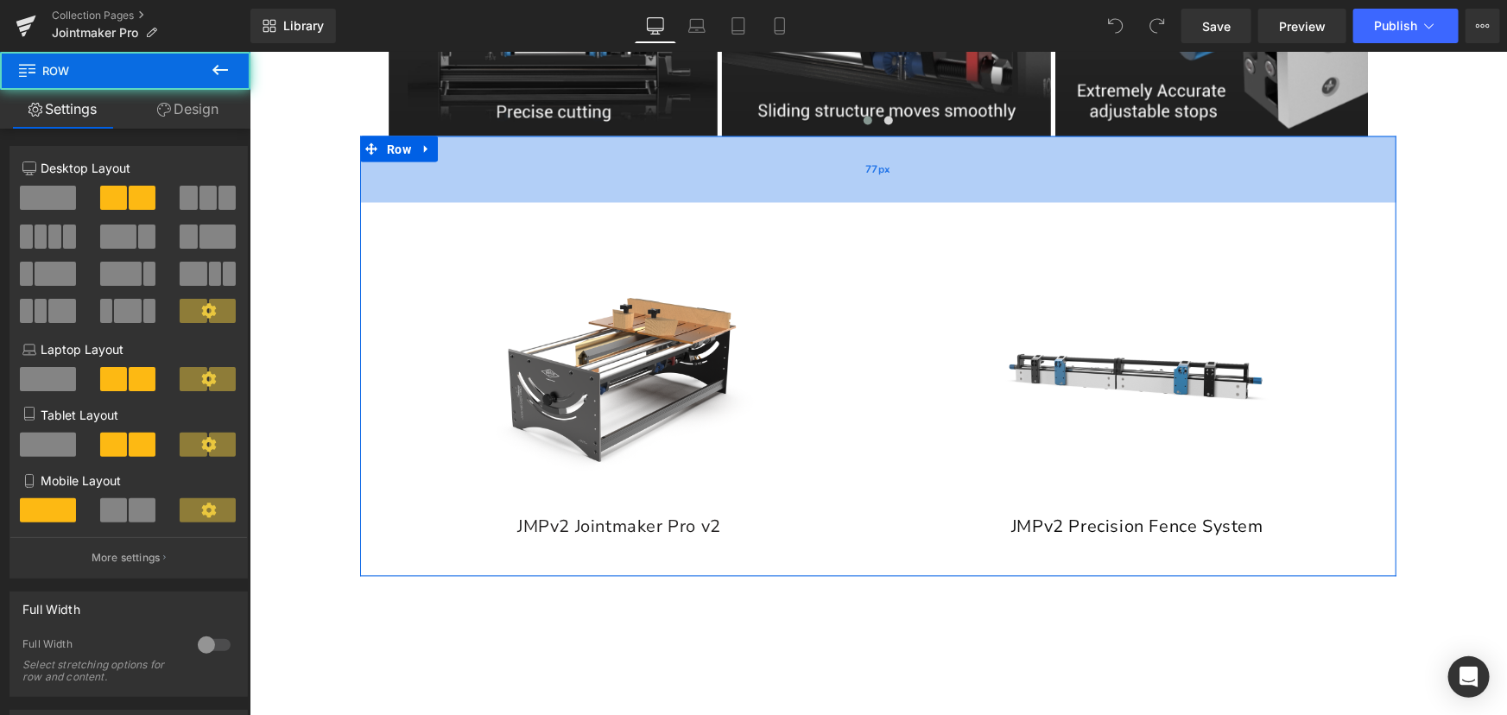
drag, startPoint x: 460, startPoint y: 152, endPoint x: 456, endPoint y: 193, distance: 40.8
click at [456, 193] on div "77px" at bounding box center [877, 169] width 1036 height 66
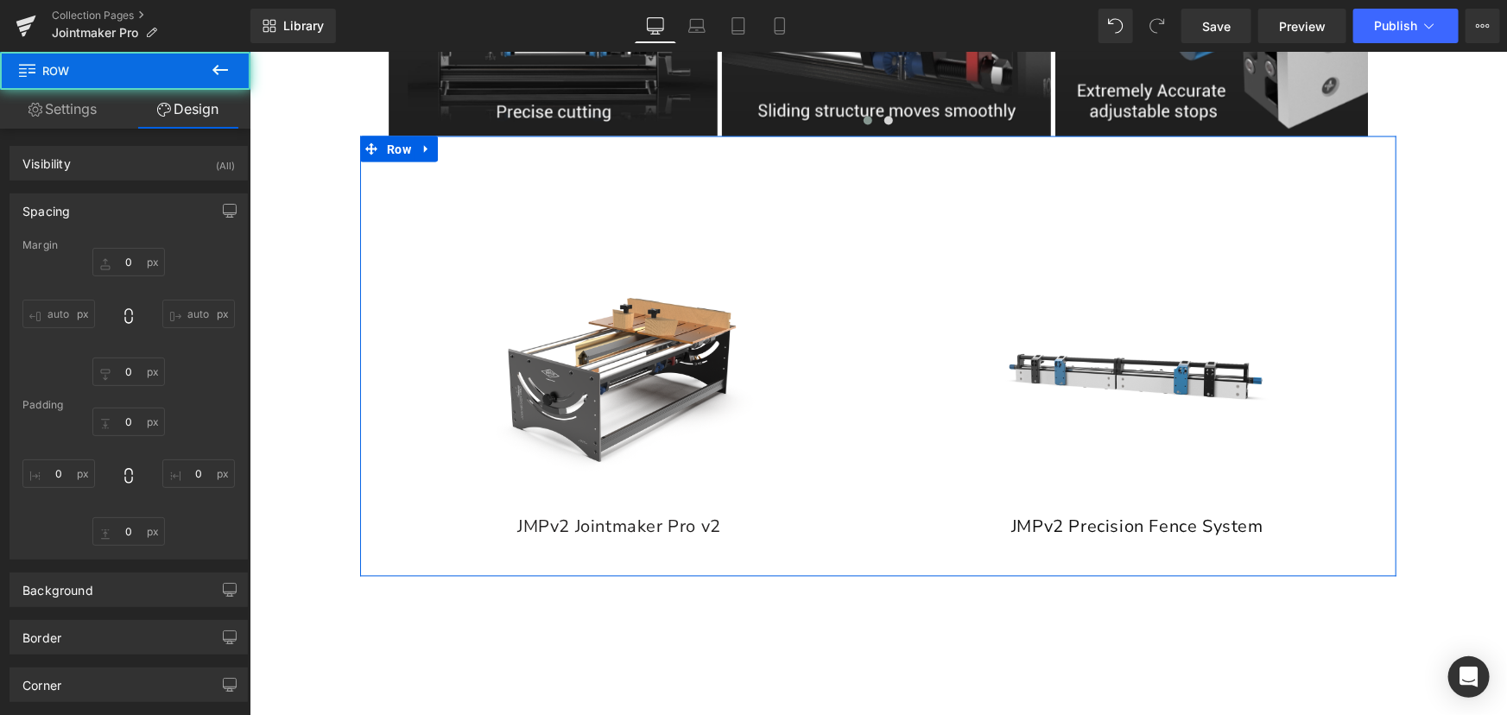
type input "0"
type input "77"
type input "0"
type input "10"
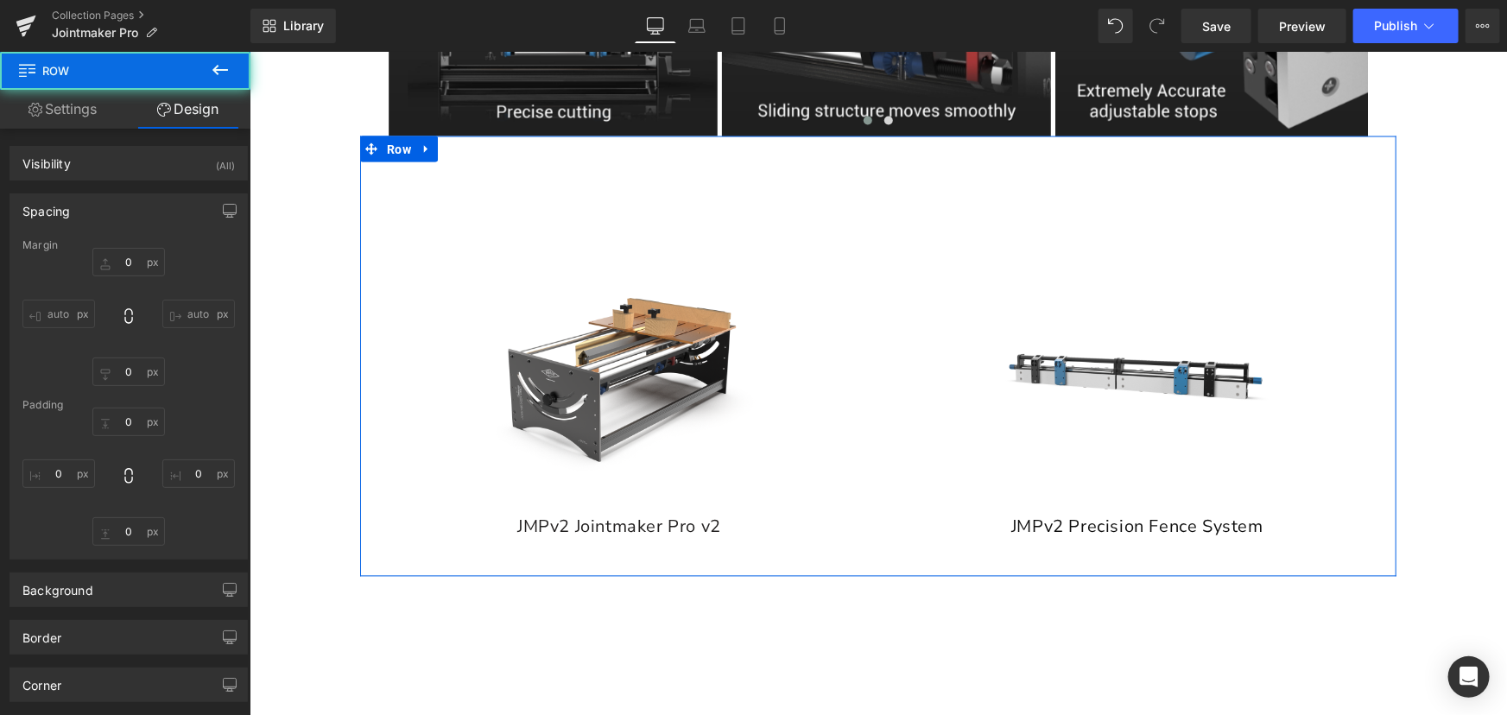
type input "0"
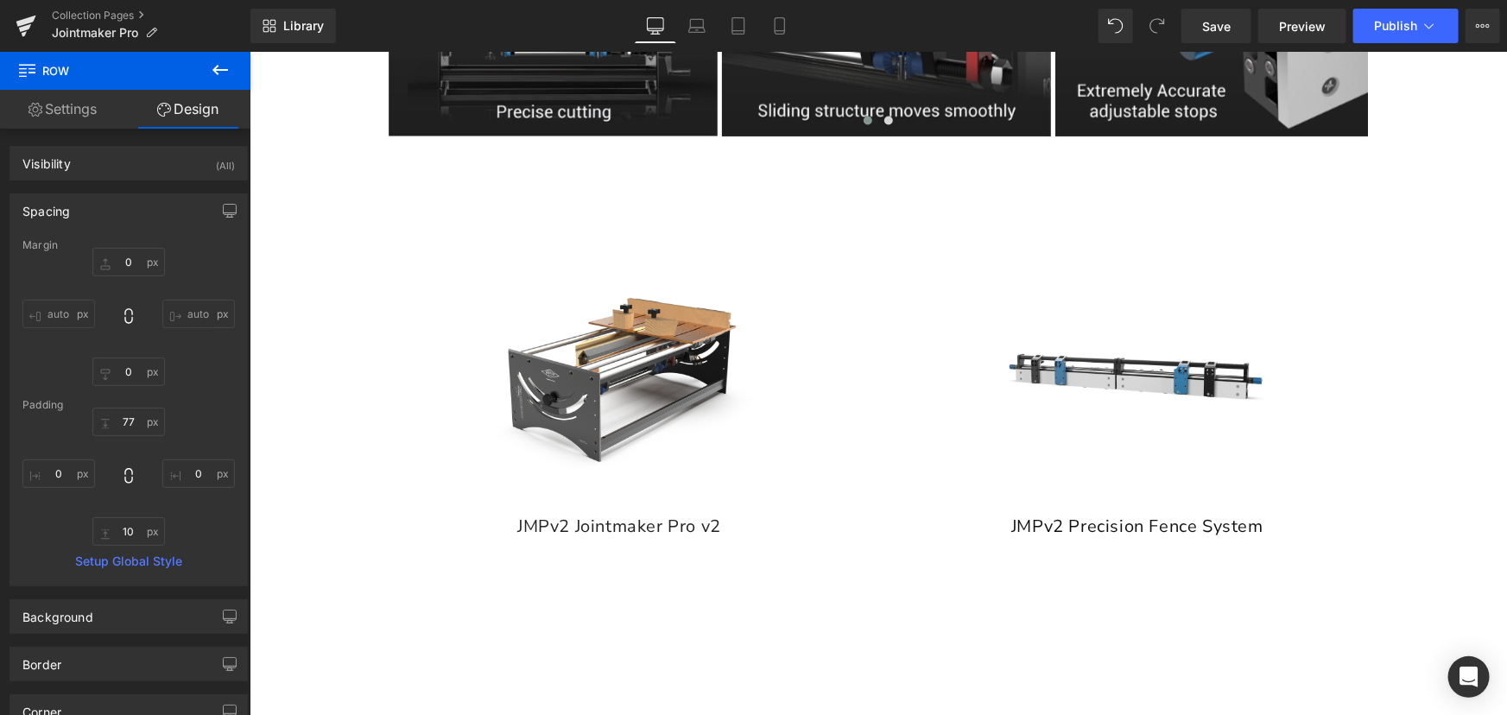
click at [624, 389] on img at bounding box center [618, 370] width 285 height 285
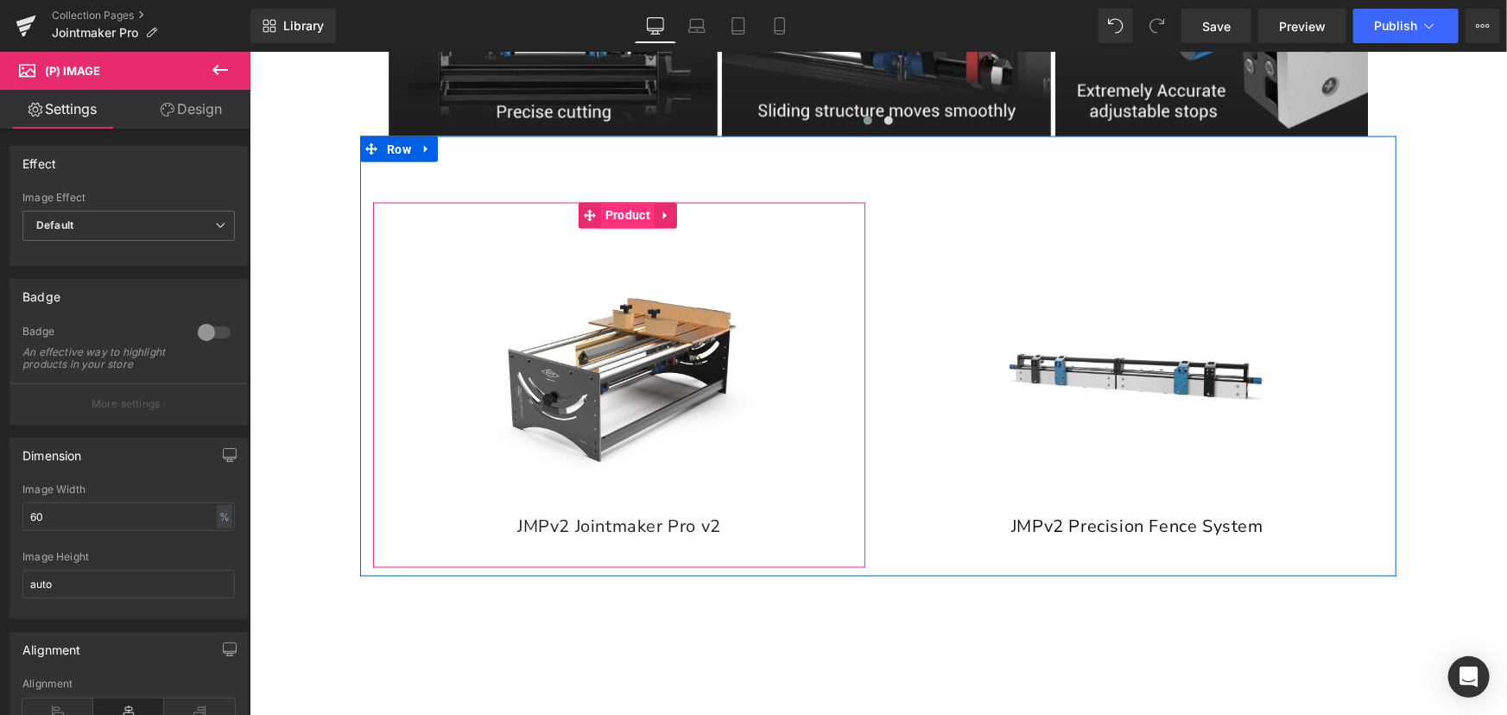
click at [624, 205] on span "Product" at bounding box center [627, 215] width 54 height 26
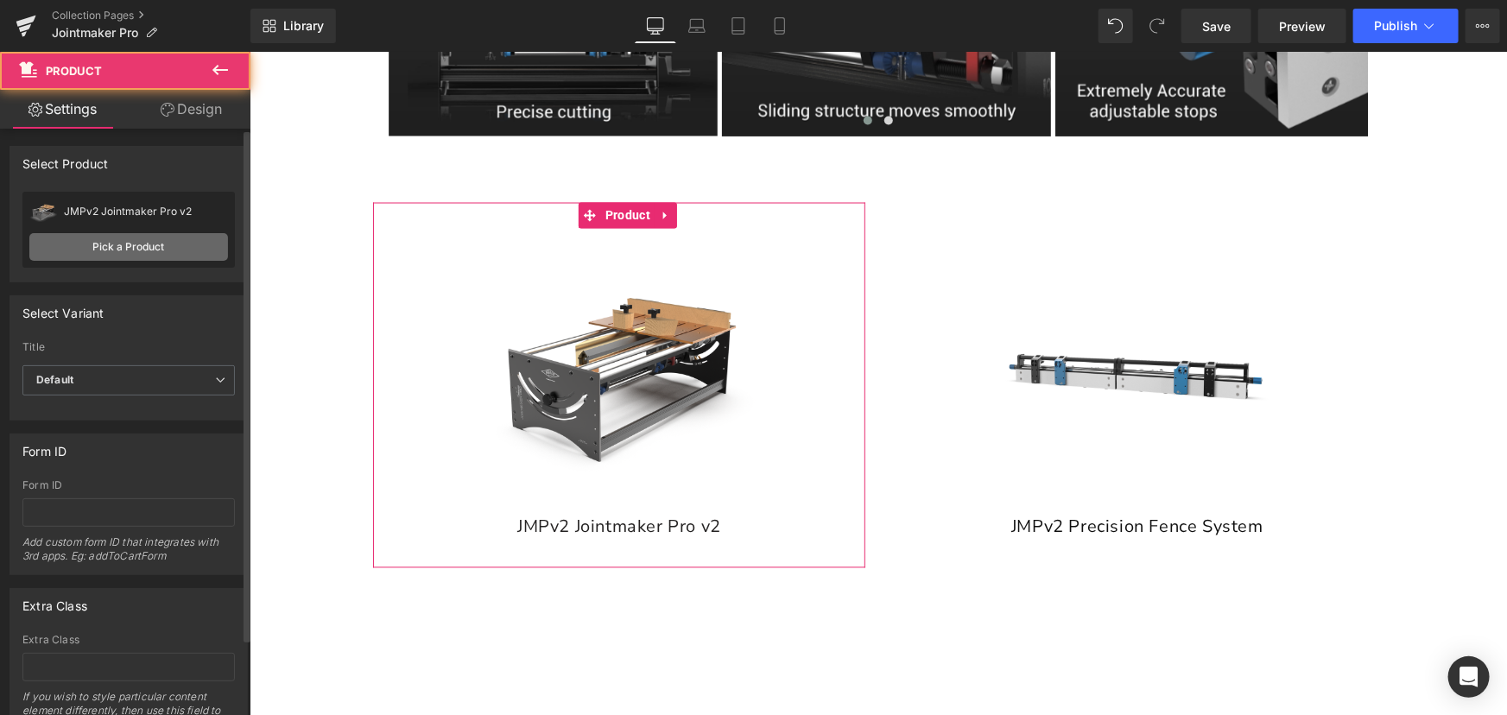
click at [173, 245] on link "Pick a Product" at bounding box center [128, 247] width 199 height 28
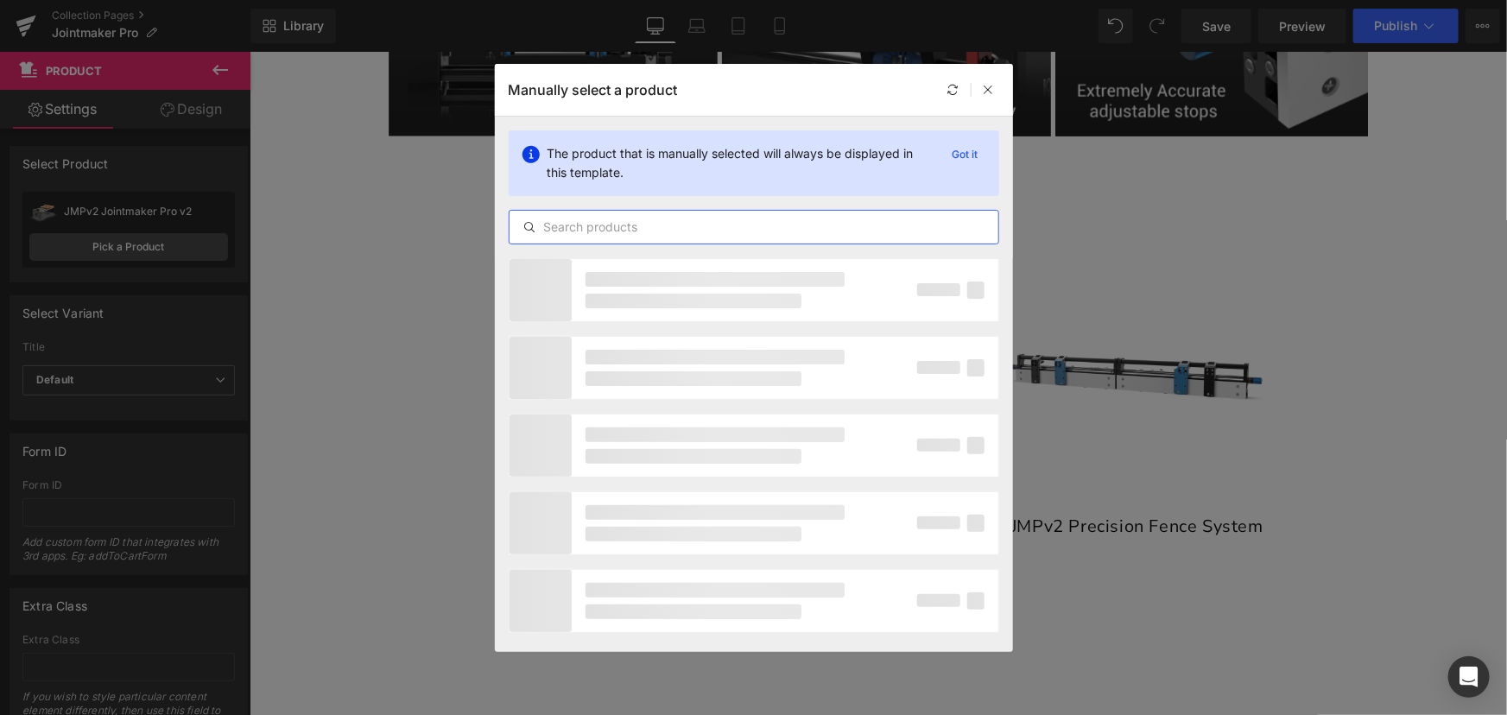
click at [712, 223] on input "text" at bounding box center [754, 227] width 489 height 21
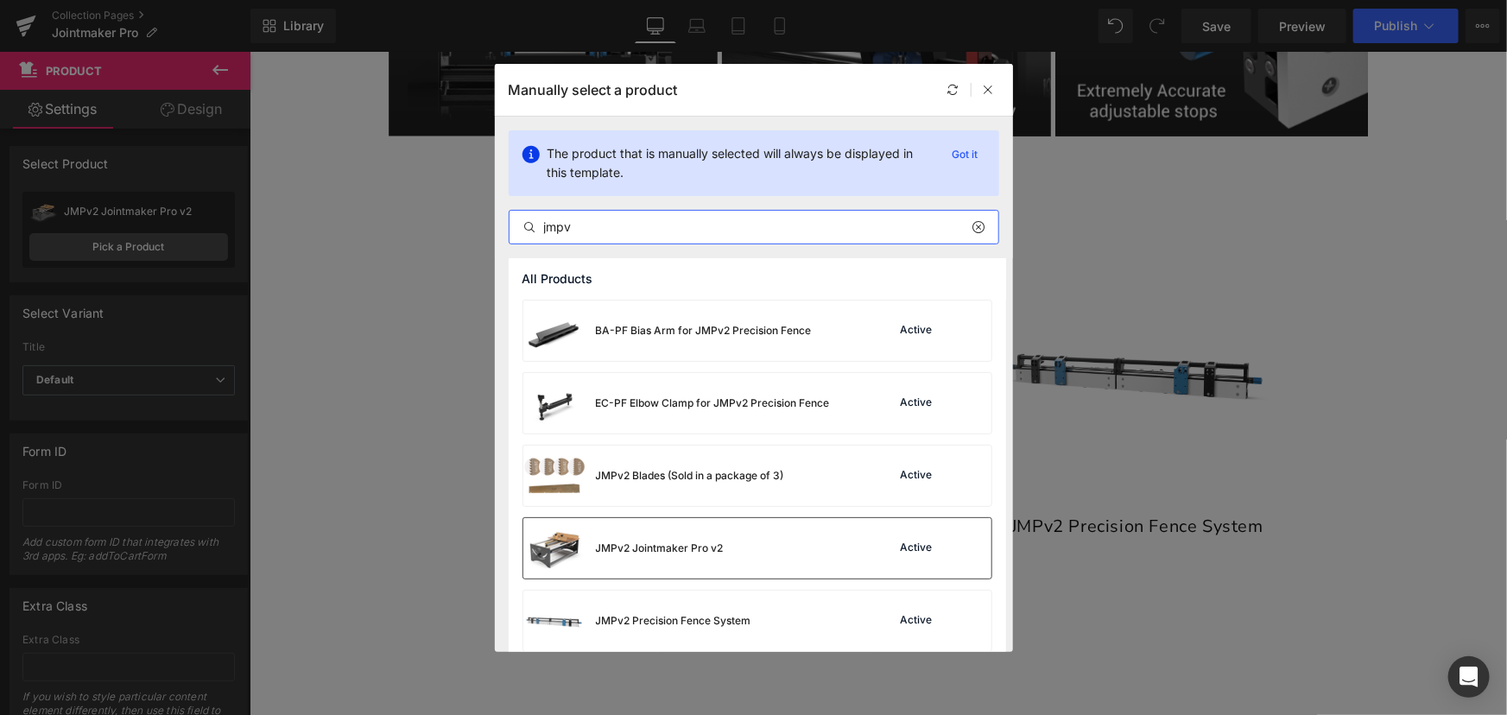
type input "jmpv"
click at [682, 541] on div "JMPv2 Jointmaker Pro v2" at bounding box center [660, 549] width 128 height 16
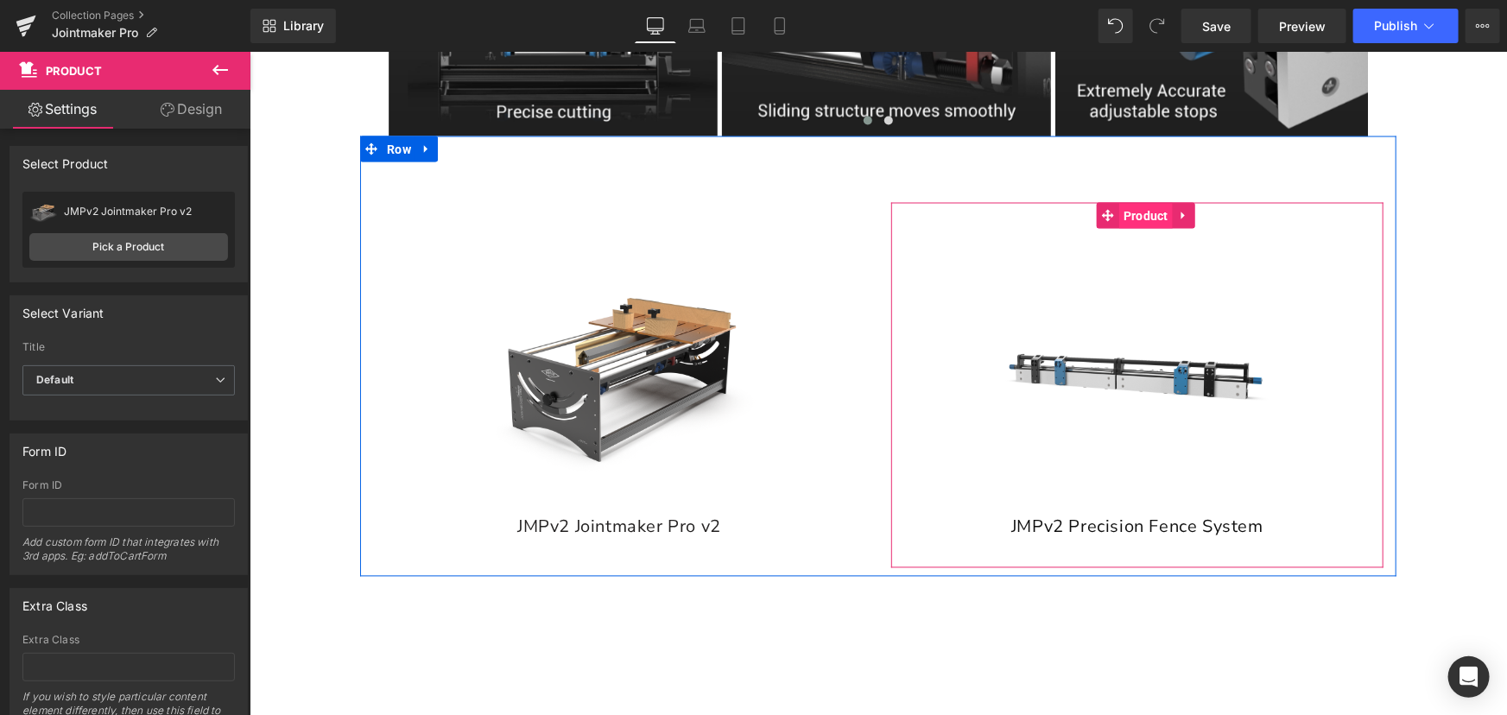
click at [1123, 214] on span "Product" at bounding box center [1145, 216] width 54 height 26
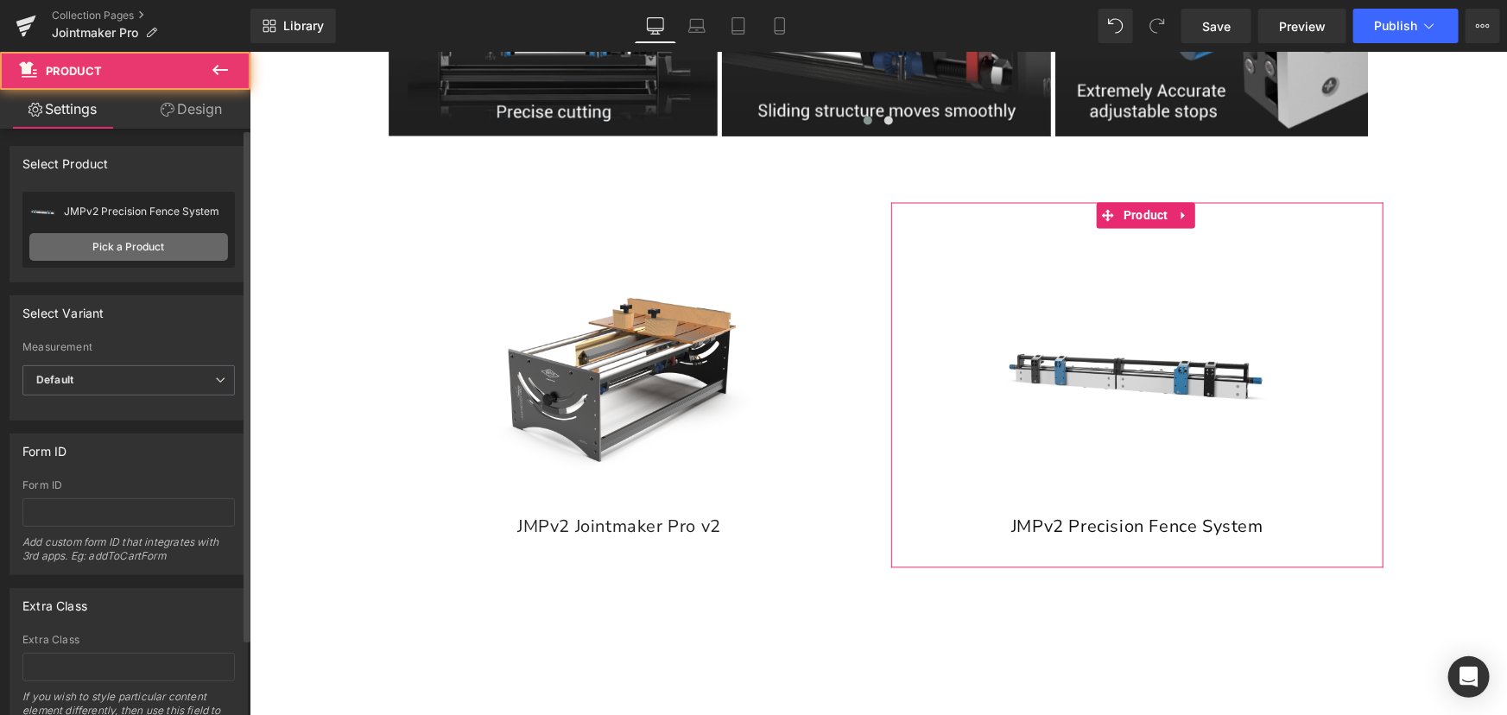
click at [139, 248] on link "Pick a Product" at bounding box center [128, 247] width 199 height 28
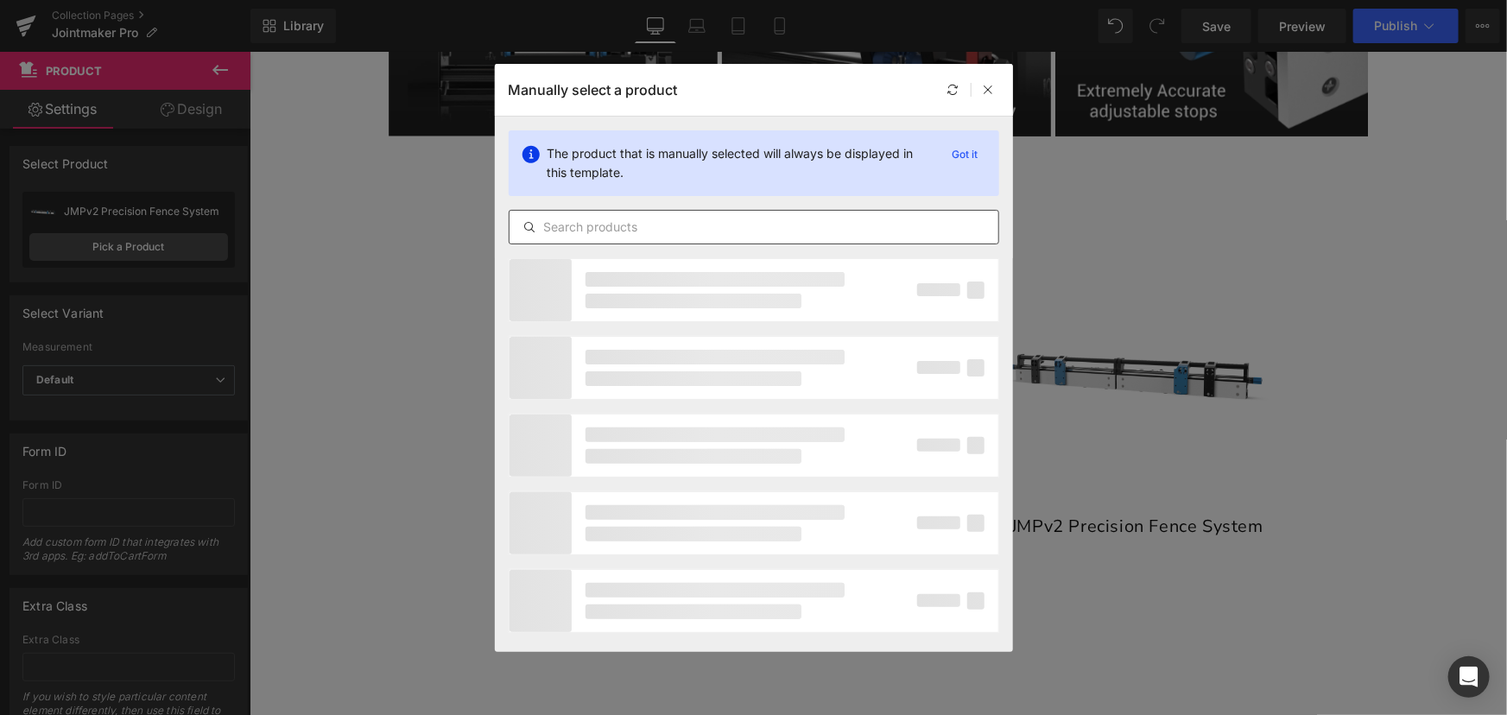
click at [776, 231] on input "text" at bounding box center [754, 227] width 489 height 21
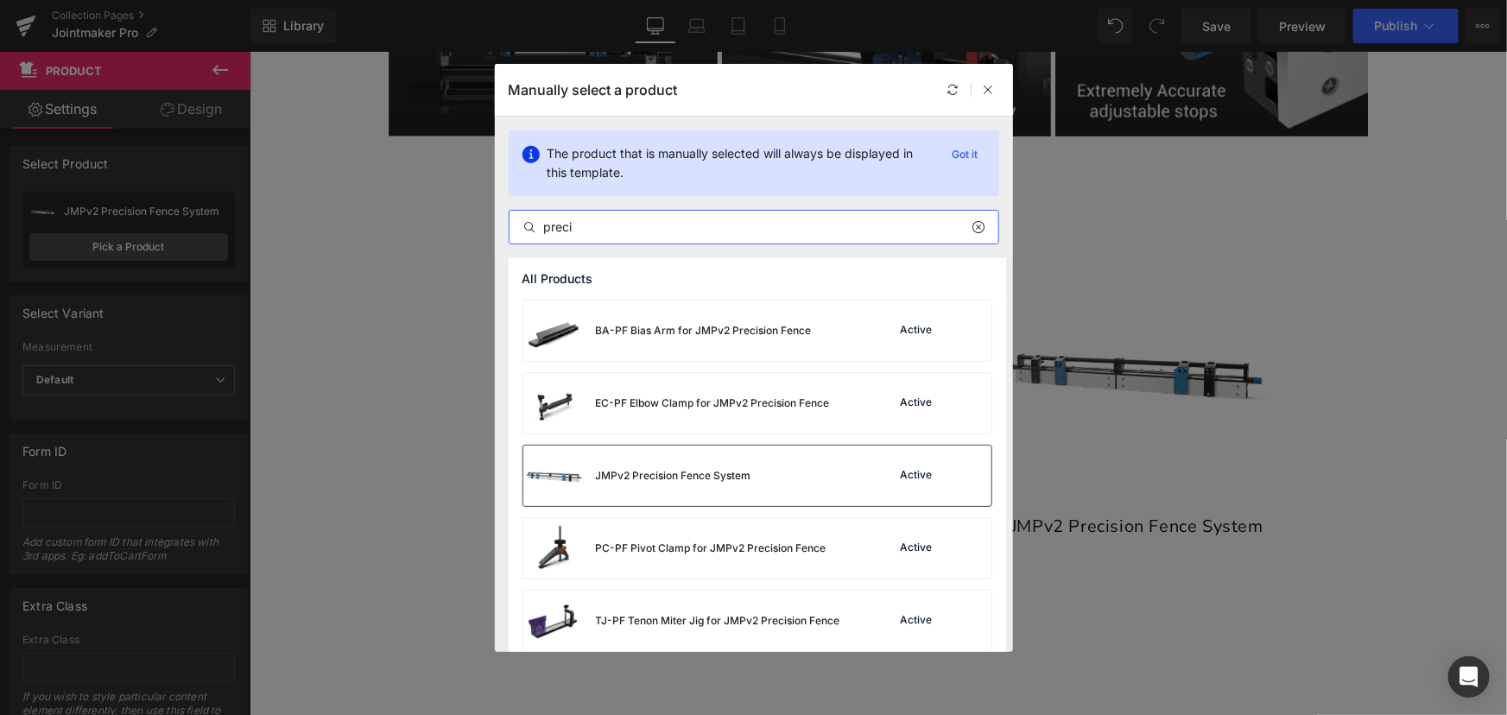
type input "preci"
click at [719, 475] on div "JMPv2 Precision Fence System" at bounding box center [673, 476] width 155 height 16
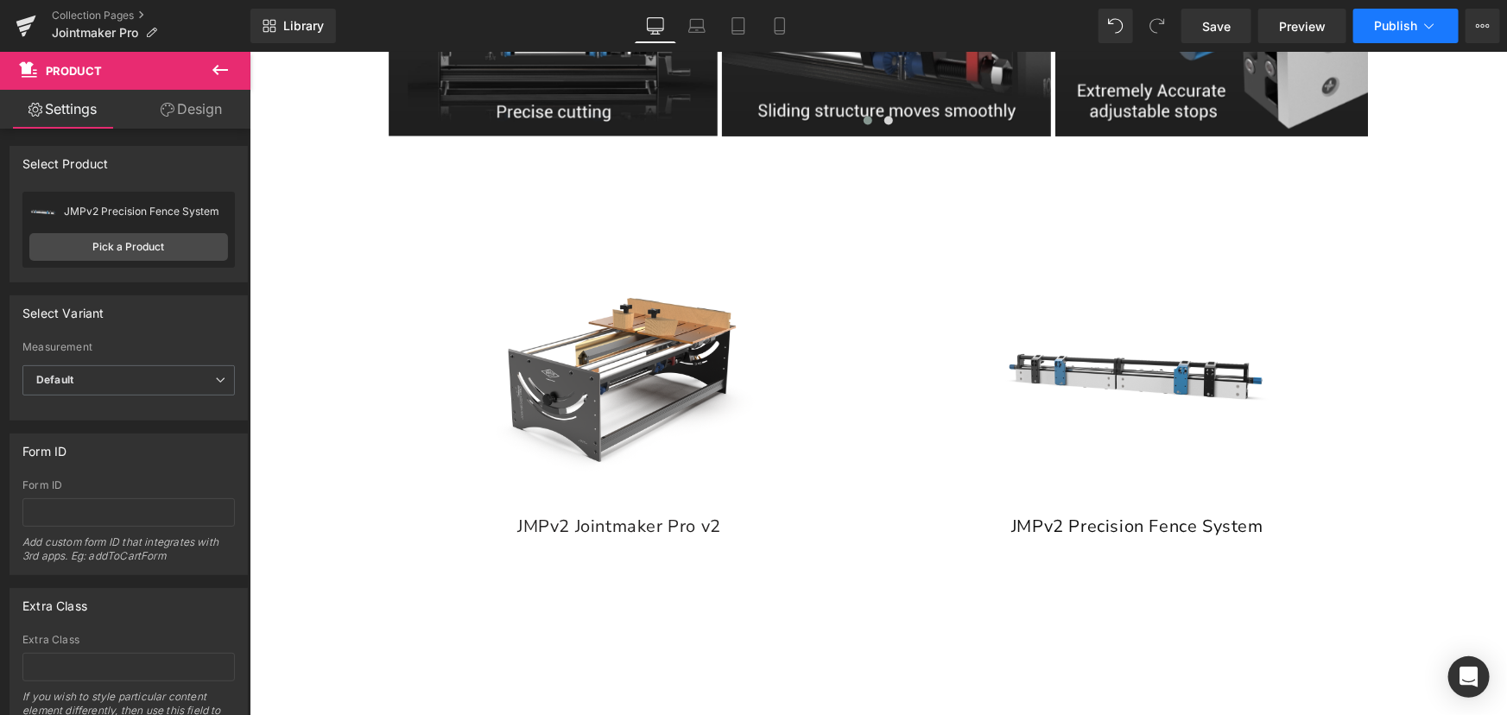
click at [1408, 28] on span "Publish" at bounding box center [1395, 26] width 43 height 14
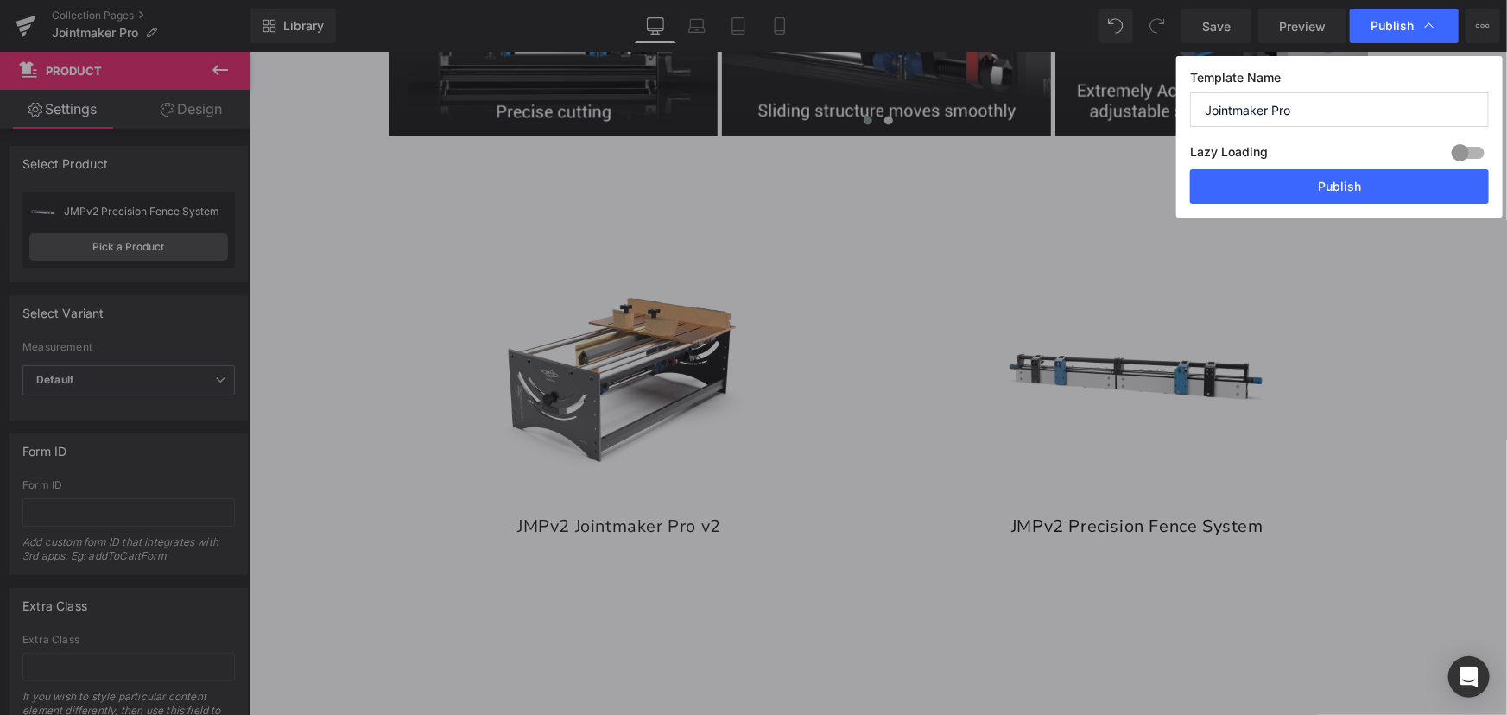
drag, startPoint x: 1276, startPoint y: 158, endPoint x: 1196, endPoint y: 147, distance: 81.1
click at [1196, 147] on div "Lazy Loading Build Upgrade plan to unlock" at bounding box center [1339, 155] width 299 height 28
click at [1460, 194] on button "Publish" at bounding box center [1339, 186] width 299 height 35
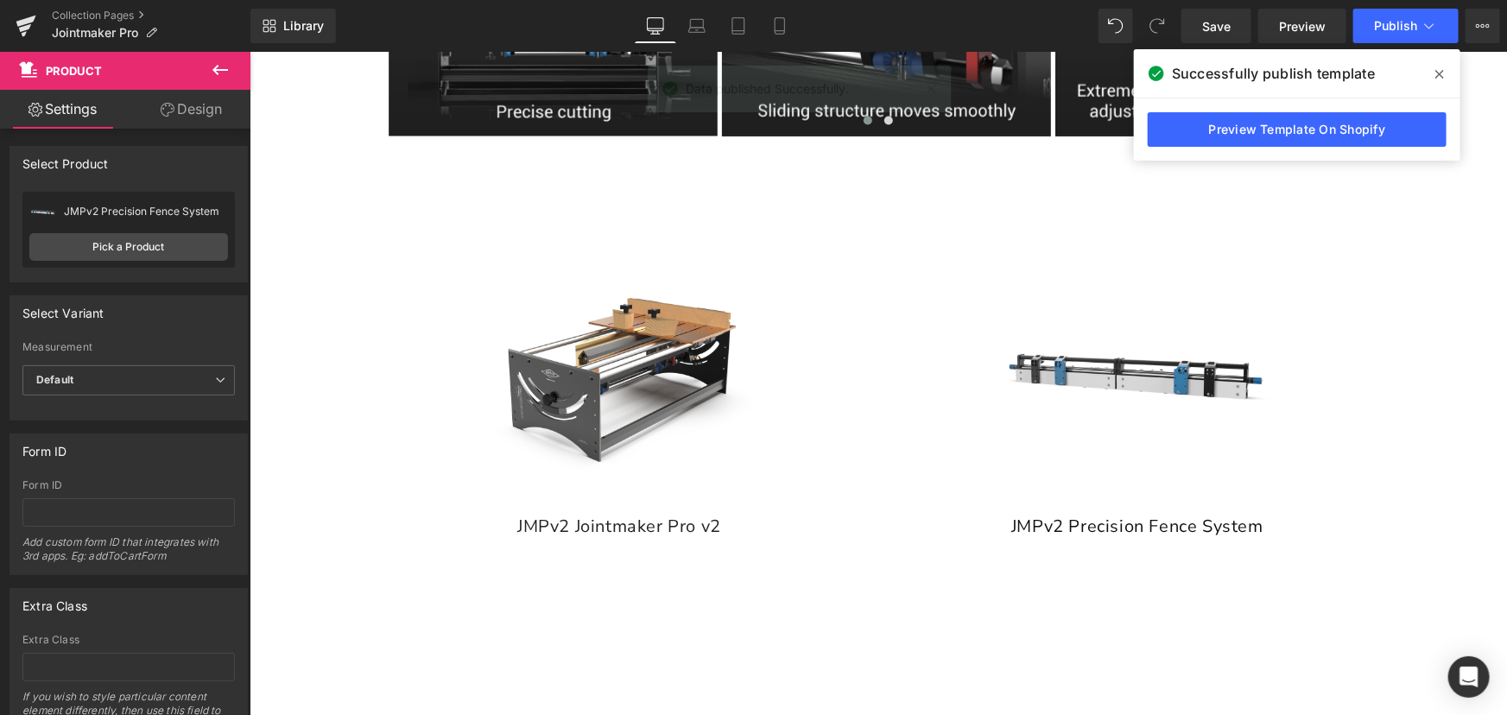
click at [1450, 77] on span at bounding box center [1440, 74] width 28 height 28
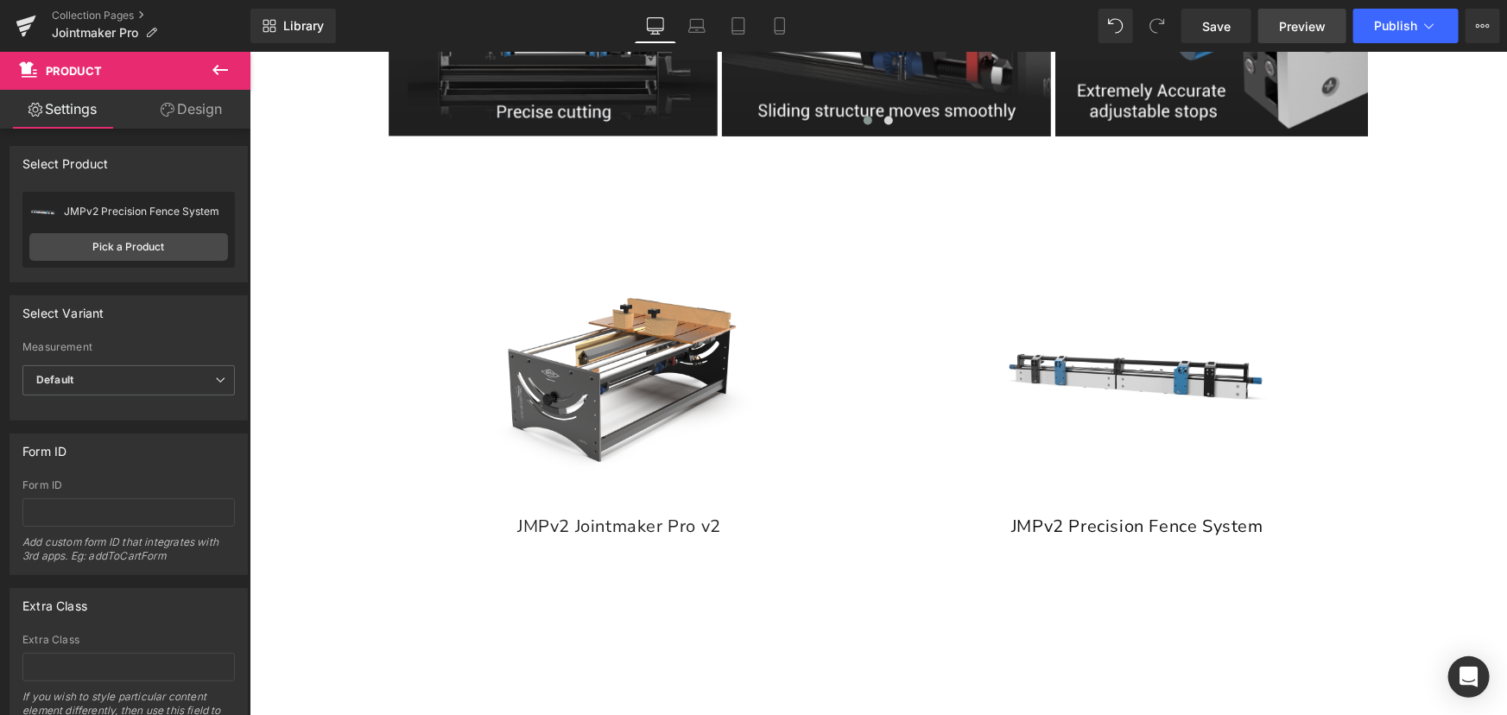
click at [1303, 24] on span "Preview" at bounding box center [1302, 26] width 47 height 18
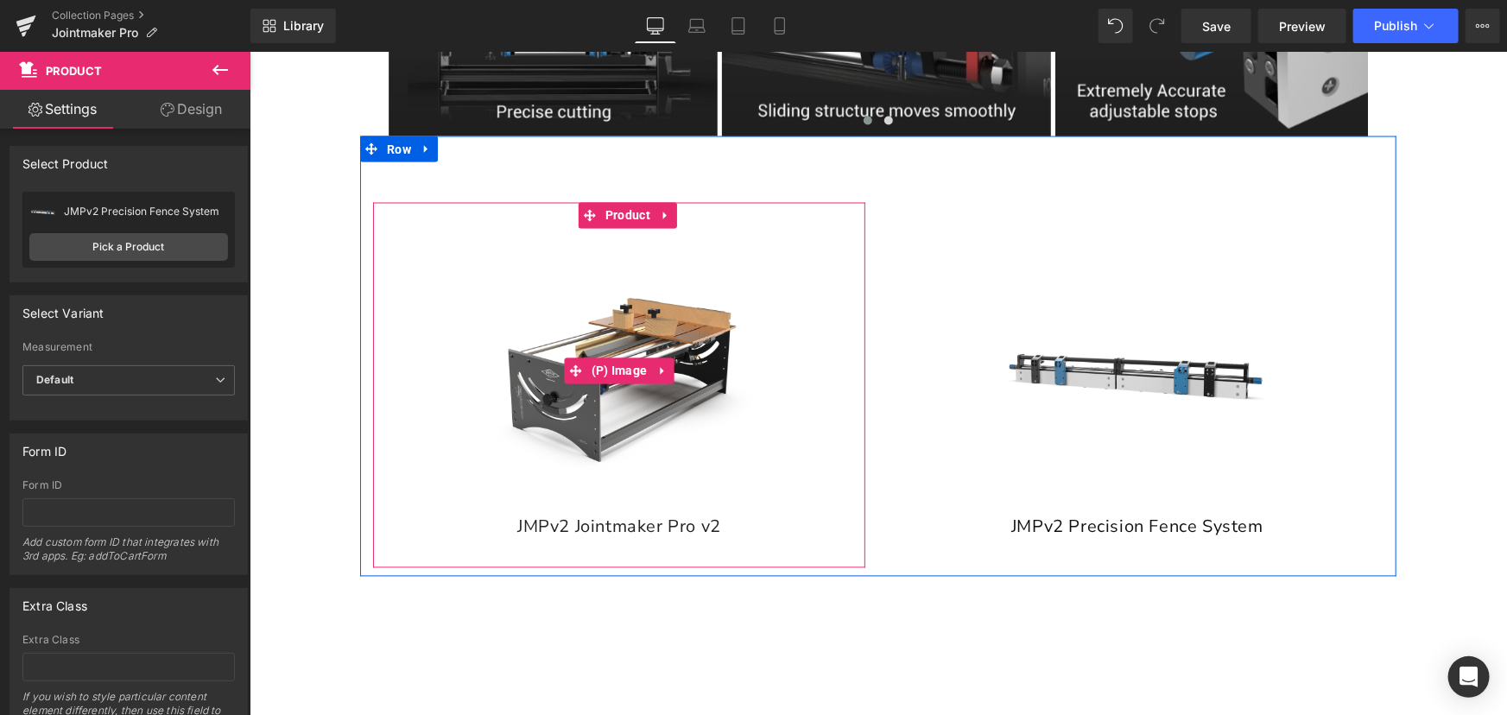
click at [594, 428] on img at bounding box center [618, 370] width 285 height 285
